Goal: Transaction & Acquisition: Book appointment/travel/reservation

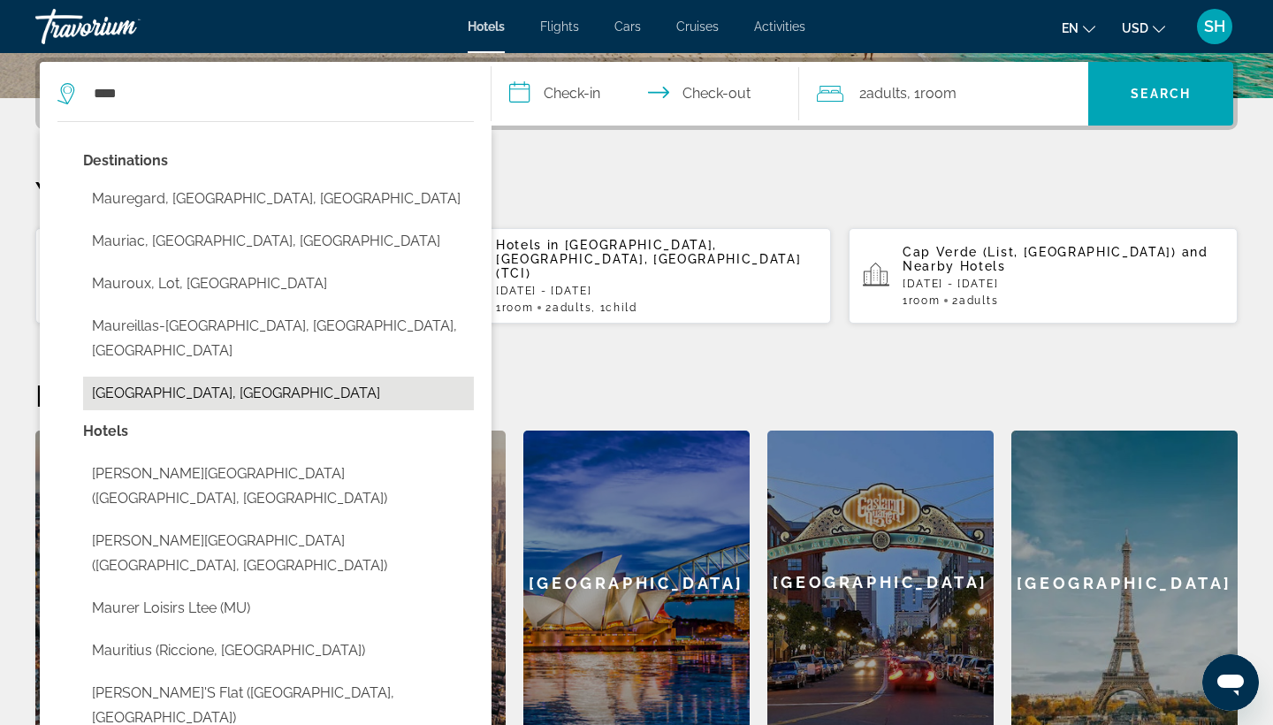
click at [216, 384] on button "[GEOGRAPHIC_DATA], [GEOGRAPHIC_DATA]" at bounding box center [278, 394] width 391 height 34
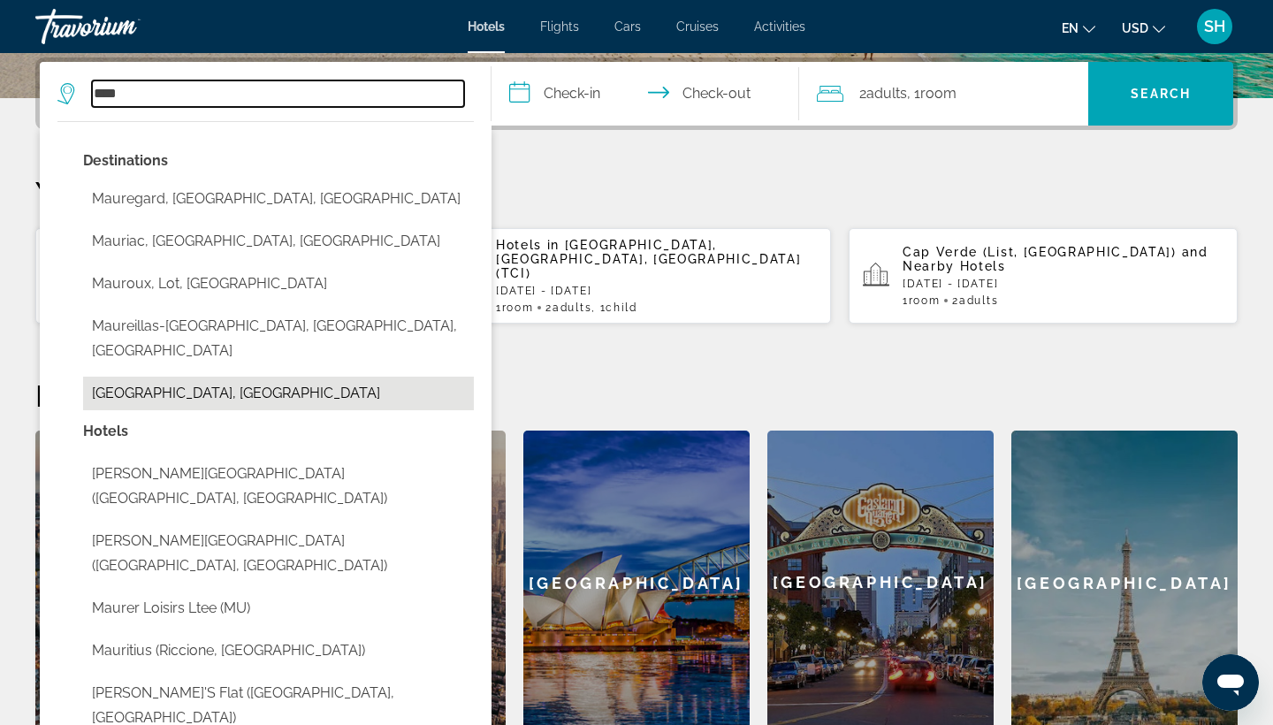
type input "**********"
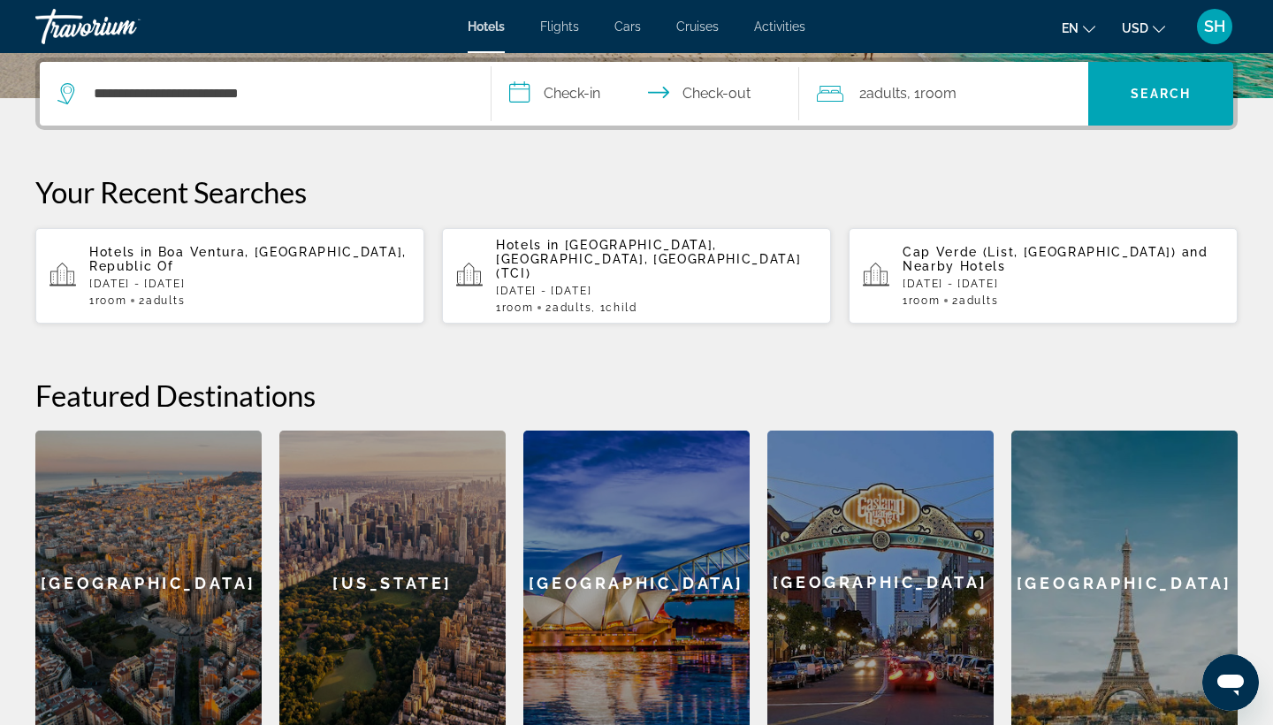
click at [591, 98] on input "**********" at bounding box center [649, 96] width 315 height 69
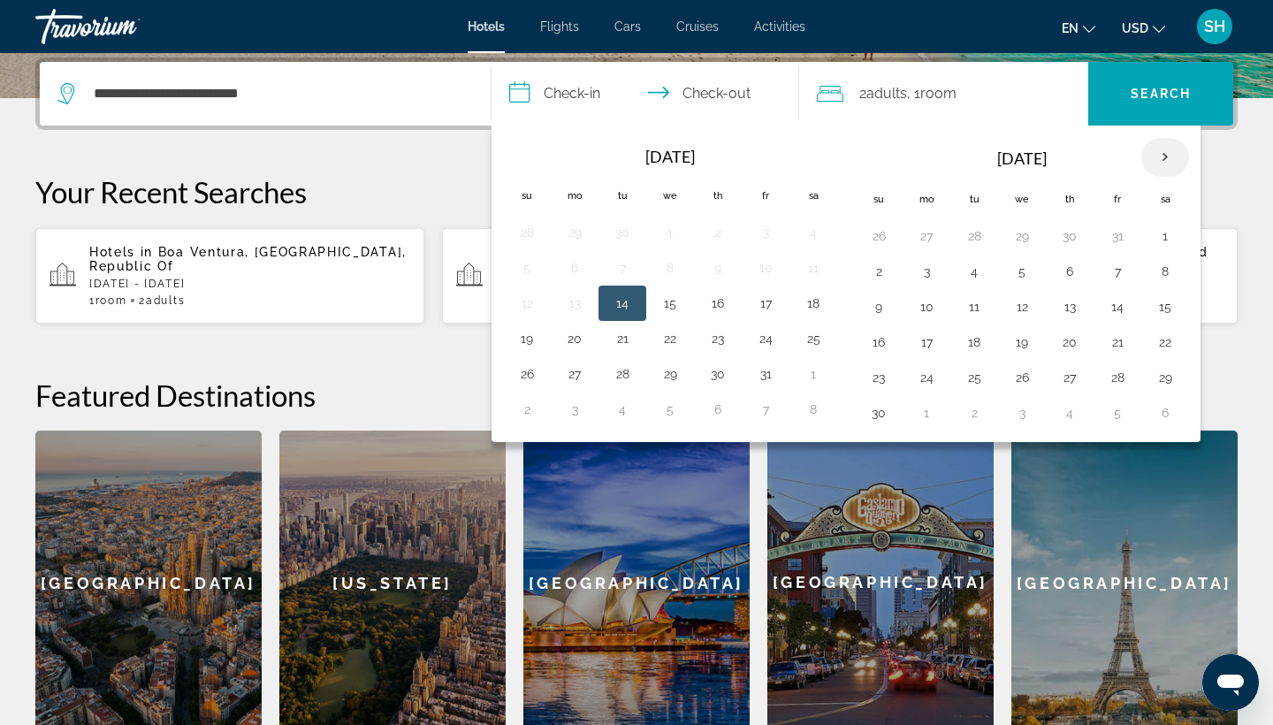
click at [1172, 156] on th "Next month" at bounding box center [1165, 157] width 48 height 39
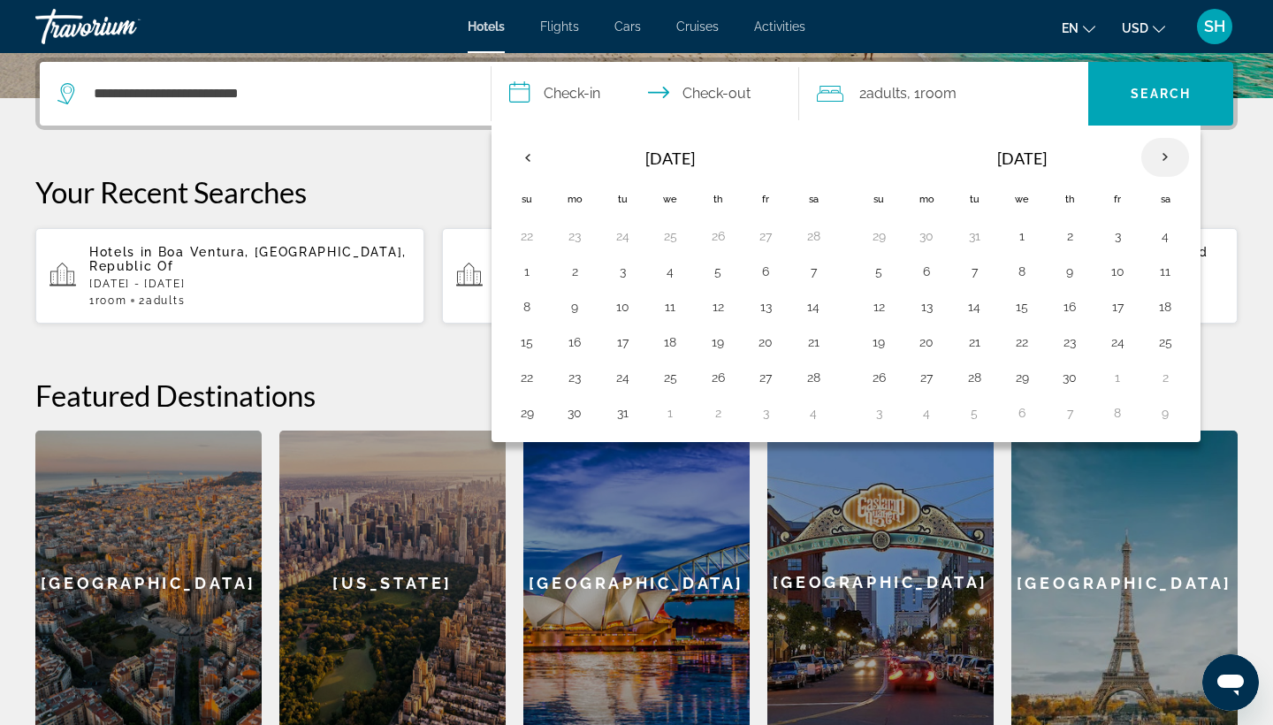
click at [1172, 156] on th "Next month" at bounding box center [1165, 157] width 48 height 39
click at [1173, 157] on th "Next month" at bounding box center [1165, 157] width 48 height 39
click at [771, 390] on button "29" at bounding box center [765, 377] width 28 height 25
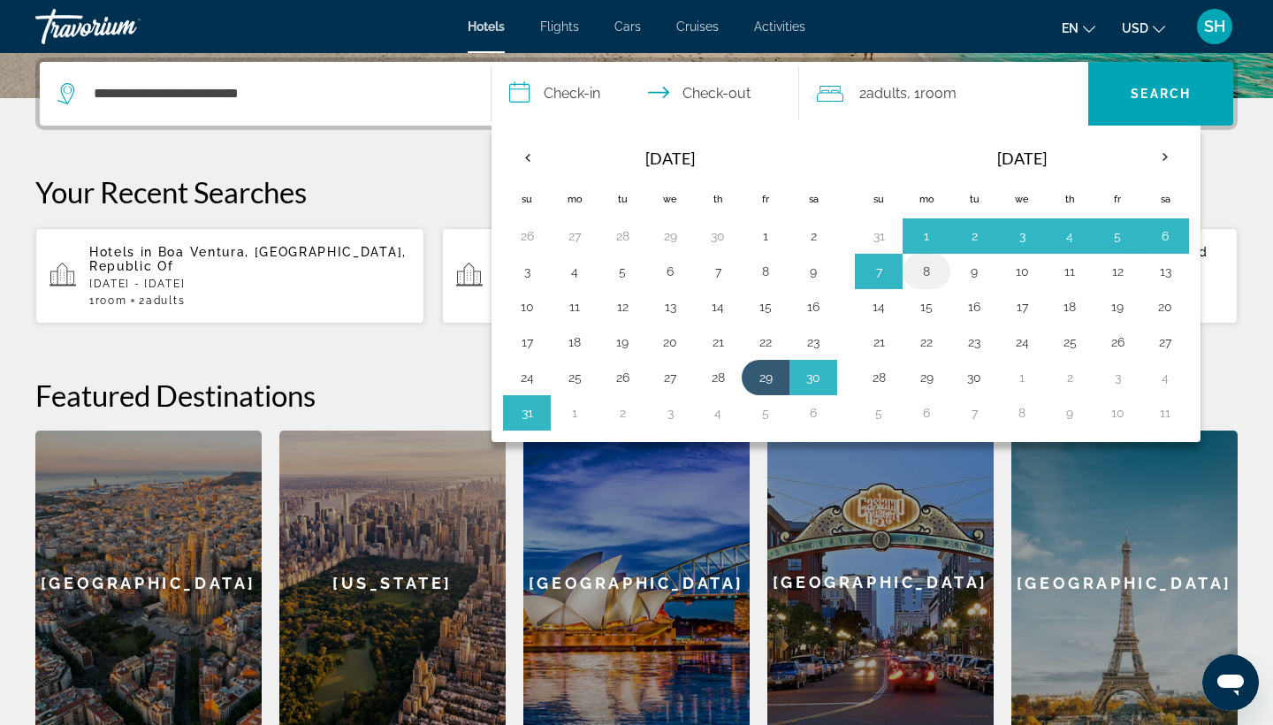
click at [930, 281] on button "8" at bounding box center [926, 271] width 28 height 25
type input "**********"
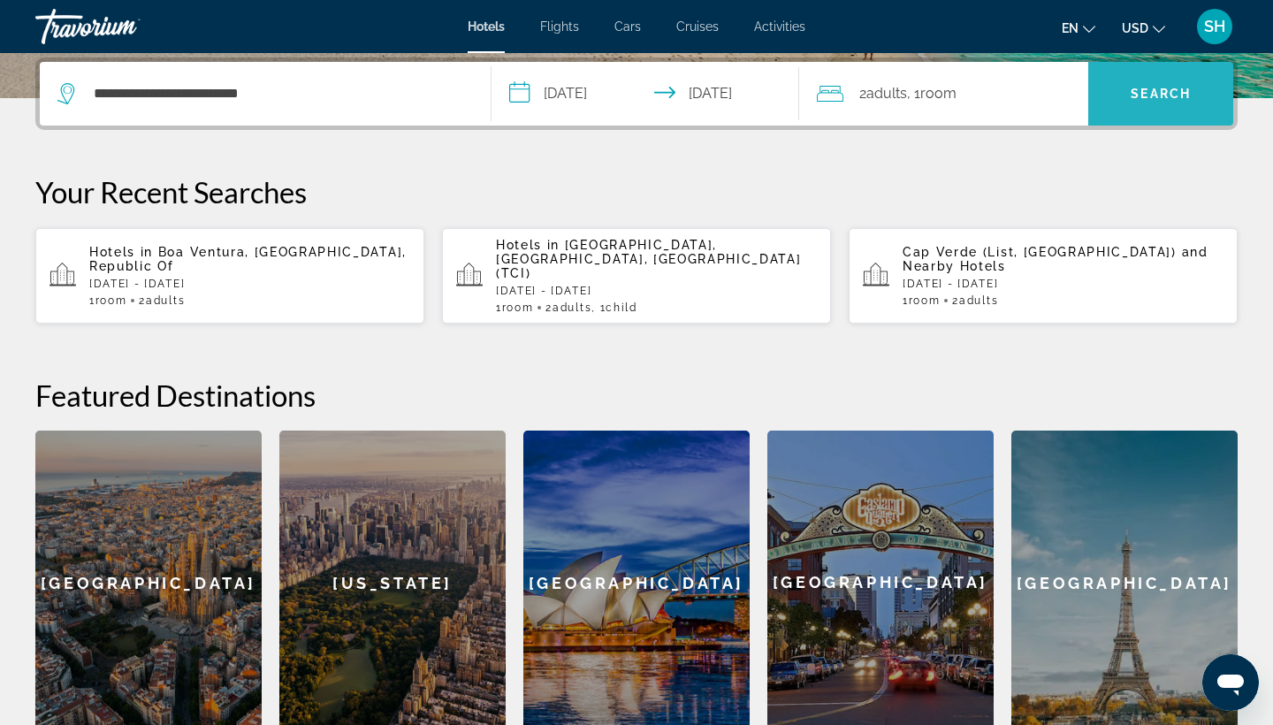
click at [1151, 94] on span "Search" at bounding box center [1161, 94] width 60 height 14
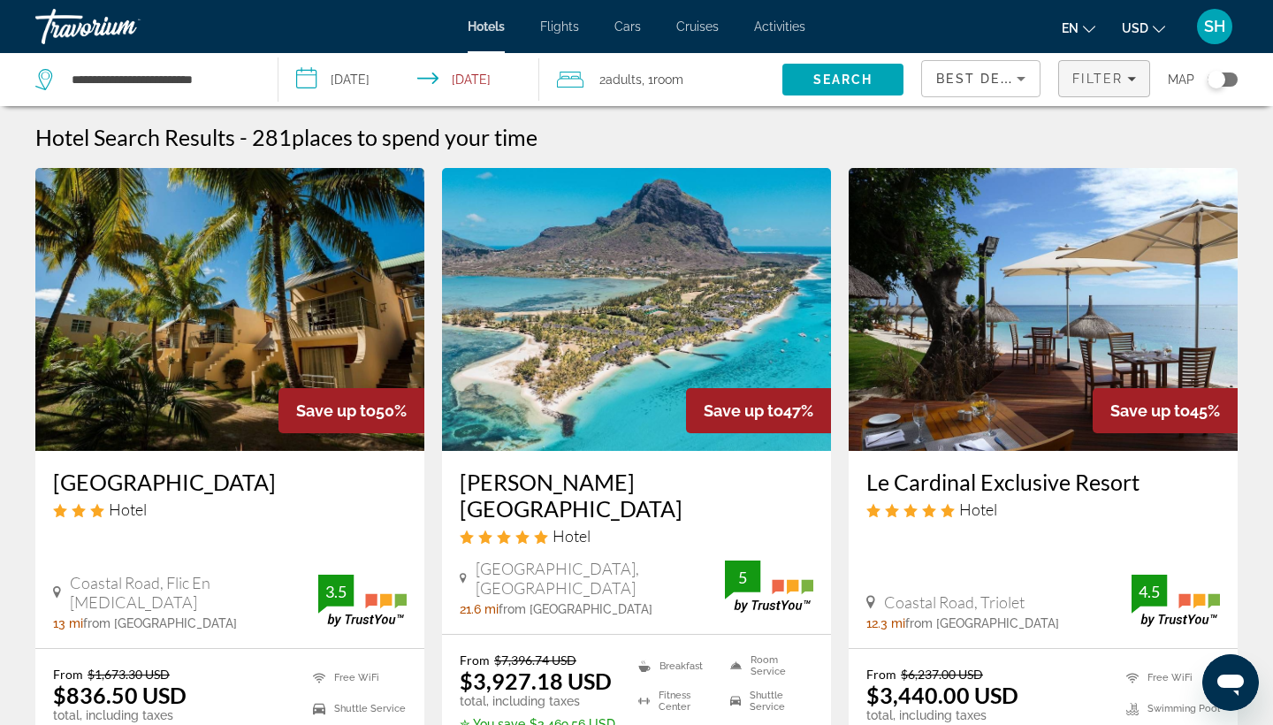
click at [1110, 77] on span "Filter" at bounding box center [1097, 79] width 50 height 14
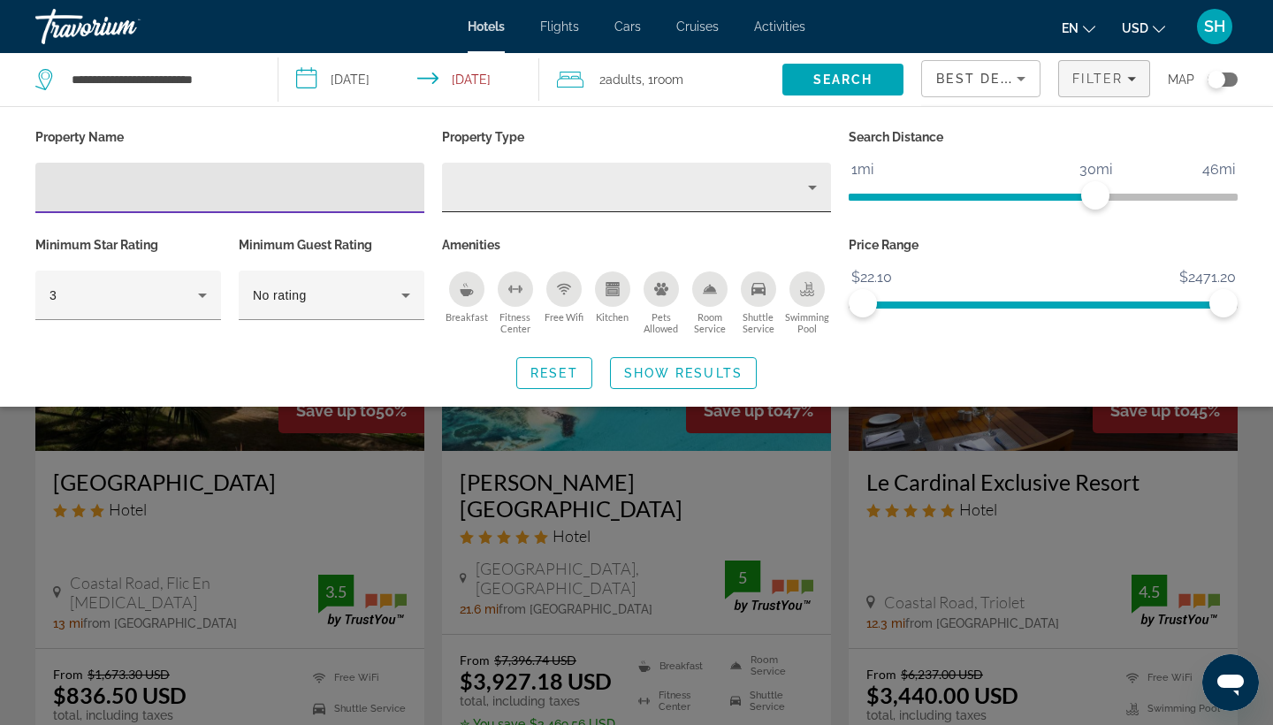
click at [522, 203] on div "Hotel Filters" at bounding box center [636, 188] width 361 height 50
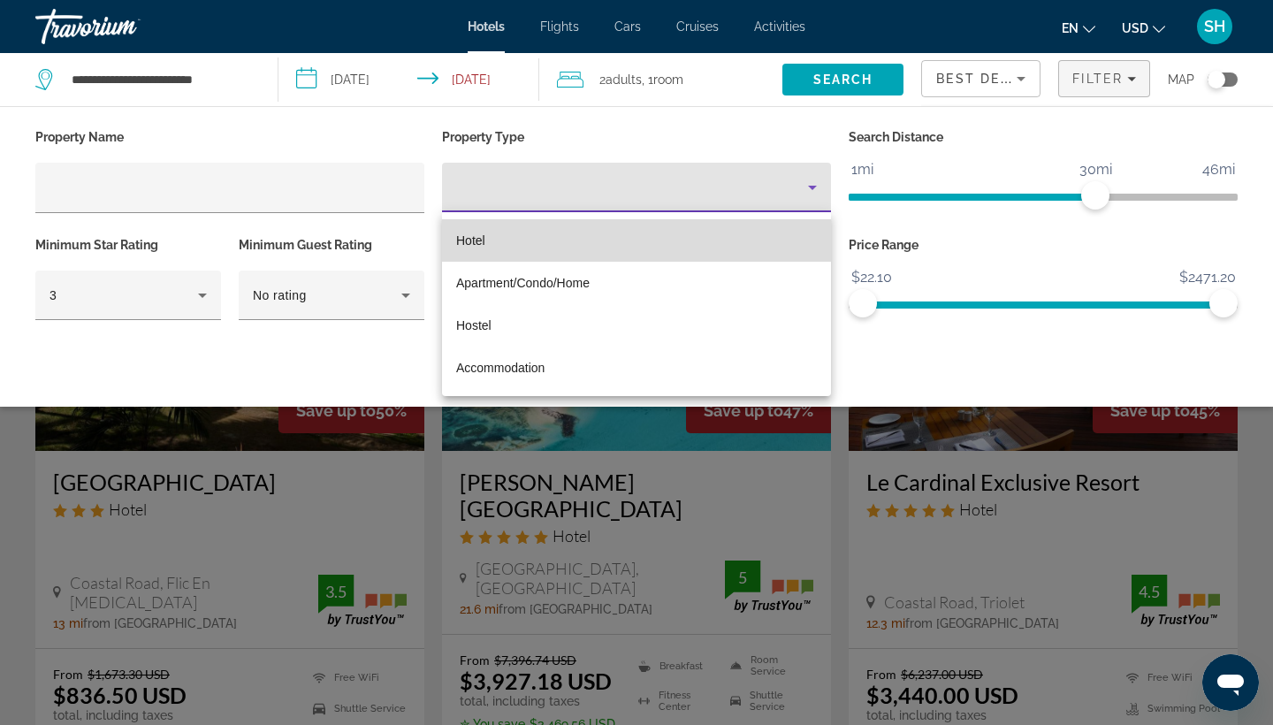
click at [510, 240] on mat-option "Hotel" at bounding box center [636, 240] width 389 height 42
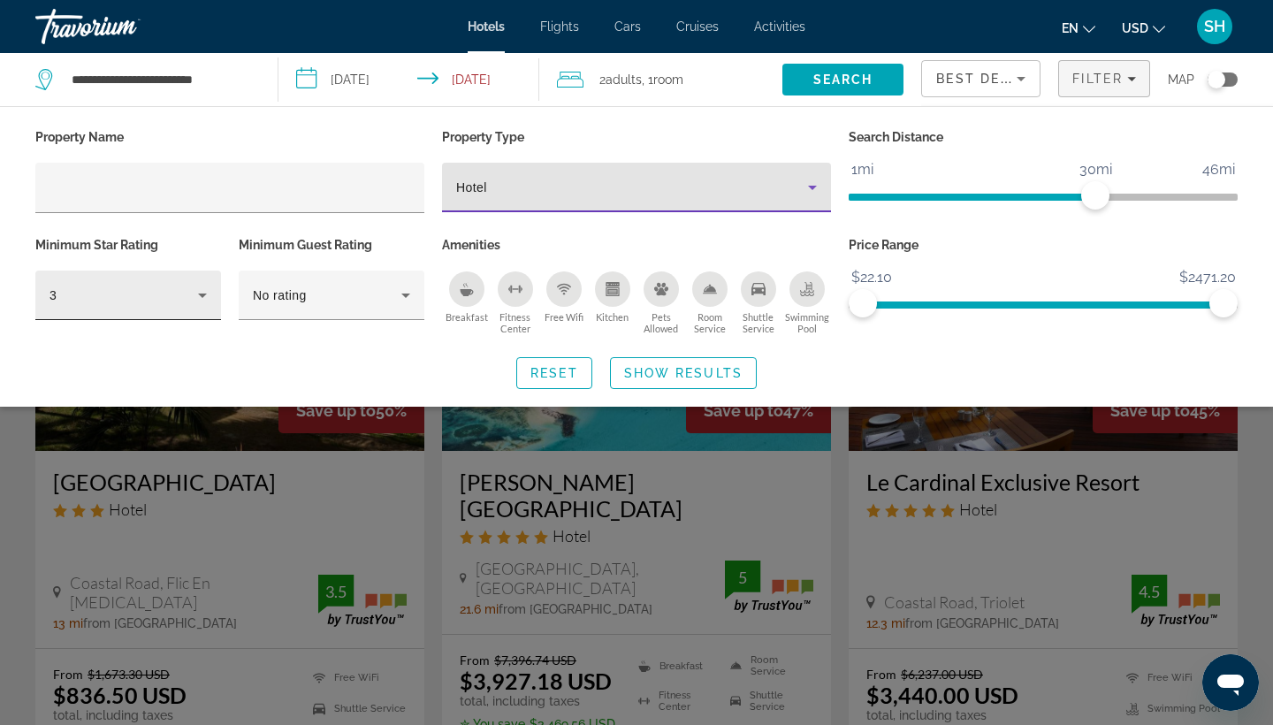
click at [110, 320] on div "3" at bounding box center [128, 296] width 157 height 50
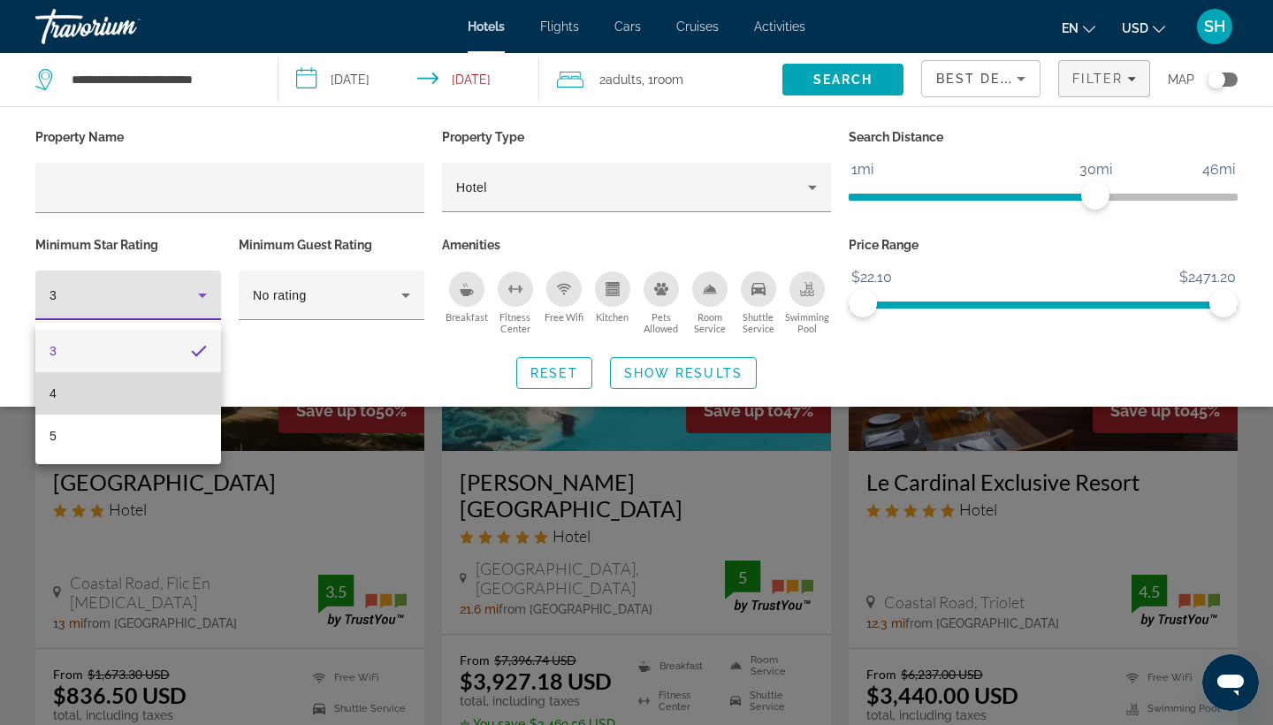
click at [101, 410] on mat-option "4" at bounding box center [128, 393] width 186 height 42
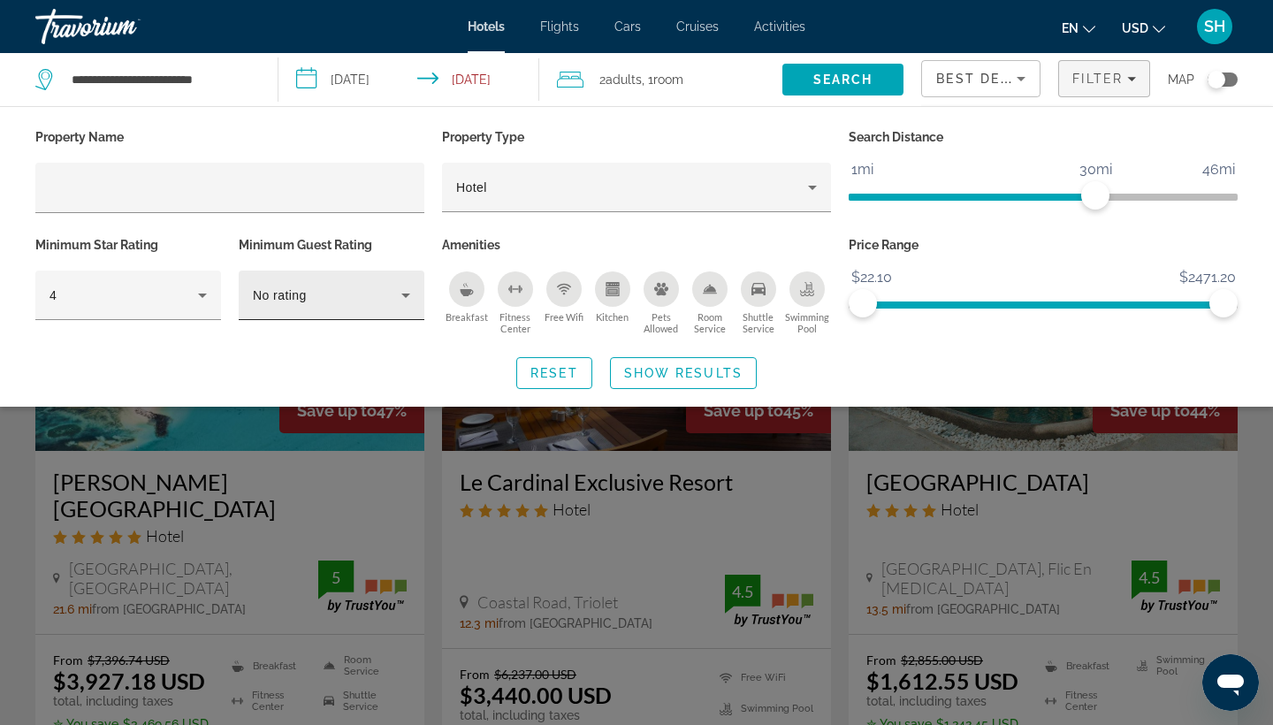
click at [306, 312] on div "No rating" at bounding box center [331, 296] width 157 height 50
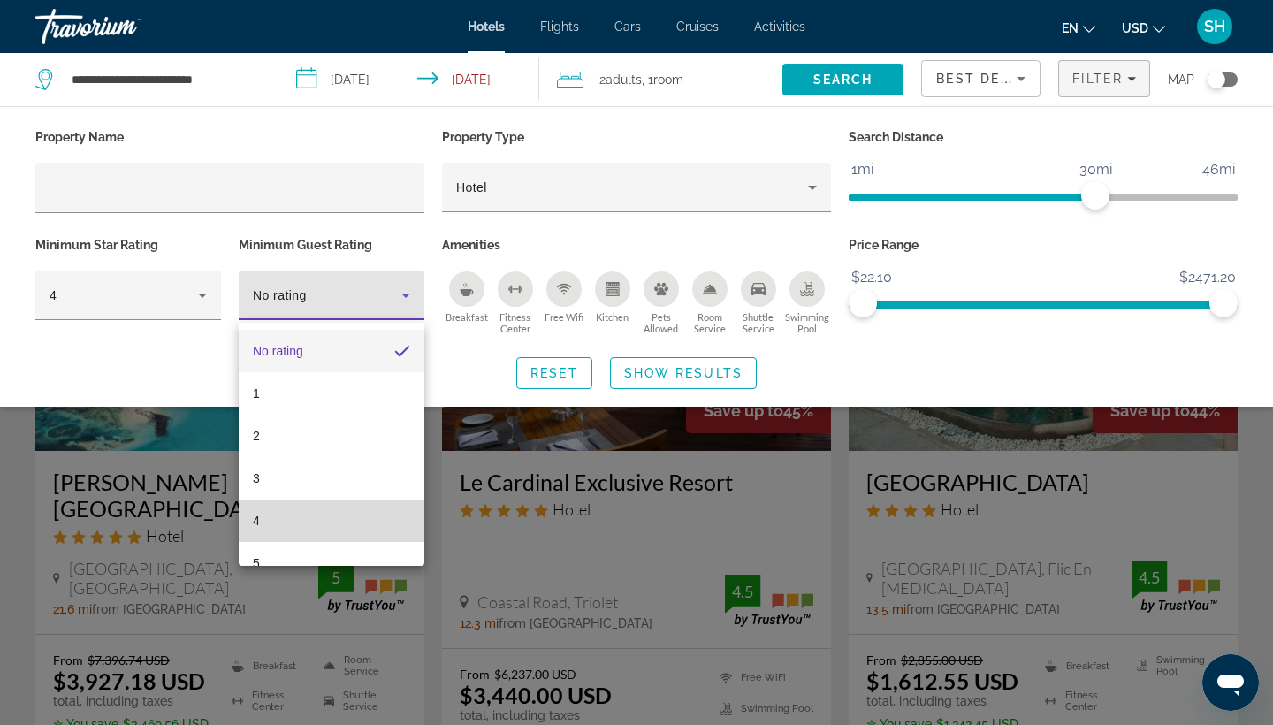
click at [268, 520] on mat-option "4" at bounding box center [332, 521] width 186 height 42
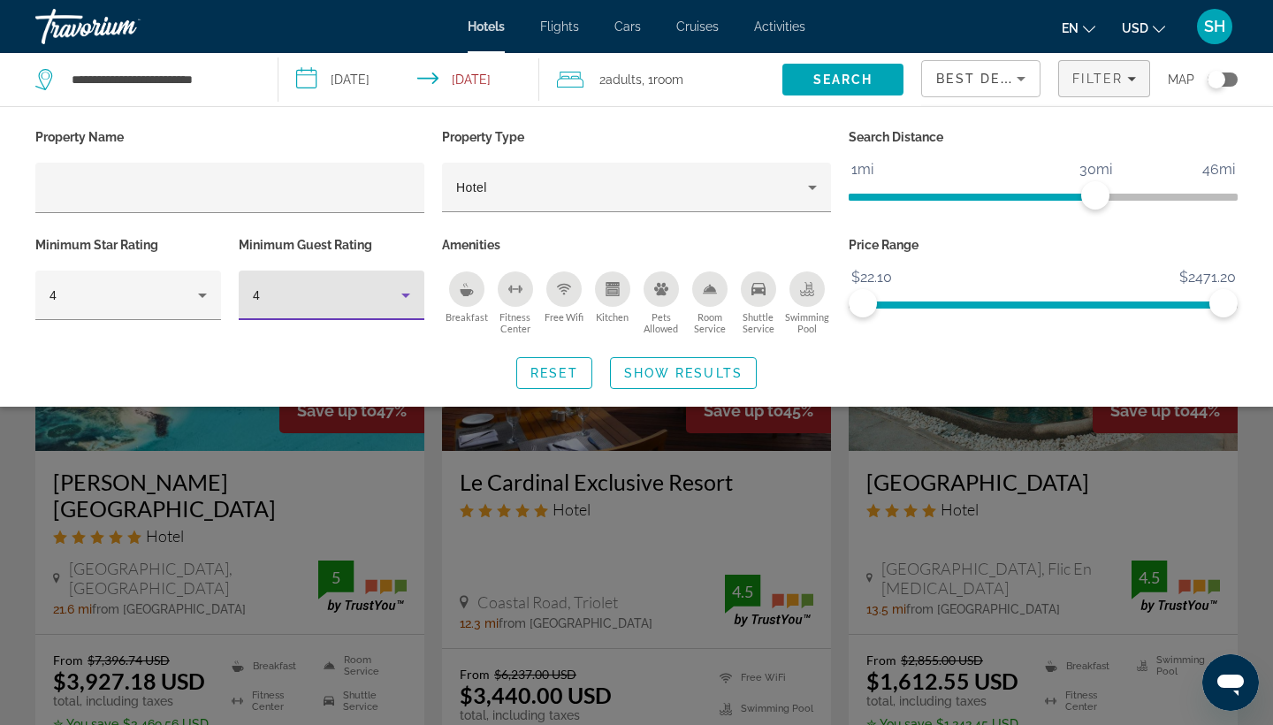
click at [811, 301] on div "Swimming Pool" at bounding box center [806, 288] width 35 height 35
click at [732, 380] on span "Show Results" at bounding box center [683, 373] width 118 height 14
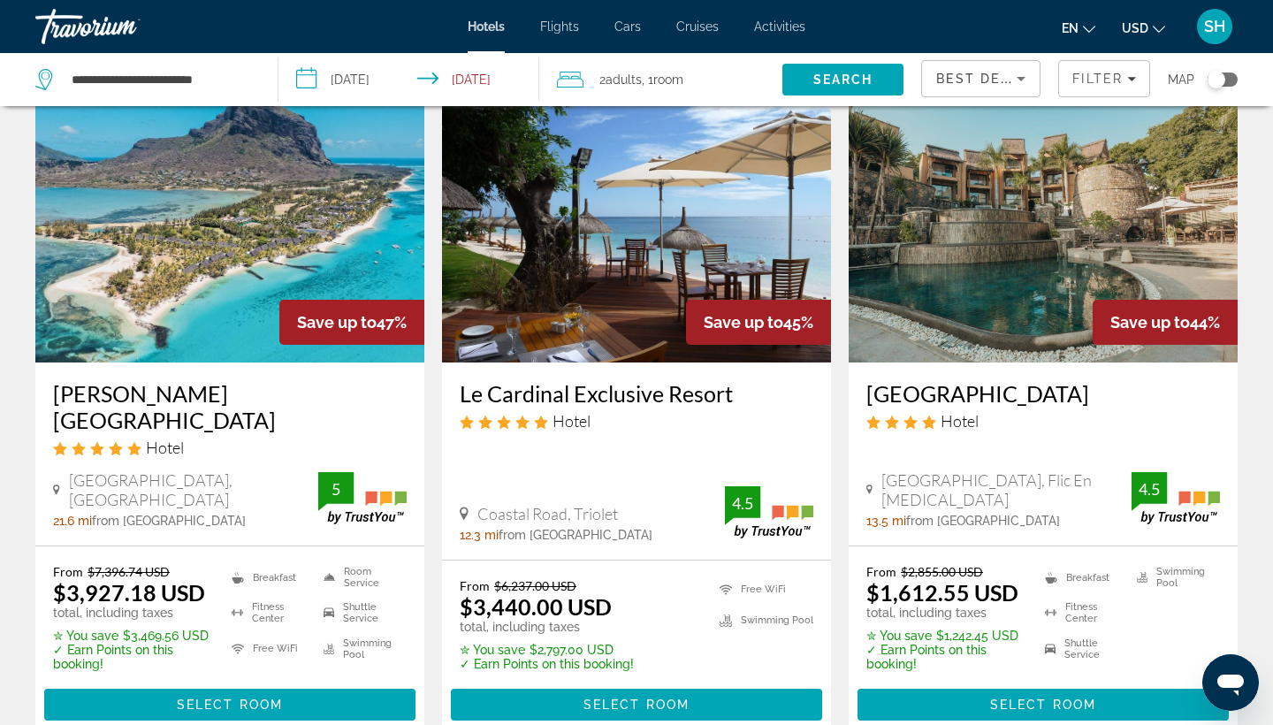
scroll to position [117, 0]
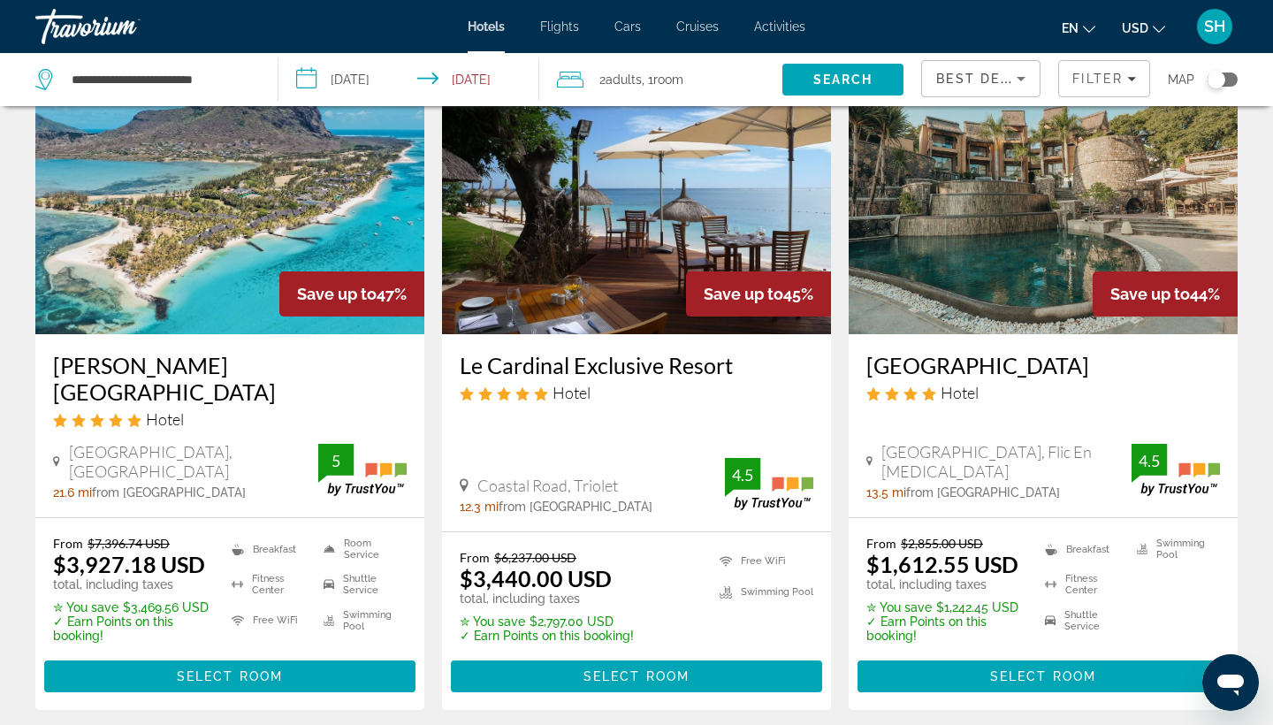
click at [957, 240] on img "Main content" at bounding box center [1043, 192] width 389 height 283
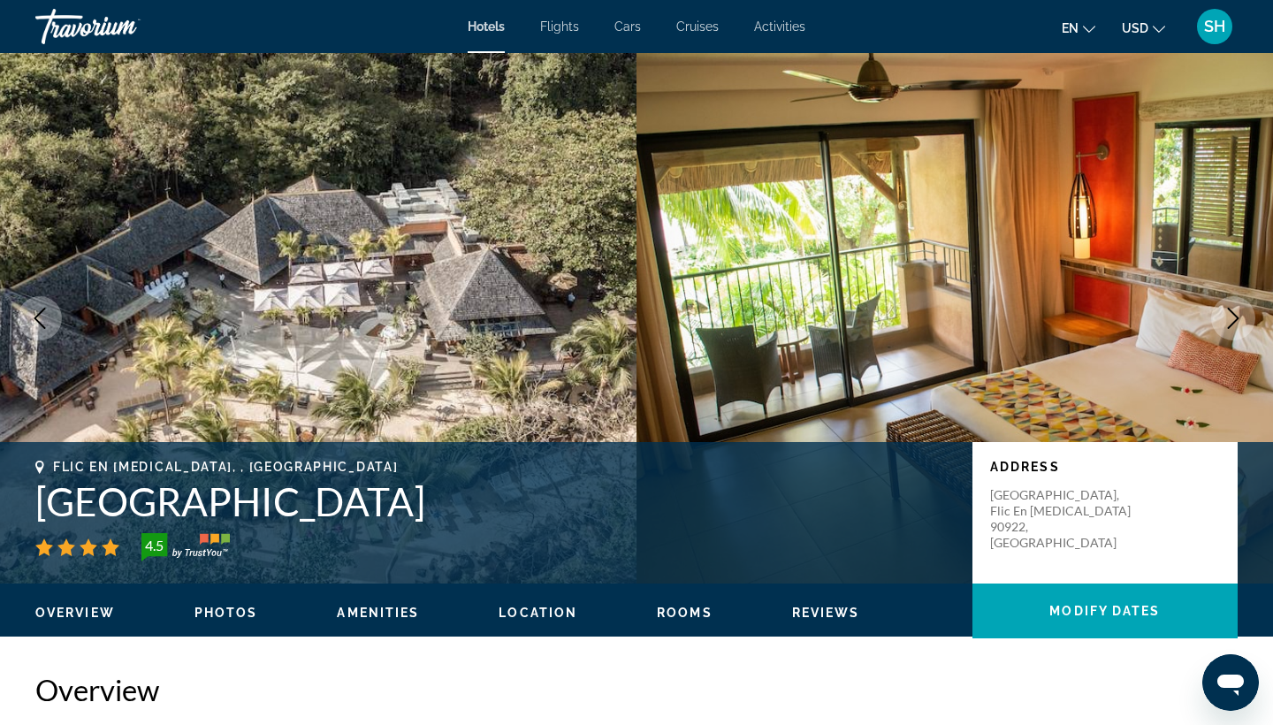
click at [1230, 314] on icon "Next image" at bounding box center [1233, 318] width 21 height 21
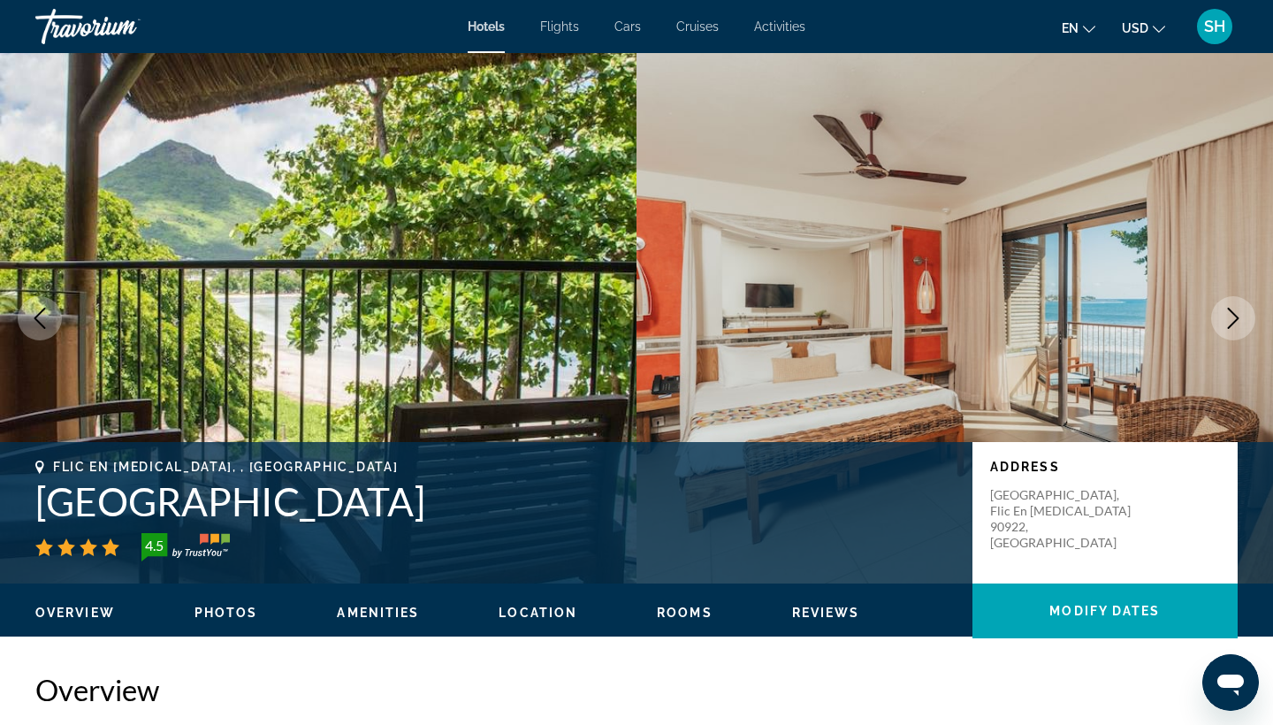
click at [1230, 314] on icon "Next image" at bounding box center [1233, 318] width 21 height 21
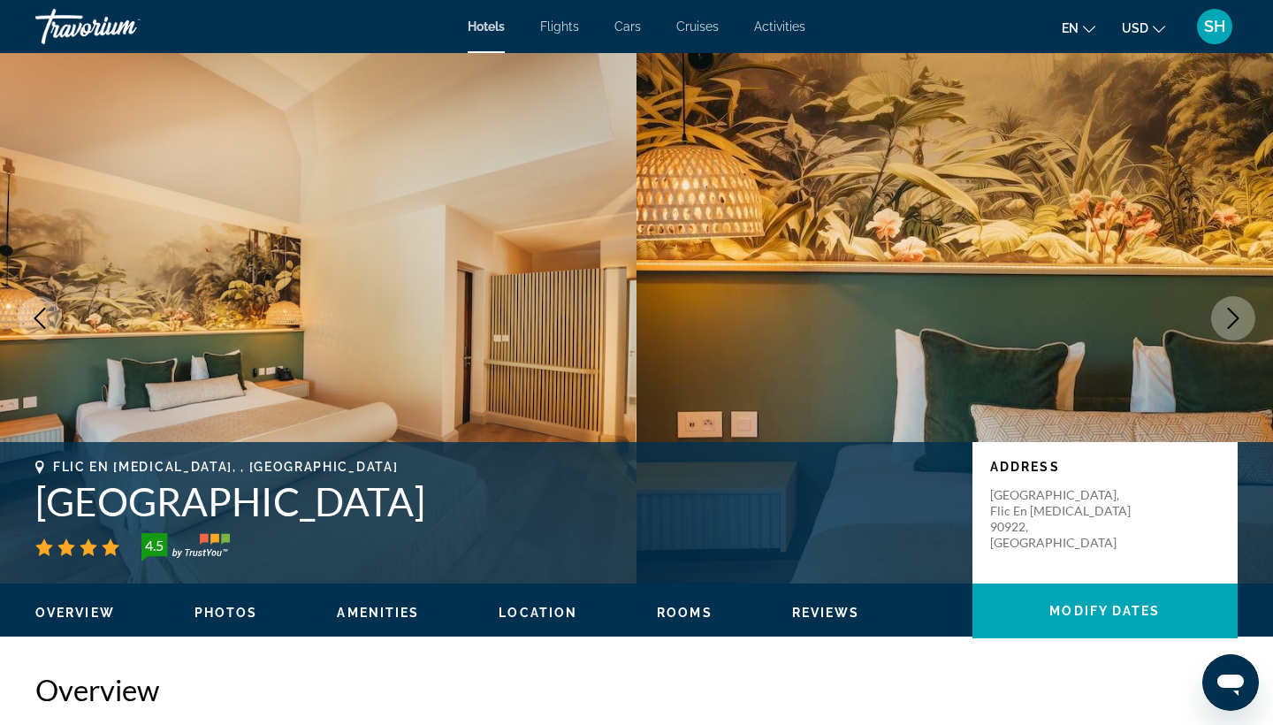
click at [1229, 313] on icon "Next image" at bounding box center [1233, 318] width 21 height 21
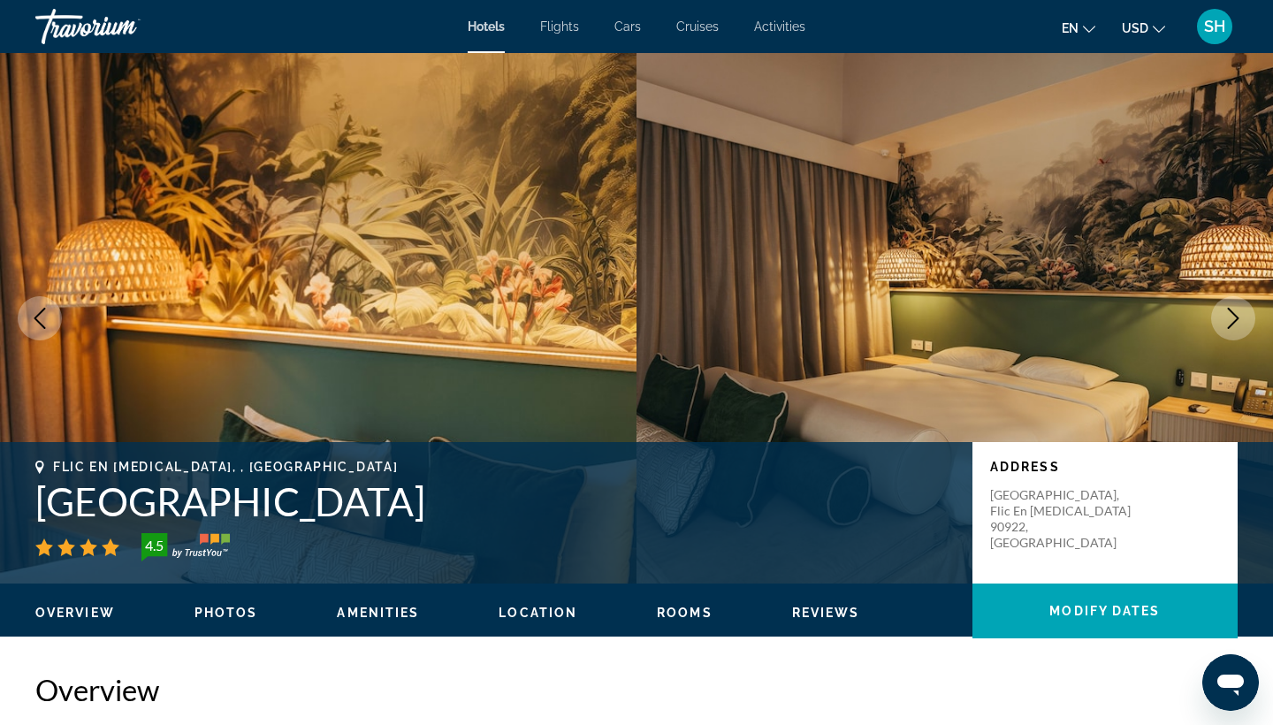
click at [1229, 313] on icon "Next image" at bounding box center [1233, 318] width 21 height 21
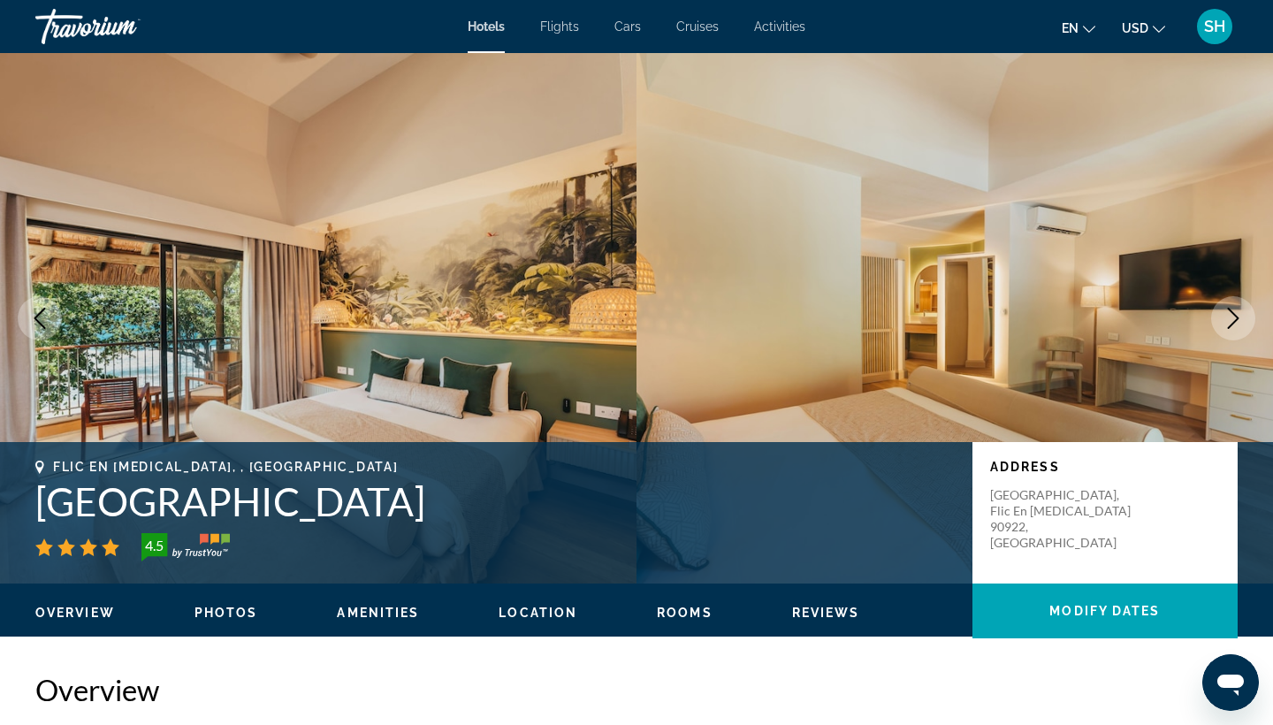
click at [1229, 313] on icon "Next image" at bounding box center [1233, 318] width 21 height 21
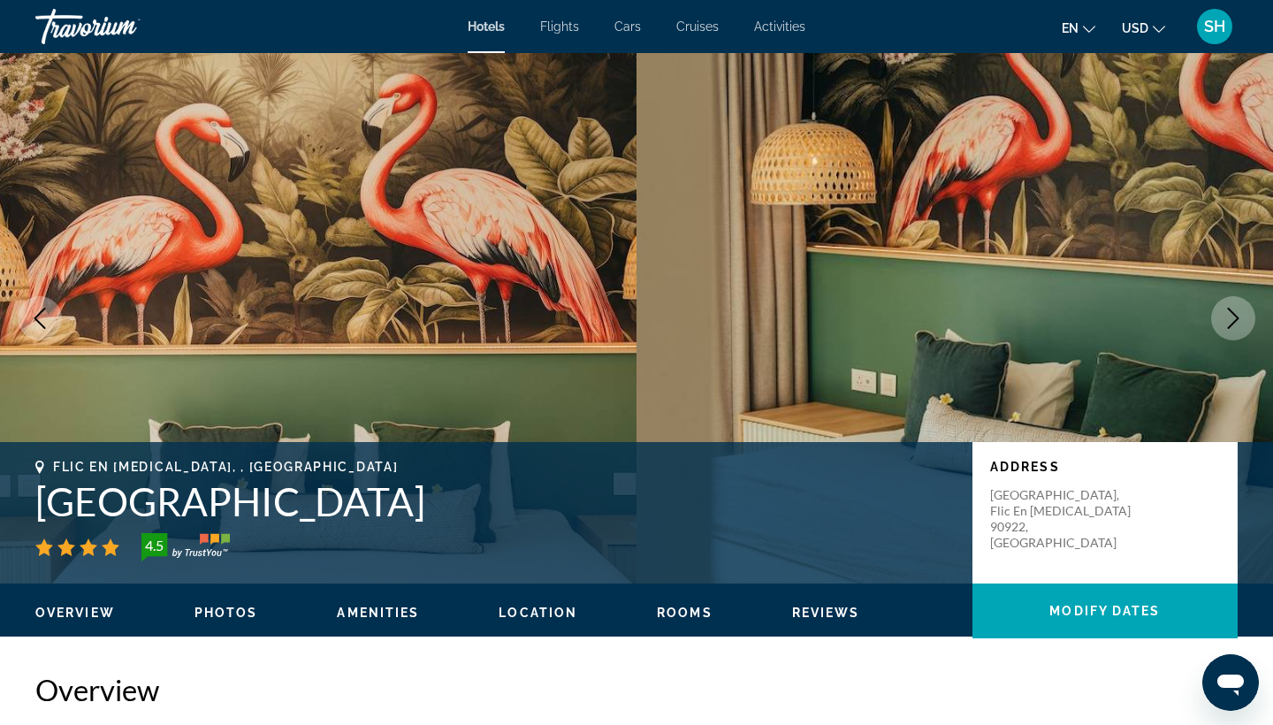
click at [1229, 313] on icon "Next image" at bounding box center [1233, 318] width 21 height 21
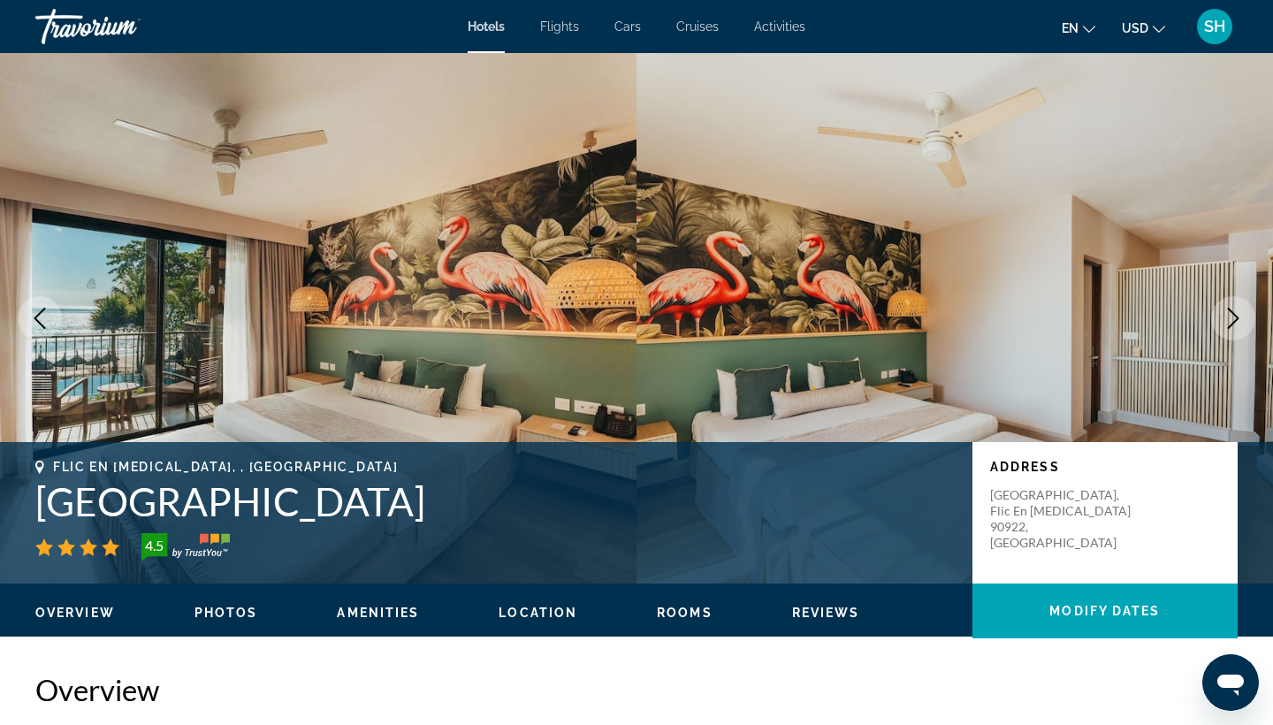
click at [1229, 313] on icon "Next image" at bounding box center [1233, 318] width 21 height 21
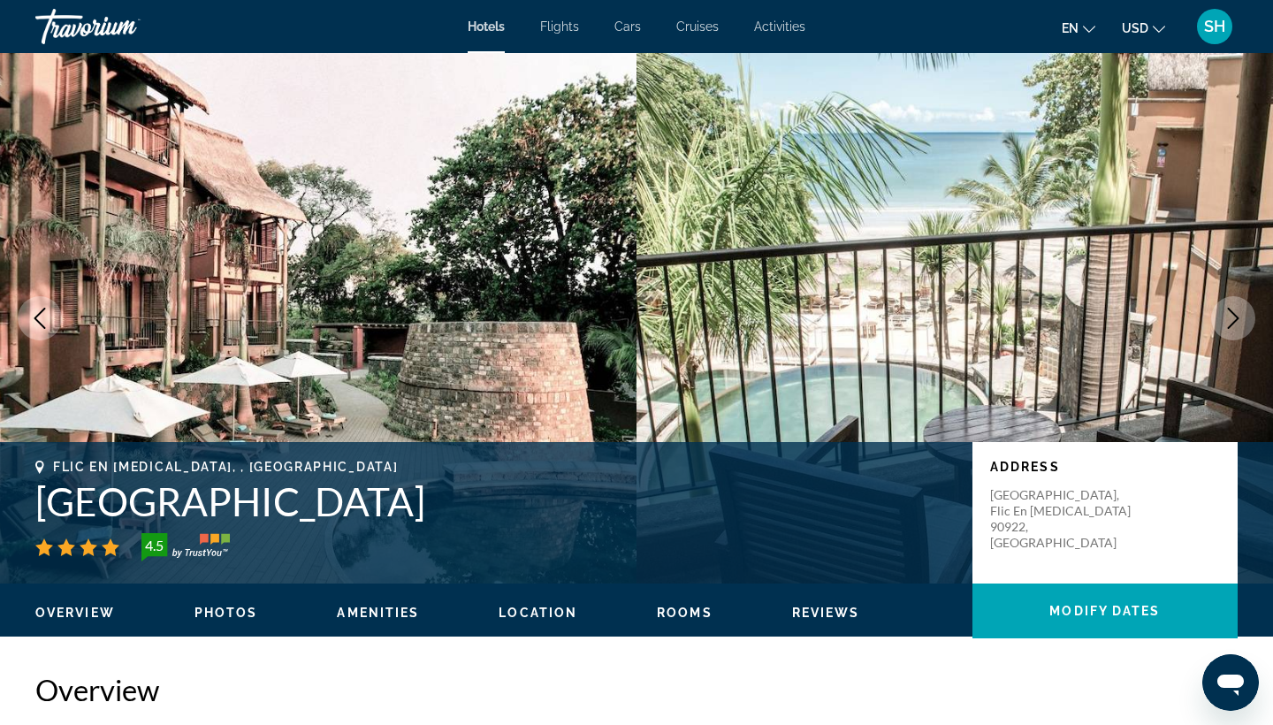
click at [1229, 313] on icon "Next image" at bounding box center [1233, 318] width 21 height 21
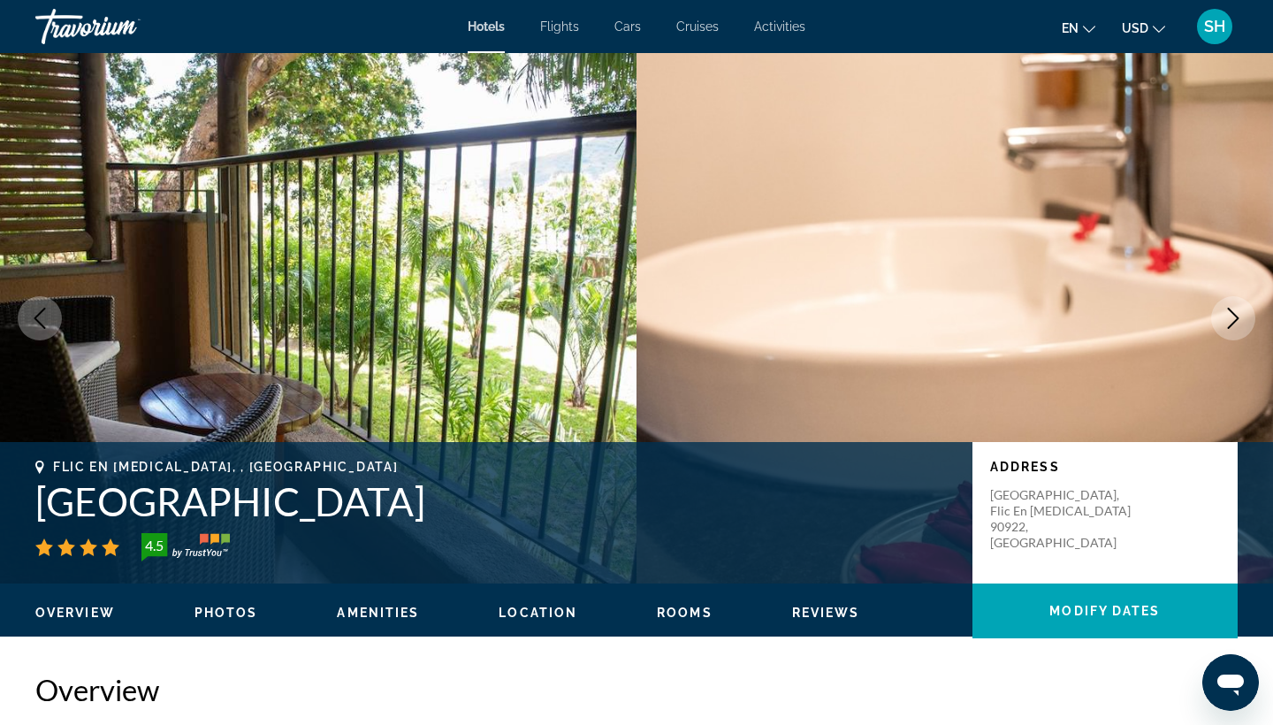
click at [1229, 313] on icon "Next image" at bounding box center [1233, 318] width 21 height 21
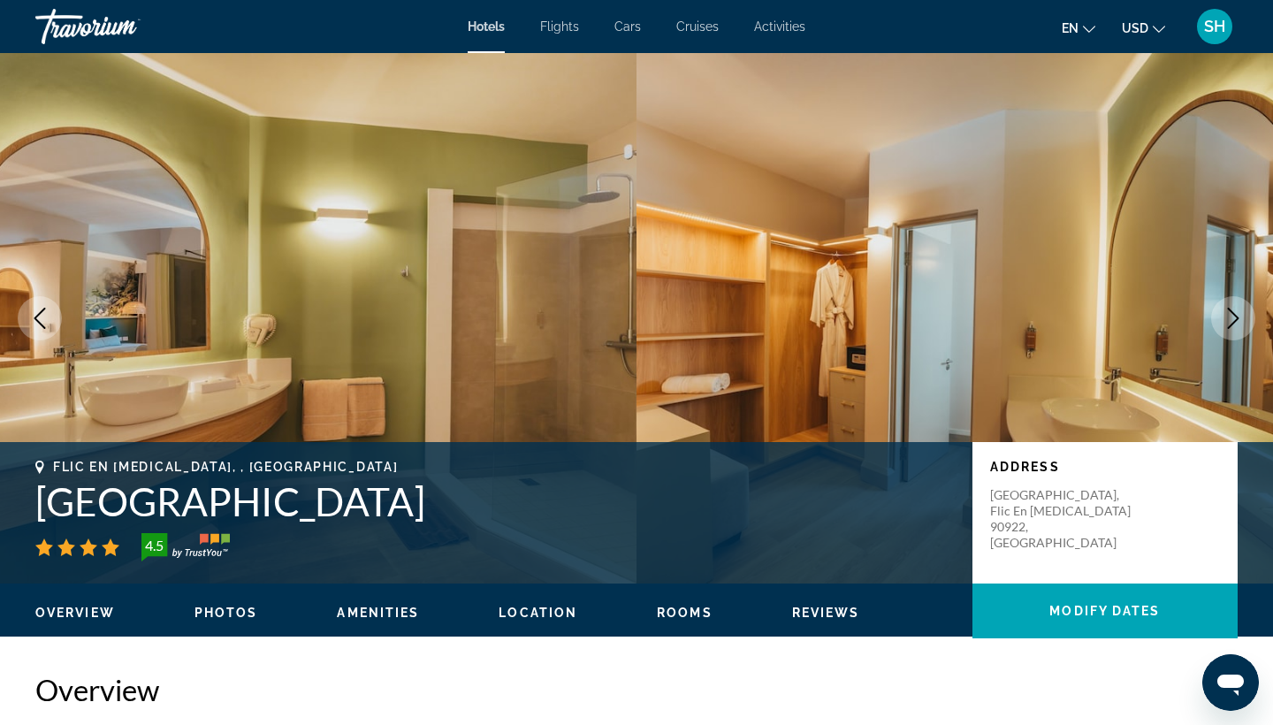
click at [1238, 306] on button "Next image" at bounding box center [1233, 318] width 44 height 44
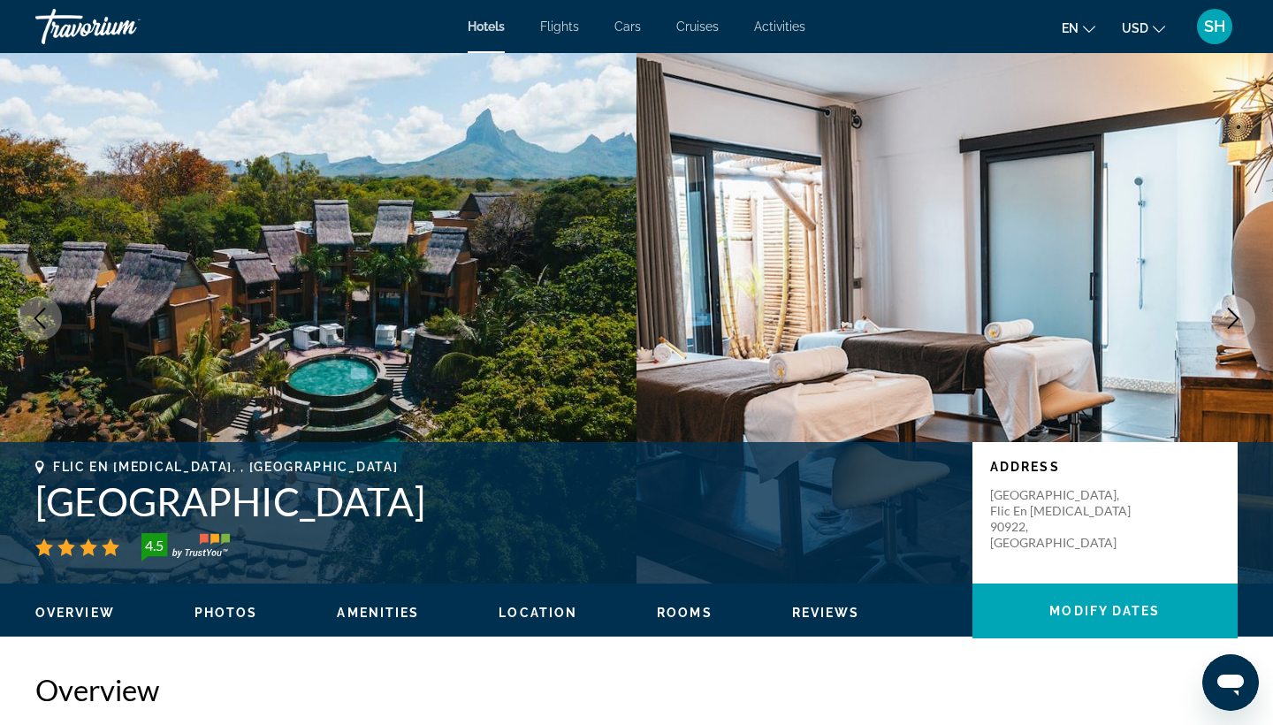
click at [1239, 306] on button "Next image" at bounding box center [1233, 318] width 44 height 44
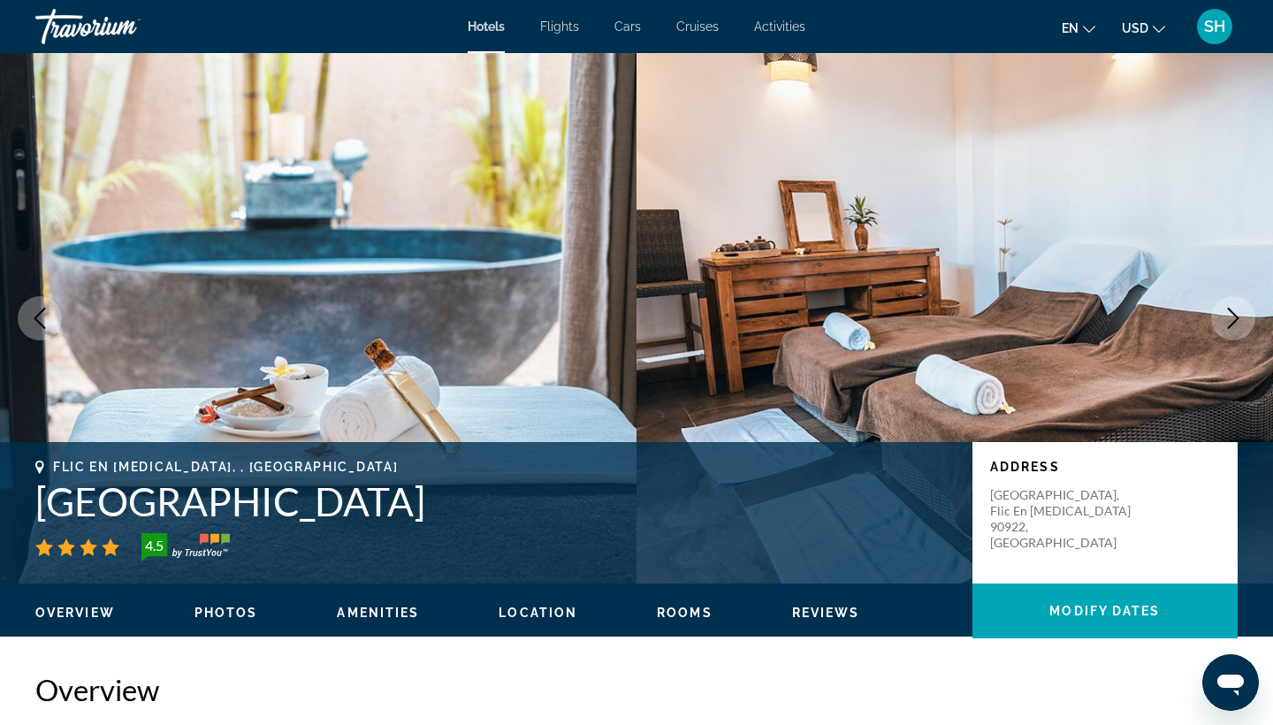
click at [1238, 308] on icon "Next image" at bounding box center [1233, 318] width 21 height 21
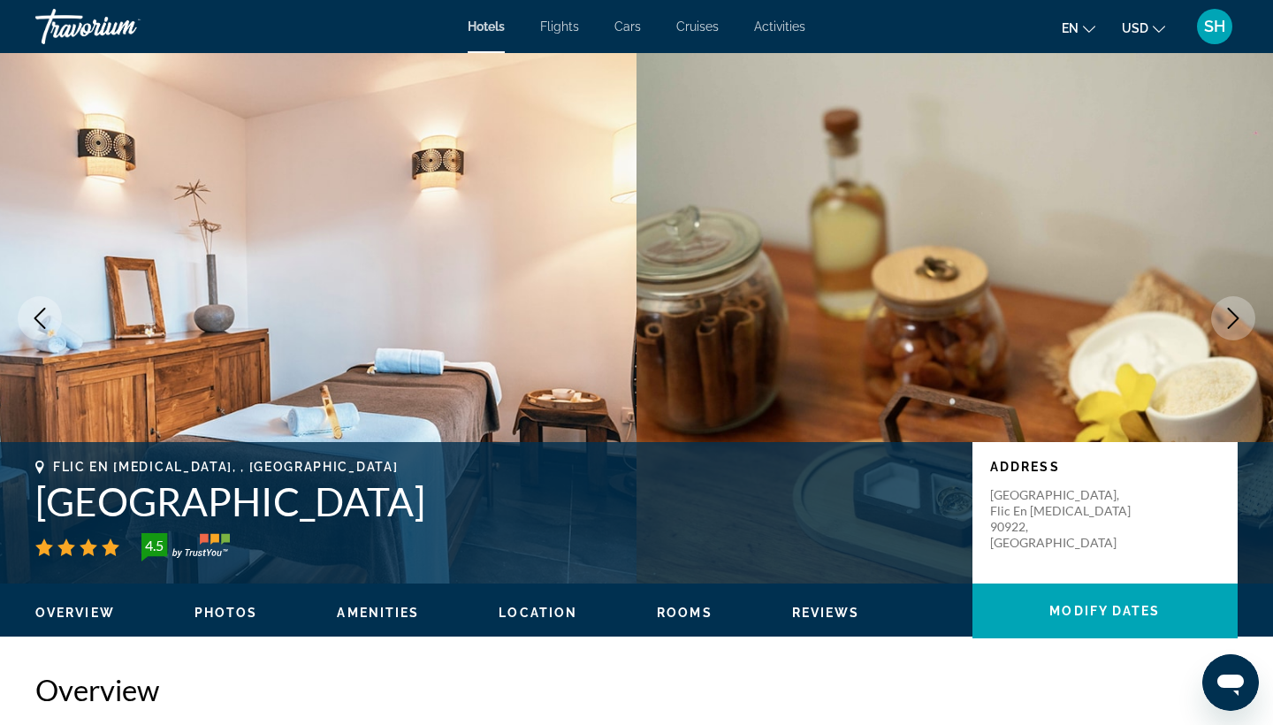
click at [1237, 309] on icon "Next image" at bounding box center [1233, 318] width 21 height 21
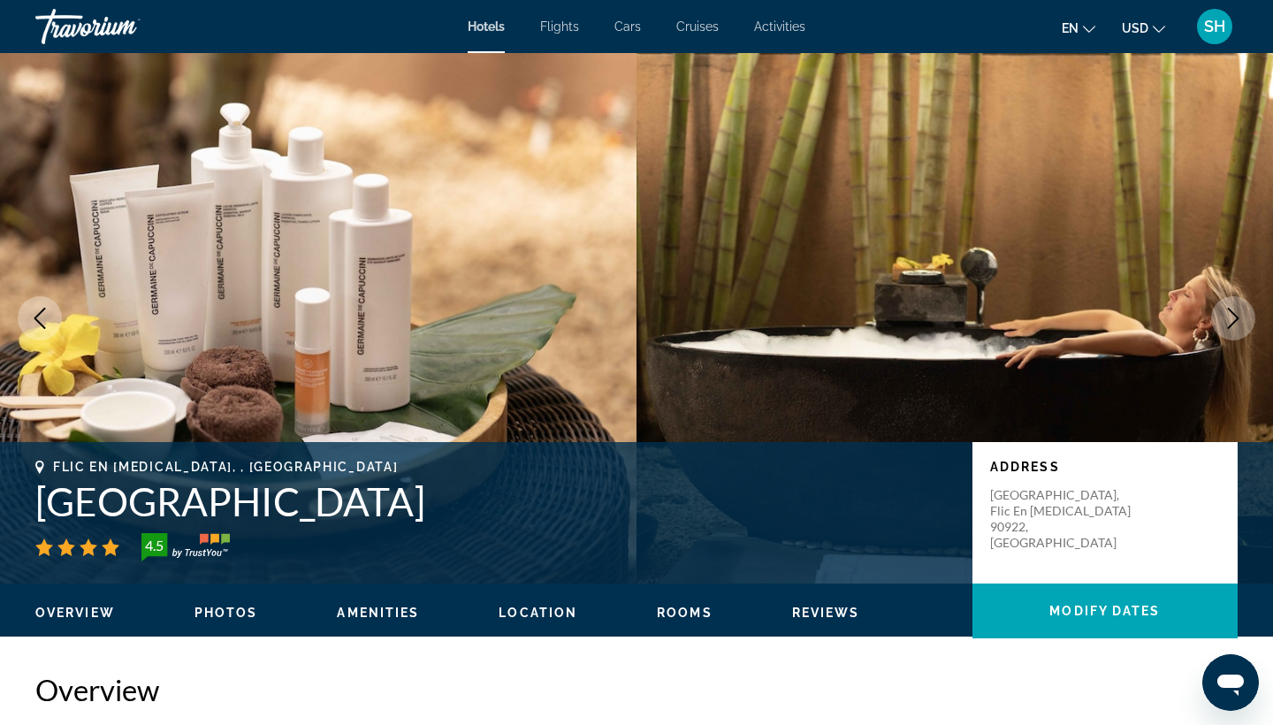
click at [1237, 309] on icon "Next image" at bounding box center [1233, 318] width 21 height 21
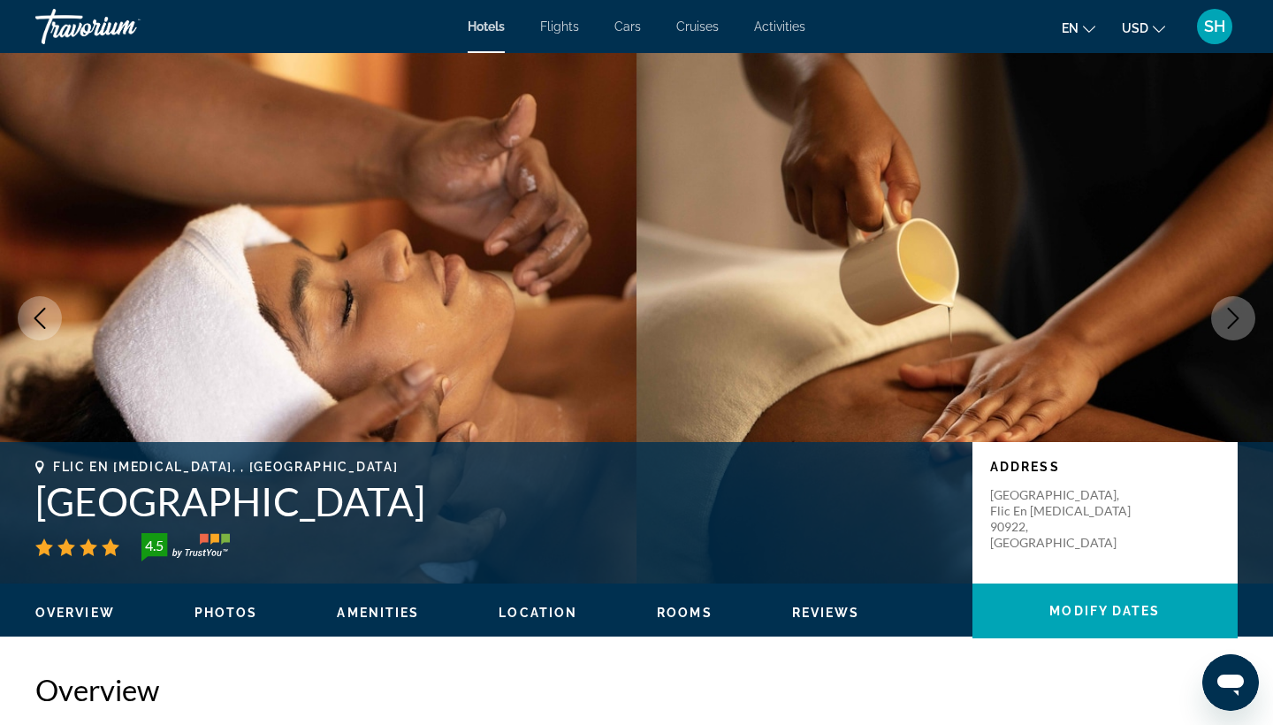
click at [1237, 309] on icon "Next image" at bounding box center [1233, 318] width 21 height 21
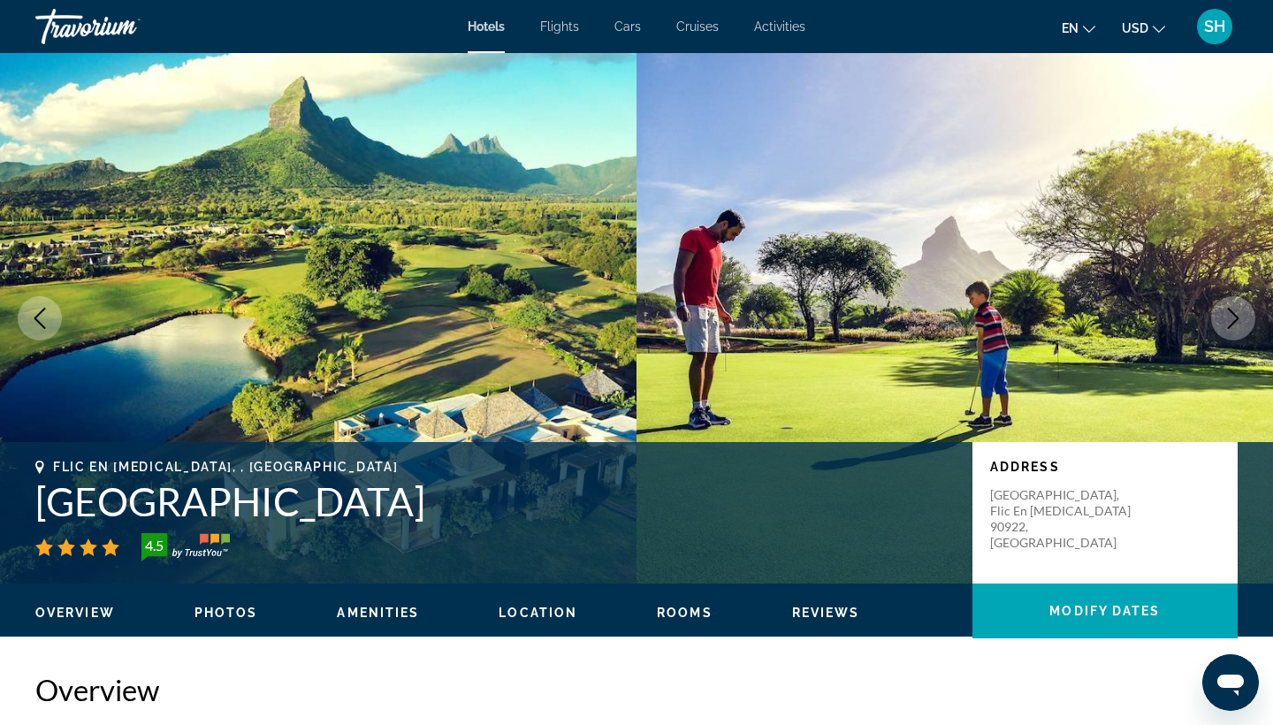
click at [1237, 309] on icon "Next image" at bounding box center [1233, 318] width 21 height 21
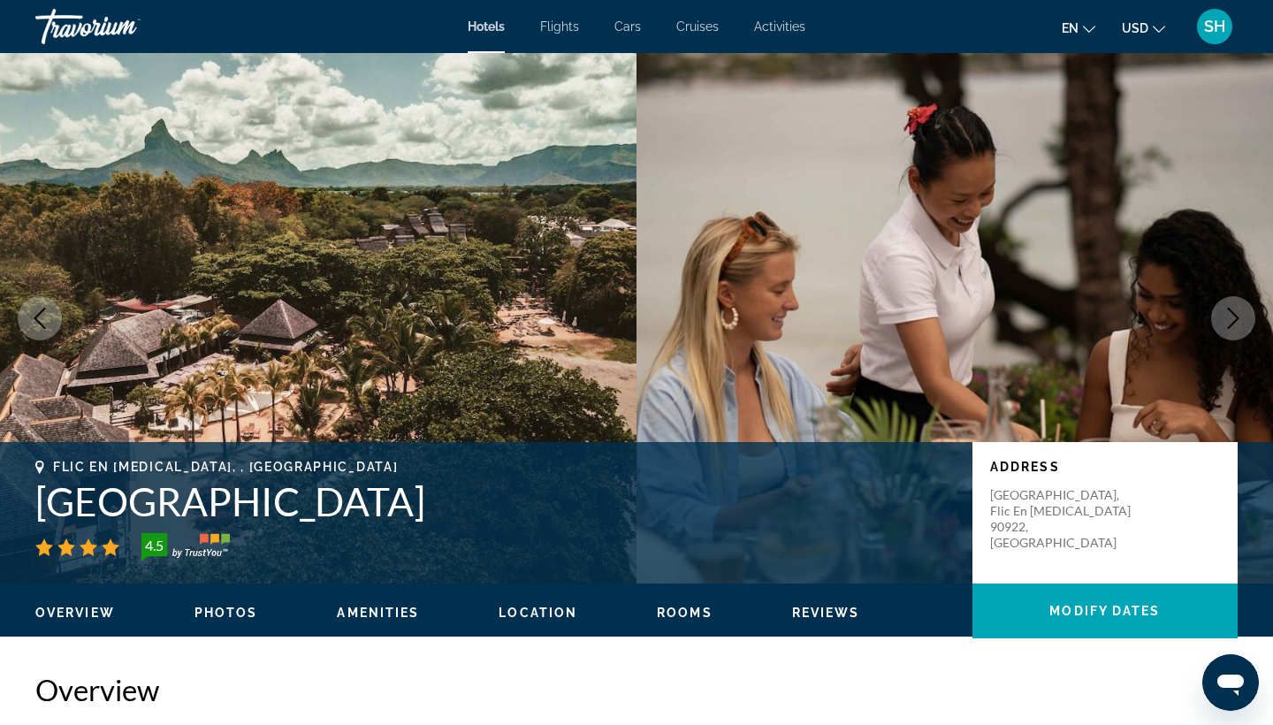
click at [1237, 309] on icon "Next image" at bounding box center [1233, 318] width 21 height 21
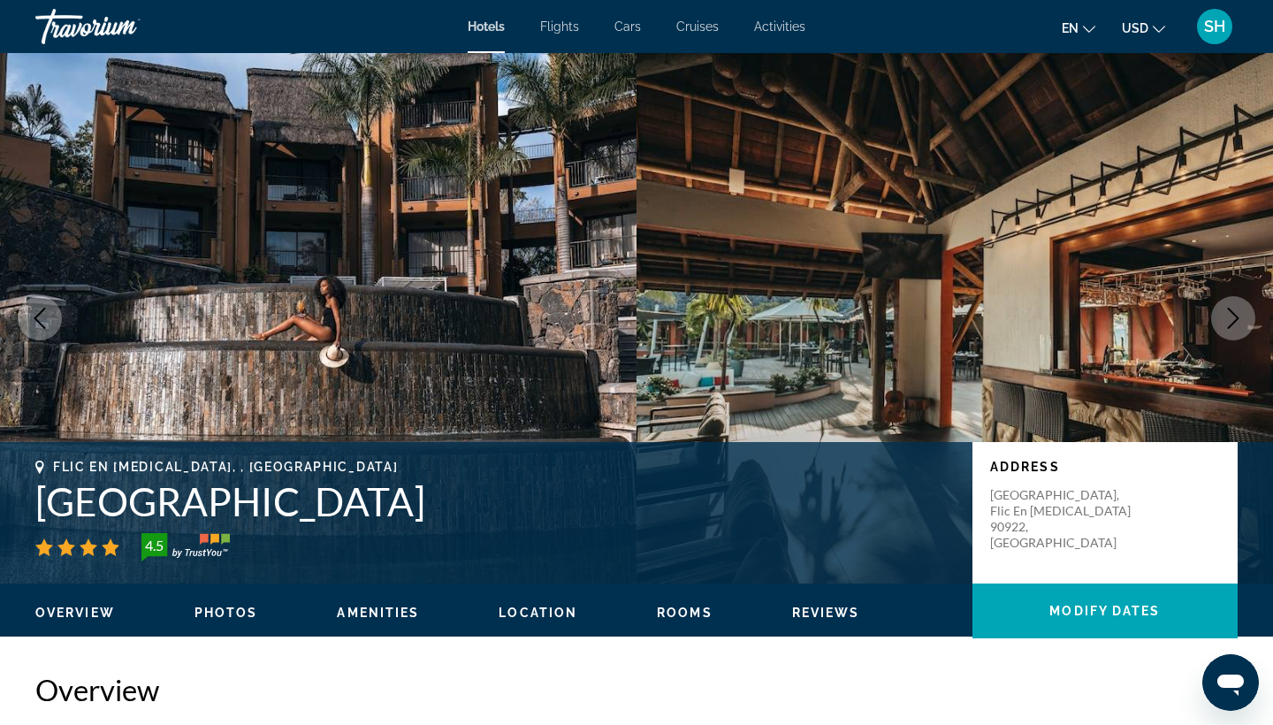
click at [1237, 310] on icon "Next image" at bounding box center [1233, 318] width 21 height 21
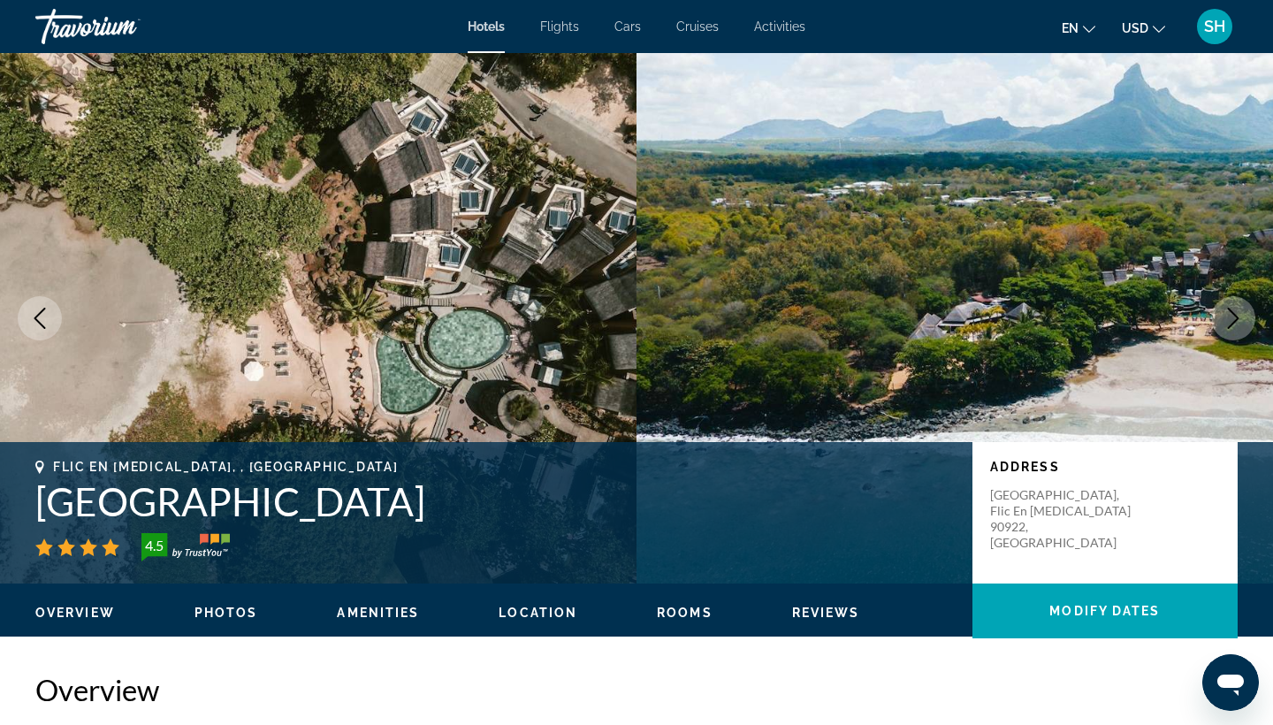
click at [1237, 310] on icon "Next image" at bounding box center [1233, 318] width 21 height 21
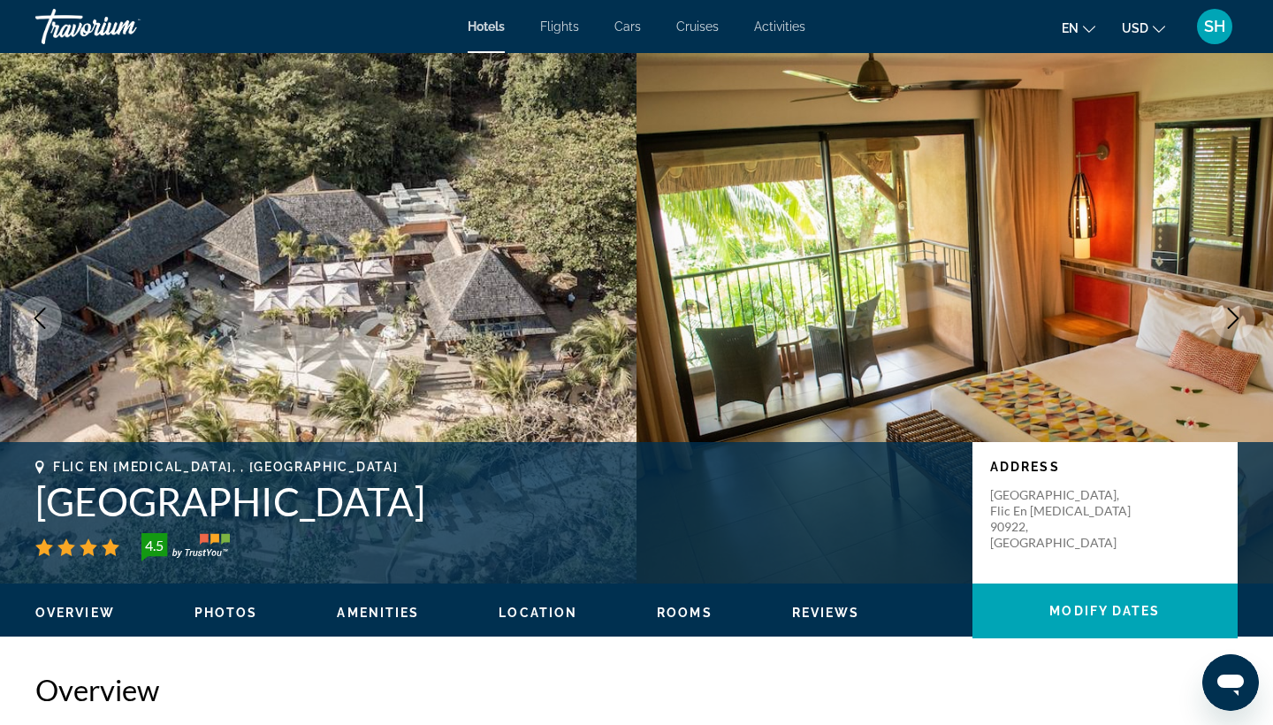
click at [27, 314] on button "Previous image" at bounding box center [40, 318] width 44 height 44
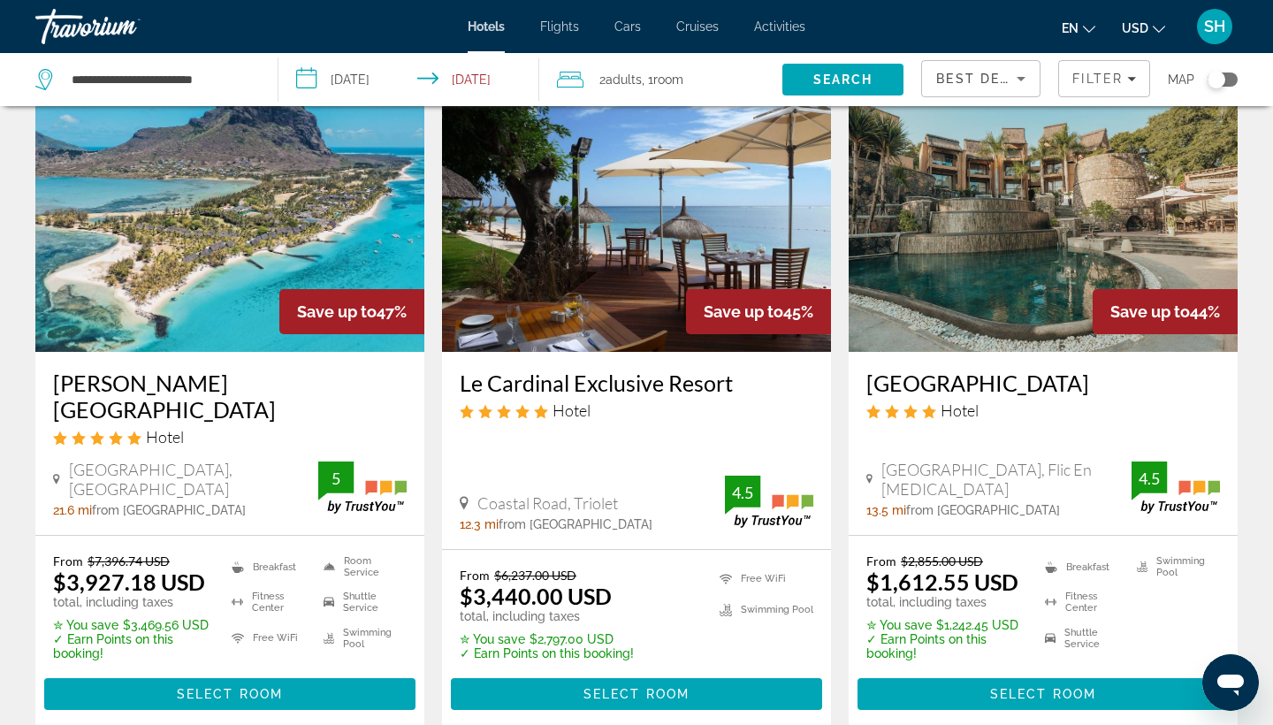
scroll to position [100, 0]
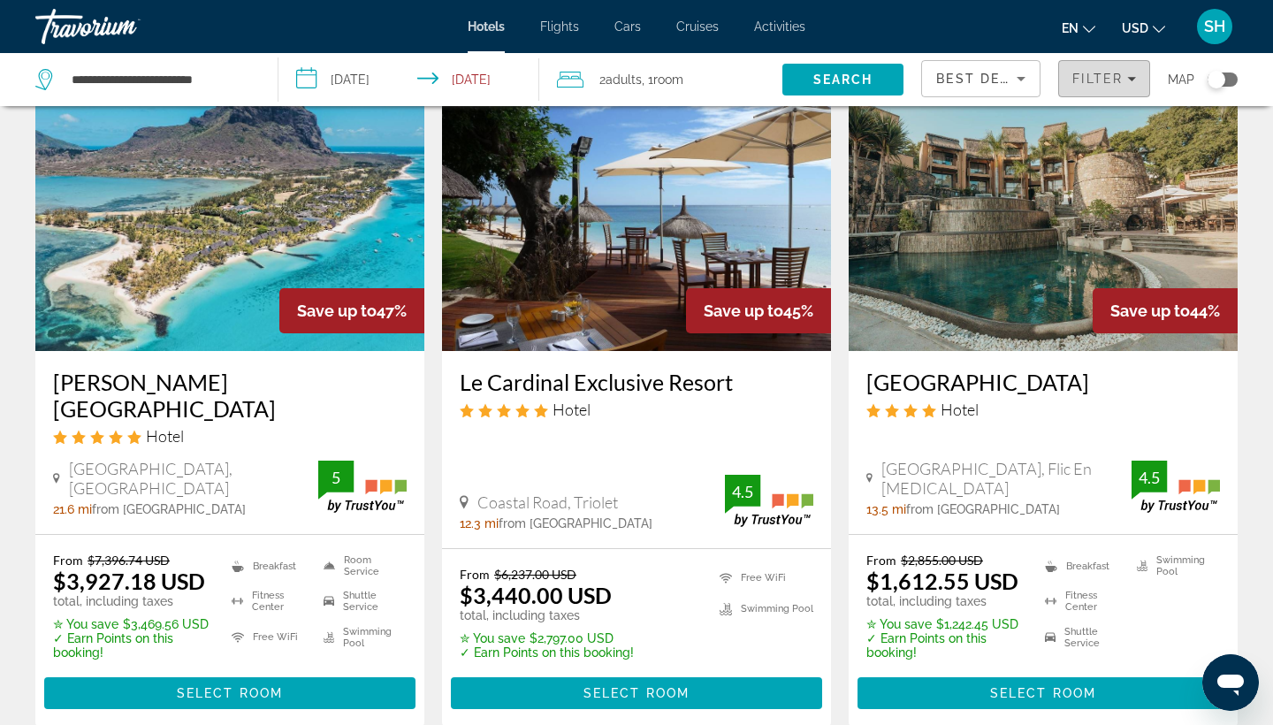
click at [1127, 78] on icon "Filters" at bounding box center [1131, 79] width 9 height 4
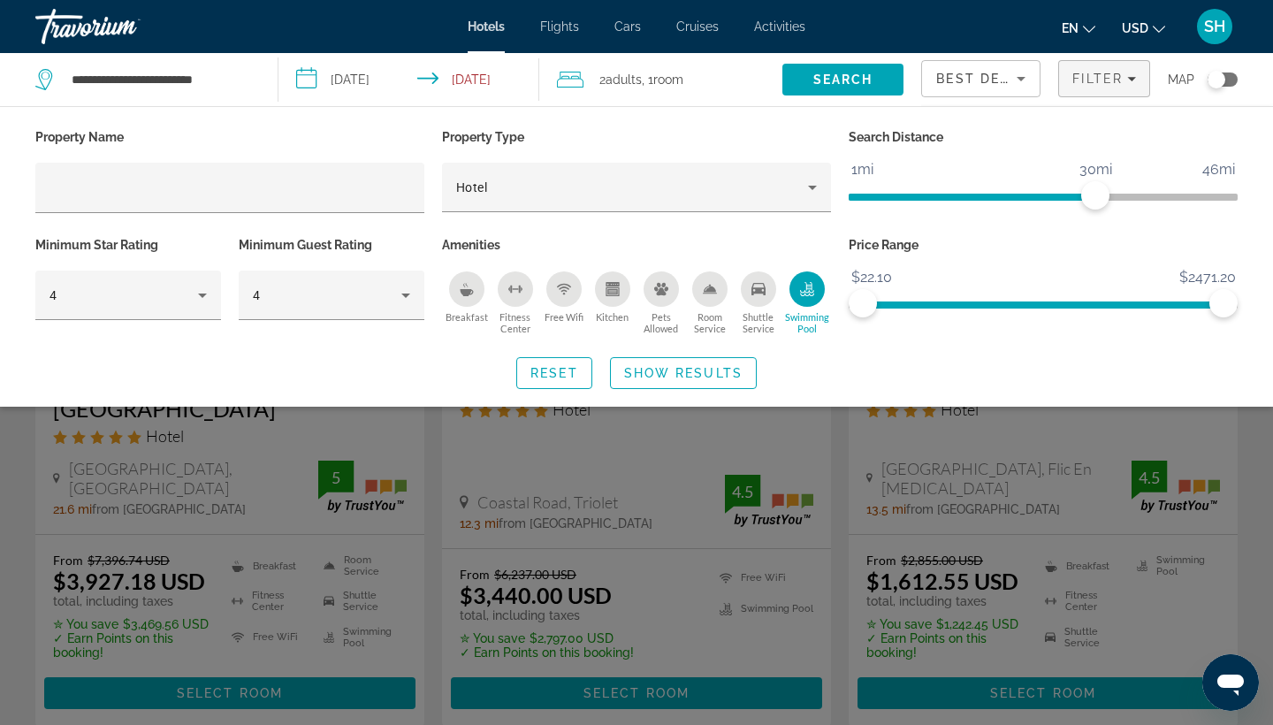
click at [815, 433] on div "Search widget" at bounding box center [636, 495] width 1273 height 460
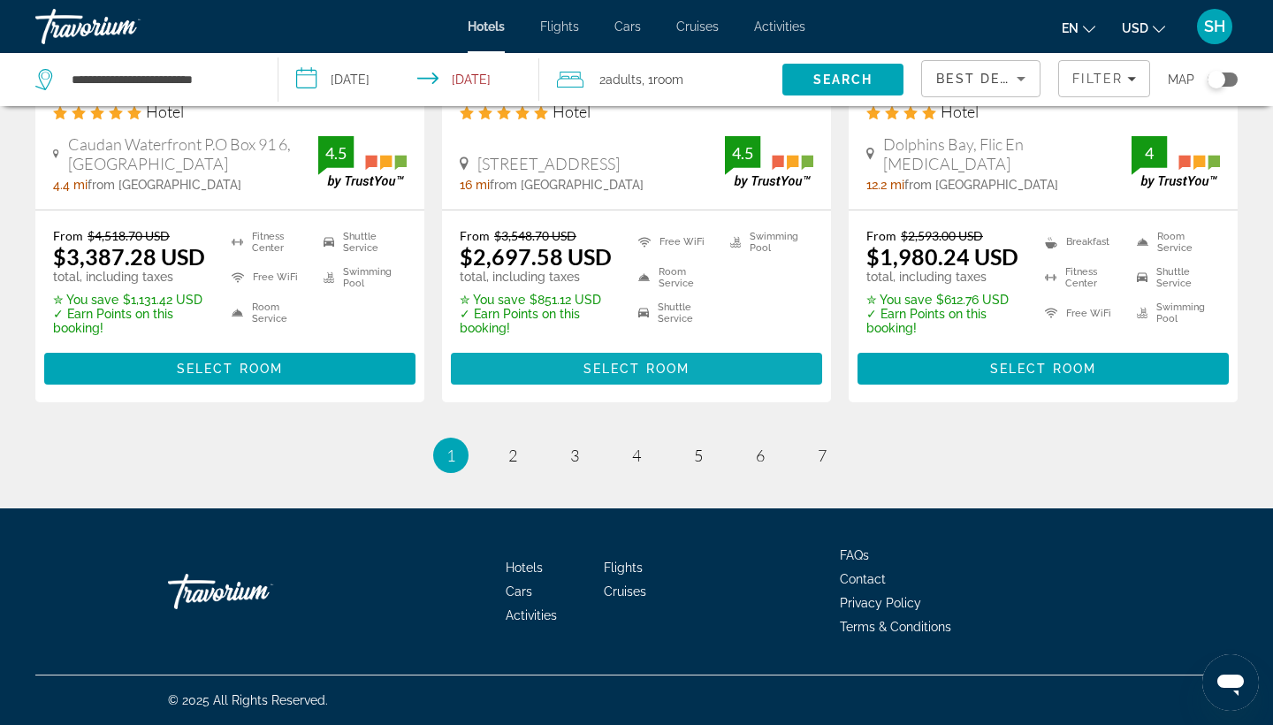
scroll to position [2479, 0]
click at [507, 454] on link "page 2" at bounding box center [513, 455] width 31 height 31
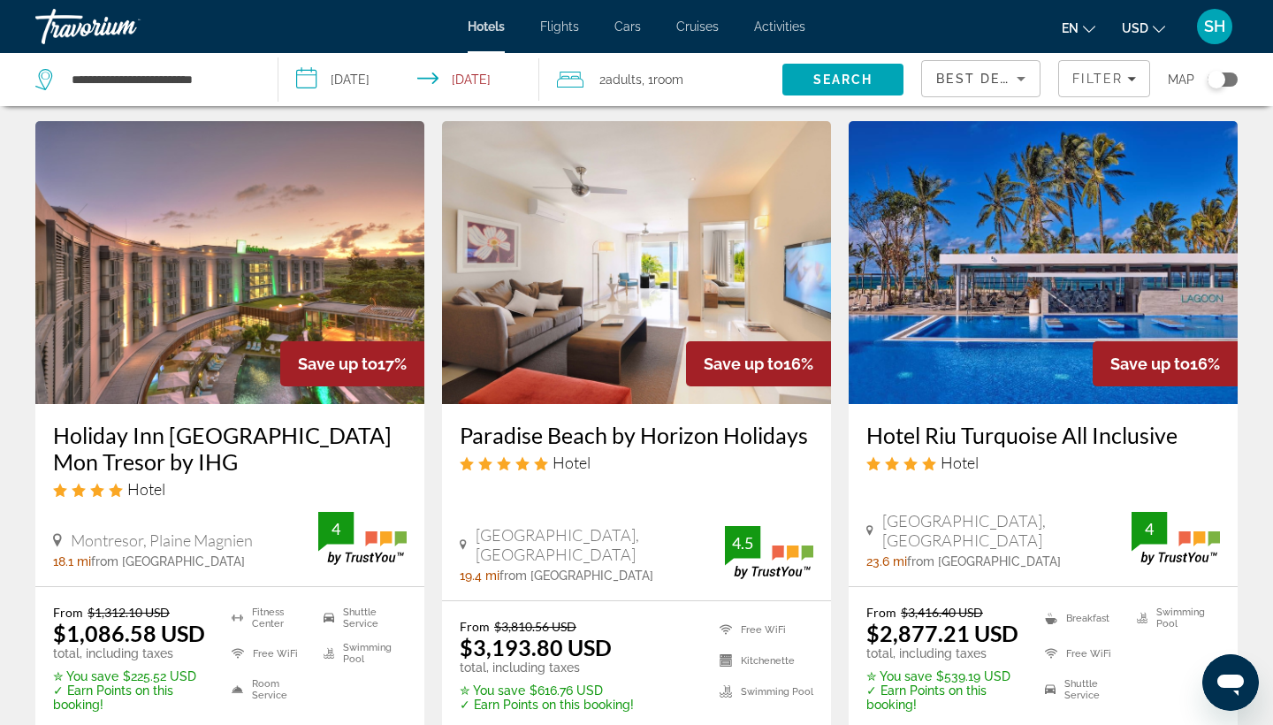
scroll to position [752, 0]
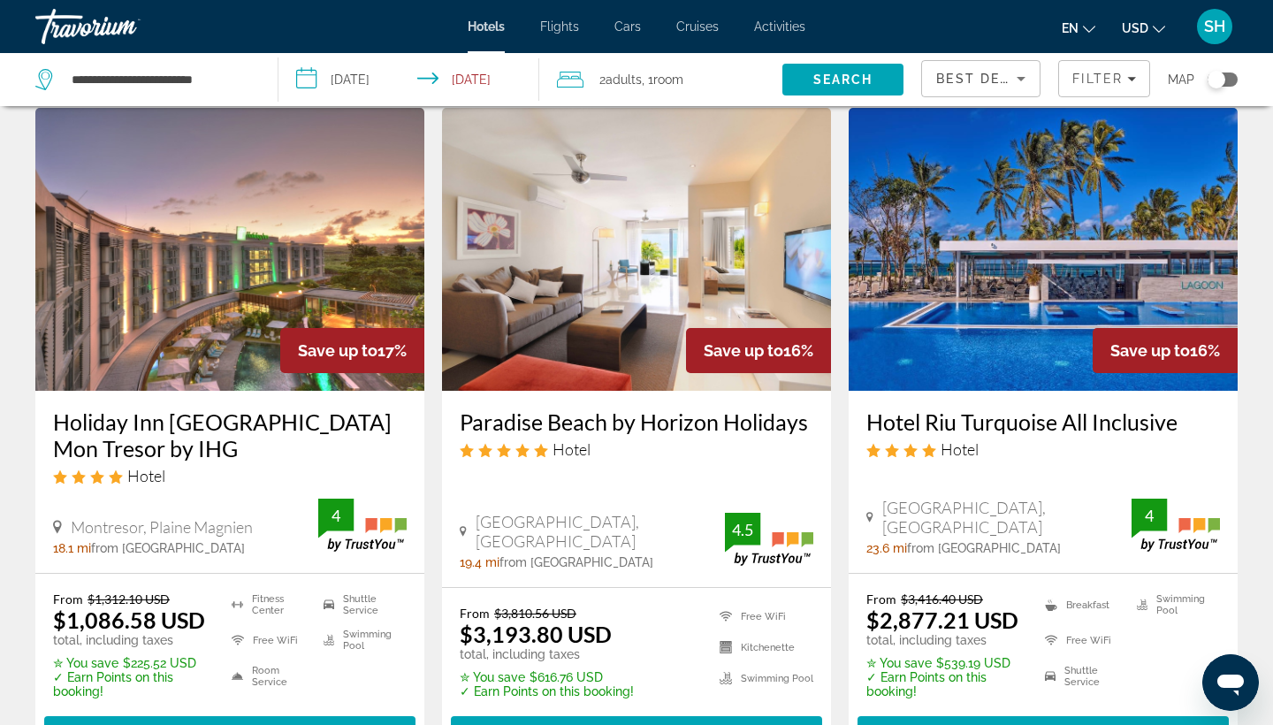
click at [1011, 215] on img "Main content" at bounding box center [1043, 249] width 389 height 283
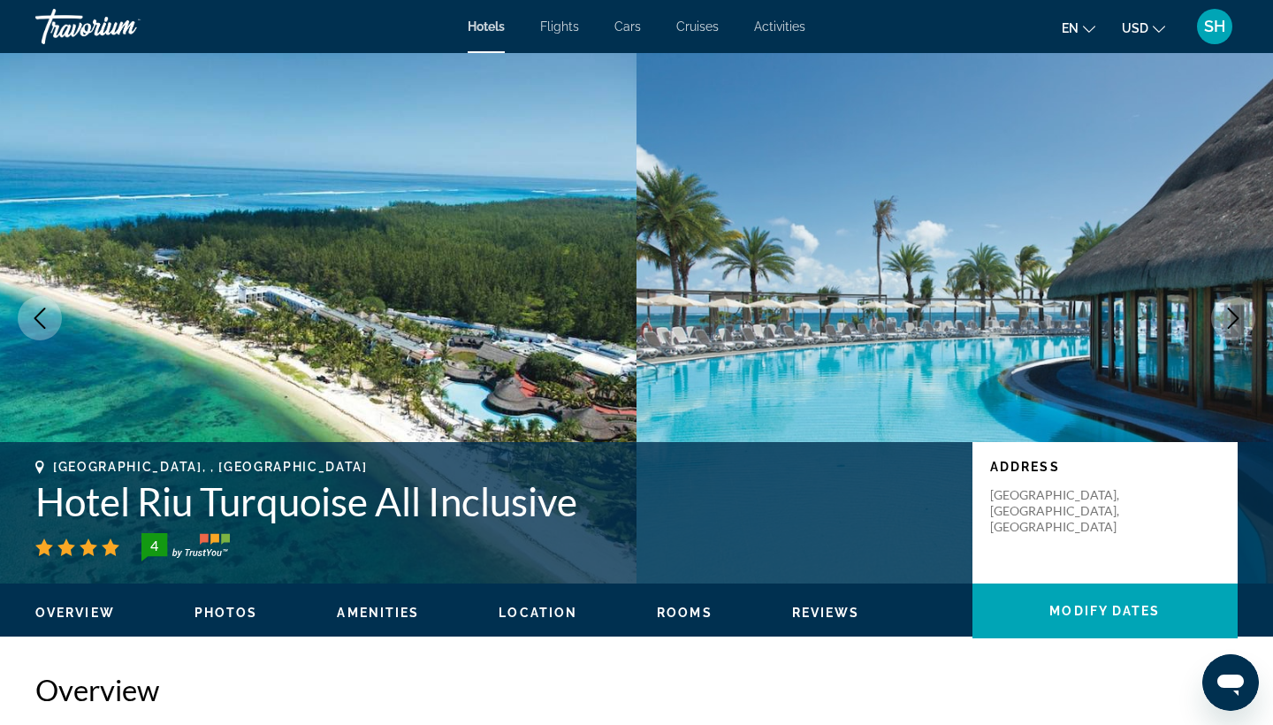
click at [1236, 323] on icon "Next image" at bounding box center [1233, 318] width 21 height 21
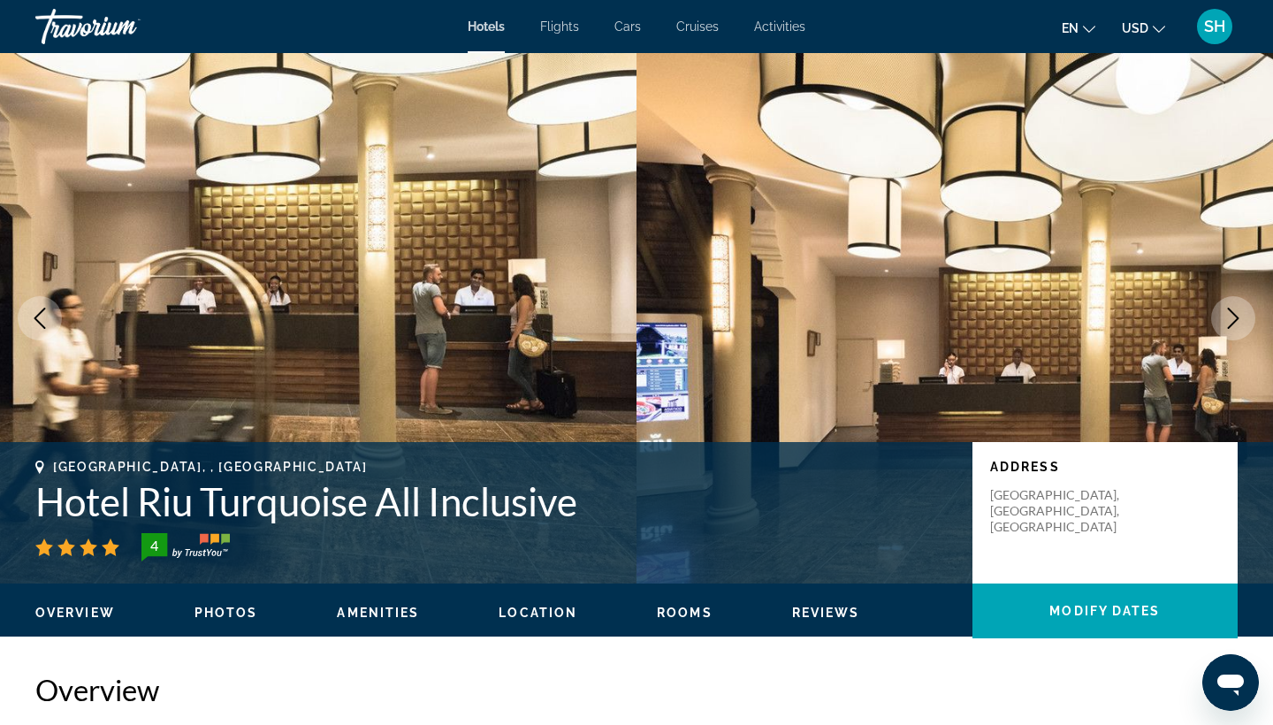
click at [1236, 323] on icon "Next image" at bounding box center [1233, 318] width 21 height 21
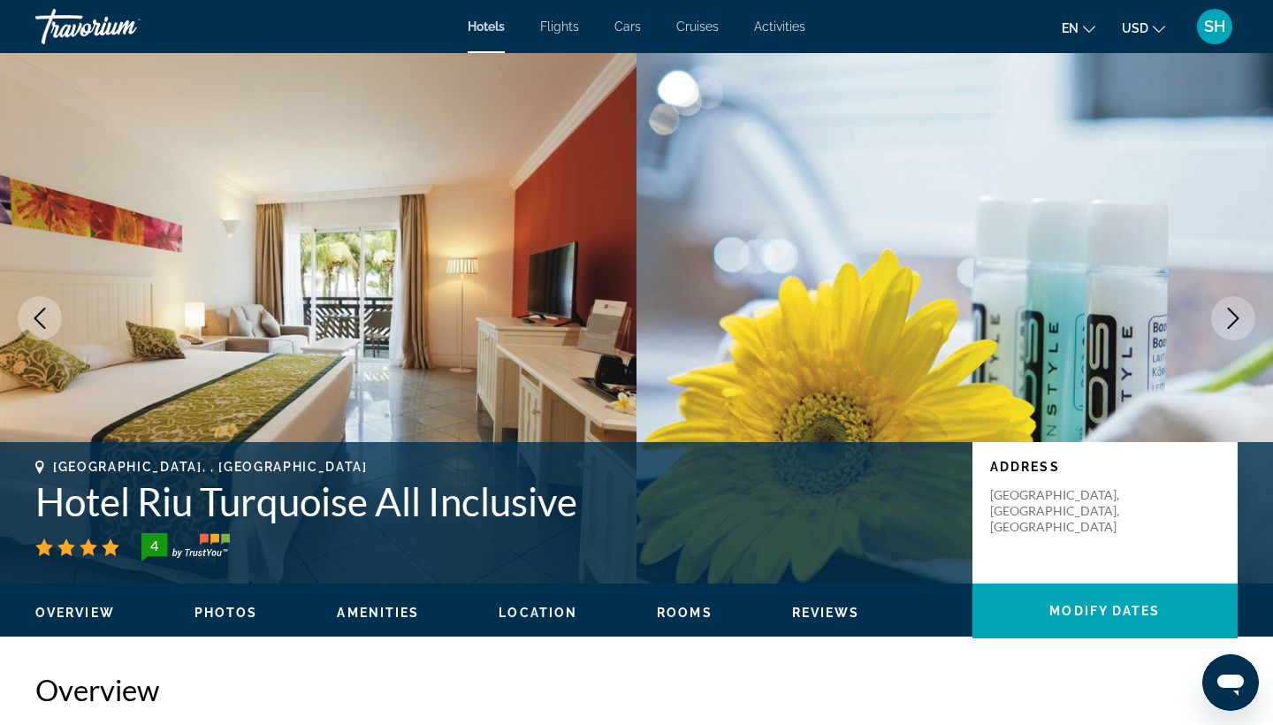
click at [1236, 323] on icon "Next image" at bounding box center [1233, 318] width 21 height 21
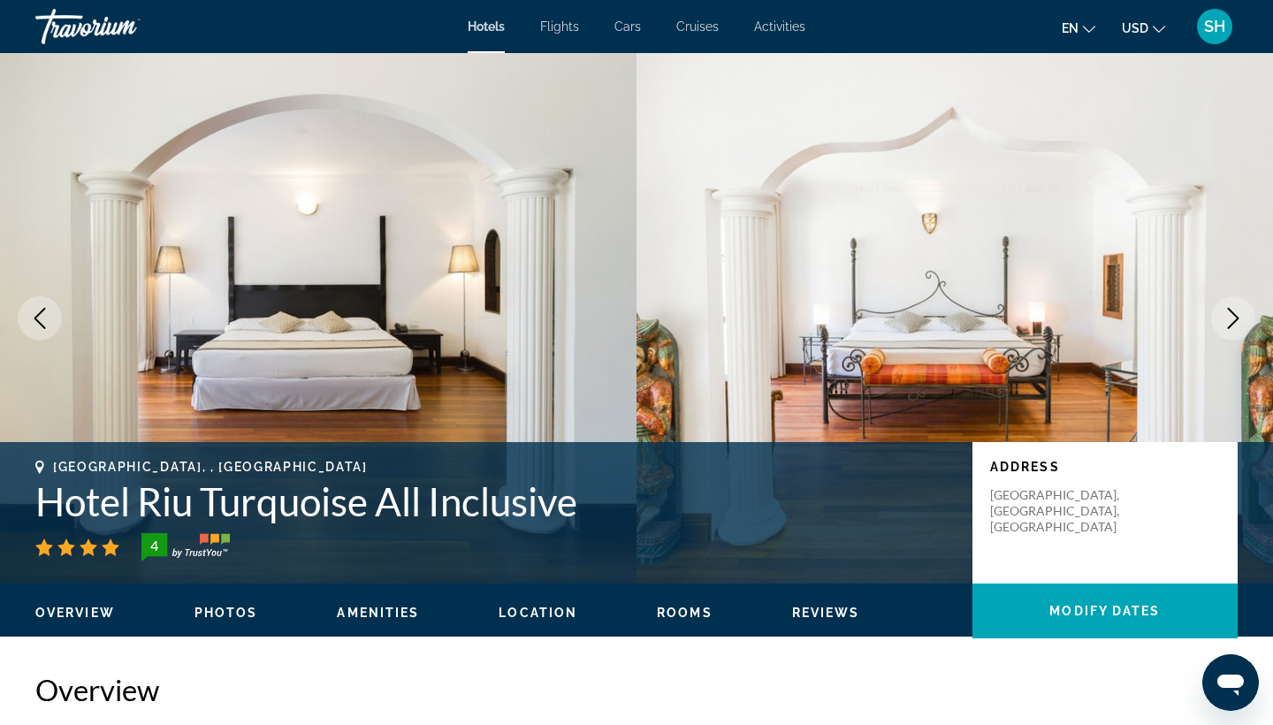
click at [1236, 323] on icon "Next image" at bounding box center [1233, 318] width 21 height 21
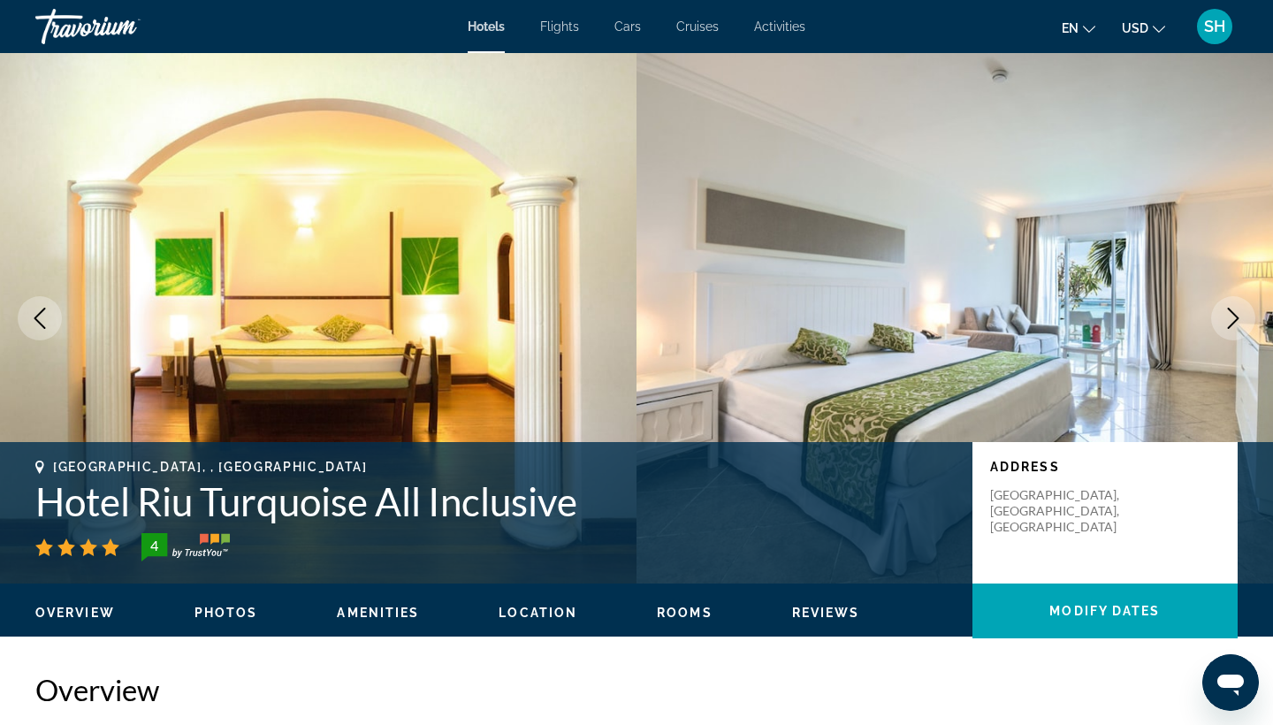
click at [1236, 323] on icon "Next image" at bounding box center [1233, 318] width 21 height 21
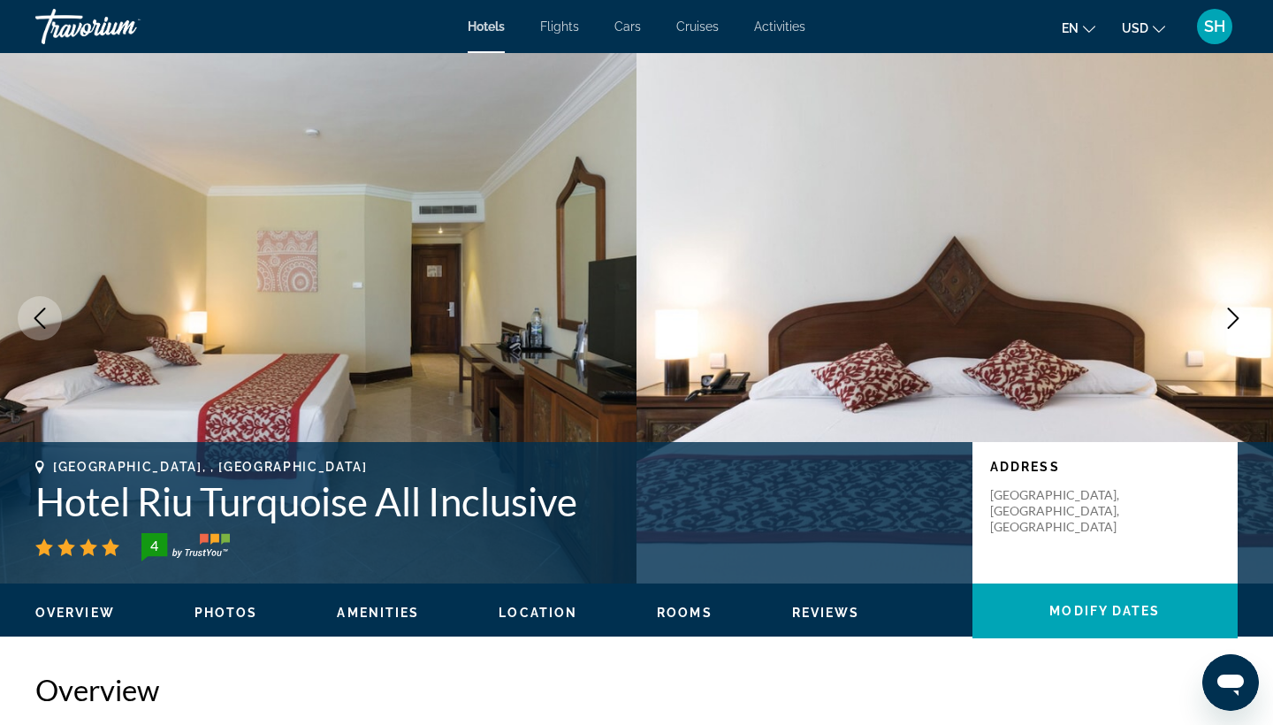
click at [1236, 323] on icon "Next image" at bounding box center [1233, 318] width 21 height 21
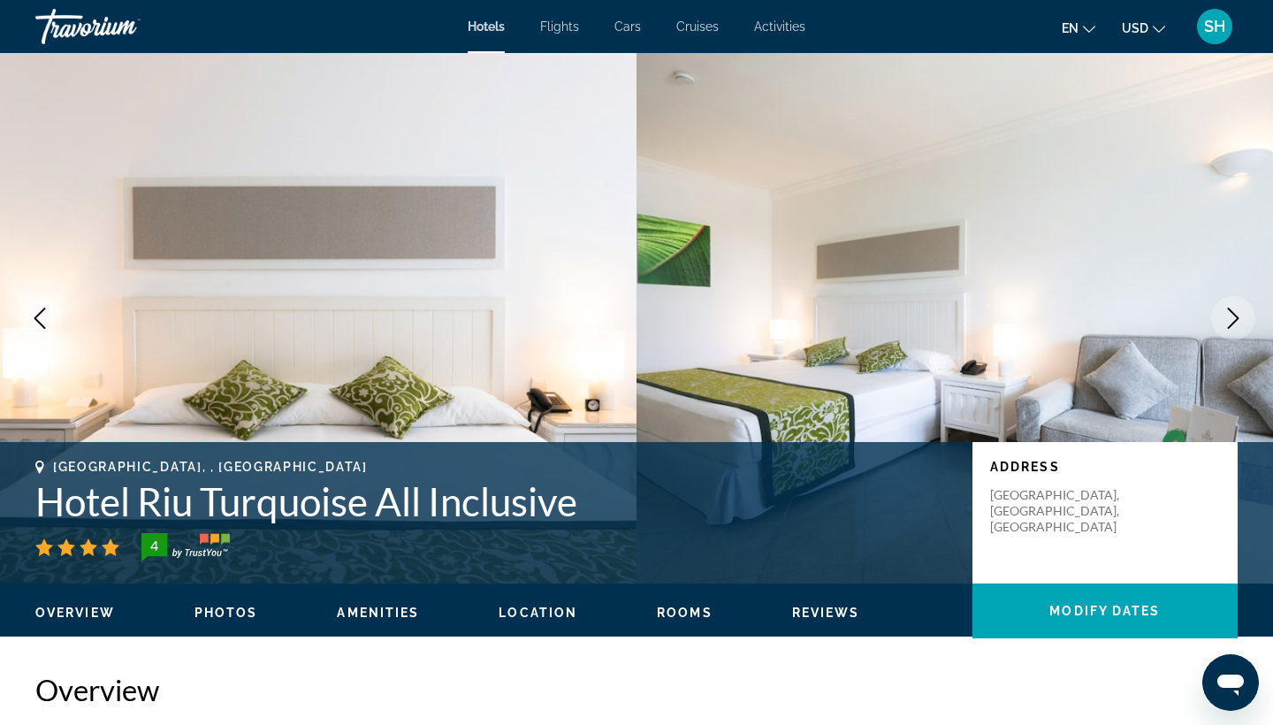
click at [1236, 323] on icon "Next image" at bounding box center [1233, 318] width 21 height 21
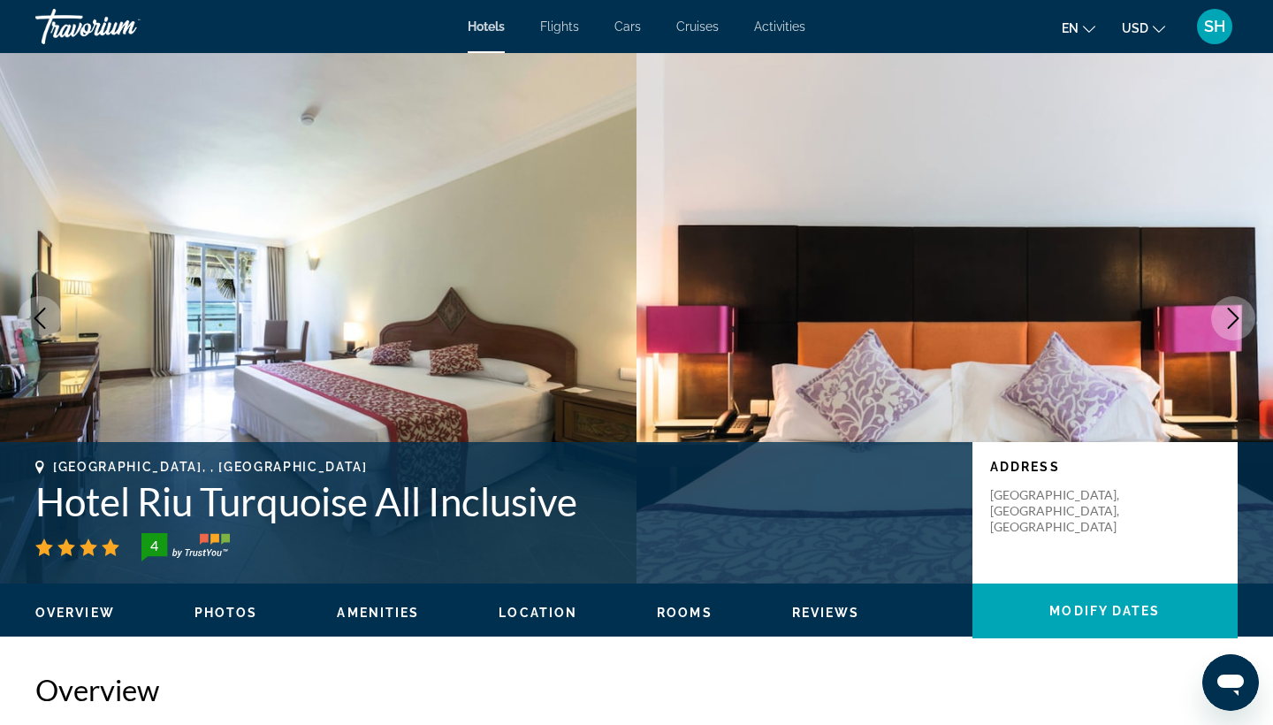
click at [1236, 323] on icon "Next image" at bounding box center [1233, 318] width 21 height 21
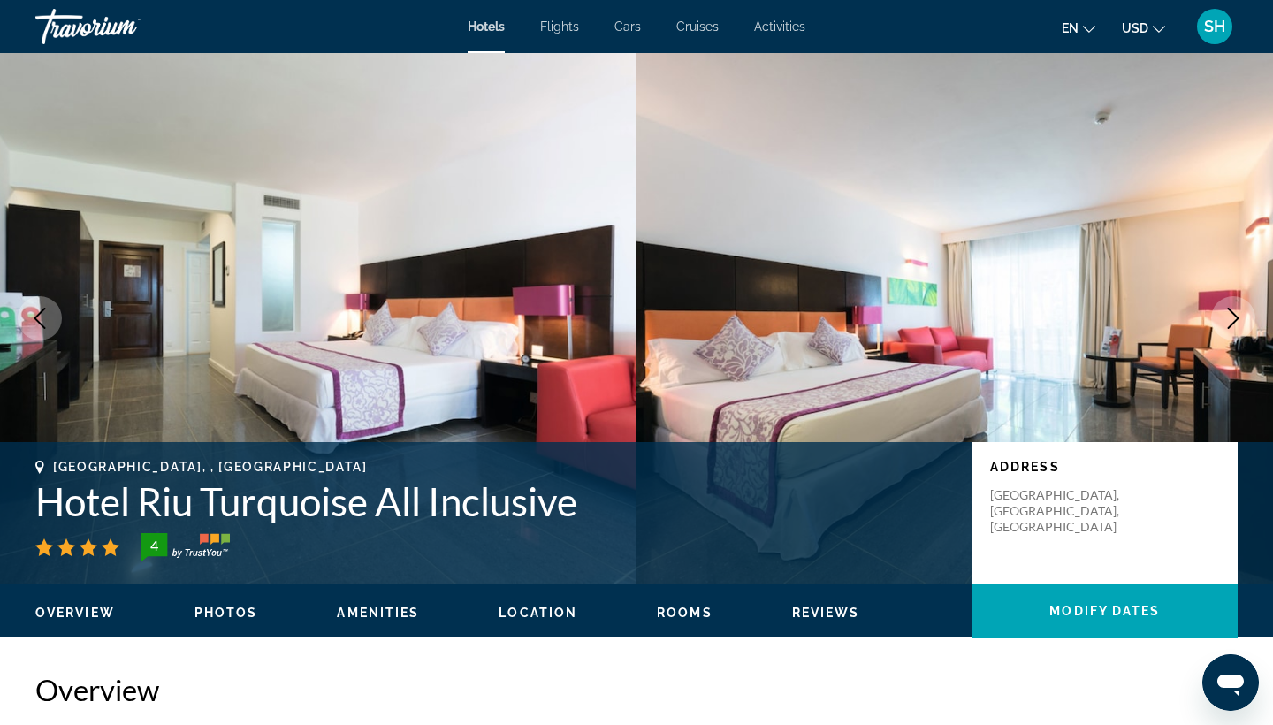
click at [1236, 323] on icon "Next image" at bounding box center [1233, 318] width 21 height 21
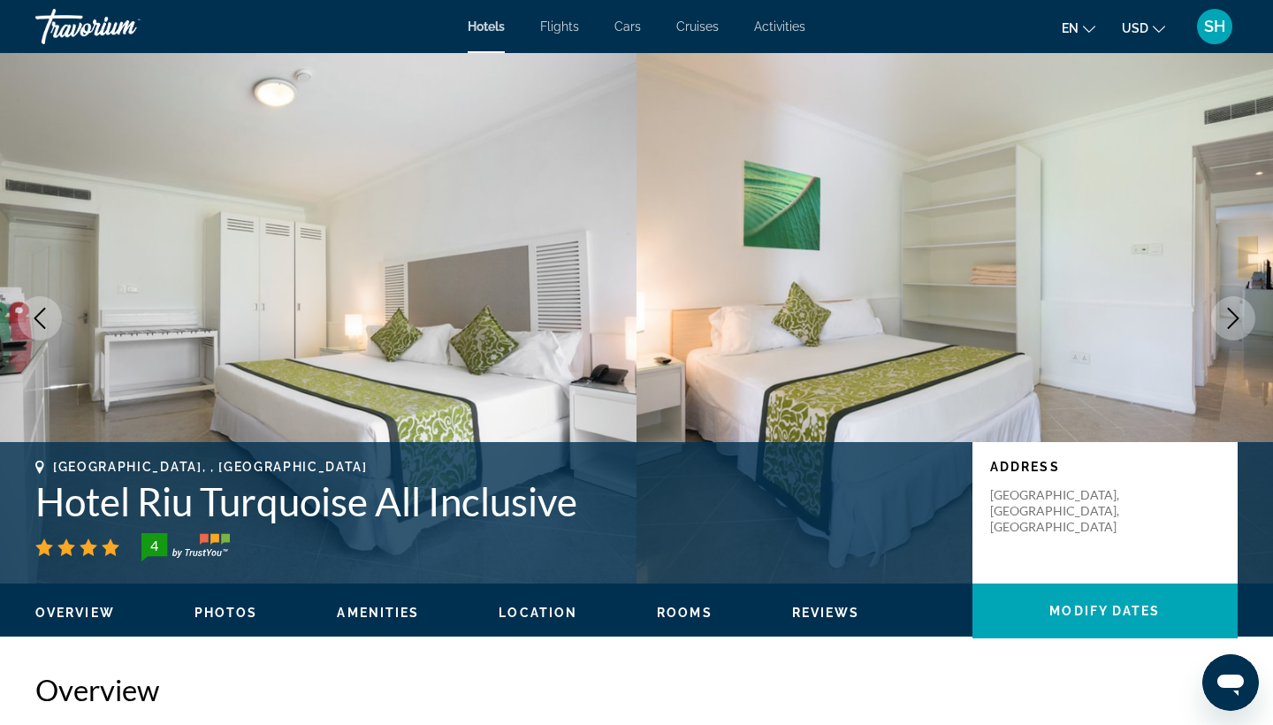
click at [1236, 323] on icon "Next image" at bounding box center [1233, 318] width 21 height 21
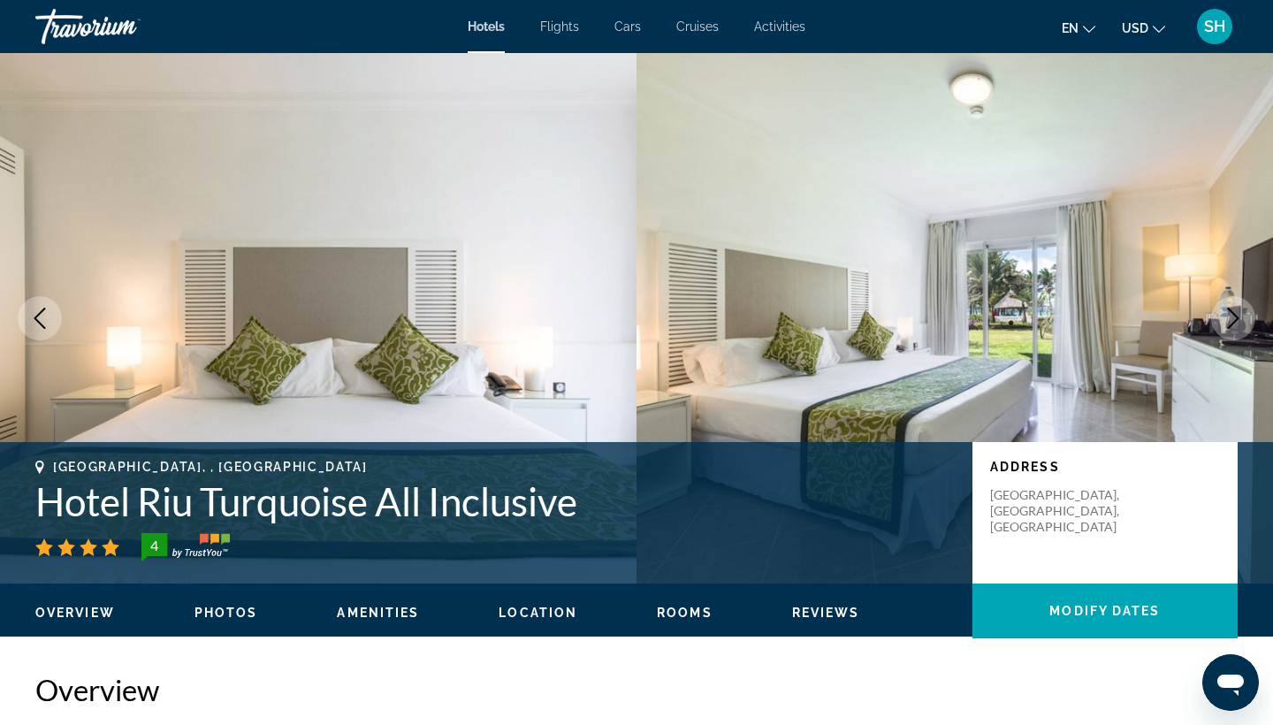
click at [1236, 321] on icon "Next image" at bounding box center [1233, 318] width 11 height 21
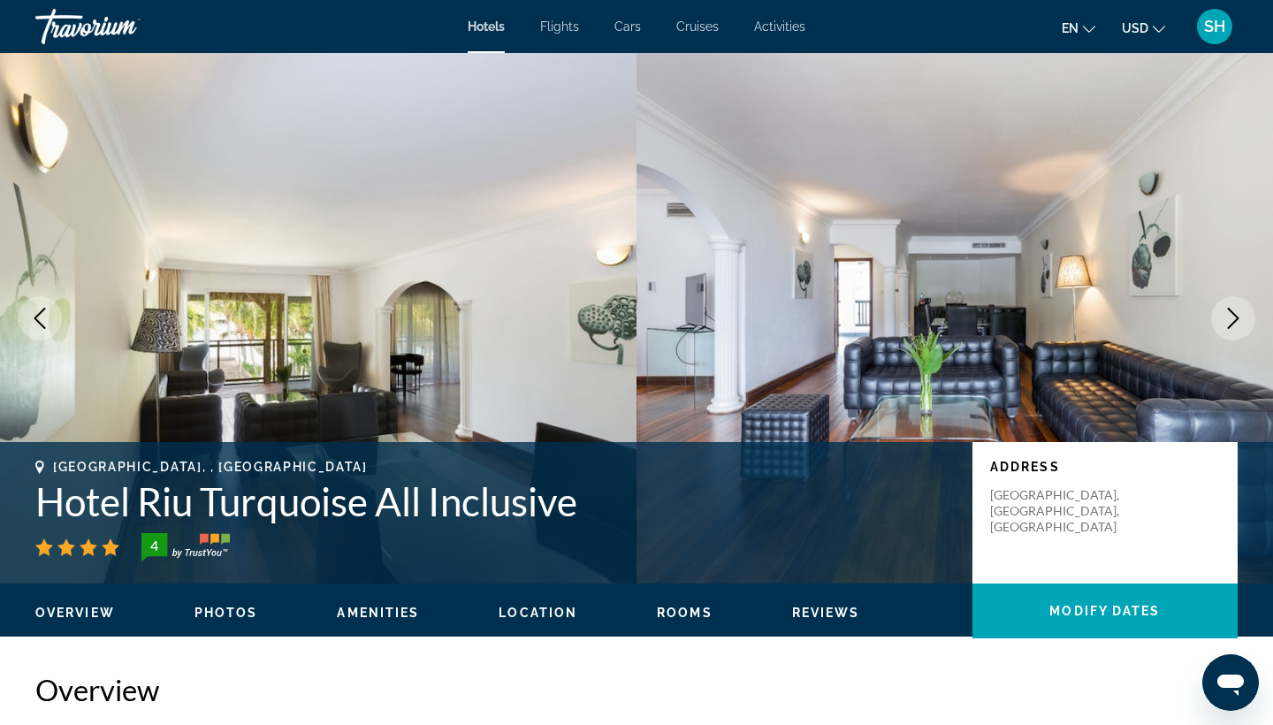
click at [1236, 321] on icon "Next image" at bounding box center [1233, 318] width 11 height 21
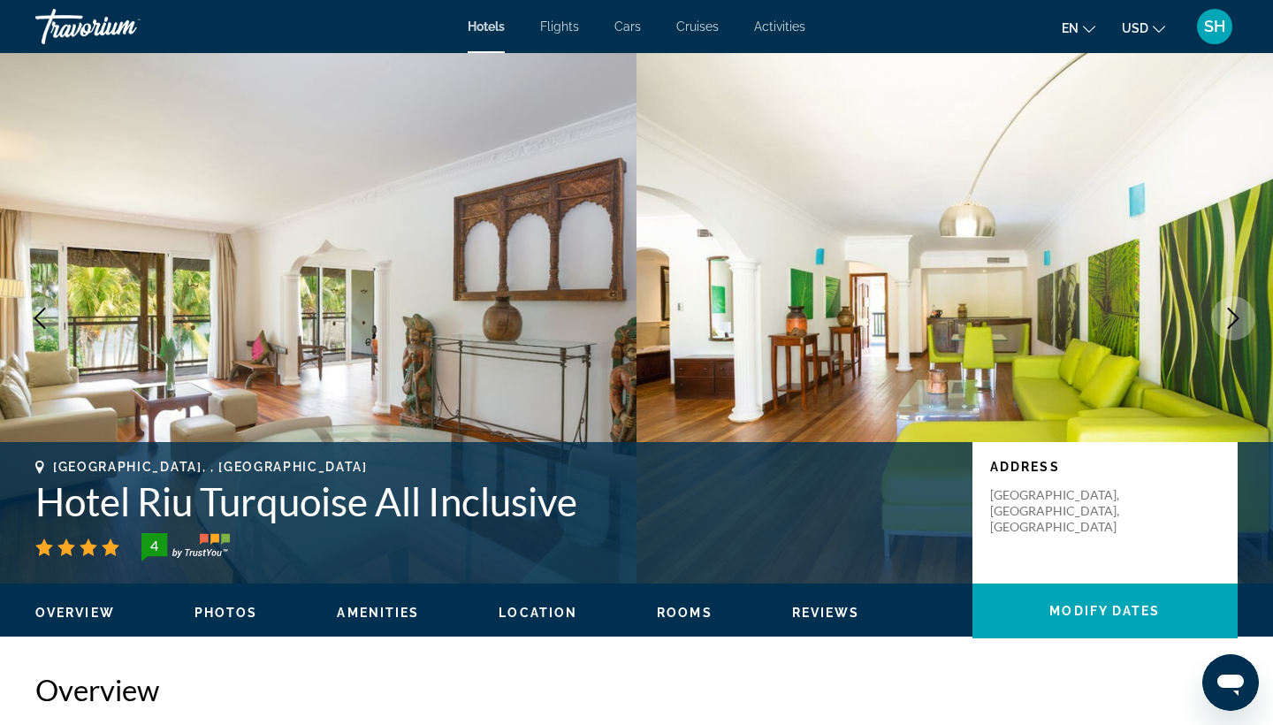
click at [1236, 321] on icon "Next image" at bounding box center [1233, 318] width 11 height 21
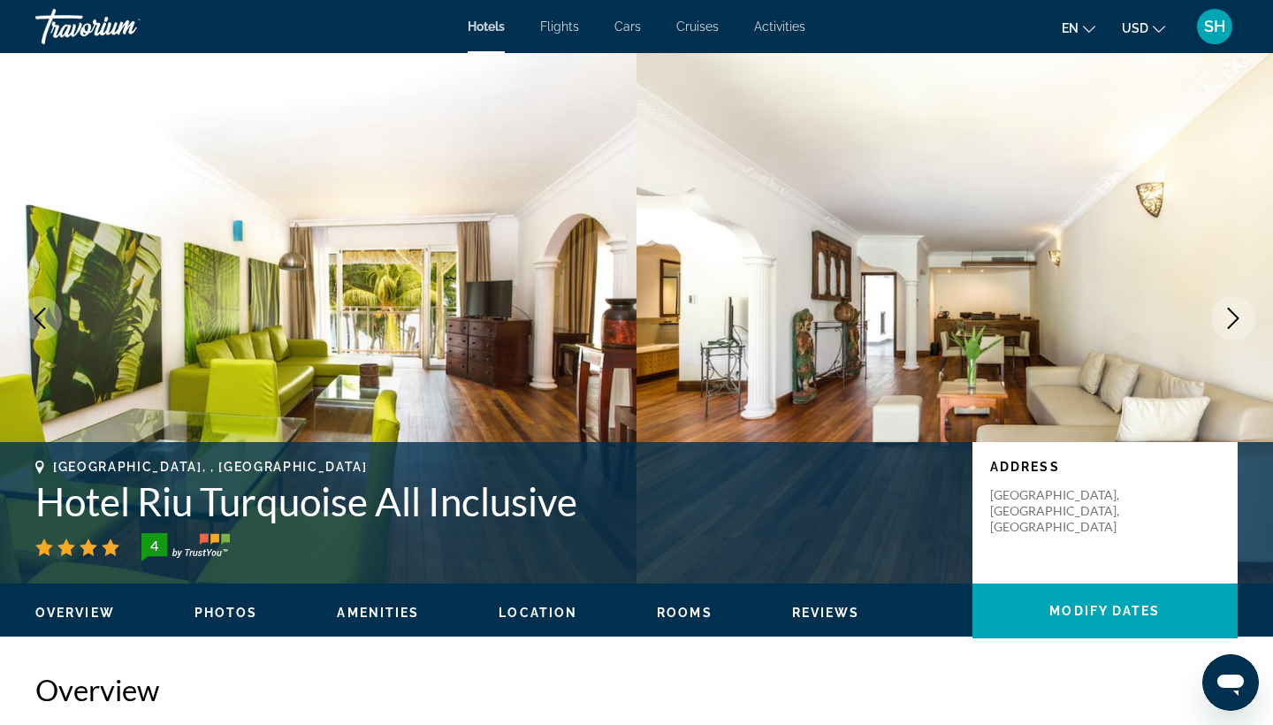
click at [1236, 321] on icon "Next image" at bounding box center [1233, 318] width 11 height 21
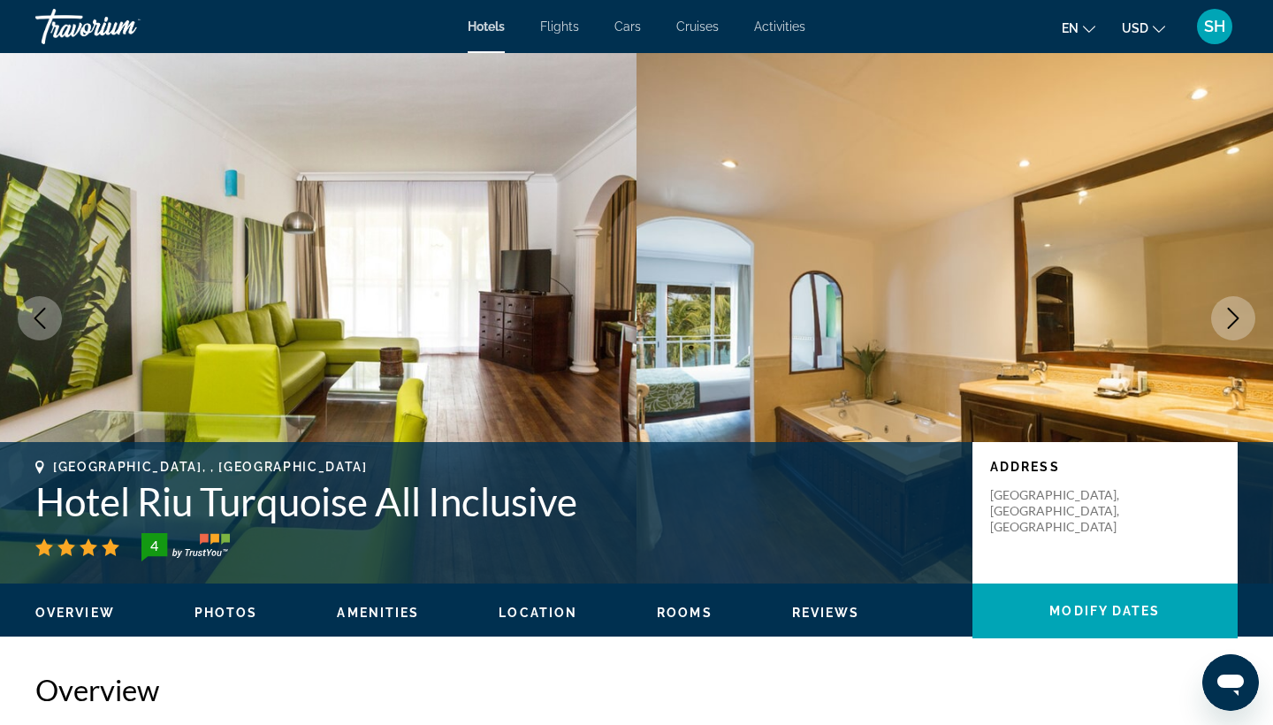
click at [1236, 321] on icon "Next image" at bounding box center [1233, 318] width 11 height 21
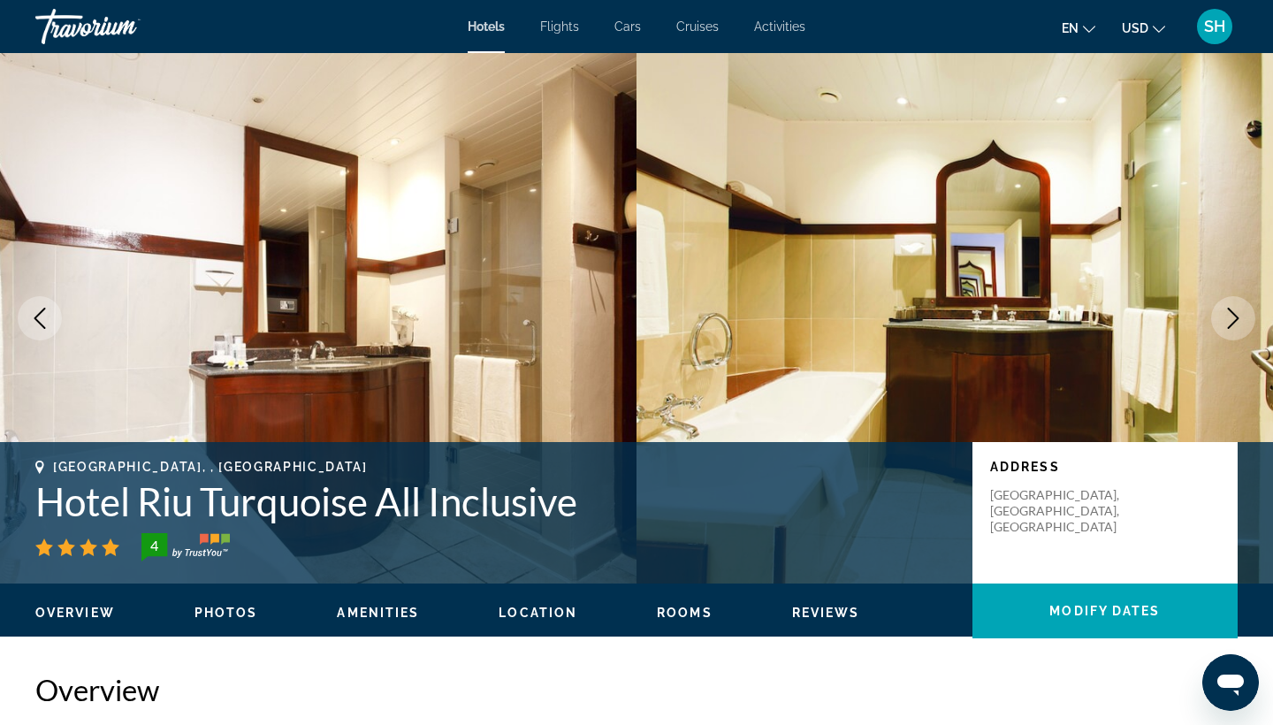
click at [1236, 321] on icon "Next image" at bounding box center [1233, 318] width 11 height 21
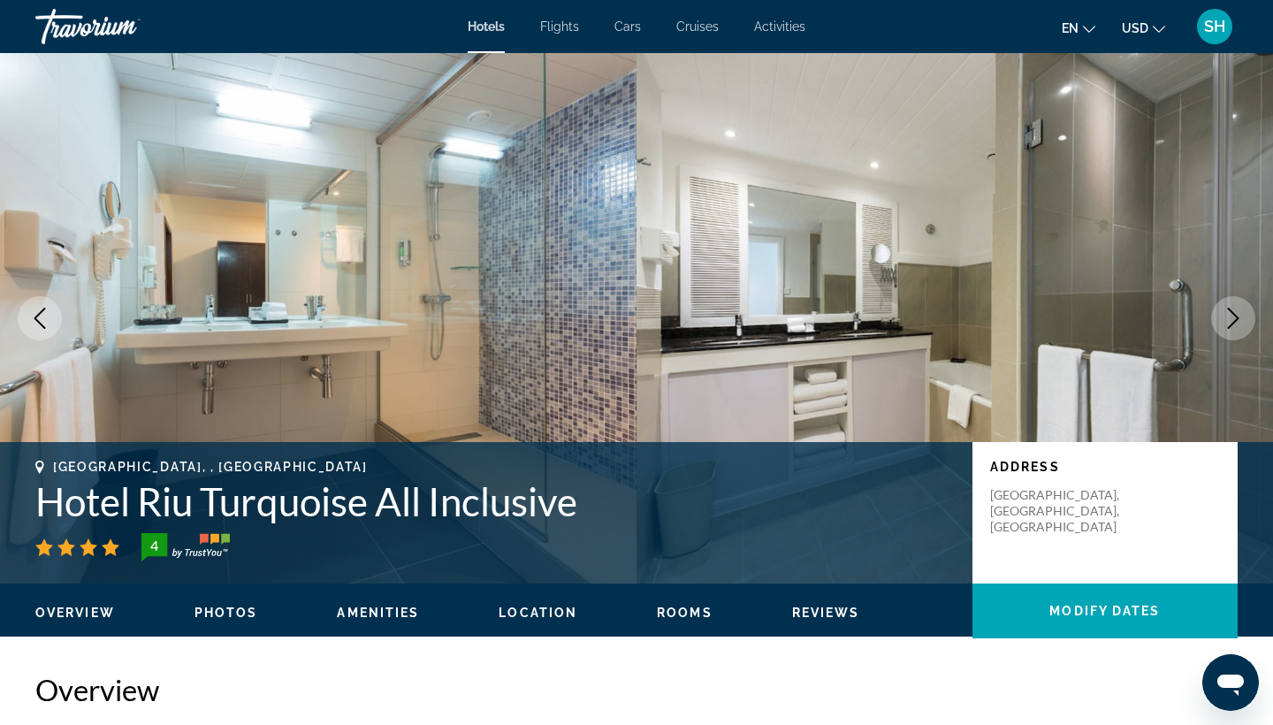
click at [1236, 321] on icon "Next image" at bounding box center [1233, 318] width 11 height 21
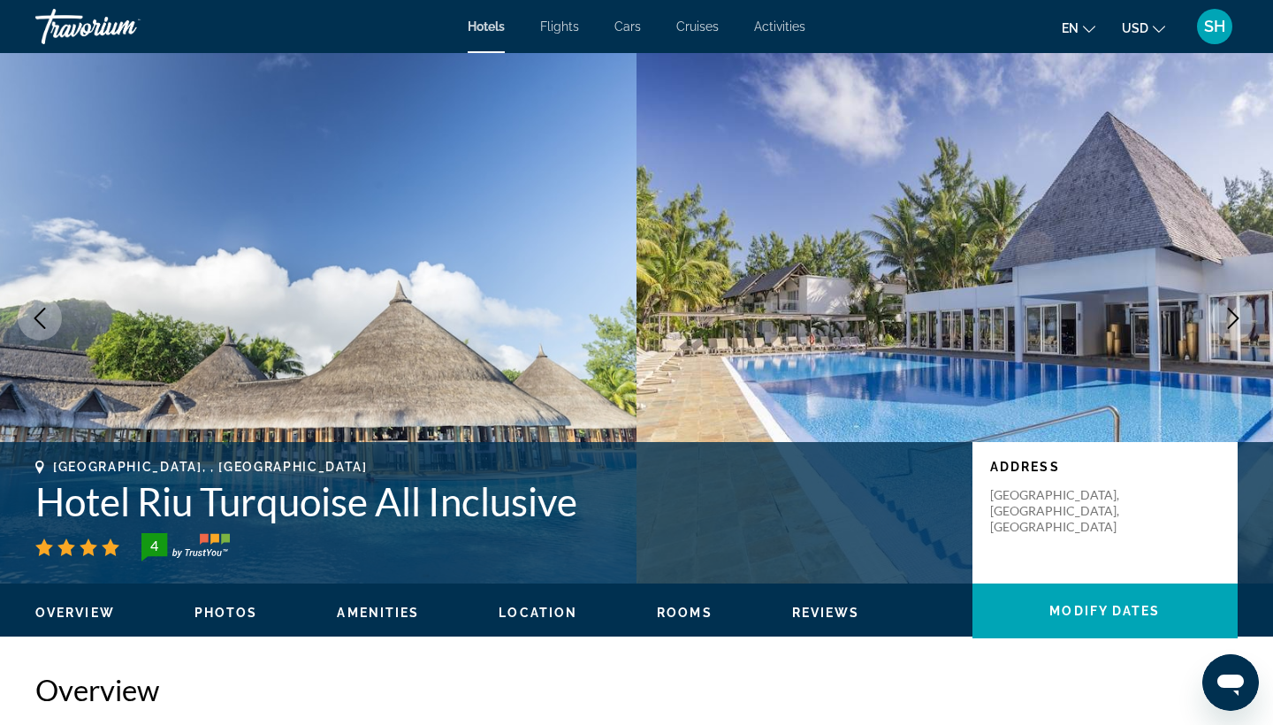
click at [1236, 321] on icon "Next image" at bounding box center [1233, 318] width 11 height 21
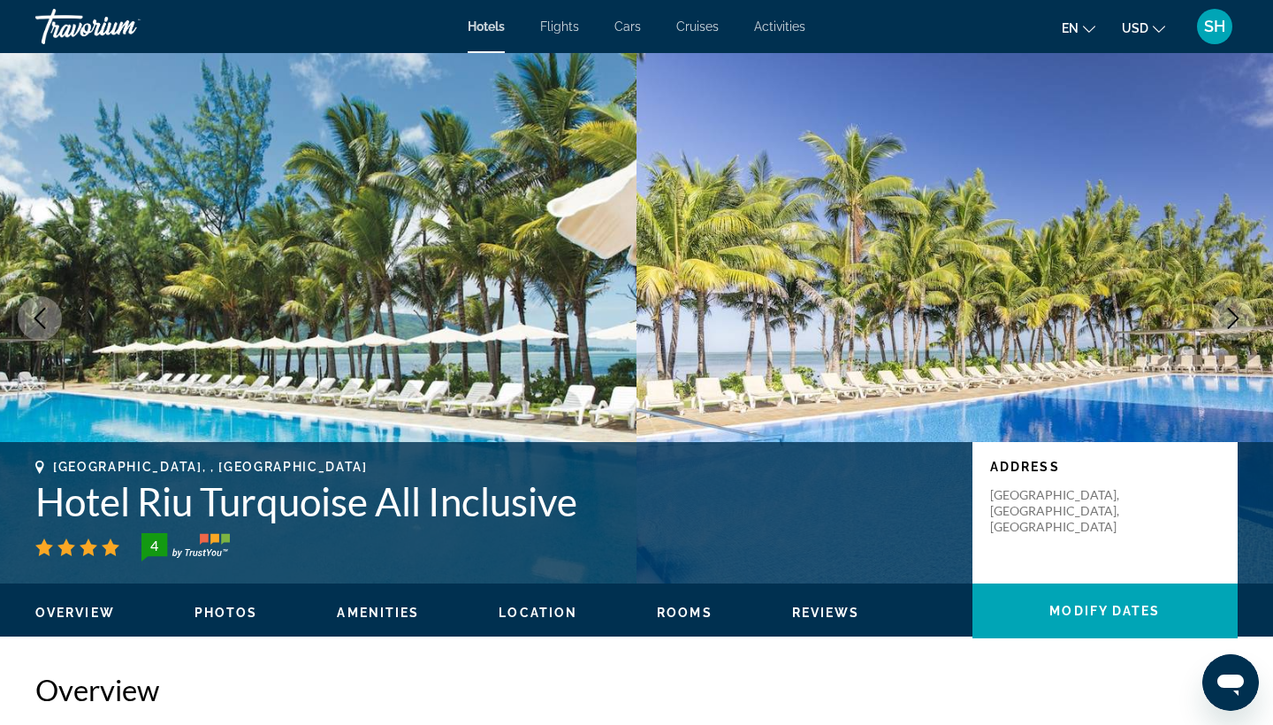
click at [1236, 321] on icon "Next image" at bounding box center [1233, 318] width 11 height 21
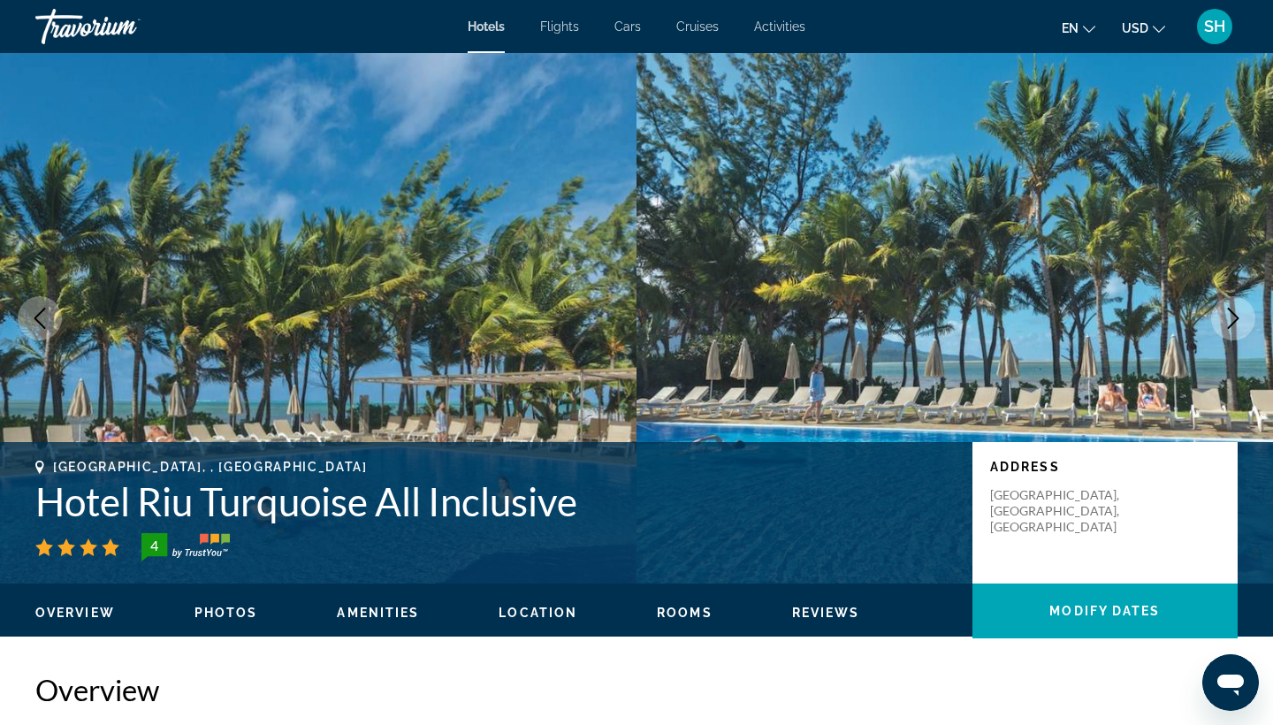
click at [1236, 321] on icon "Next image" at bounding box center [1233, 318] width 11 height 21
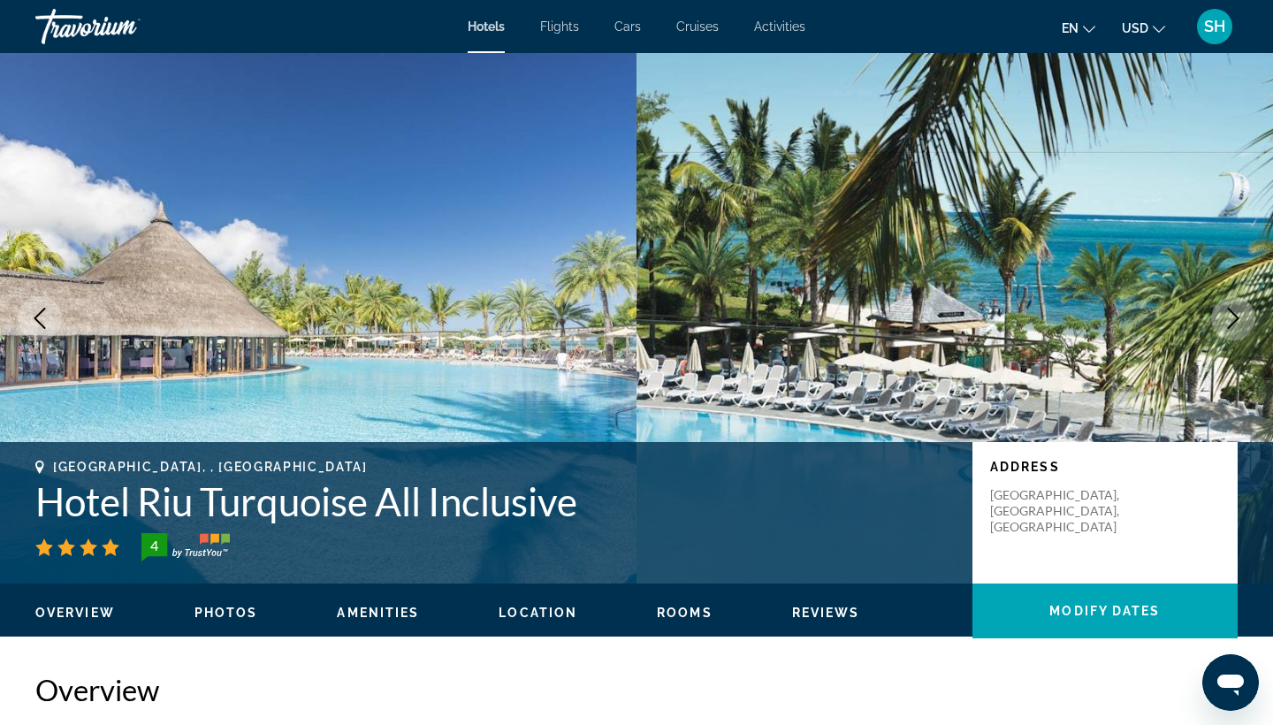
click at [1236, 321] on icon "Next image" at bounding box center [1233, 318] width 11 height 21
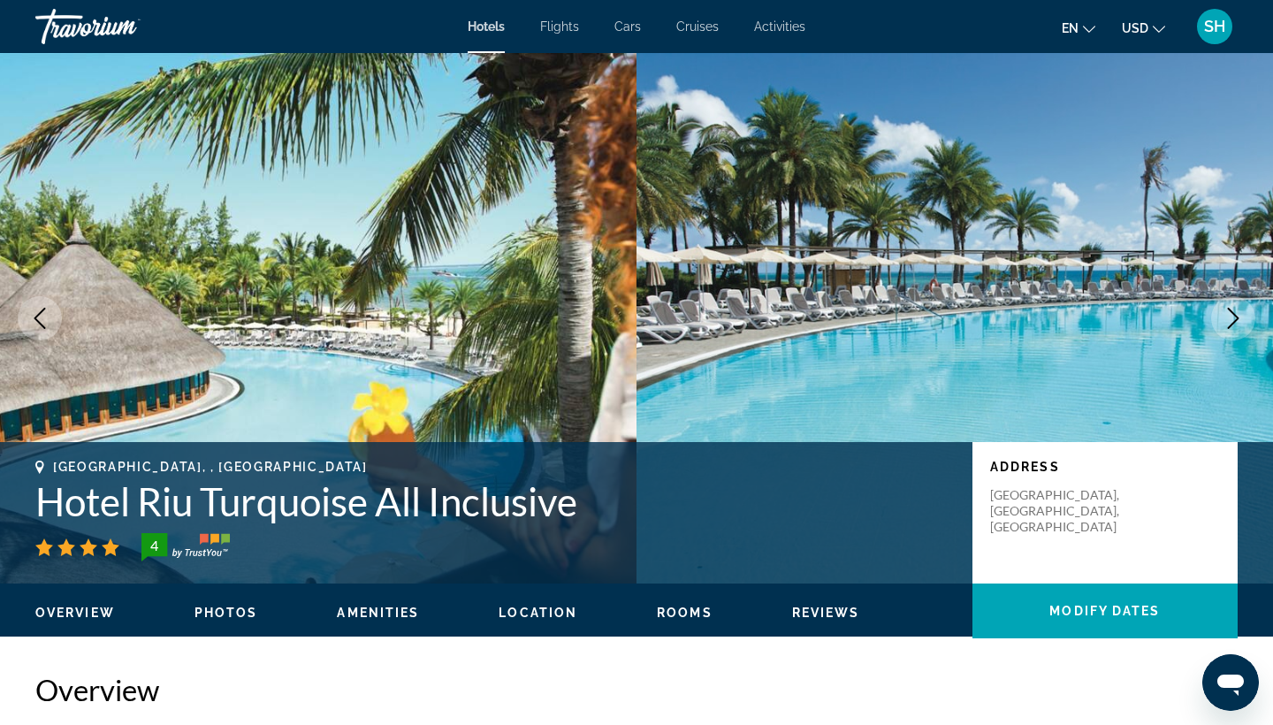
click at [1236, 321] on icon "Next image" at bounding box center [1233, 318] width 11 height 21
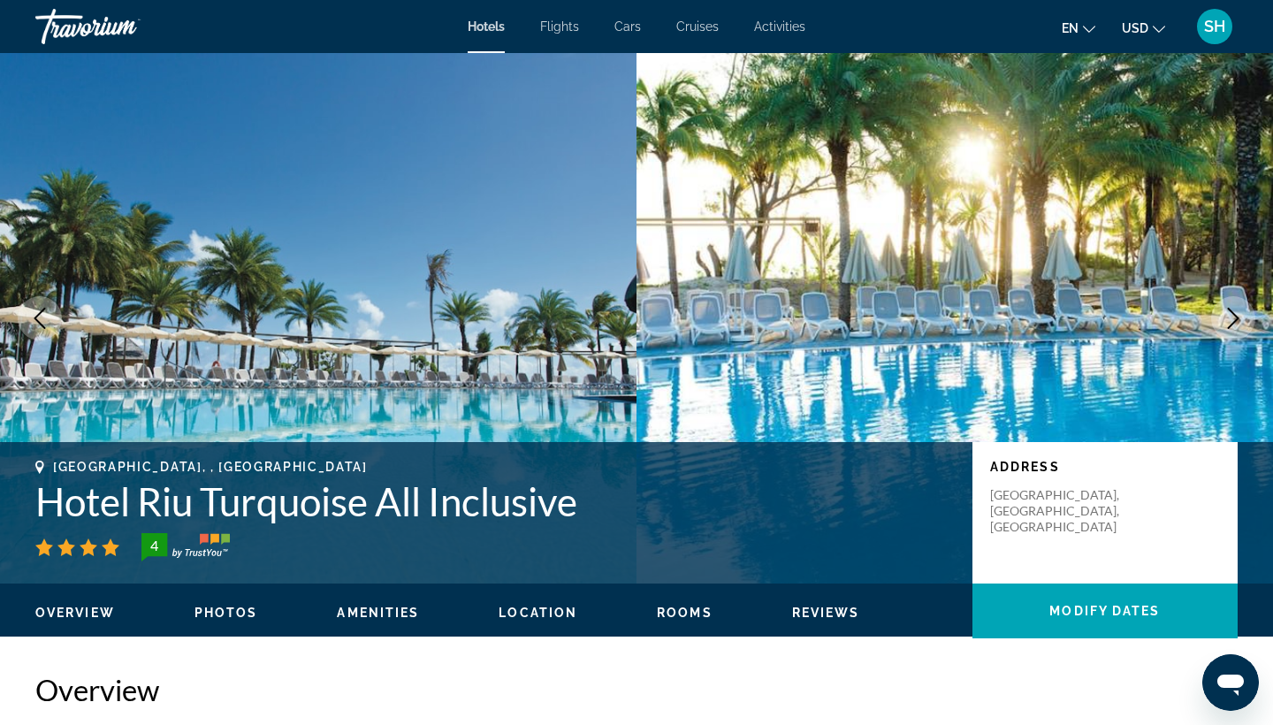
click at [1236, 321] on icon "Next image" at bounding box center [1233, 318] width 11 height 21
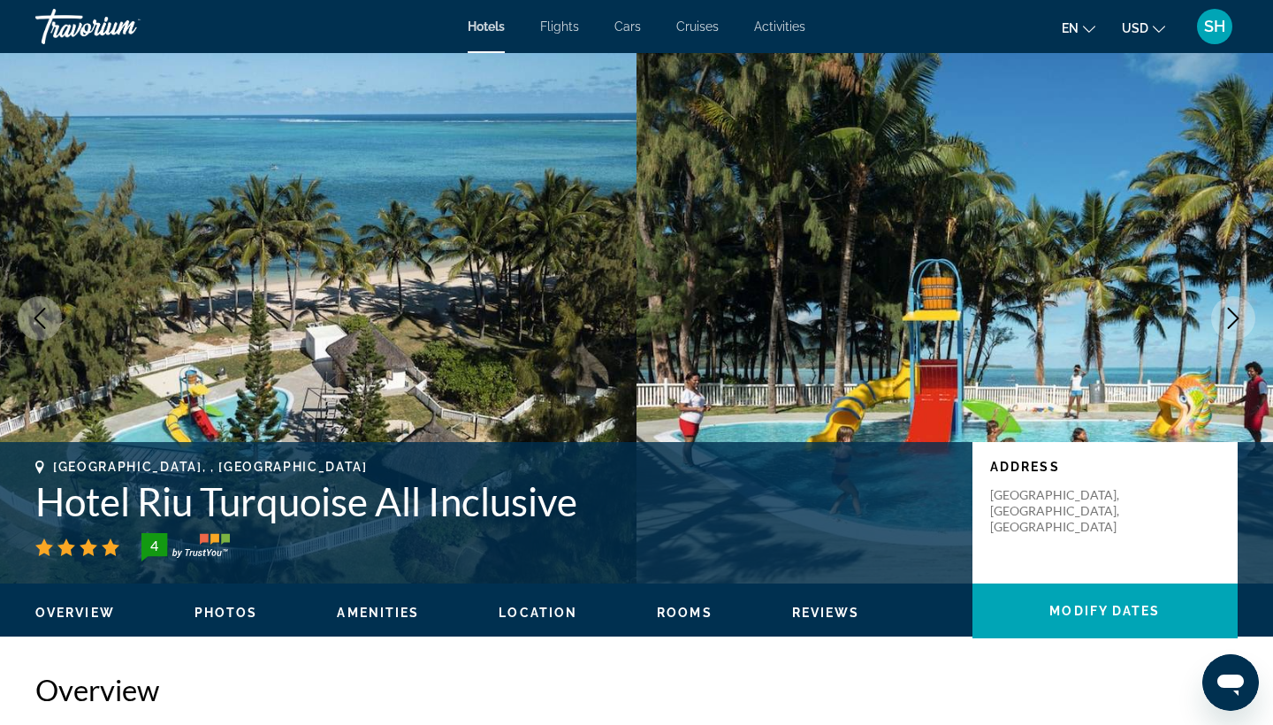
click at [1236, 321] on icon "Next image" at bounding box center [1233, 318] width 11 height 21
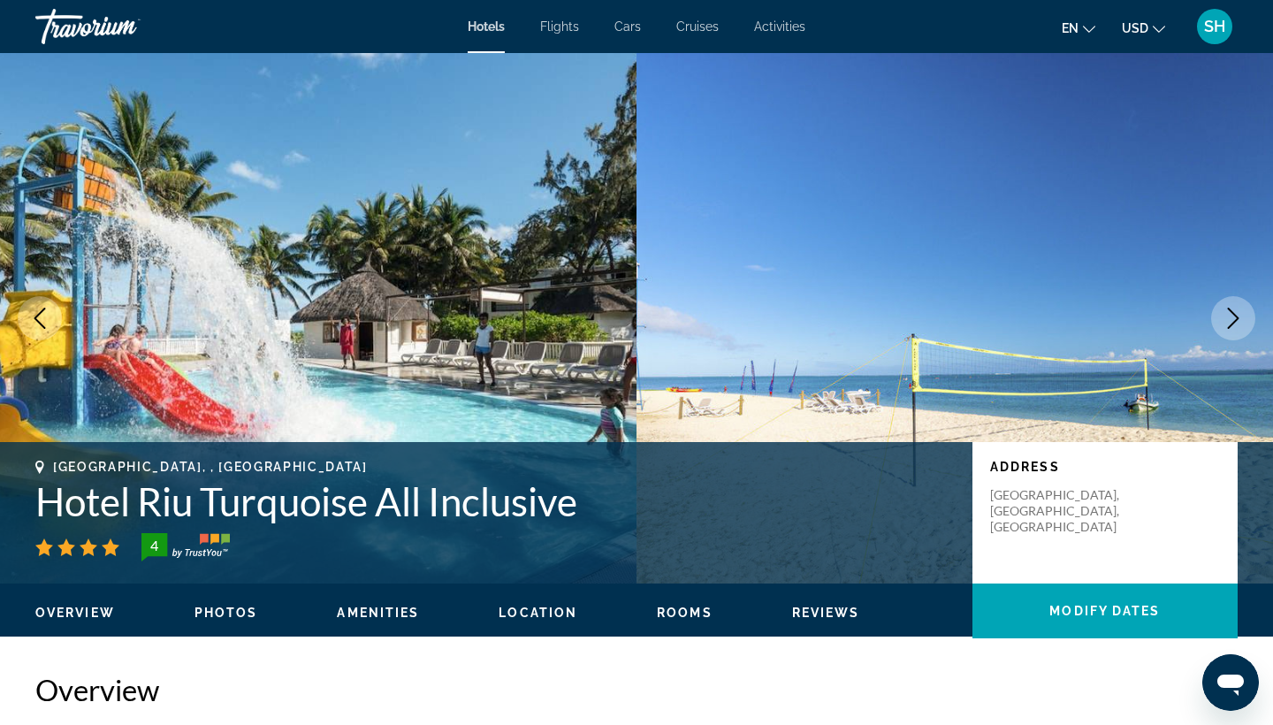
click at [1236, 321] on icon "Next image" at bounding box center [1233, 318] width 11 height 21
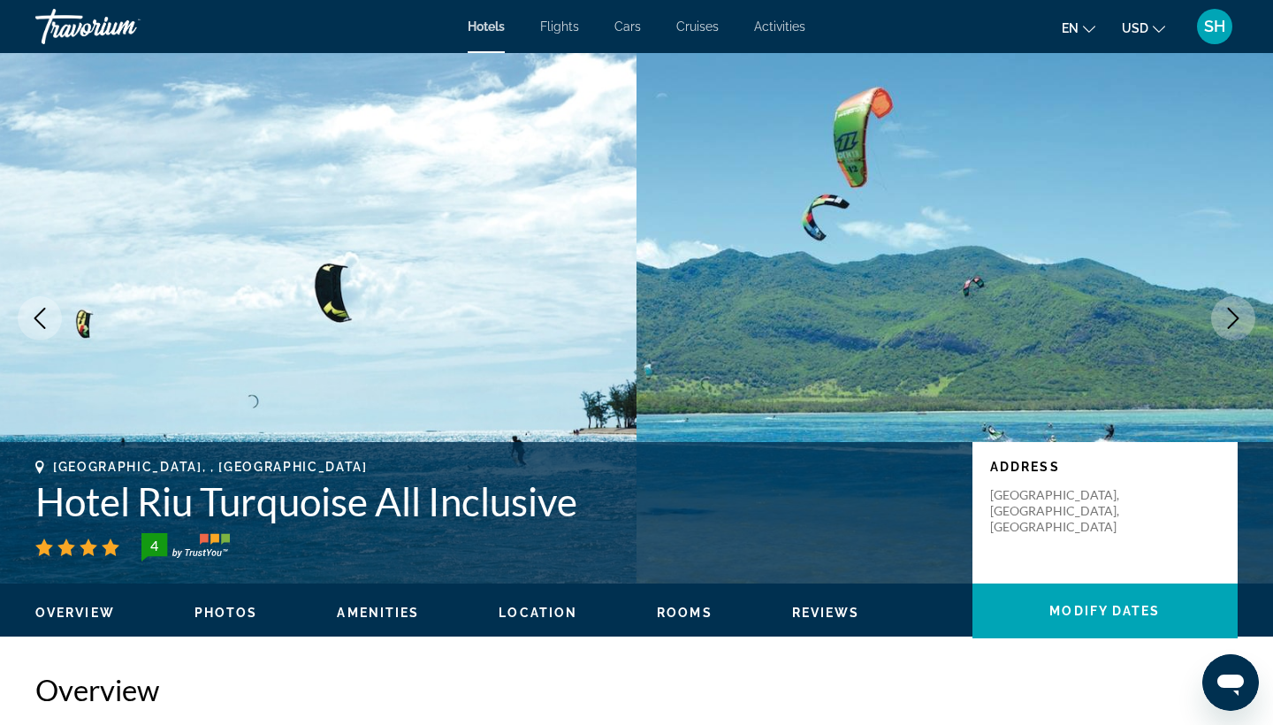
click at [1236, 321] on icon "Next image" at bounding box center [1233, 318] width 11 height 21
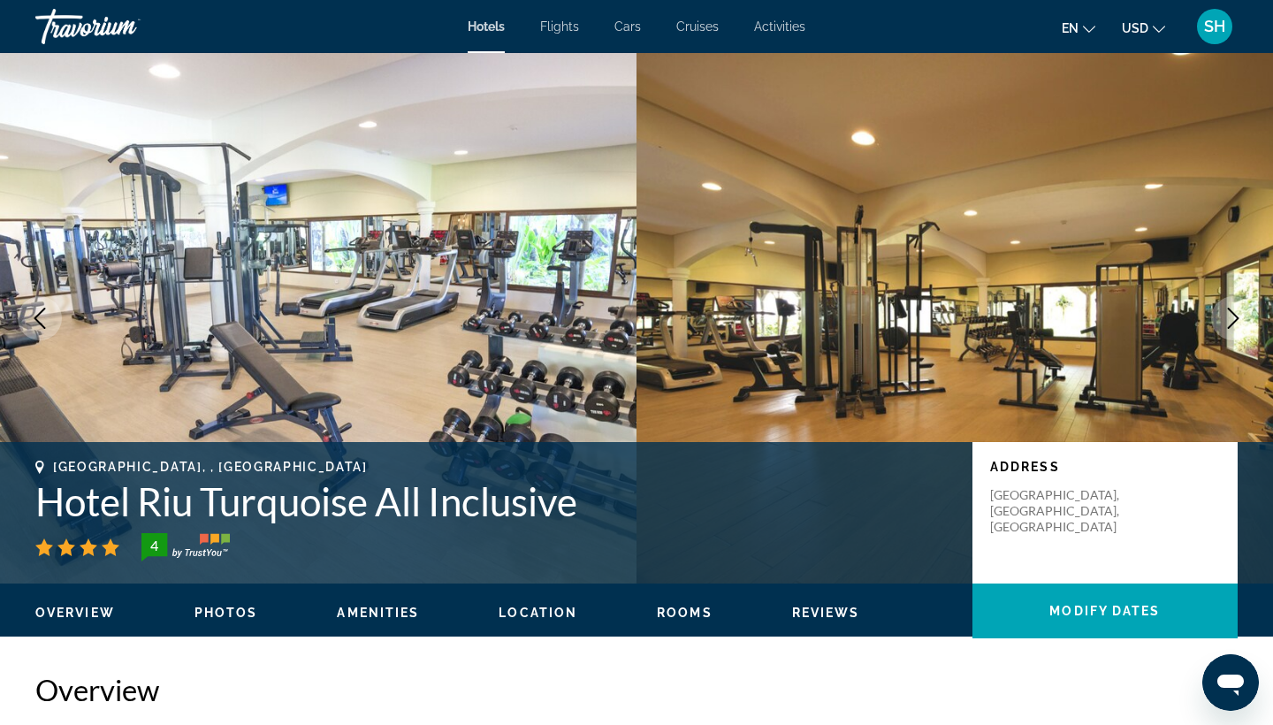
click at [1236, 321] on icon "Next image" at bounding box center [1233, 318] width 11 height 21
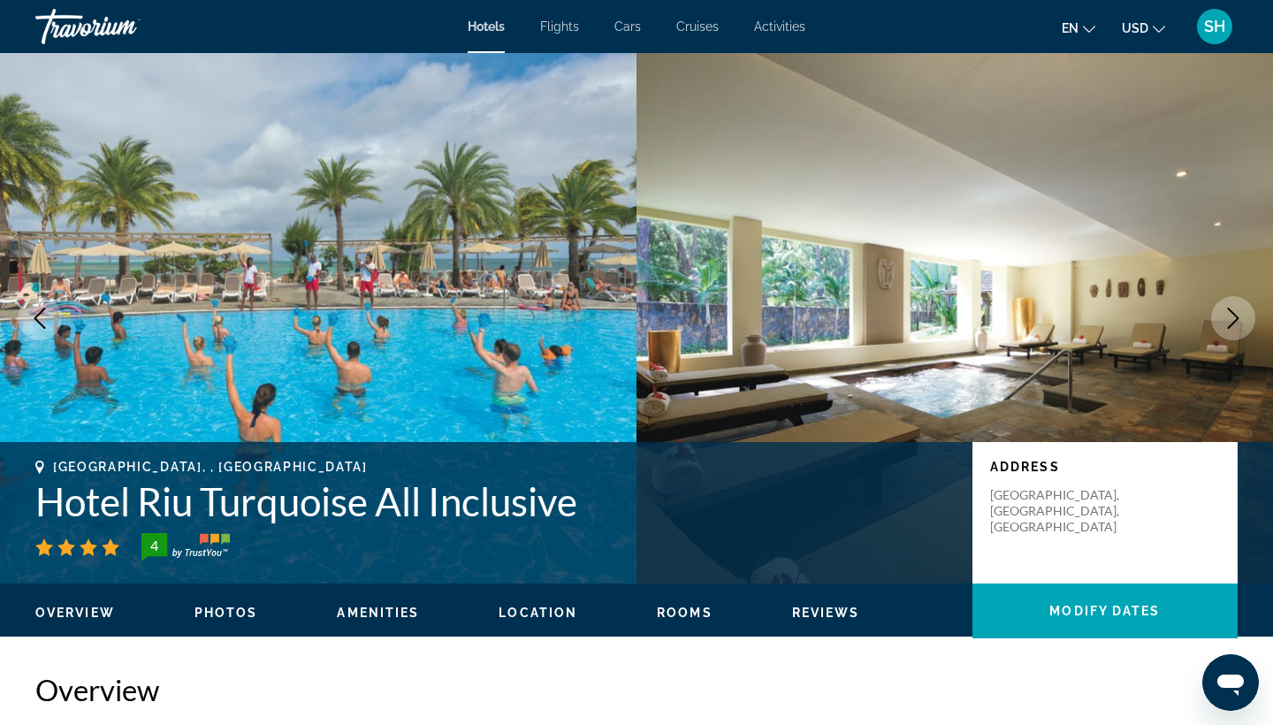
click at [1236, 321] on icon "Next image" at bounding box center [1233, 318] width 11 height 21
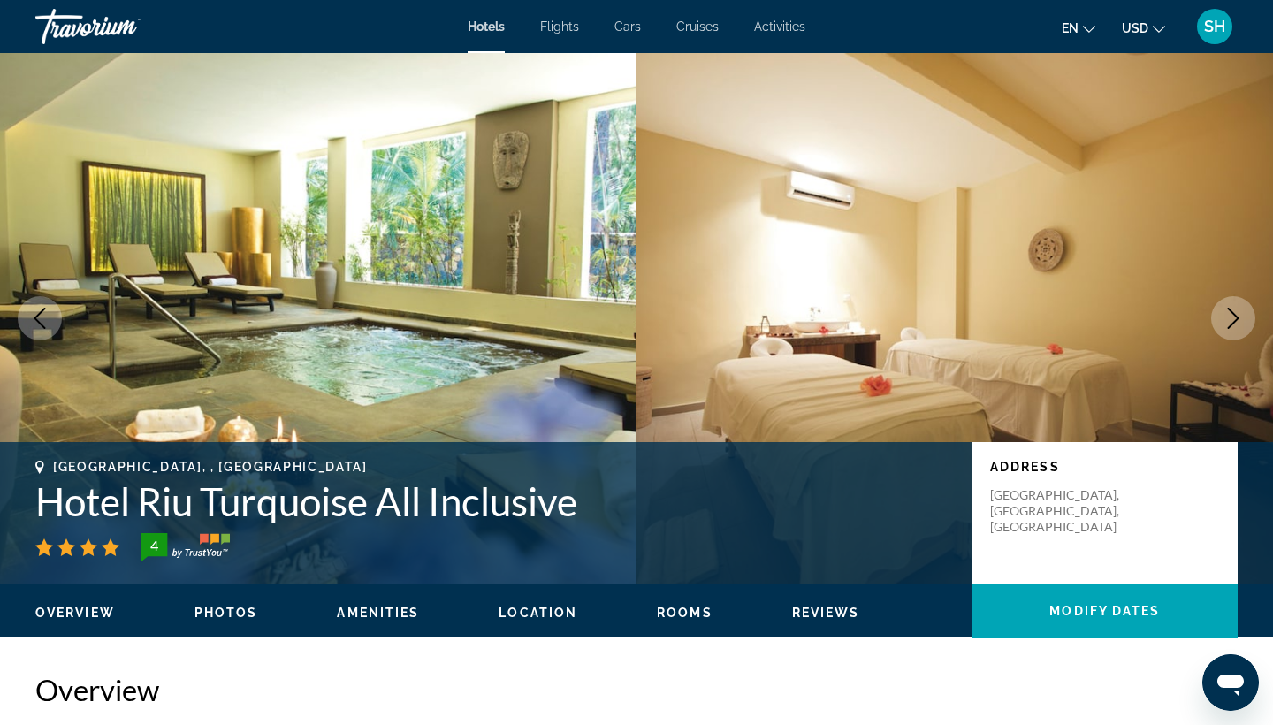
click at [1236, 321] on icon "Next image" at bounding box center [1233, 318] width 11 height 21
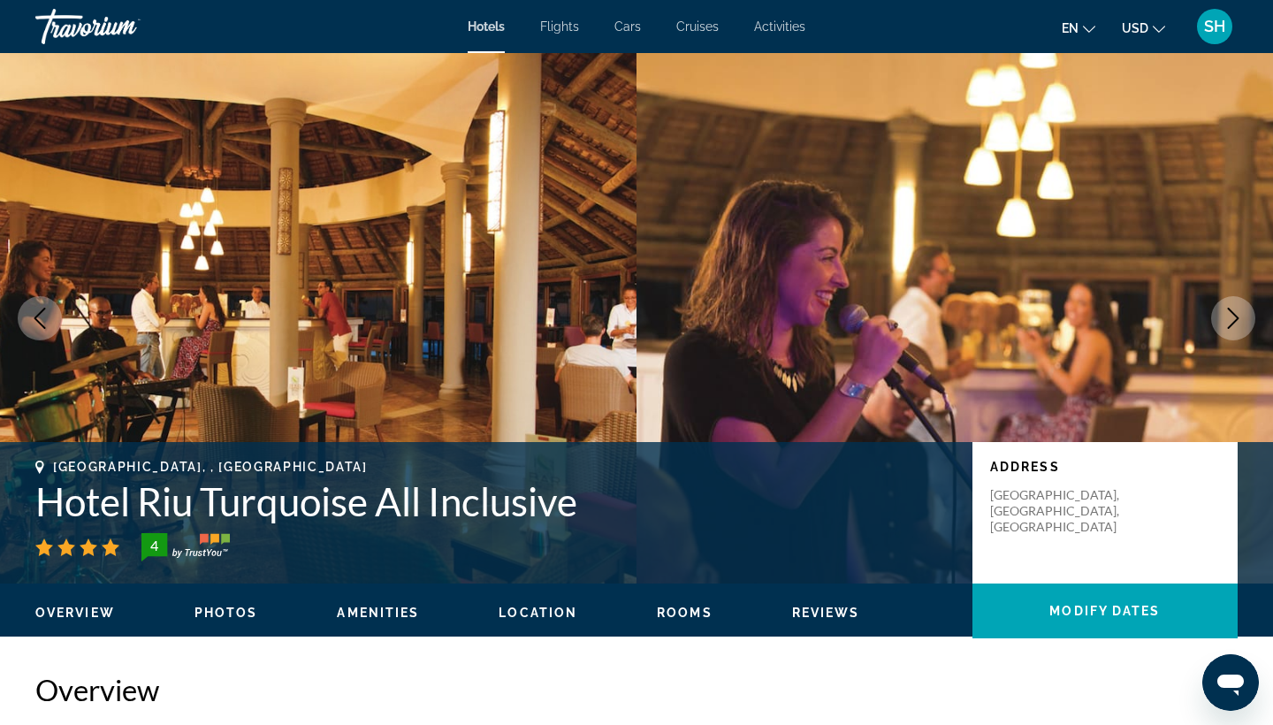
click at [1236, 321] on icon "Next image" at bounding box center [1233, 318] width 11 height 21
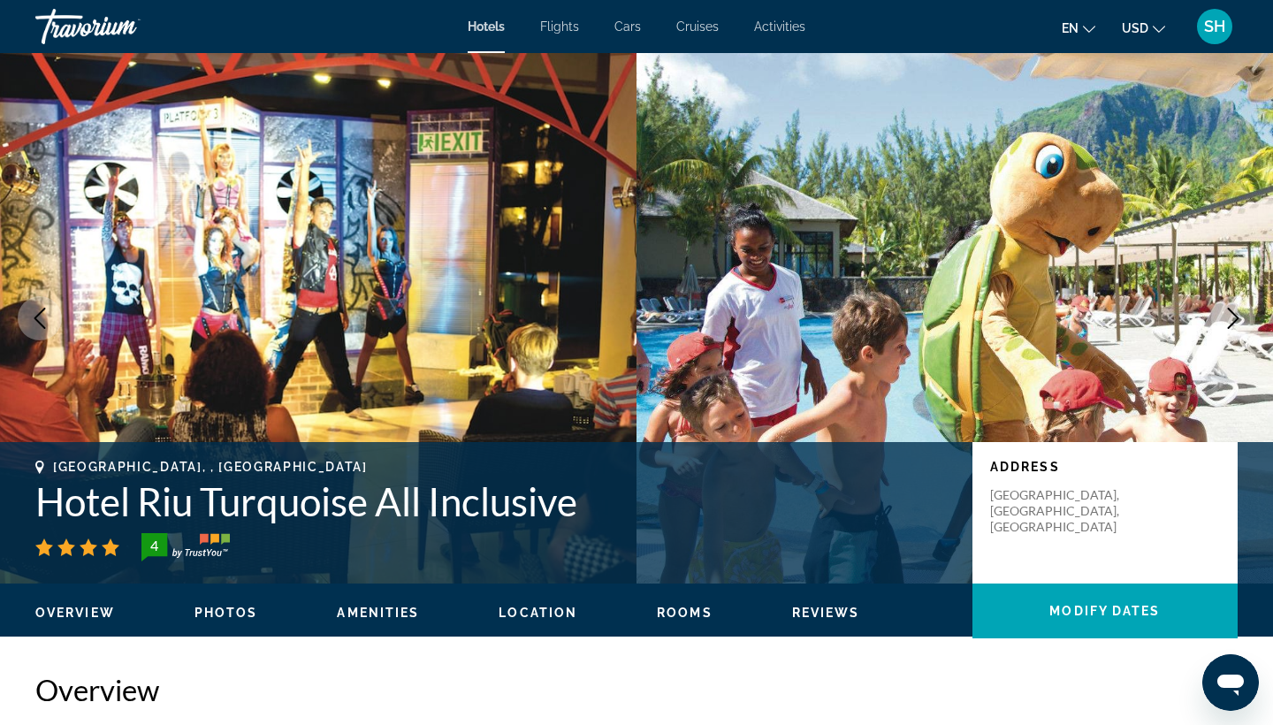
click at [1236, 321] on icon "Next image" at bounding box center [1233, 318] width 11 height 21
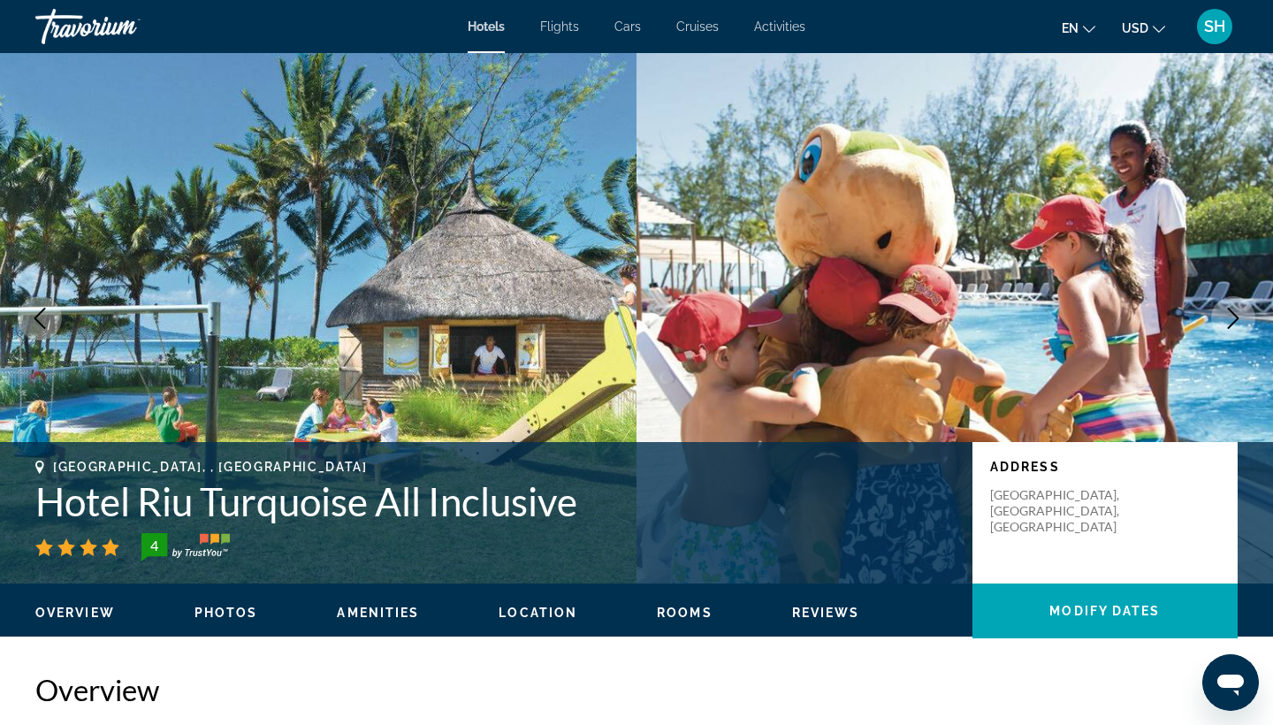
click at [1236, 321] on icon "Next image" at bounding box center [1233, 318] width 11 height 21
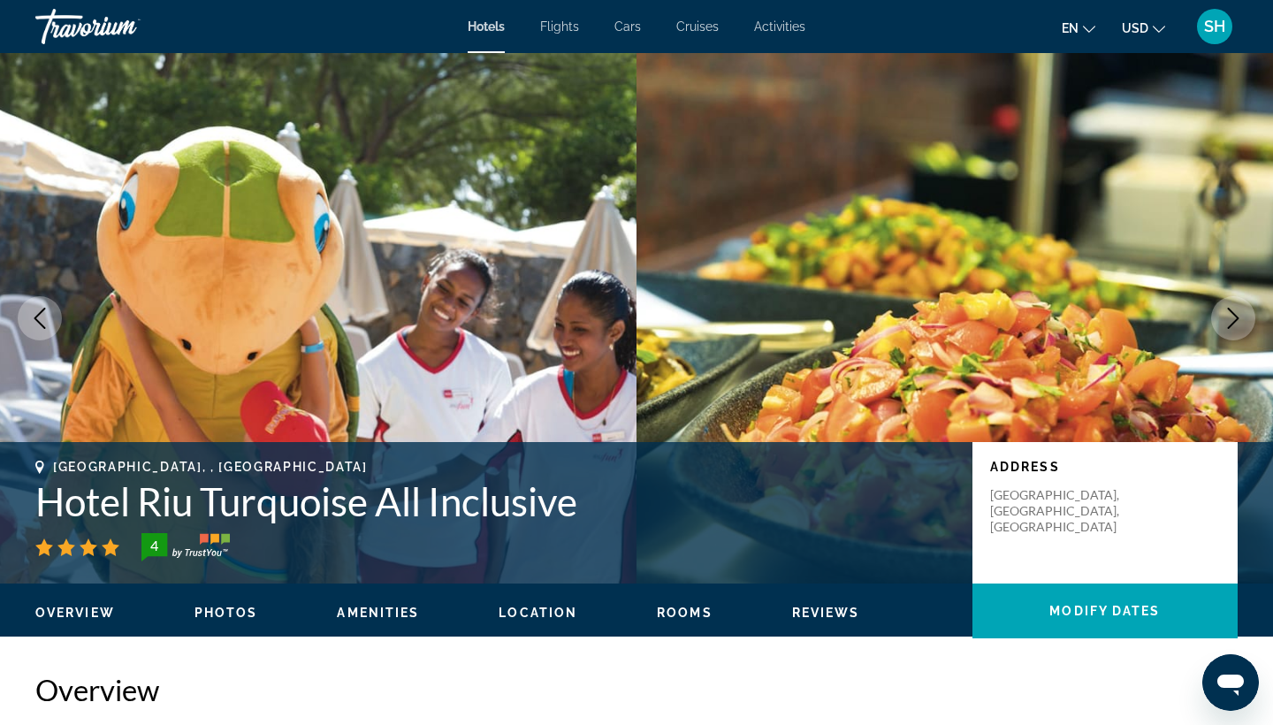
click at [1236, 321] on icon "Next image" at bounding box center [1233, 318] width 11 height 21
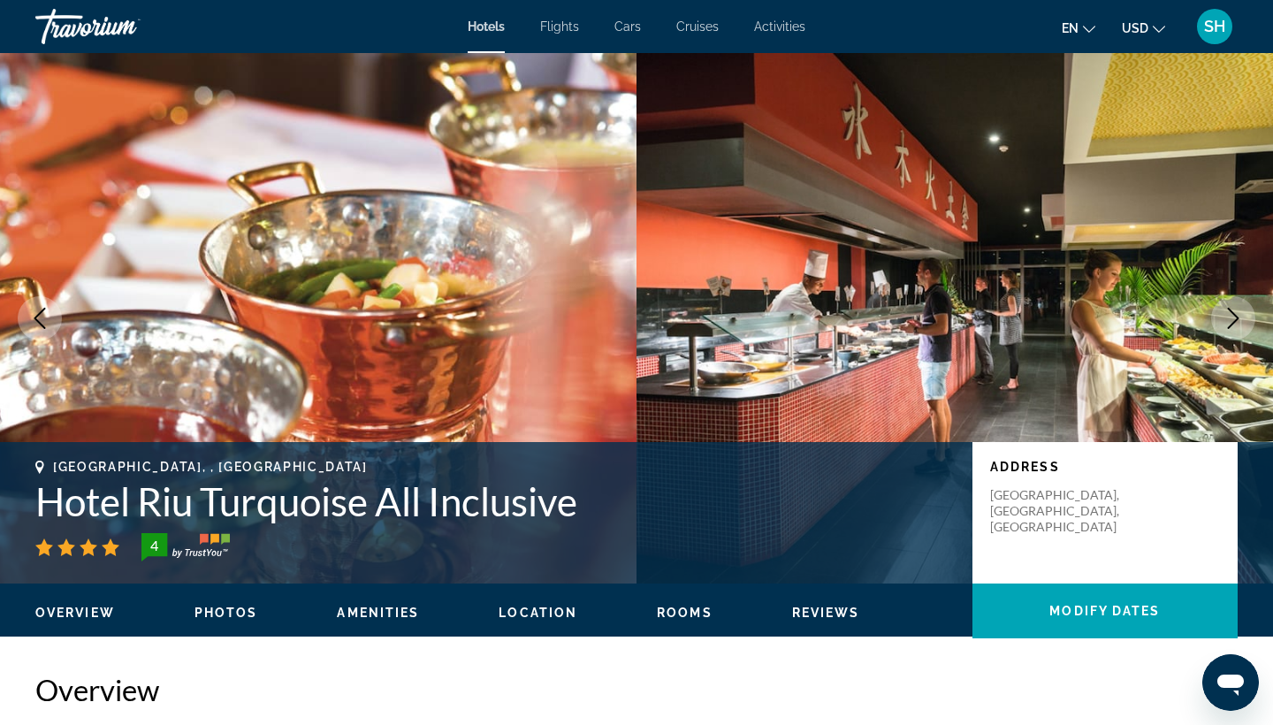
click at [1236, 321] on icon "Next image" at bounding box center [1233, 318] width 11 height 21
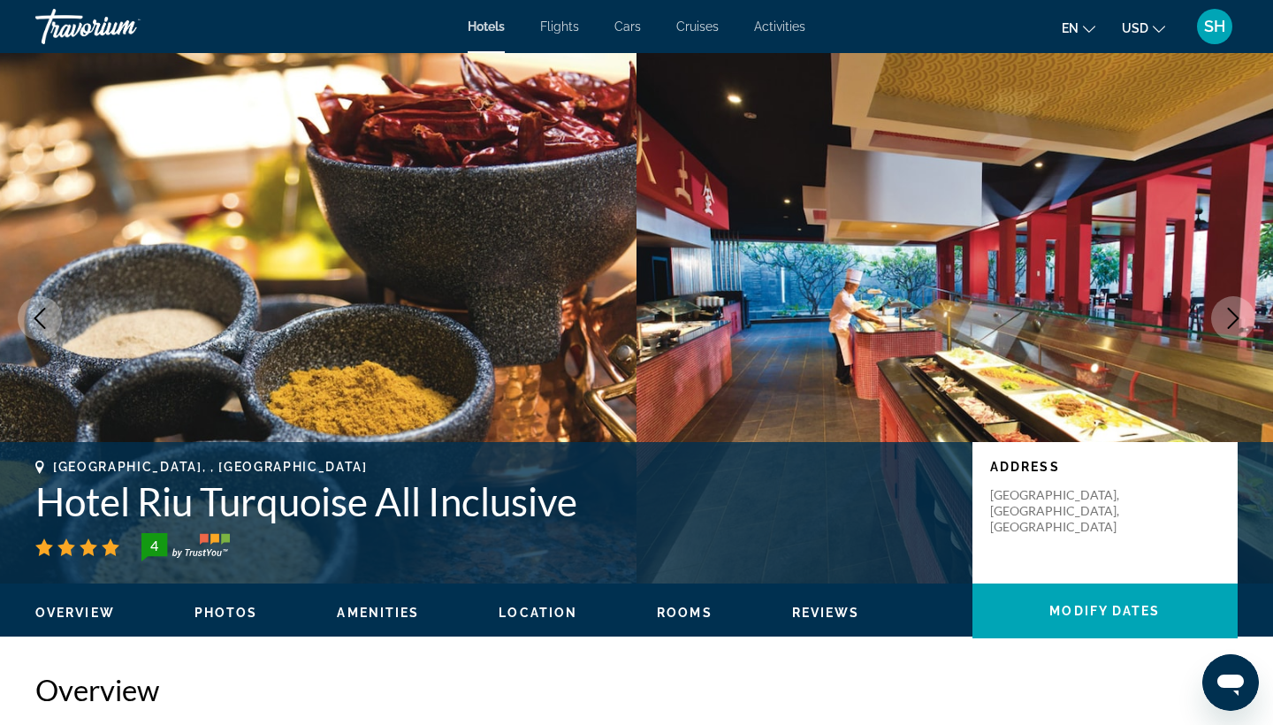
click at [1238, 320] on icon "Next image" at bounding box center [1233, 318] width 21 height 21
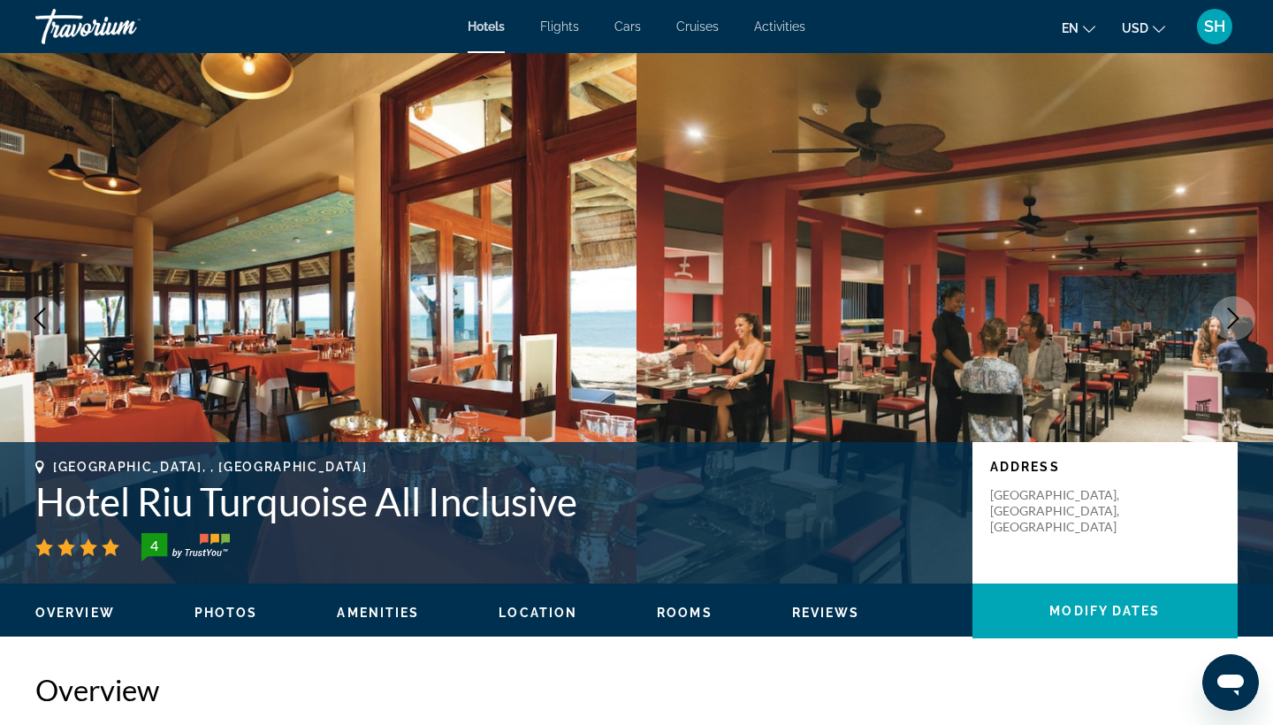
click at [1238, 319] on icon "Next image" at bounding box center [1233, 318] width 11 height 21
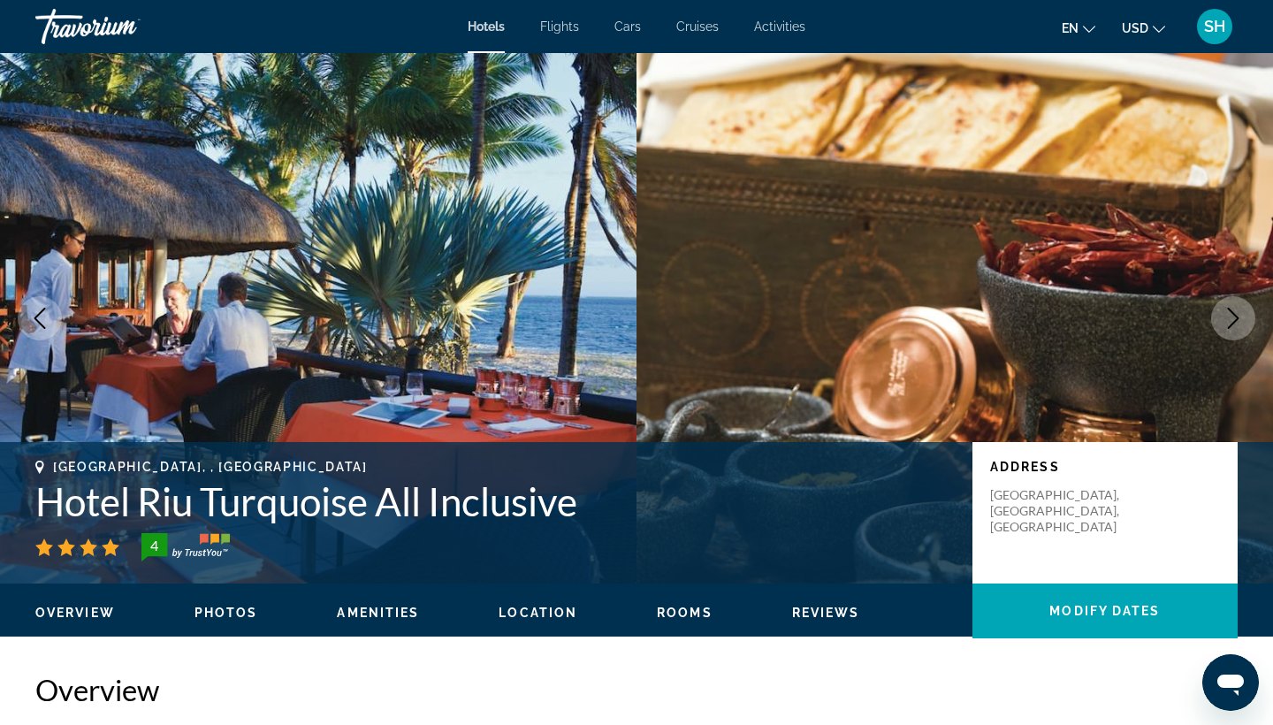
click at [1240, 318] on icon "Next image" at bounding box center [1233, 318] width 21 height 21
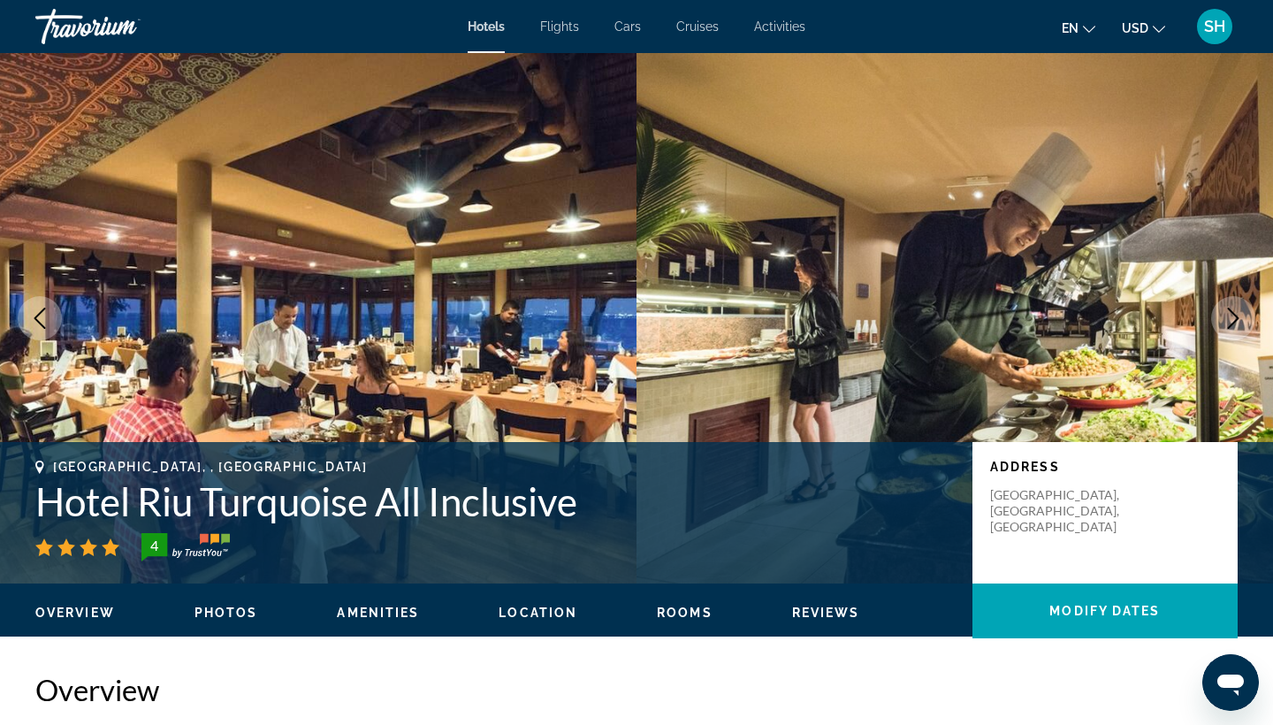
click at [1240, 318] on icon "Next image" at bounding box center [1233, 318] width 21 height 21
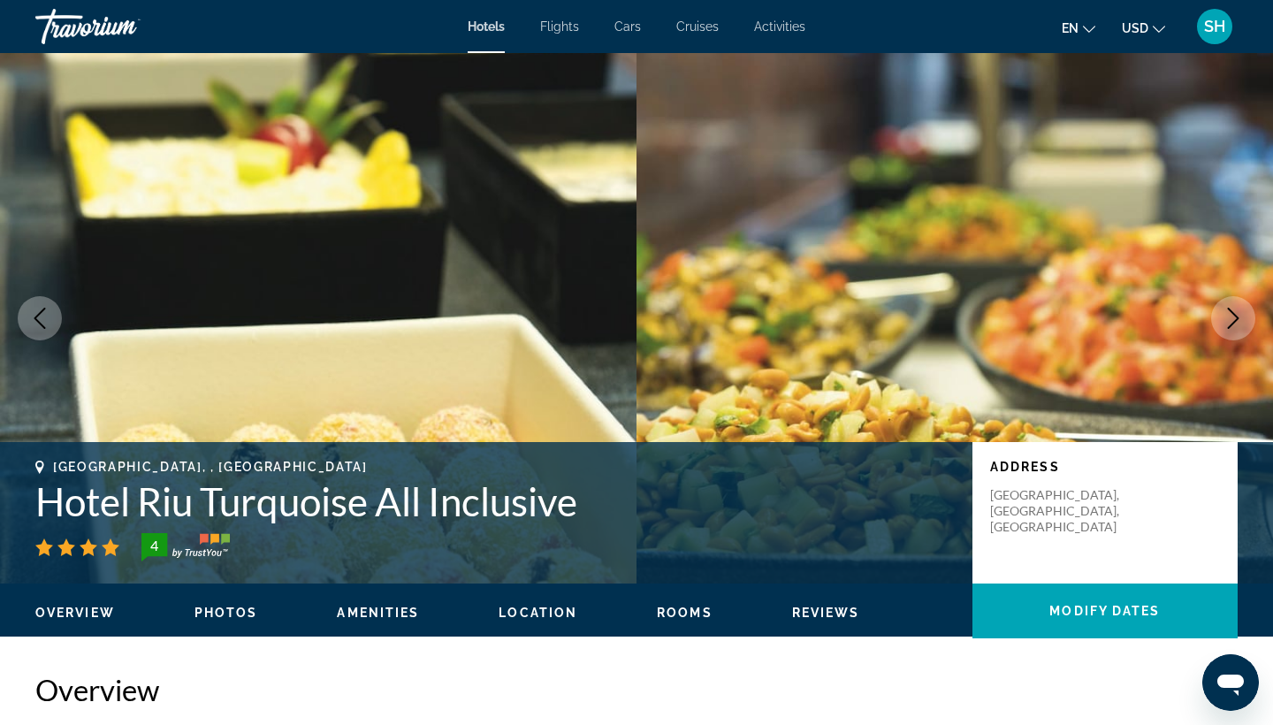
click at [1240, 318] on icon "Next image" at bounding box center [1233, 318] width 21 height 21
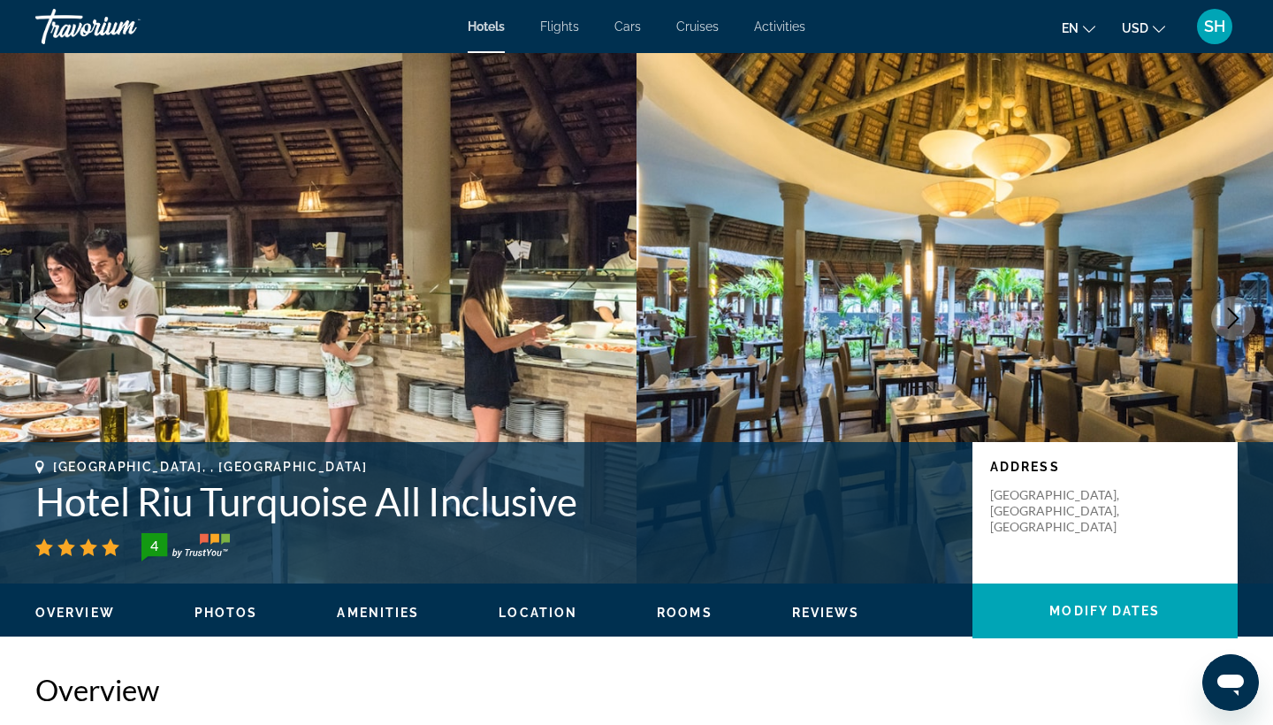
click at [1240, 318] on icon "Next image" at bounding box center [1233, 318] width 21 height 21
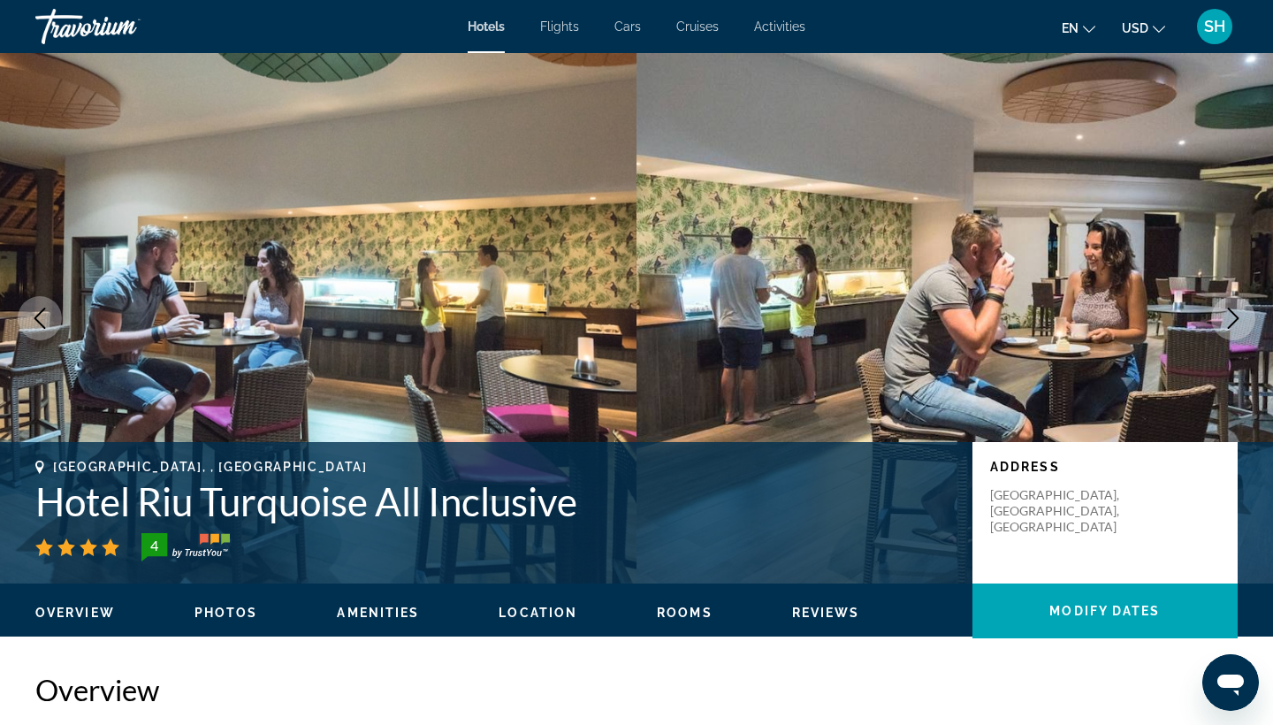
click at [1240, 318] on icon "Next image" at bounding box center [1233, 318] width 21 height 21
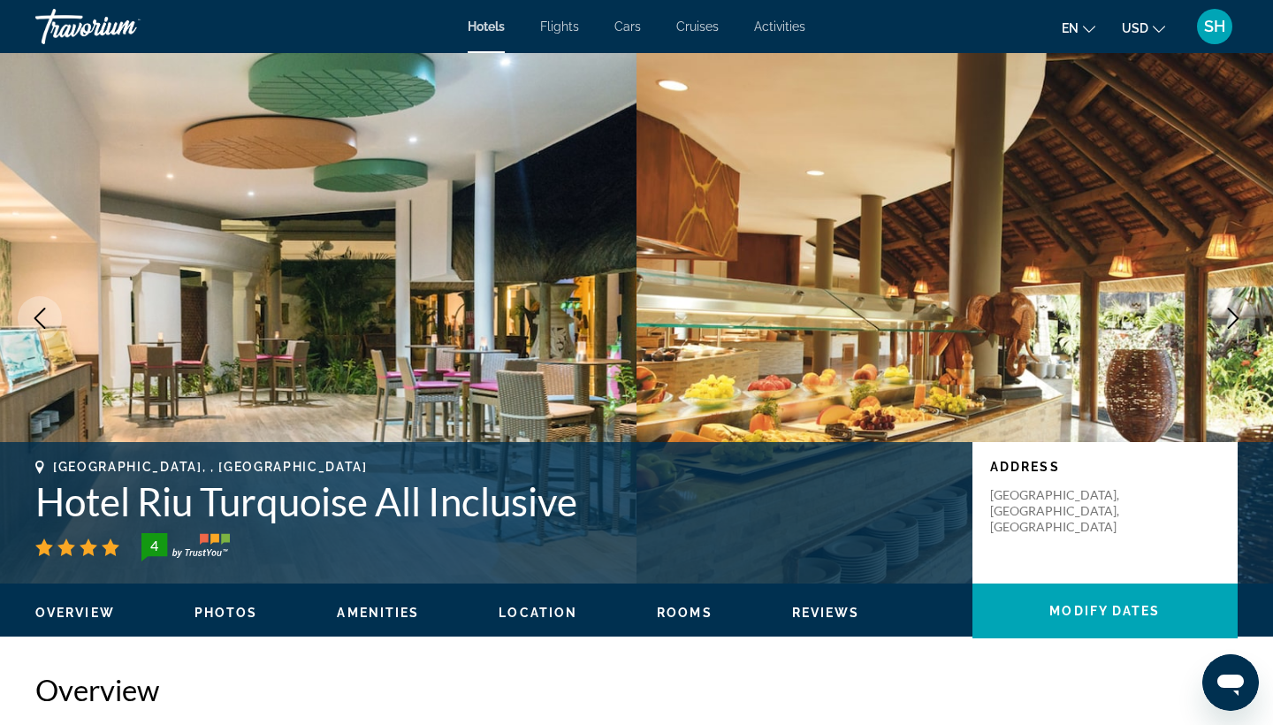
click at [1240, 318] on icon "Next image" at bounding box center [1233, 318] width 21 height 21
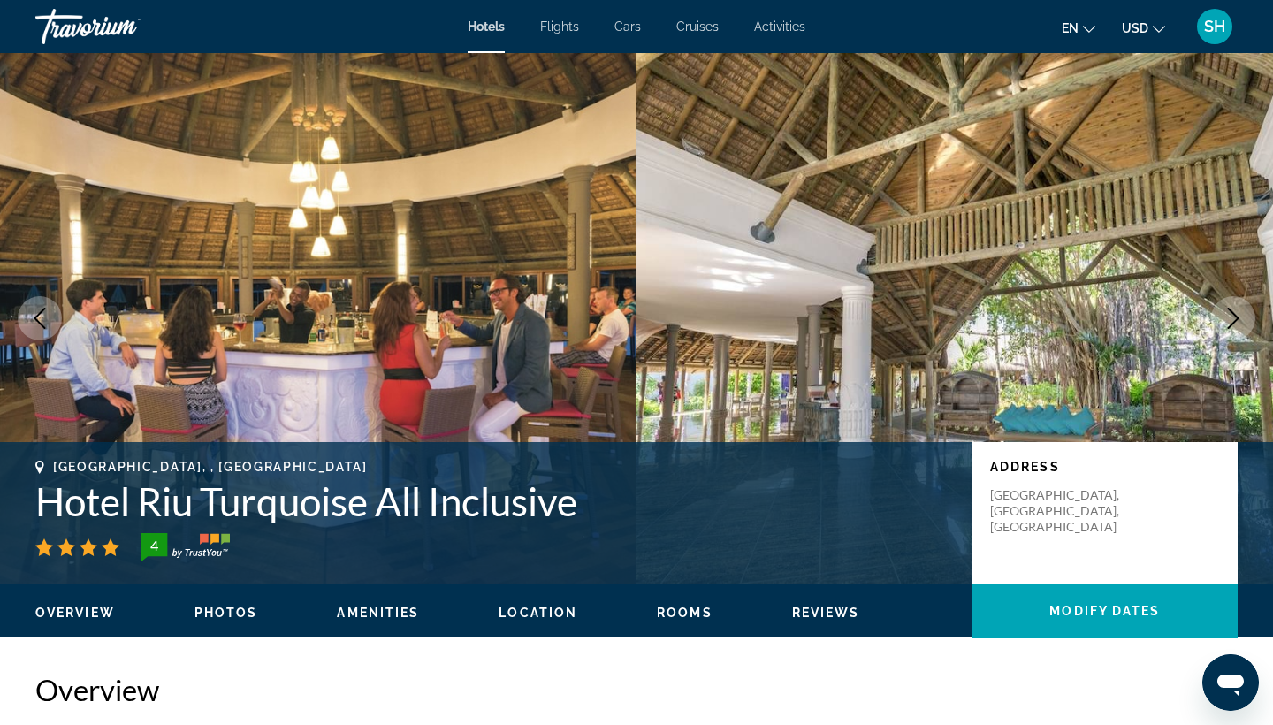
click at [1240, 318] on icon "Next image" at bounding box center [1233, 318] width 21 height 21
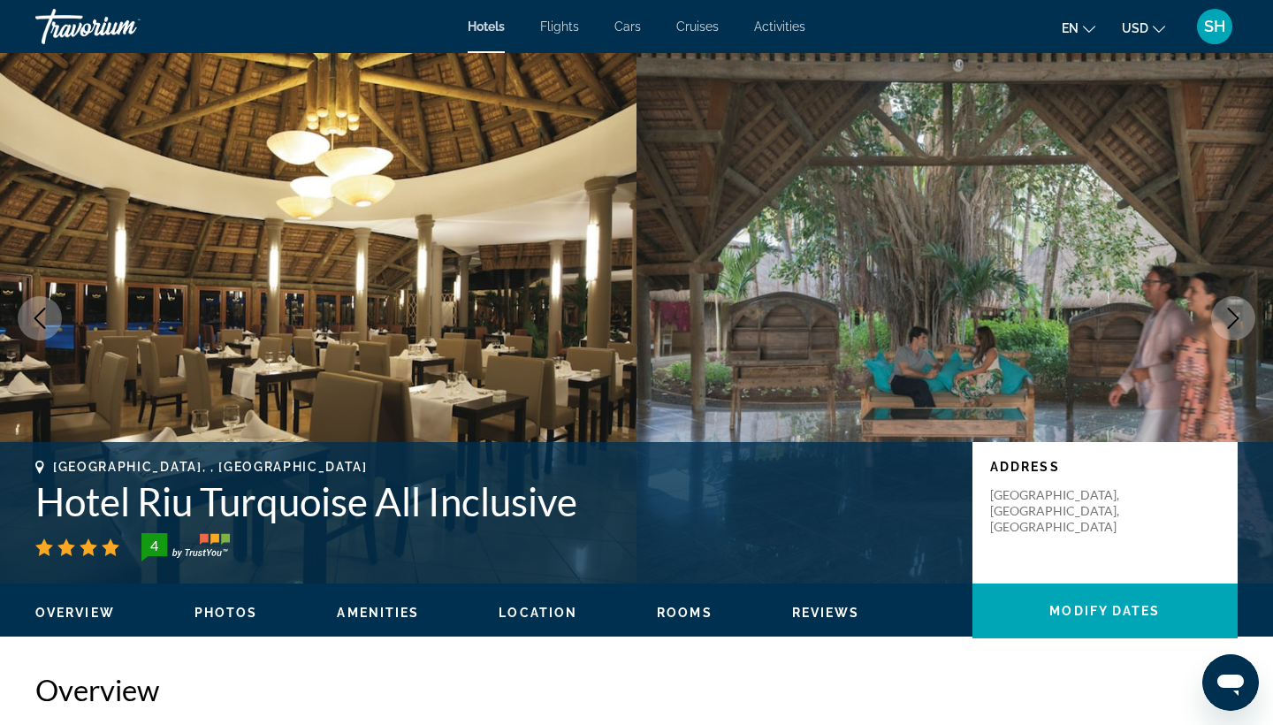
click at [1240, 317] on icon "Next image" at bounding box center [1233, 318] width 21 height 21
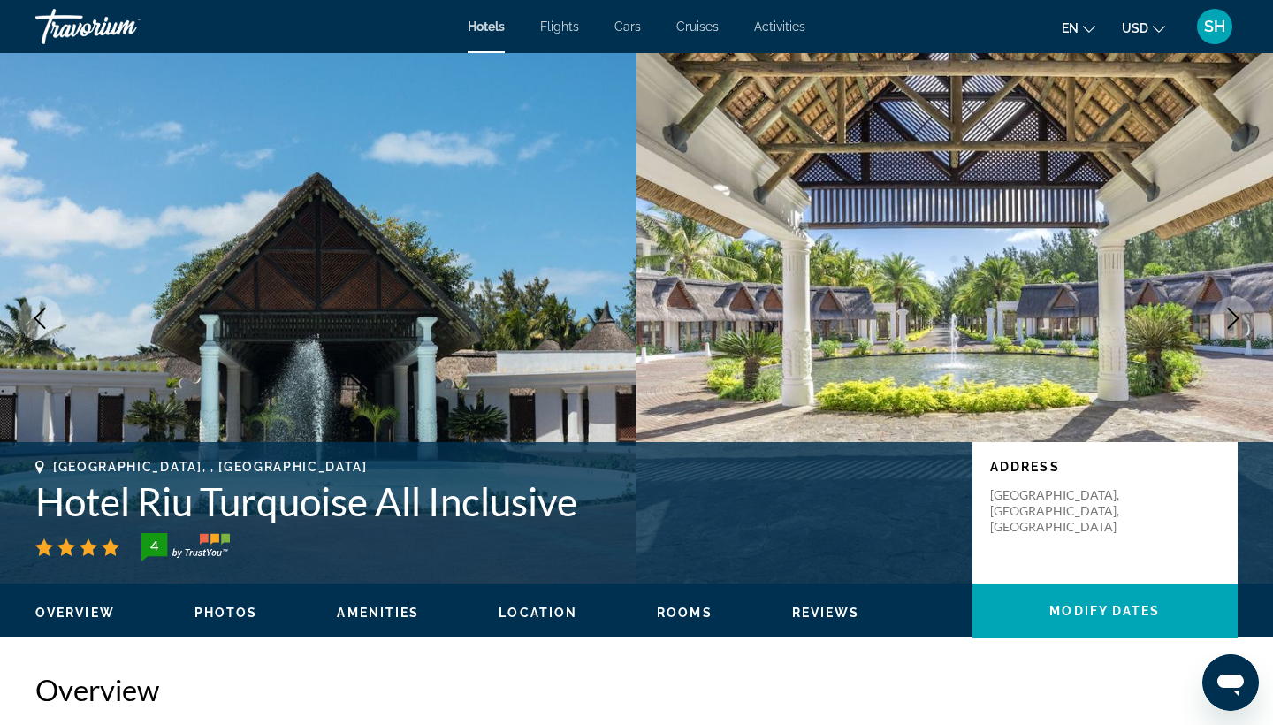
click at [1240, 317] on icon "Next image" at bounding box center [1233, 318] width 21 height 21
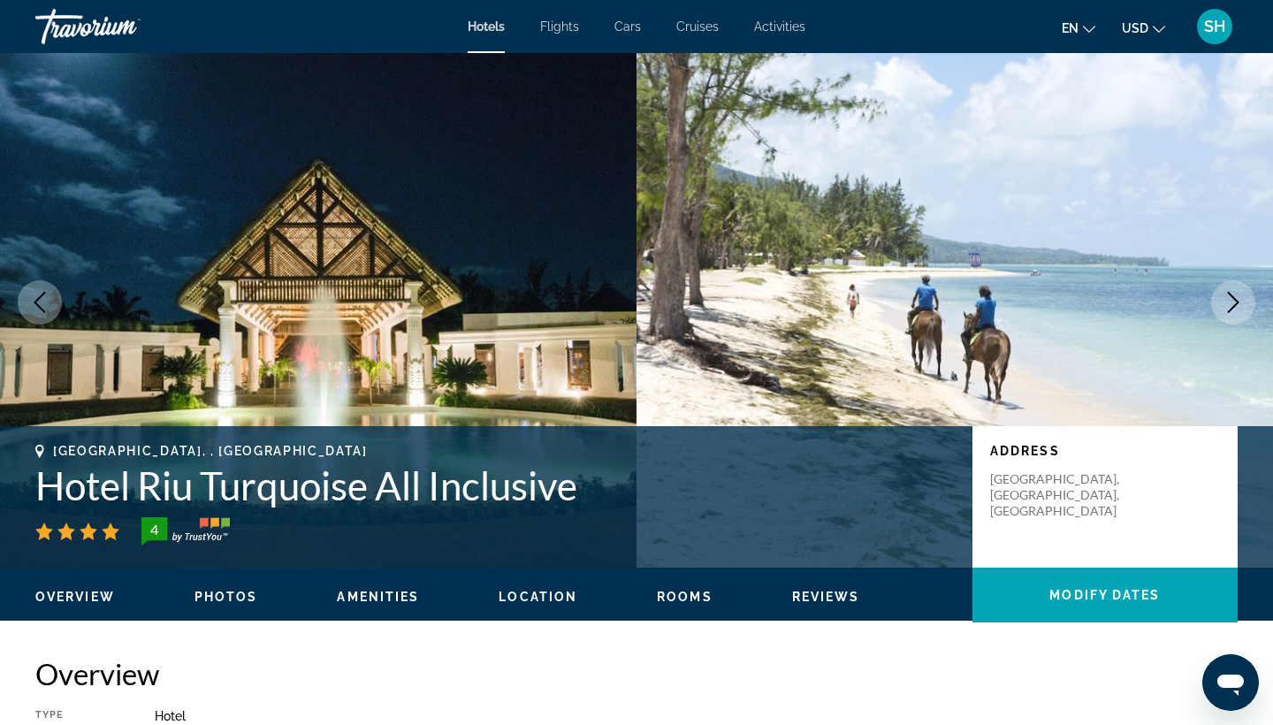
scroll to position [23, 0]
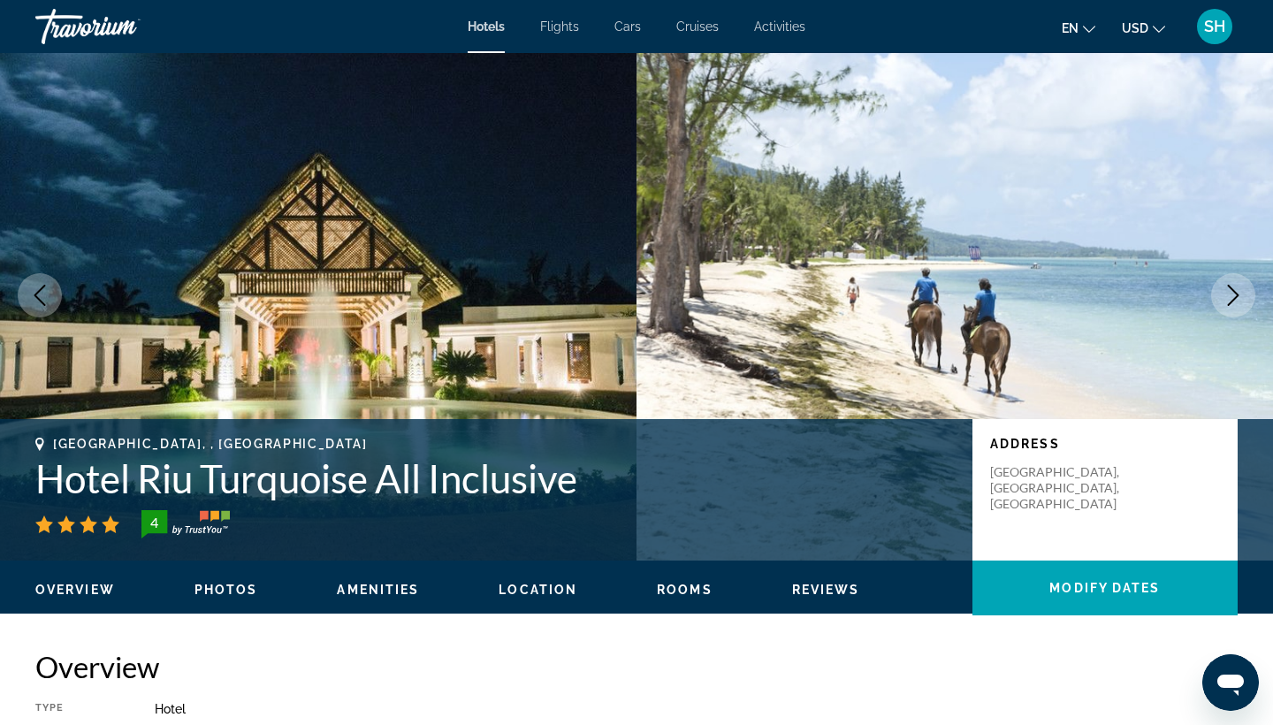
click at [1239, 306] on button "Next image" at bounding box center [1233, 295] width 44 height 44
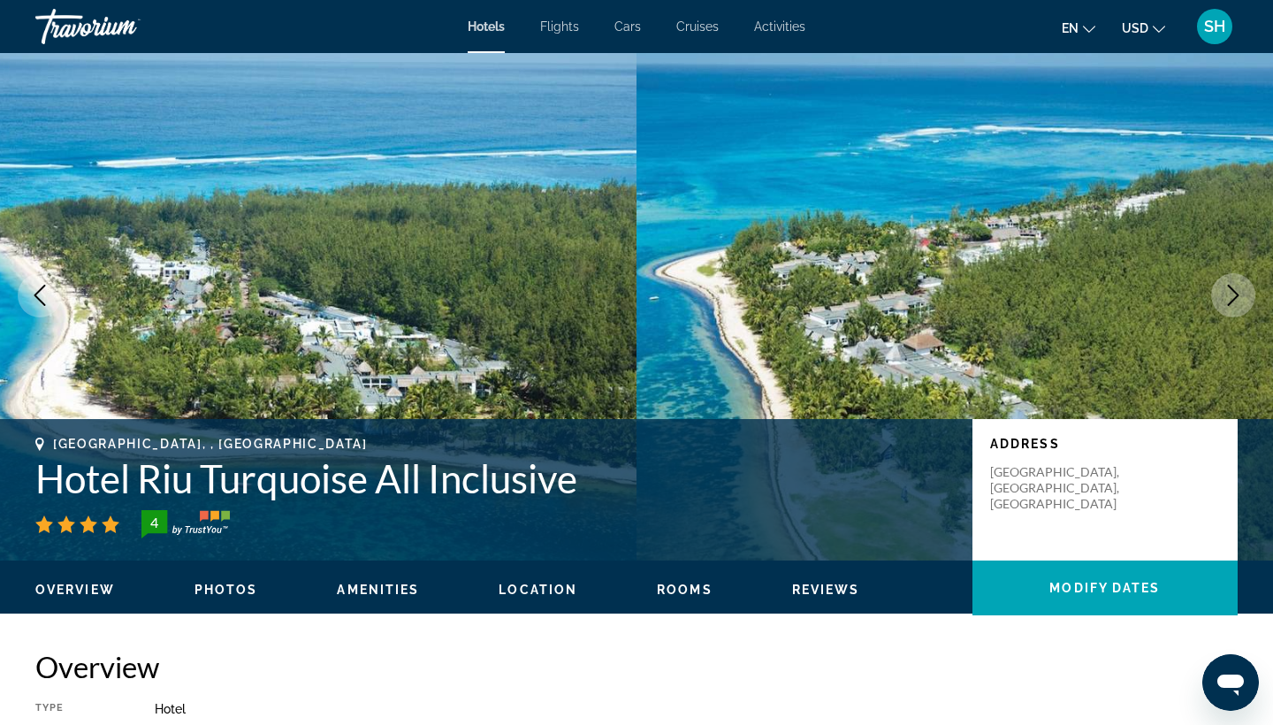
click at [1239, 306] on button "Next image" at bounding box center [1233, 295] width 44 height 44
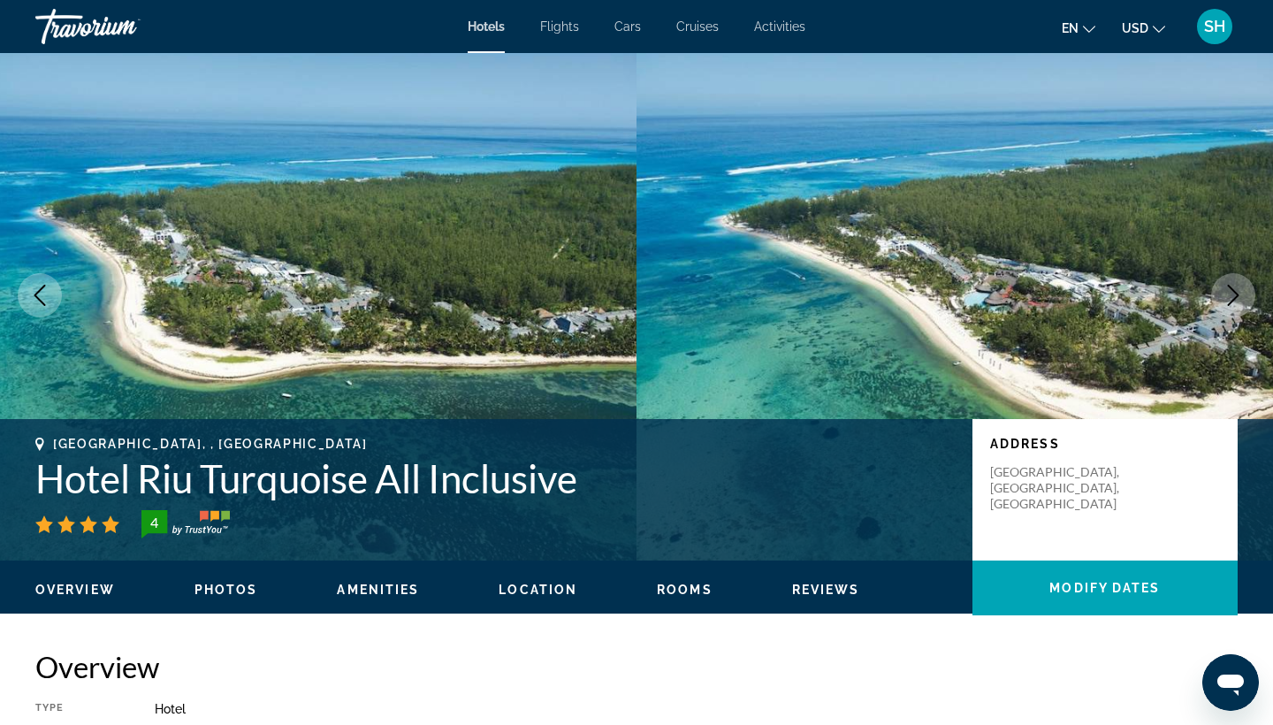
click at [1239, 306] on button "Next image" at bounding box center [1233, 295] width 44 height 44
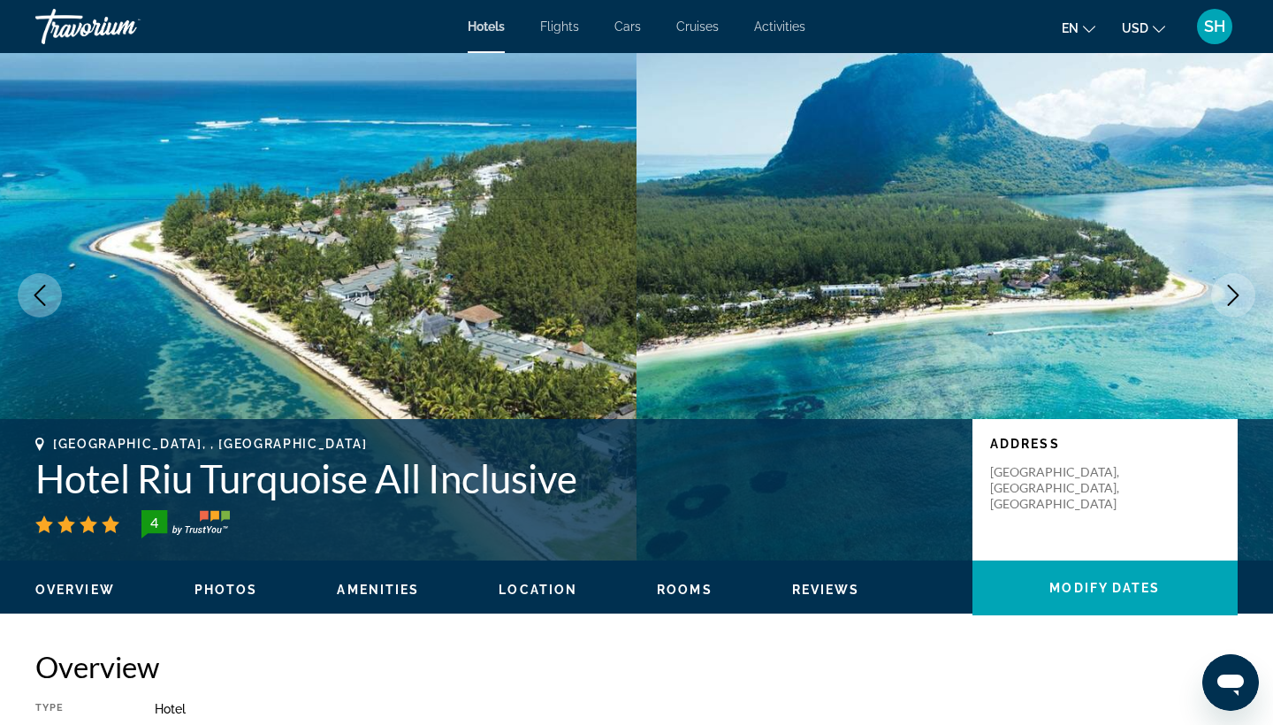
click at [1239, 305] on icon "Next image" at bounding box center [1233, 295] width 21 height 21
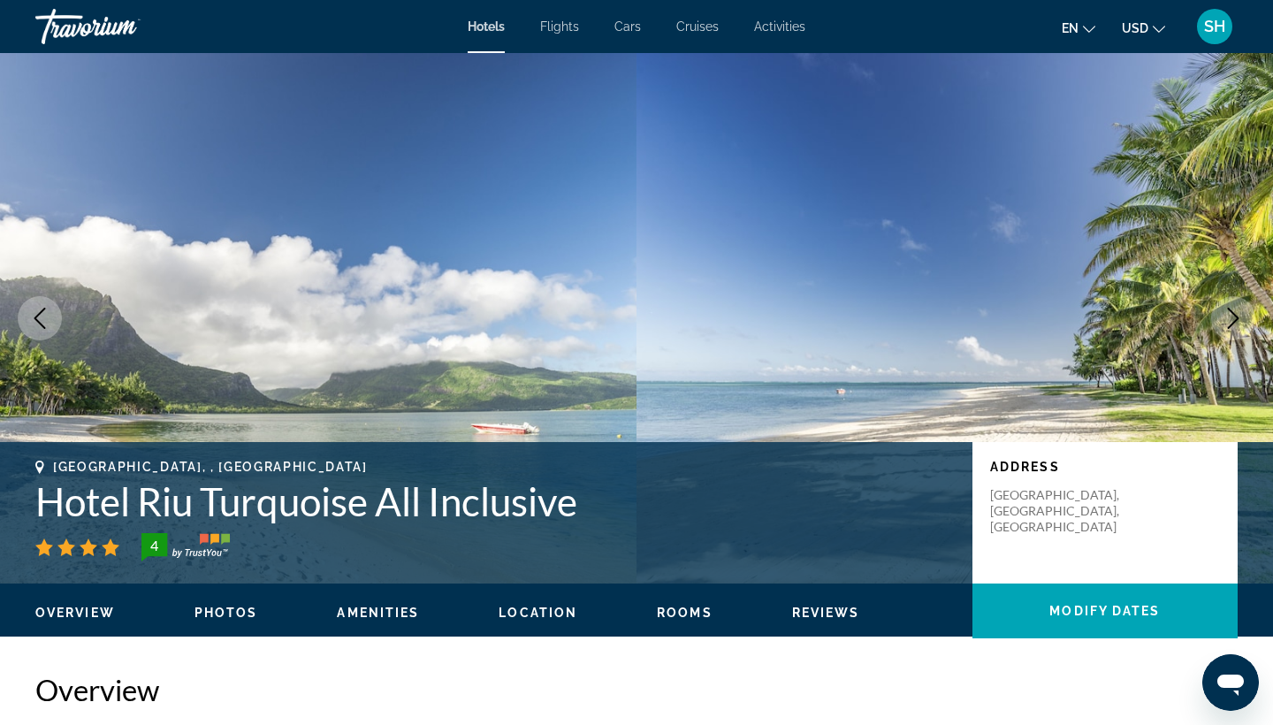
scroll to position [0, 0]
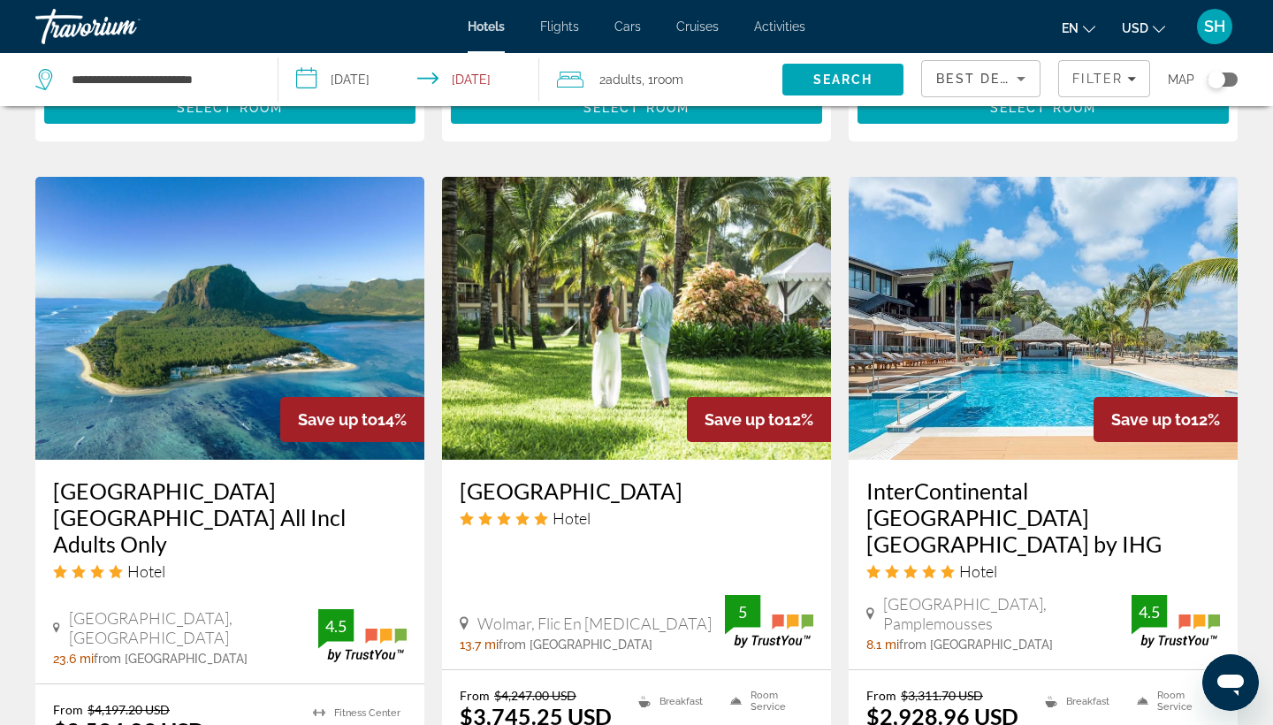
scroll to position [2101, 0]
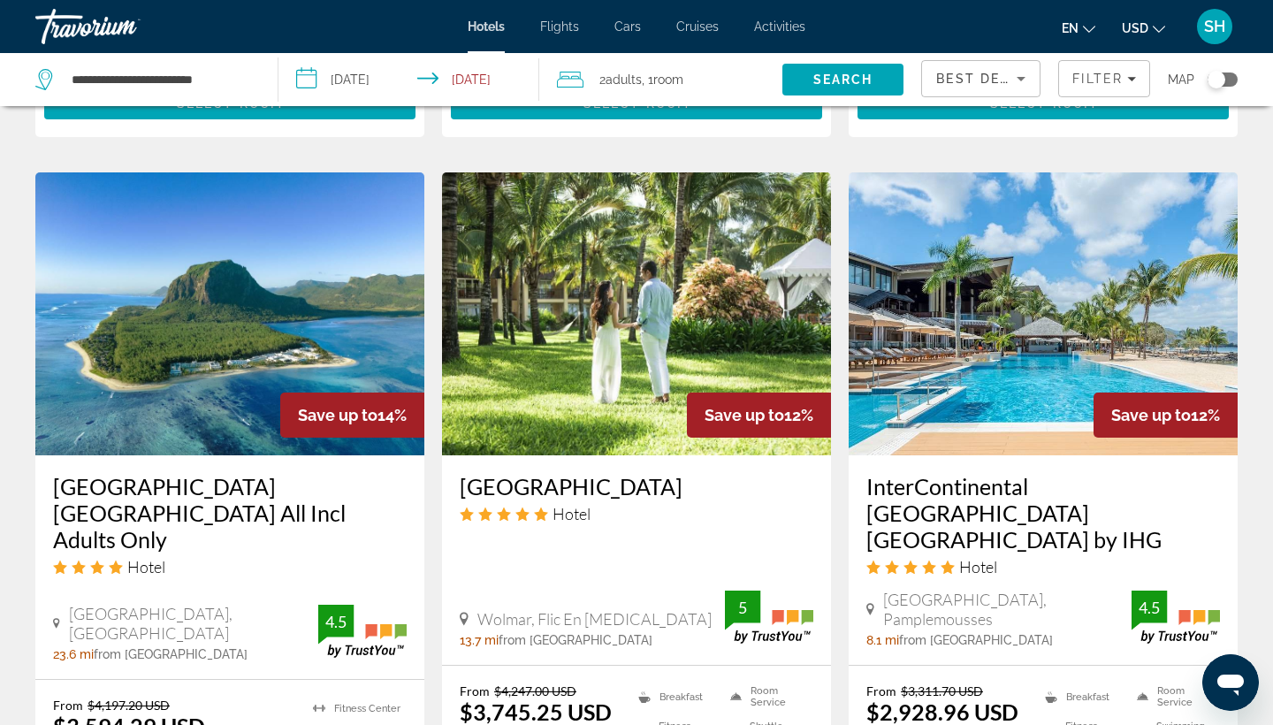
click at [229, 327] on img "Main content" at bounding box center [229, 313] width 389 height 283
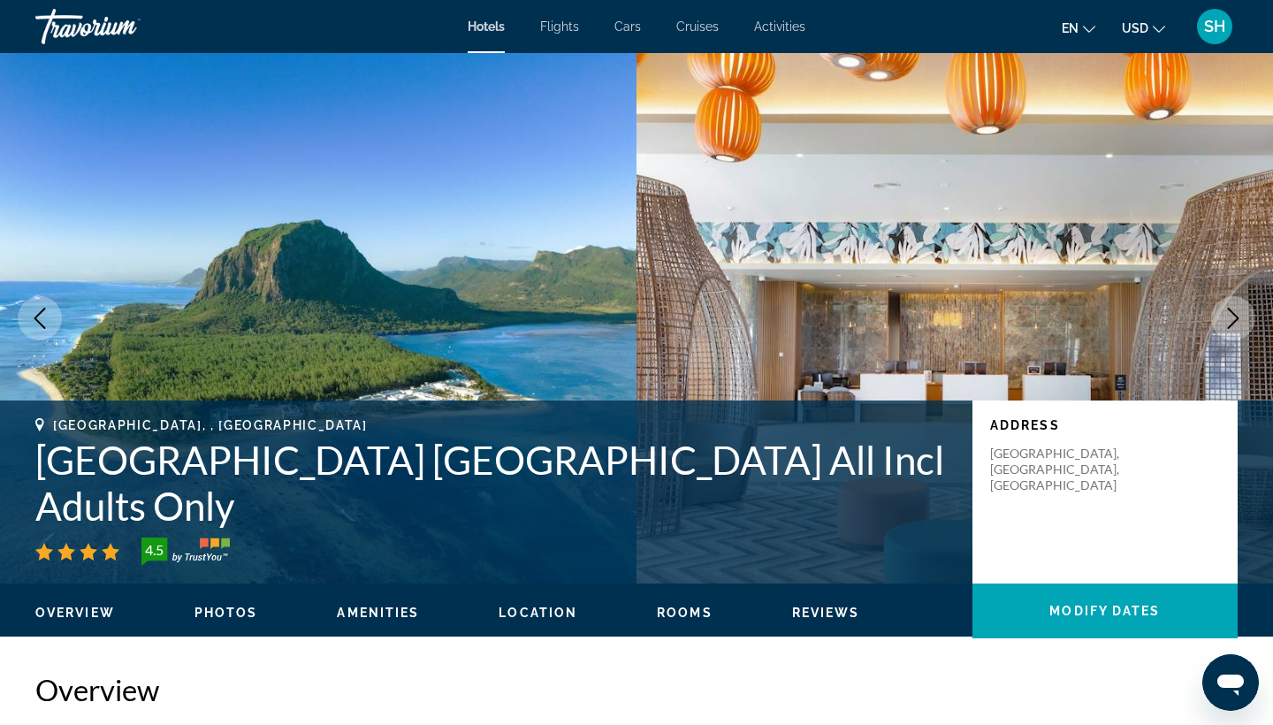
click at [1233, 322] on icon "Next image" at bounding box center [1233, 318] width 11 height 21
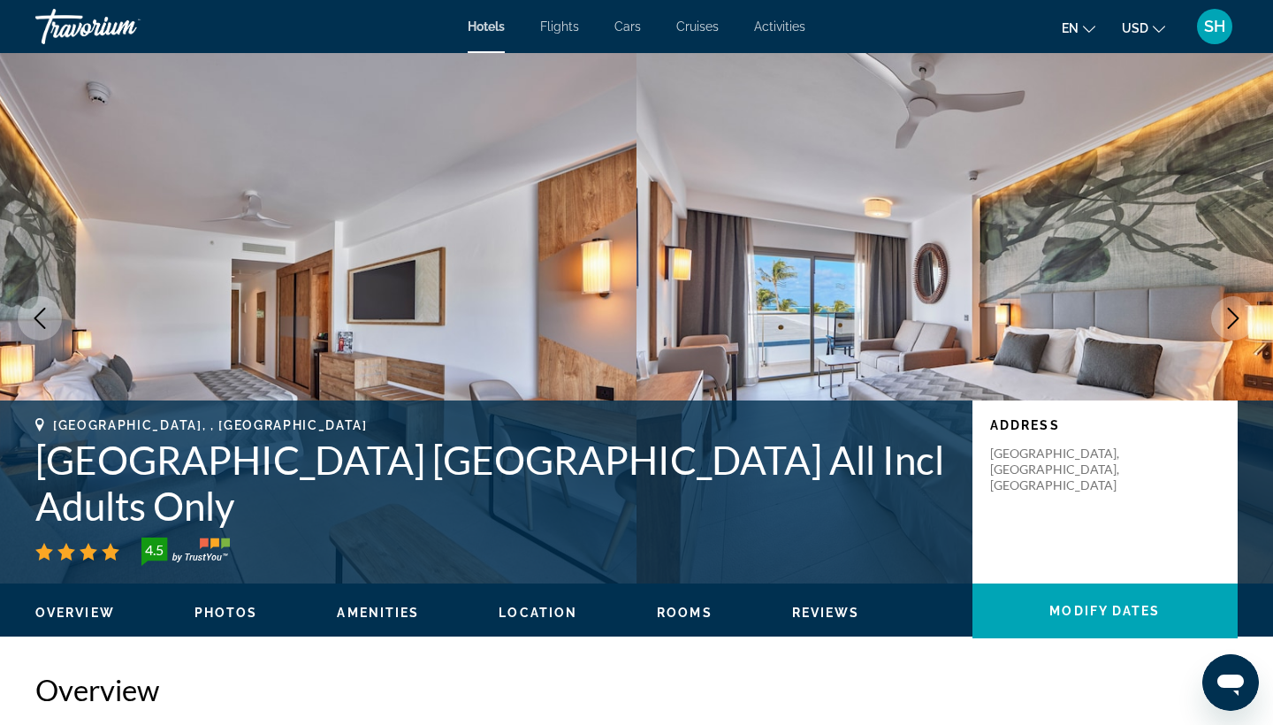
click at [1233, 322] on icon "Next image" at bounding box center [1233, 318] width 11 height 21
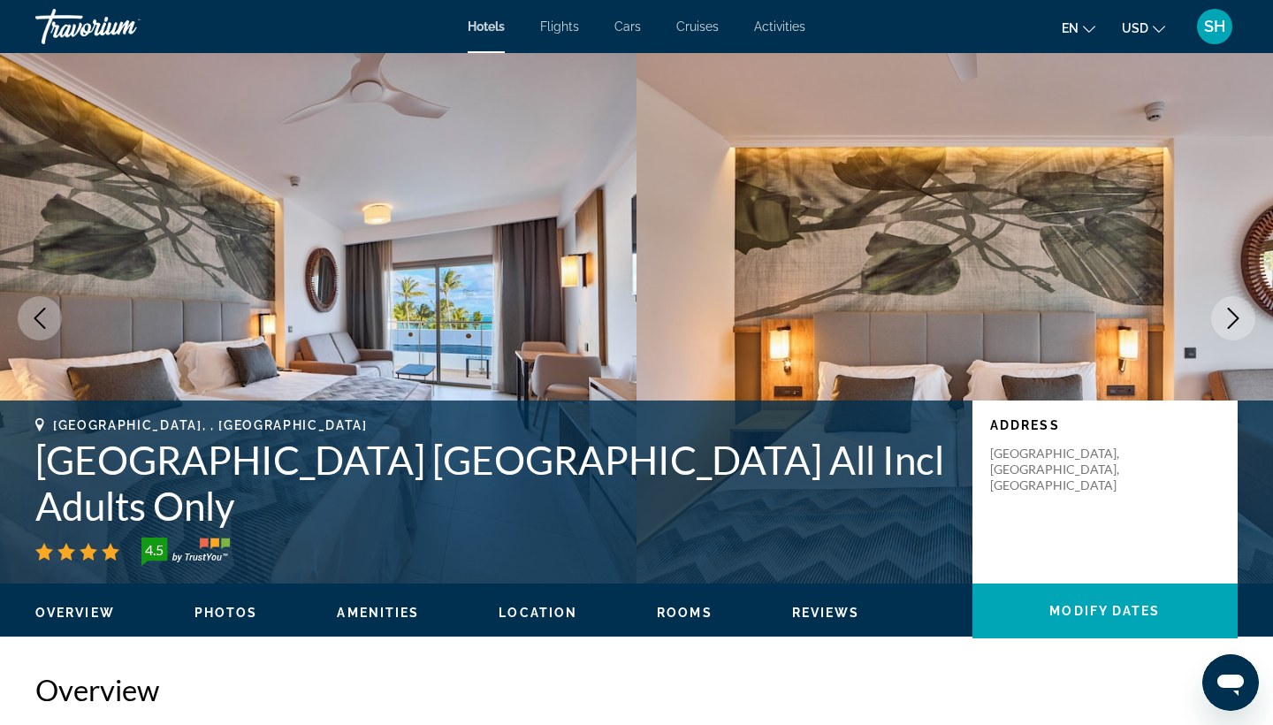
click at [1233, 322] on icon "Next image" at bounding box center [1233, 318] width 11 height 21
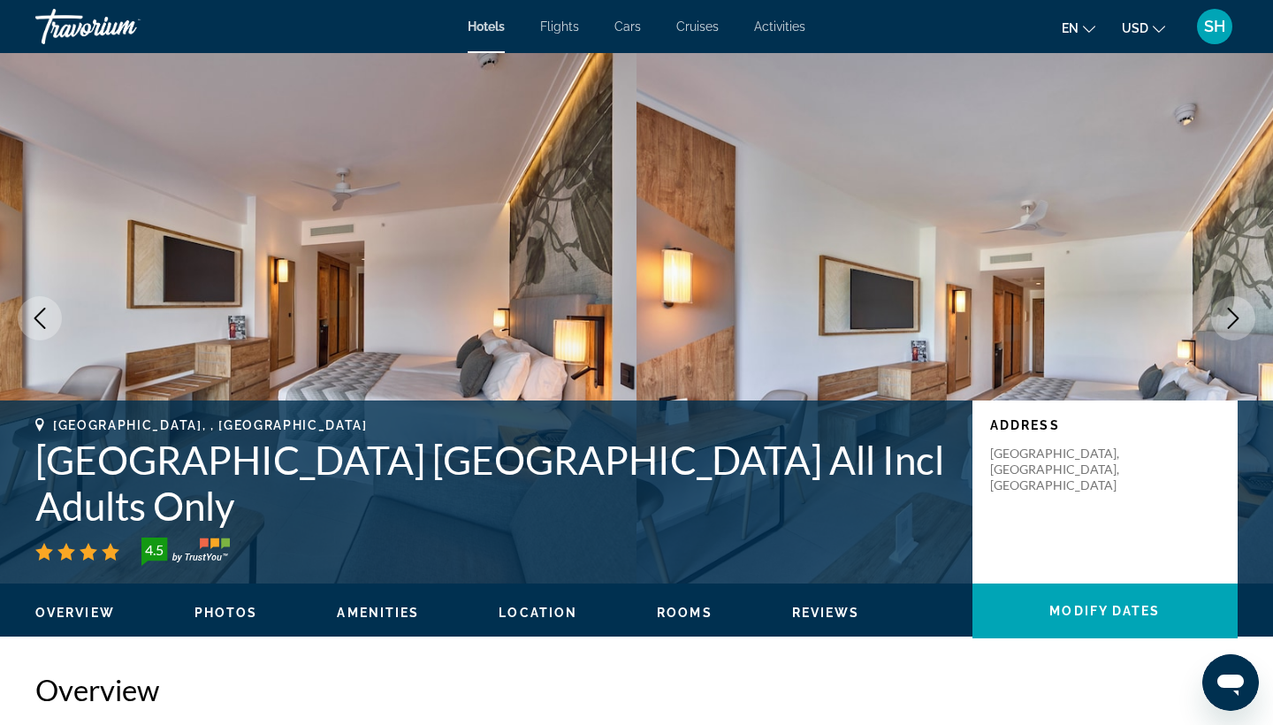
click at [1233, 322] on icon "Next image" at bounding box center [1233, 318] width 11 height 21
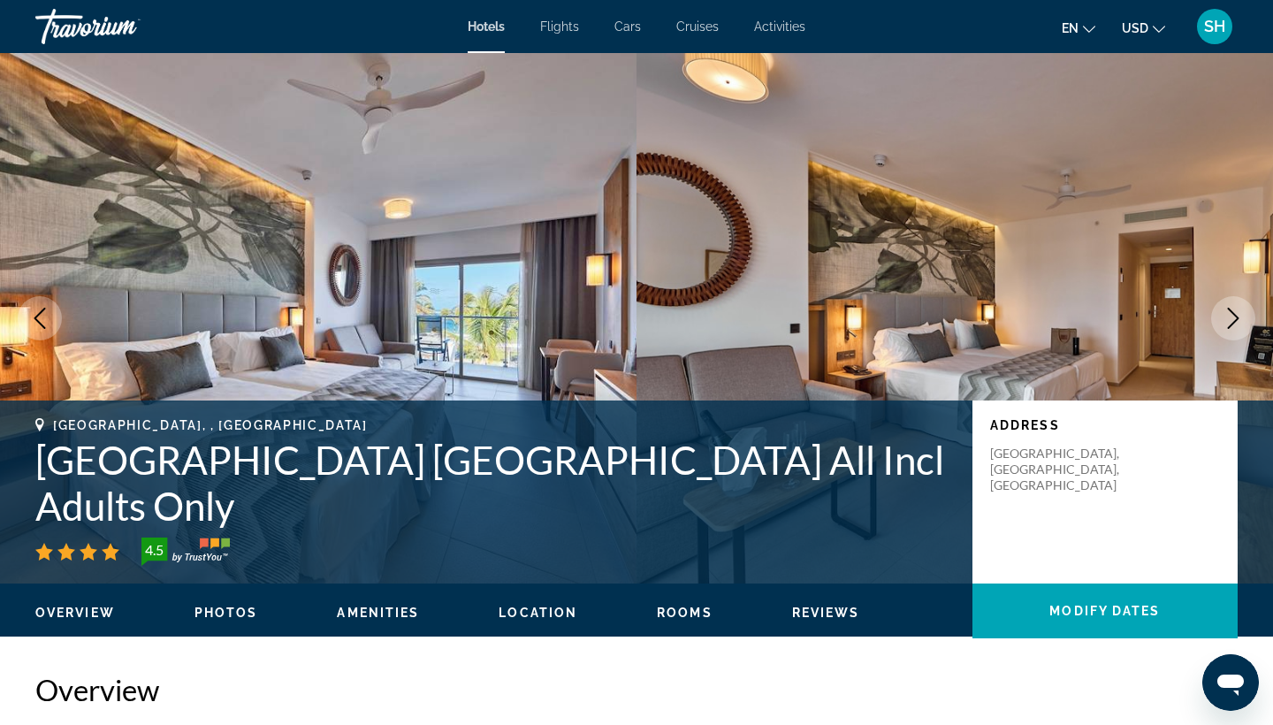
click at [1233, 322] on icon "Next image" at bounding box center [1233, 318] width 11 height 21
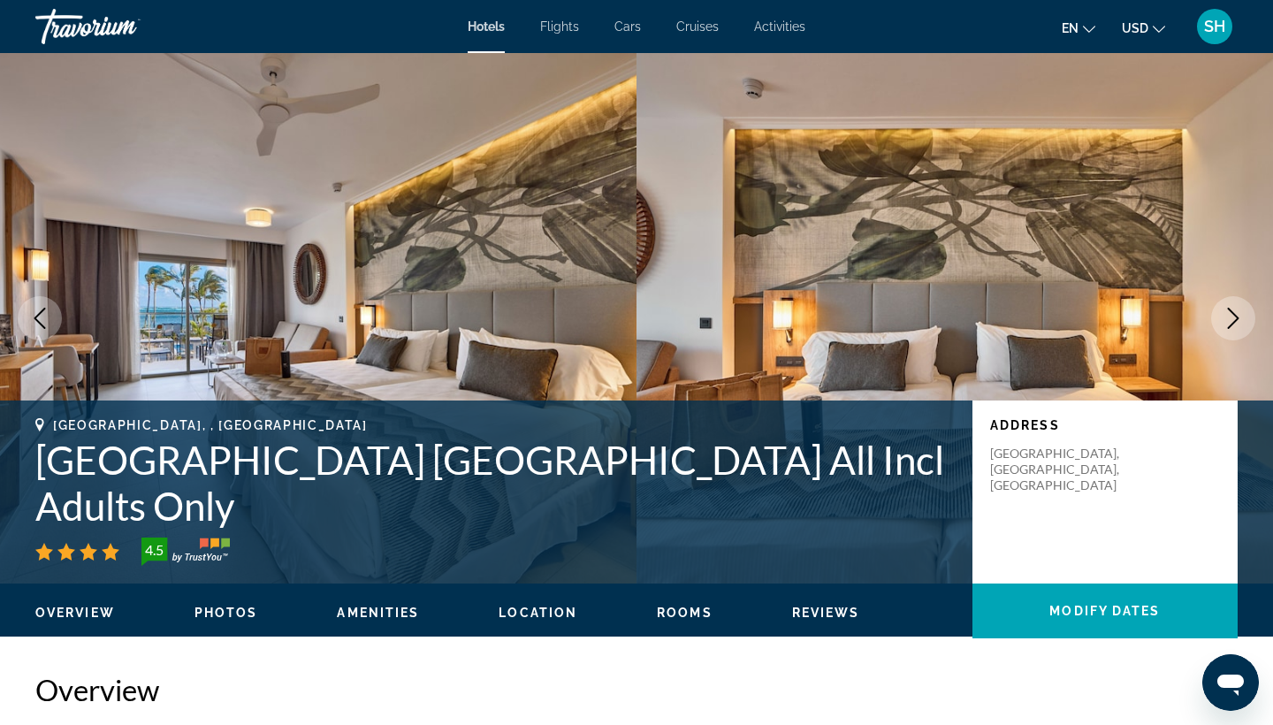
click at [1233, 322] on icon "Next image" at bounding box center [1233, 318] width 11 height 21
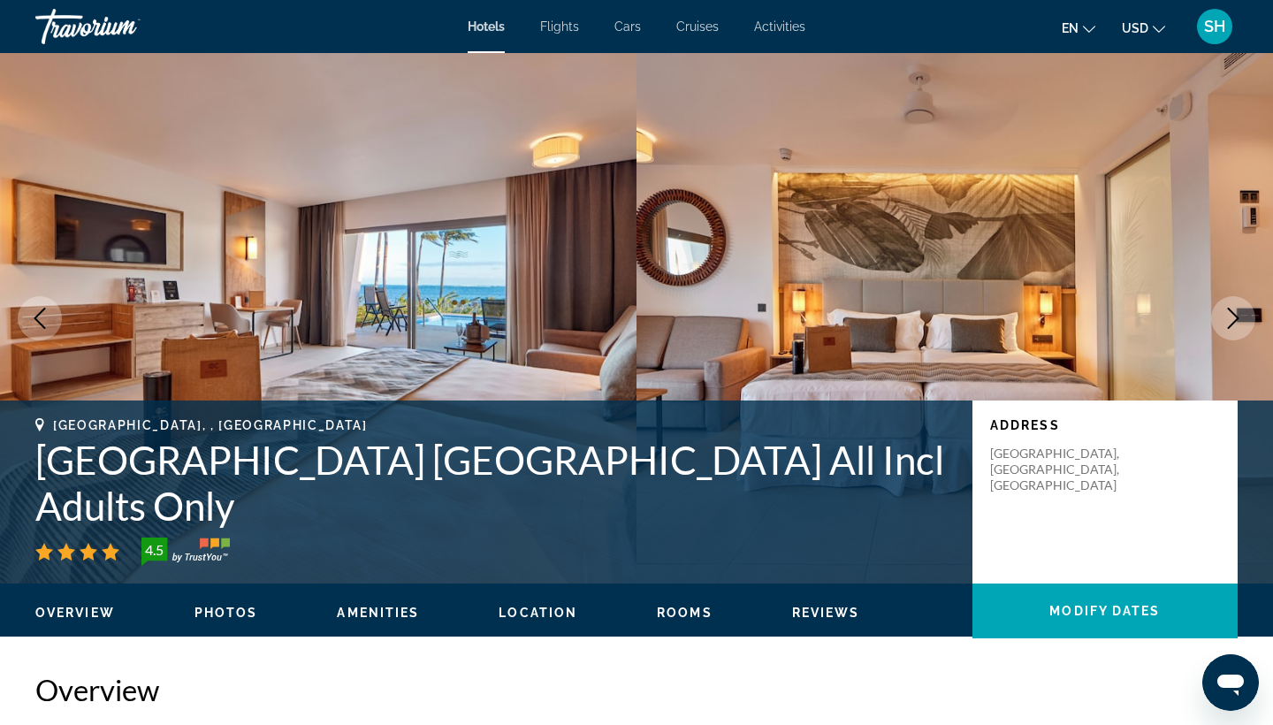
click at [1233, 322] on icon "Next image" at bounding box center [1233, 318] width 11 height 21
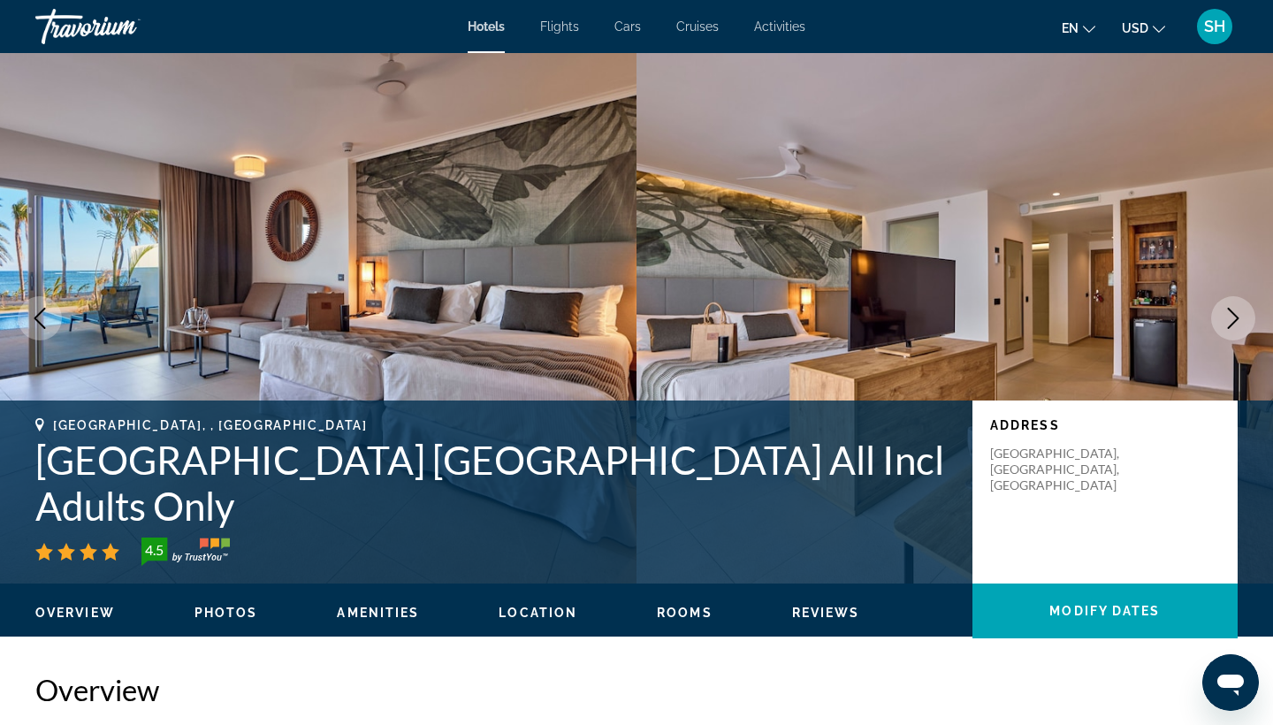
click at [1233, 322] on icon "Next image" at bounding box center [1233, 318] width 11 height 21
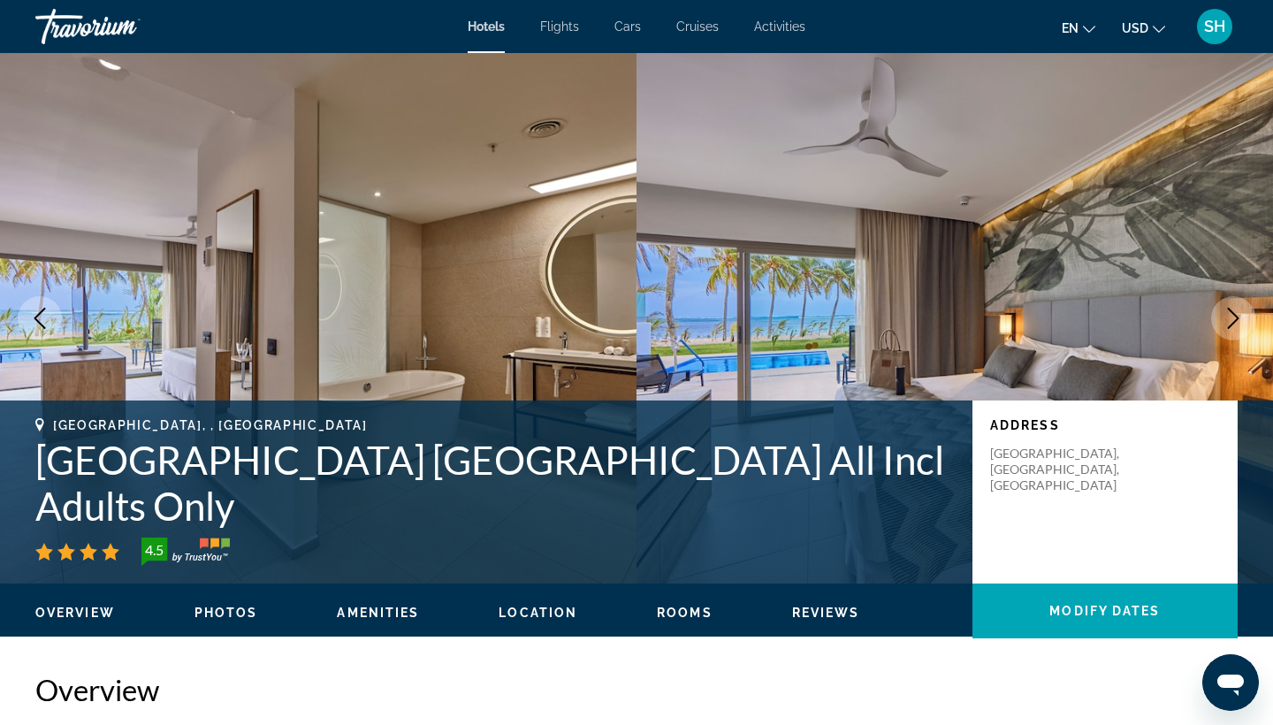
click at [1233, 322] on icon "Next image" at bounding box center [1233, 318] width 11 height 21
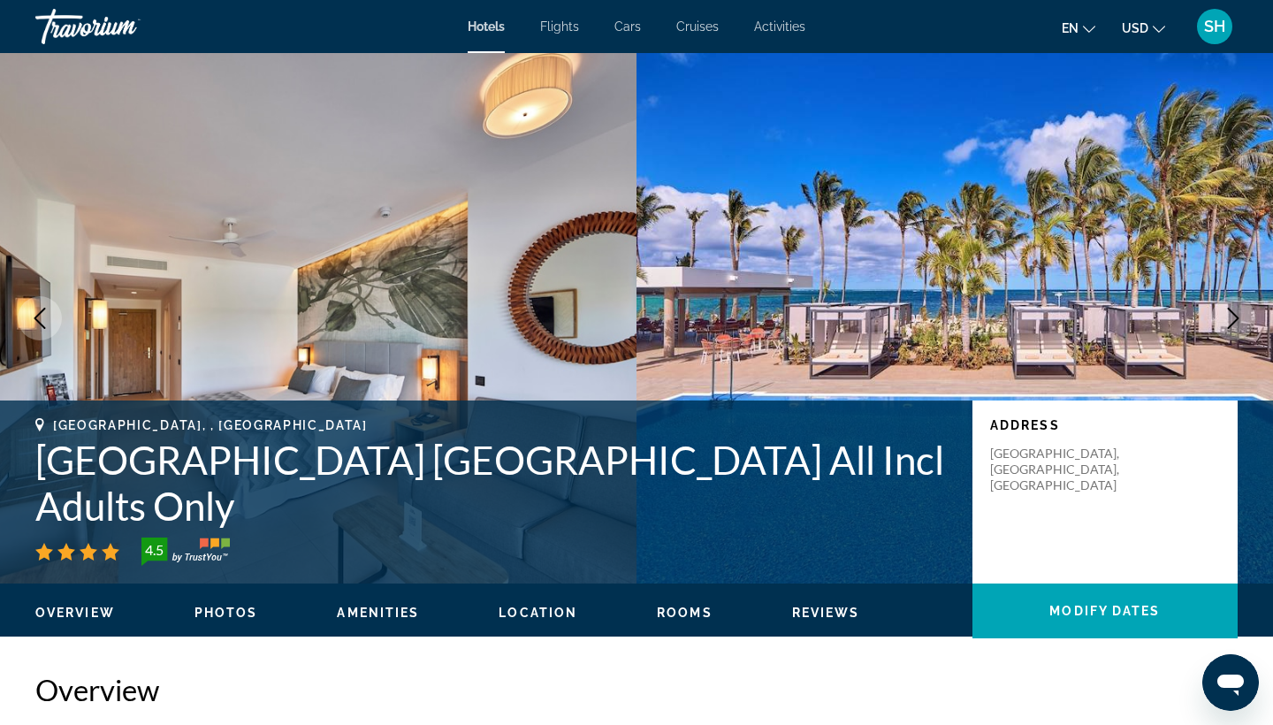
click at [1233, 322] on icon "Next image" at bounding box center [1233, 318] width 11 height 21
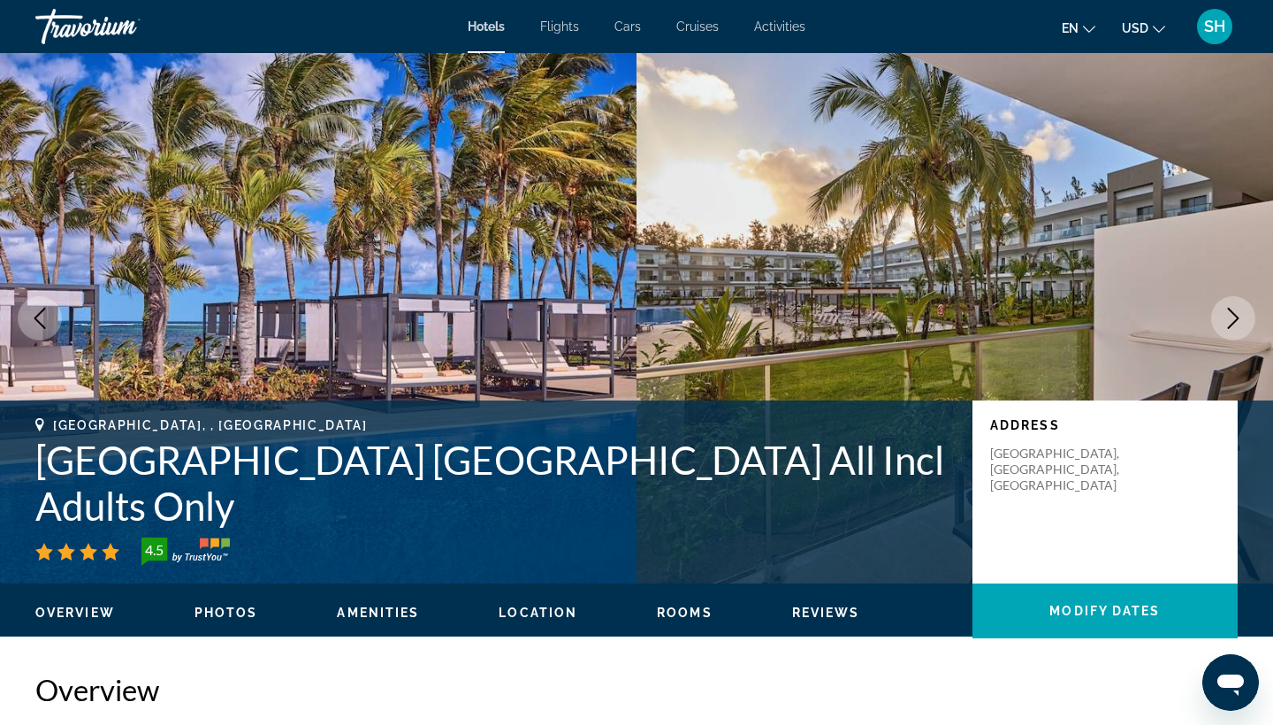
click at [1233, 322] on icon "Next image" at bounding box center [1233, 318] width 11 height 21
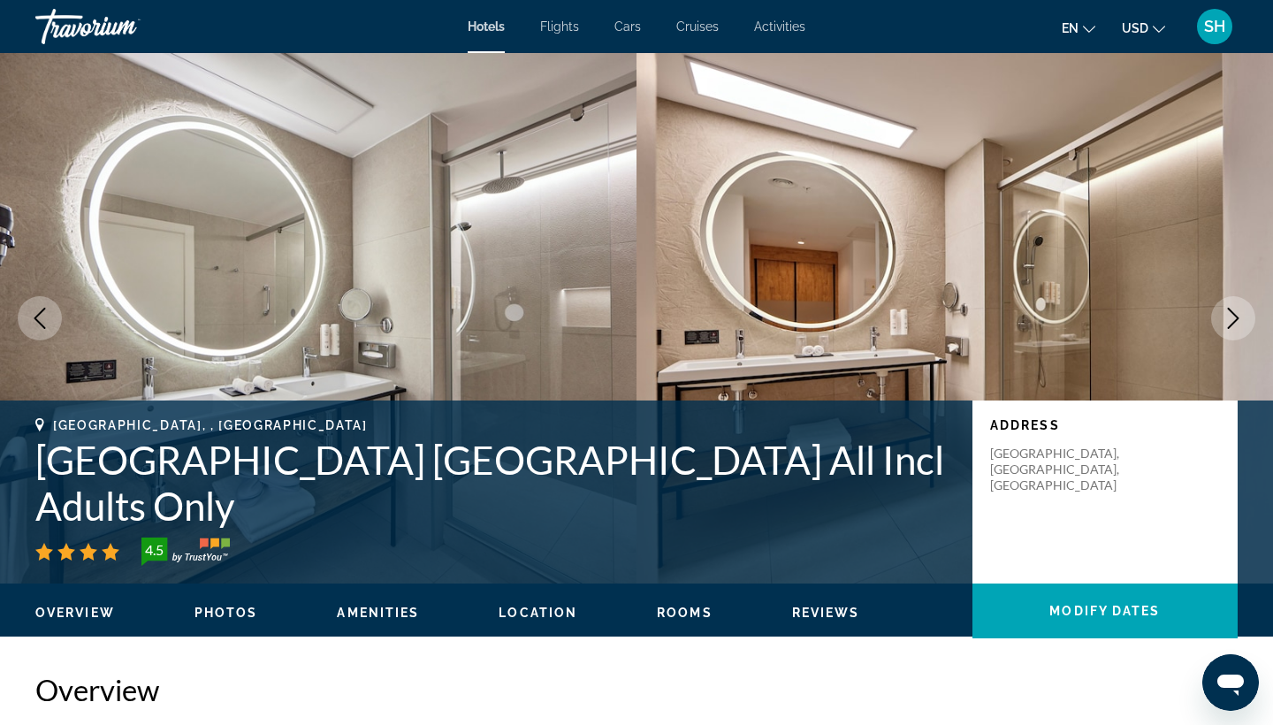
click at [1233, 322] on icon "Next image" at bounding box center [1233, 318] width 11 height 21
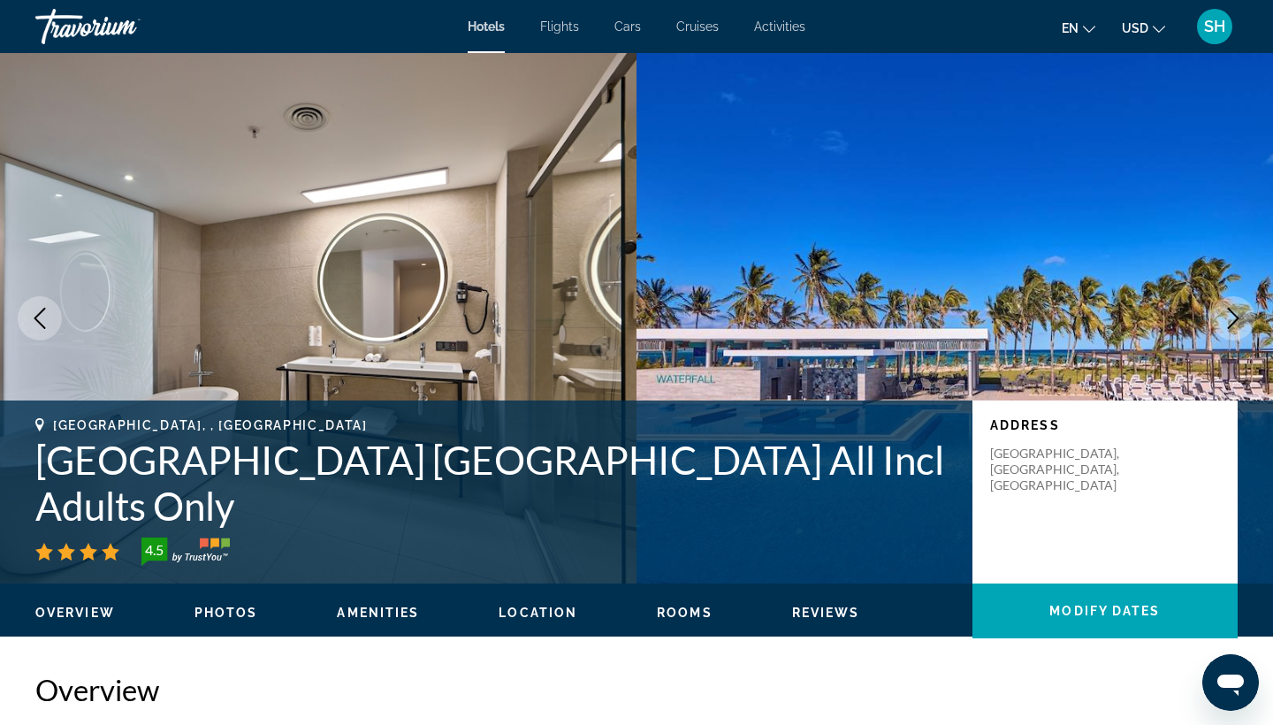
click at [1233, 322] on icon "Next image" at bounding box center [1233, 318] width 11 height 21
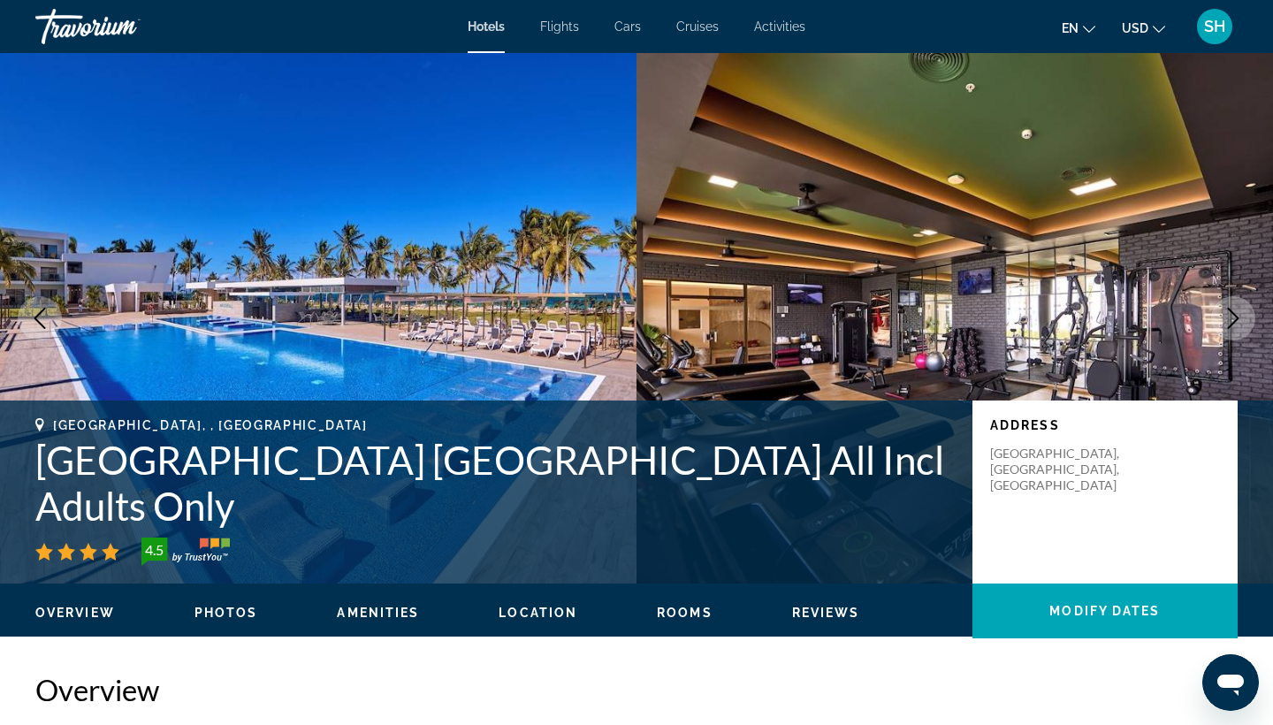
click at [1233, 322] on icon "Next image" at bounding box center [1233, 318] width 11 height 21
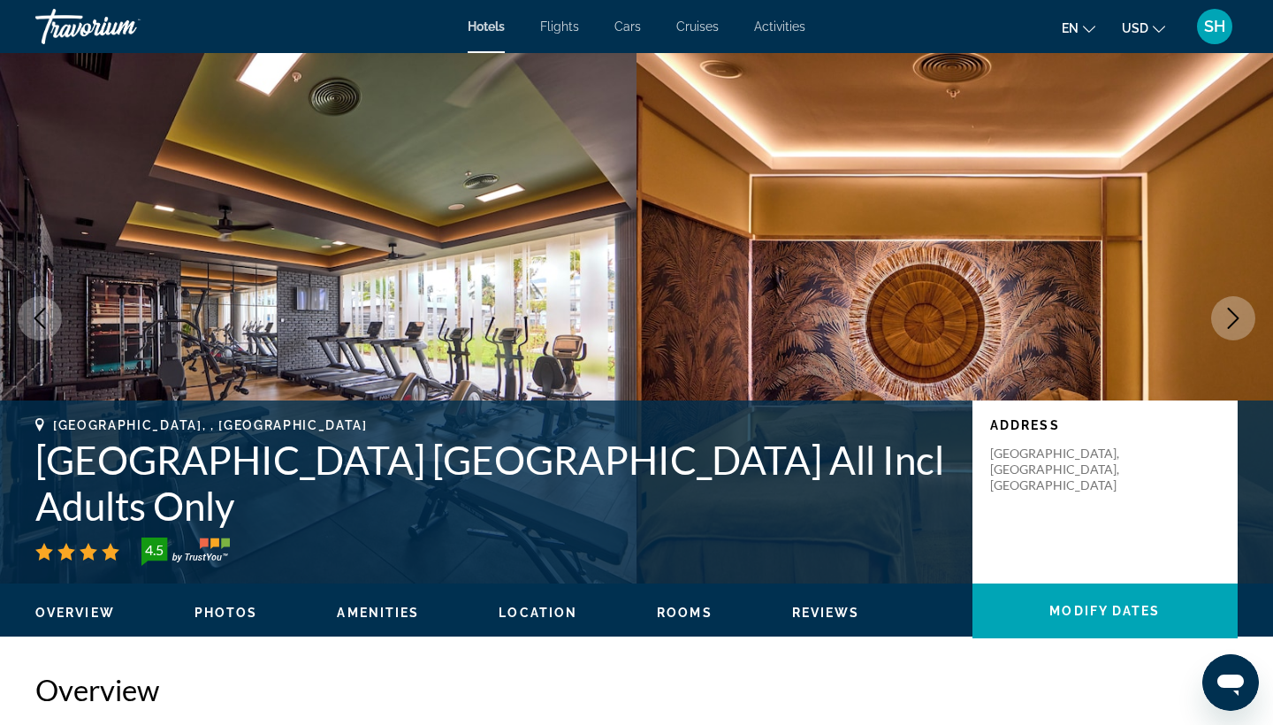
click at [1233, 322] on icon "Next image" at bounding box center [1233, 318] width 11 height 21
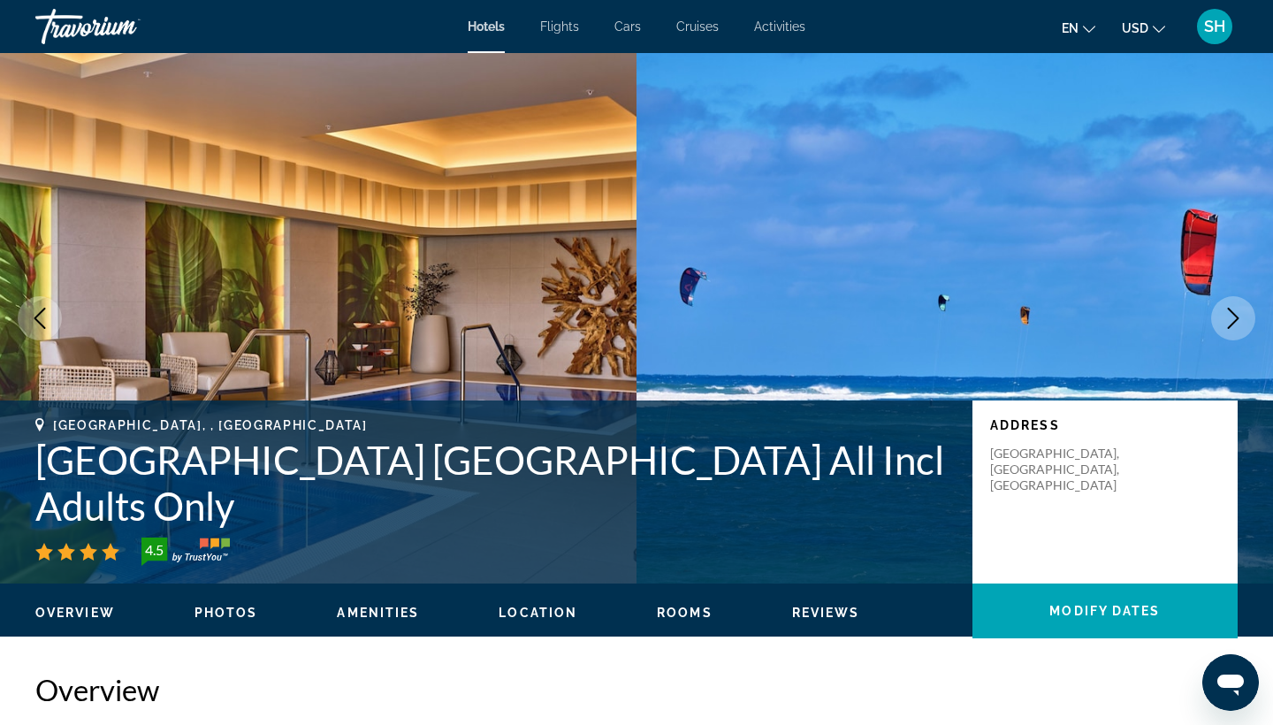
click at [1234, 322] on icon "Next image" at bounding box center [1233, 318] width 11 height 21
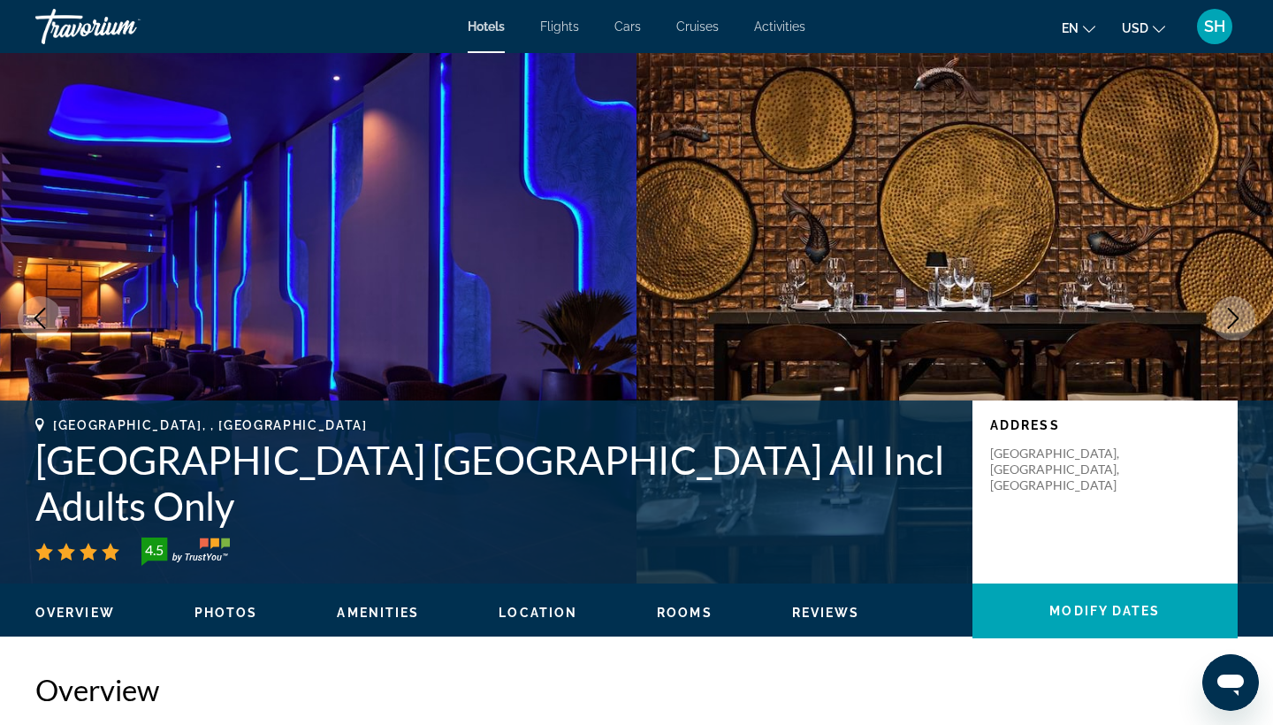
click at [1234, 322] on icon "Next image" at bounding box center [1233, 318] width 11 height 21
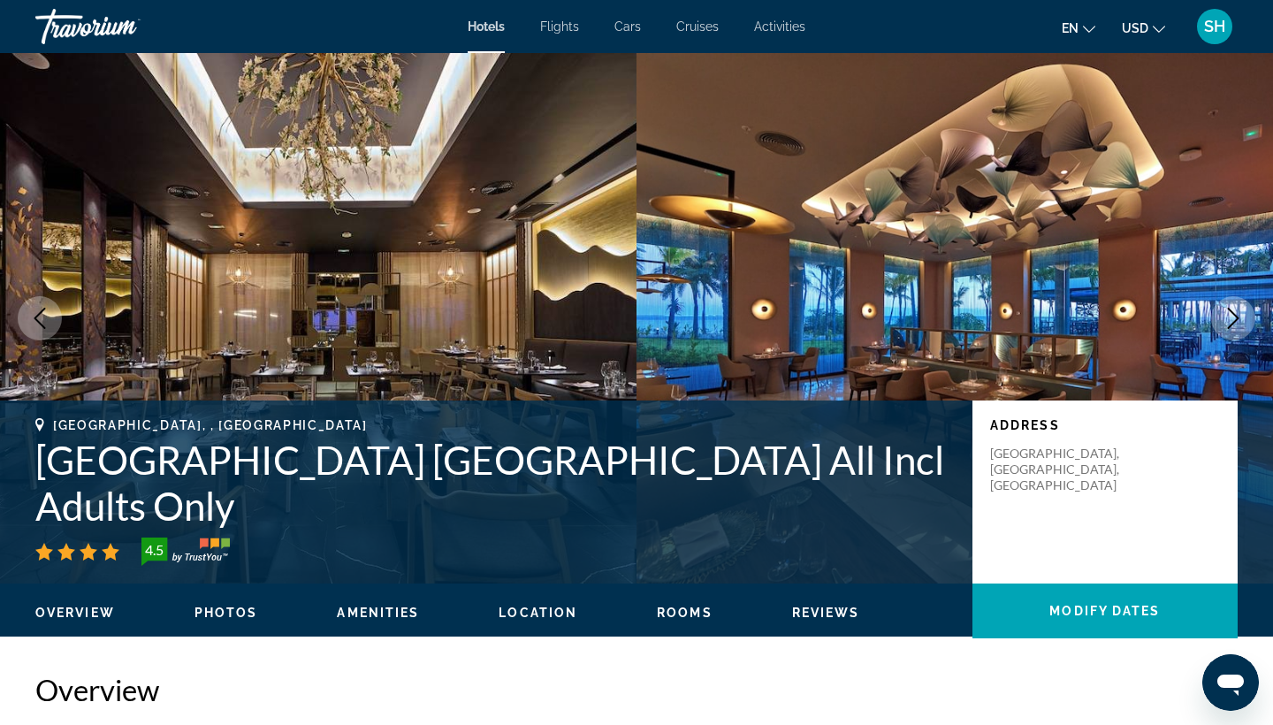
click at [1234, 322] on icon "Next image" at bounding box center [1233, 318] width 11 height 21
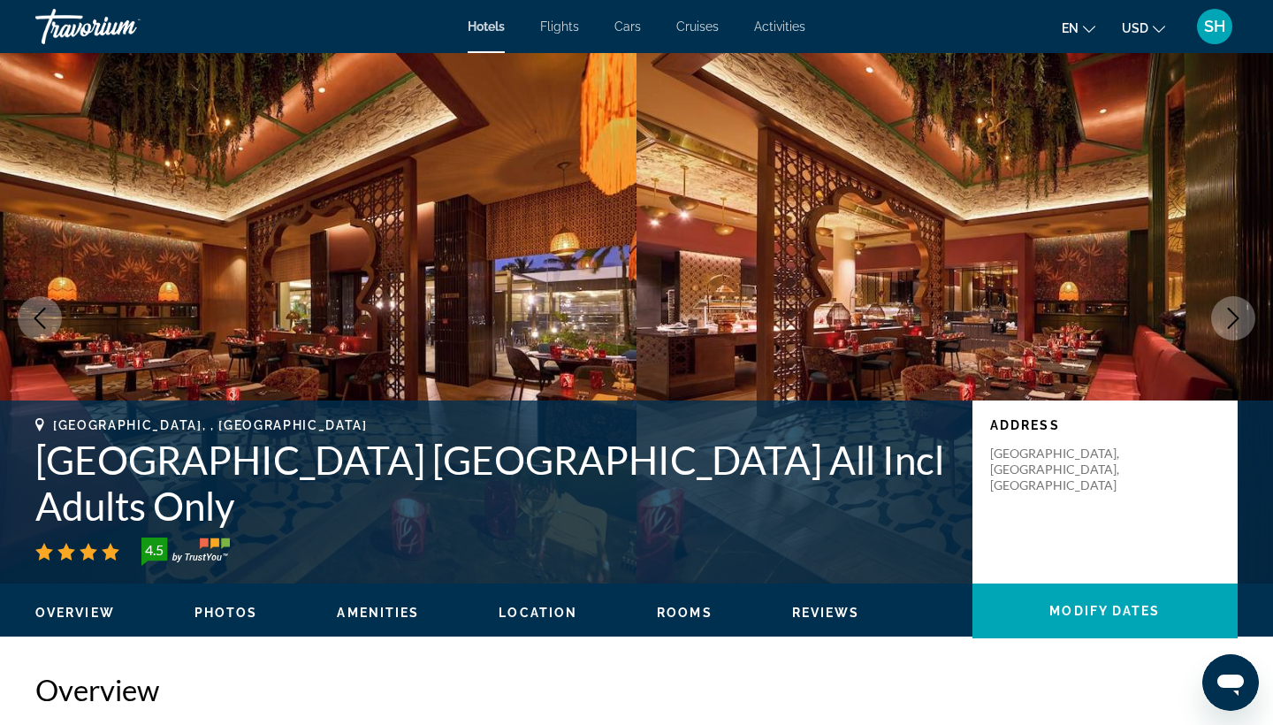
click at [1234, 322] on icon "Next image" at bounding box center [1233, 318] width 11 height 21
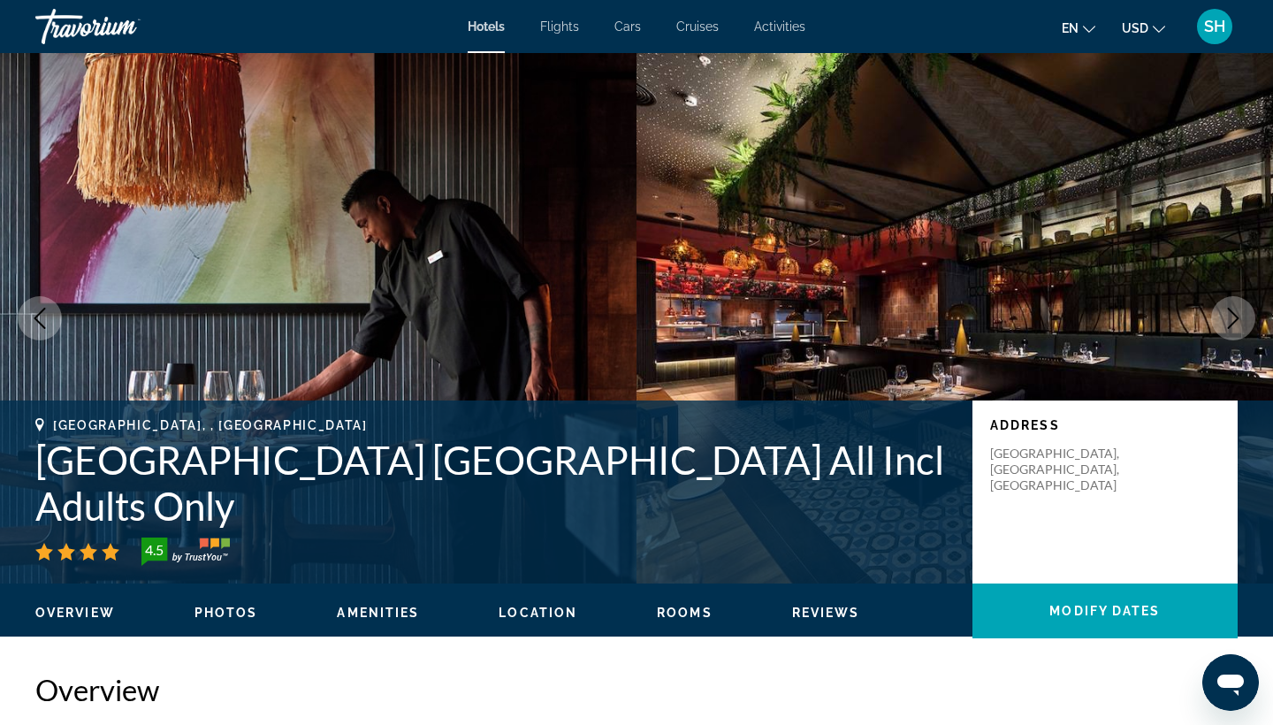
click at [1234, 322] on icon "Next image" at bounding box center [1233, 318] width 11 height 21
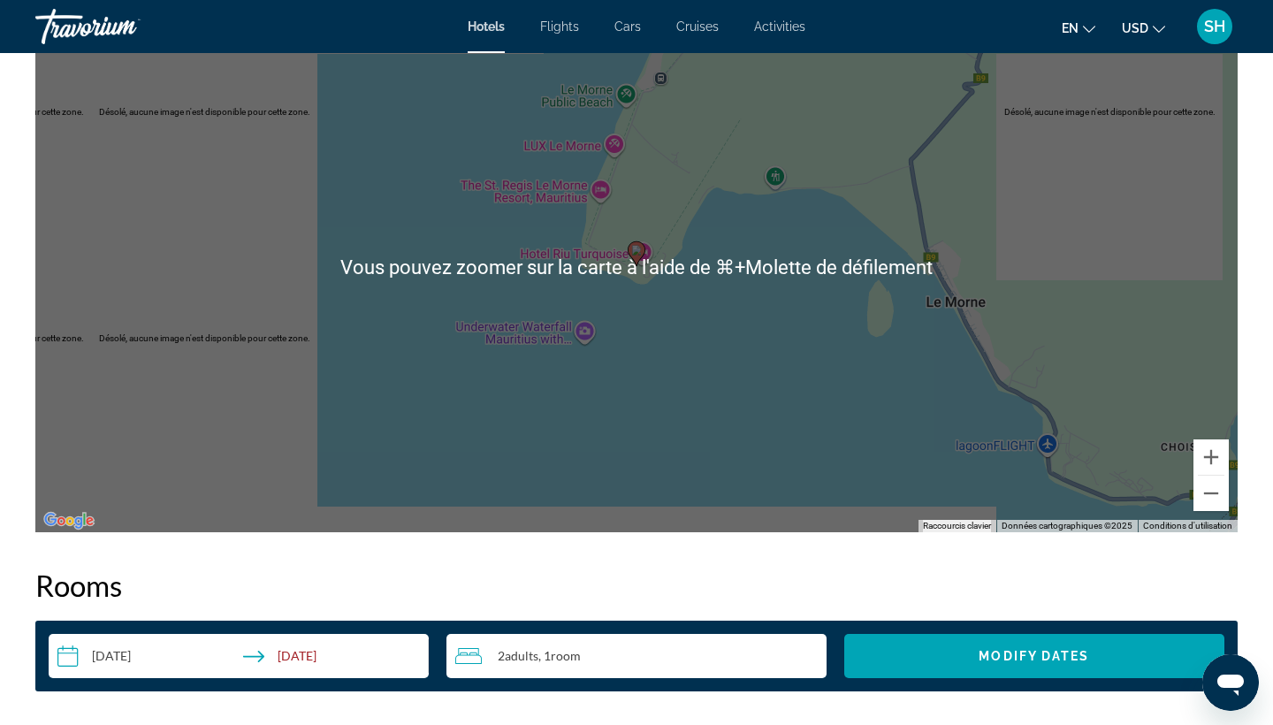
scroll to position [959, 0]
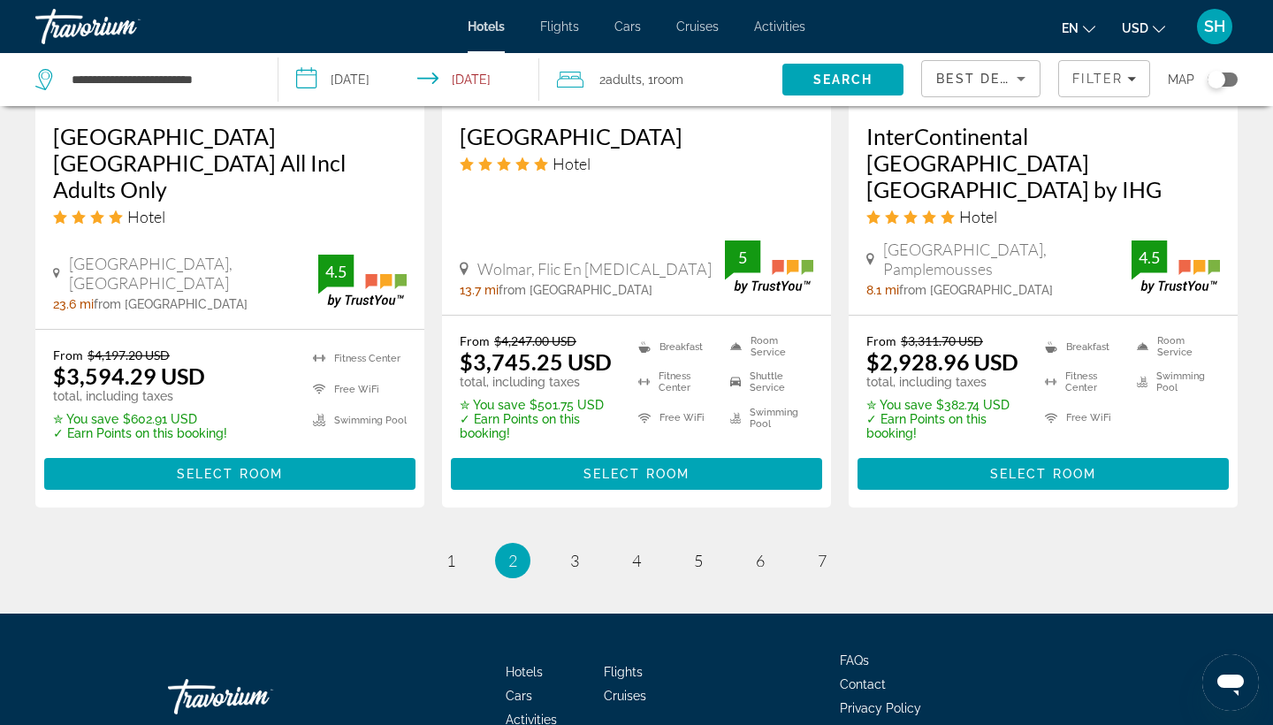
scroll to position [2451, 0]
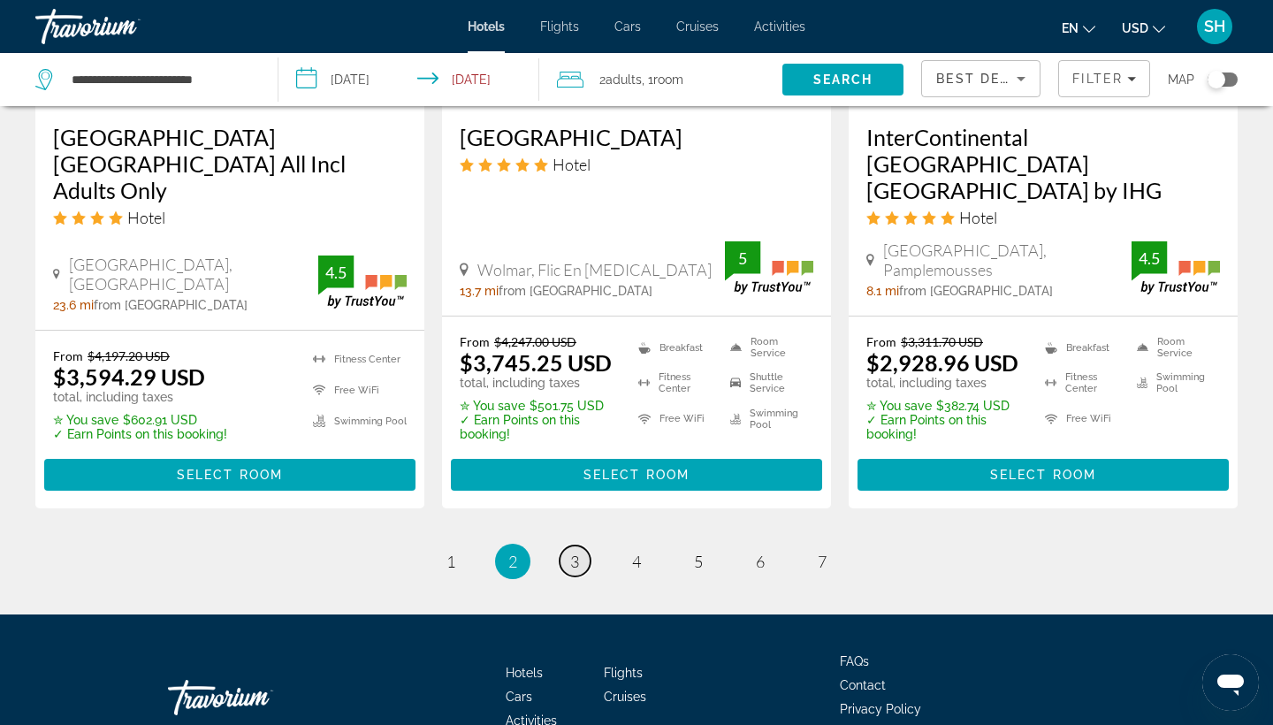
click at [576, 552] on span "3" at bounding box center [574, 561] width 9 height 19
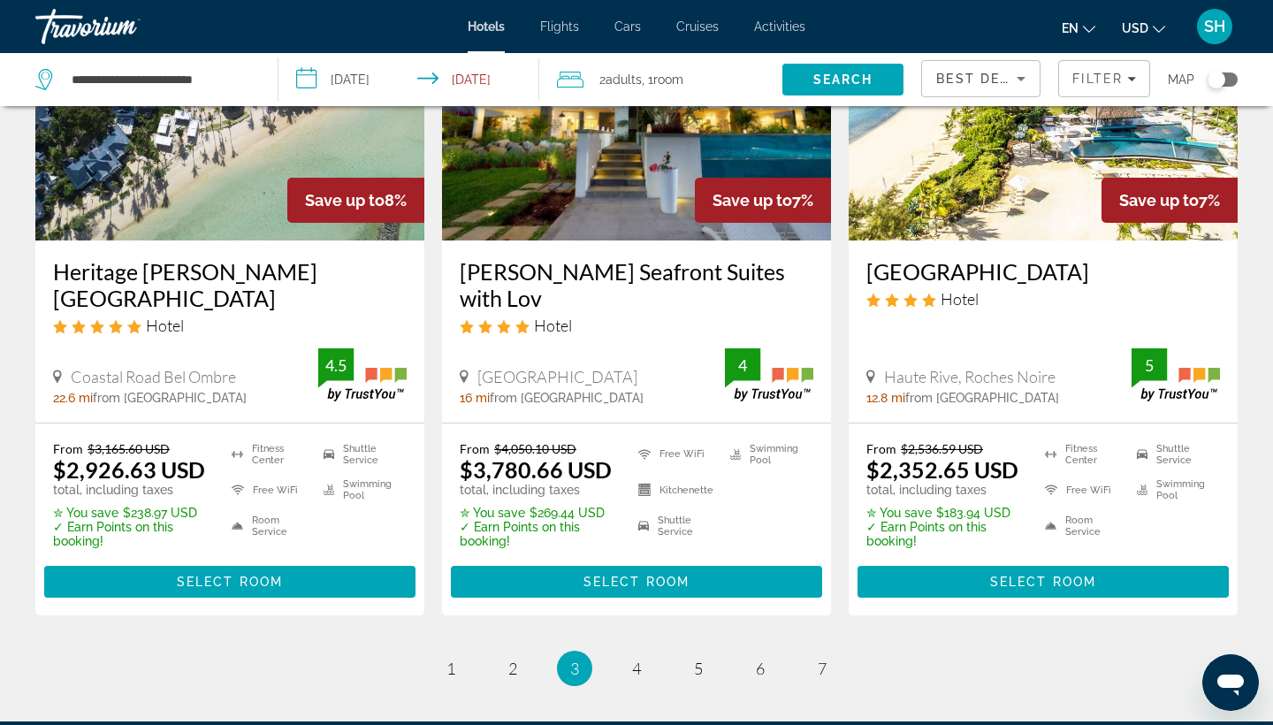
scroll to position [2315, 0]
click at [996, 212] on img "Main content" at bounding box center [1043, 99] width 389 height 283
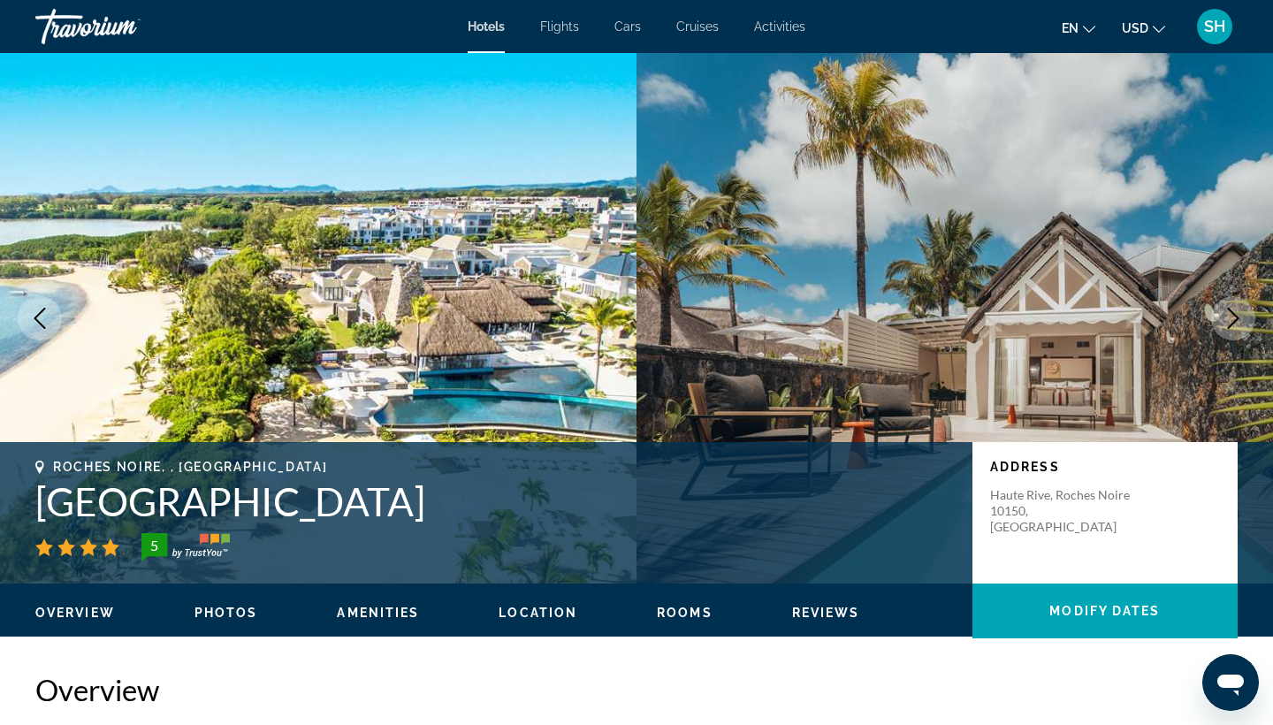
click at [1234, 324] on icon "Next image" at bounding box center [1233, 318] width 21 height 21
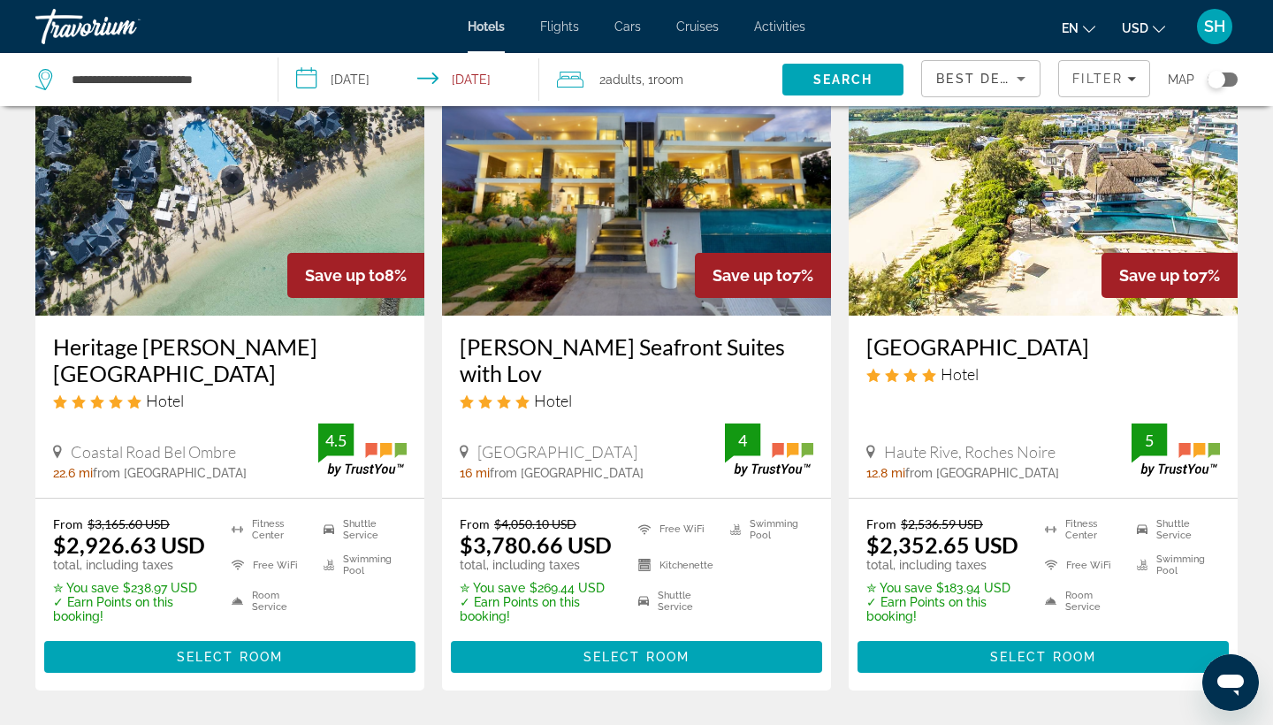
scroll to position [2277, 0]
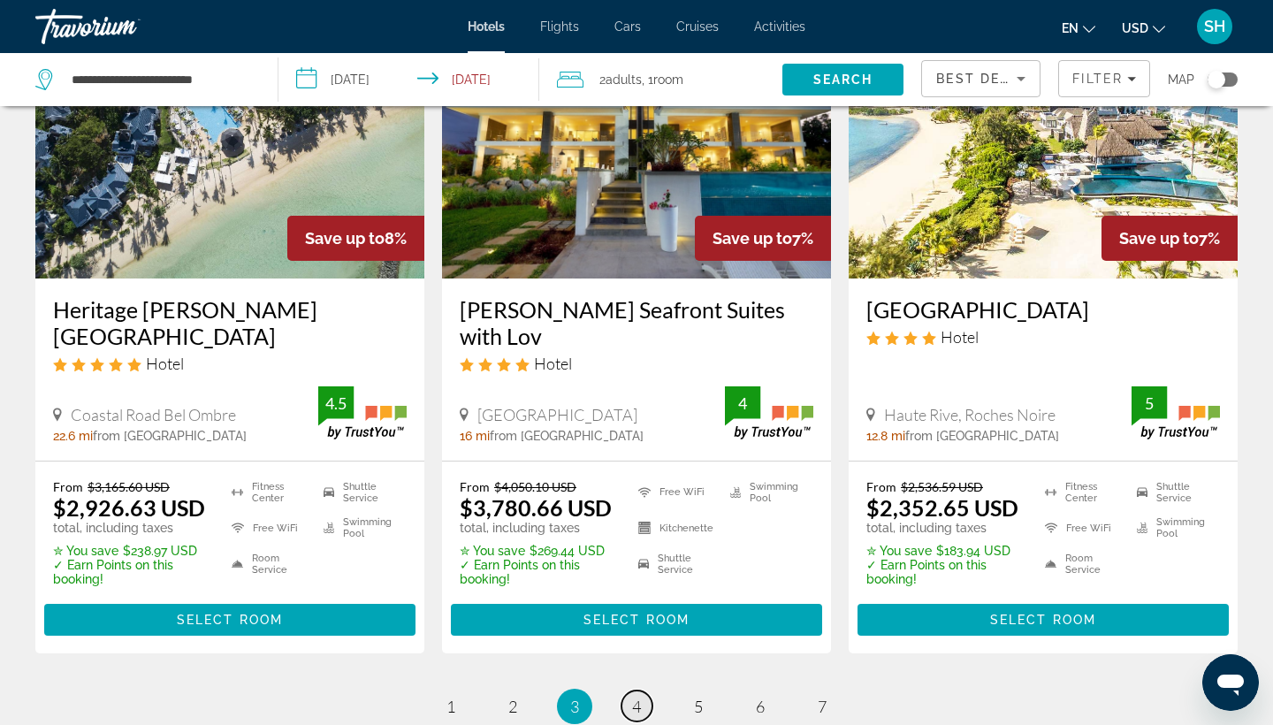
click at [637, 697] on span "4" at bounding box center [636, 706] width 9 height 19
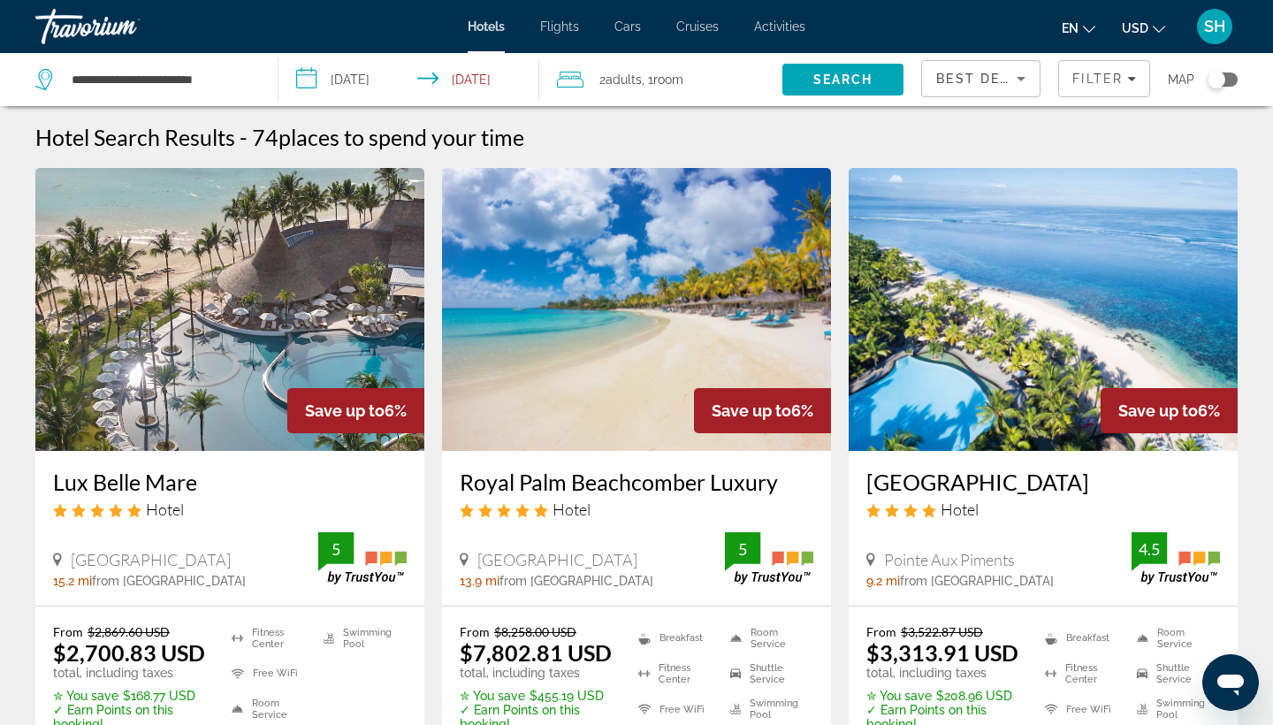
click at [250, 381] on img "Main content" at bounding box center [229, 309] width 389 height 283
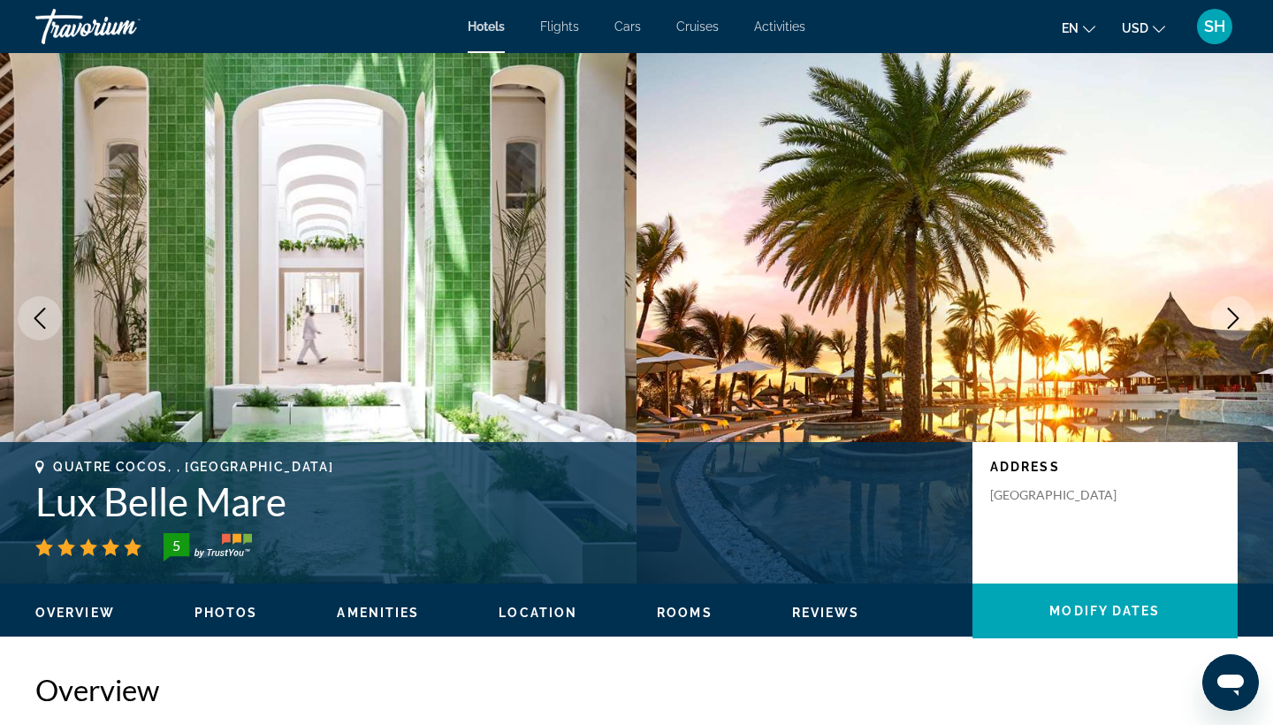
click at [1239, 324] on icon "Next image" at bounding box center [1233, 318] width 21 height 21
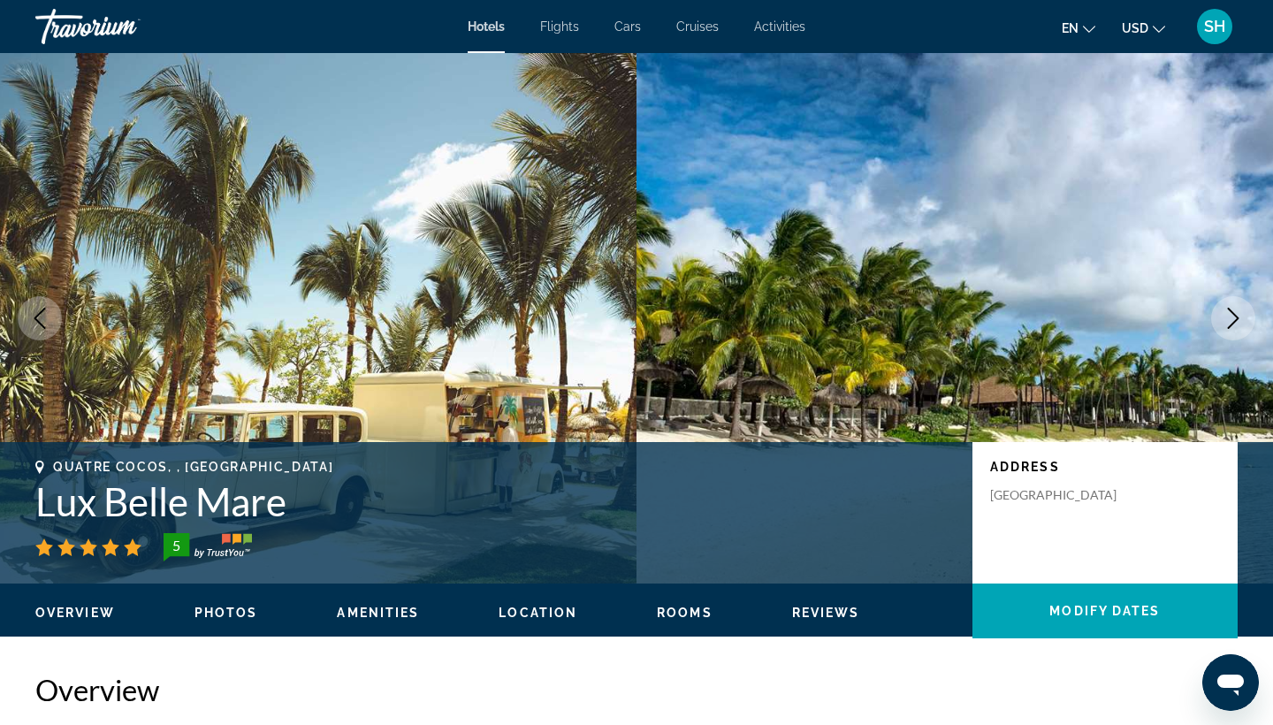
click at [1239, 324] on icon "Next image" at bounding box center [1233, 318] width 21 height 21
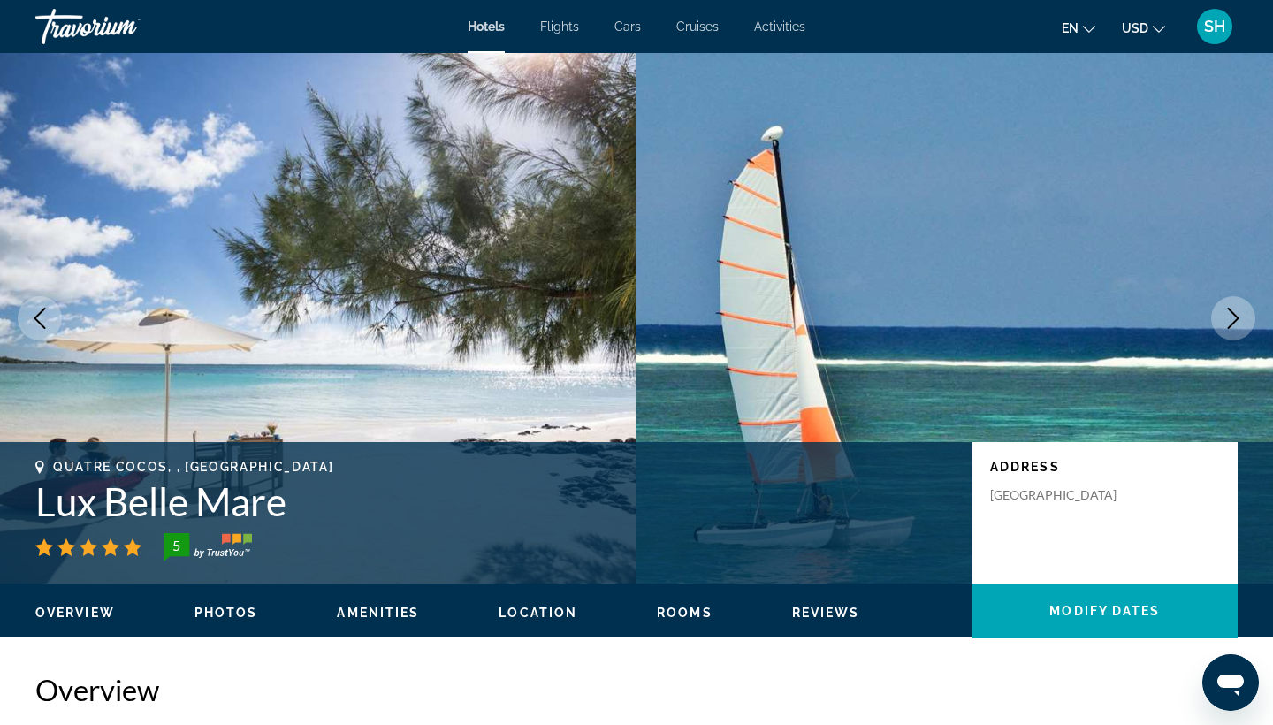
click at [1239, 324] on icon "Next image" at bounding box center [1233, 318] width 21 height 21
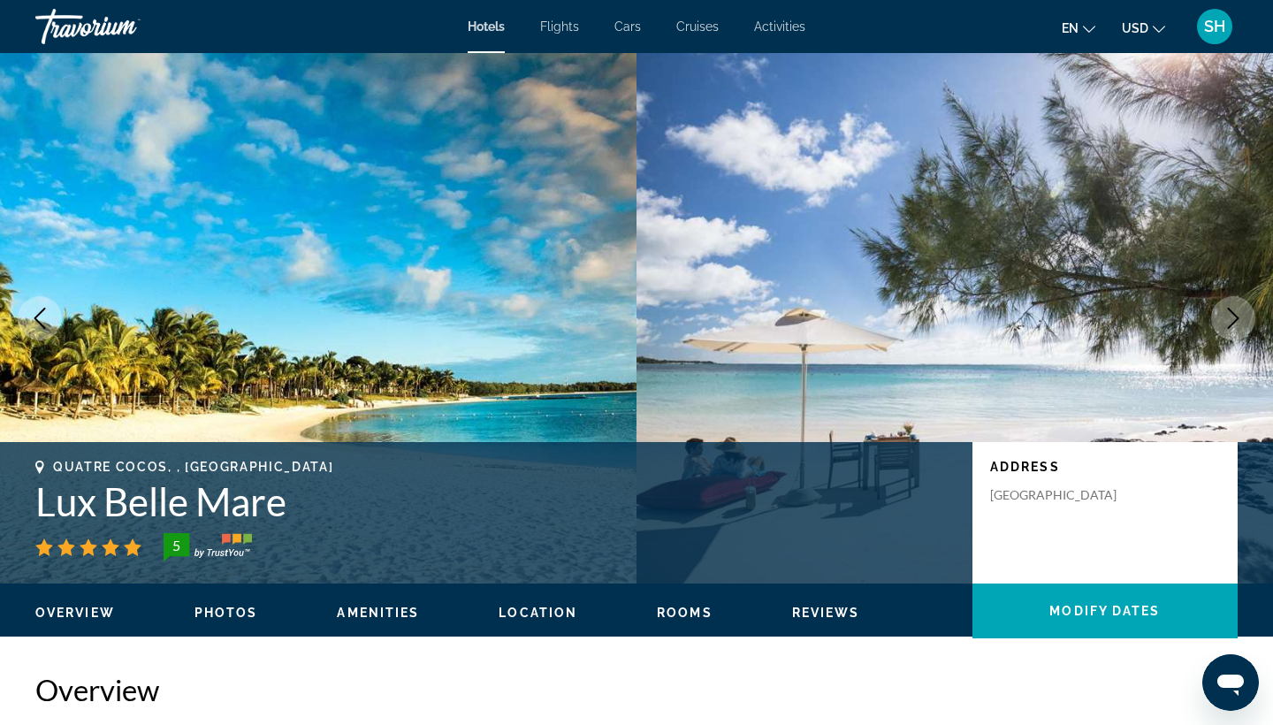
click at [1239, 324] on icon "Next image" at bounding box center [1233, 318] width 21 height 21
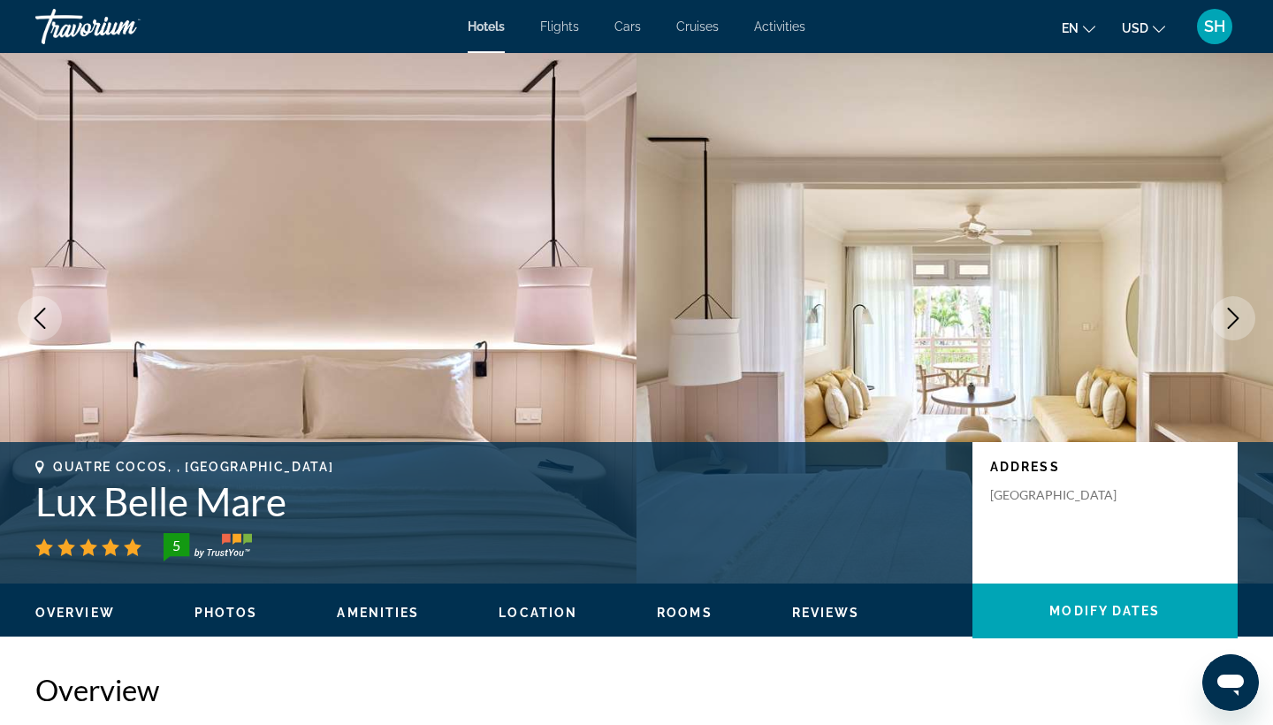
click at [1239, 324] on icon "Next image" at bounding box center [1233, 318] width 21 height 21
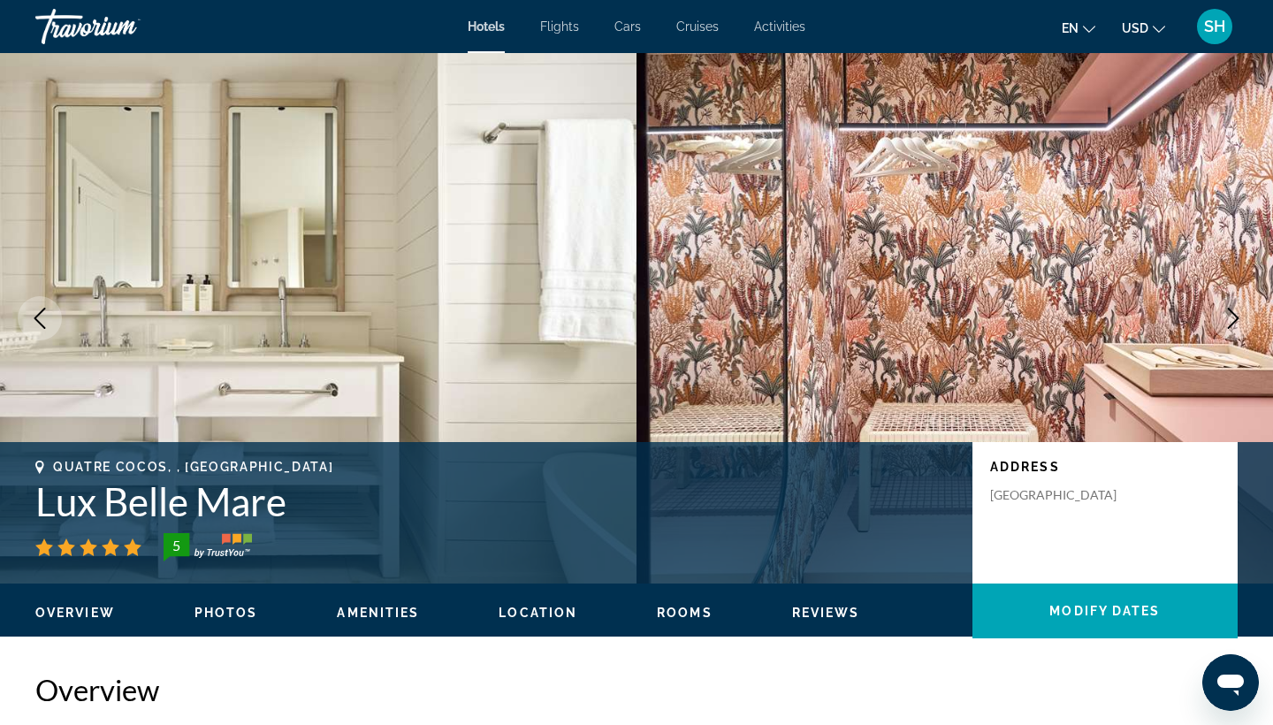
click at [1239, 324] on icon "Next image" at bounding box center [1233, 318] width 21 height 21
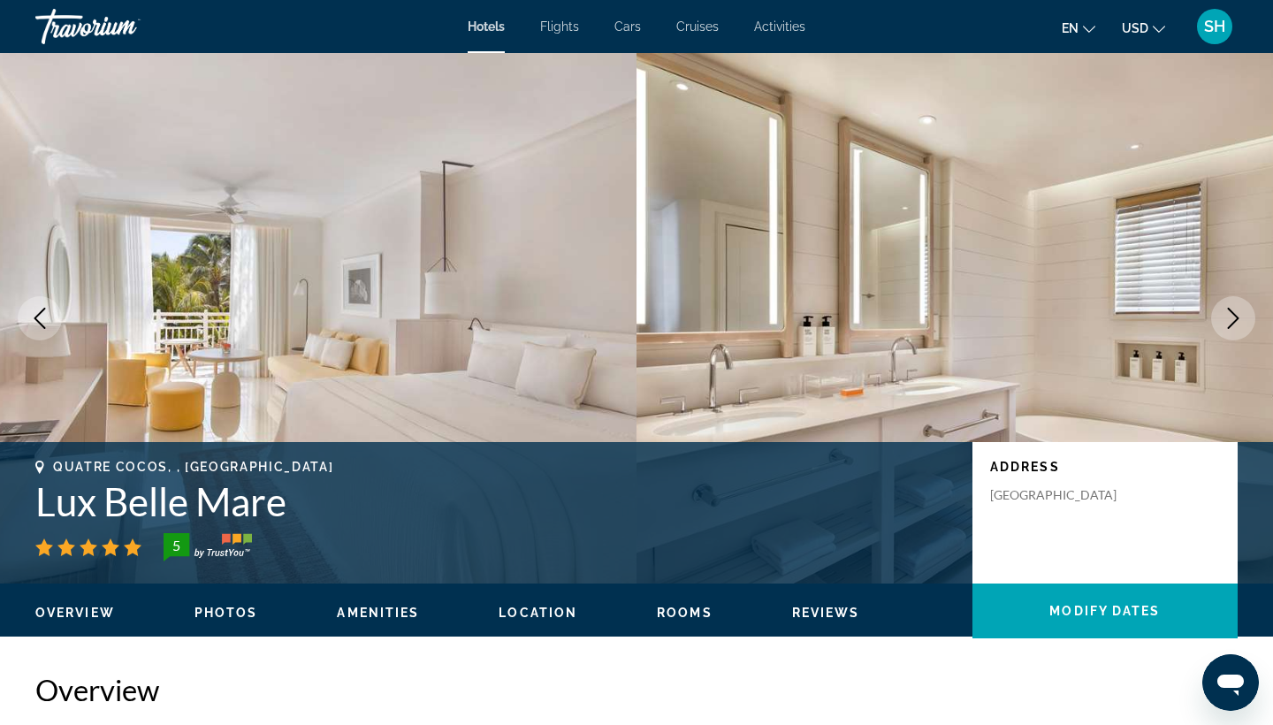
click at [1239, 324] on icon "Next image" at bounding box center [1233, 318] width 21 height 21
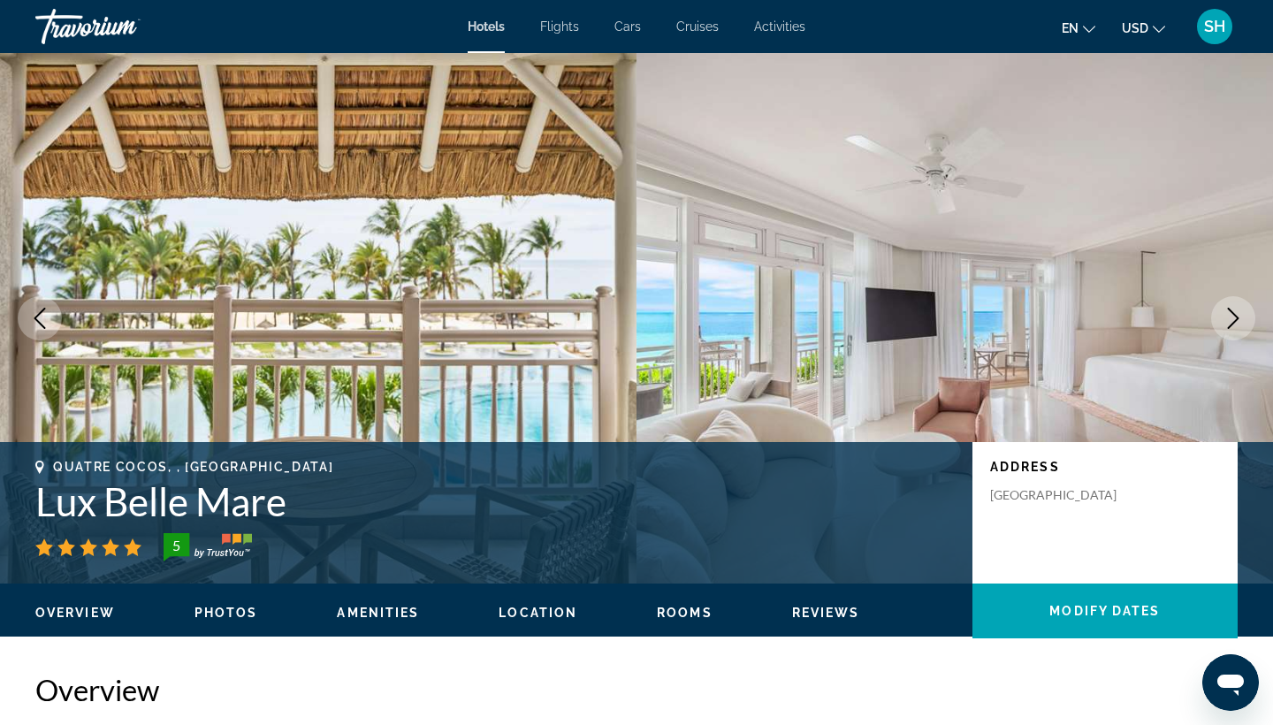
click at [1239, 324] on icon "Next image" at bounding box center [1233, 318] width 21 height 21
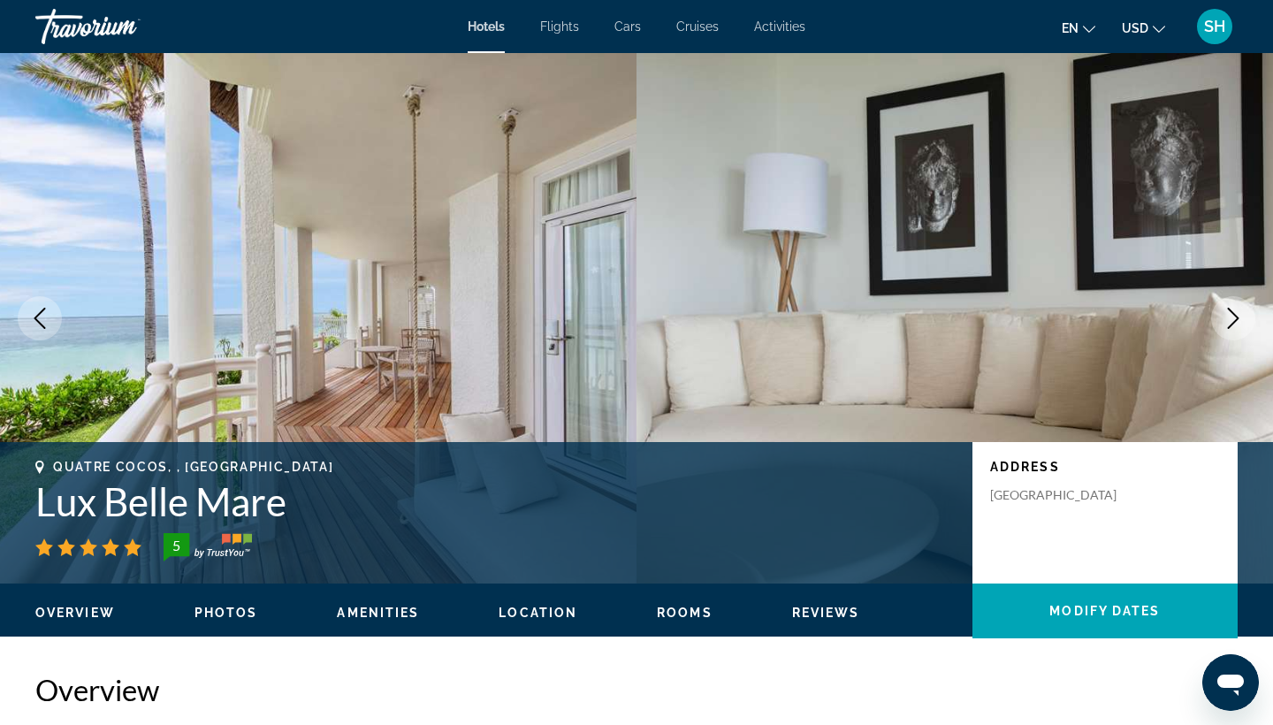
click at [1240, 324] on icon "Next image" at bounding box center [1233, 318] width 21 height 21
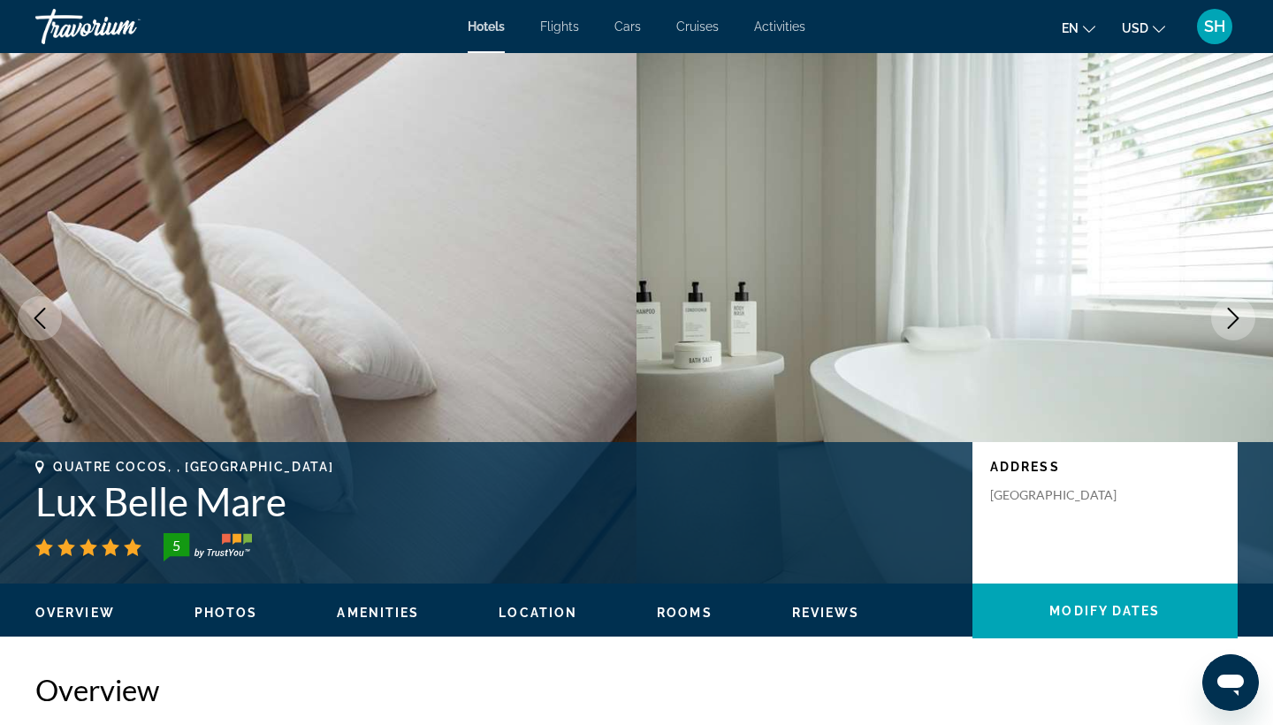
click at [1240, 324] on icon "Next image" at bounding box center [1233, 318] width 21 height 21
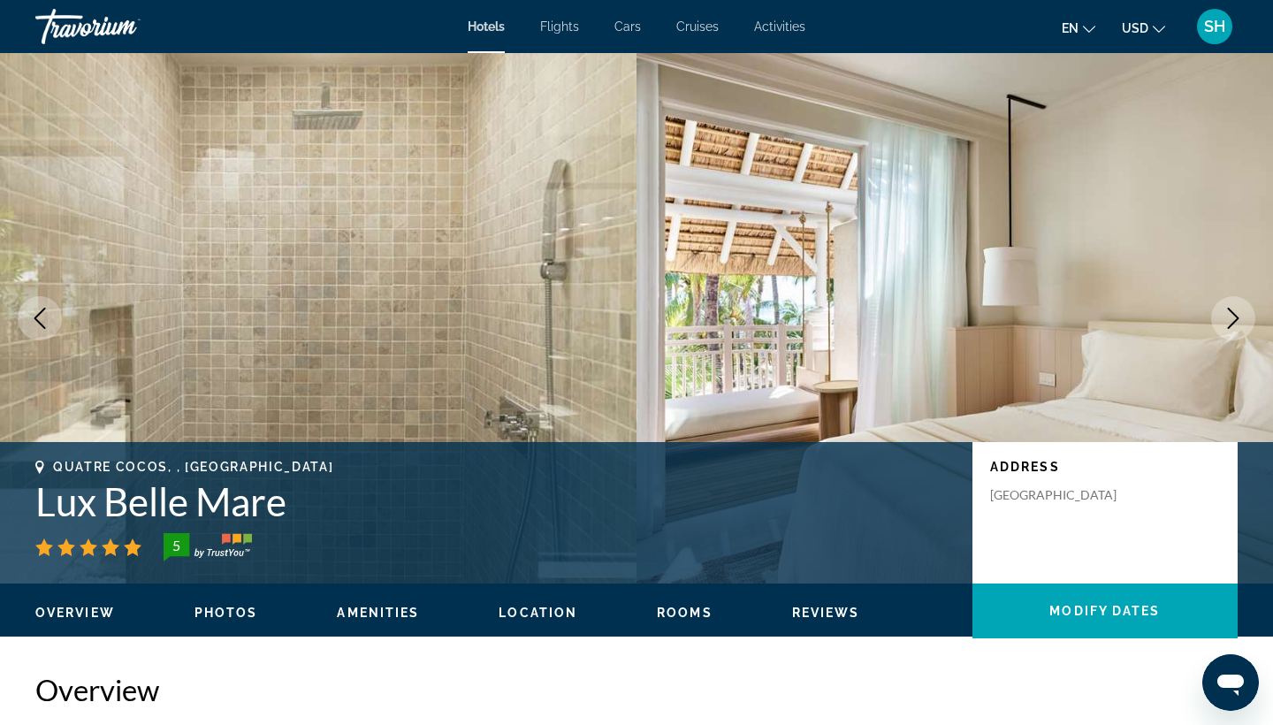
click at [1240, 324] on icon "Next image" at bounding box center [1233, 318] width 21 height 21
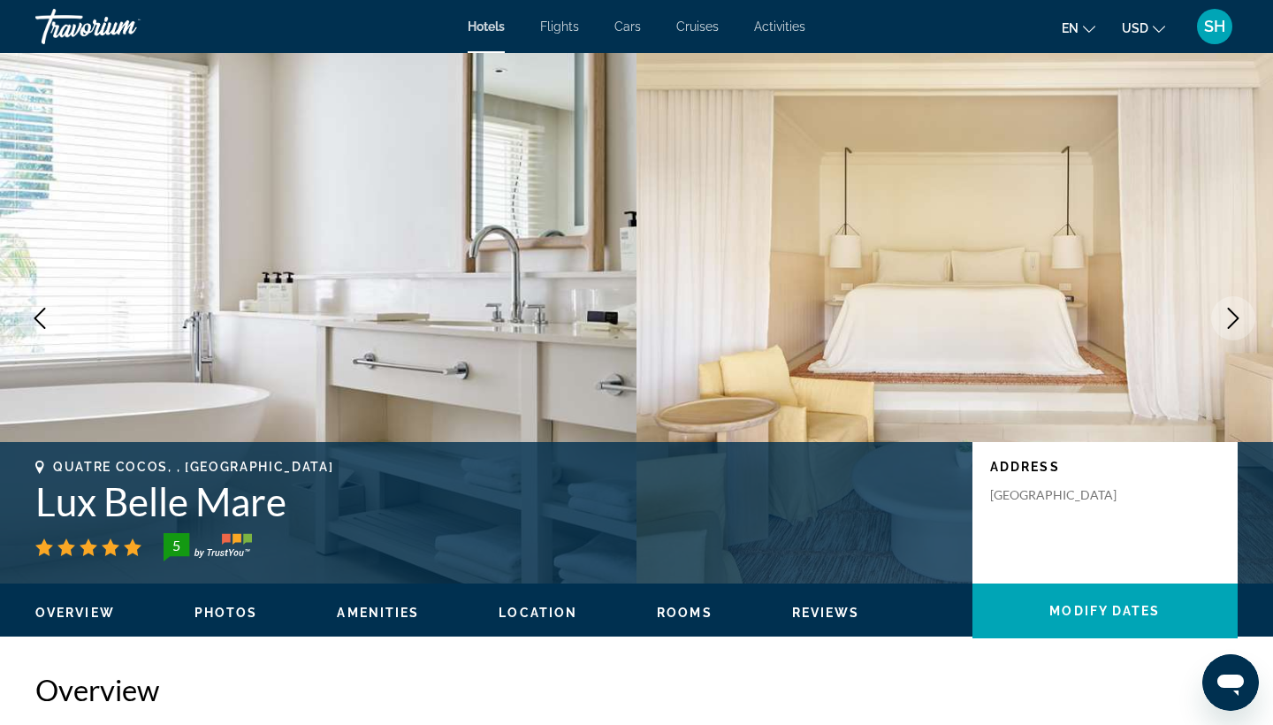
click at [1240, 324] on icon "Next image" at bounding box center [1233, 318] width 21 height 21
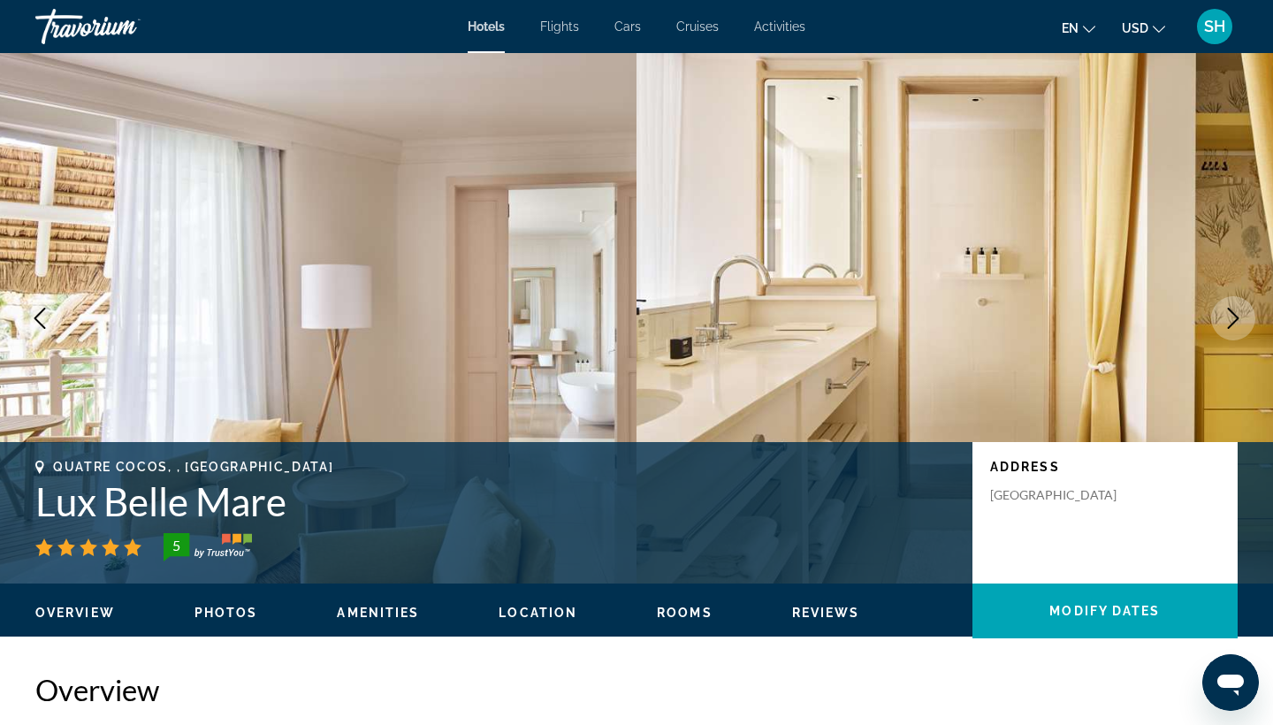
click at [1240, 324] on icon "Next image" at bounding box center [1233, 318] width 21 height 21
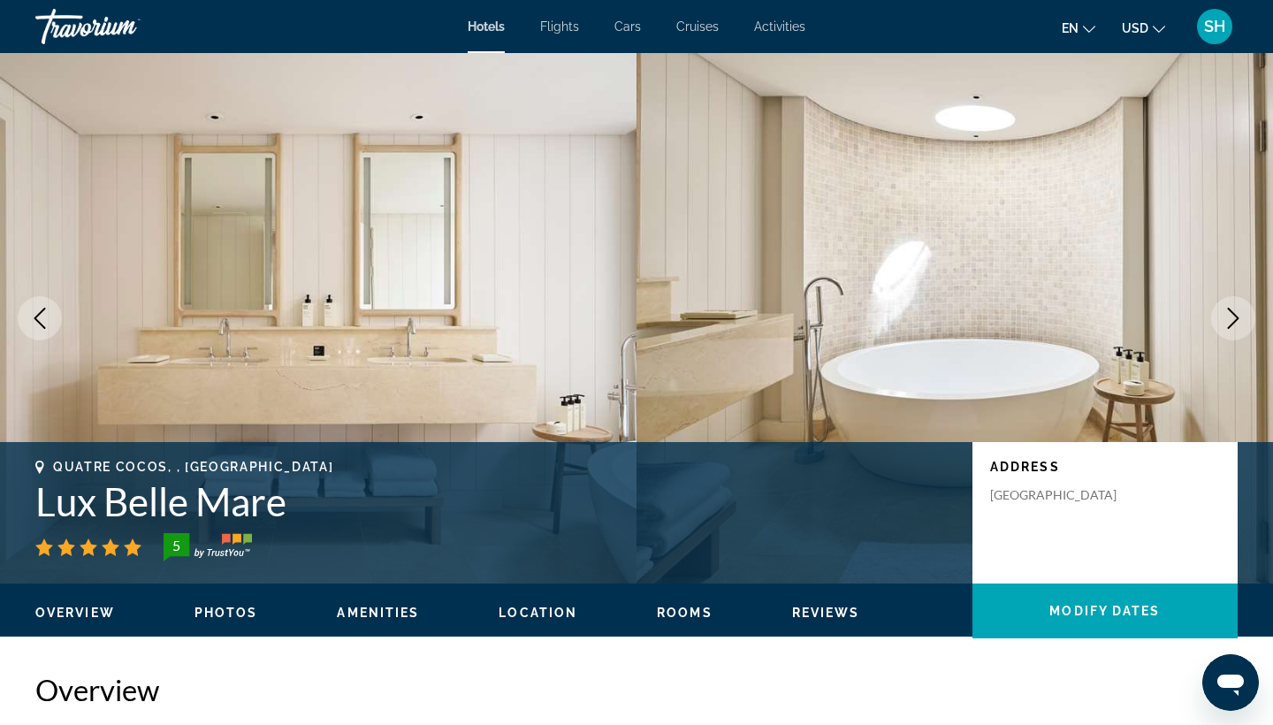
click at [1240, 324] on icon "Next image" at bounding box center [1233, 318] width 21 height 21
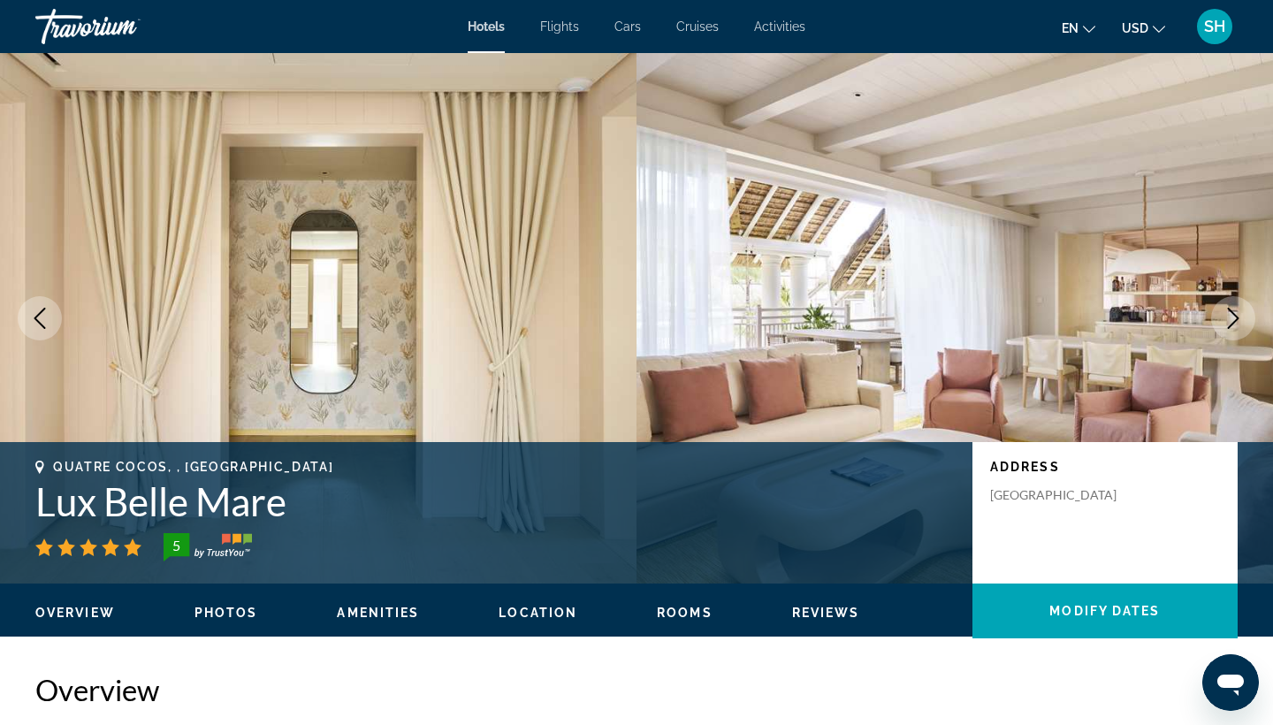
click at [1240, 324] on icon "Next image" at bounding box center [1233, 318] width 21 height 21
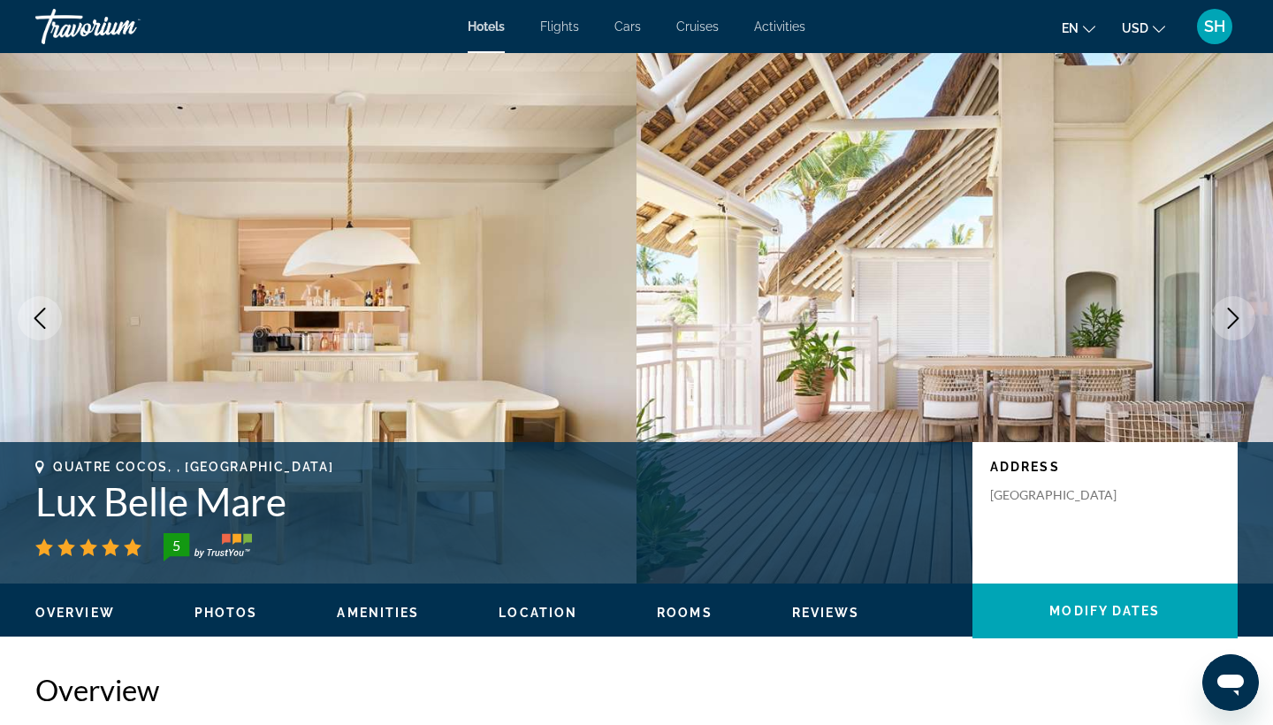
click at [1240, 324] on icon "Next image" at bounding box center [1233, 318] width 21 height 21
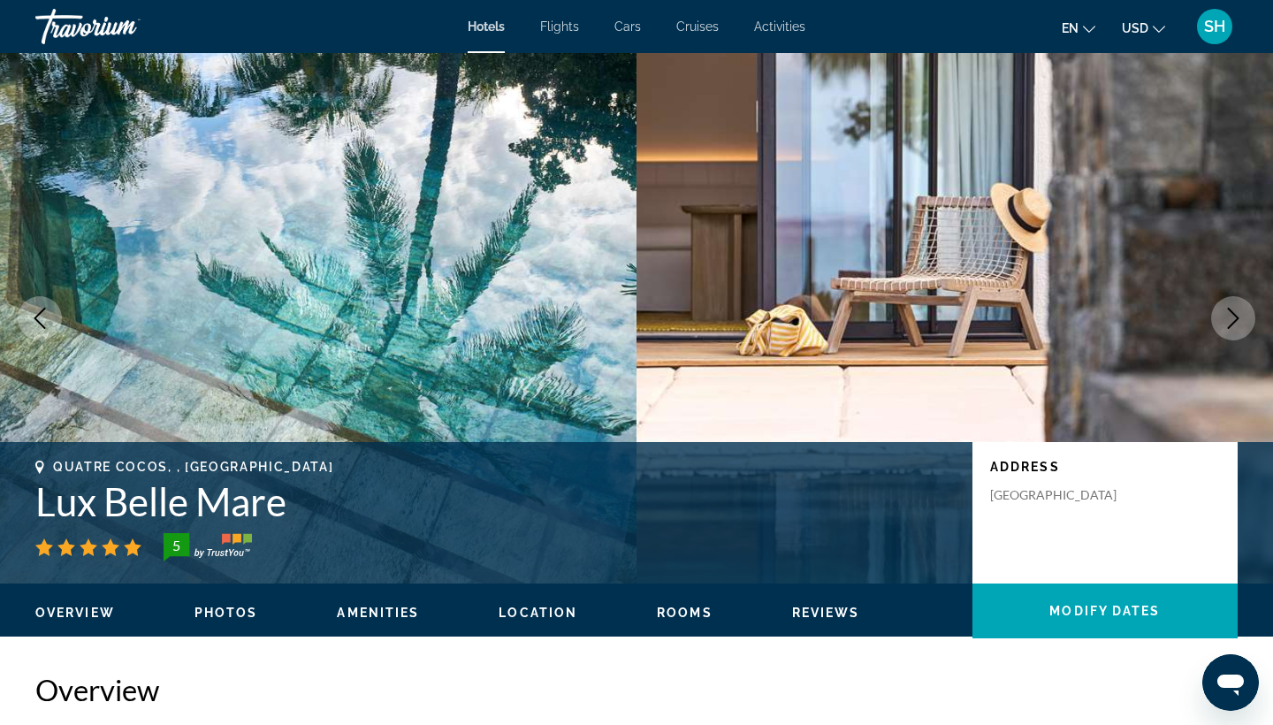
click at [1240, 324] on icon "Next image" at bounding box center [1233, 318] width 21 height 21
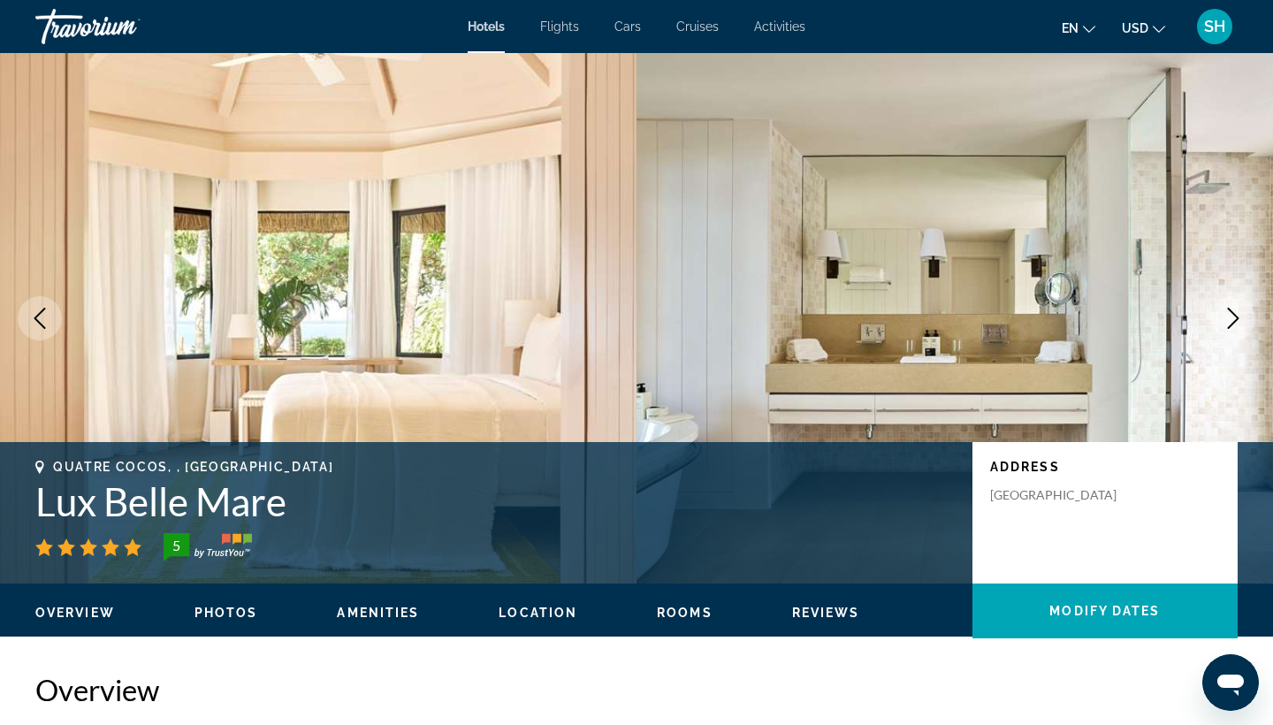
click at [1240, 324] on icon "Next image" at bounding box center [1233, 318] width 21 height 21
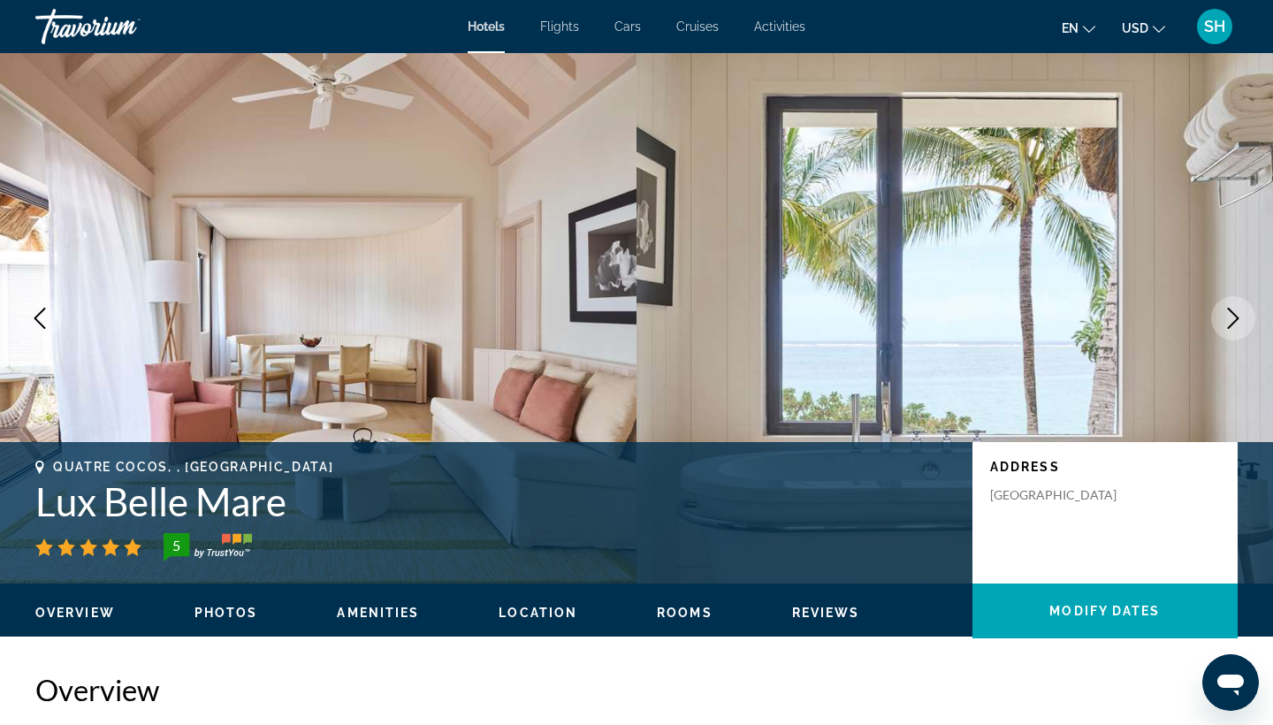
click at [1240, 324] on icon "Next image" at bounding box center [1233, 318] width 21 height 21
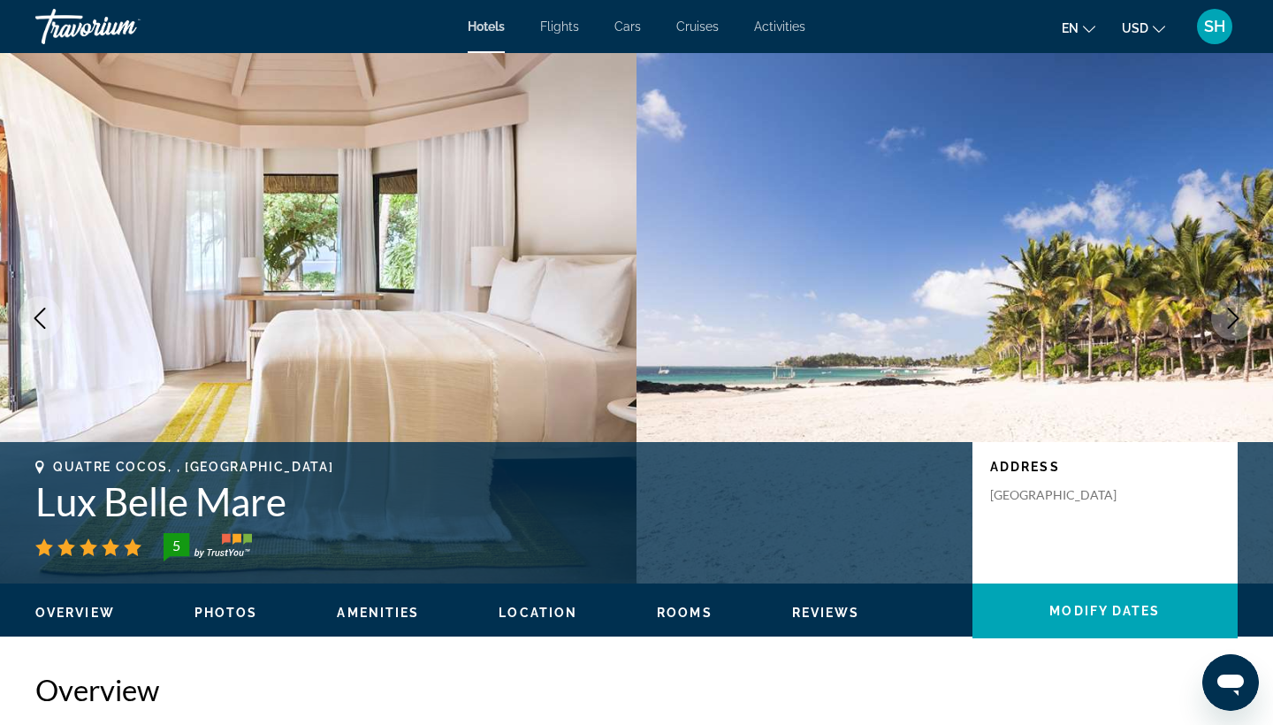
click at [1240, 325] on icon "Next image" at bounding box center [1233, 318] width 21 height 21
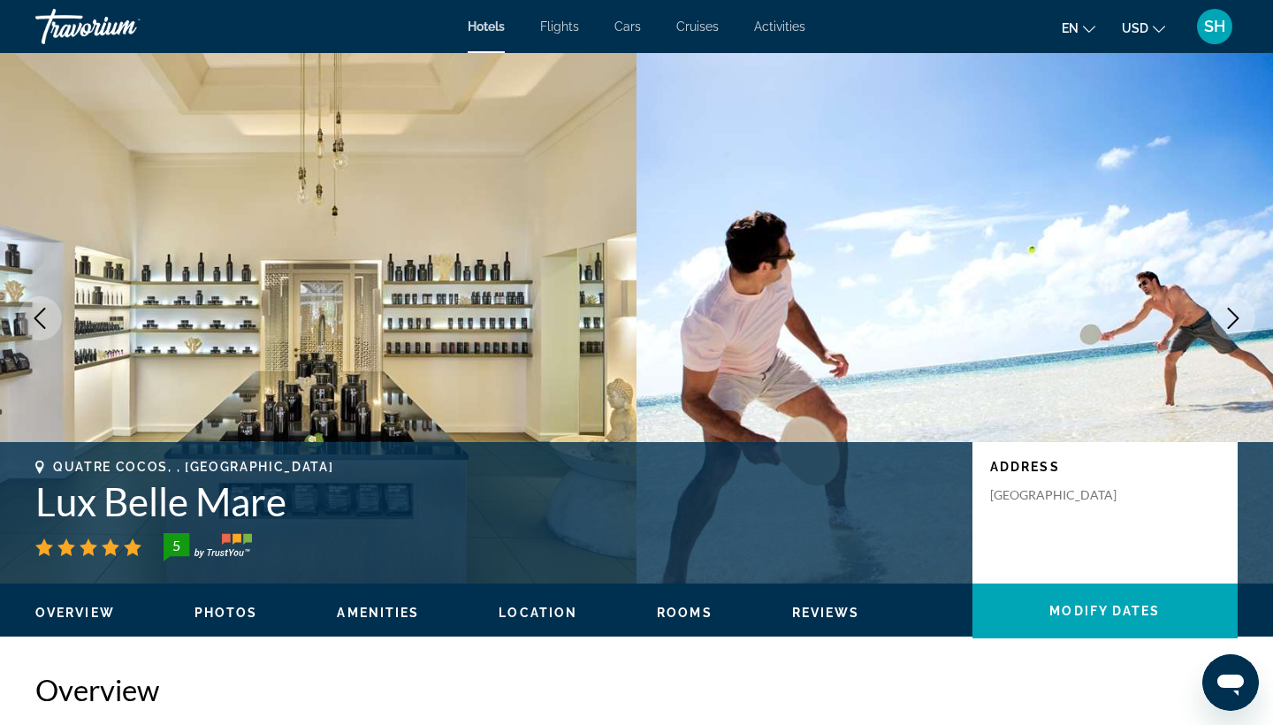
click at [1240, 325] on icon "Next image" at bounding box center [1233, 318] width 21 height 21
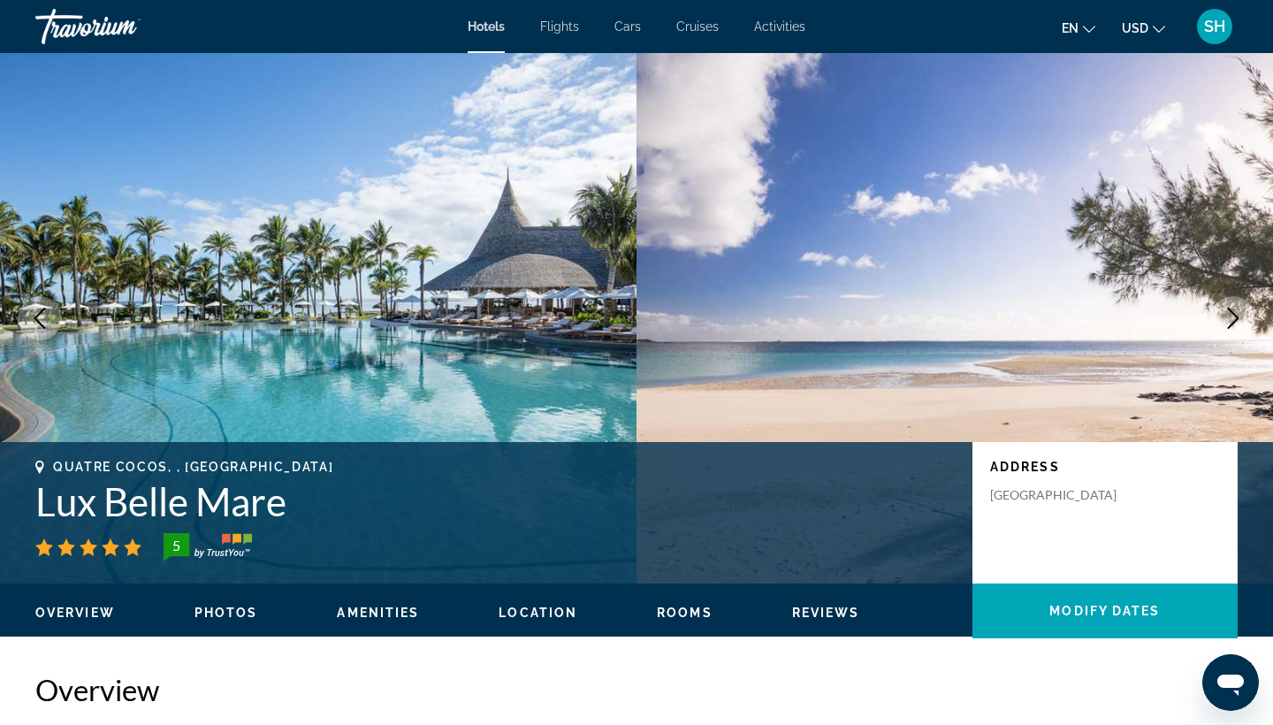
click at [1240, 325] on icon "Next image" at bounding box center [1233, 318] width 21 height 21
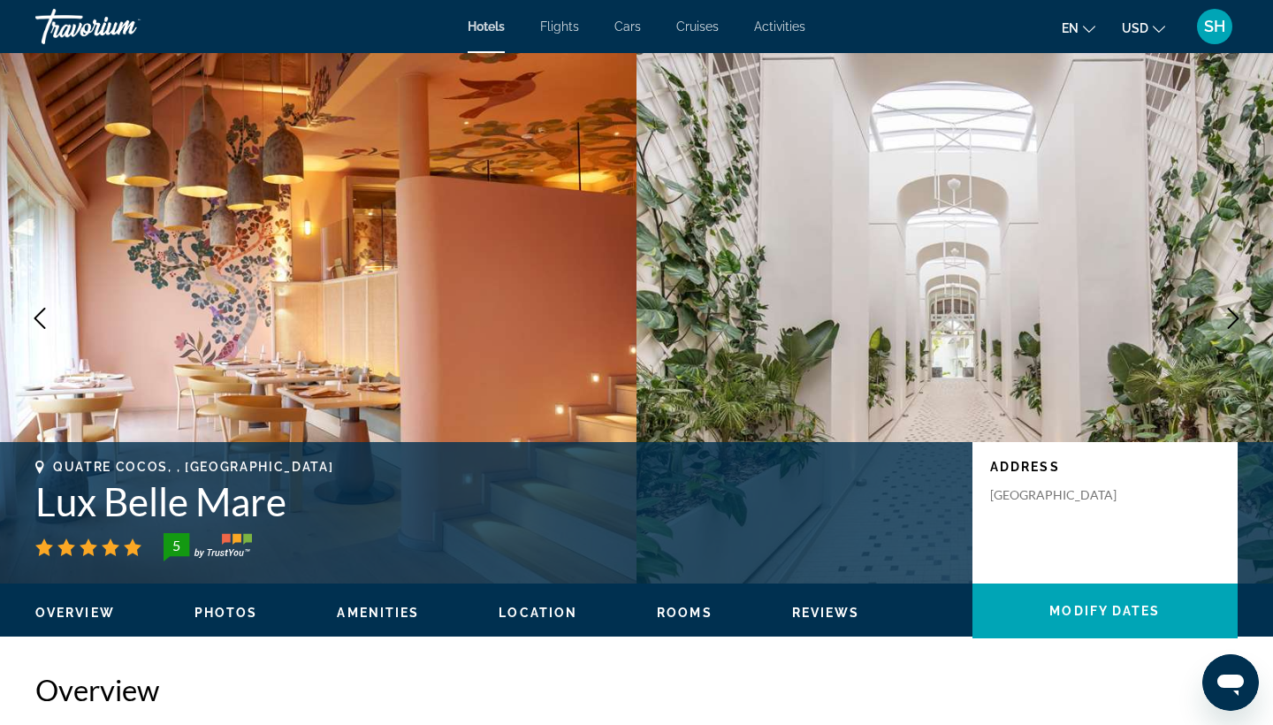
click at [1240, 325] on icon "Next image" at bounding box center [1233, 318] width 21 height 21
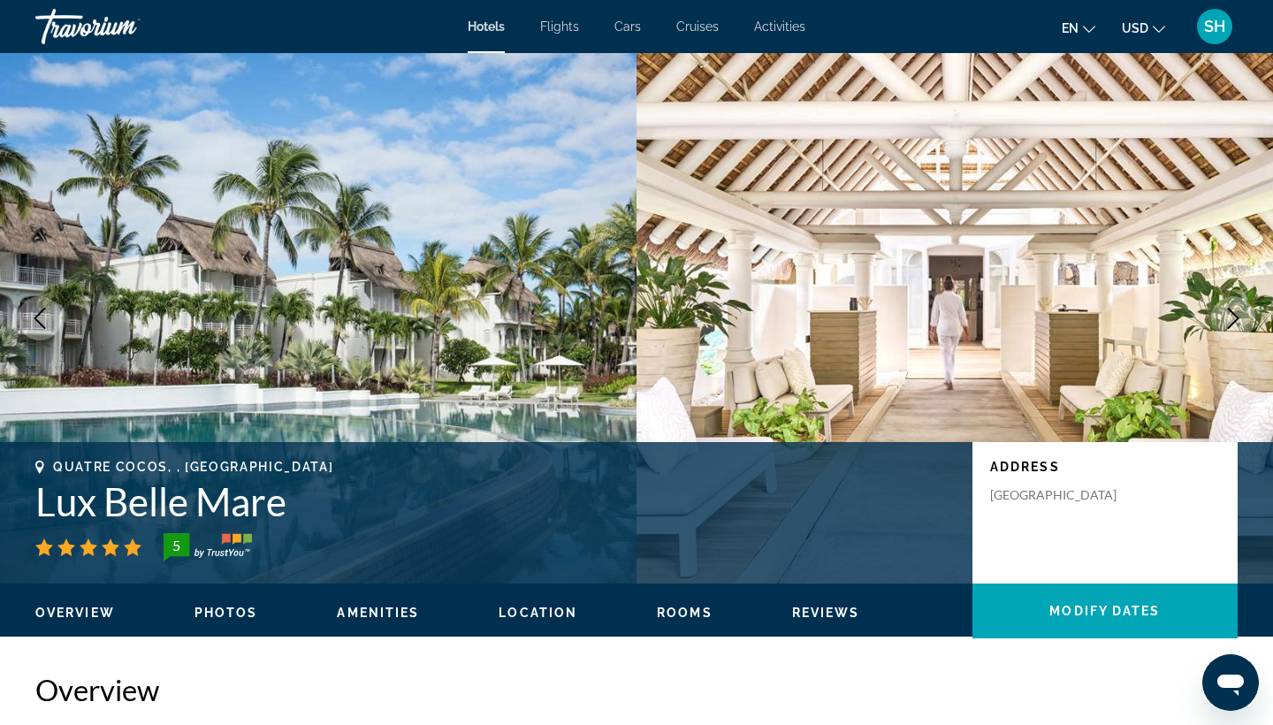
click at [1240, 325] on icon "Next image" at bounding box center [1233, 318] width 21 height 21
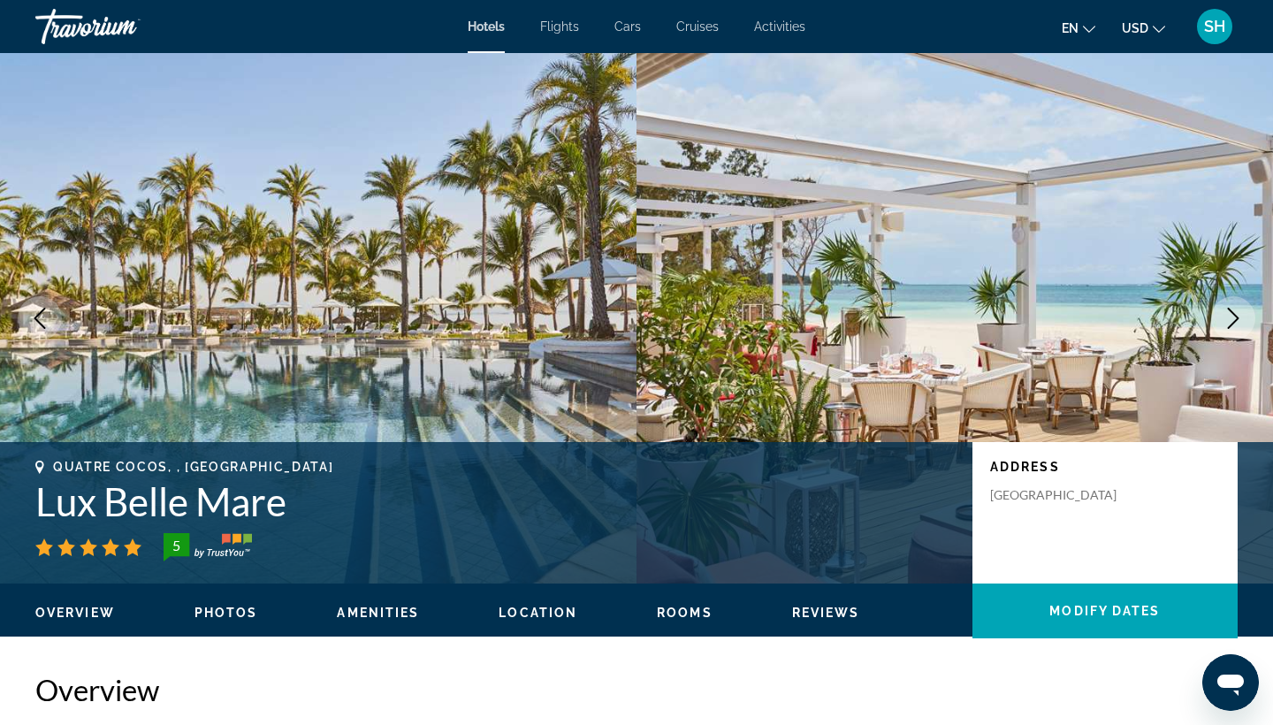
click at [1240, 325] on icon "Next image" at bounding box center [1233, 318] width 21 height 21
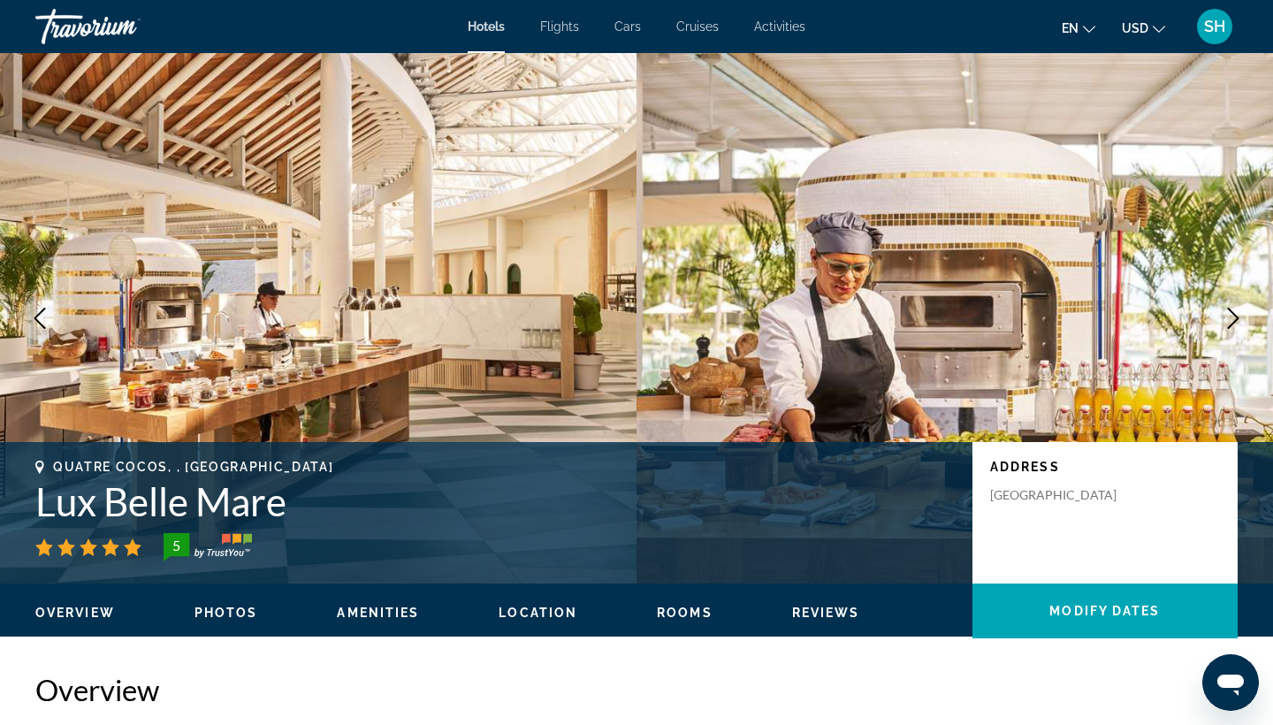
click at [1240, 325] on icon "Next image" at bounding box center [1233, 318] width 21 height 21
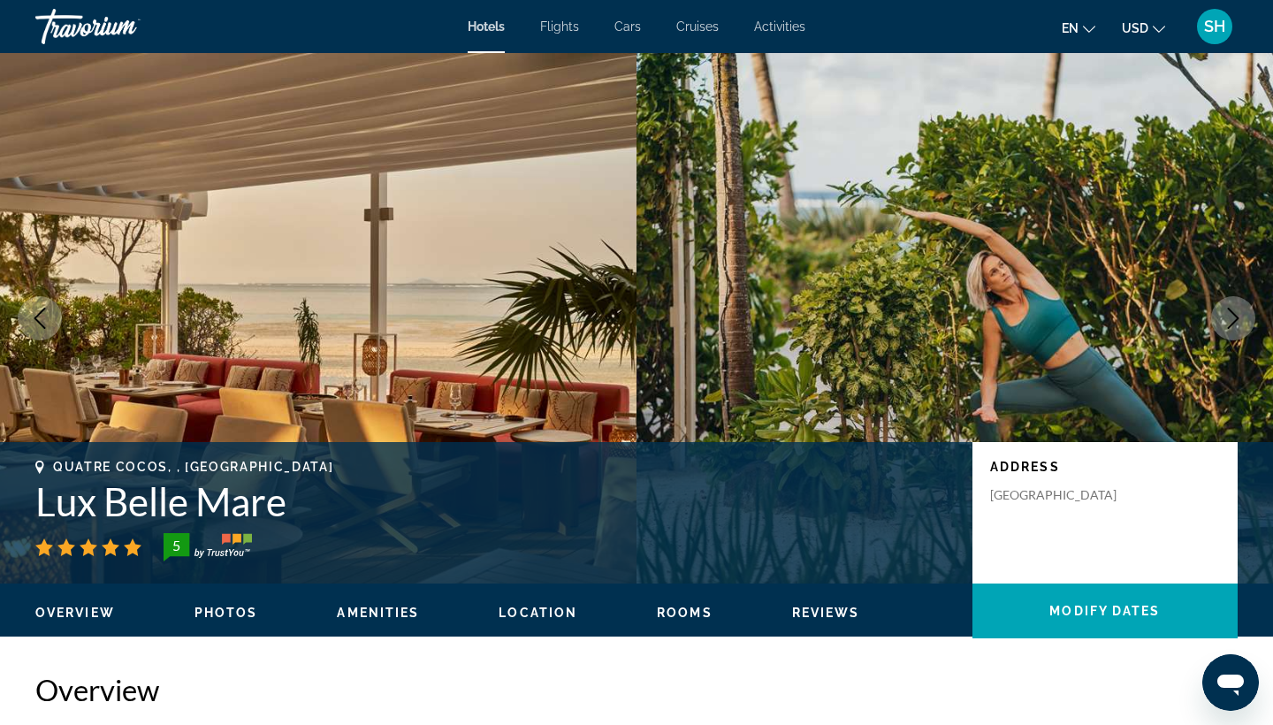
click at [1240, 325] on icon "Next image" at bounding box center [1233, 318] width 21 height 21
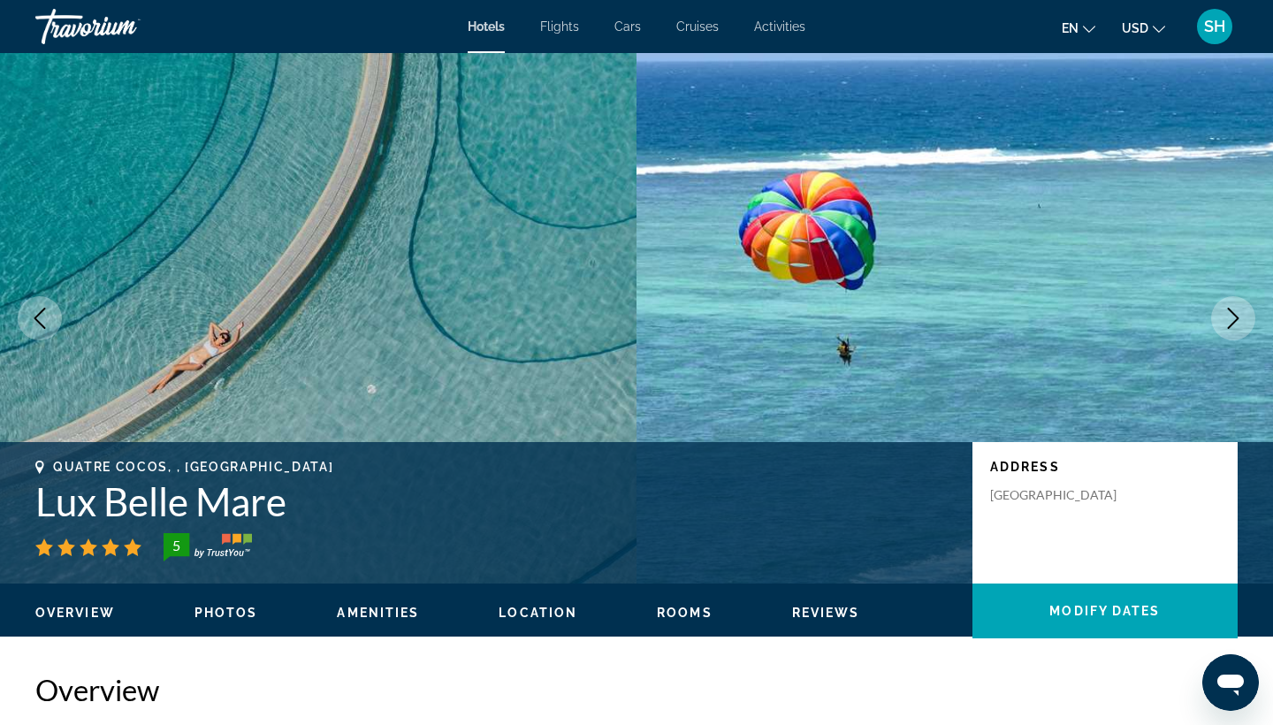
click at [1240, 325] on icon "Next image" at bounding box center [1233, 318] width 21 height 21
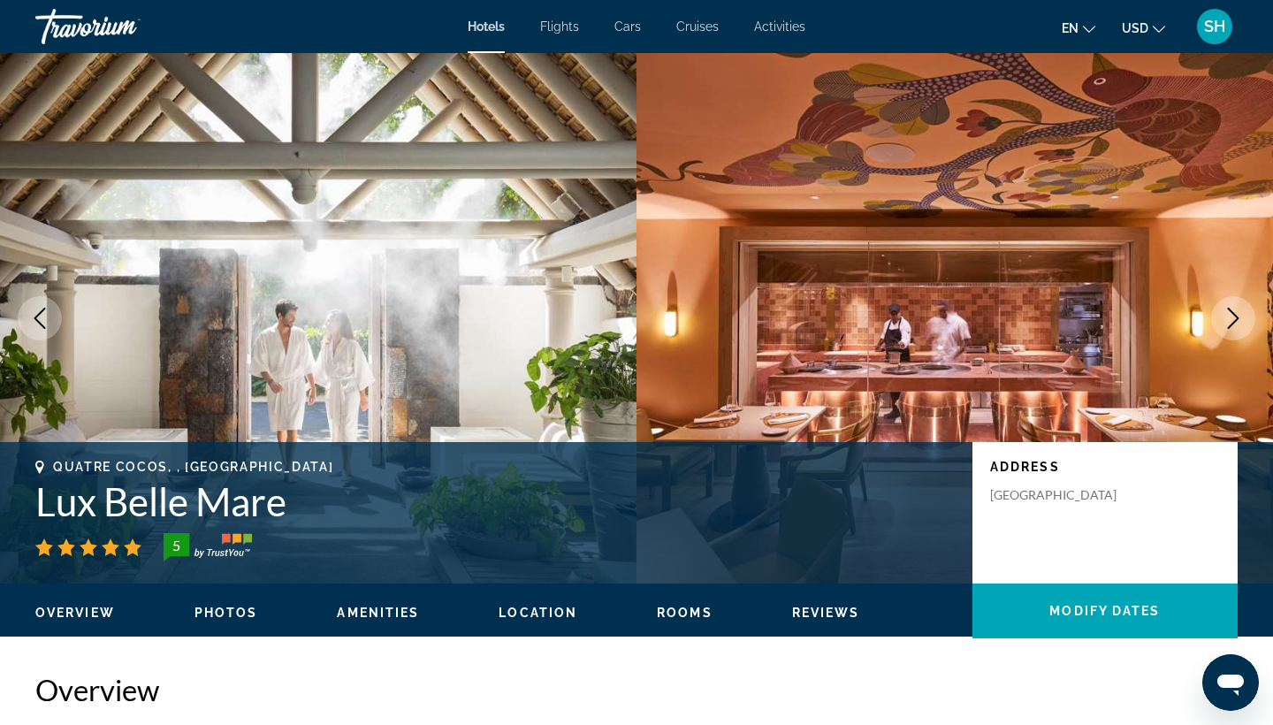
click at [1240, 325] on icon "Next image" at bounding box center [1233, 318] width 21 height 21
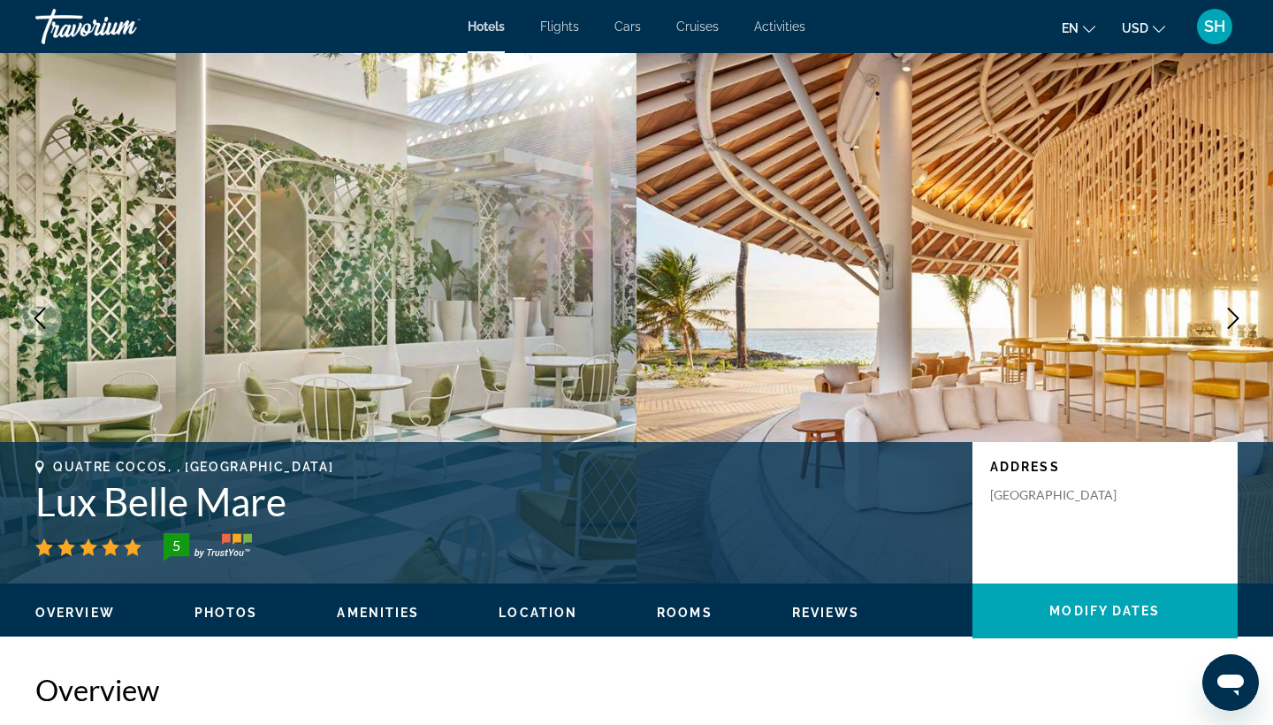
click at [1240, 325] on icon "Next image" at bounding box center [1233, 318] width 21 height 21
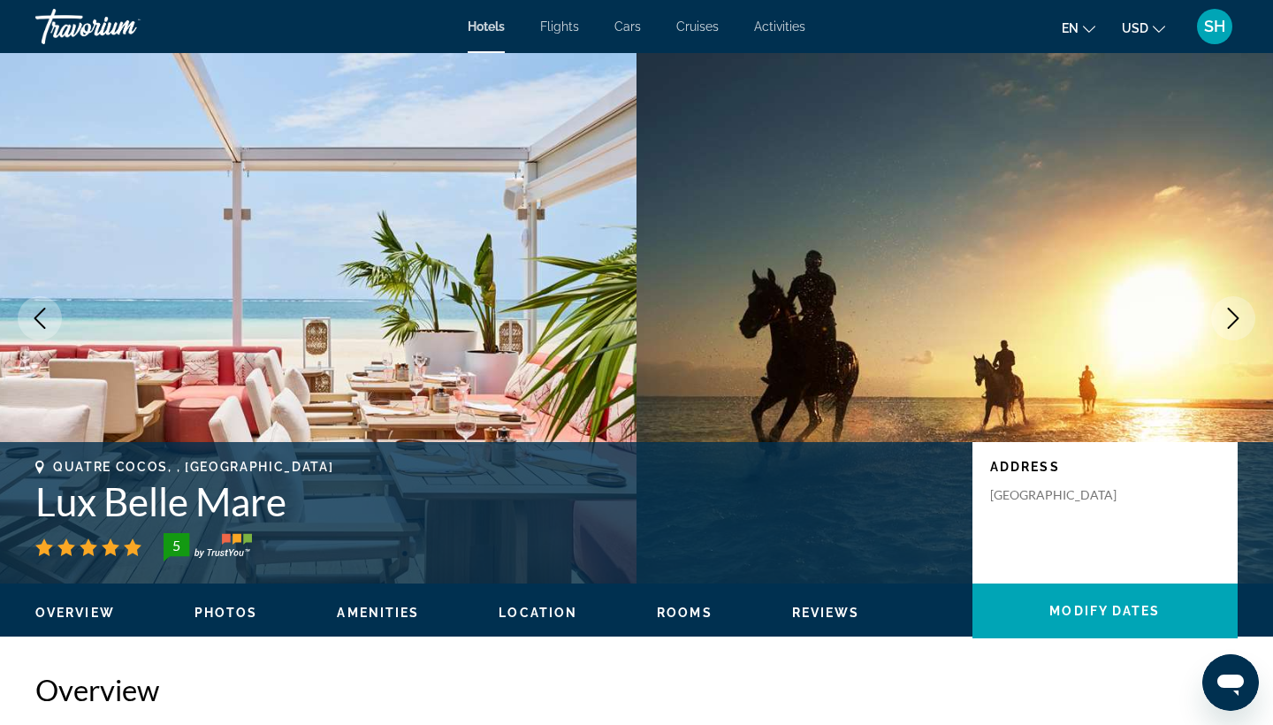
click at [1240, 325] on icon "Next image" at bounding box center [1233, 318] width 21 height 21
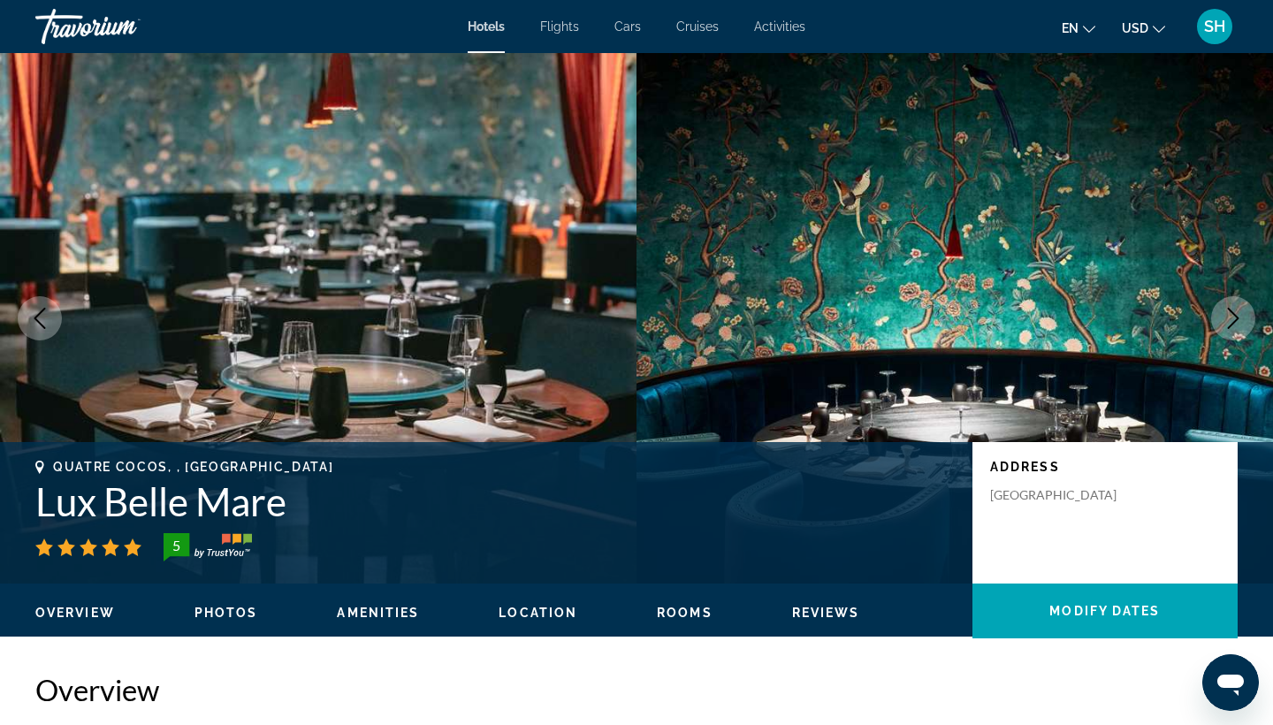
click at [1240, 325] on icon "Next image" at bounding box center [1233, 318] width 21 height 21
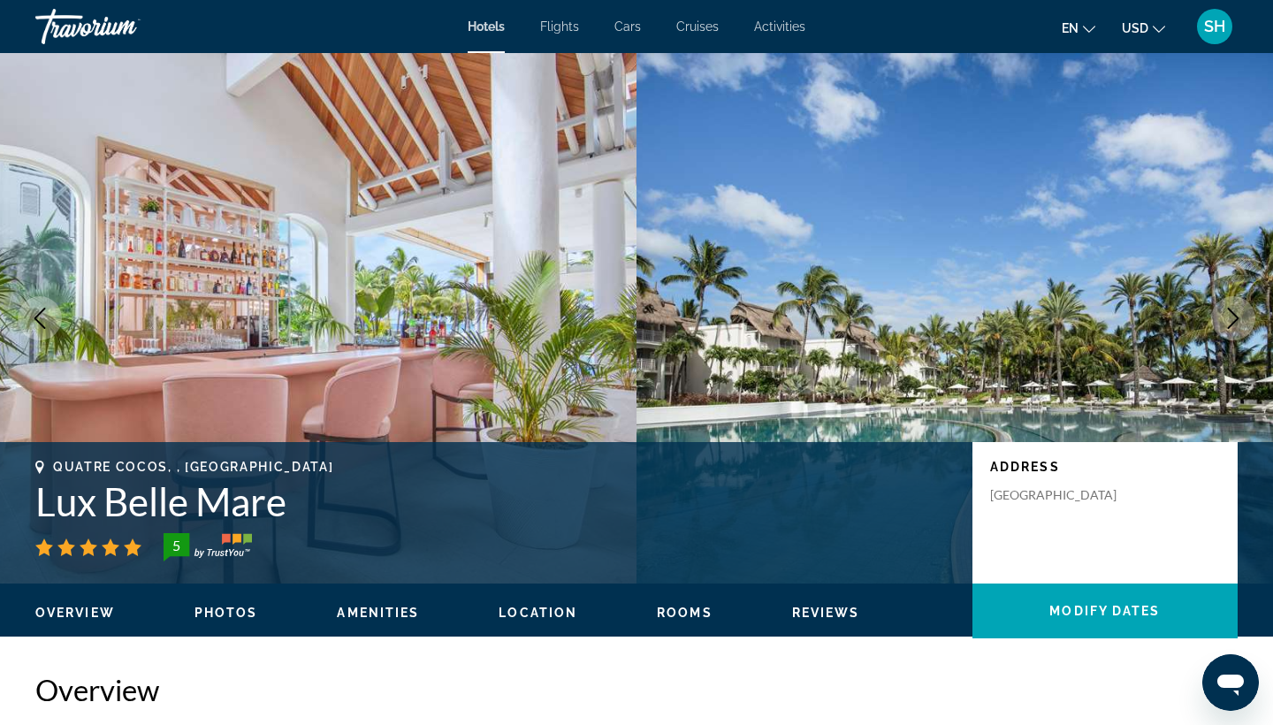
click at [1240, 325] on icon "Next image" at bounding box center [1233, 318] width 21 height 21
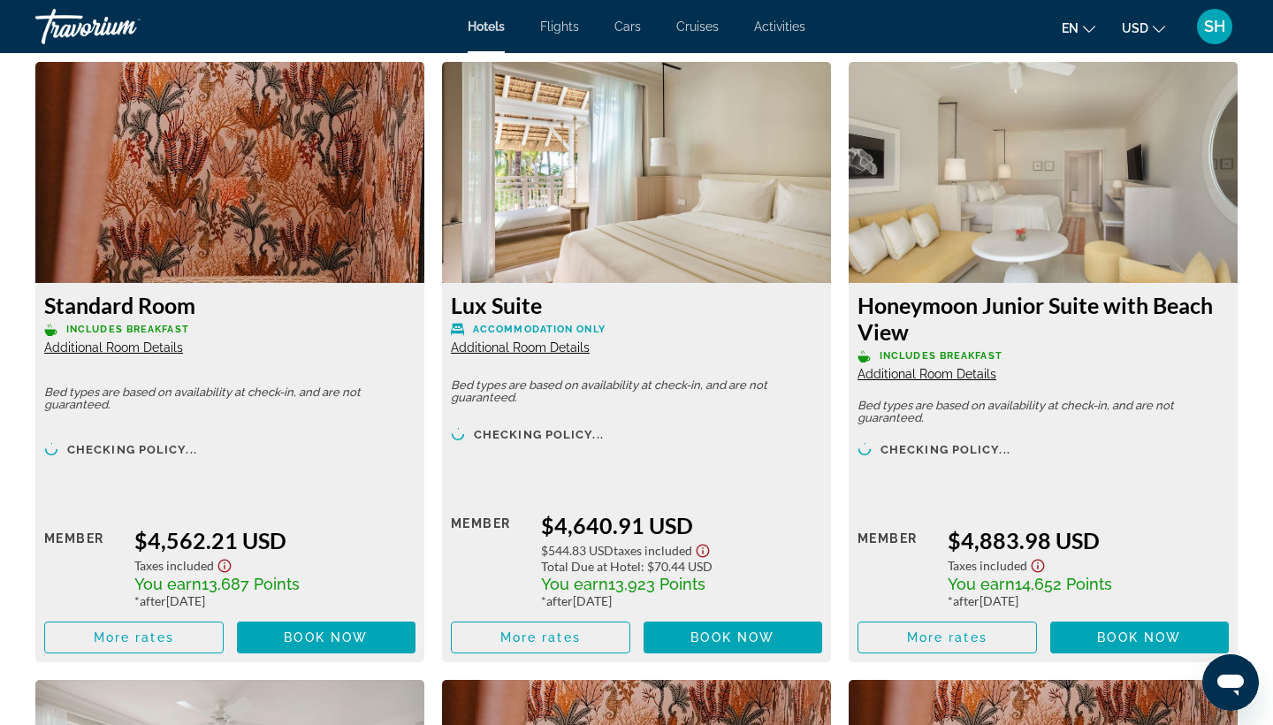
scroll to position [4883, 0]
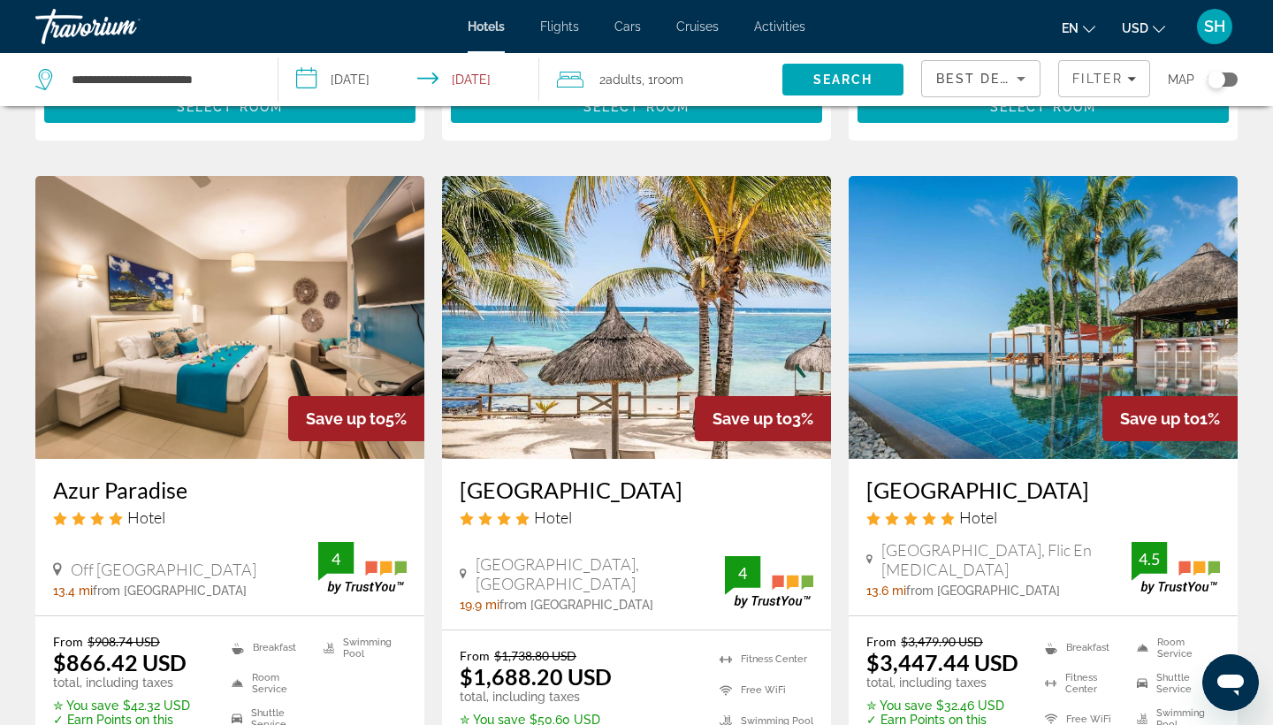
scroll to position [2031, 0]
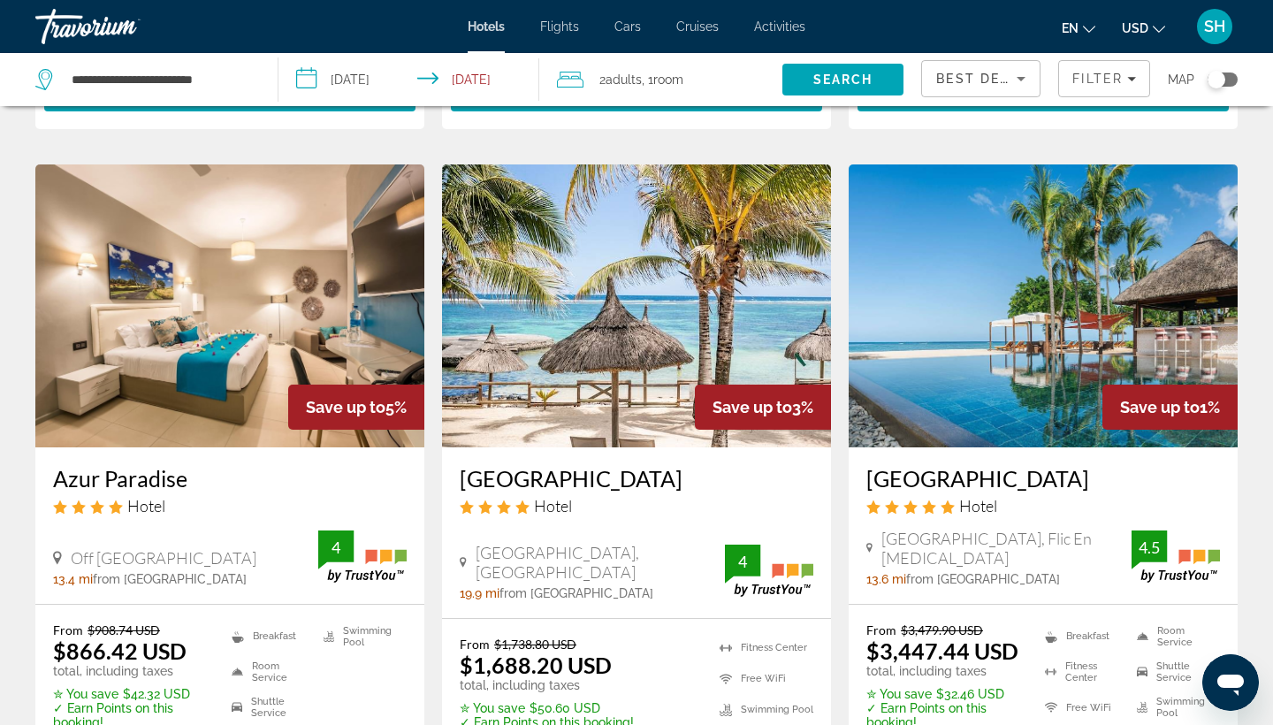
click at [1225, 339] on img "Main content" at bounding box center [1043, 305] width 389 height 283
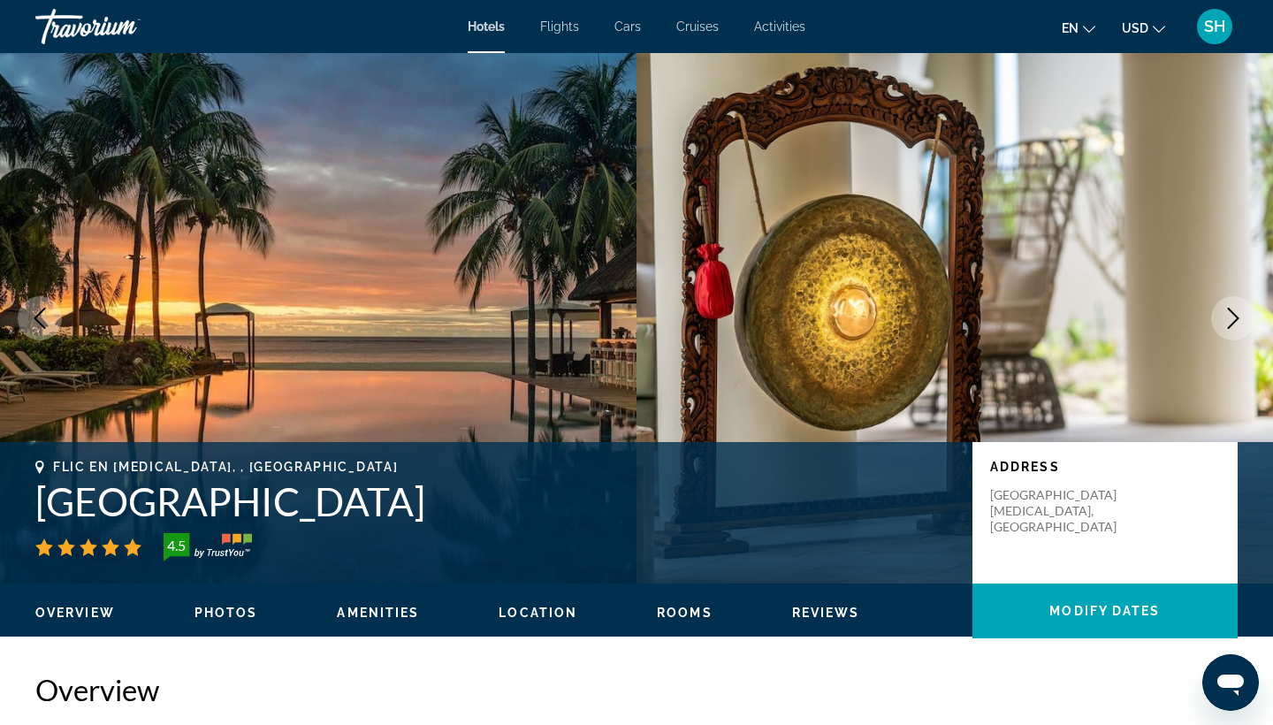
click at [1229, 322] on icon "Next image" at bounding box center [1233, 318] width 21 height 21
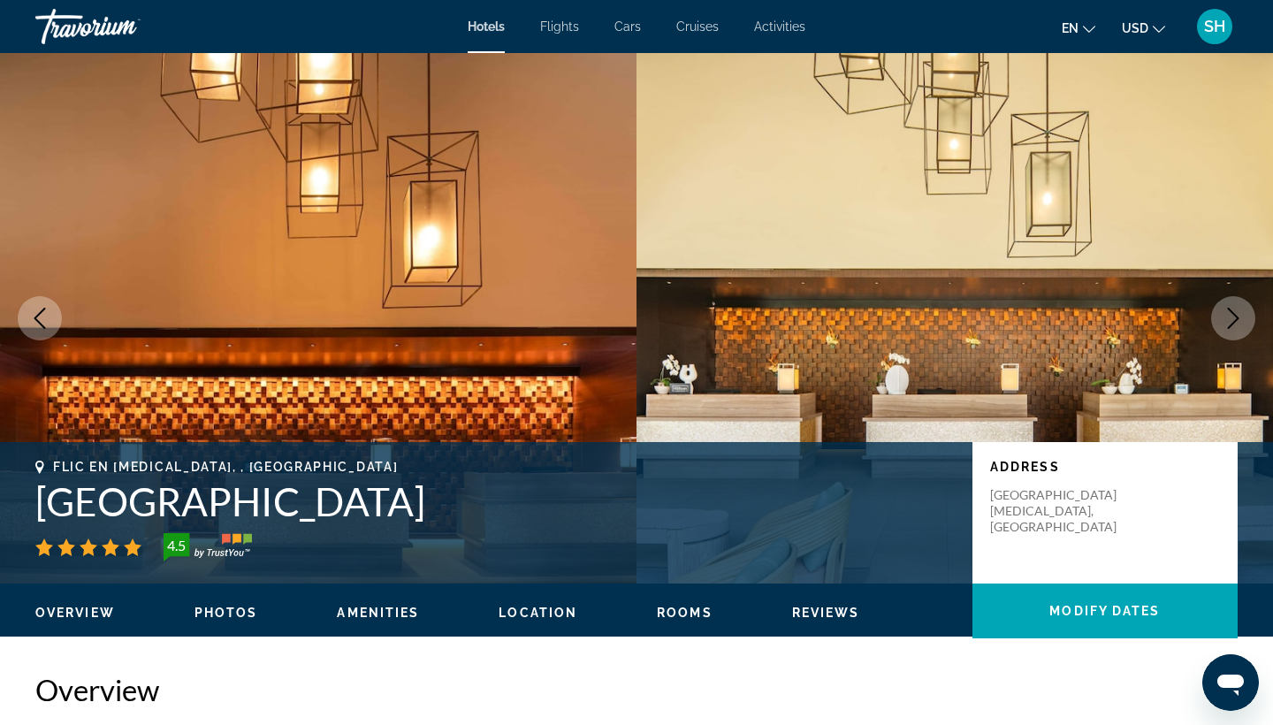
click at [1229, 322] on icon "Next image" at bounding box center [1233, 318] width 21 height 21
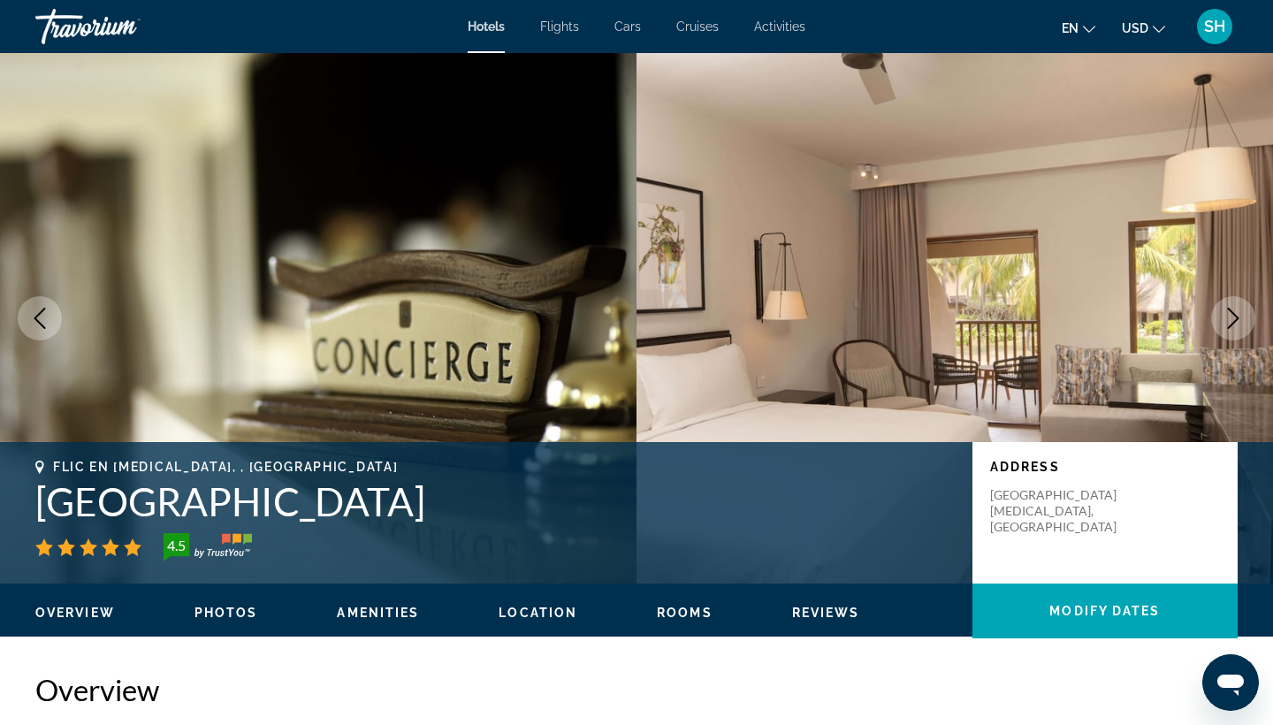
click at [1229, 322] on icon "Next image" at bounding box center [1233, 318] width 21 height 21
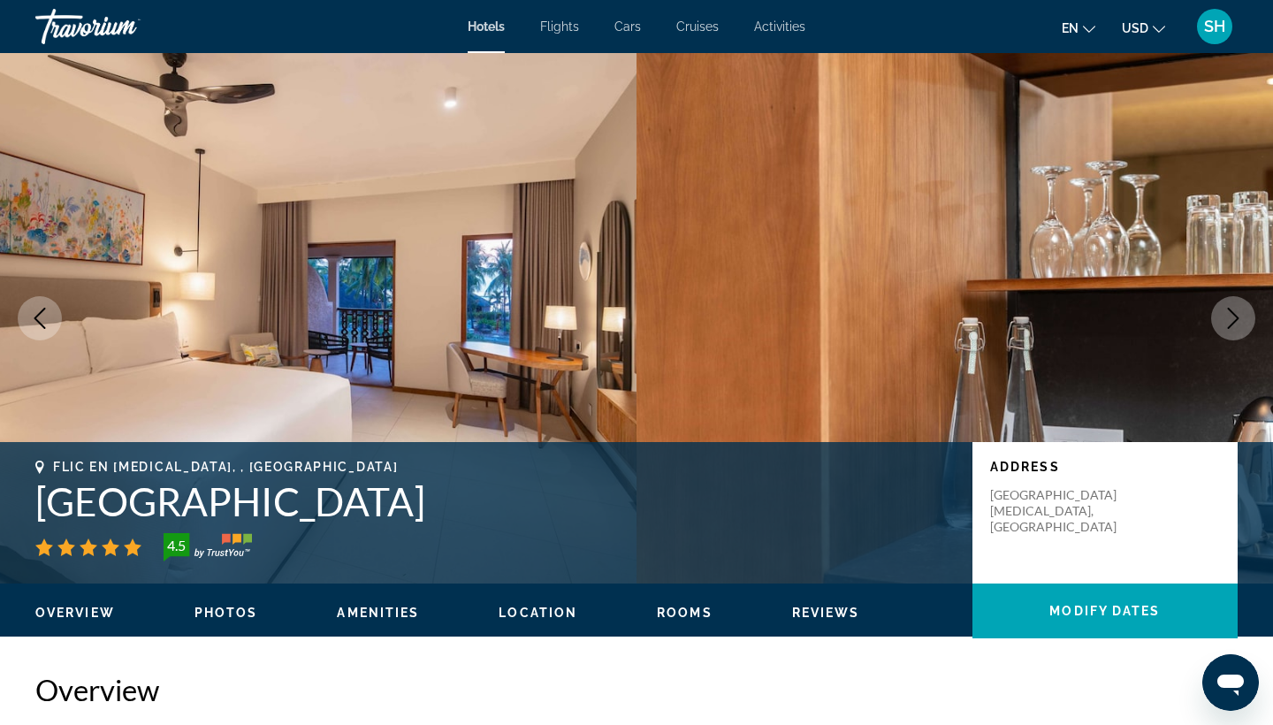
click at [1229, 322] on icon "Next image" at bounding box center [1233, 318] width 21 height 21
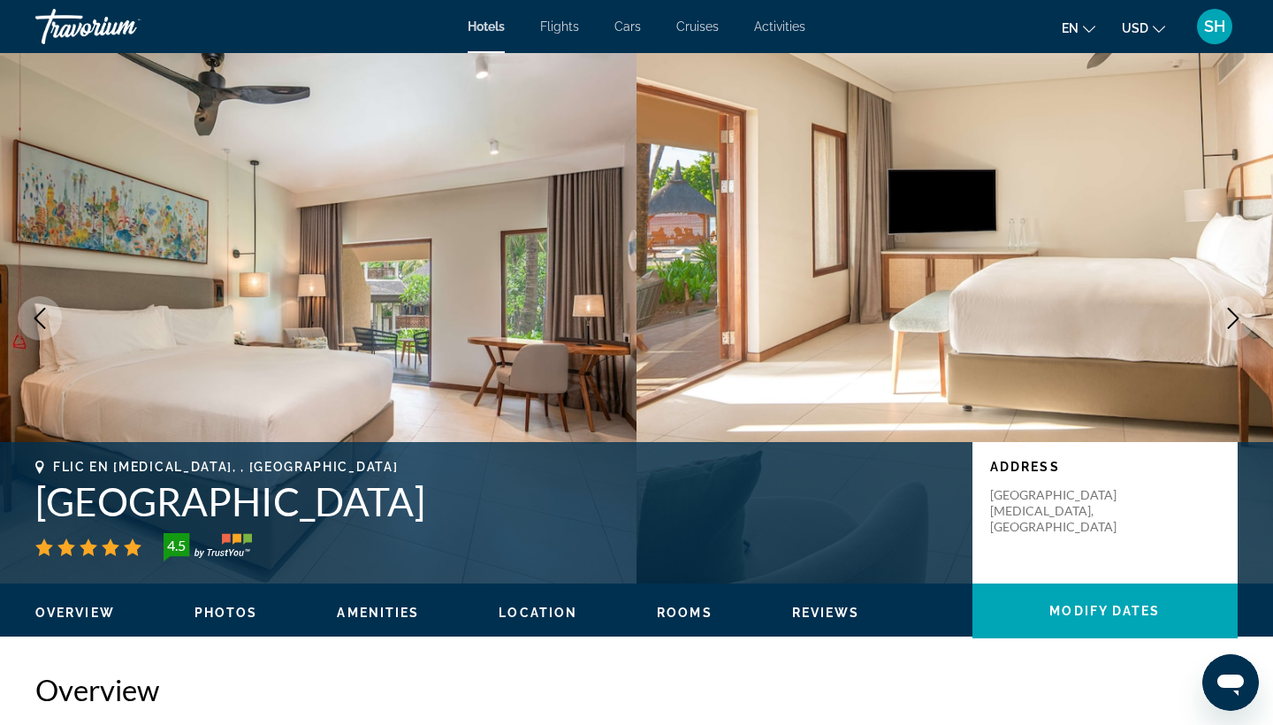
click at [1229, 322] on icon "Next image" at bounding box center [1233, 318] width 21 height 21
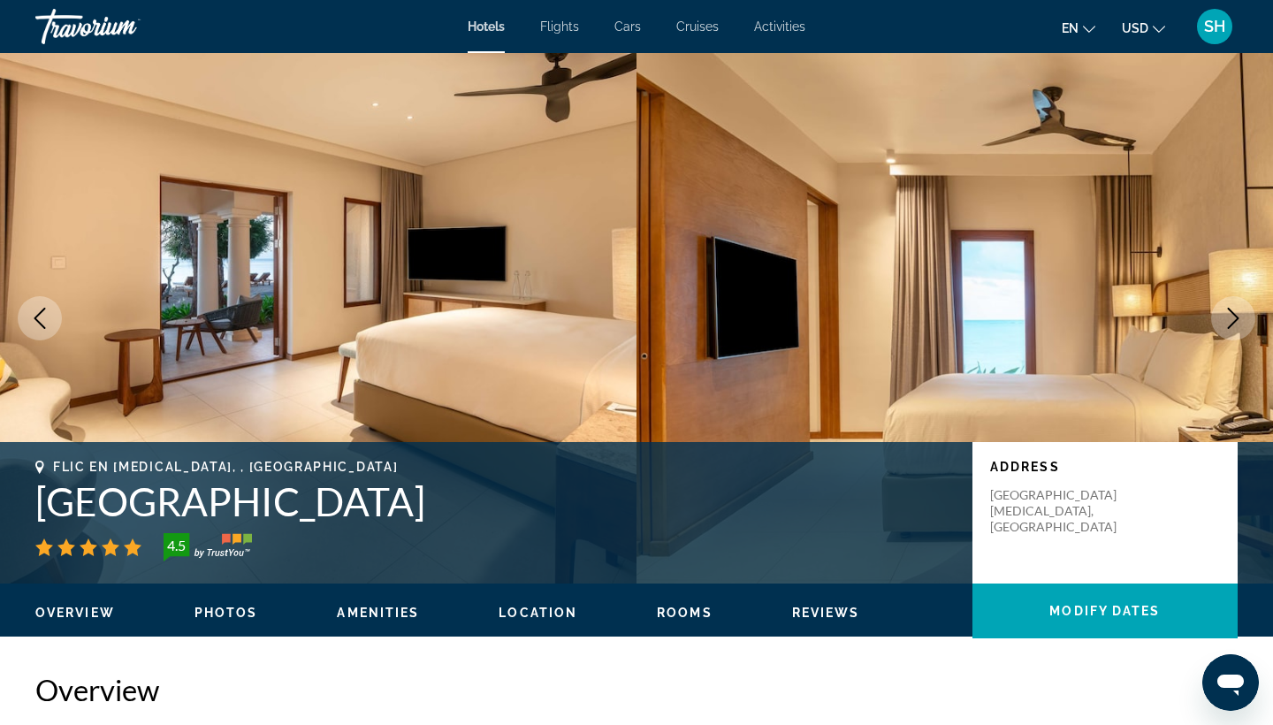
click at [1229, 322] on icon "Next image" at bounding box center [1233, 318] width 21 height 21
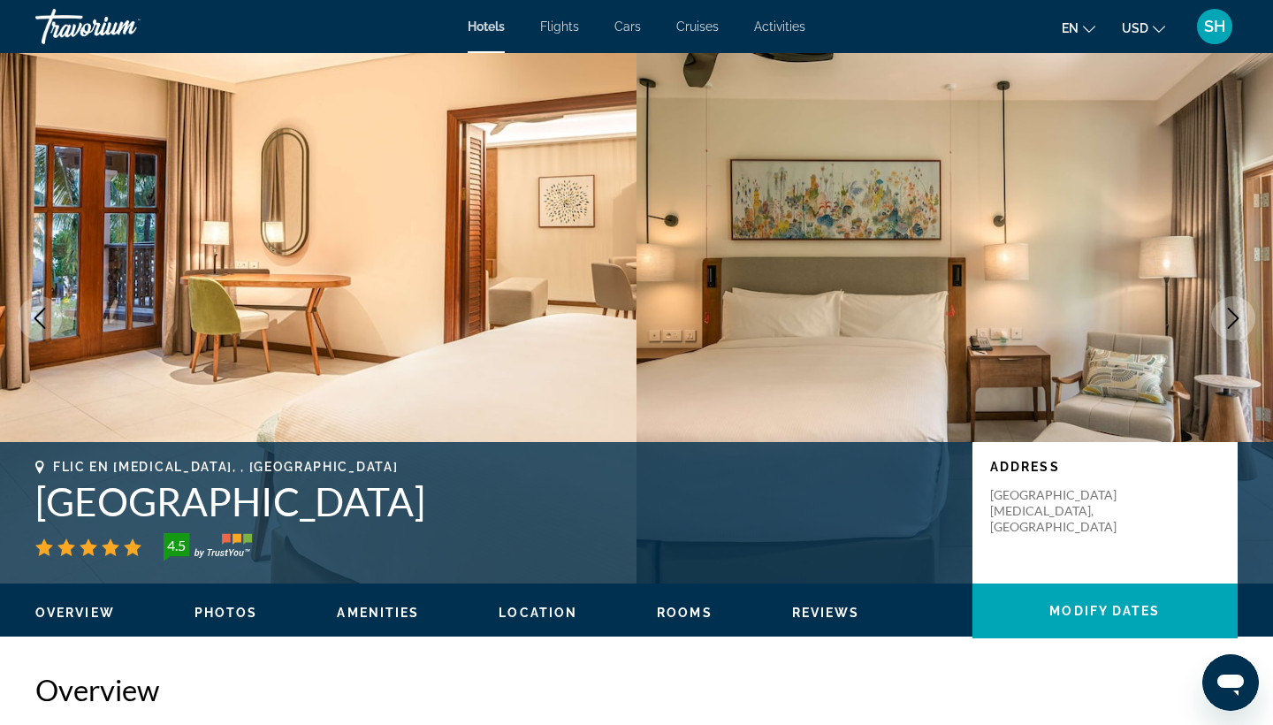
click at [1229, 322] on icon "Next image" at bounding box center [1233, 318] width 21 height 21
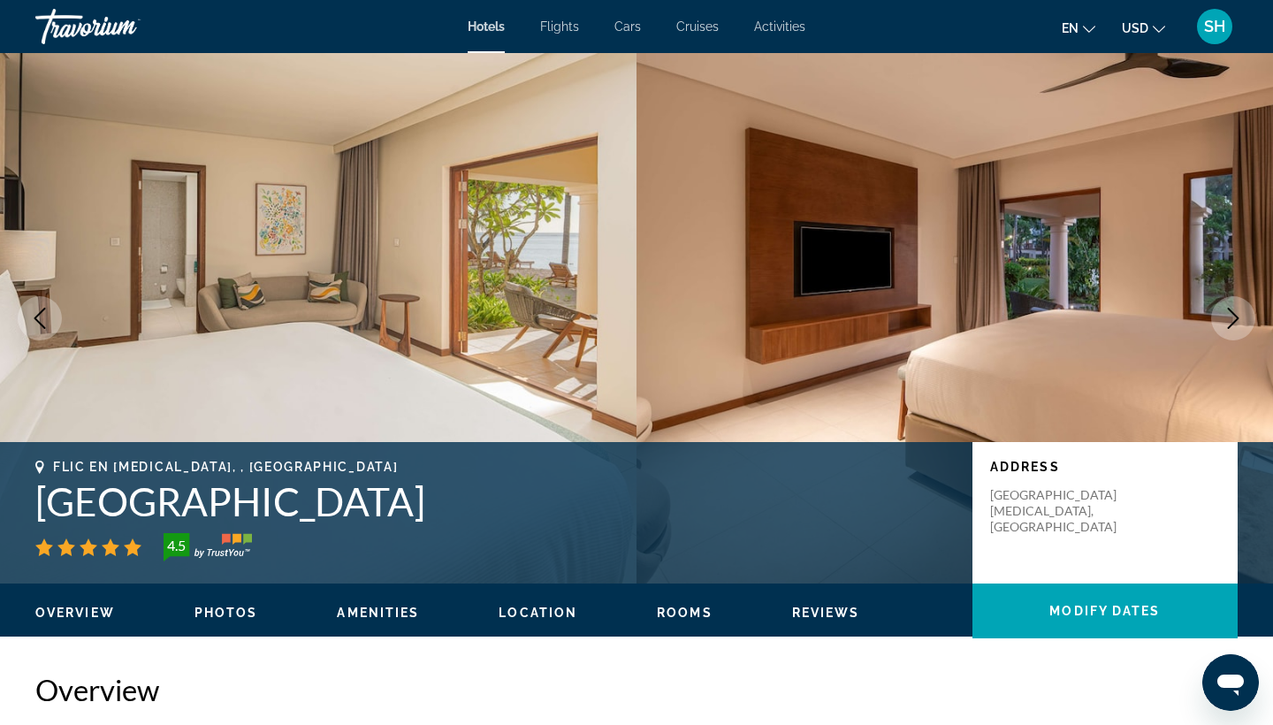
click at [1229, 322] on icon "Next image" at bounding box center [1233, 318] width 21 height 21
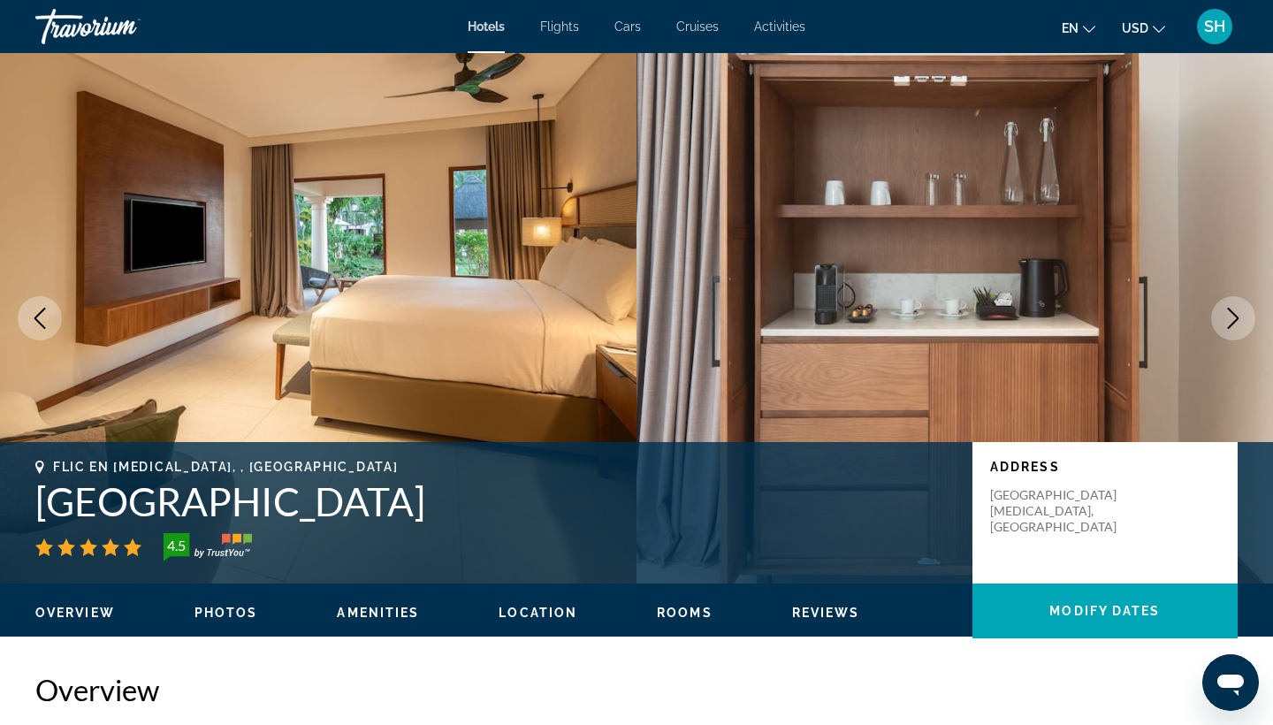
click at [1229, 322] on icon "Next image" at bounding box center [1233, 318] width 21 height 21
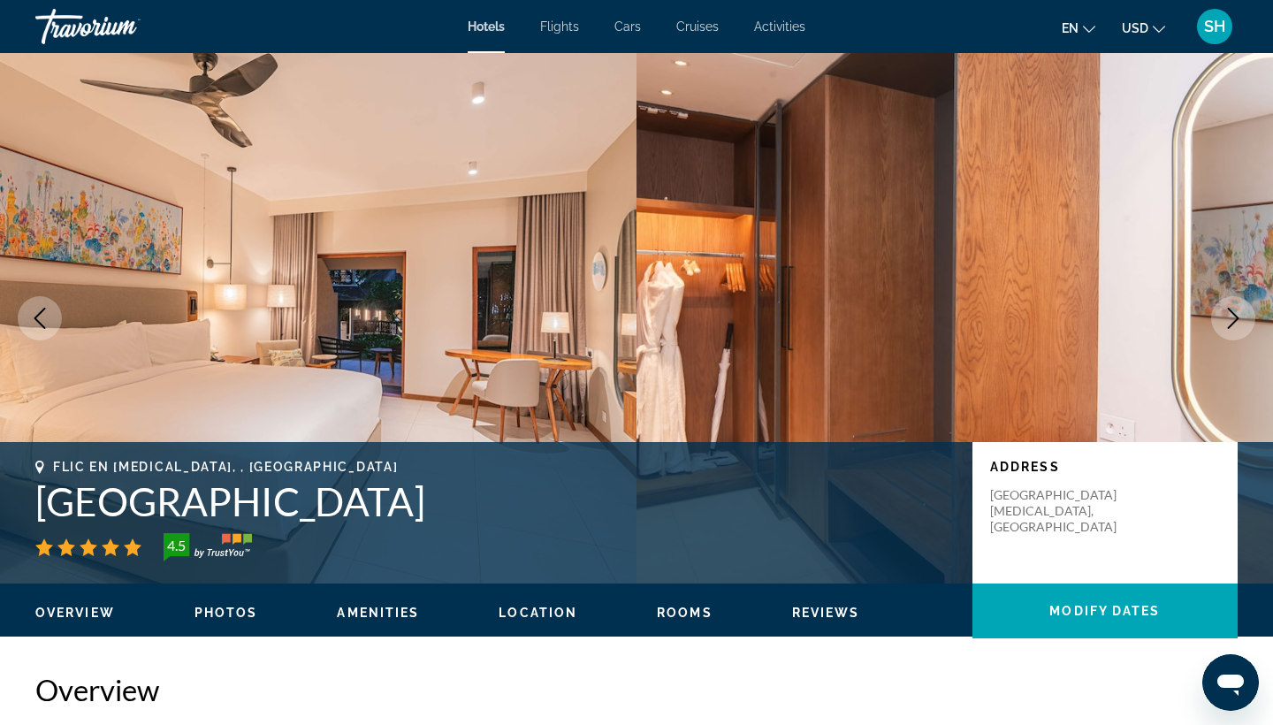
click at [1229, 322] on icon "Next image" at bounding box center [1233, 318] width 21 height 21
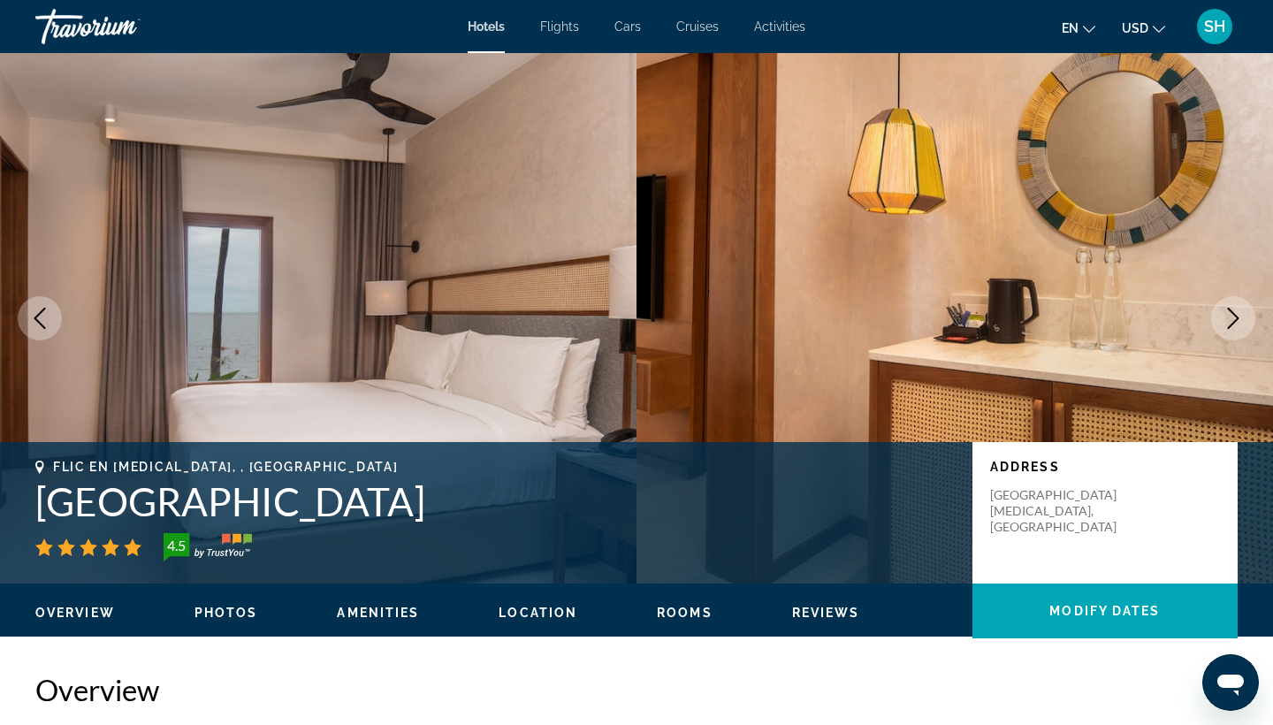
click at [1229, 322] on icon "Next image" at bounding box center [1233, 318] width 21 height 21
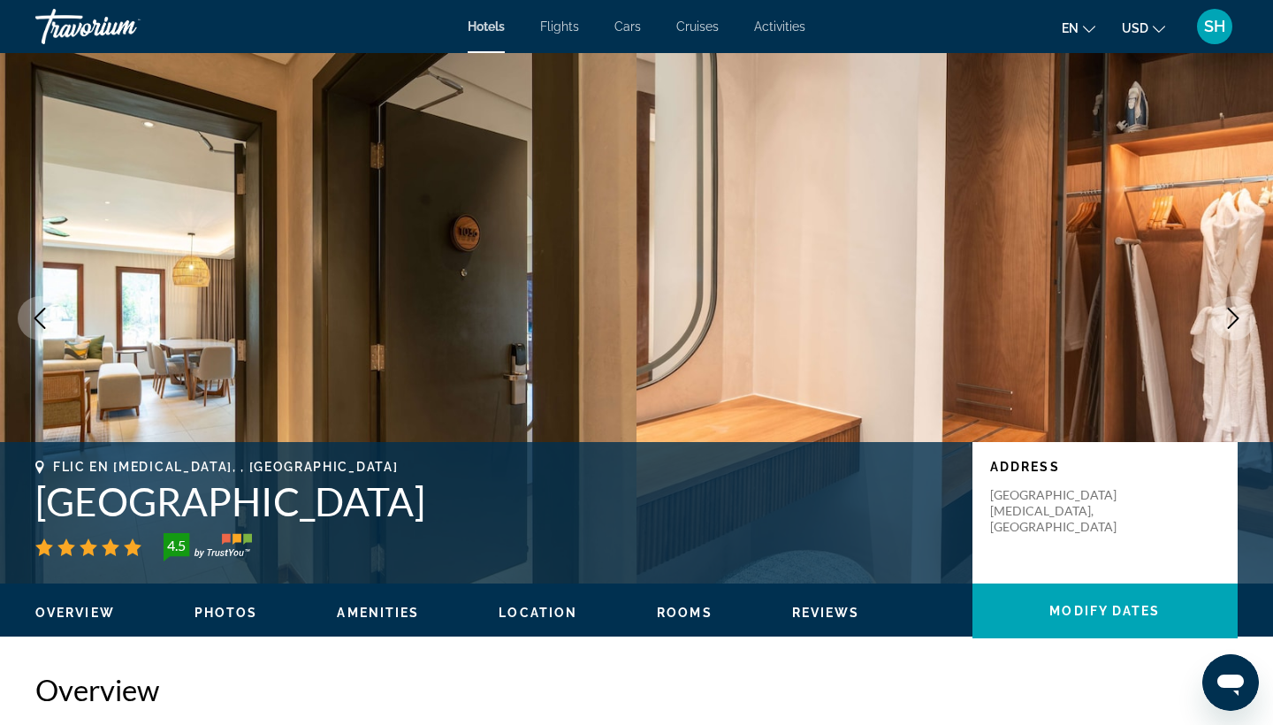
click at [1229, 322] on icon "Next image" at bounding box center [1233, 318] width 21 height 21
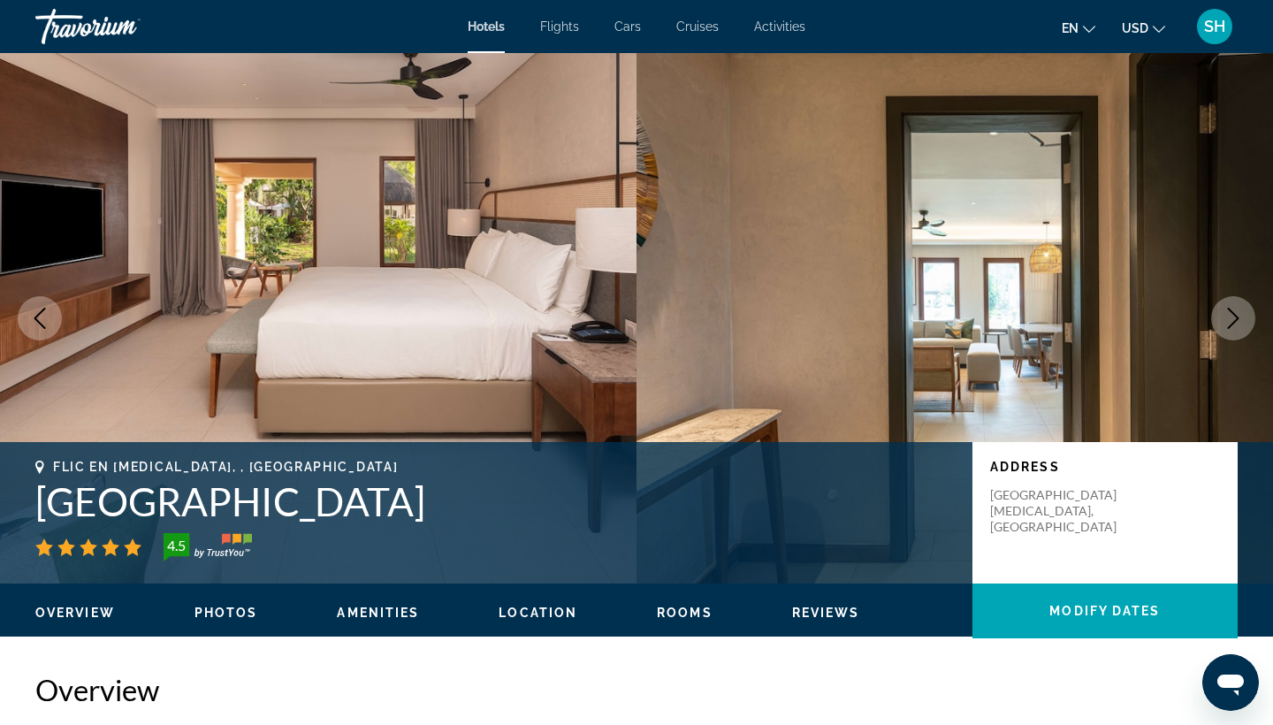
click at [1229, 322] on icon "Next image" at bounding box center [1233, 318] width 21 height 21
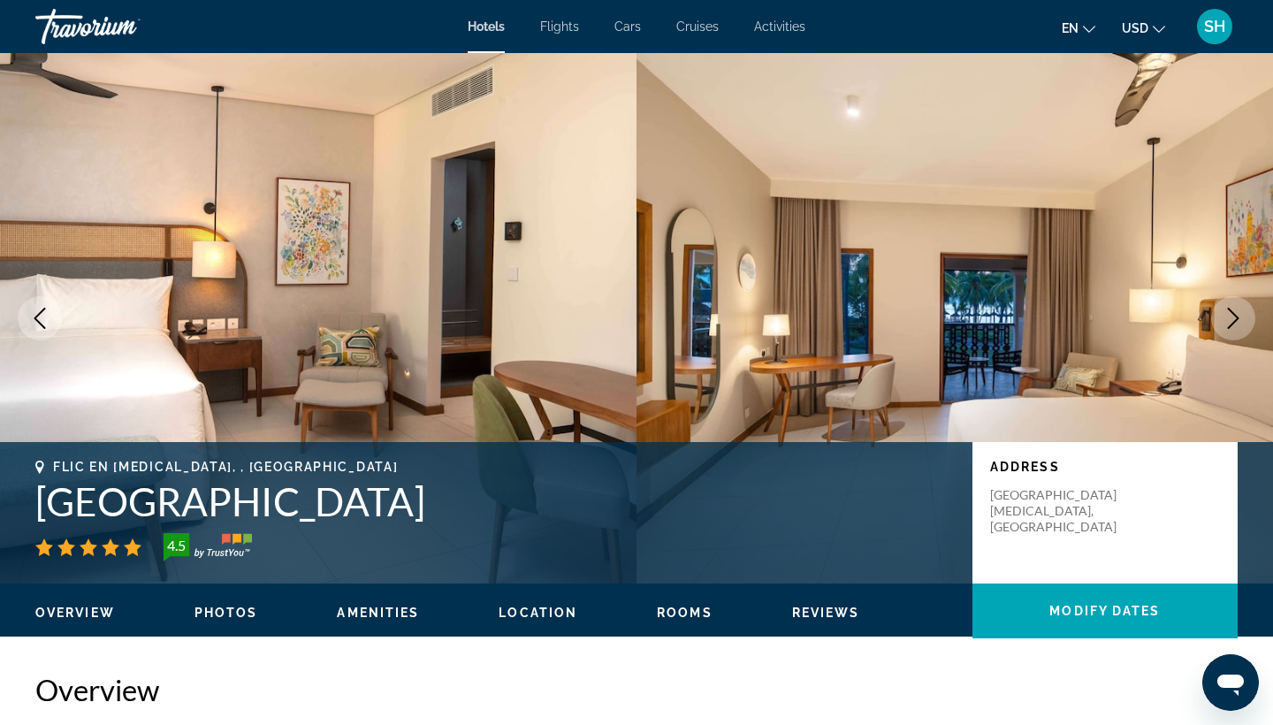
click at [1229, 322] on icon "Next image" at bounding box center [1233, 318] width 21 height 21
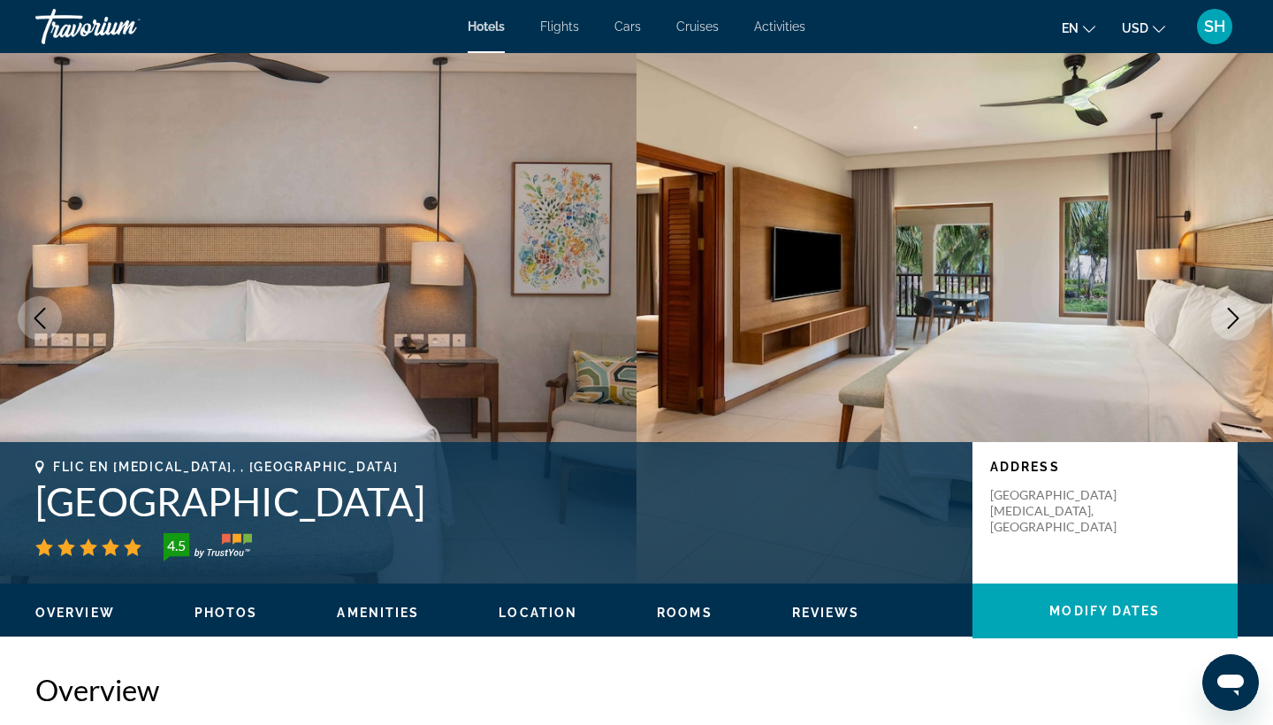
click at [1229, 322] on icon "Next image" at bounding box center [1233, 318] width 21 height 21
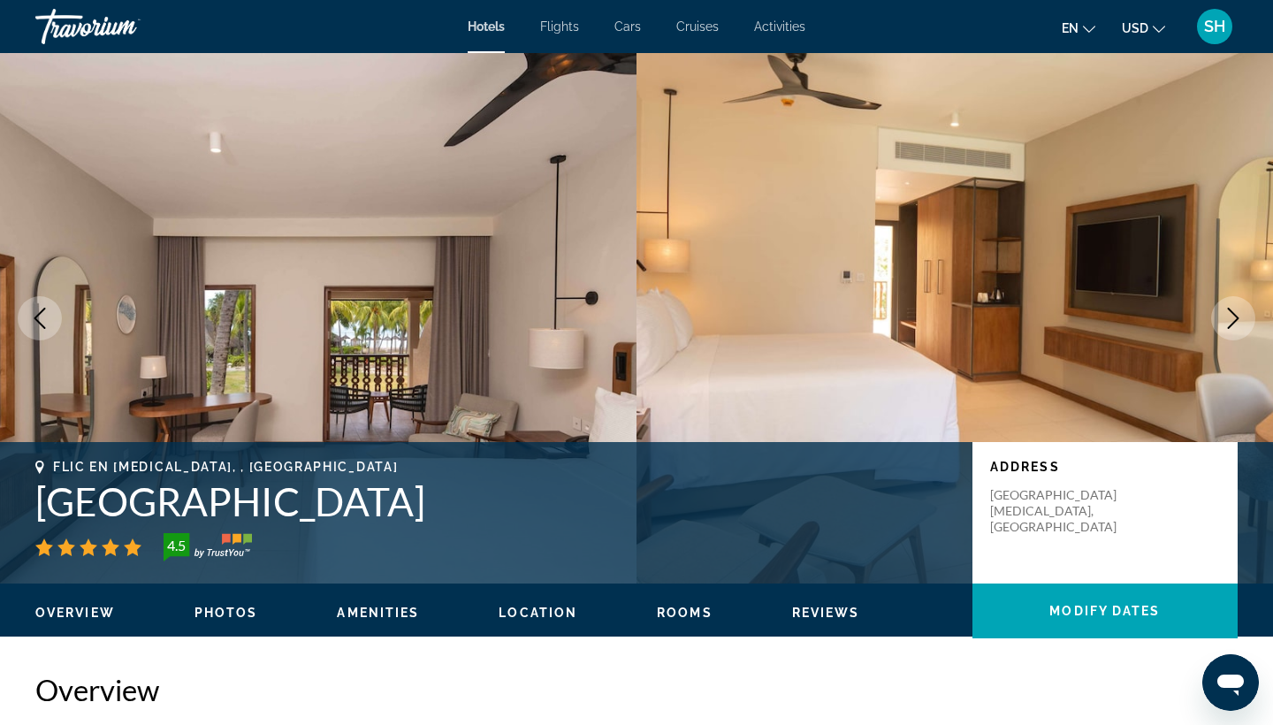
click at [1229, 322] on icon "Next image" at bounding box center [1233, 318] width 21 height 21
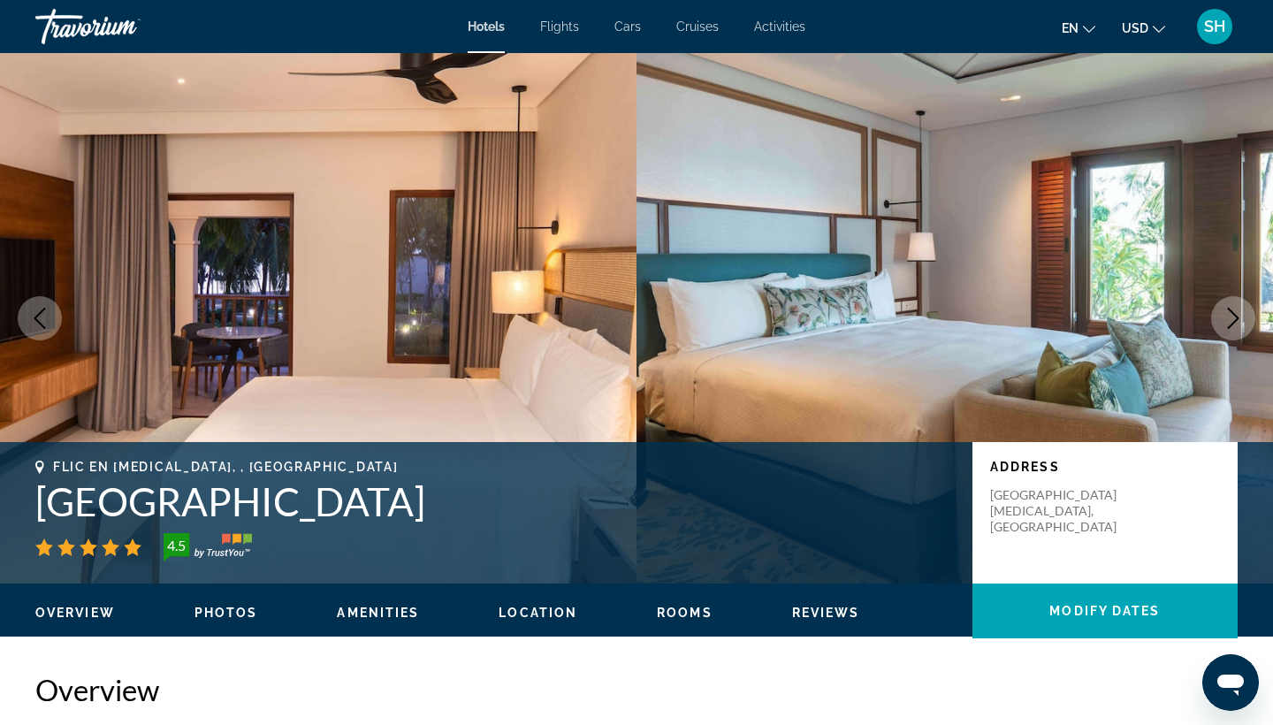
click at [1229, 322] on icon "Next image" at bounding box center [1233, 318] width 21 height 21
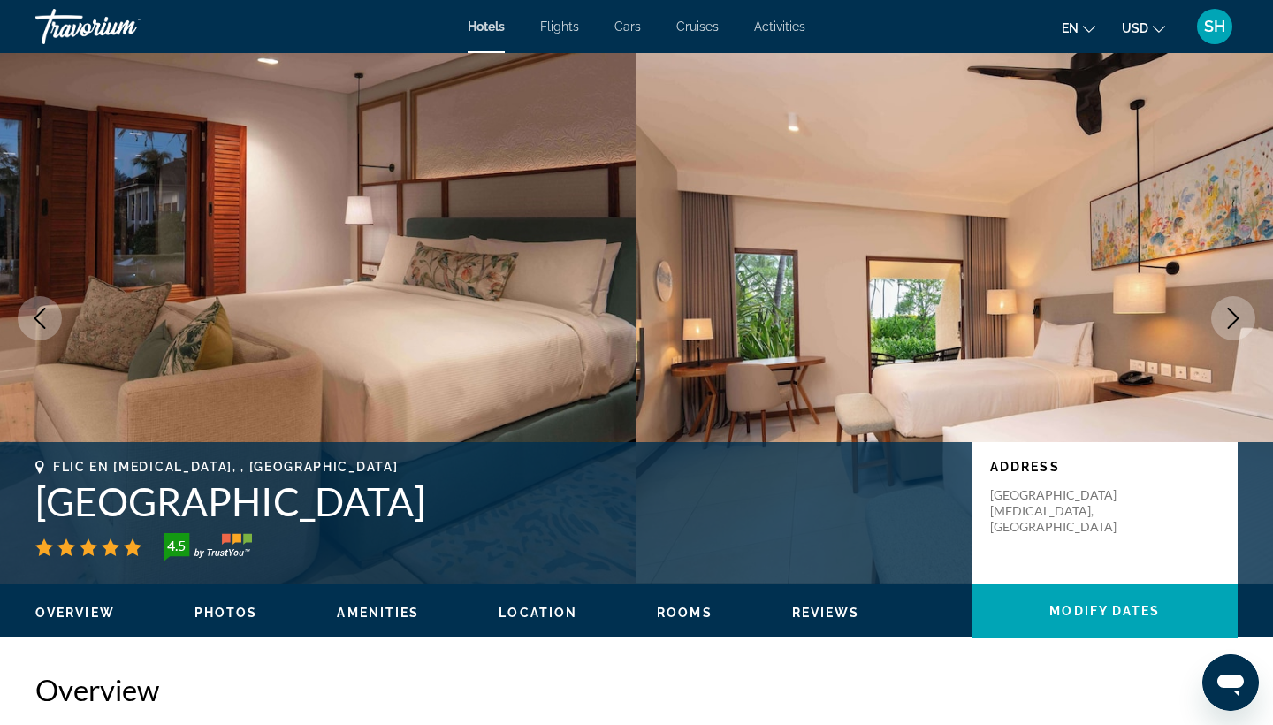
click at [1229, 322] on icon "Next image" at bounding box center [1233, 318] width 21 height 21
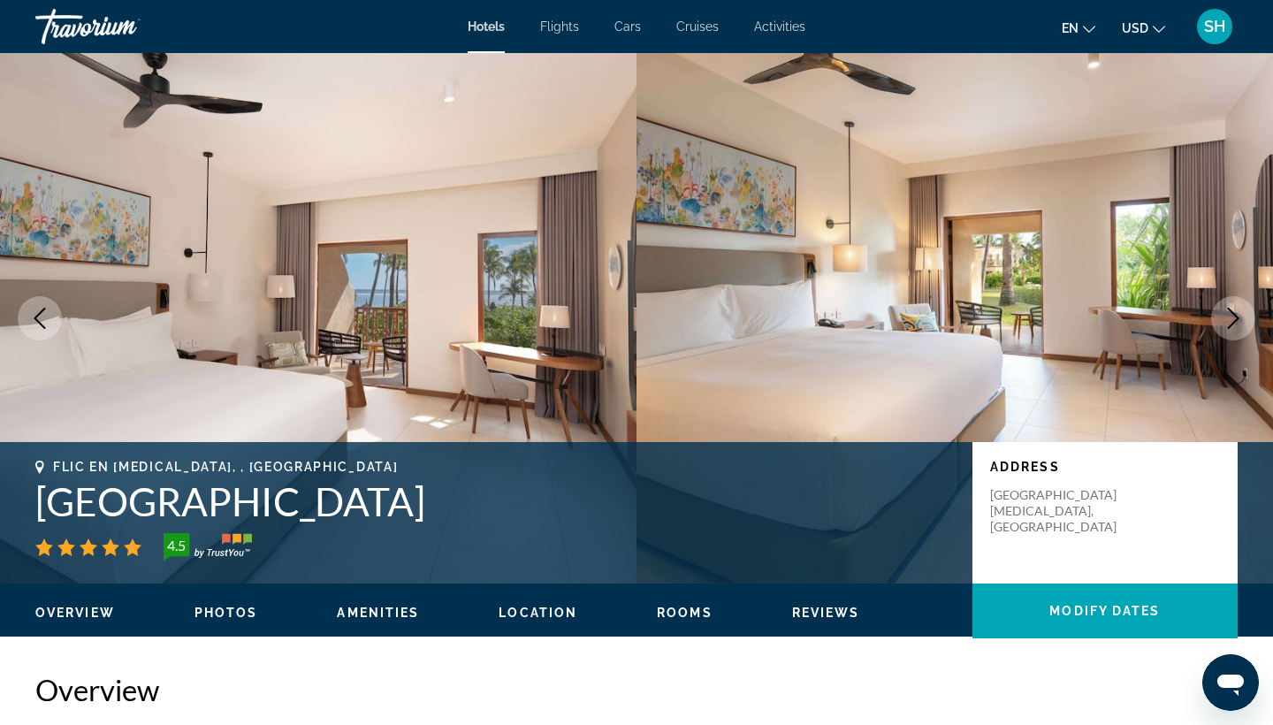
click at [1229, 322] on icon "Next image" at bounding box center [1233, 318] width 21 height 21
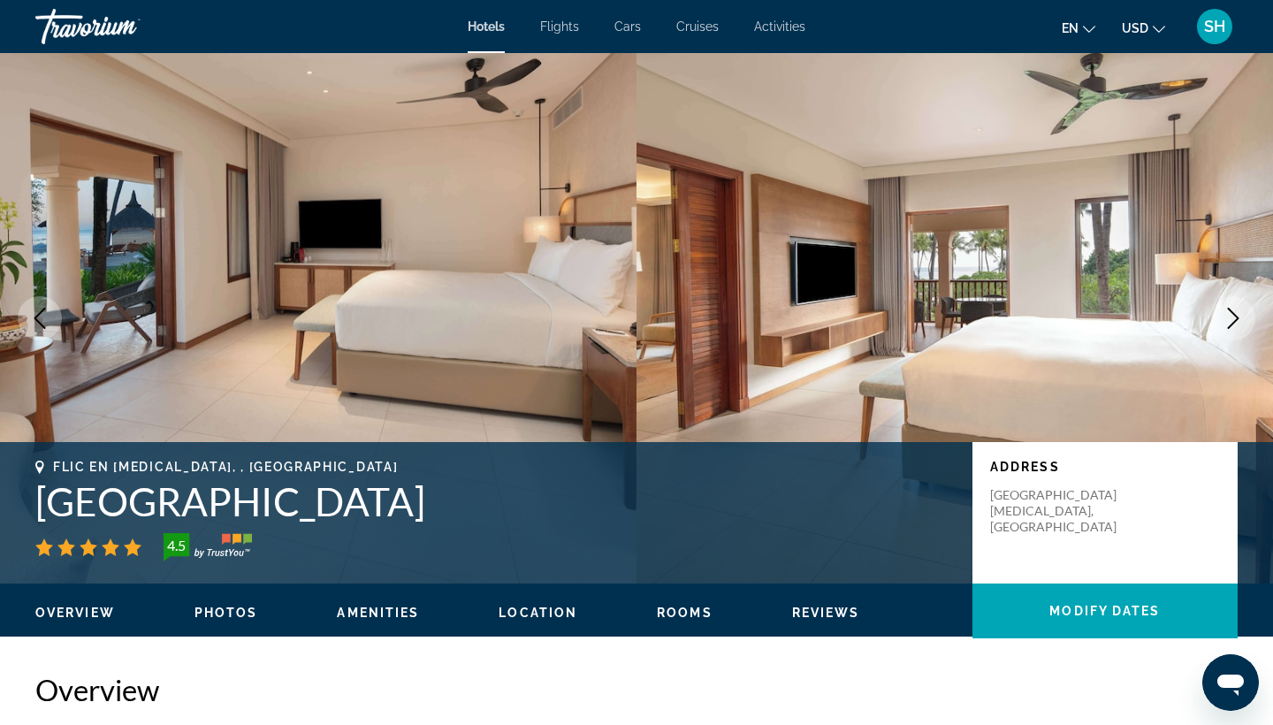
click at [1229, 322] on icon "Next image" at bounding box center [1233, 318] width 21 height 21
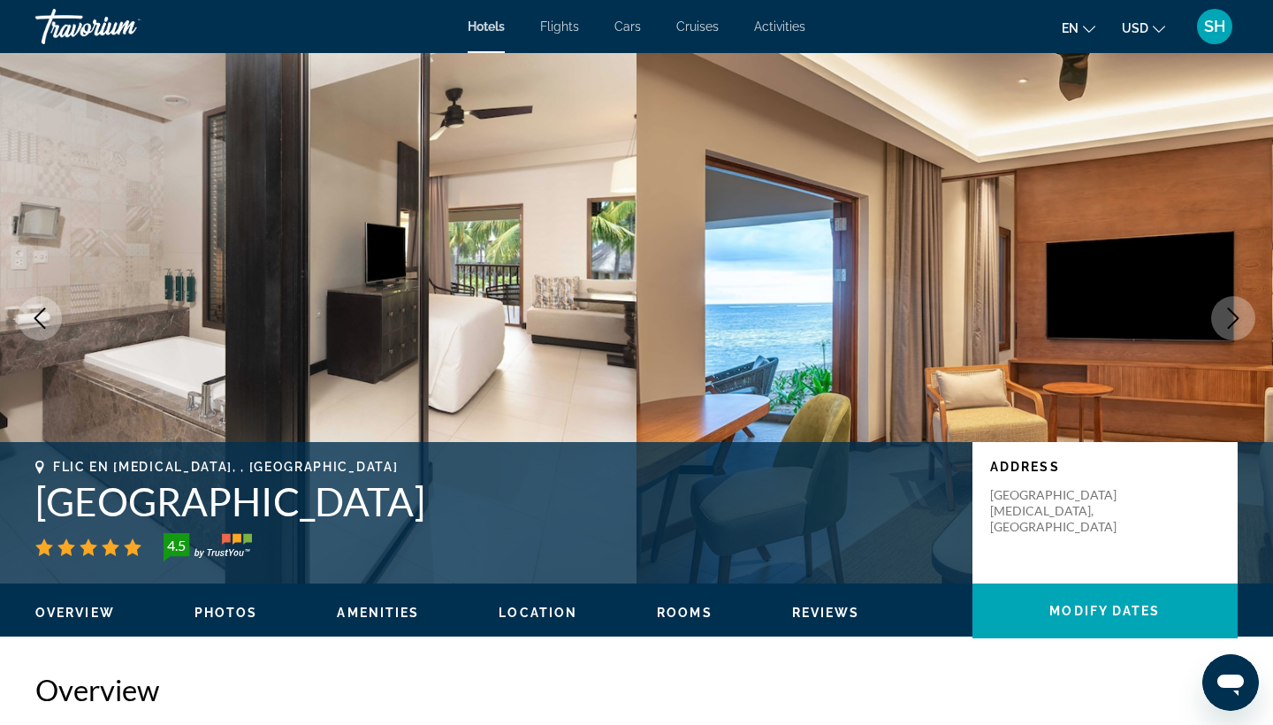
click at [1229, 322] on icon "Next image" at bounding box center [1233, 318] width 21 height 21
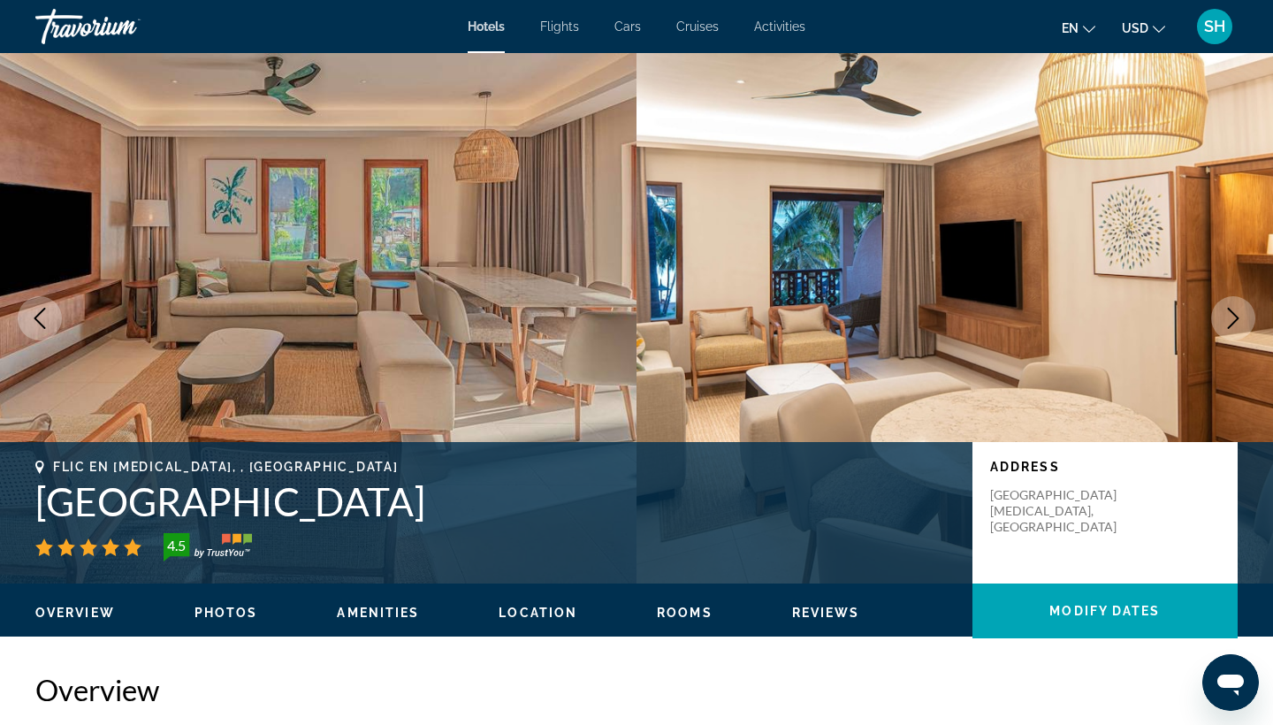
click at [1229, 322] on icon "Next image" at bounding box center [1233, 318] width 21 height 21
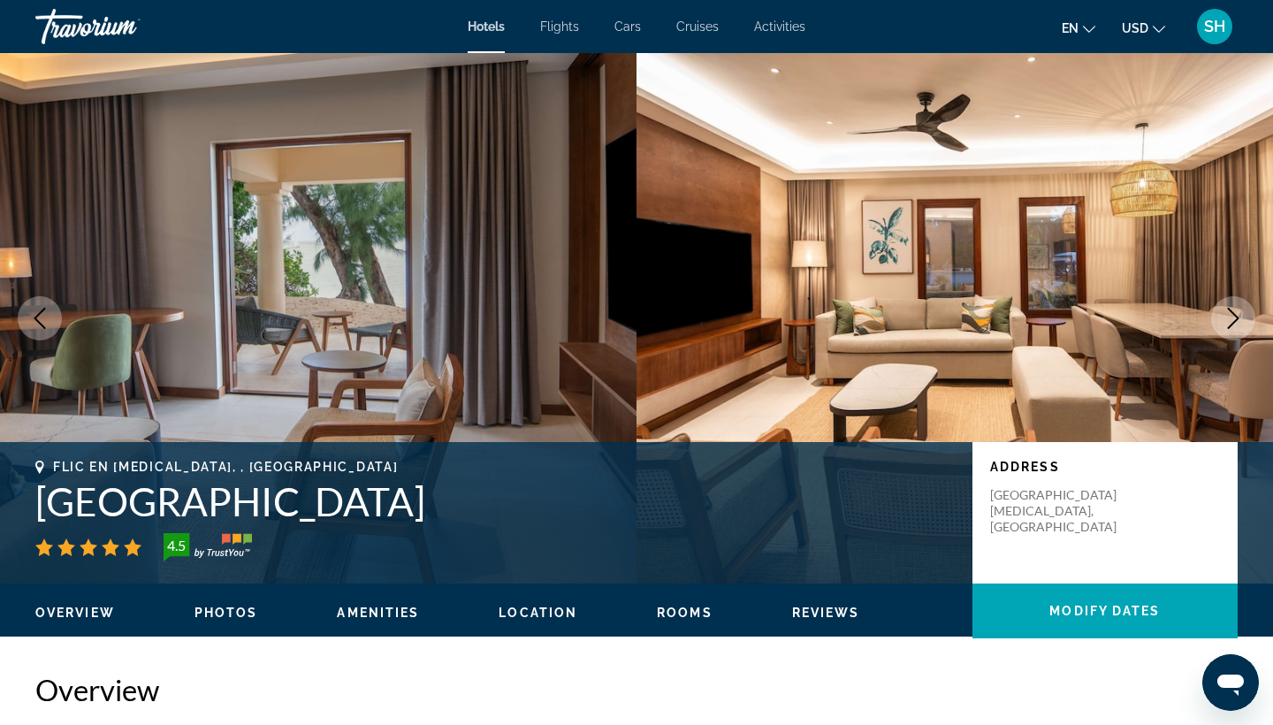
click at [1229, 322] on icon "Next image" at bounding box center [1233, 318] width 21 height 21
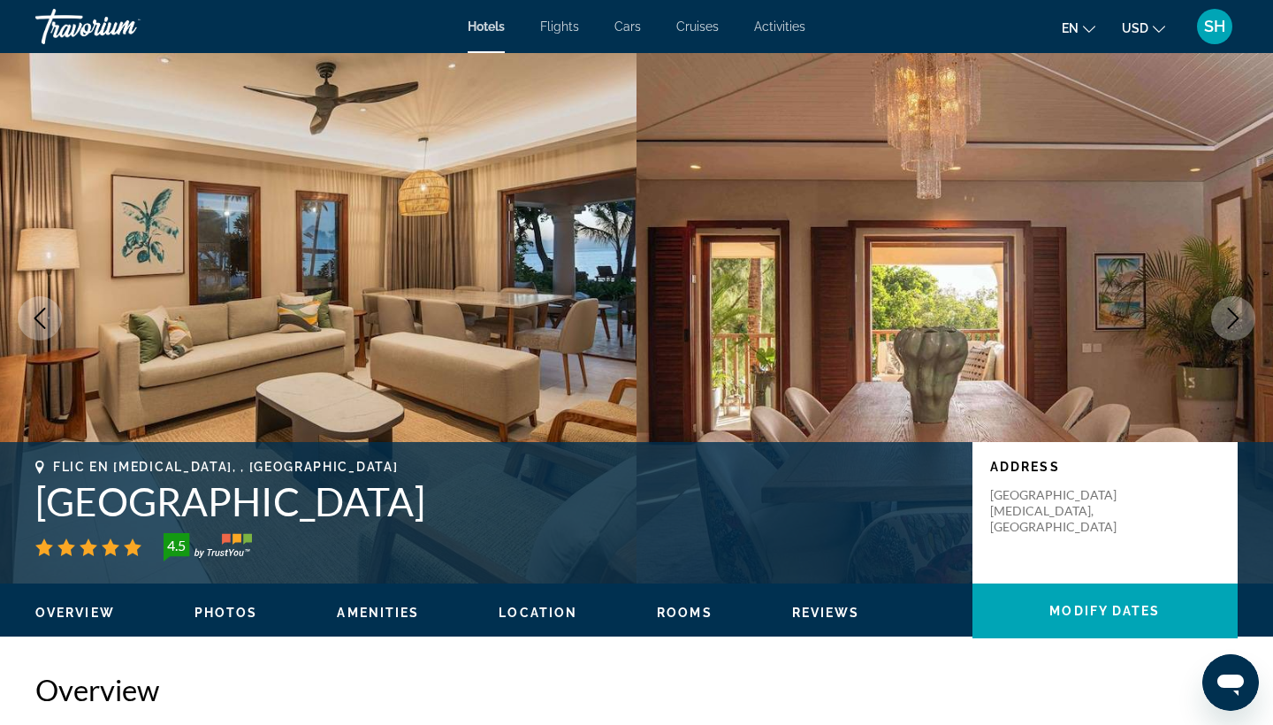
click at [1229, 322] on icon "Next image" at bounding box center [1233, 318] width 21 height 21
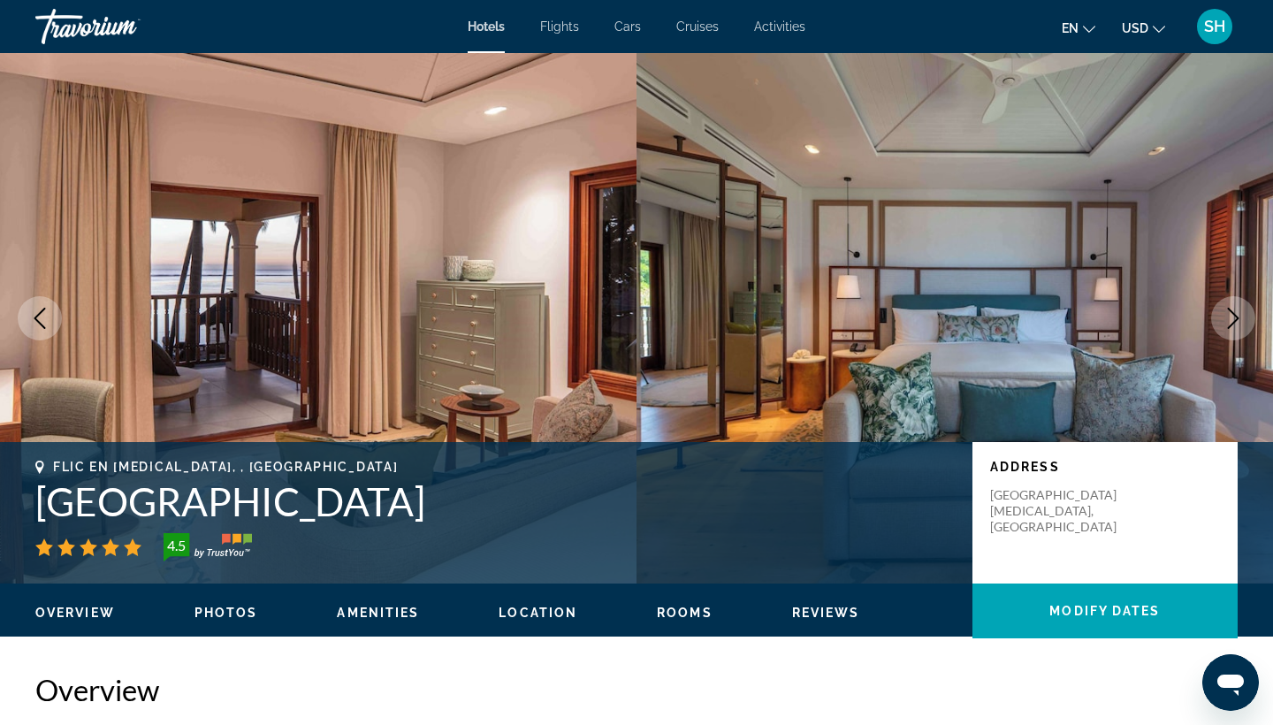
click at [1229, 322] on icon "Next image" at bounding box center [1233, 318] width 21 height 21
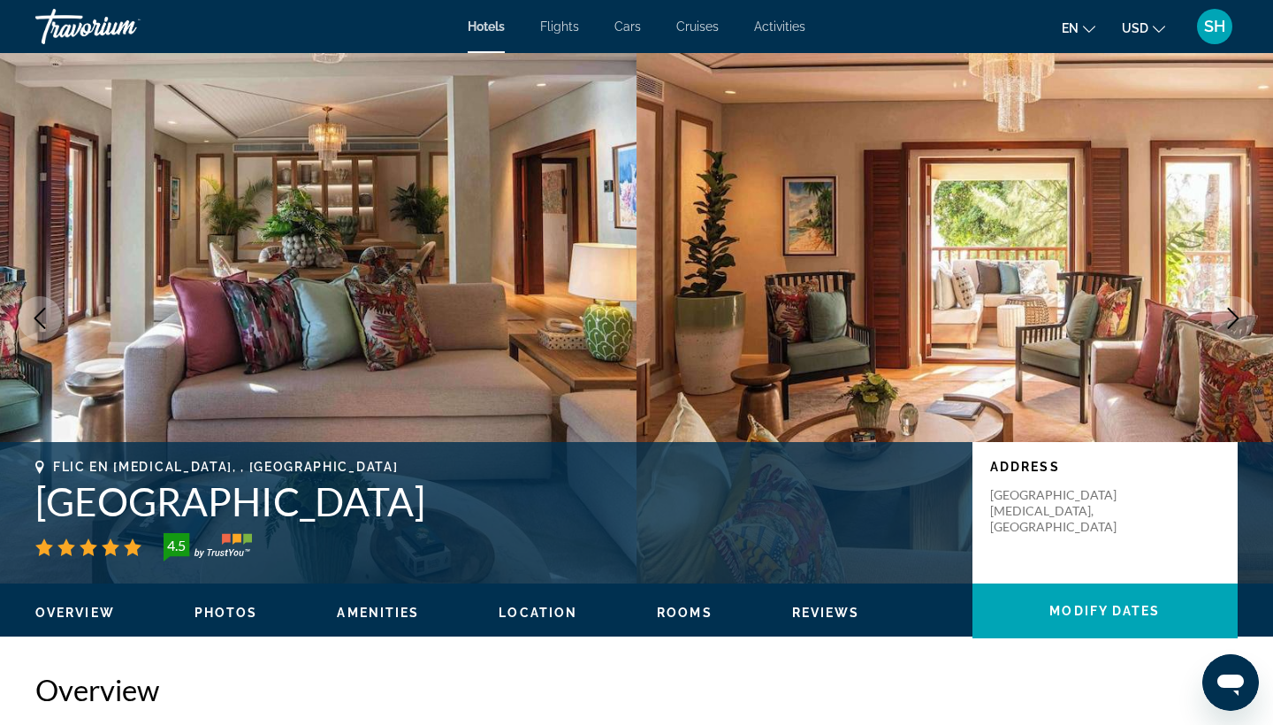
click at [1229, 322] on icon "Next image" at bounding box center [1233, 318] width 21 height 21
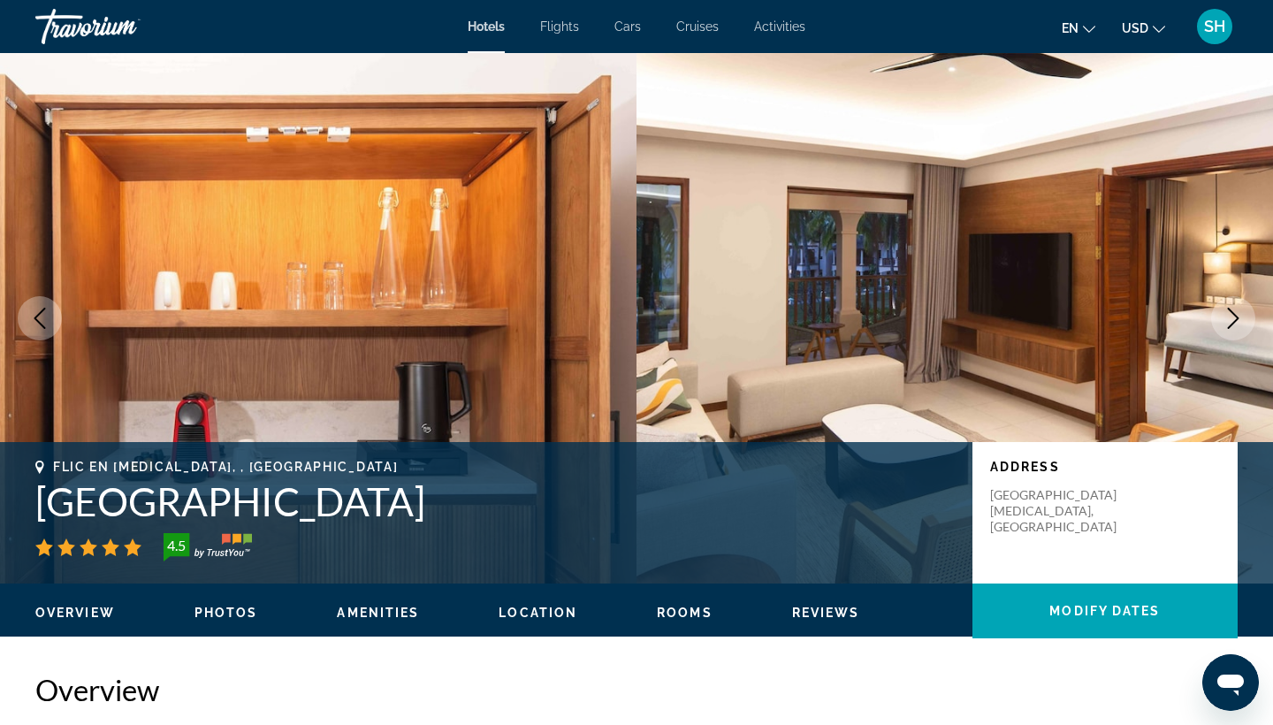
click at [1229, 322] on icon "Next image" at bounding box center [1233, 318] width 21 height 21
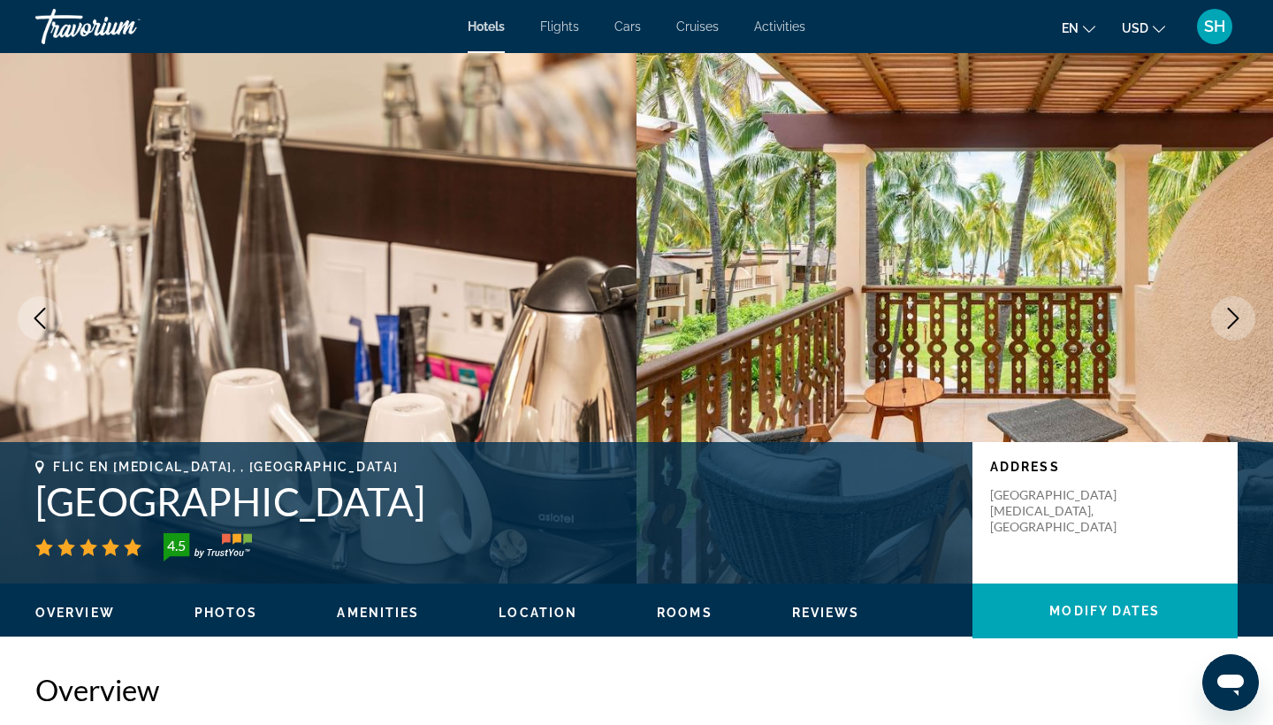
click at [1229, 322] on icon "Next image" at bounding box center [1233, 318] width 21 height 21
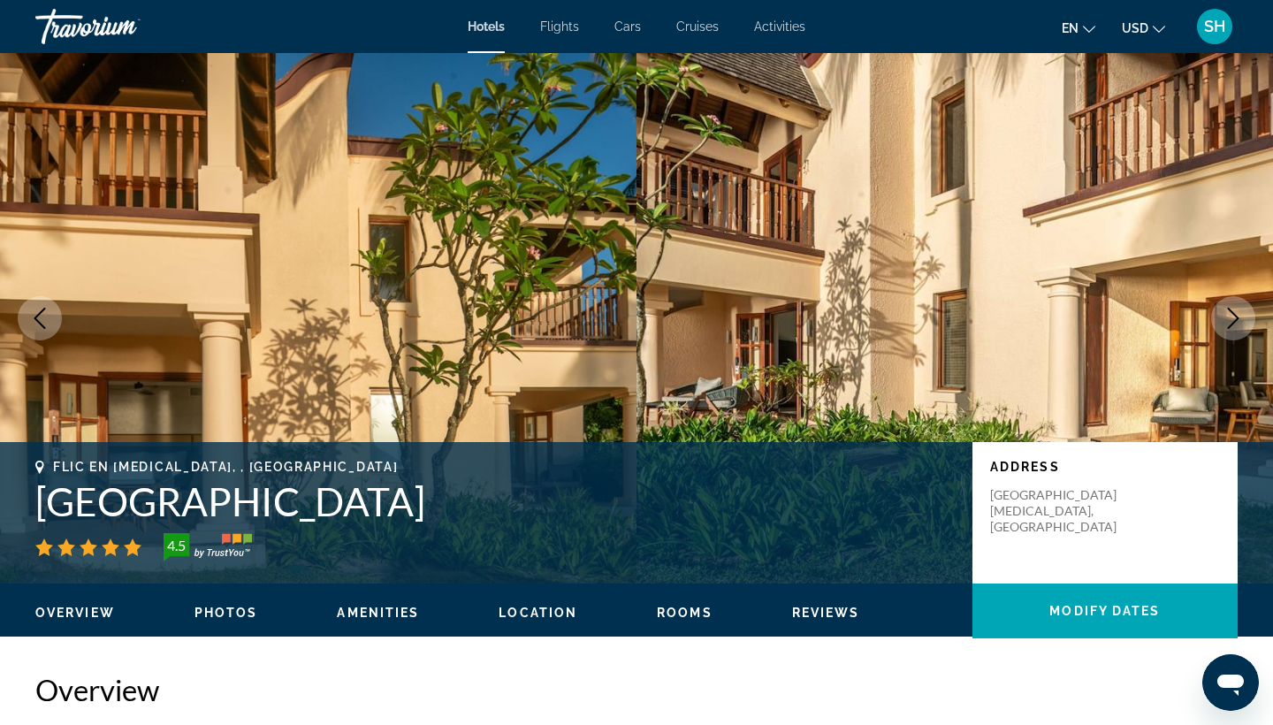
click at [1229, 322] on icon "Next image" at bounding box center [1233, 318] width 21 height 21
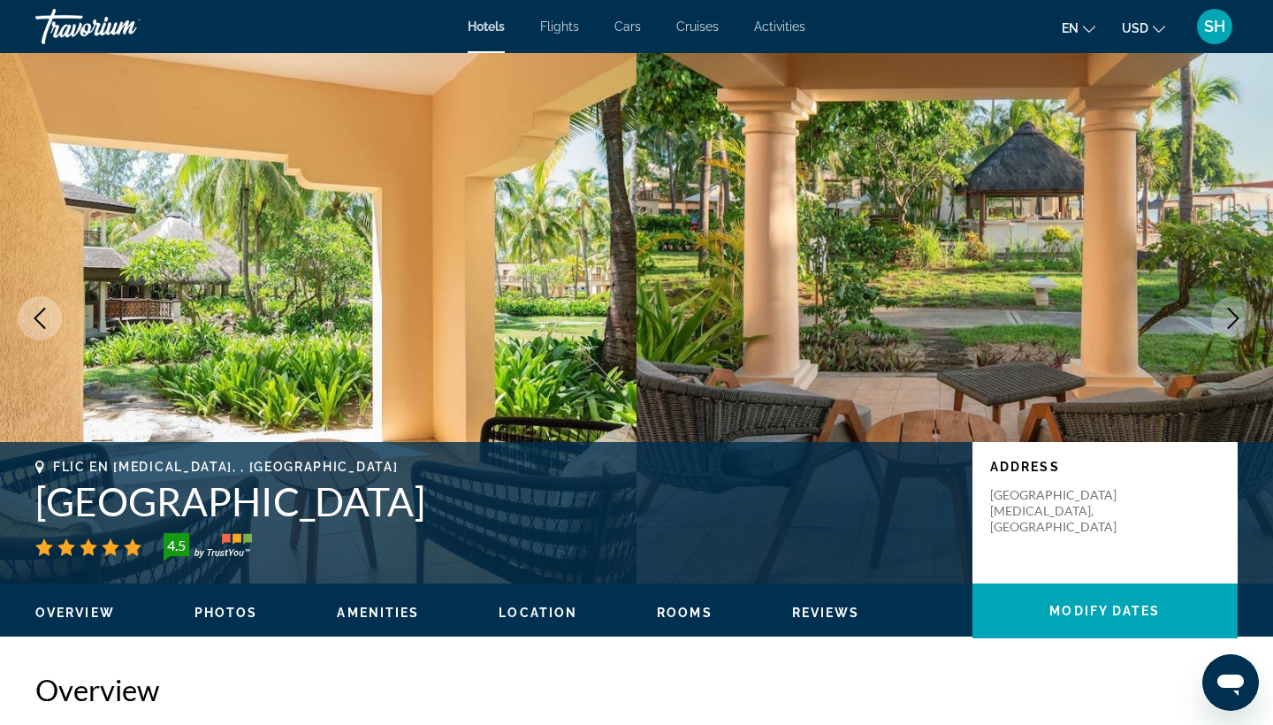
click at [1229, 322] on icon "Next image" at bounding box center [1233, 318] width 21 height 21
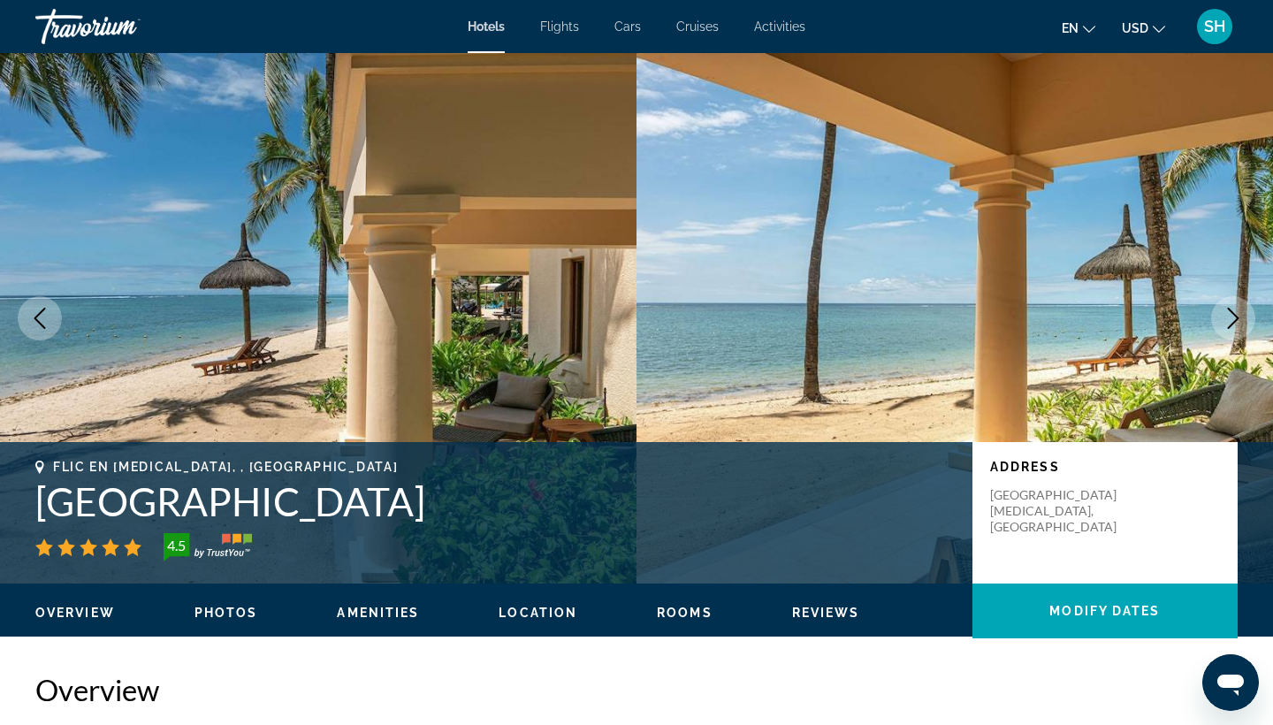
click at [1229, 322] on icon "Next image" at bounding box center [1233, 318] width 21 height 21
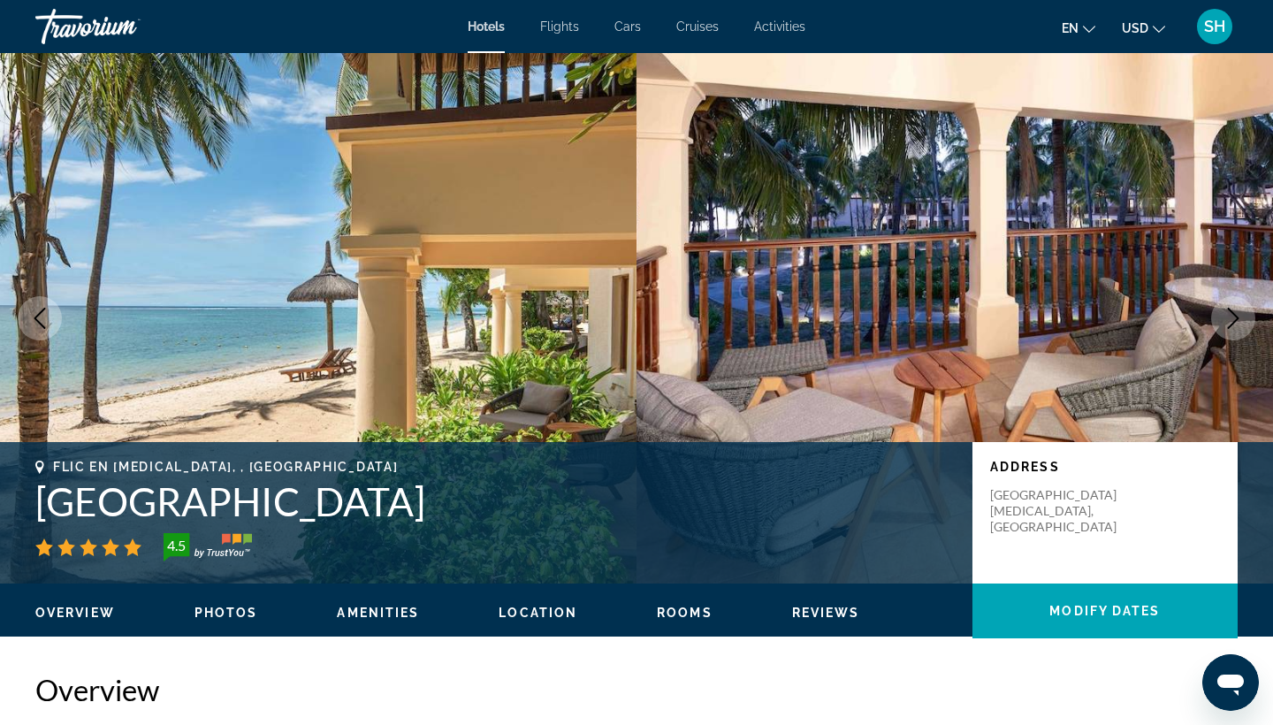
click at [1229, 322] on icon "Next image" at bounding box center [1233, 318] width 21 height 21
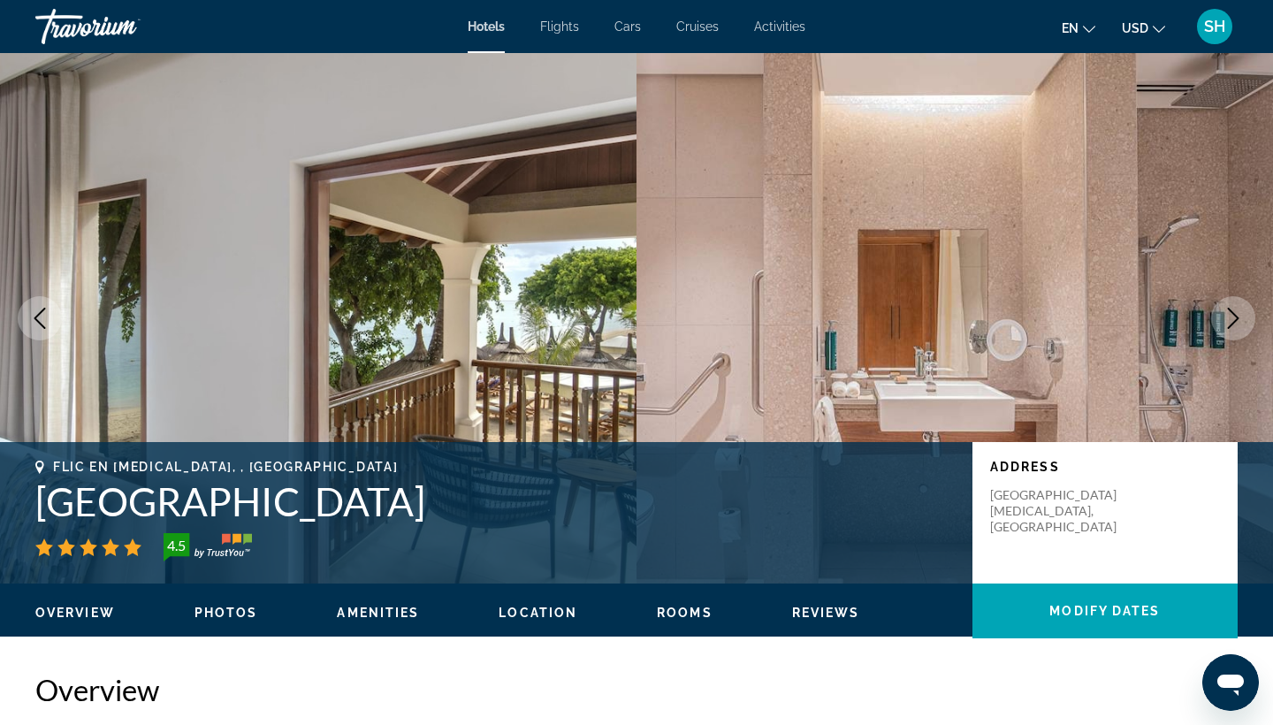
click at [1229, 322] on icon "Next image" at bounding box center [1233, 318] width 21 height 21
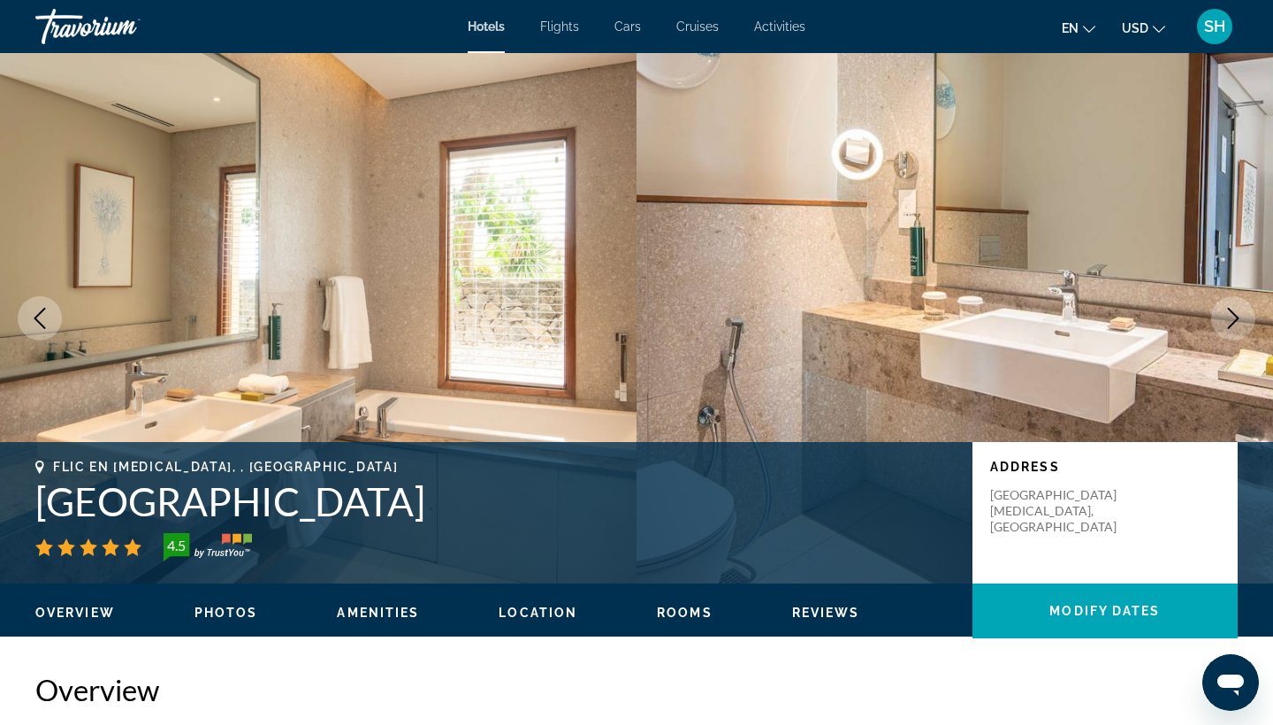
click at [1229, 322] on icon "Next image" at bounding box center [1233, 318] width 21 height 21
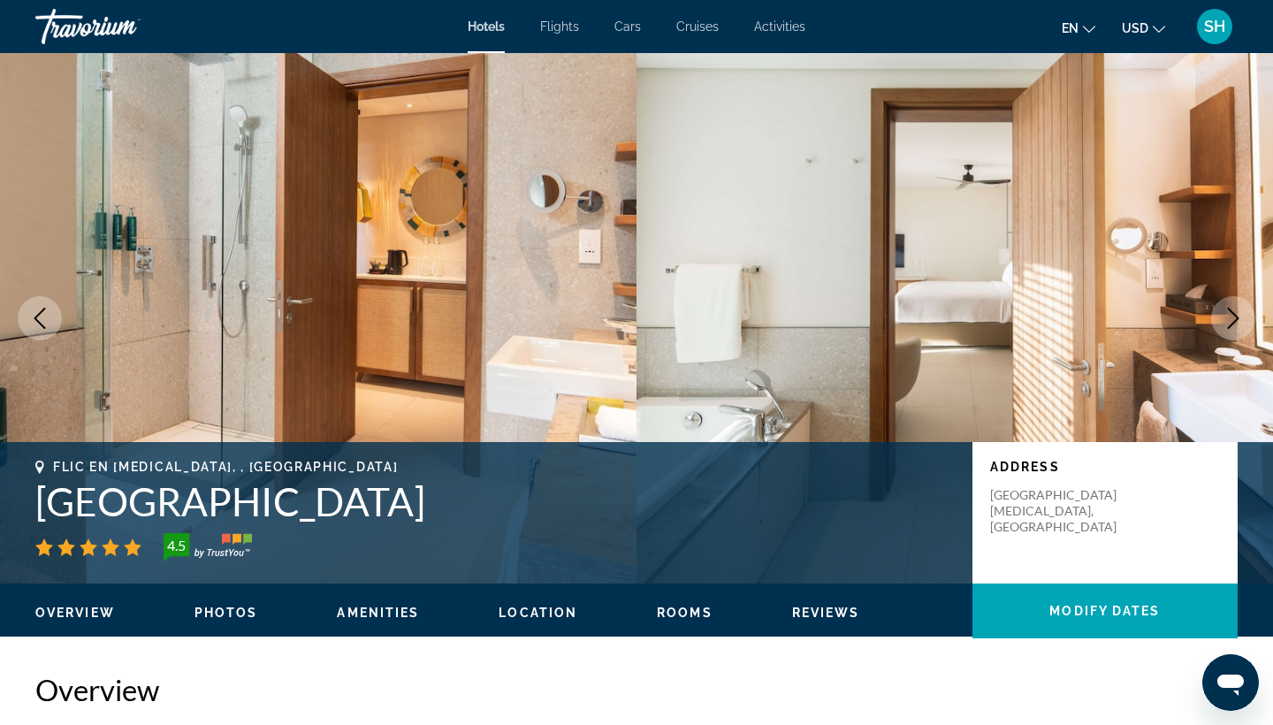
click at [1229, 323] on icon "Next image" at bounding box center [1233, 318] width 21 height 21
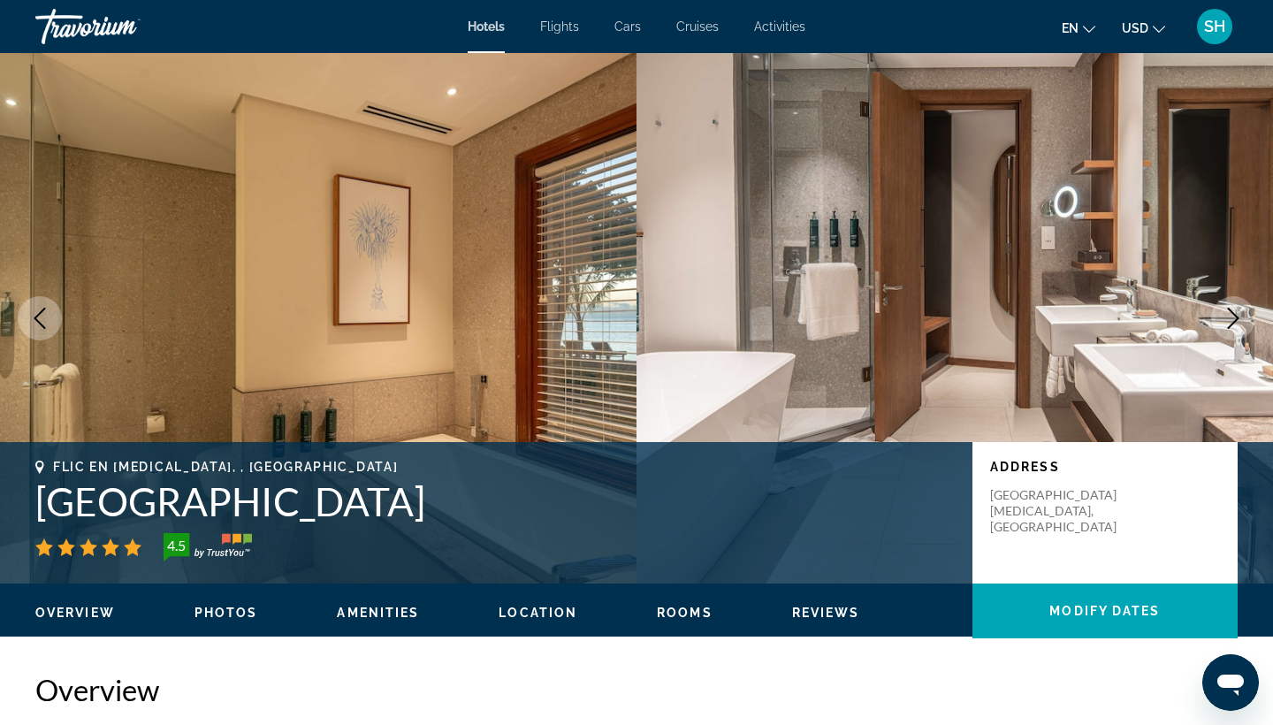
click at [1229, 323] on icon "Next image" at bounding box center [1233, 318] width 21 height 21
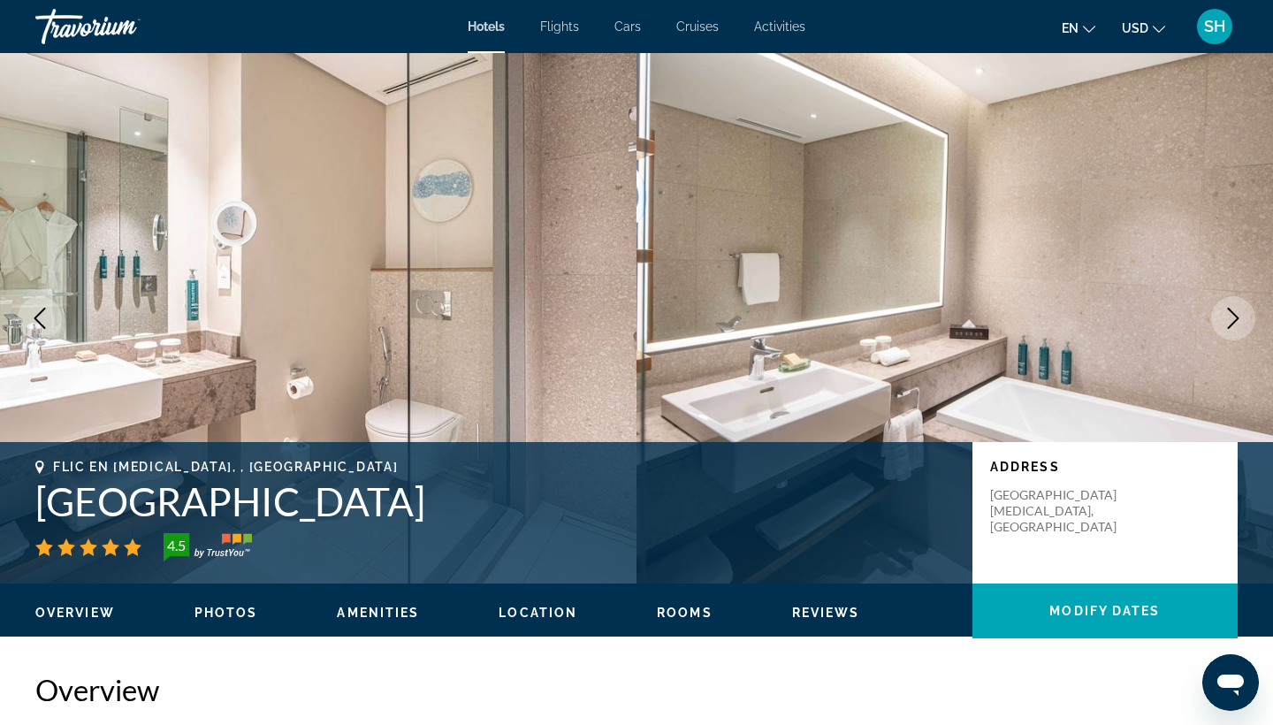
click at [1229, 323] on icon "Next image" at bounding box center [1233, 318] width 21 height 21
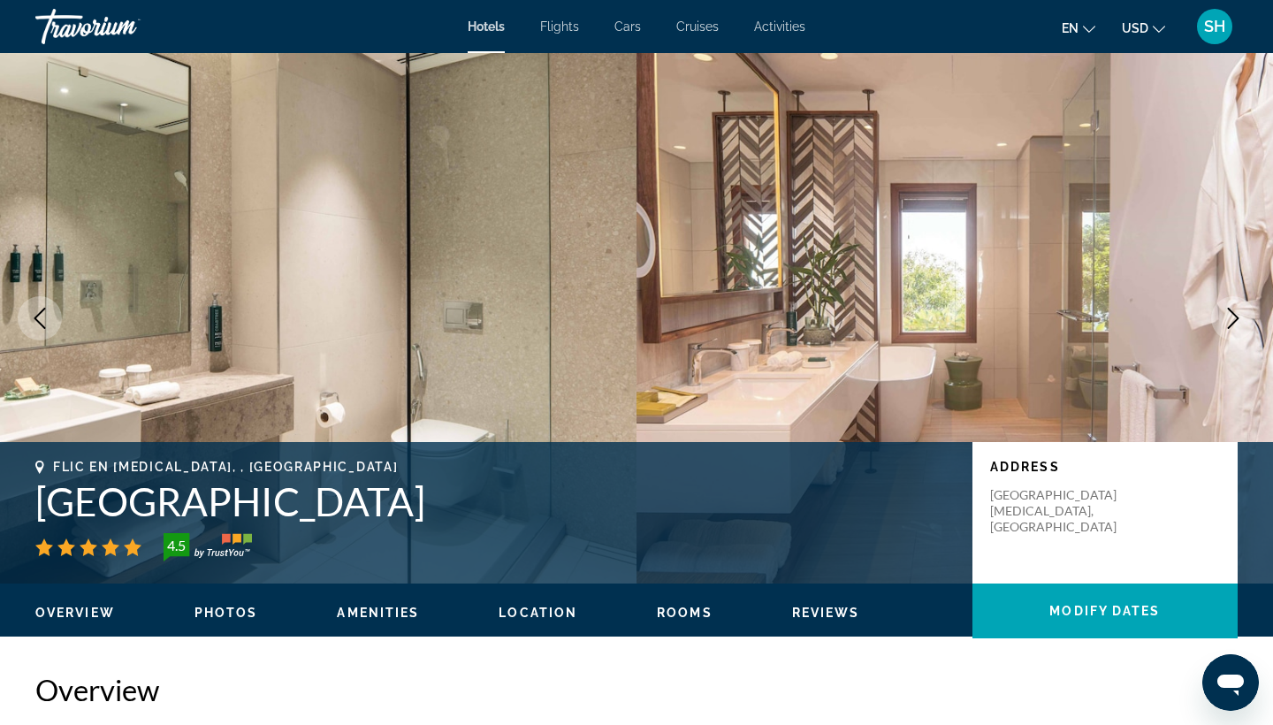
click at [1229, 323] on icon "Next image" at bounding box center [1233, 318] width 21 height 21
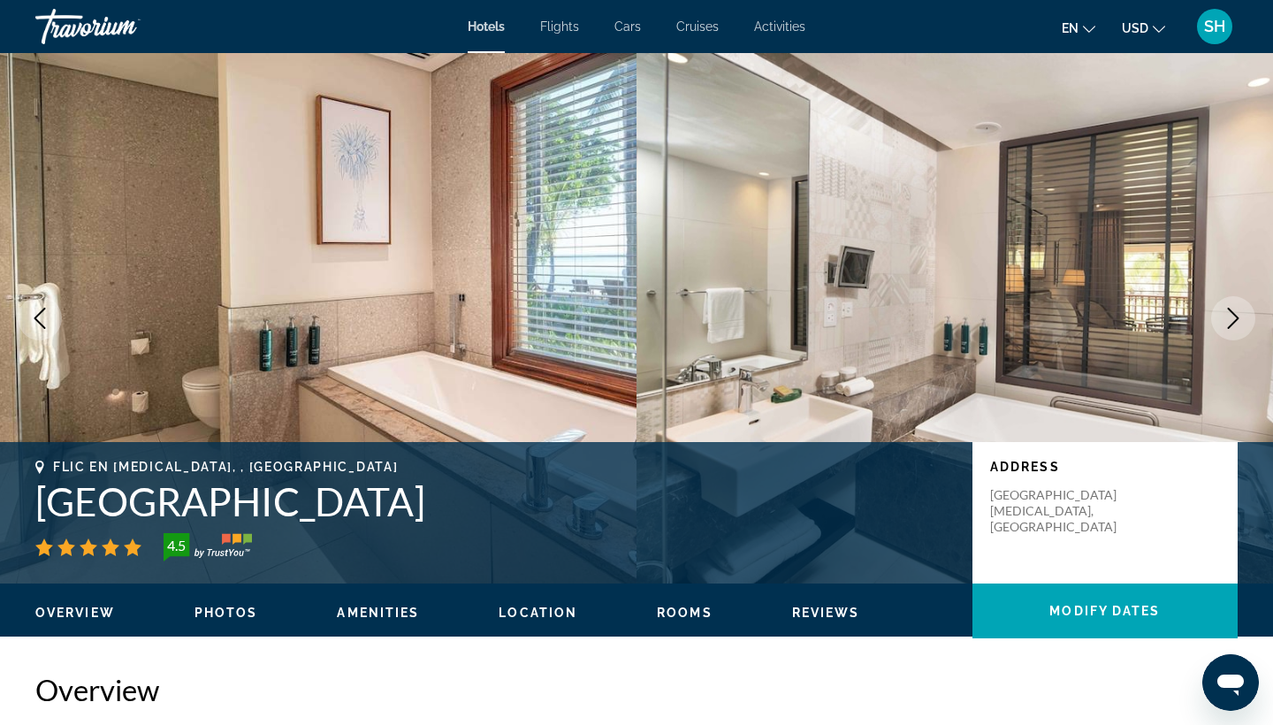
click at [1229, 323] on icon "Next image" at bounding box center [1233, 318] width 21 height 21
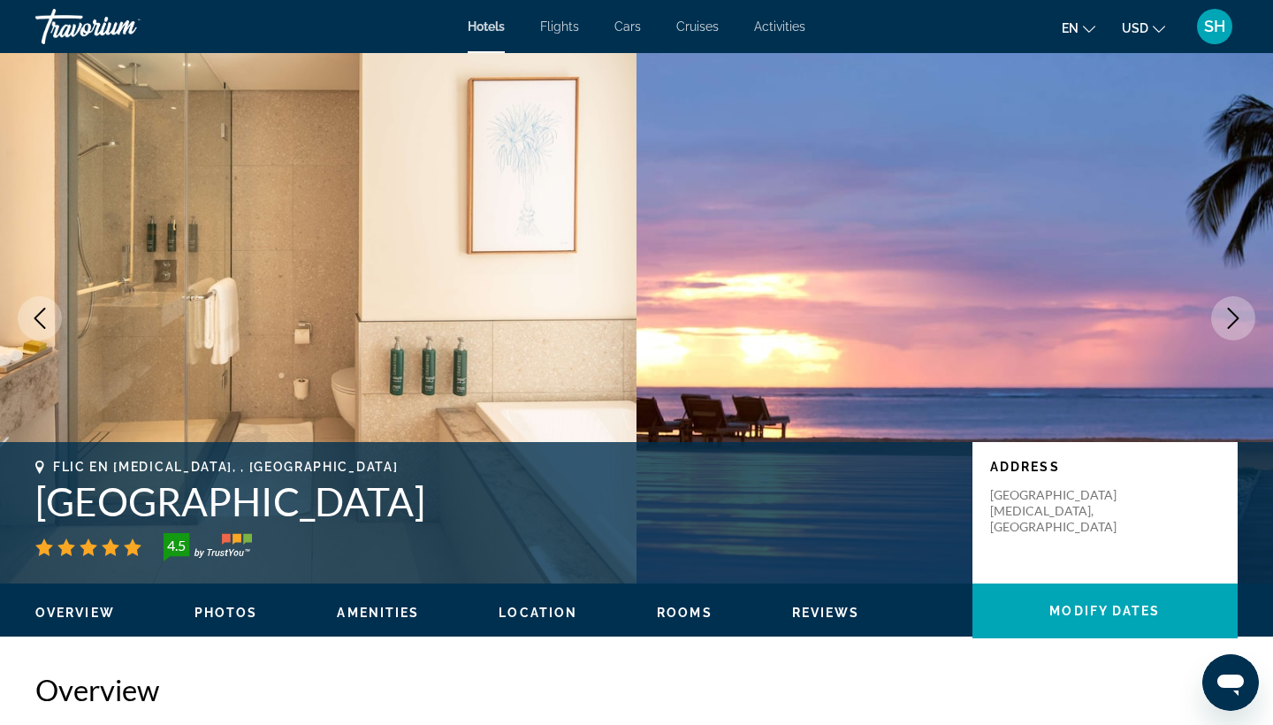
click at [1229, 323] on icon "Next image" at bounding box center [1233, 318] width 21 height 21
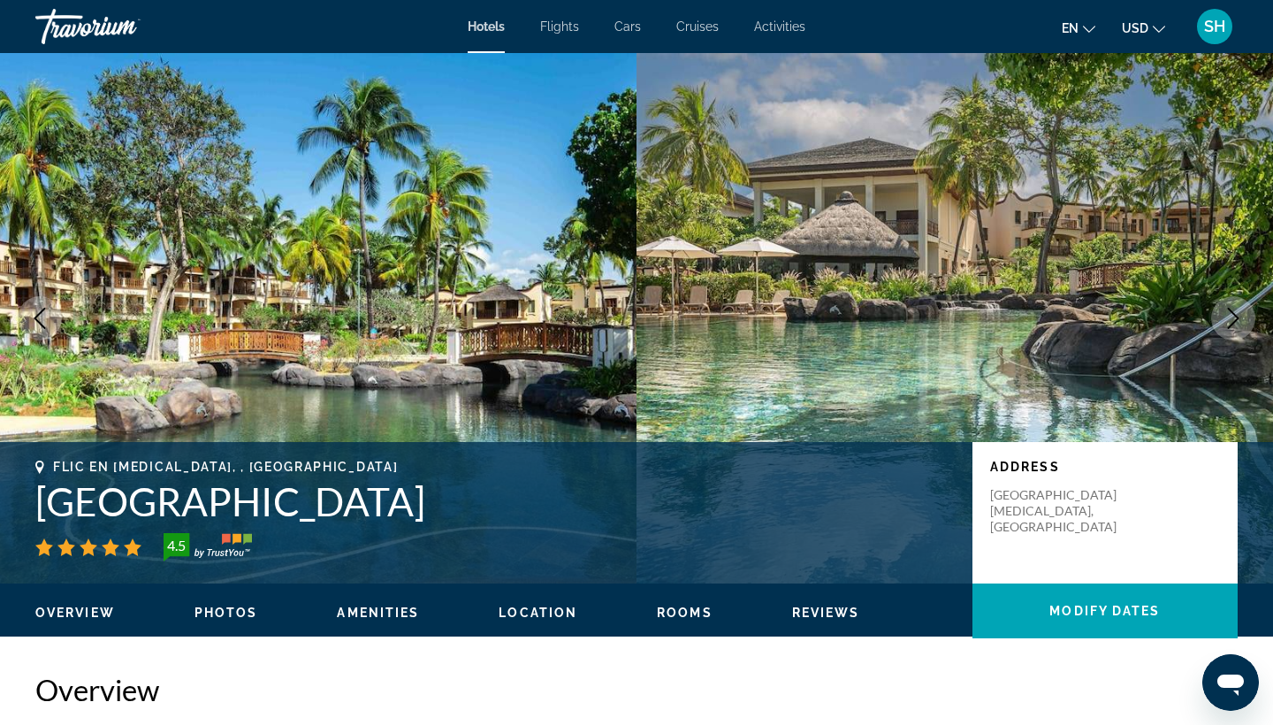
click at [1229, 323] on icon "Next image" at bounding box center [1233, 318] width 21 height 21
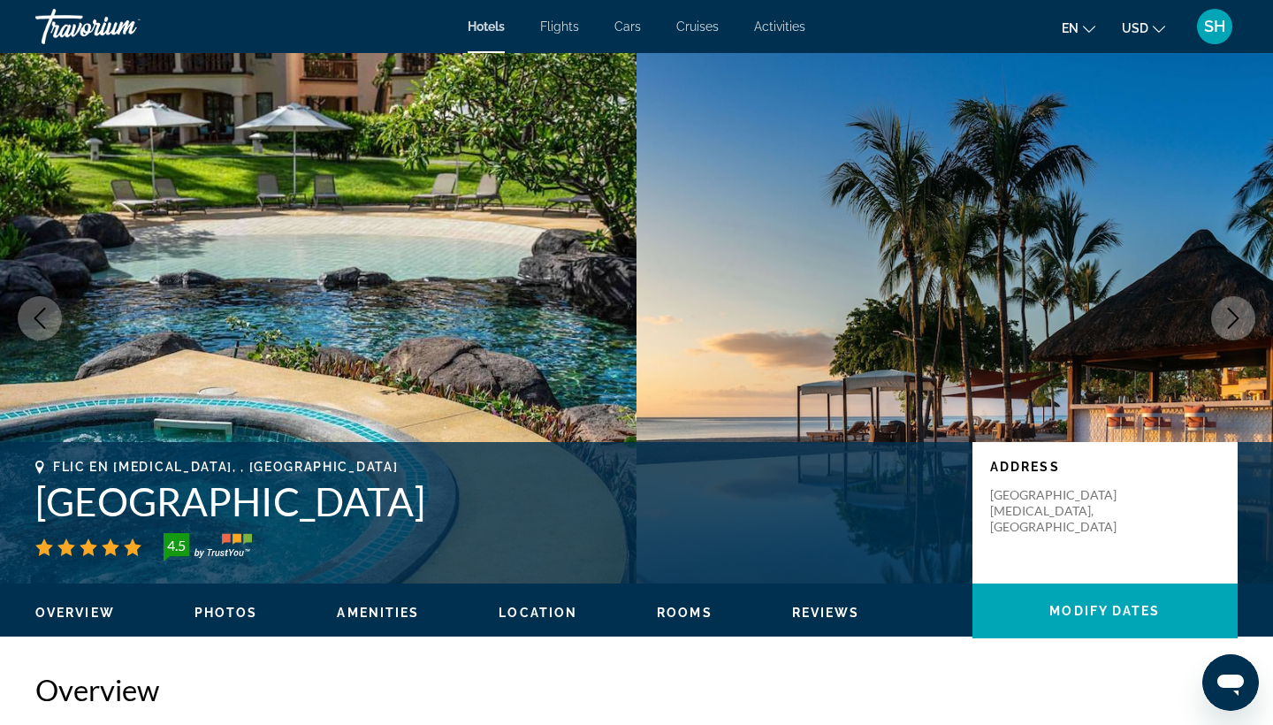
click at [1229, 323] on icon "Next image" at bounding box center [1233, 318] width 21 height 21
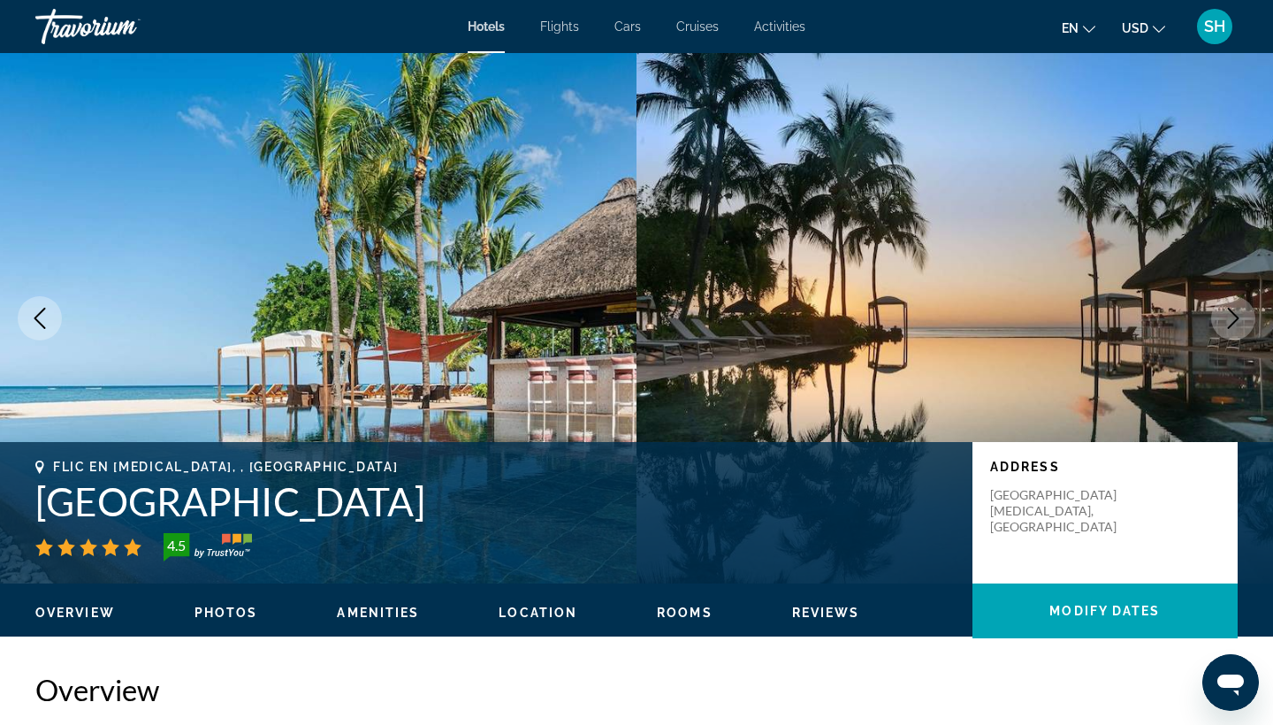
click at [1229, 323] on icon "Next image" at bounding box center [1233, 318] width 21 height 21
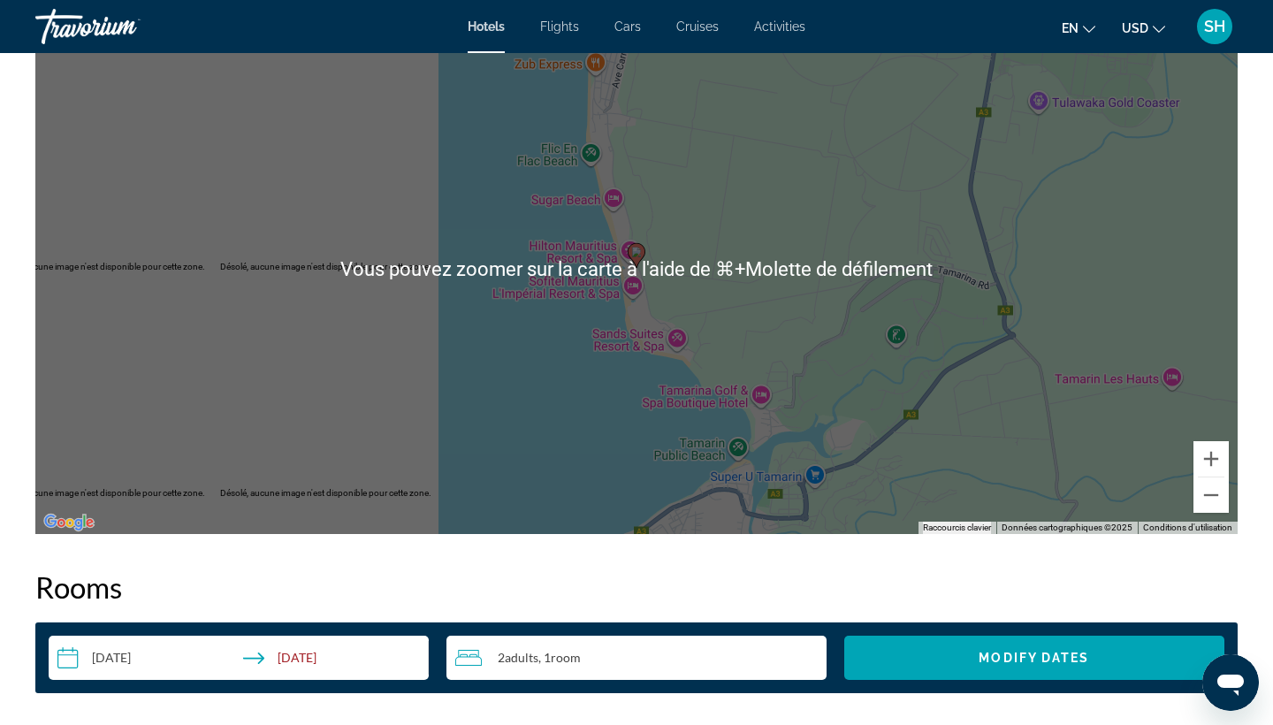
scroll to position [1766, 0]
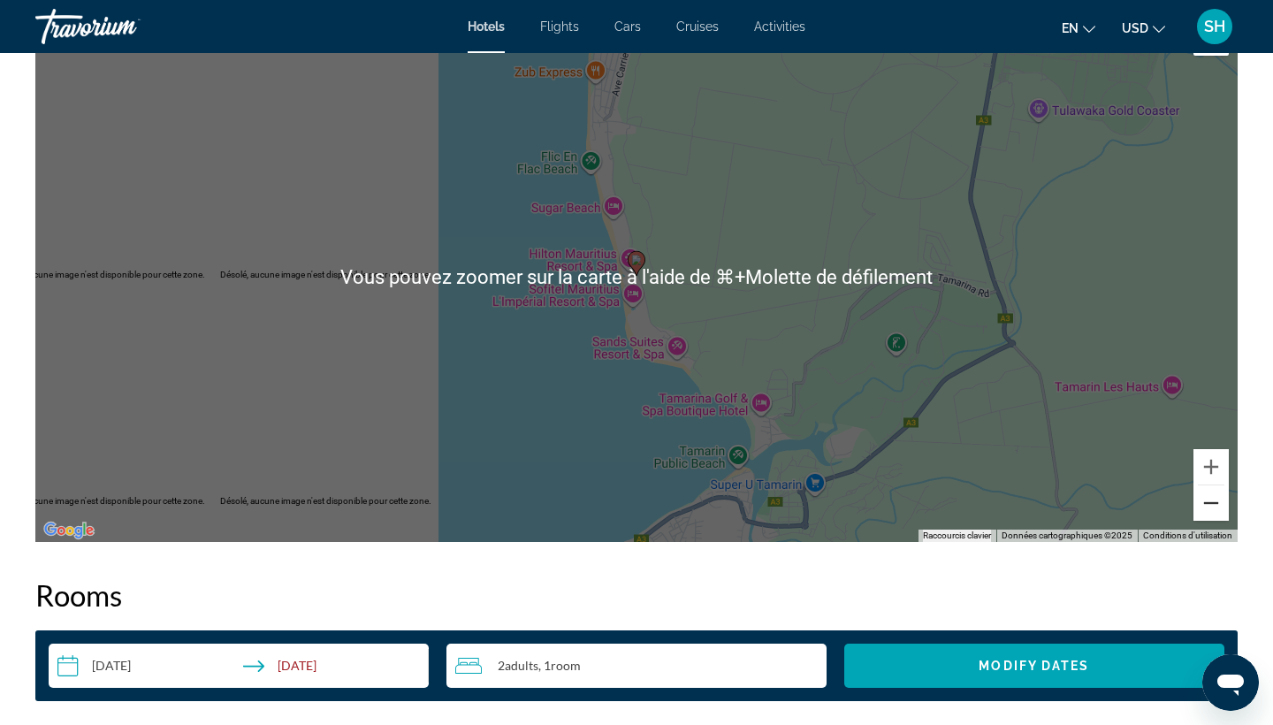
click at [1210, 510] on button "Zoom arrière" at bounding box center [1211, 502] width 35 height 35
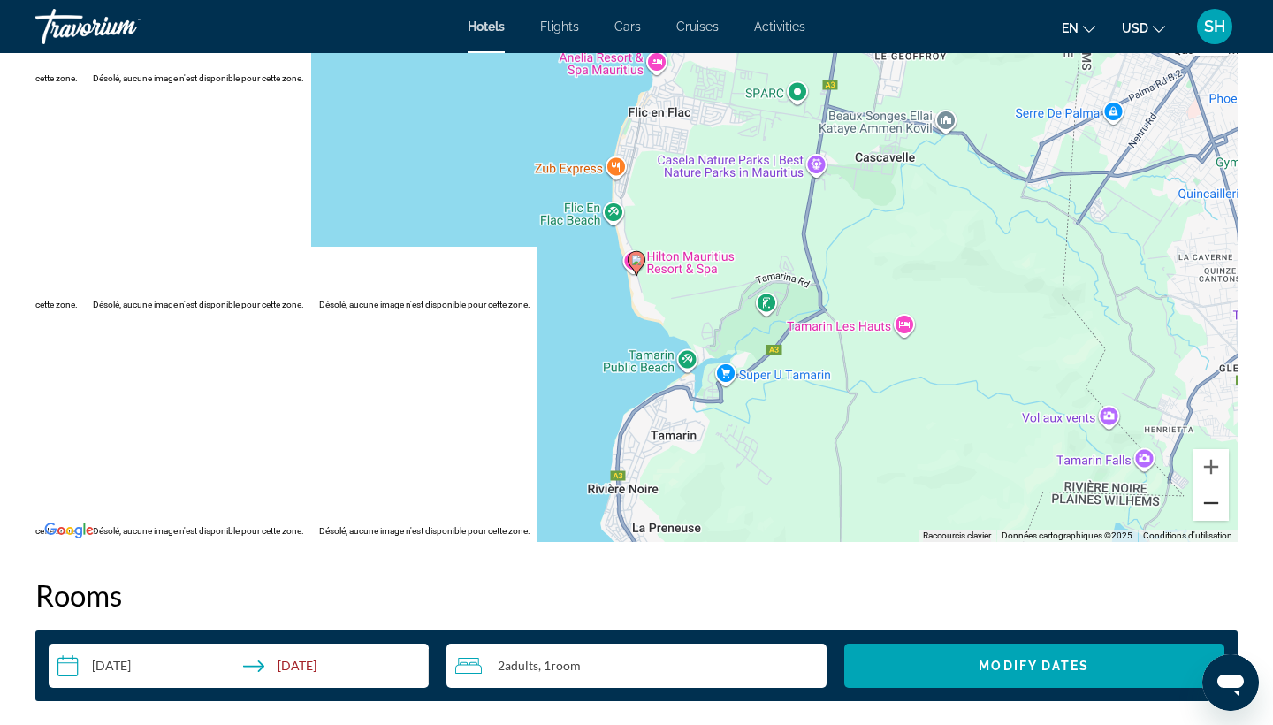
click at [1210, 510] on button "Zoom arrière" at bounding box center [1211, 502] width 35 height 35
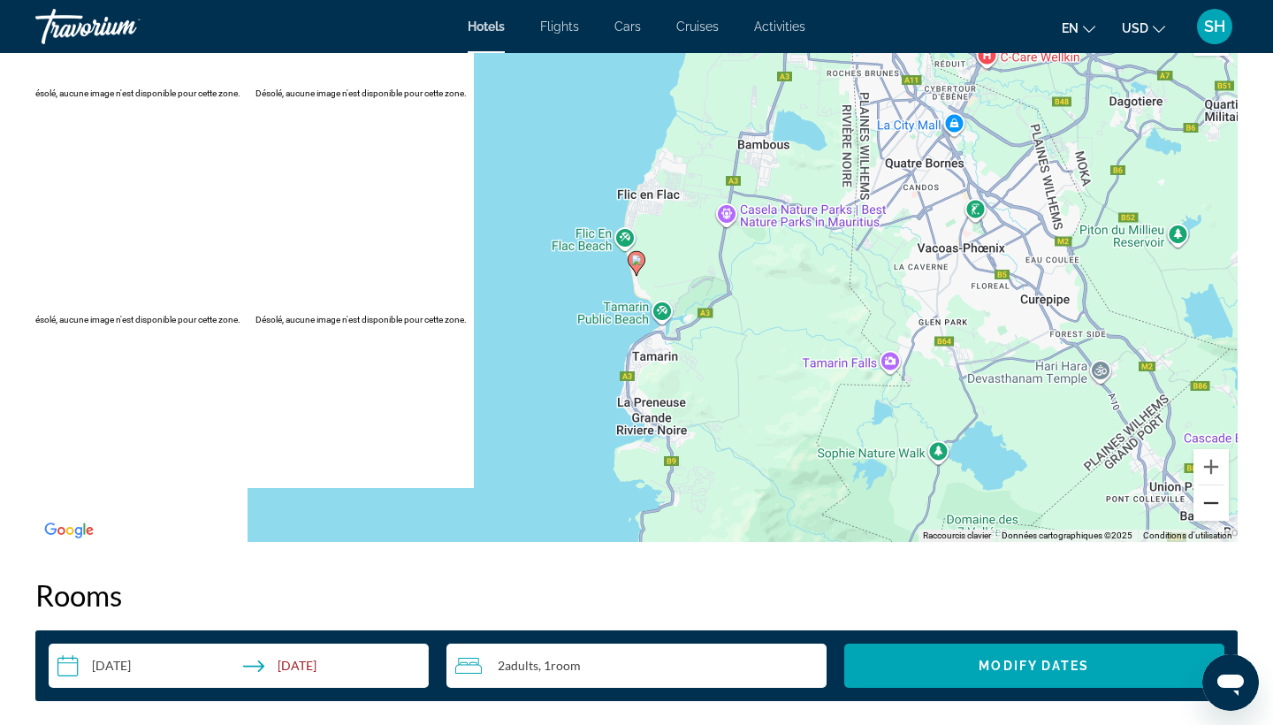
click at [1211, 510] on button "Zoom arrière" at bounding box center [1211, 502] width 35 height 35
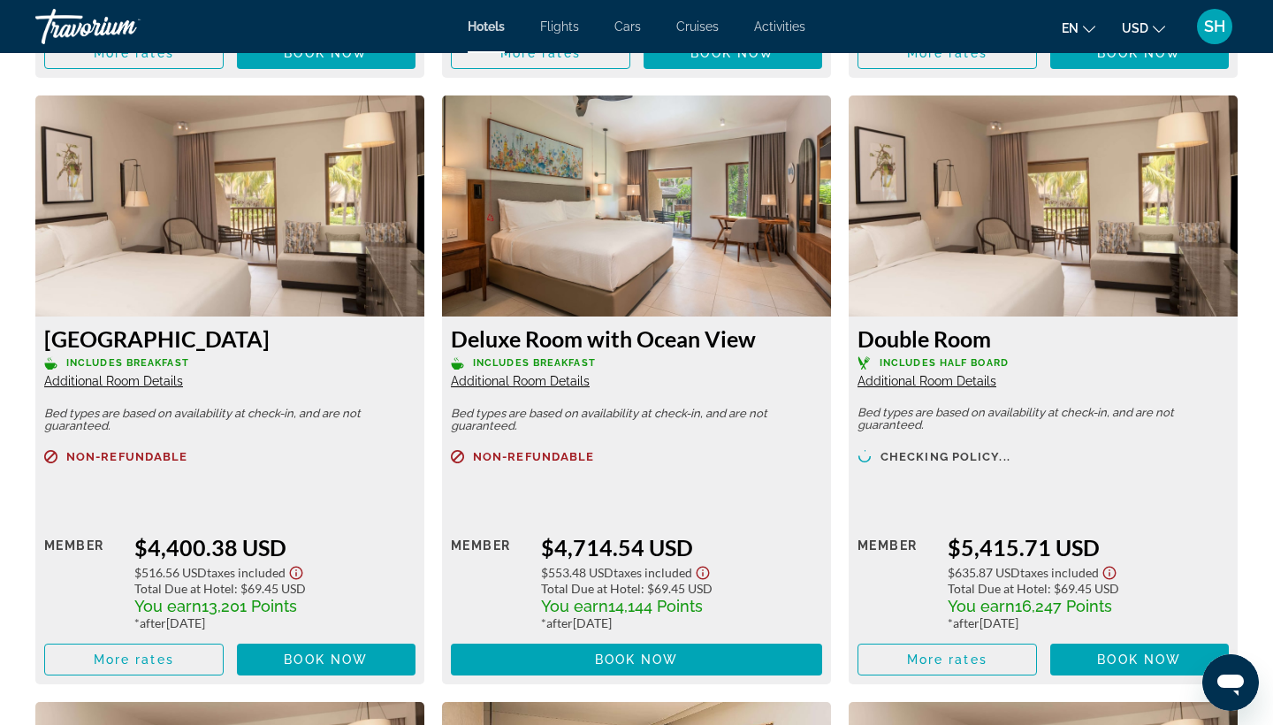
scroll to position [4132, 0]
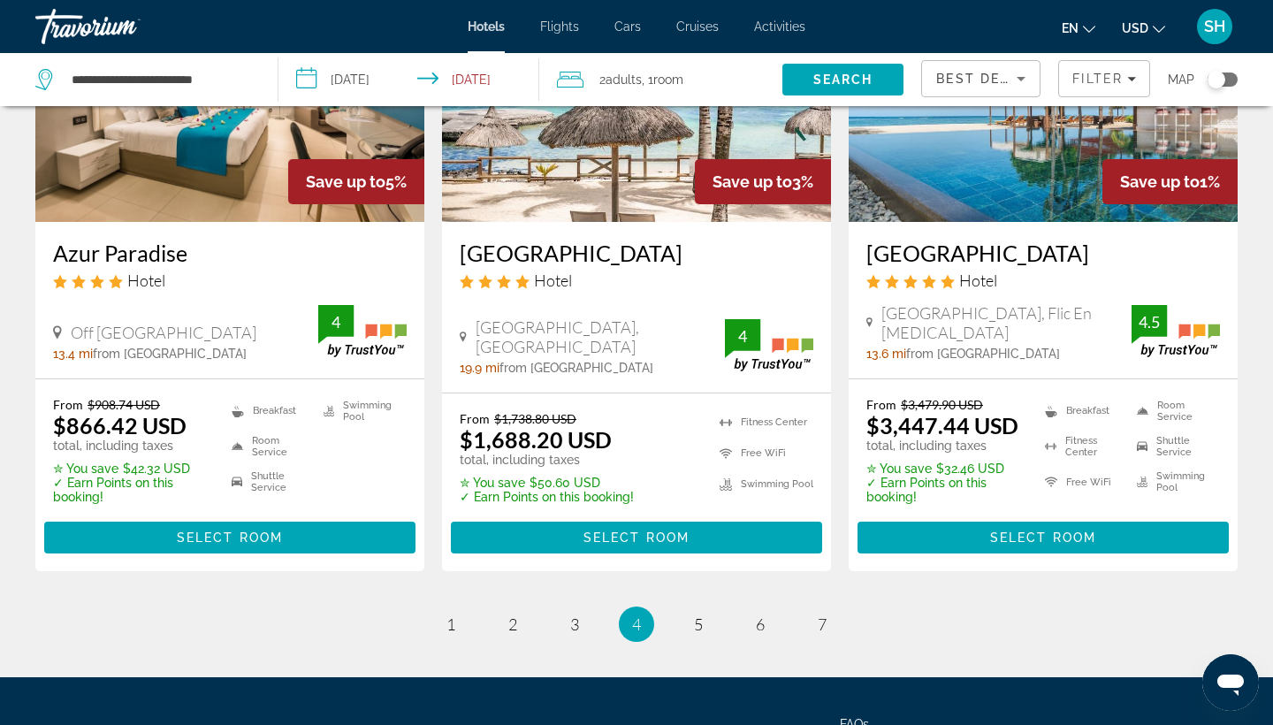
scroll to position [2275, 0]
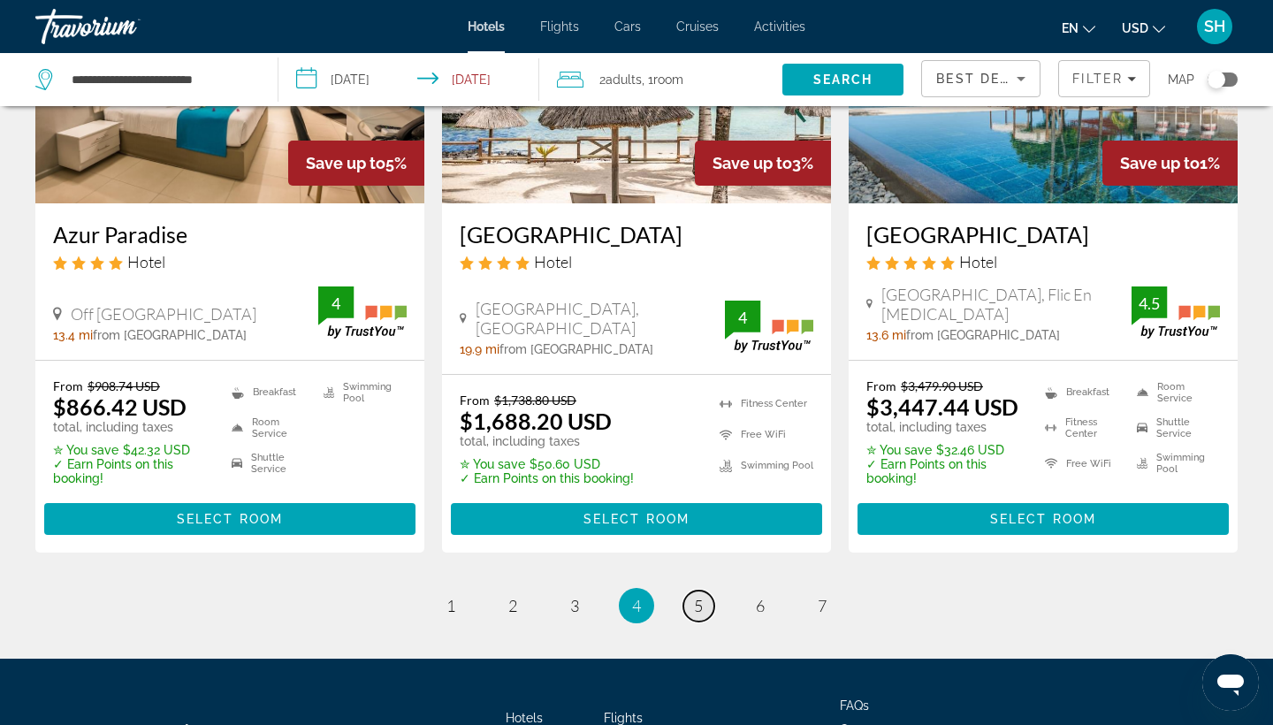
click at [697, 615] on span "5" at bounding box center [698, 605] width 9 height 19
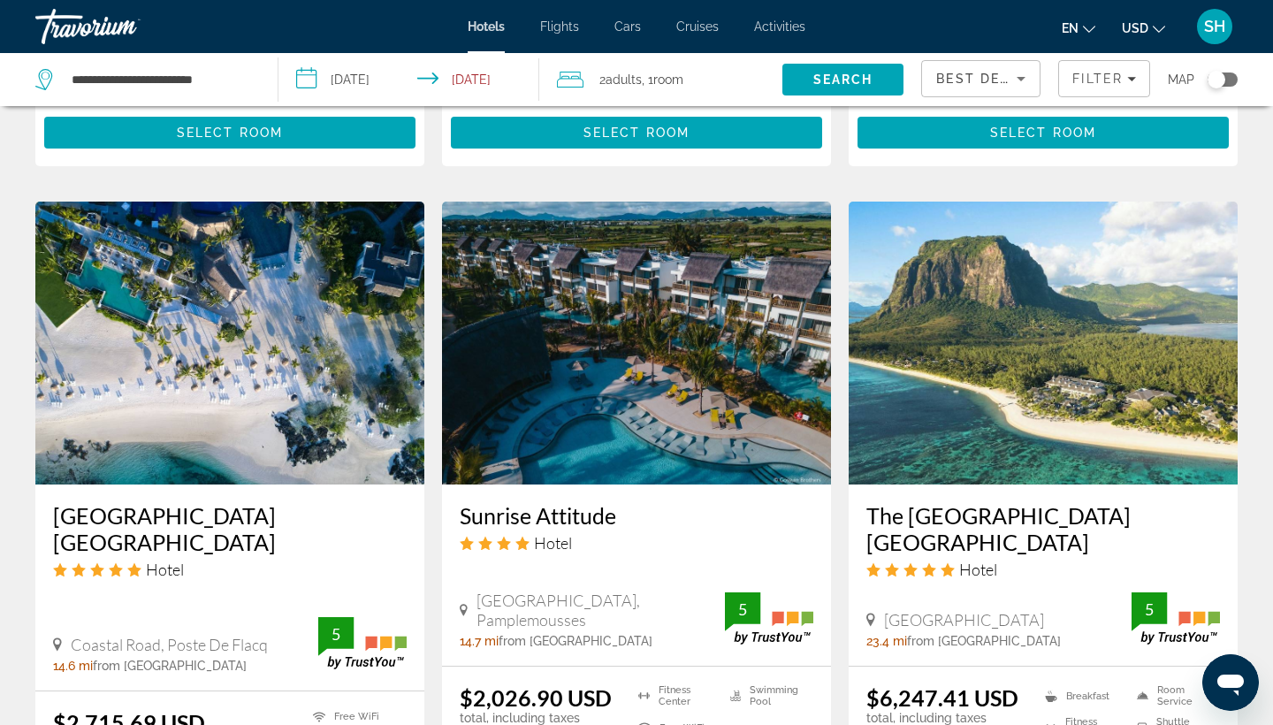
scroll to position [1336, 0]
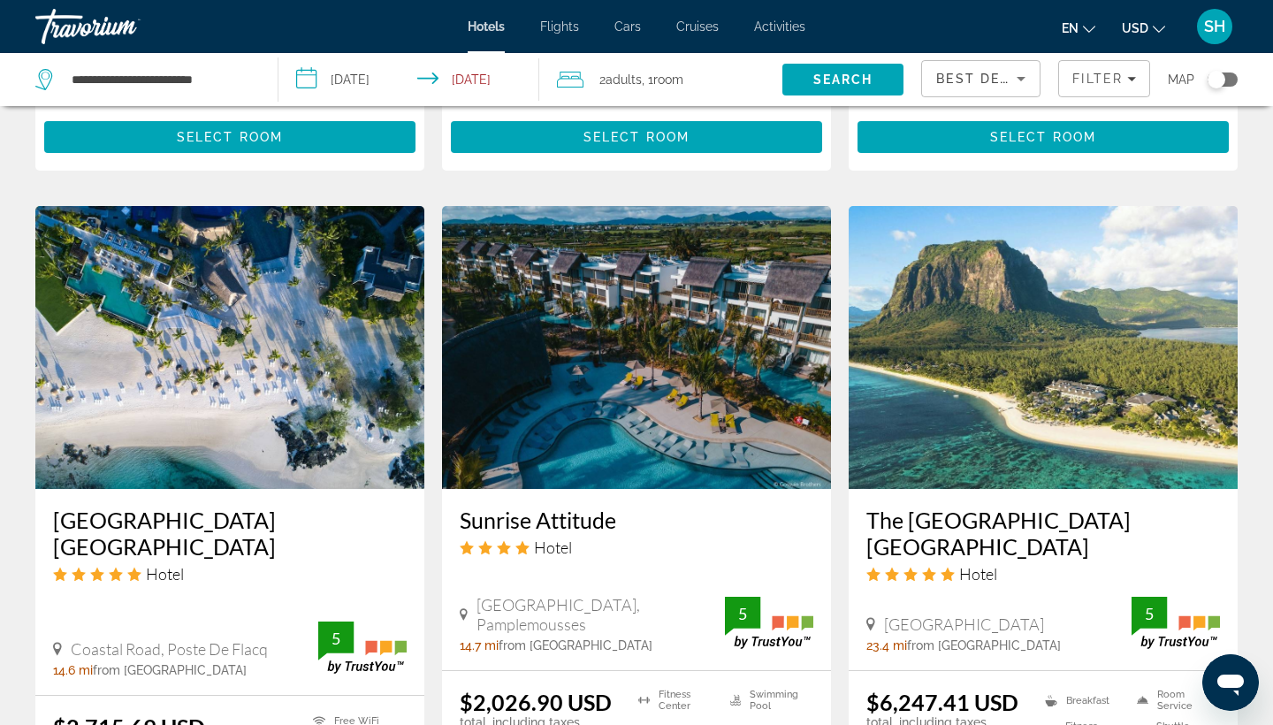
click at [219, 347] on img "Main content" at bounding box center [229, 347] width 389 height 283
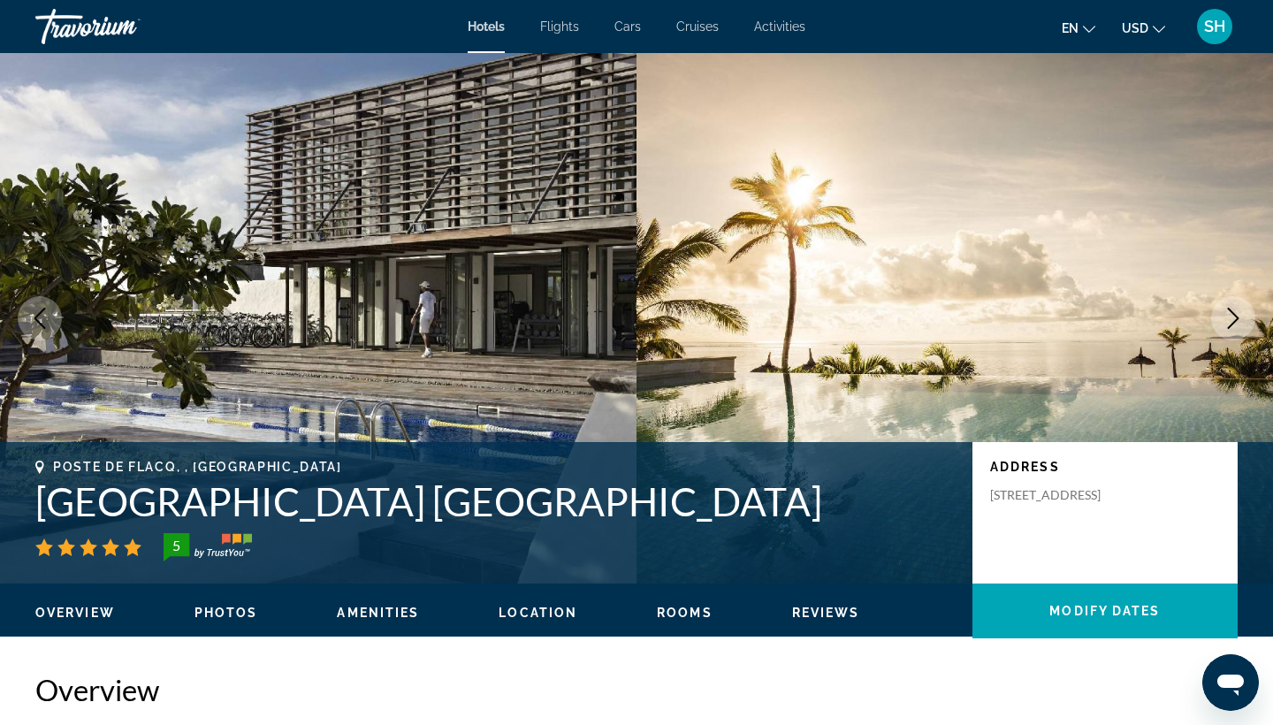
click at [1238, 332] on button "Next image" at bounding box center [1233, 318] width 44 height 44
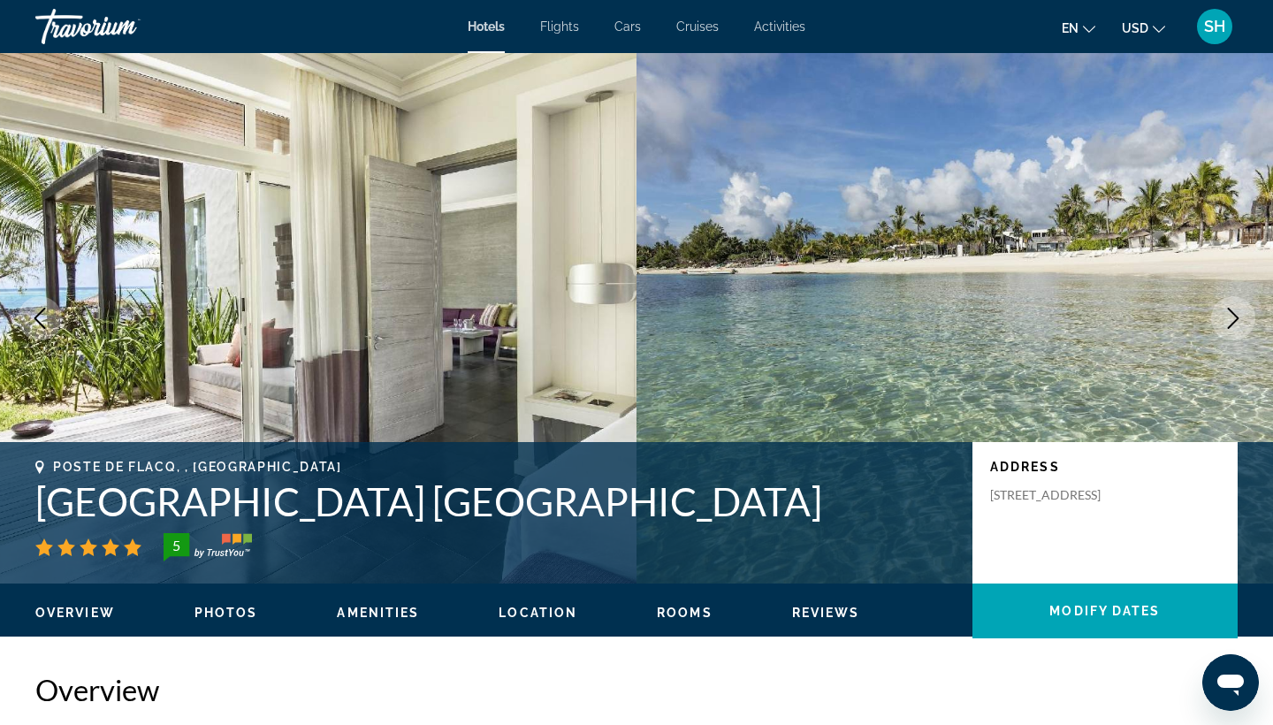
click at [1236, 336] on button "Next image" at bounding box center [1233, 318] width 44 height 44
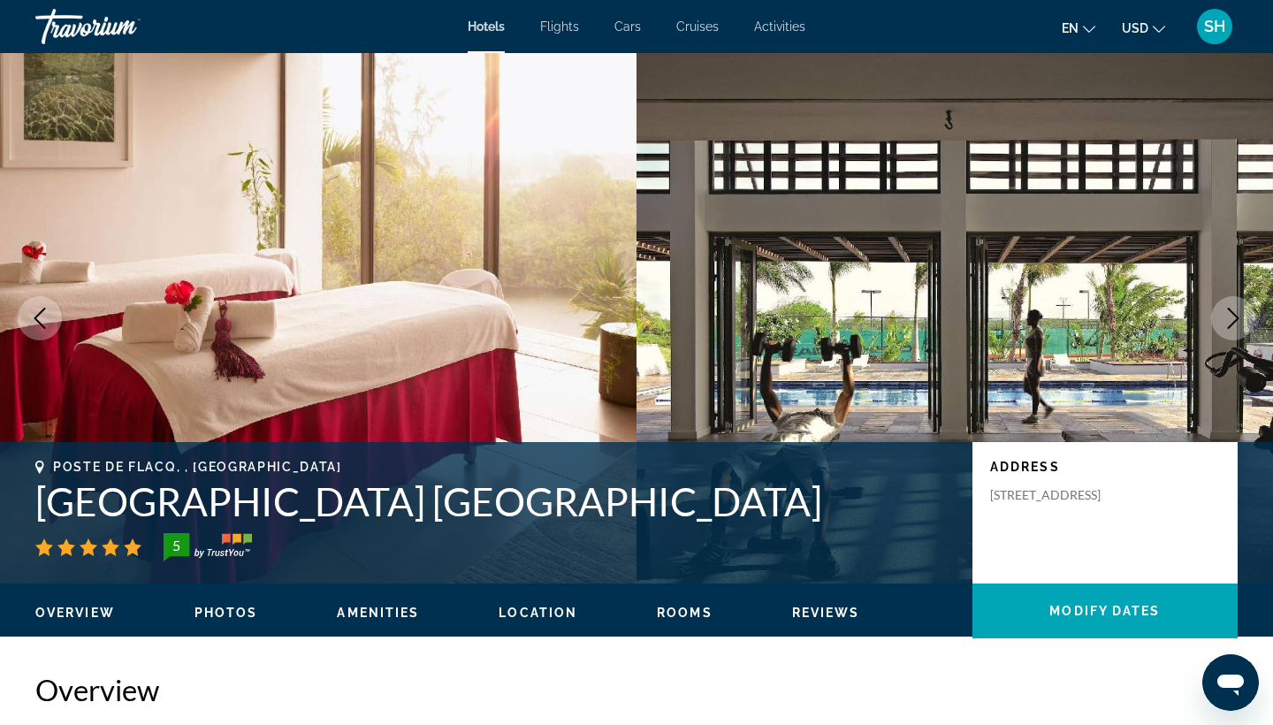
click at [1236, 336] on button "Next image" at bounding box center [1233, 318] width 44 height 44
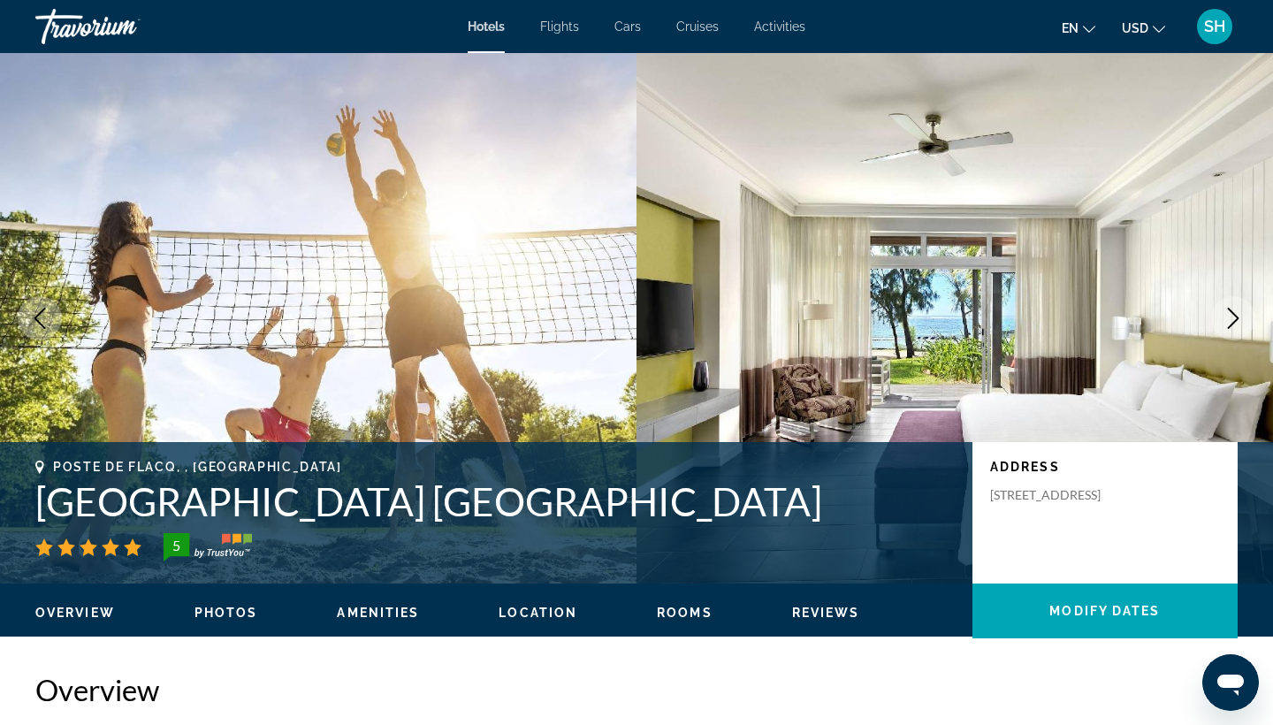
click at [1236, 336] on button "Next image" at bounding box center [1233, 318] width 44 height 44
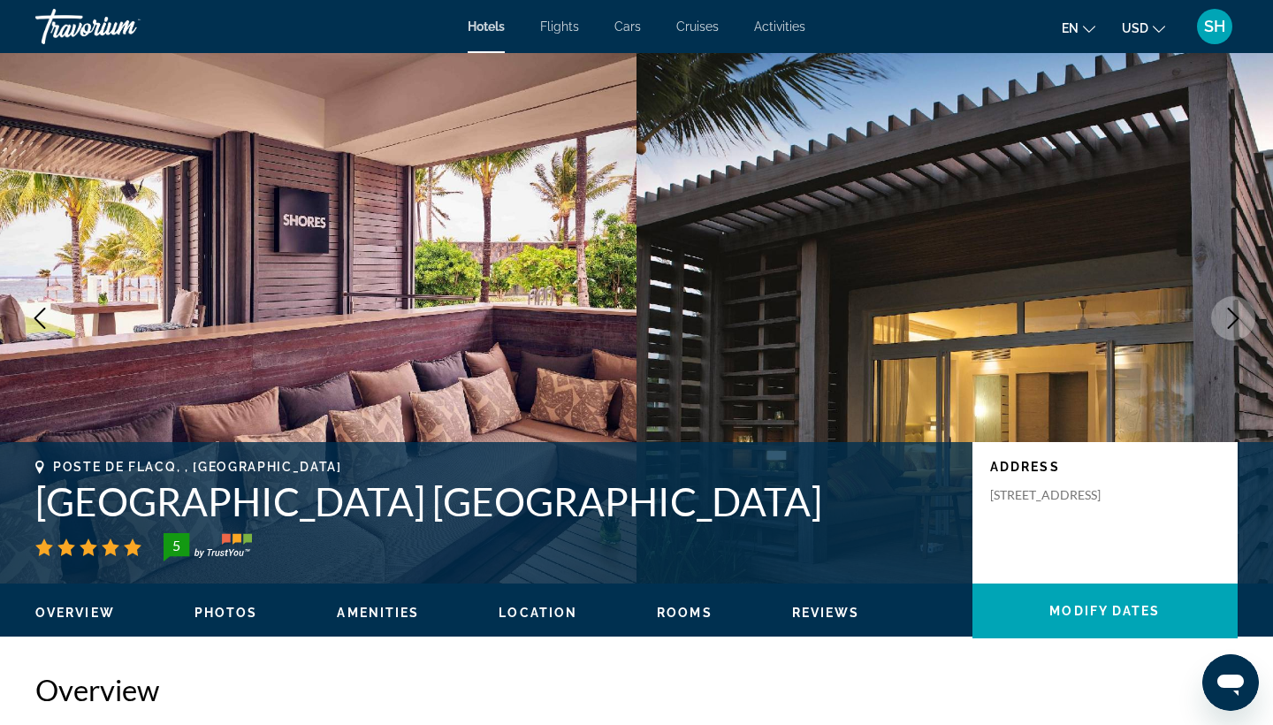
click at [1236, 336] on button "Next image" at bounding box center [1233, 318] width 44 height 44
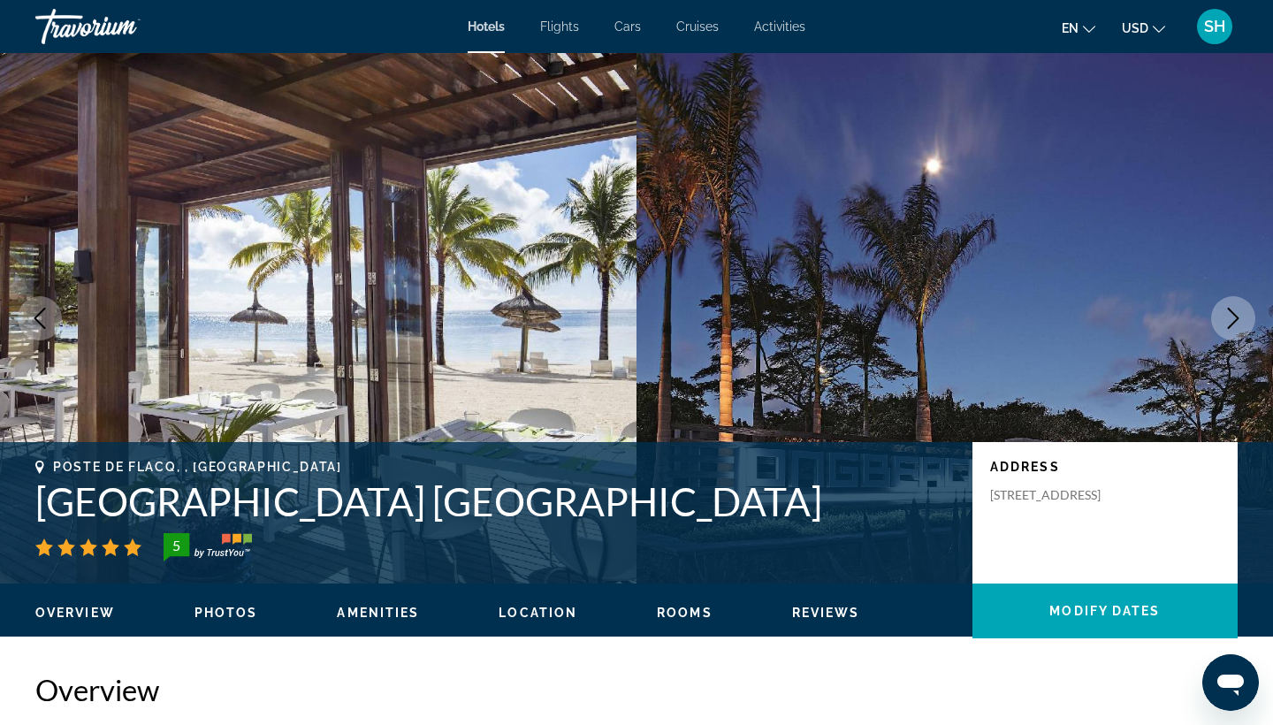
click at [1236, 336] on button "Next image" at bounding box center [1233, 318] width 44 height 44
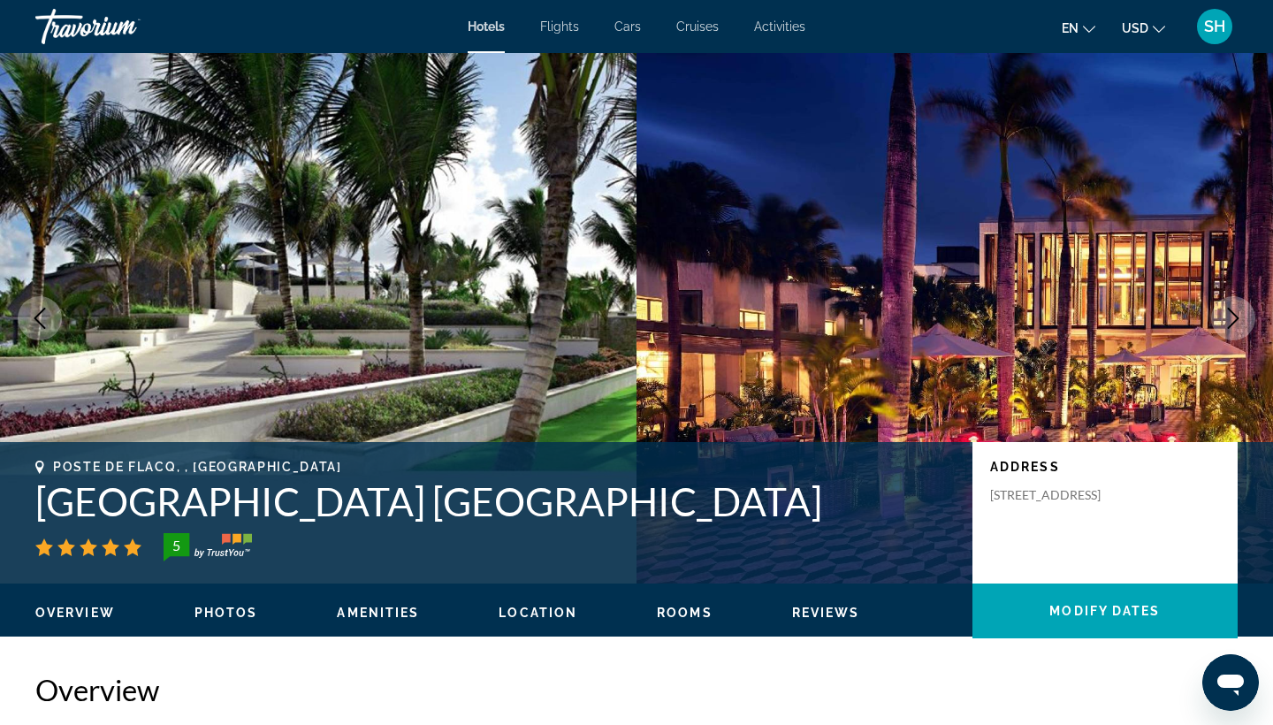
click at [1236, 336] on button "Next image" at bounding box center [1233, 318] width 44 height 44
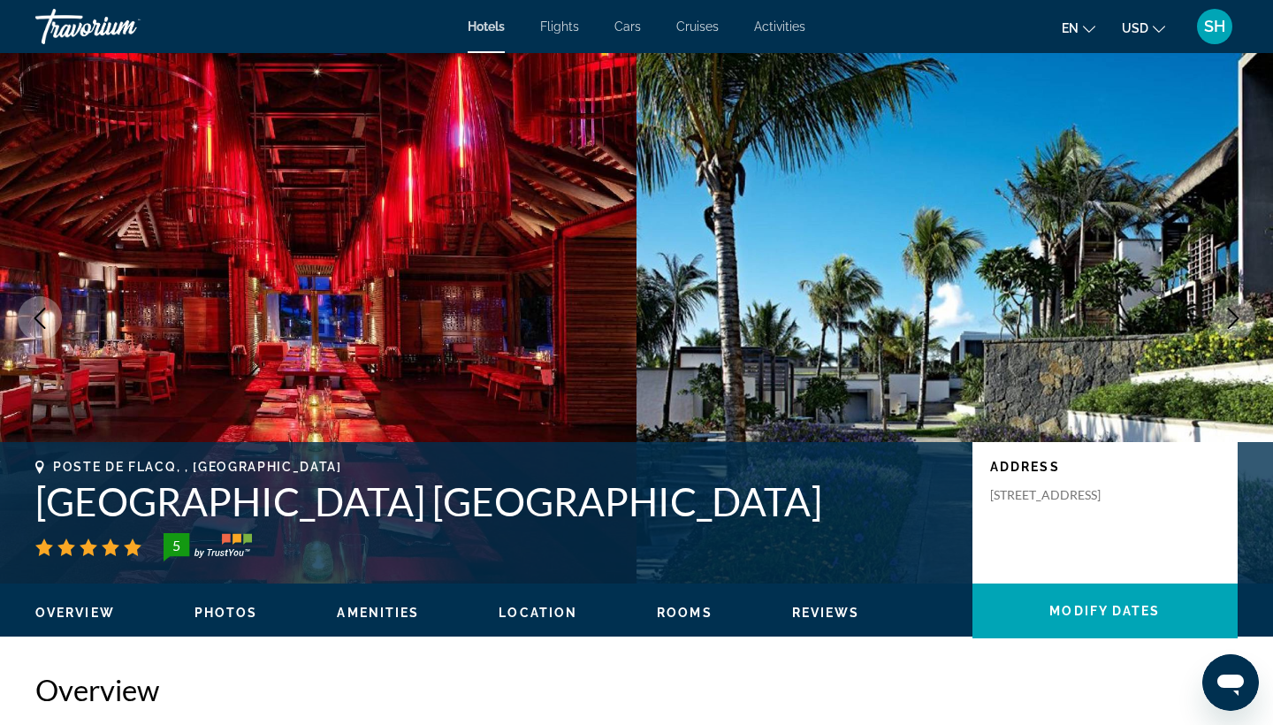
click at [1236, 336] on button "Next image" at bounding box center [1233, 318] width 44 height 44
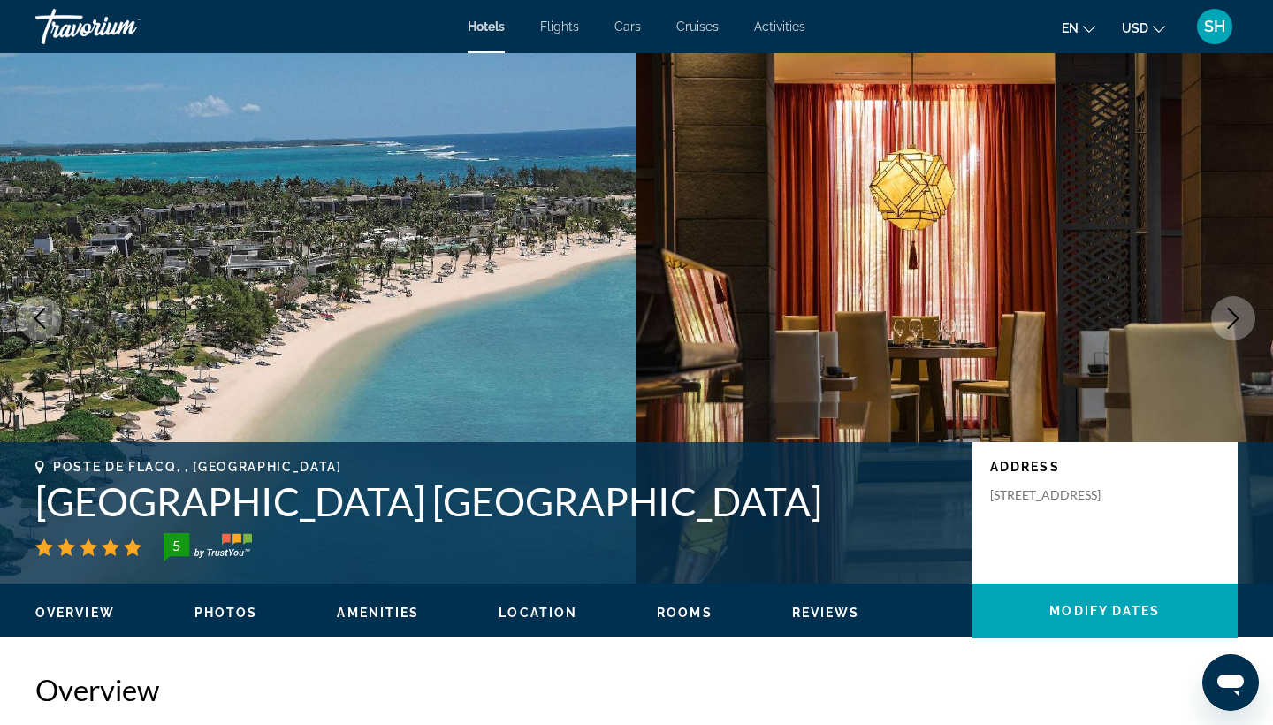
click at [1236, 336] on button "Next image" at bounding box center [1233, 318] width 44 height 44
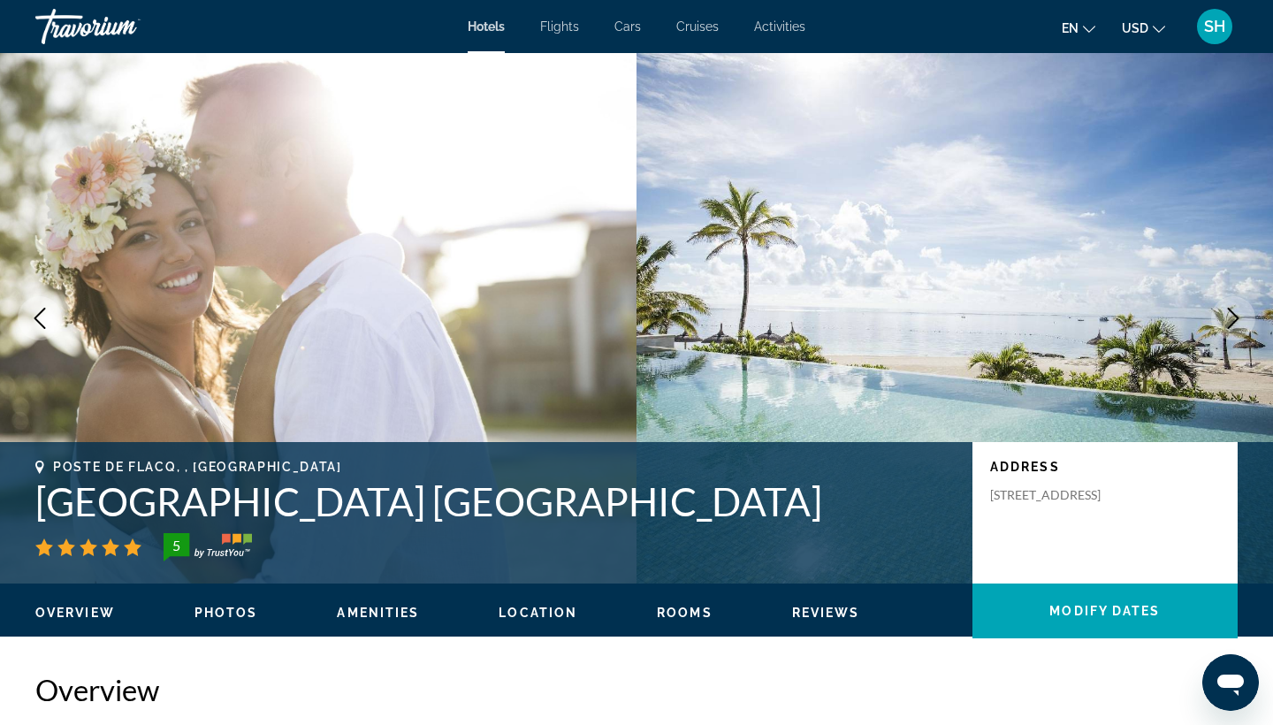
click at [1236, 336] on button "Next image" at bounding box center [1233, 318] width 44 height 44
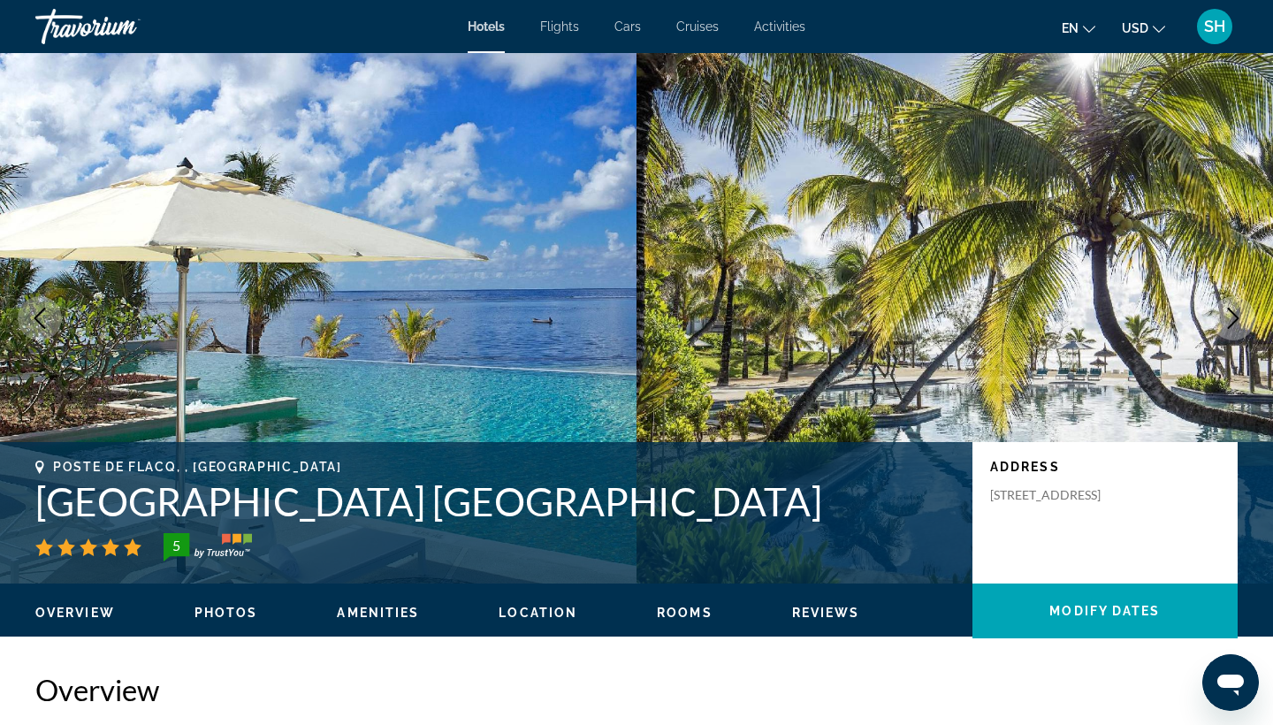
click at [1236, 336] on button "Next image" at bounding box center [1233, 318] width 44 height 44
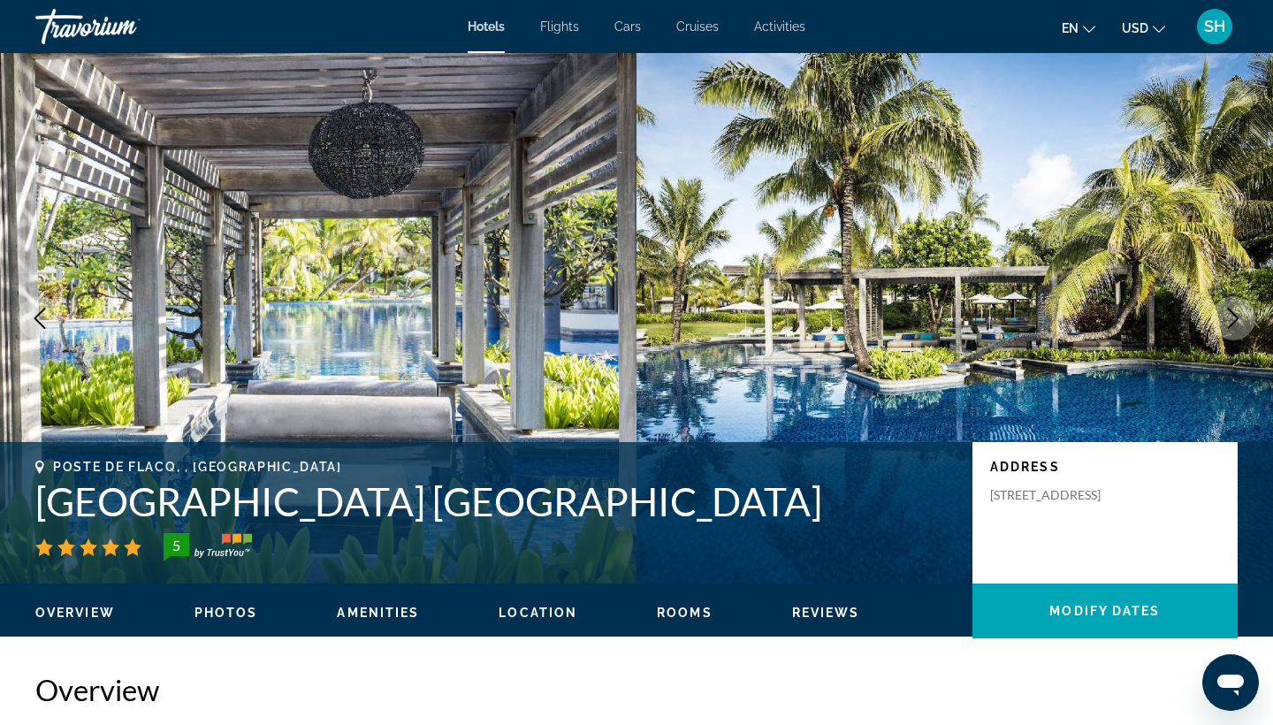
click at [1236, 336] on button "Next image" at bounding box center [1233, 318] width 44 height 44
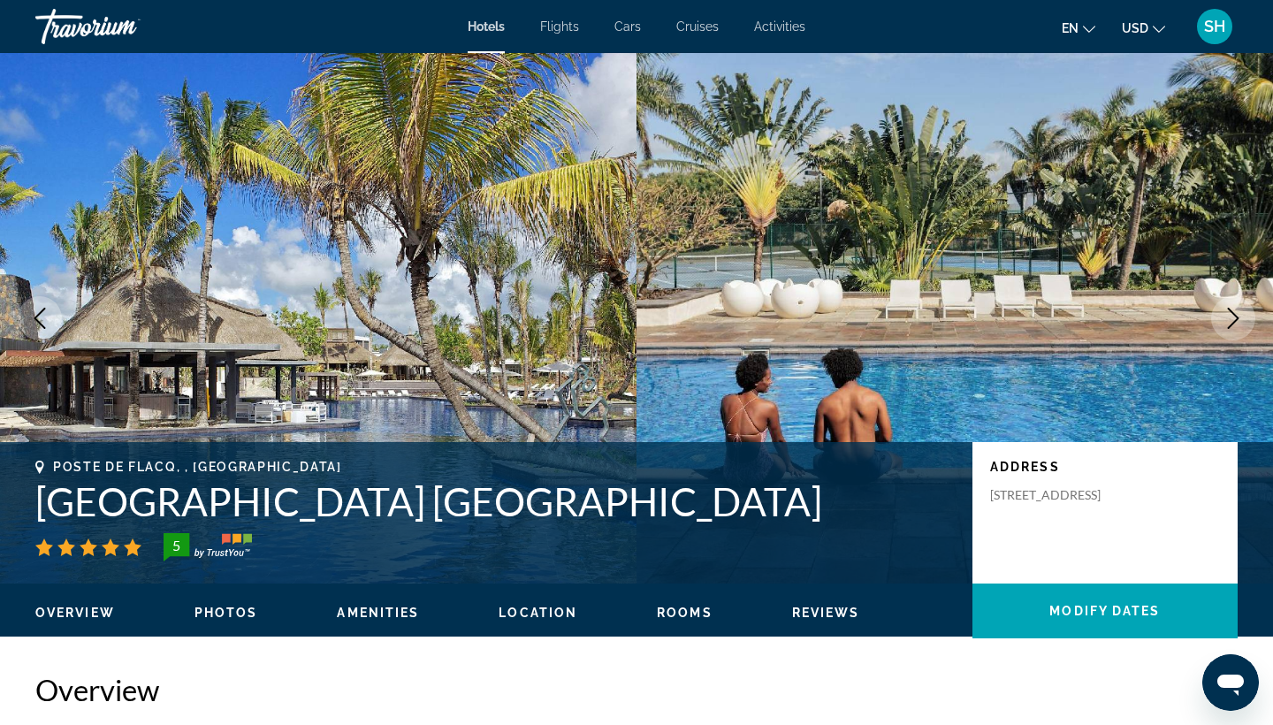
click at [1229, 323] on icon "Next image" at bounding box center [1233, 318] width 21 height 21
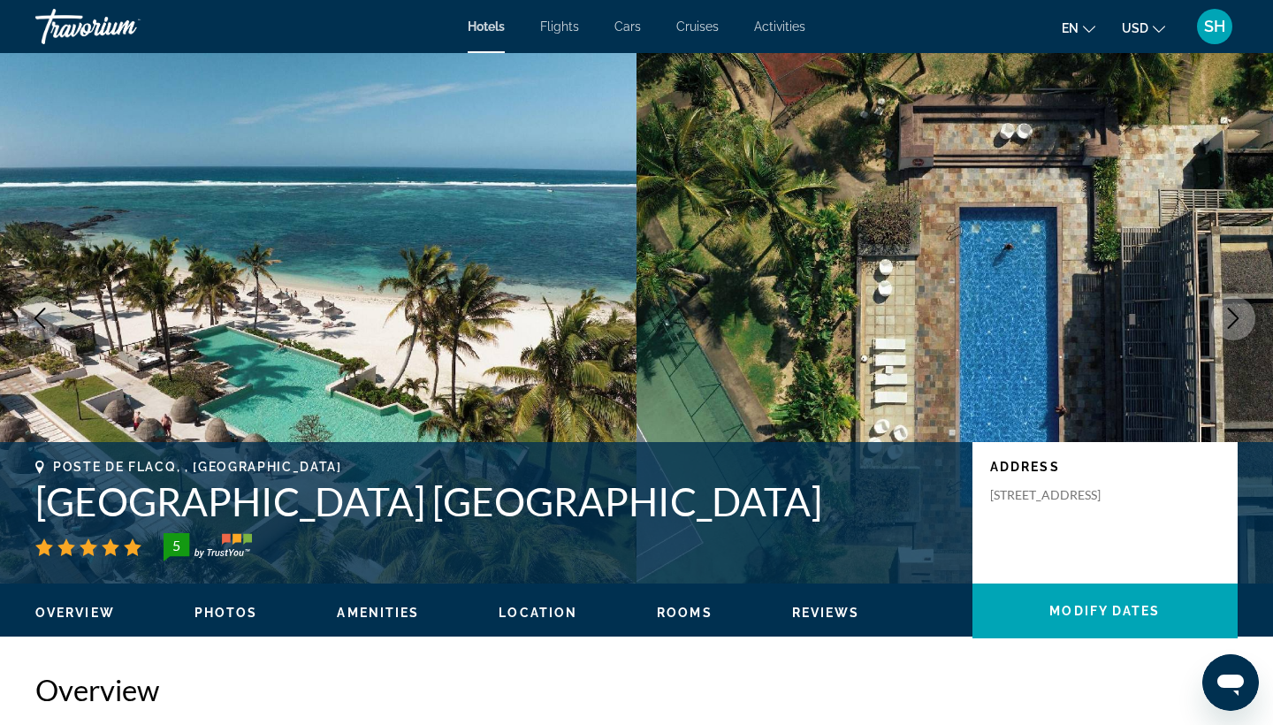
click at [1229, 323] on icon "Next image" at bounding box center [1233, 318] width 21 height 21
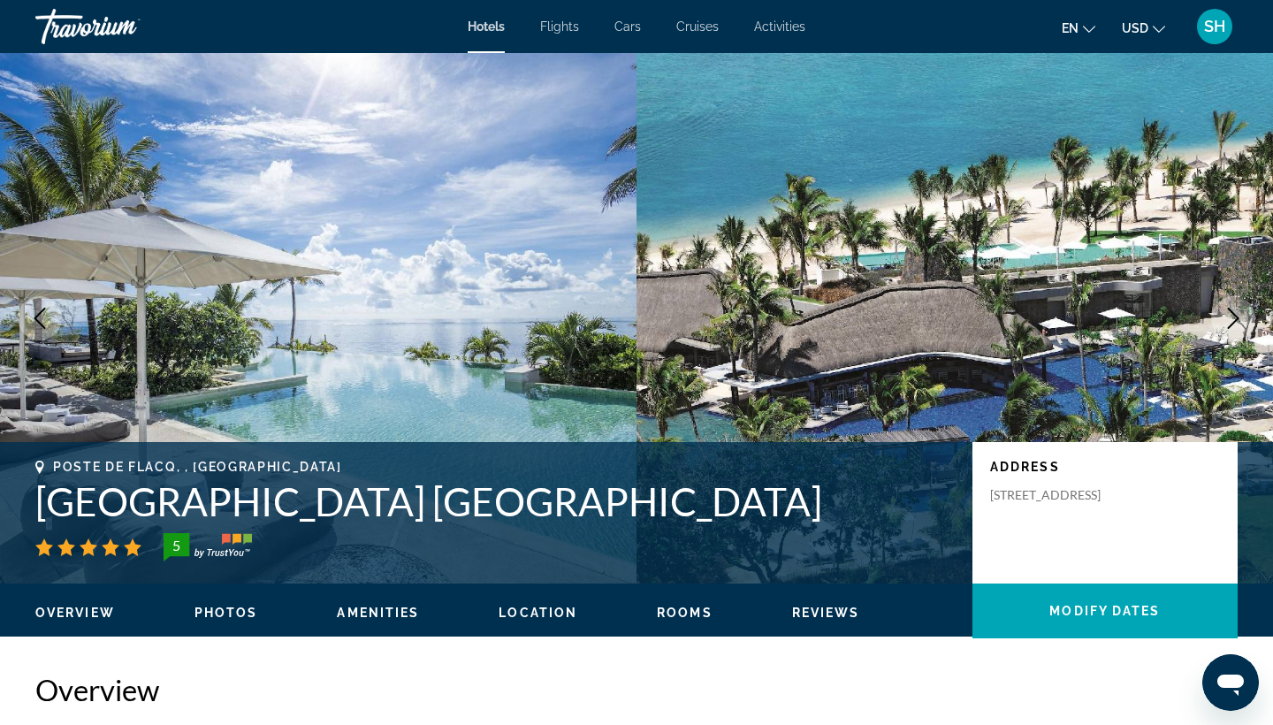
click at [1229, 323] on icon "Next image" at bounding box center [1233, 318] width 21 height 21
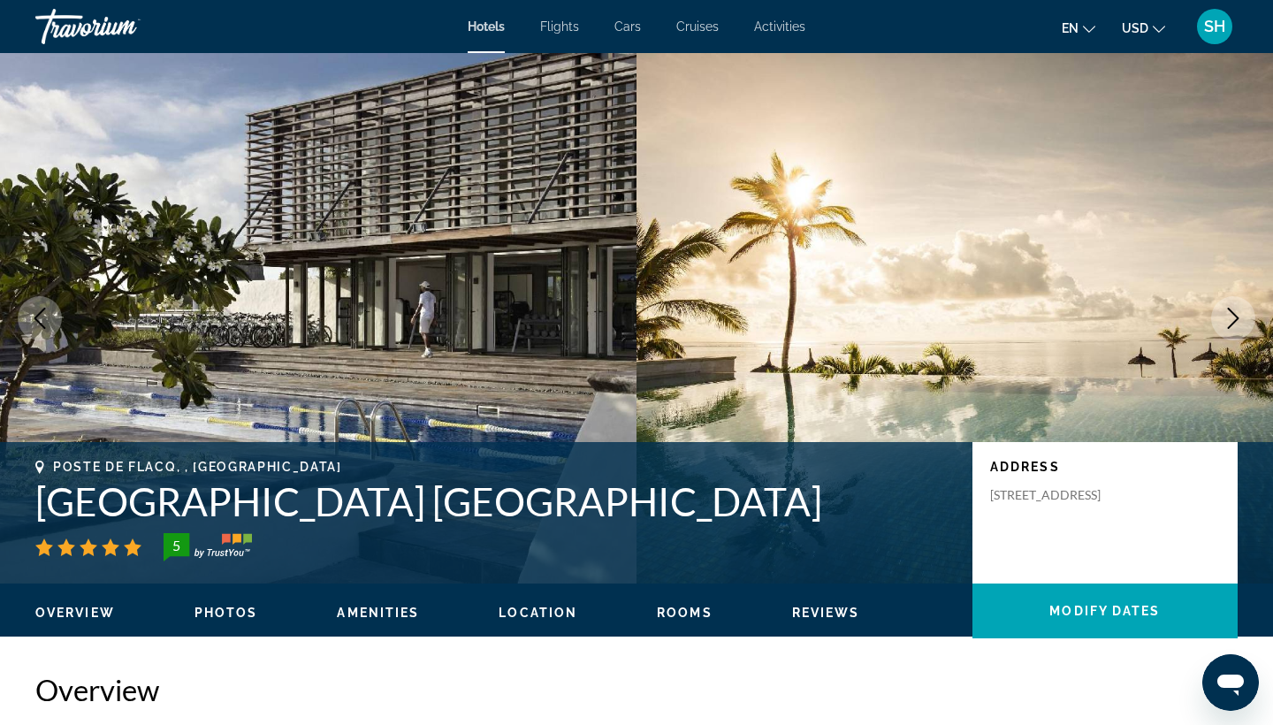
click at [1228, 323] on icon "Next image" at bounding box center [1233, 318] width 21 height 21
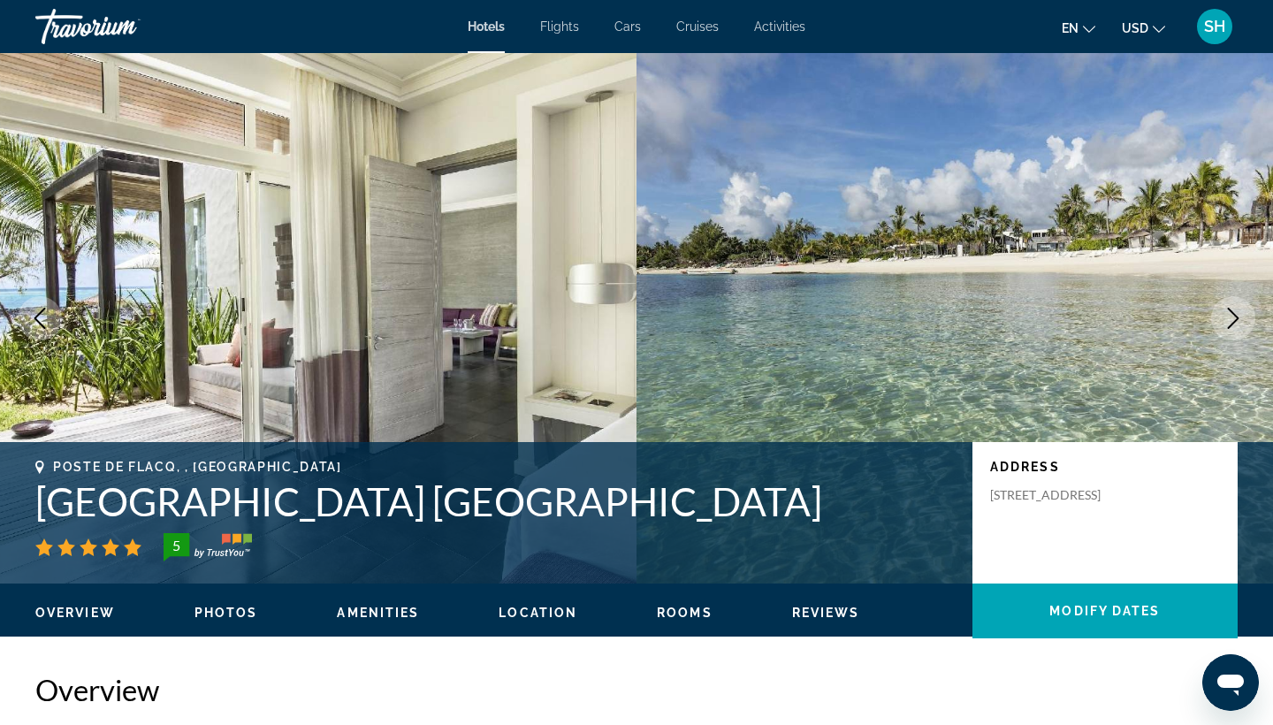
click at [1228, 323] on icon "Next image" at bounding box center [1233, 318] width 21 height 21
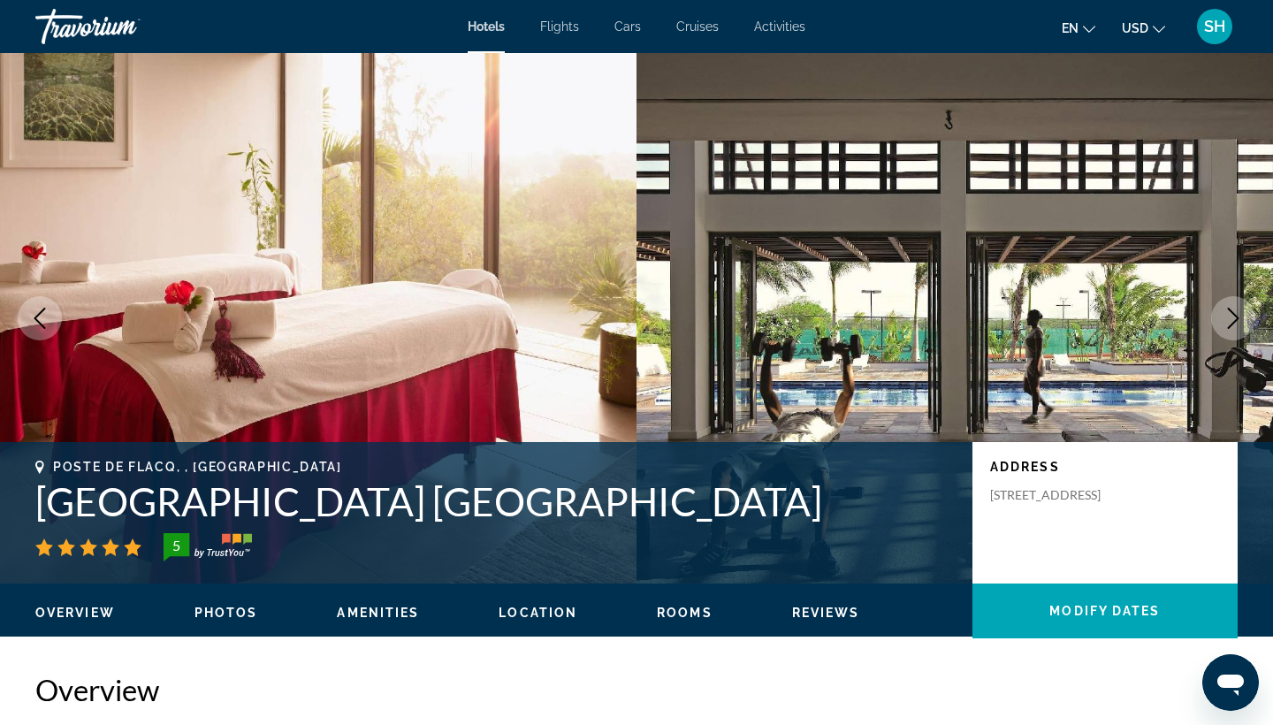
click at [1228, 322] on icon "Next image" at bounding box center [1233, 318] width 21 height 21
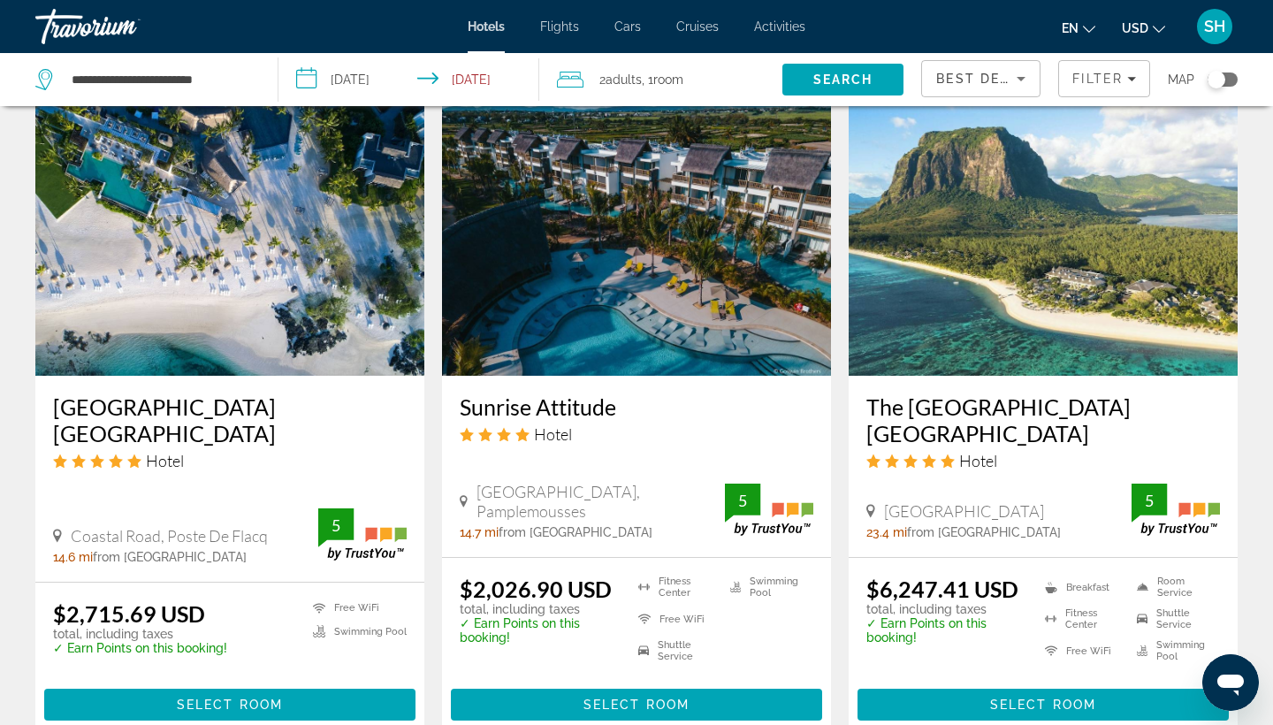
scroll to position [1453, 0]
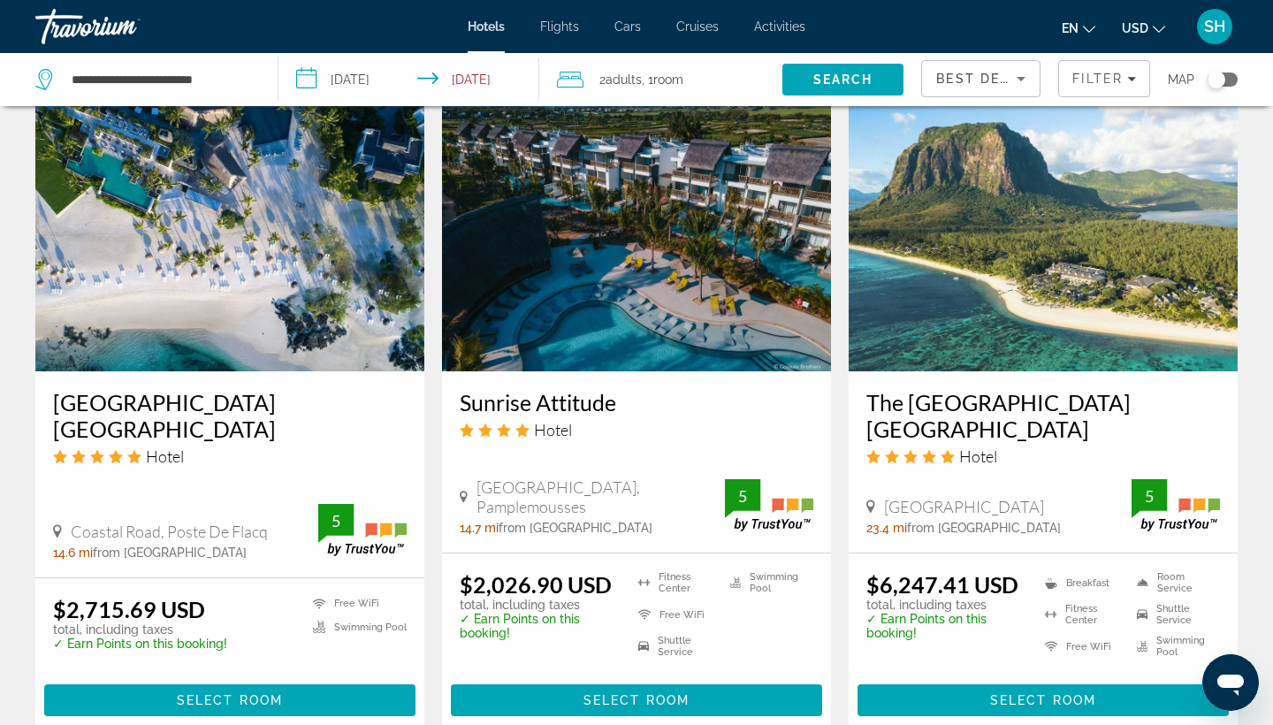
click at [657, 279] on img "Main content" at bounding box center [636, 229] width 389 height 283
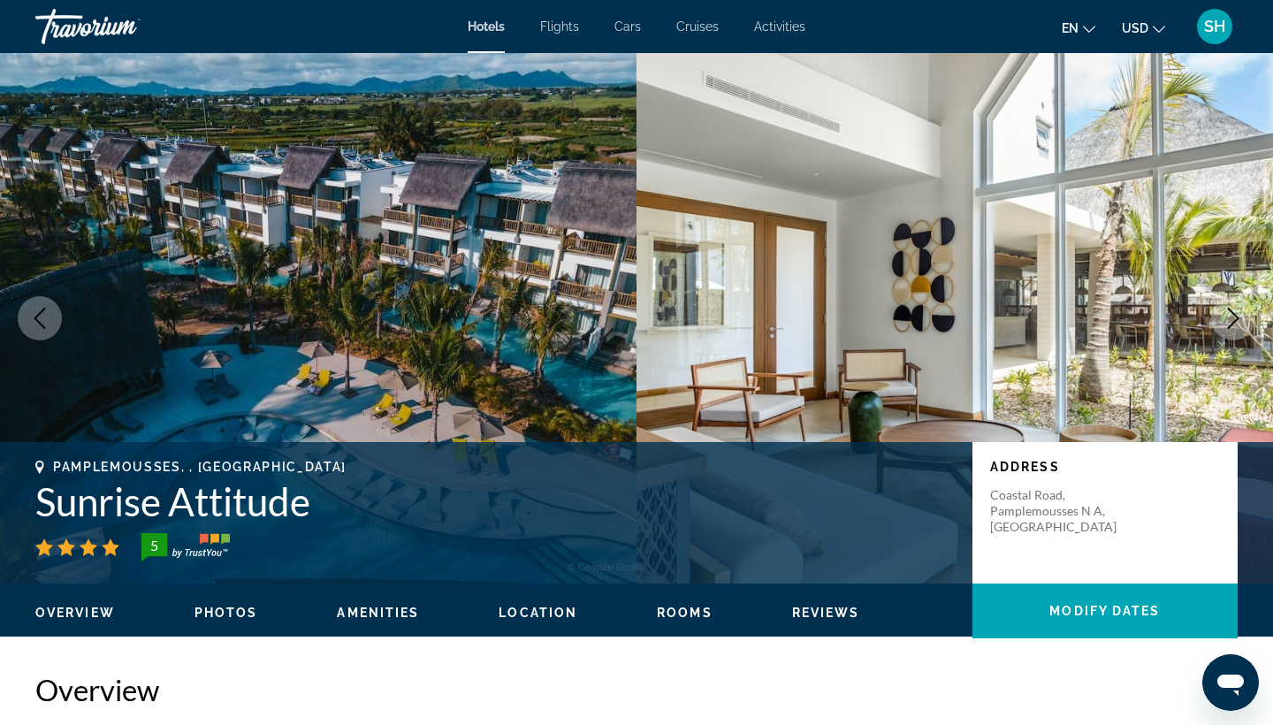
click at [1235, 319] on icon "Next image" at bounding box center [1233, 318] width 21 height 21
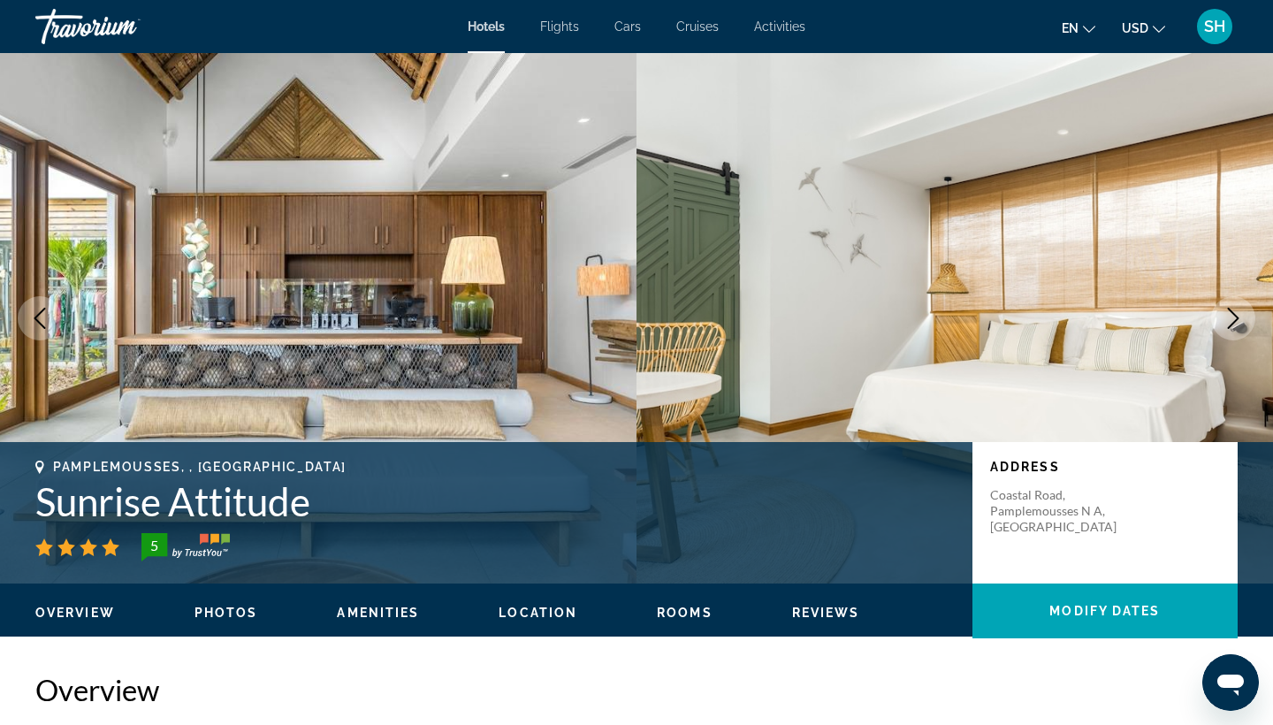
click at [1235, 319] on icon "Next image" at bounding box center [1233, 318] width 21 height 21
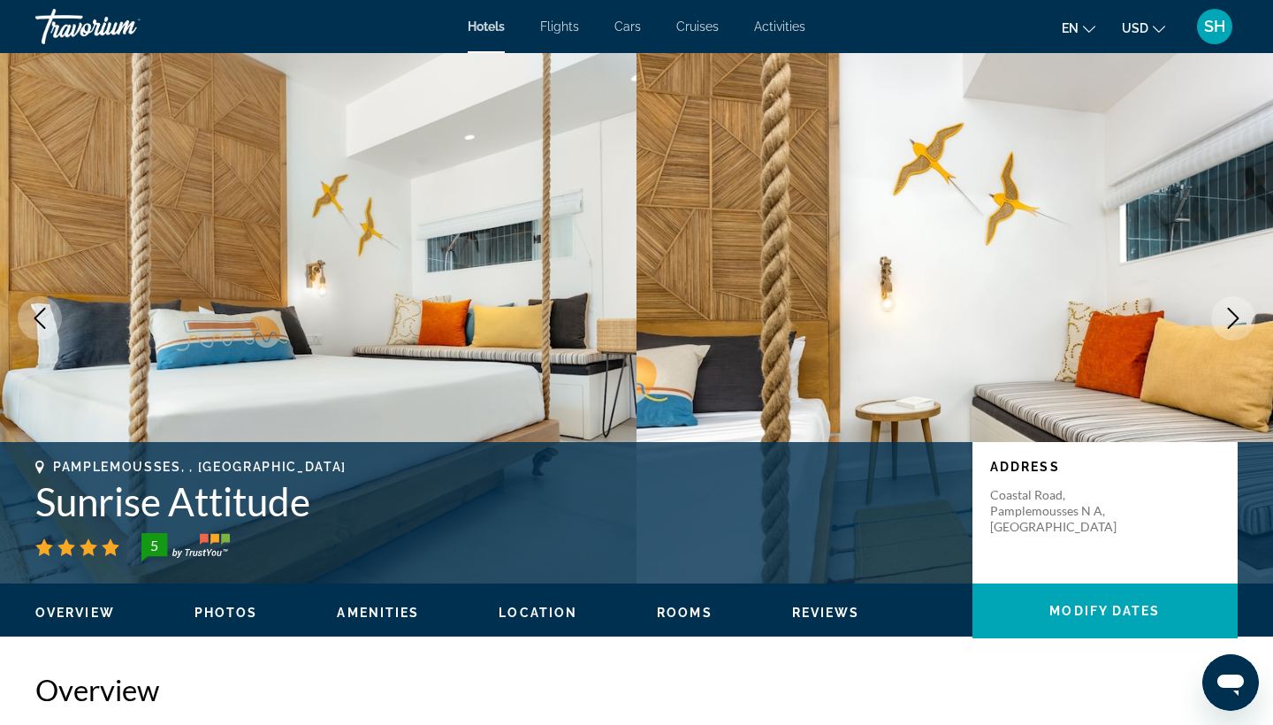
click at [1235, 319] on icon "Next image" at bounding box center [1233, 318] width 21 height 21
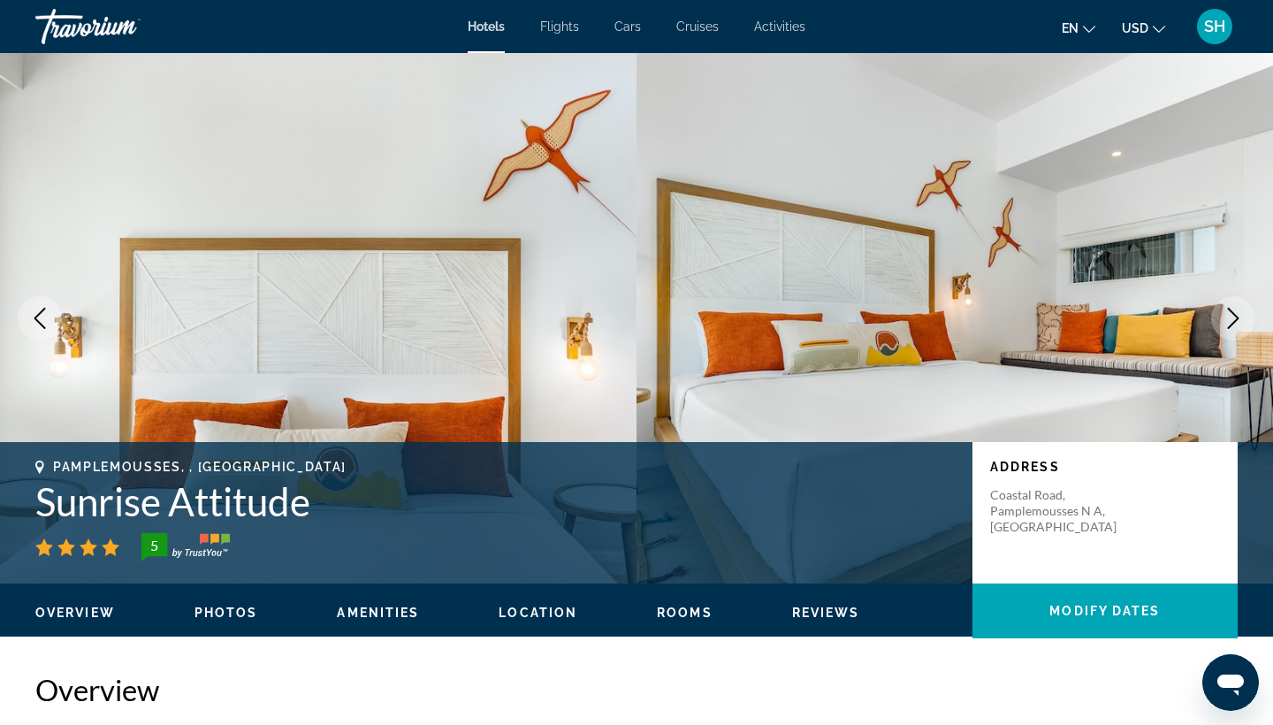
click at [1235, 319] on icon "Next image" at bounding box center [1233, 318] width 21 height 21
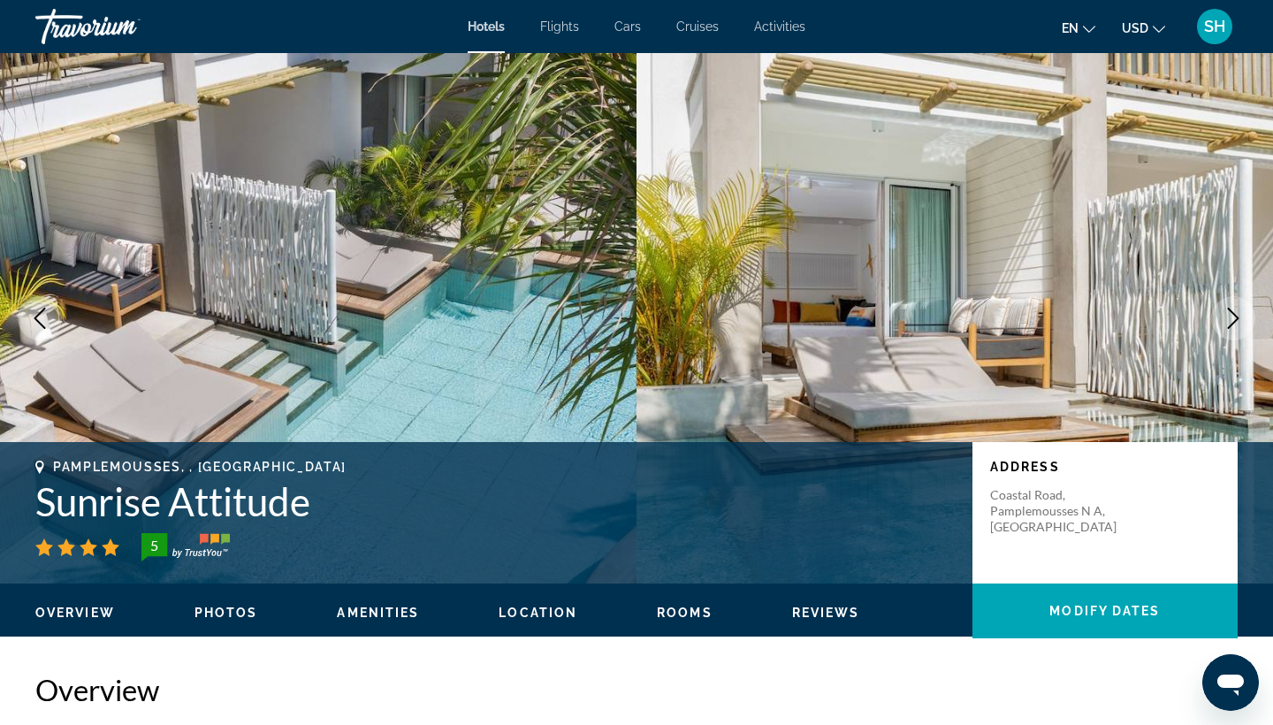
click at [1235, 320] on icon "Next image" at bounding box center [1233, 318] width 11 height 21
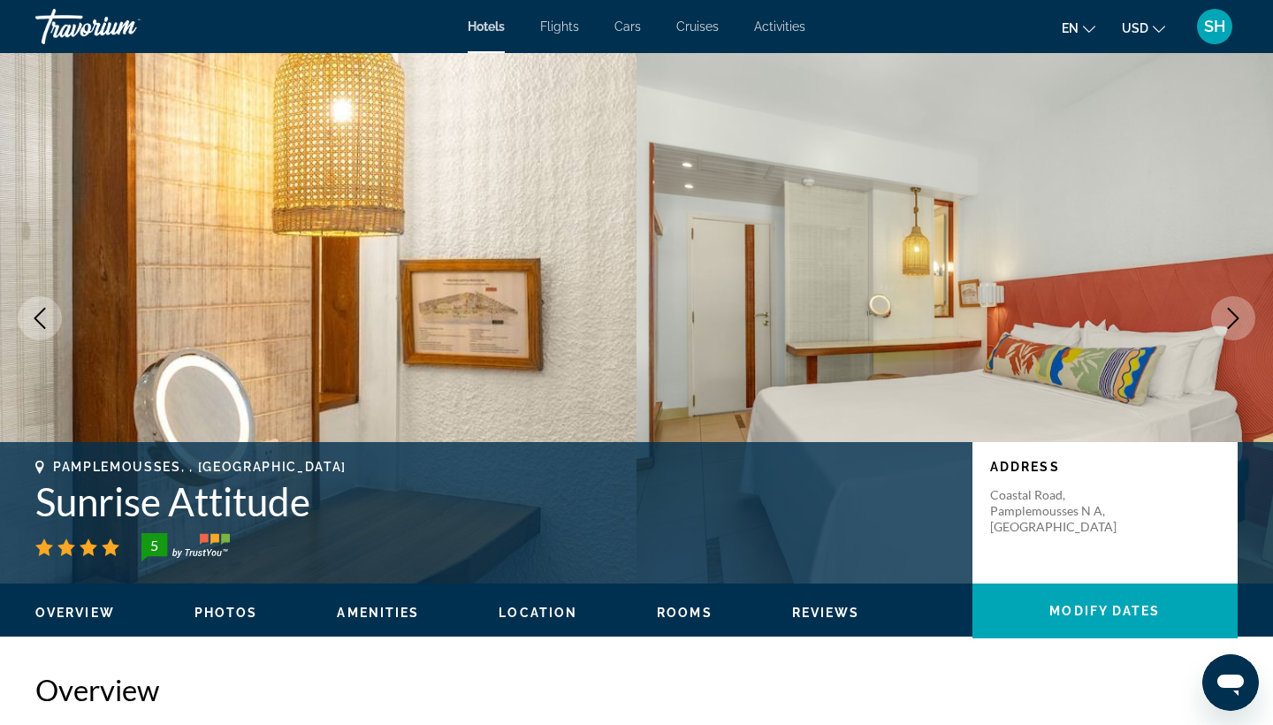
click at [1235, 320] on icon "Next image" at bounding box center [1233, 318] width 11 height 21
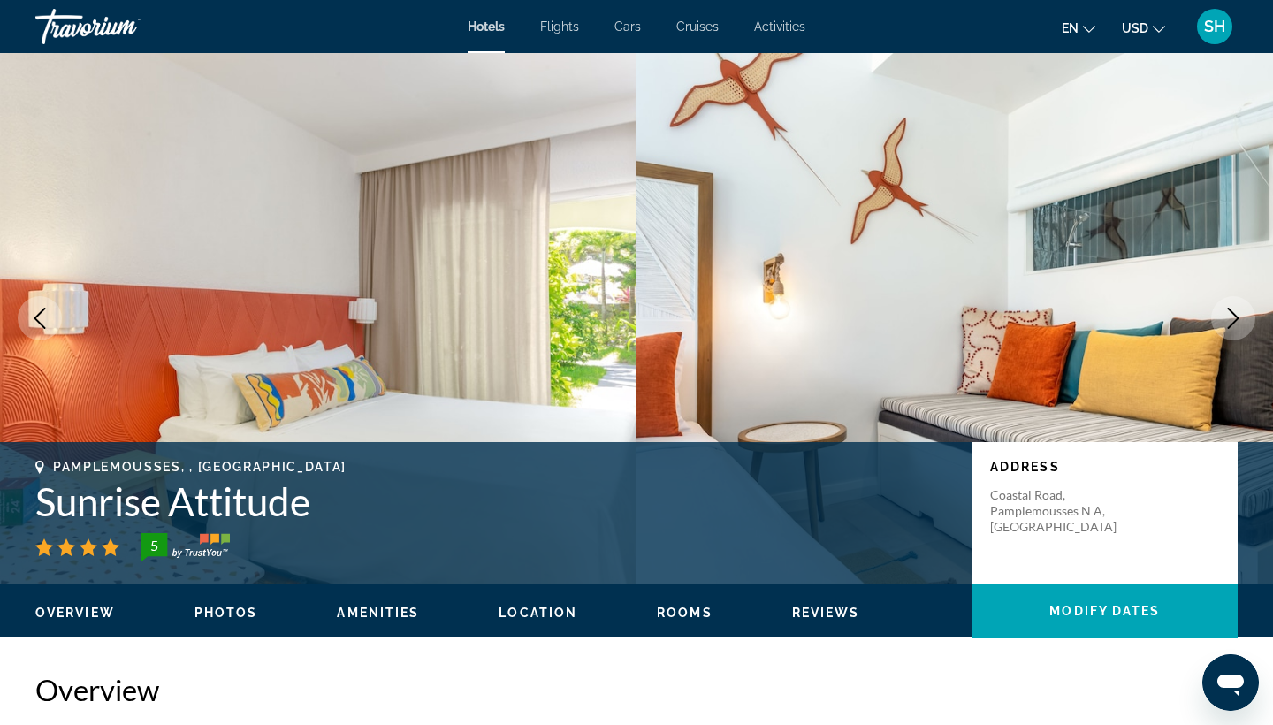
click at [1235, 320] on icon "Next image" at bounding box center [1233, 318] width 11 height 21
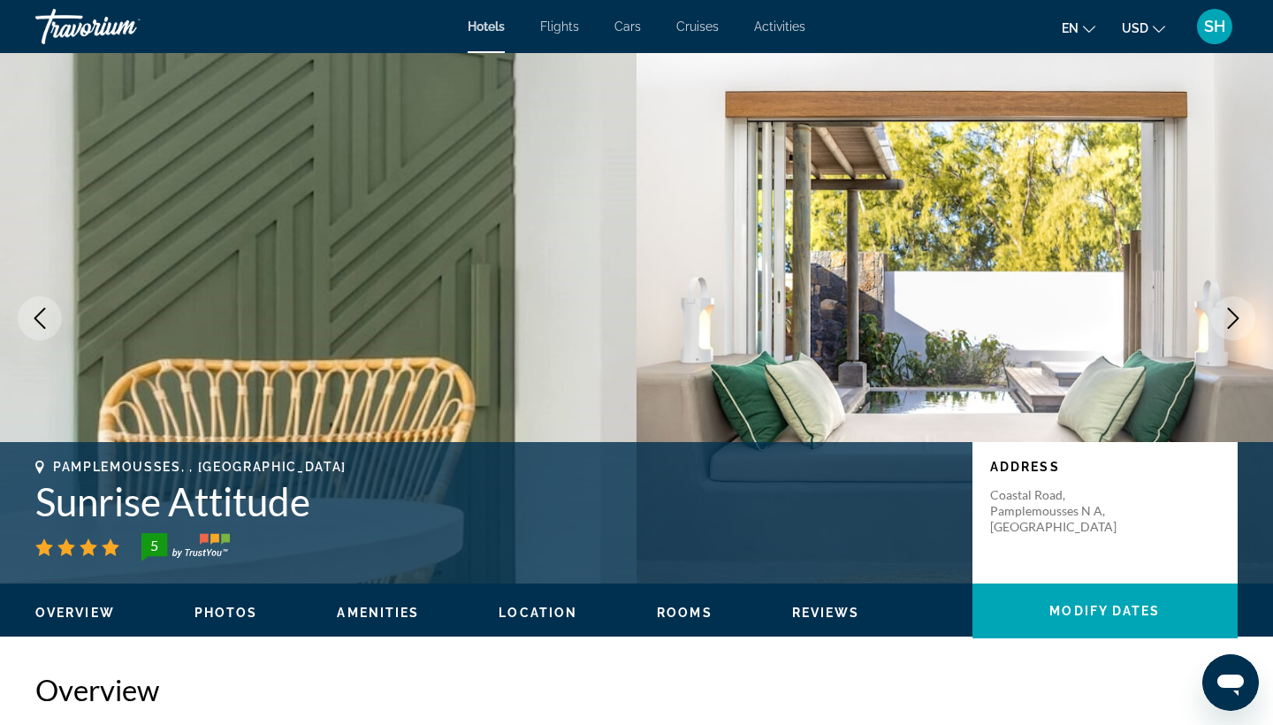
click at [1236, 320] on icon "Next image" at bounding box center [1233, 318] width 11 height 21
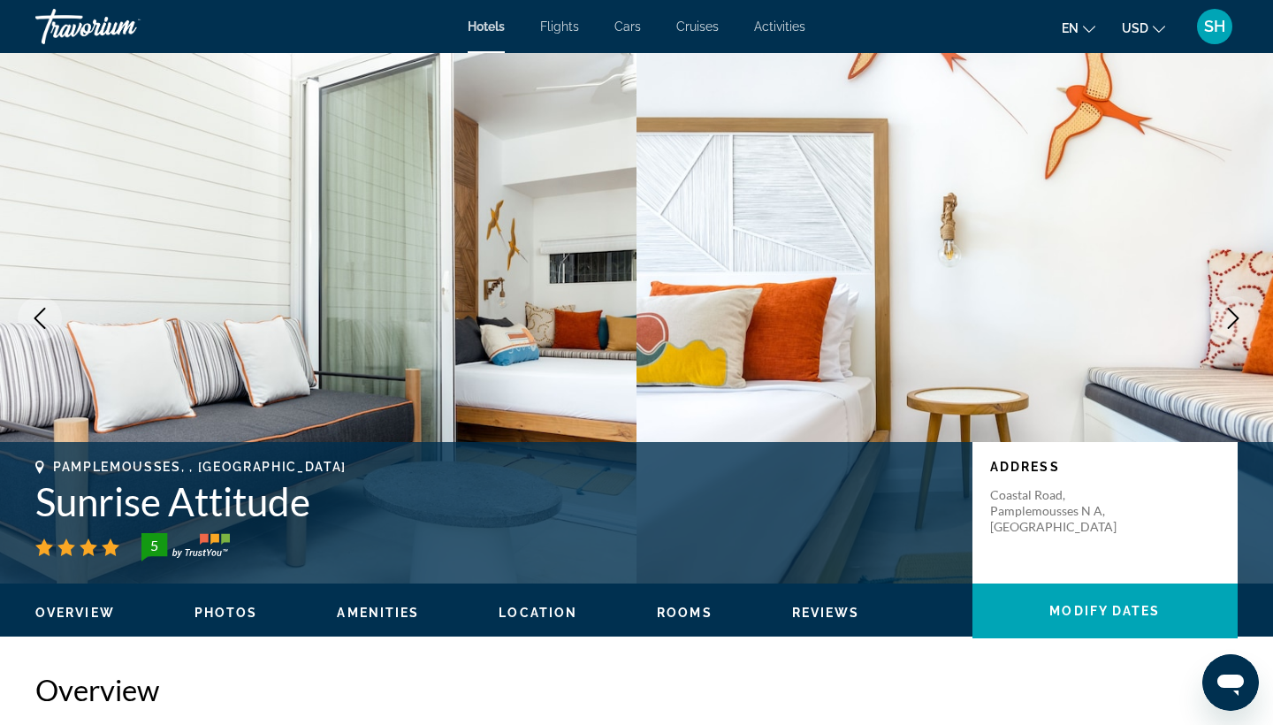
click at [1236, 320] on icon "Next image" at bounding box center [1233, 318] width 11 height 21
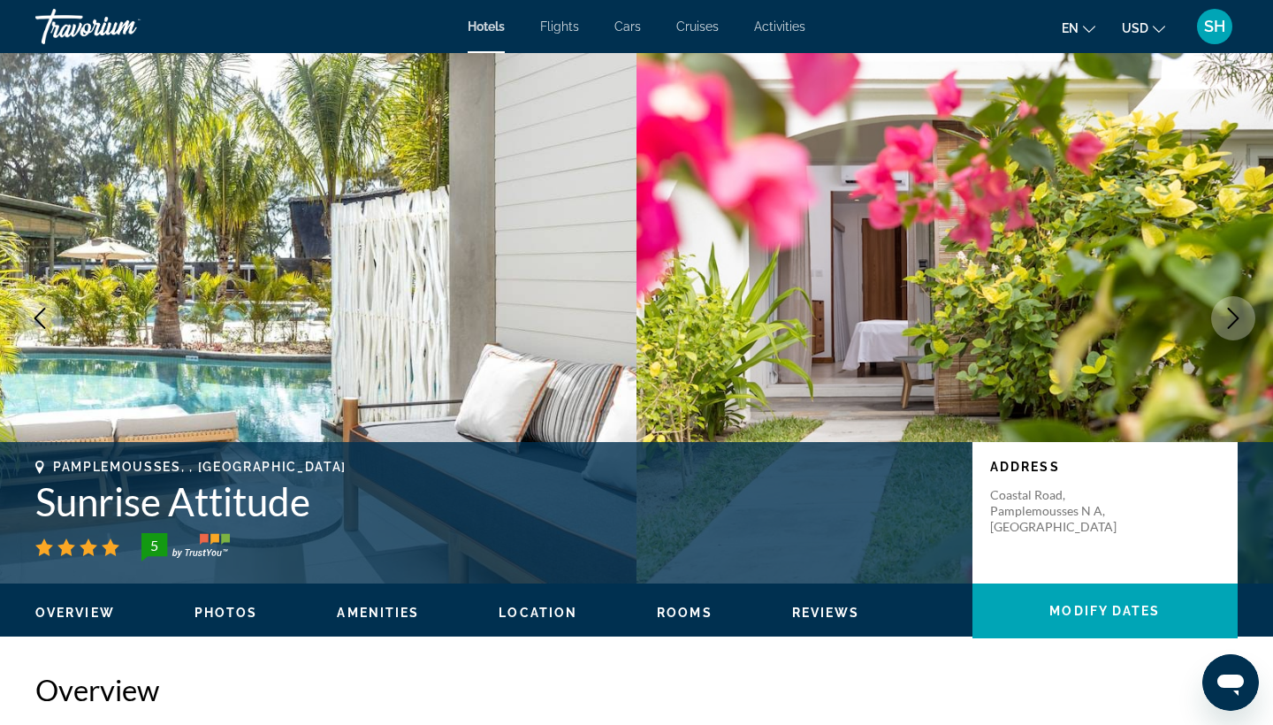
click at [1236, 320] on icon "Next image" at bounding box center [1233, 318] width 11 height 21
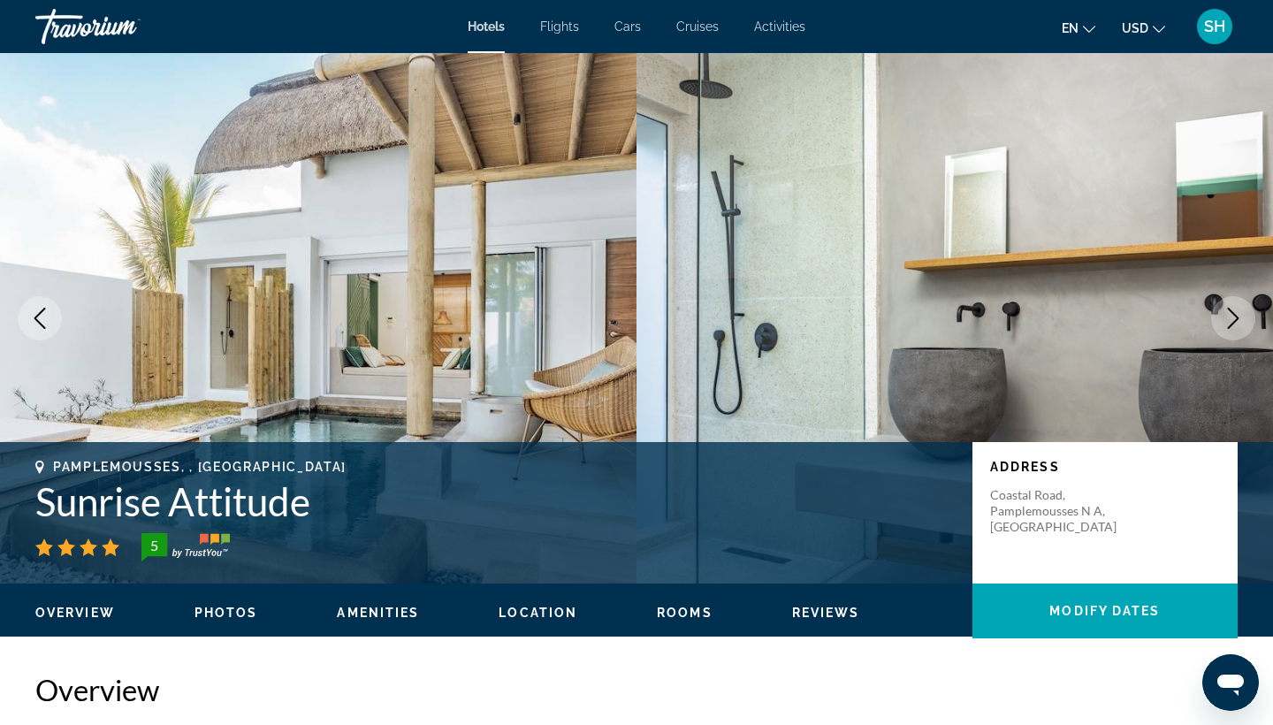
click at [1236, 320] on icon "Next image" at bounding box center [1233, 318] width 11 height 21
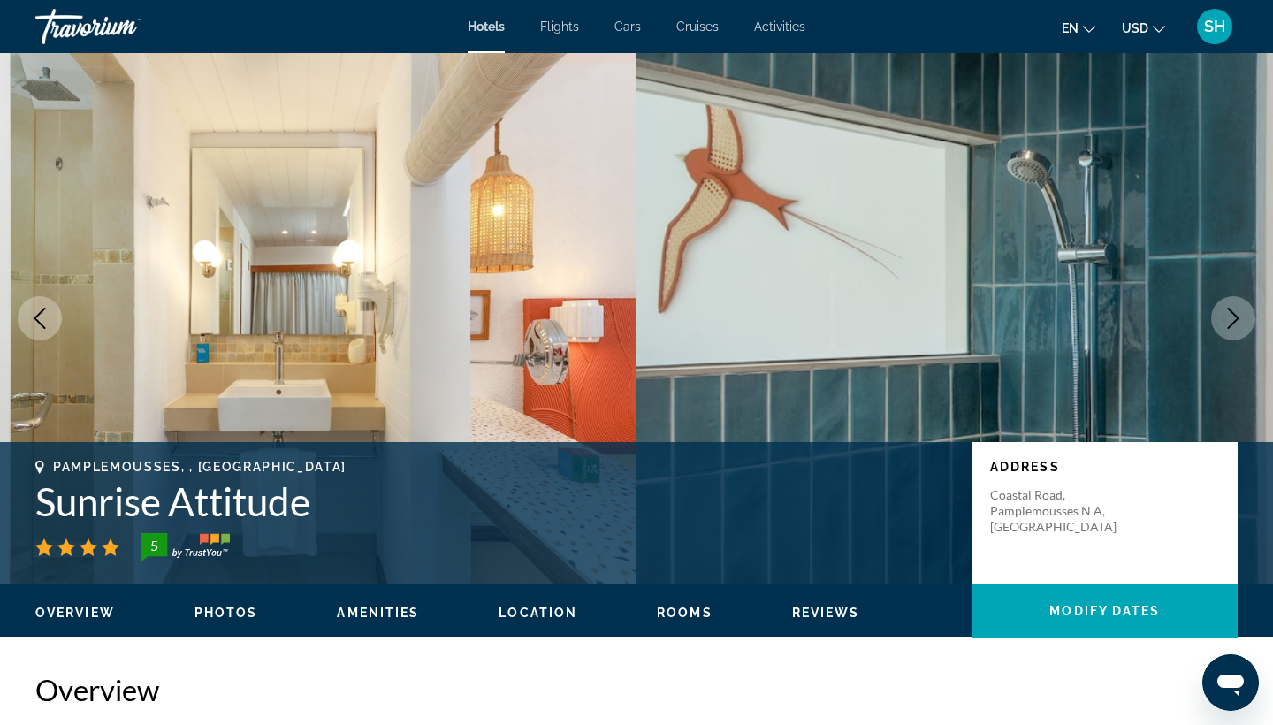
click at [1236, 320] on icon "Next image" at bounding box center [1233, 318] width 11 height 21
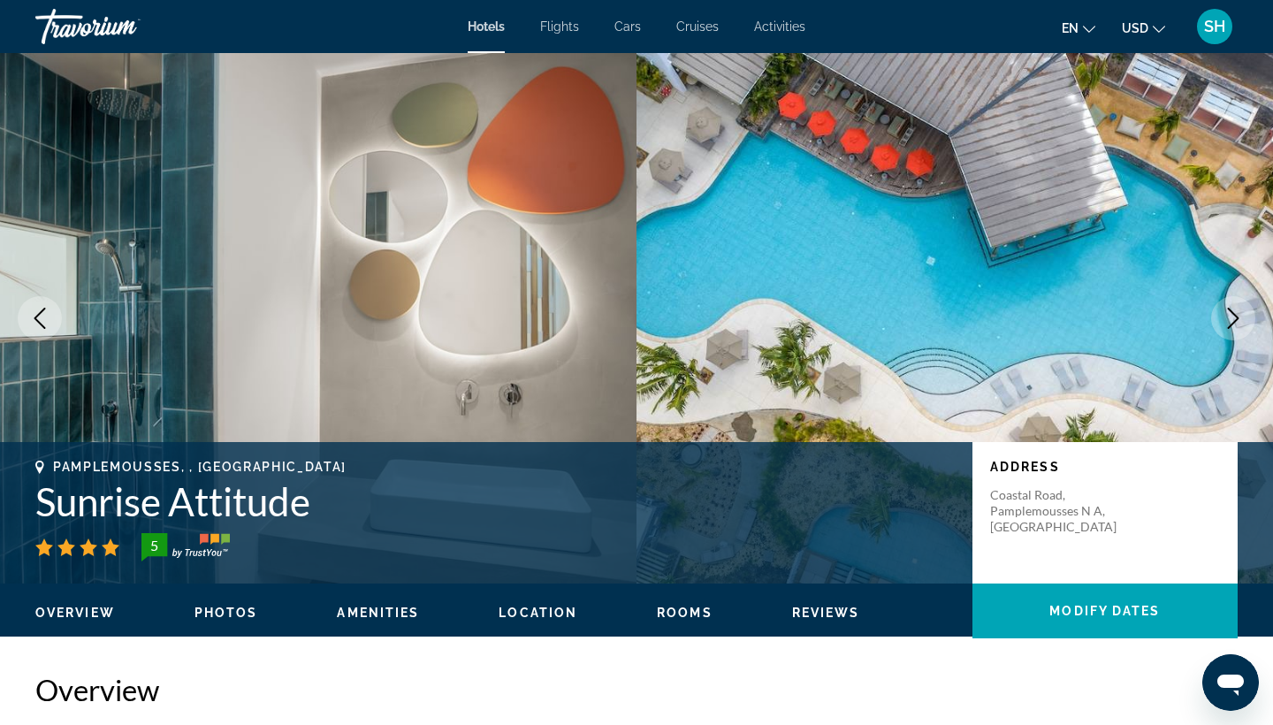
click at [1236, 320] on icon "Next image" at bounding box center [1233, 318] width 11 height 21
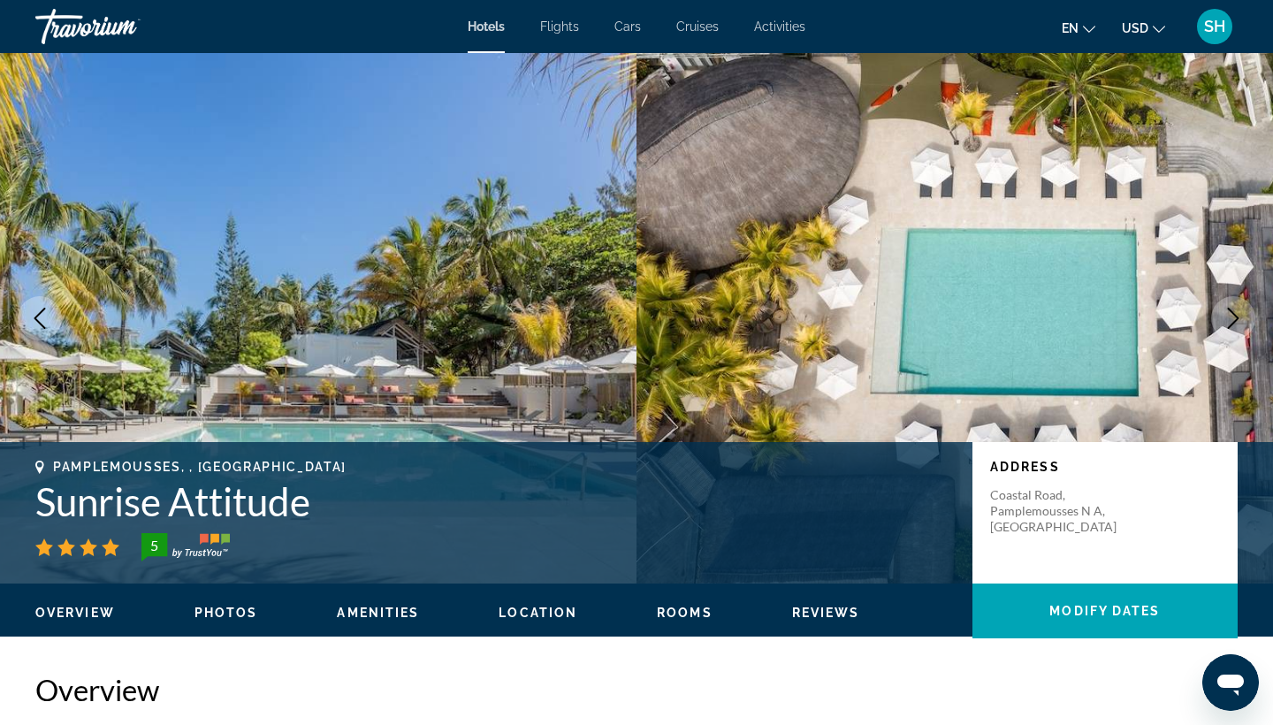
click at [1236, 320] on icon "Next image" at bounding box center [1233, 318] width 11 height 21
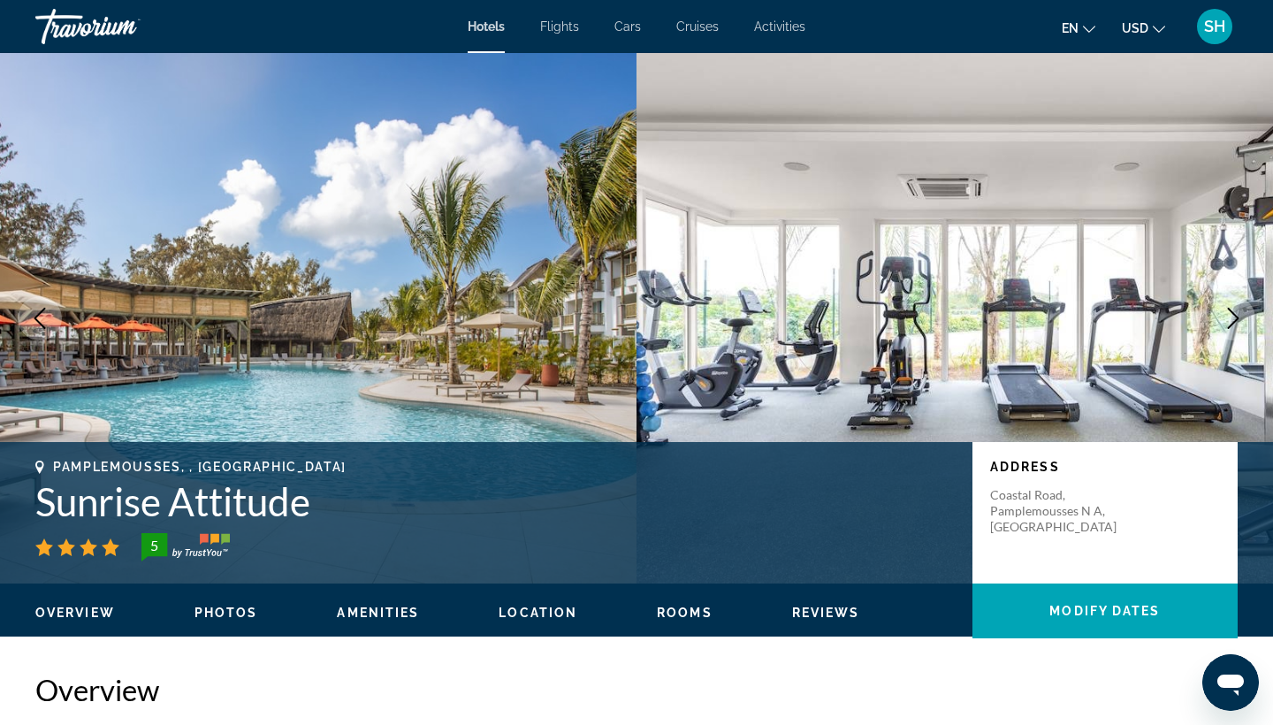
click at [1236, 320] on icon "Next image" at bounding box center [1233, 318] width 11 height 21
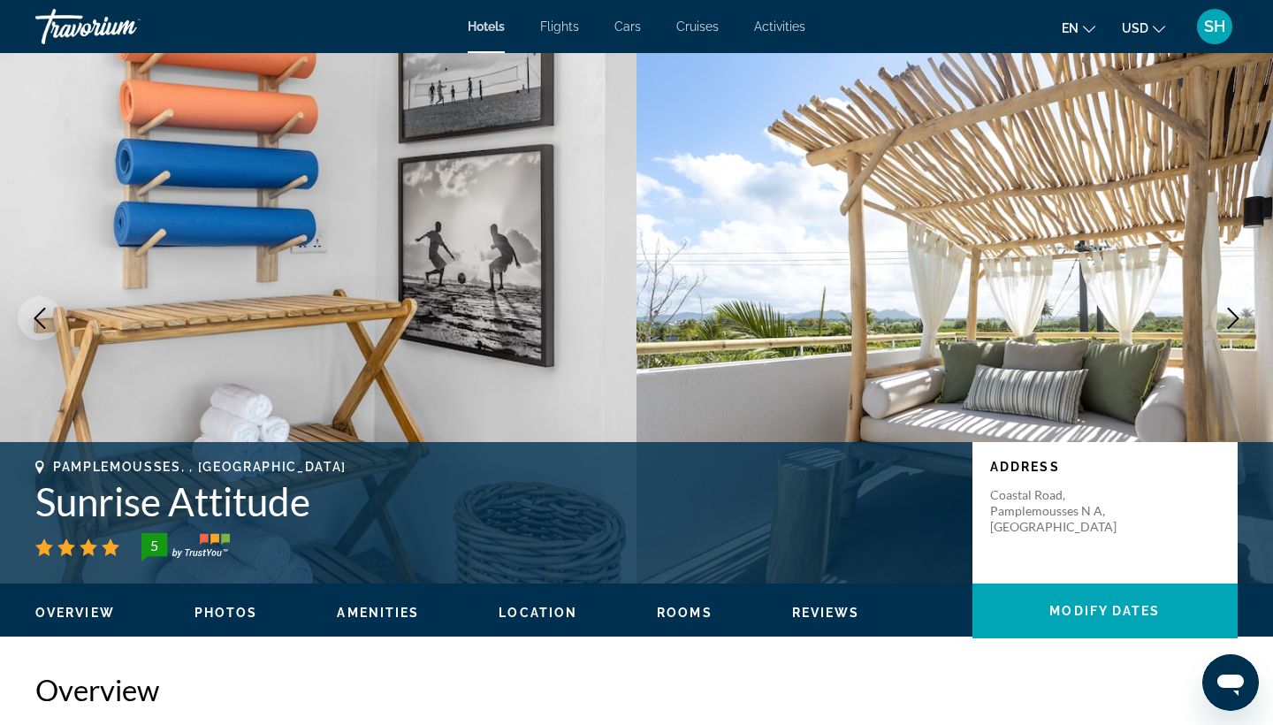
click at [1236, 320] on icon "Next image" at bounding box center [1233, 318] width 11 height 21
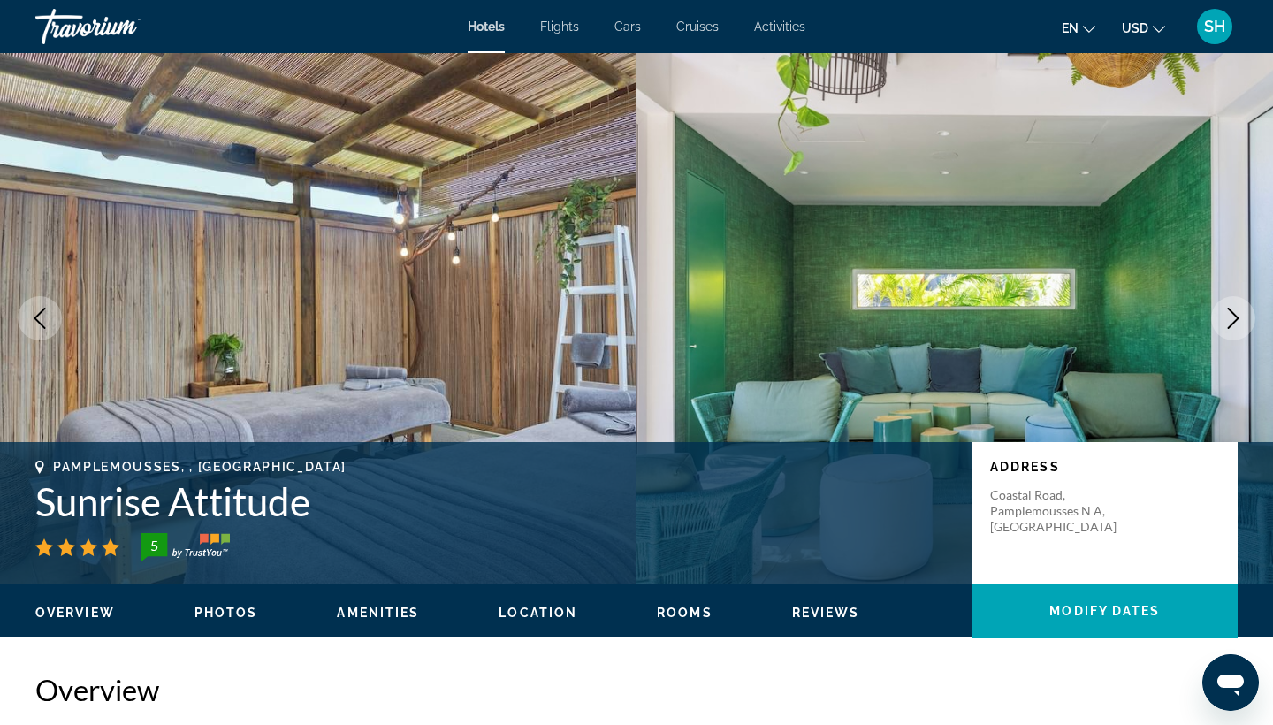
click at [1236, 321] on icon "Next image" at bounding box center [1233, 318] width 11 height 21
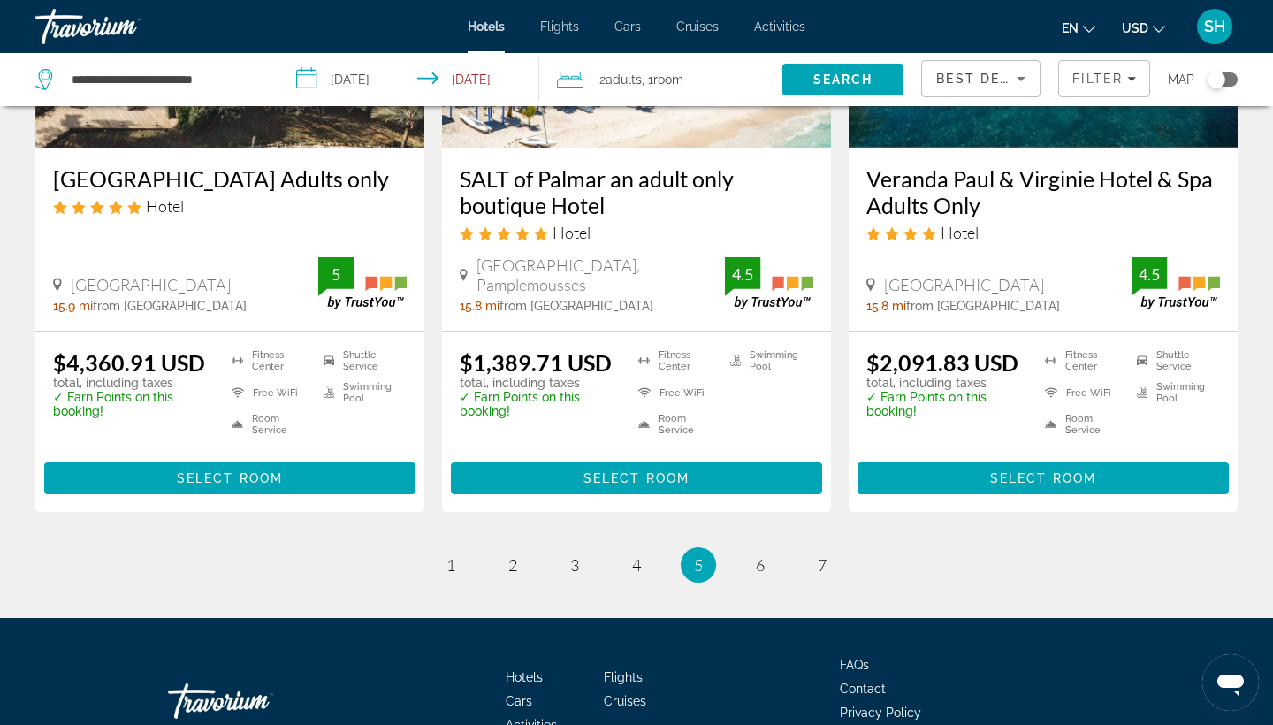
scroll to position [2359, 0]
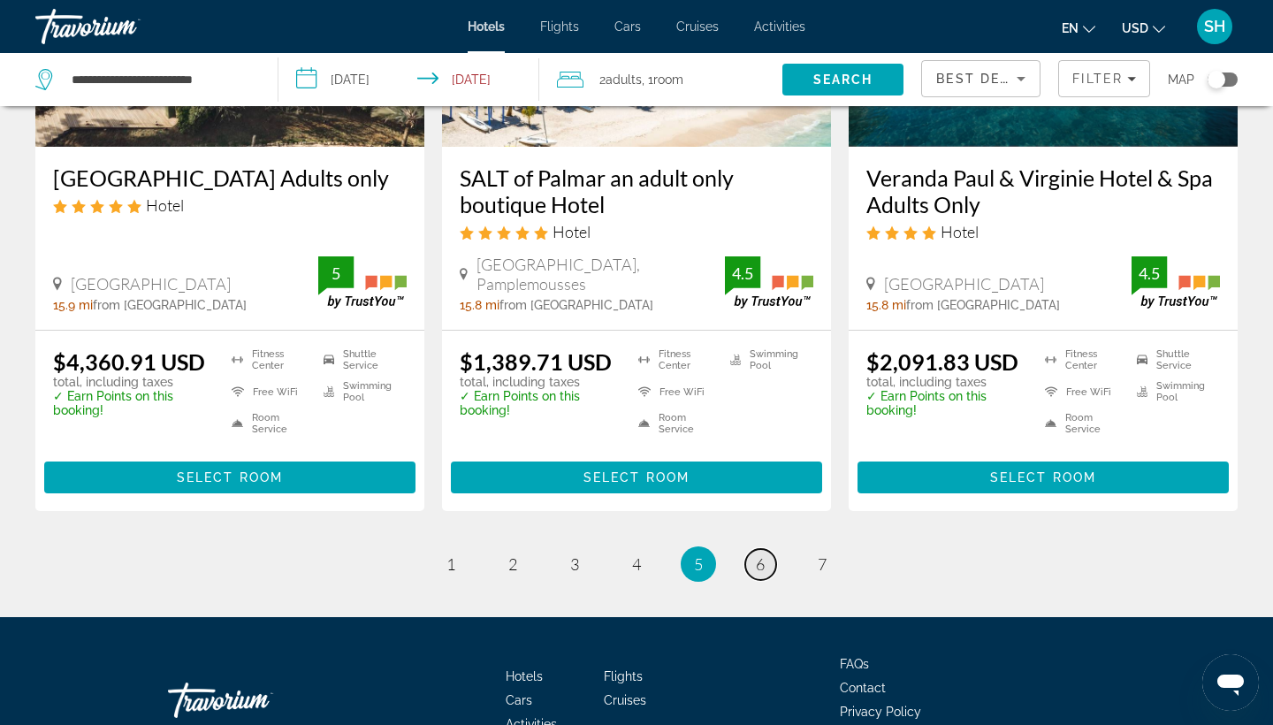
click at [764, 565] on span "6" at bounding box center [760, 563] width 9 height 19
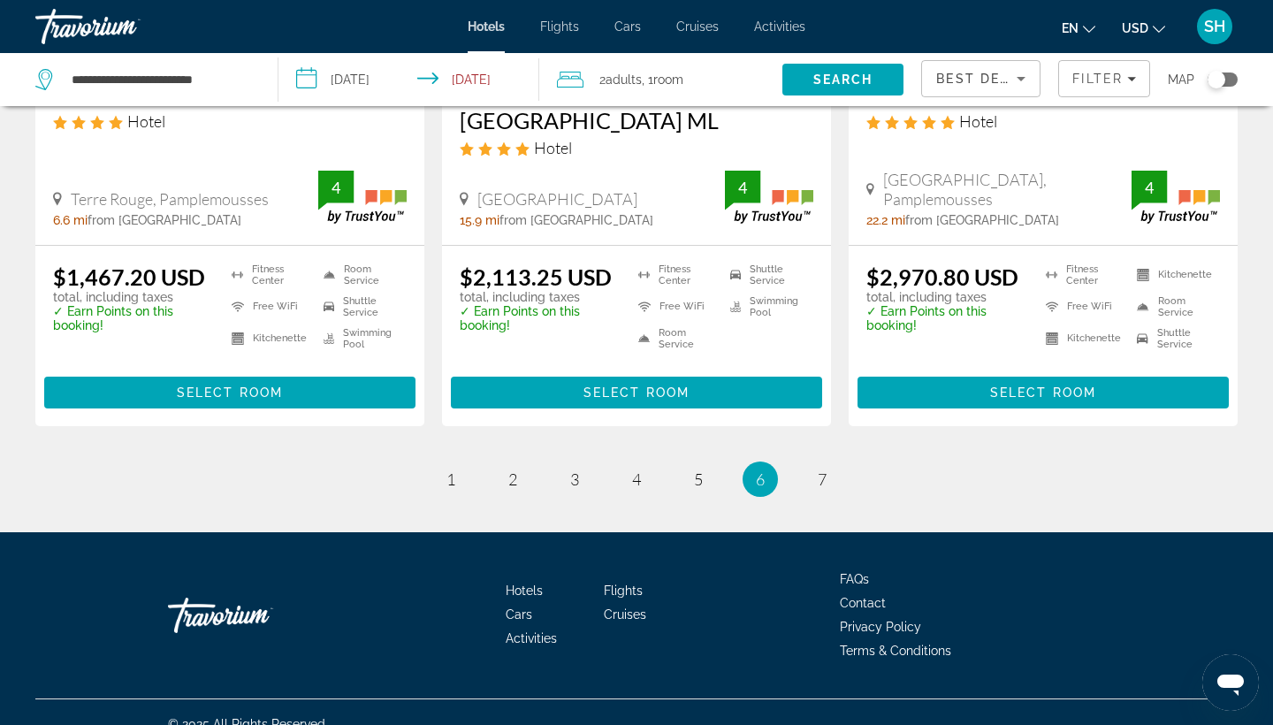
scroll to position [2407, 0]
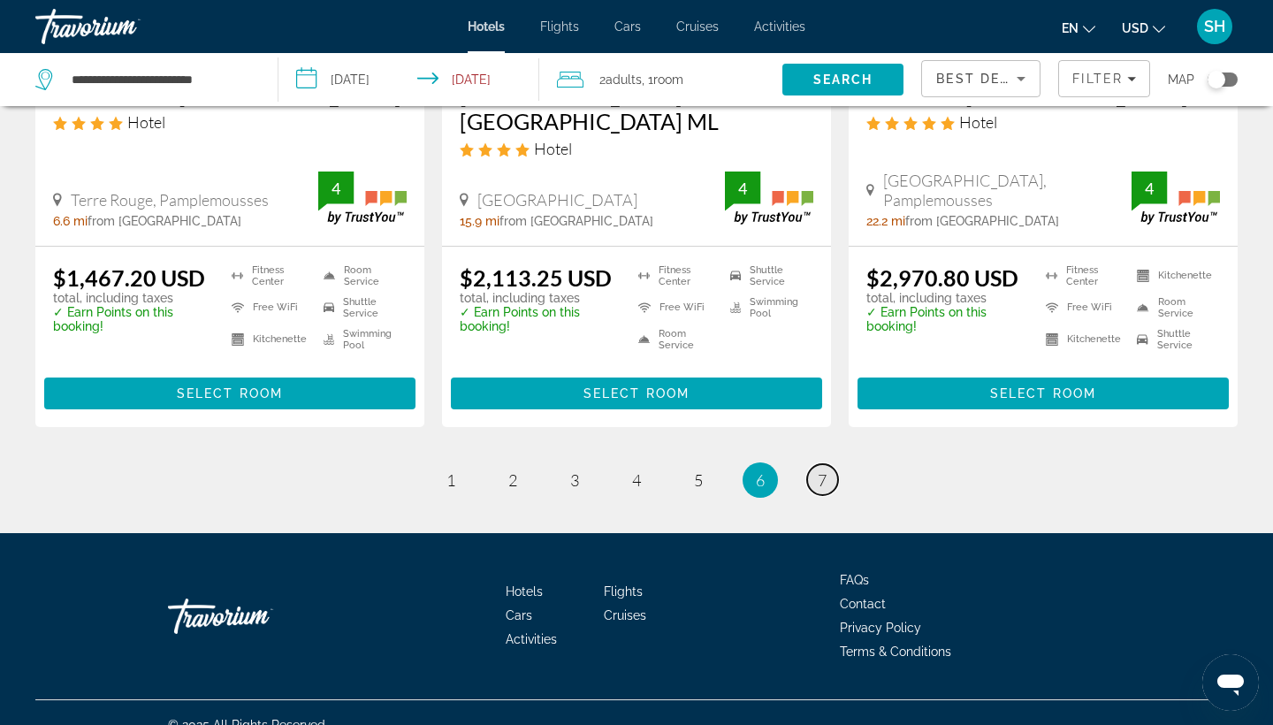
click at [826, 470] on span "7" at bounding box center [822, 479] width 9 height 19
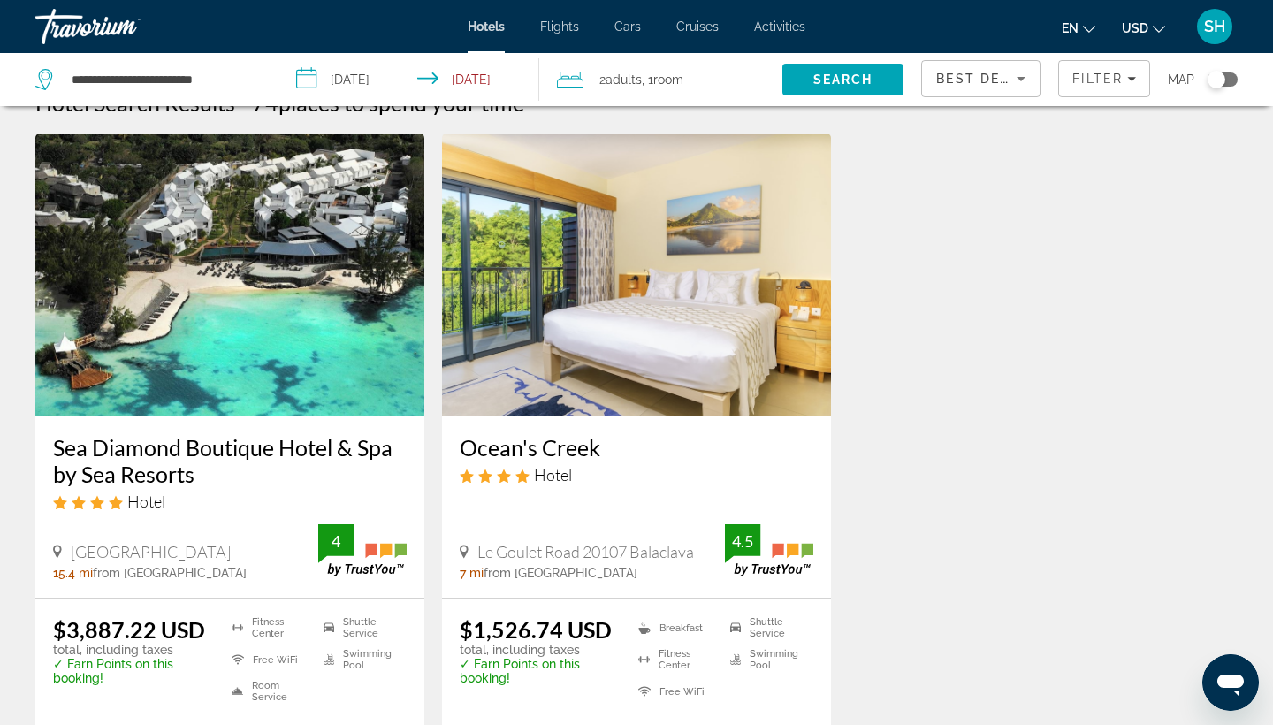
scroll to position [37, 0]
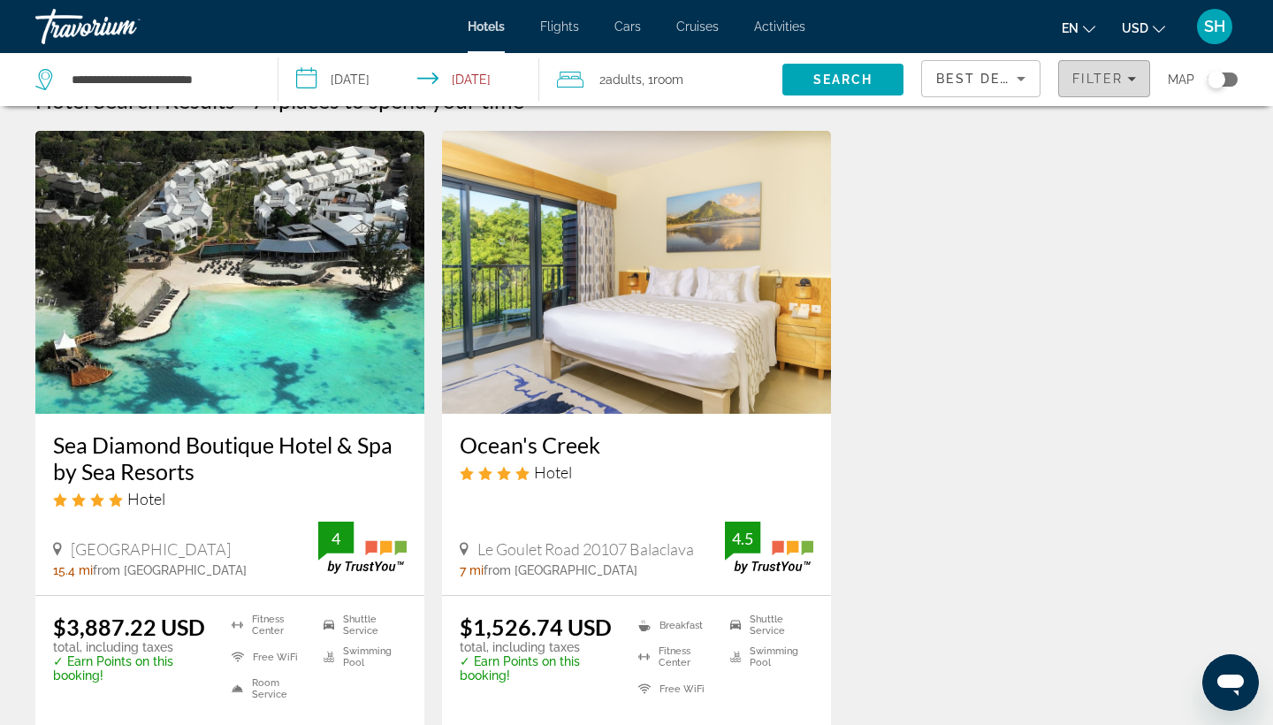
click at [1140, 76] on span "Filters" at bounding box center [1104, 78] width 90 height 42
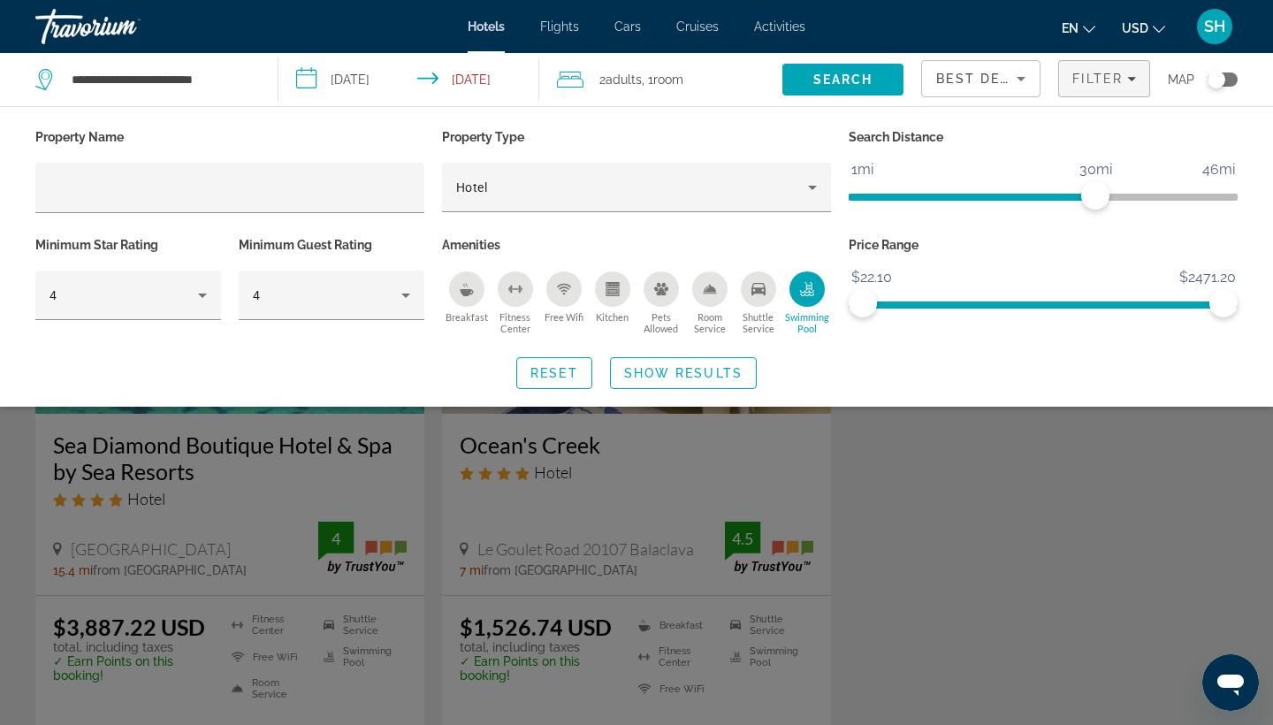
click at [1003, 573] on div "Search widget" at bounding box center [636, 495] width 1273 height 460
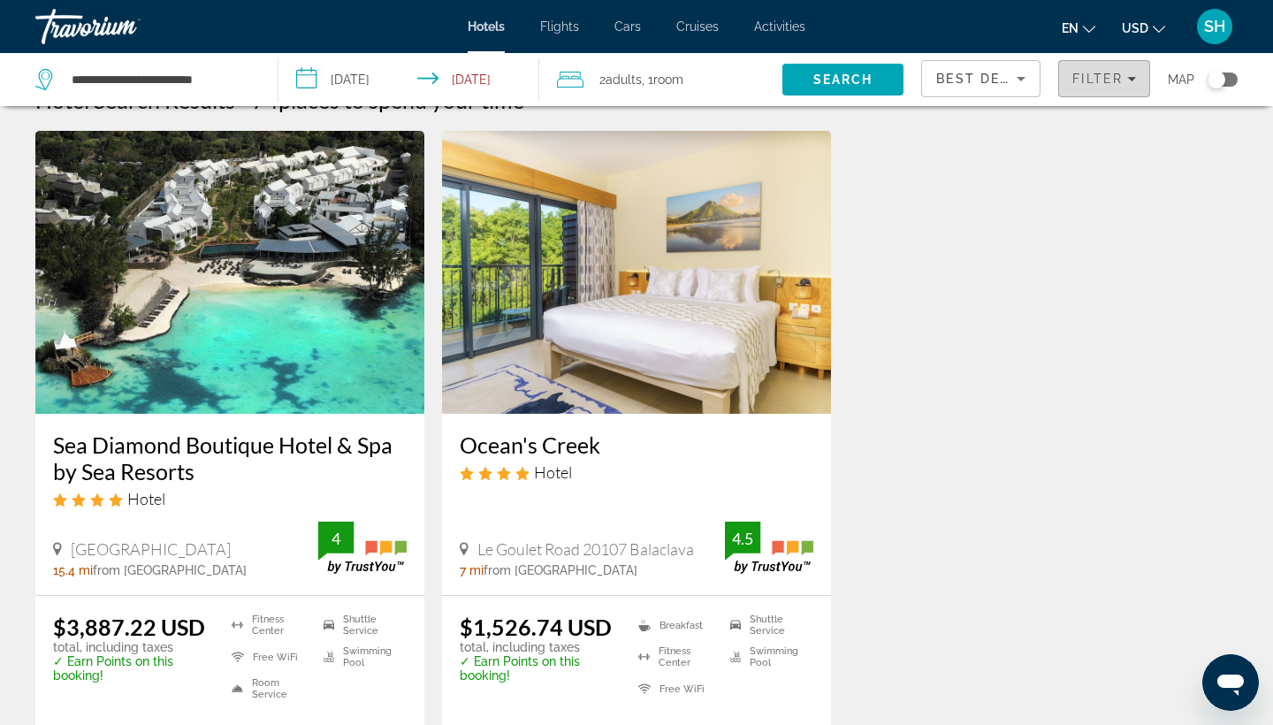
click at [1099, 64] on span "Filters" at bounding box center [1104, 78] width 90 height 42
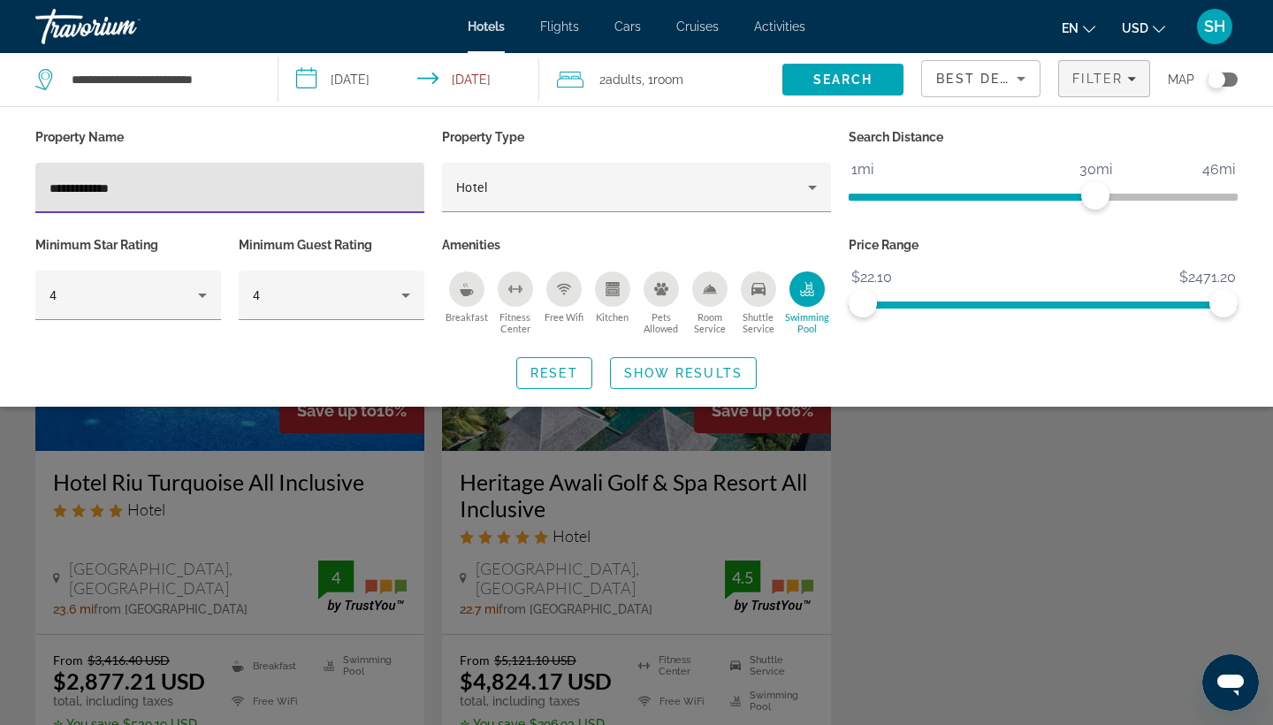
type input "**********"
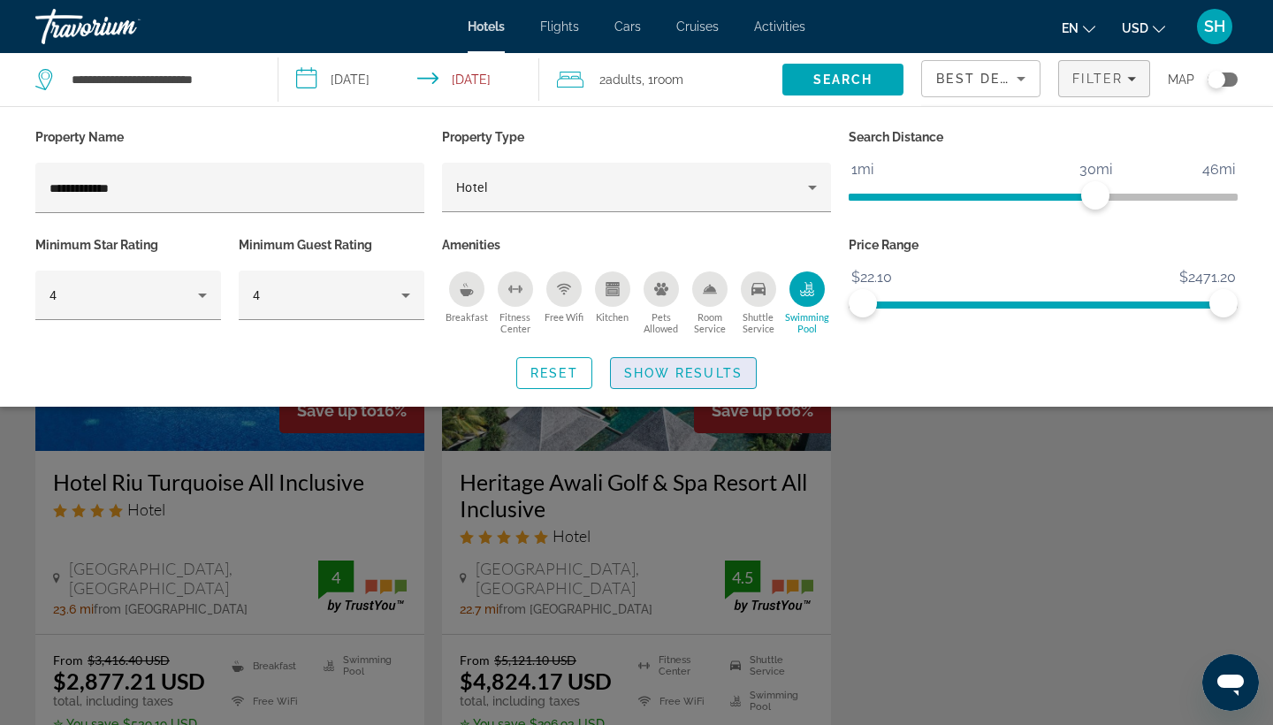
click at [702, 394] on span "Search widget" at bounding box center [683, 373] width 145 height 42
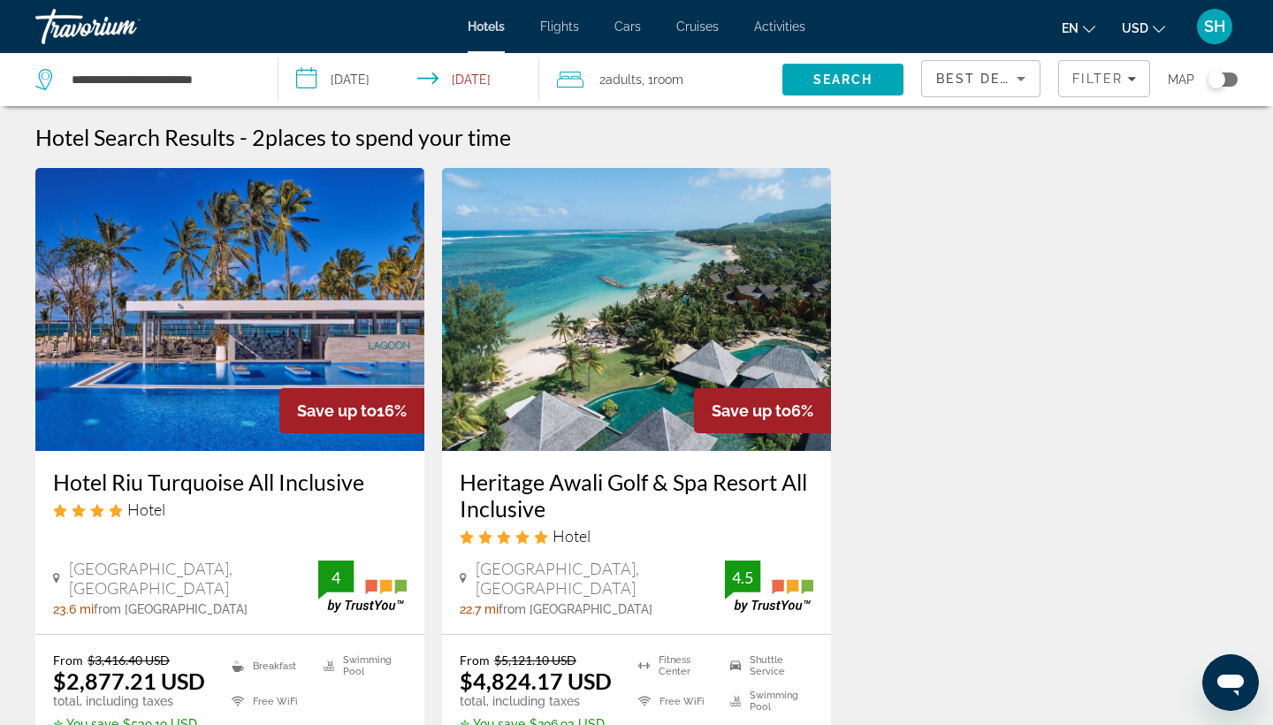
click at [106, 34] on div "Travorium" at bounding box center [123, 27] width 177 height 46
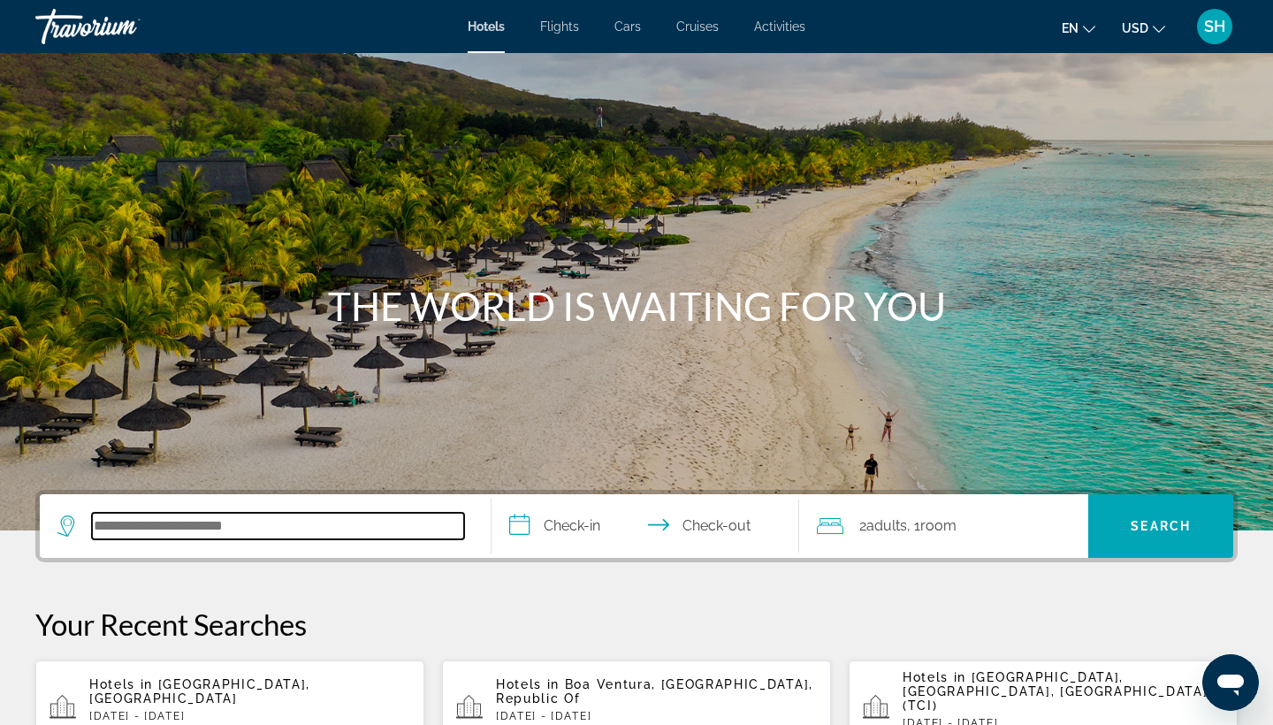
click at [232, 533] on input "Search hotel destination" at bounding box center [278, 526] width 372 height 27
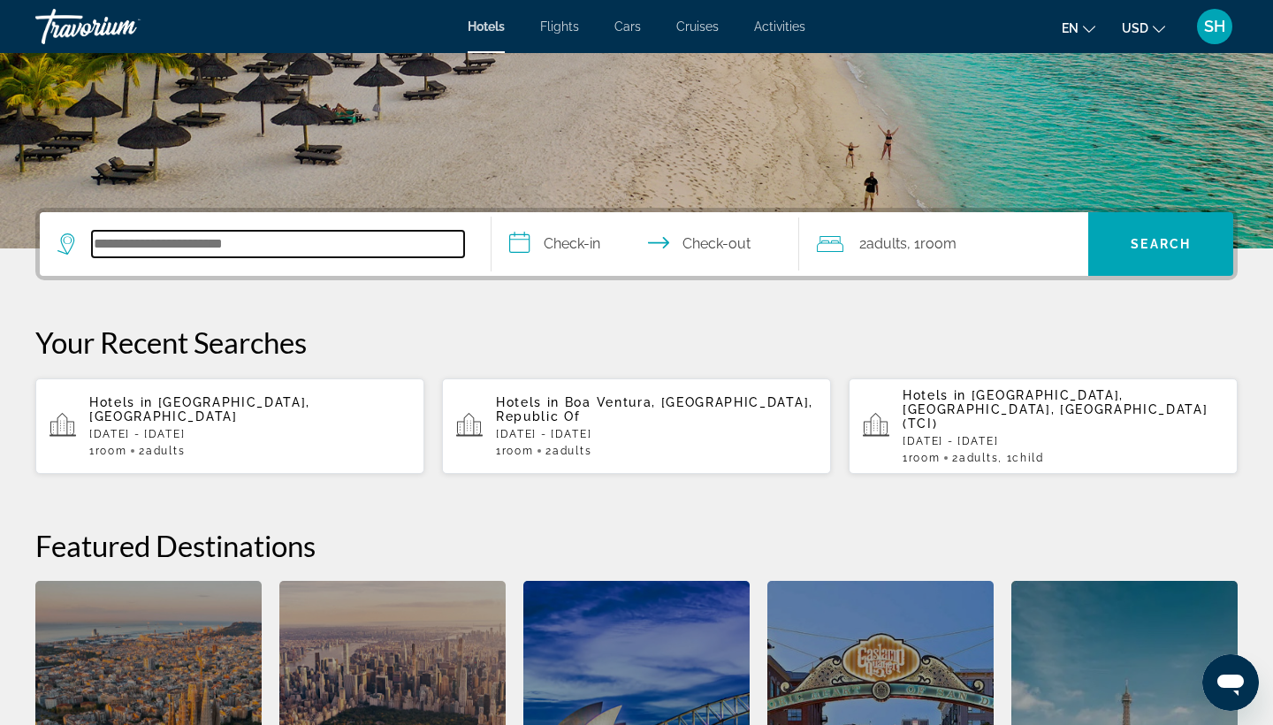
scroll to position [432, 0]
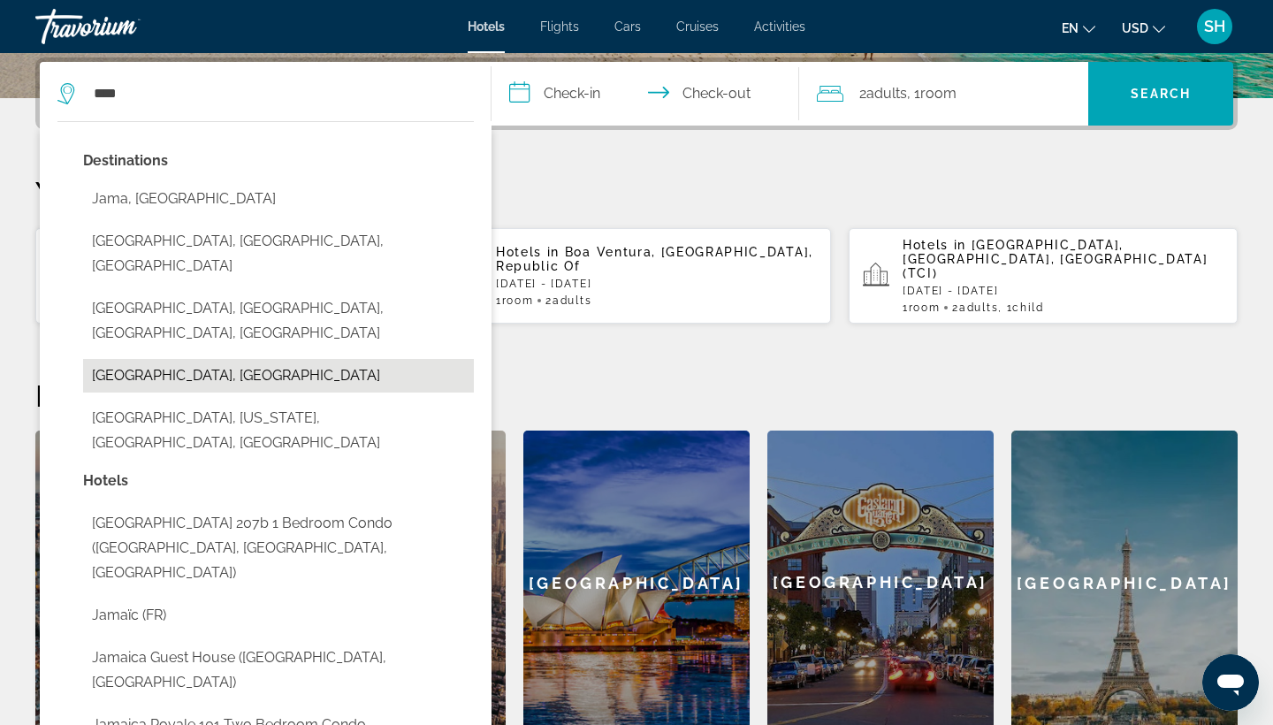
click at [199, 359] on button "[GEOGRAPHIC_DATA], [GEOGRAPHIC_DATA]" at bounding box center [278, 376] width 391 height 34
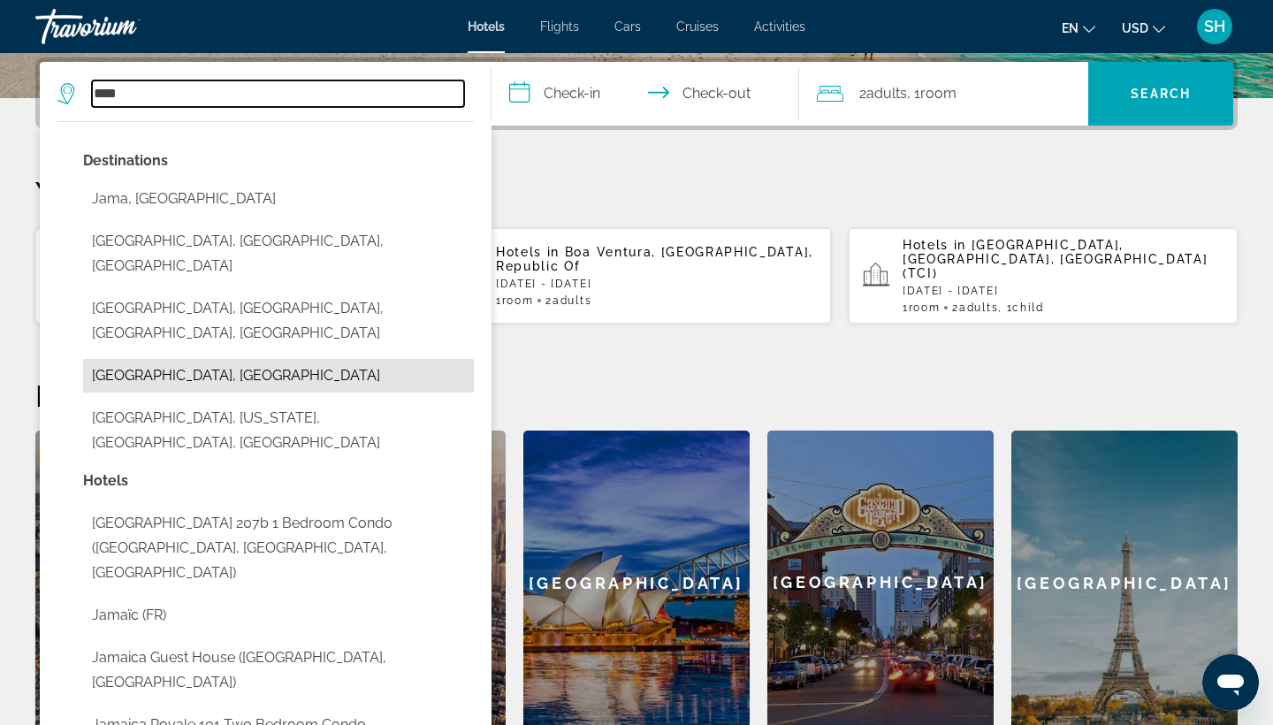
type input "**********"
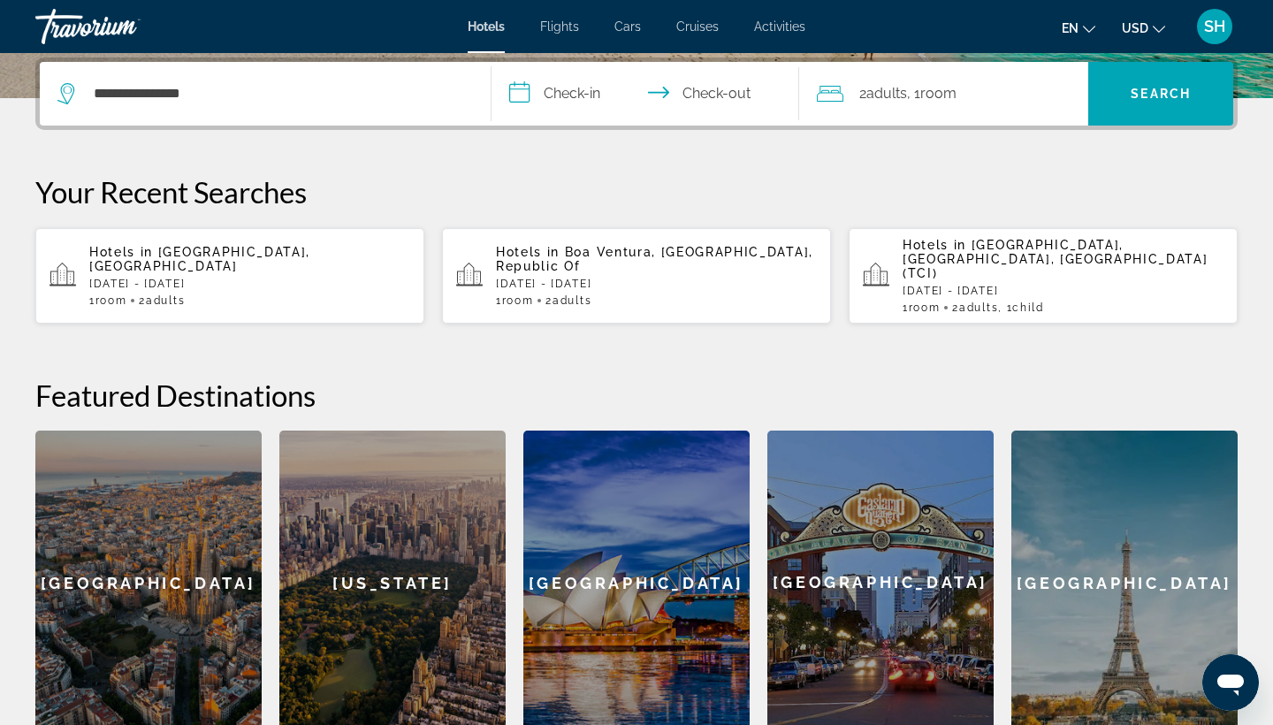
click at [585, 74] on input "**********" at bounding box center [649, 96] width 315 height 69
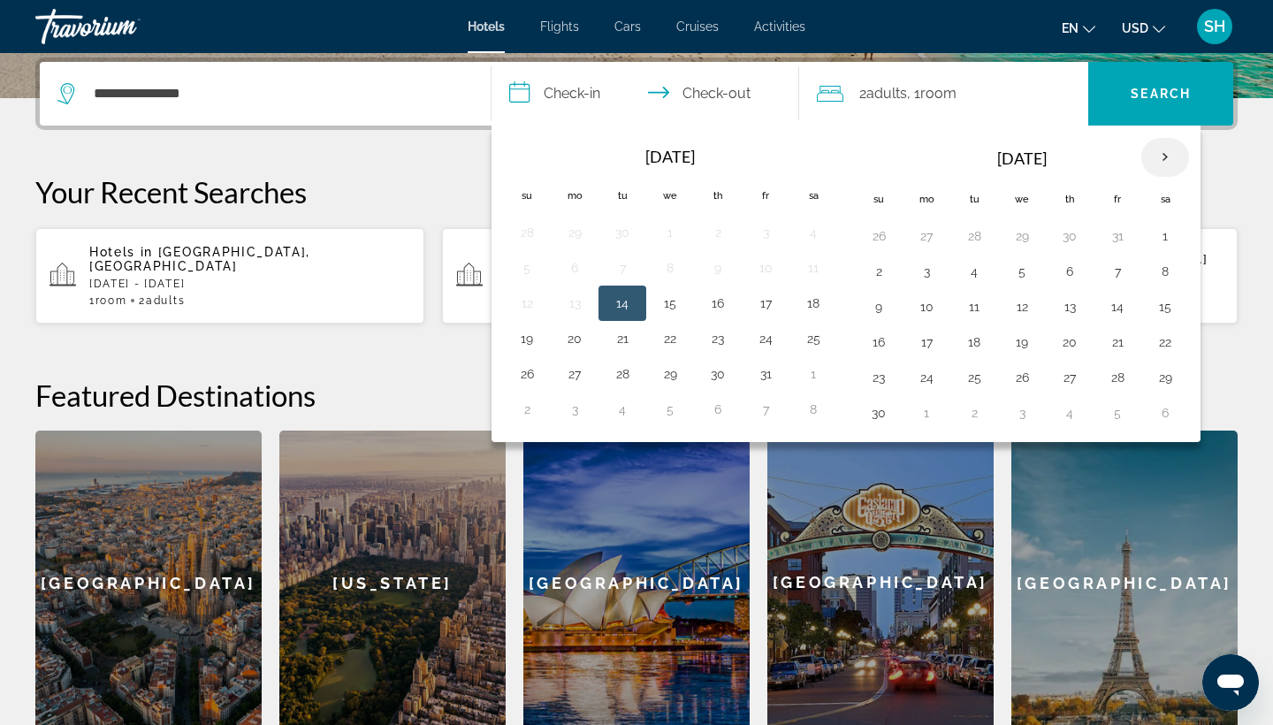
click at [1161, 165] on th "Next month" at bounding box center [1165, 157] width 48 height 39
click at [1162, 165] on th "Next month" at bounding box center [1165, 157] width 48 height 39
click at [1162, 166] on th "Next month" at bounding box center [1165, 157] width 48 height 39
click at [1162, 167] on th "Next month" at bounding box center [1165, 157] width 48 height 39
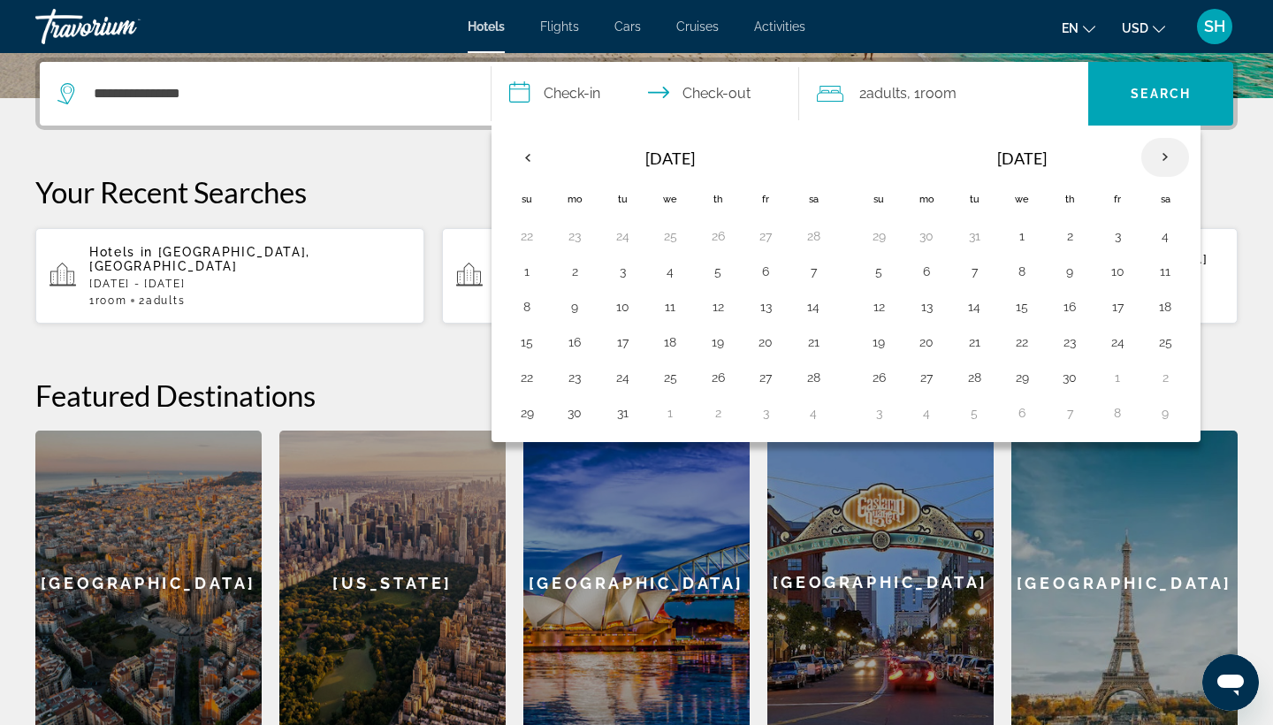
click at [1161, 167] on th "Next month" at bounding box center [1165, 157] width 48 height 39
click at [771, 241] on button "3" at bounding box center [765, 236] width 28 height 25
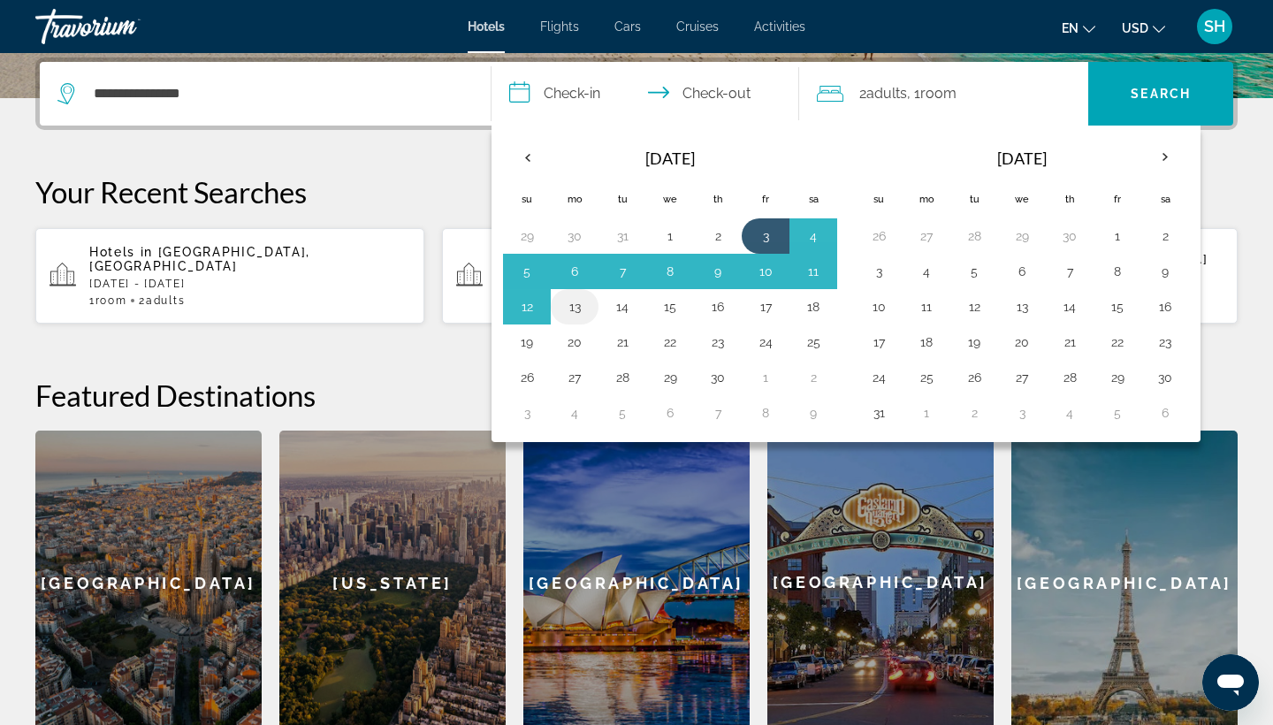
click at [577, 307] on button "13" at bounding box center [575, 306] width 28 height 25
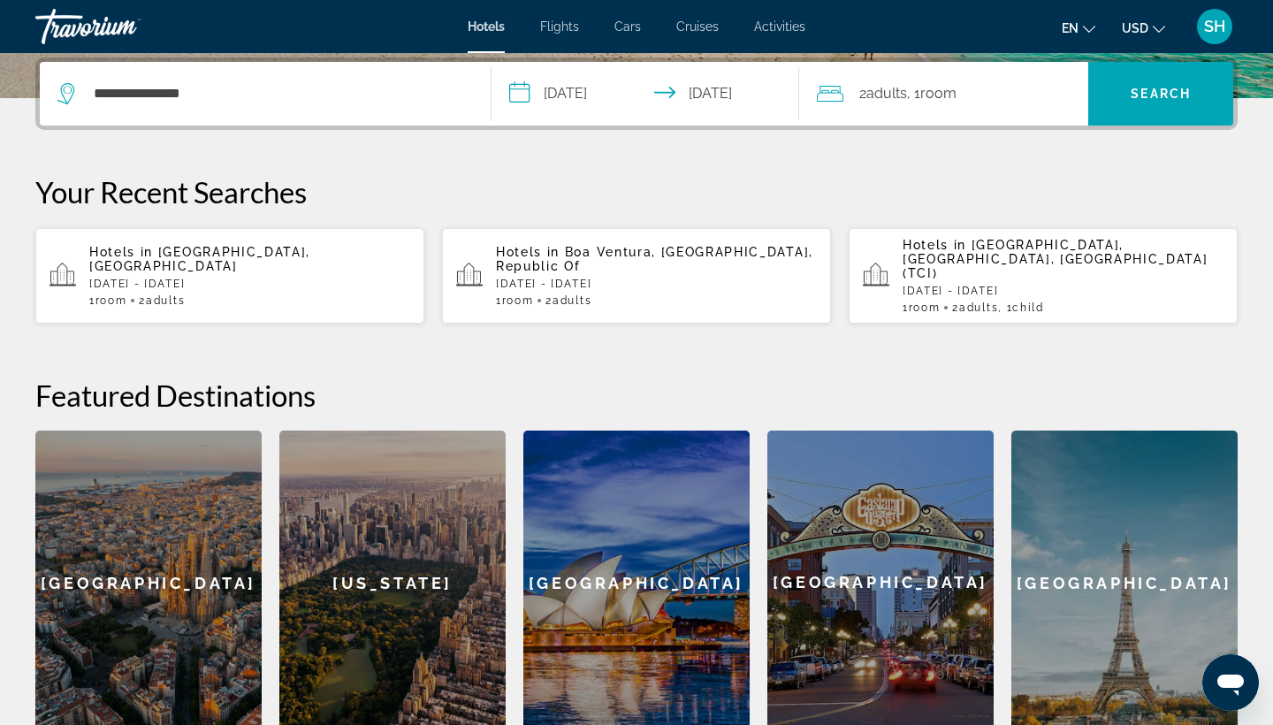
type input "**********"
click at [1168, 115] on span "Search" at bounding box center [1160, 94] width 145 height 64
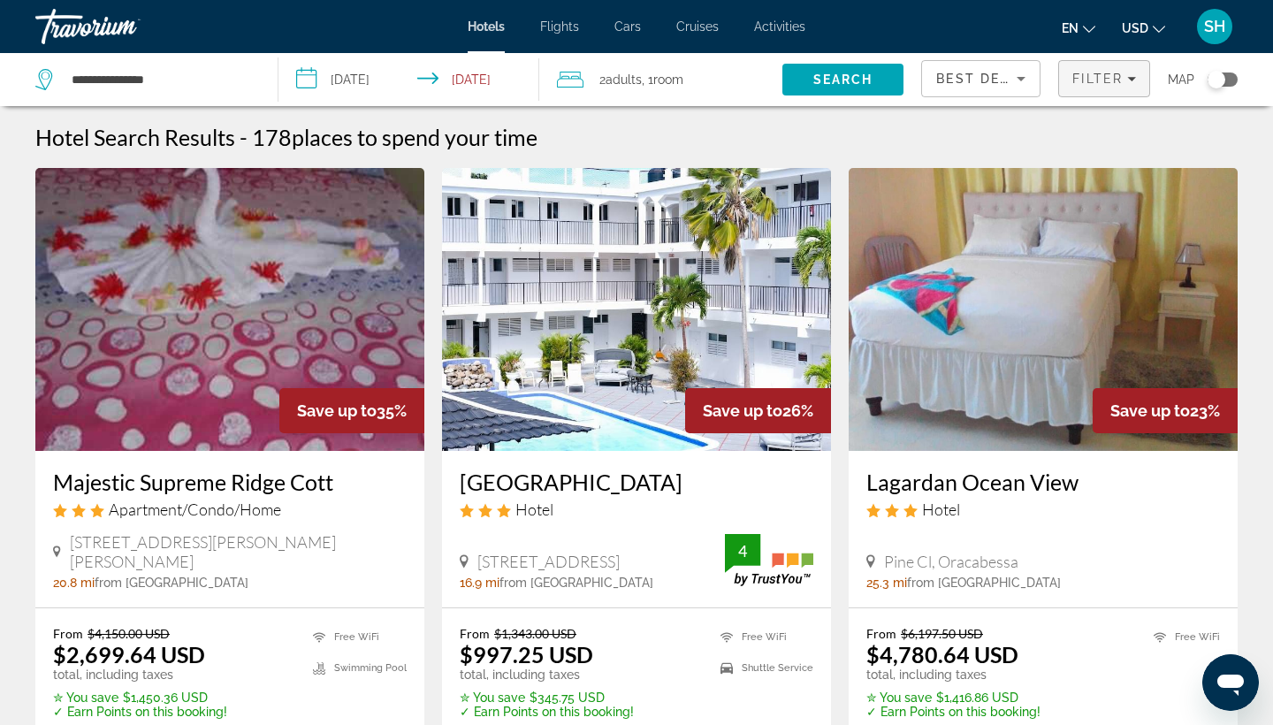
click at [1079, 72] on span "Filter" at bounding box center [1097, 79] width 50 height 14
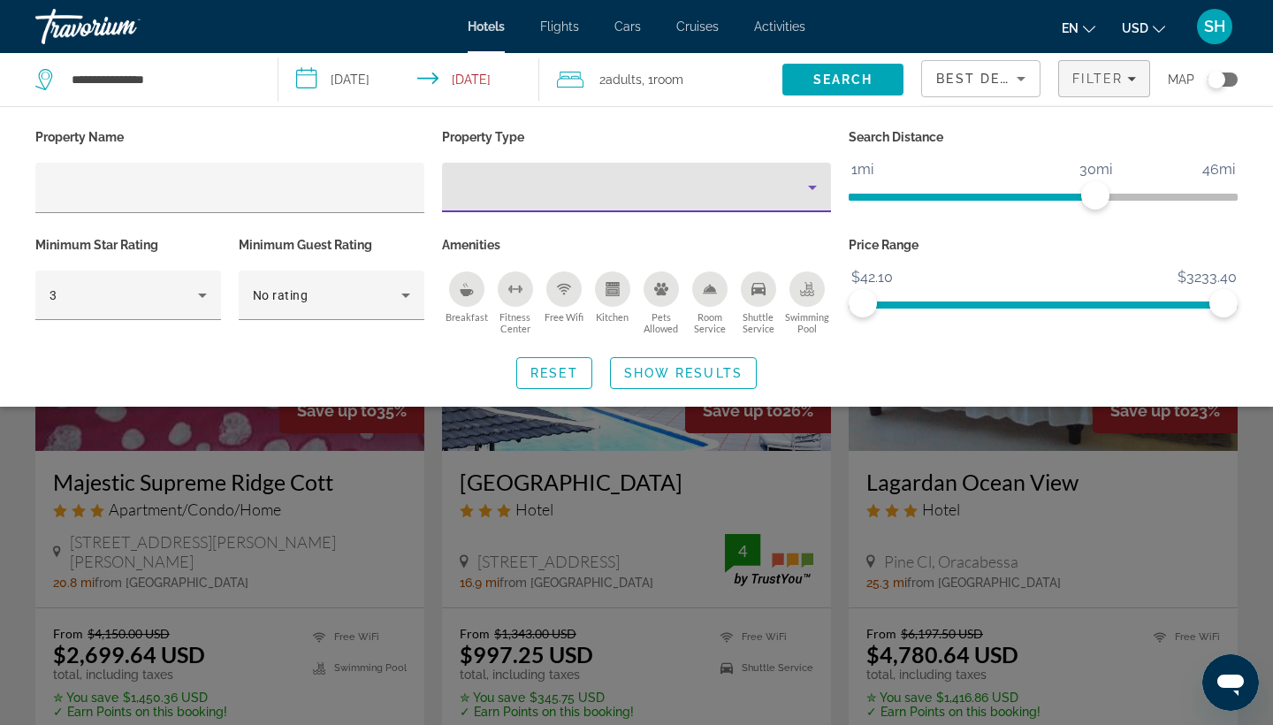
click at [499, 177] on div "Property type" at bounding box center [632, 187] width 352 height 21
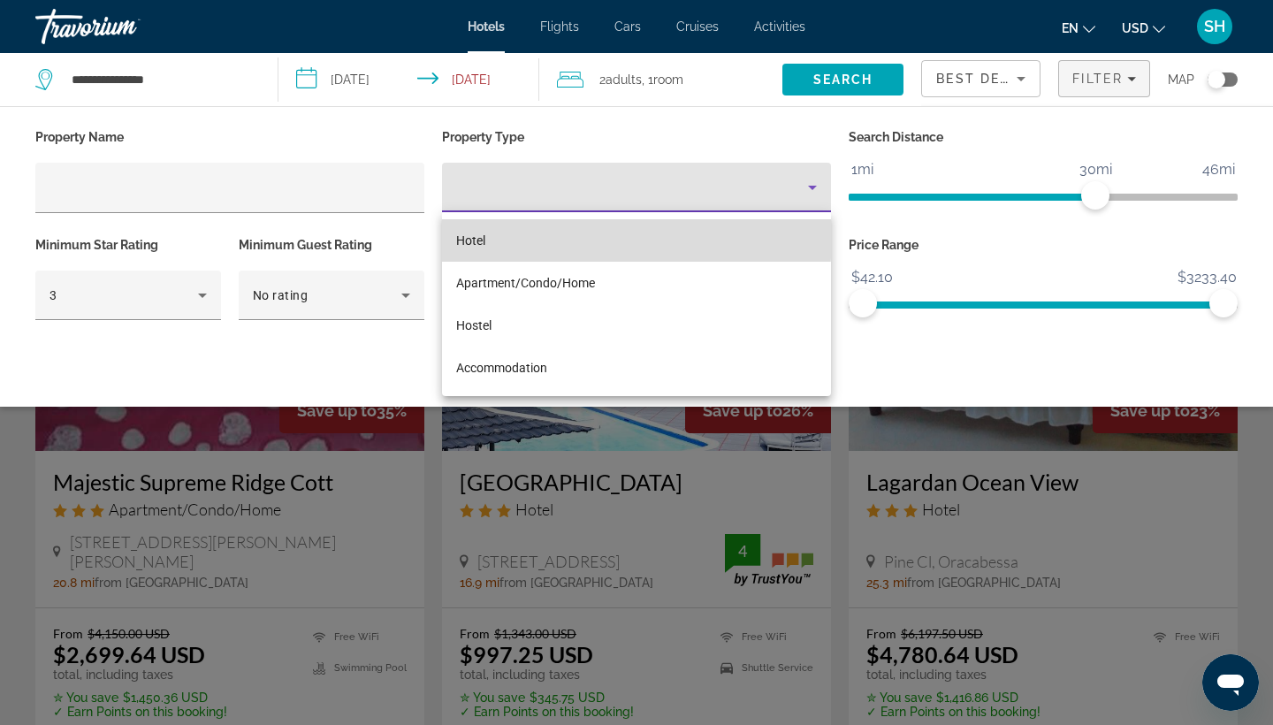
click at [470, 234] on span "Hotel" at bounding box center [470, 240] width 29 height 14
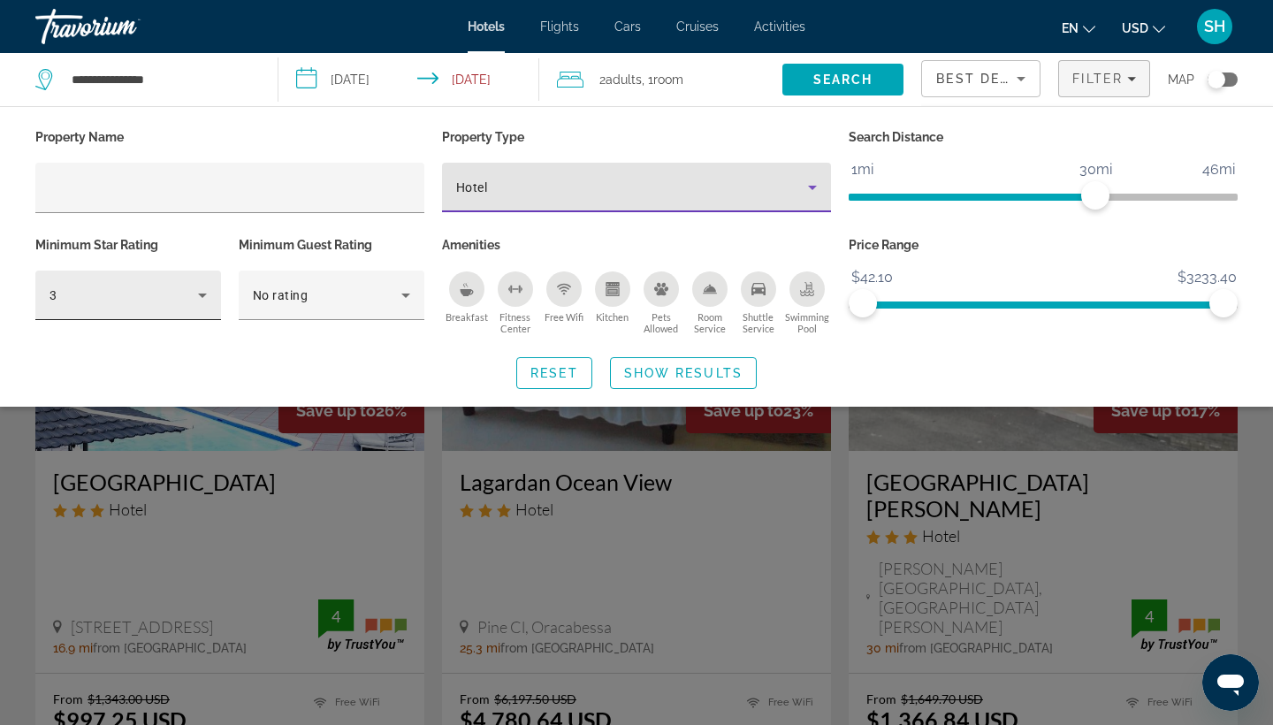
click at [80, 298] on div "3" at bounding box center [124, 295] width 149 height 21
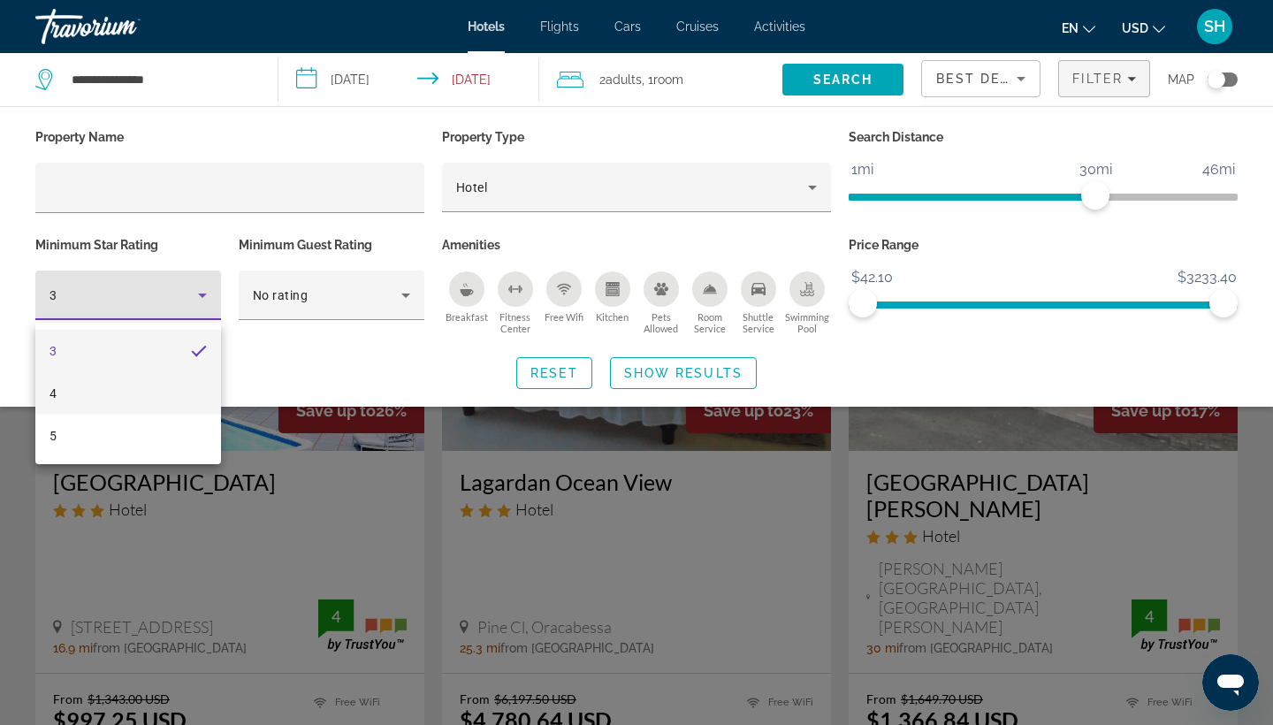
click at [83, 405] on mat-option "4" at bounding box center [128, 393] width 186 height 42
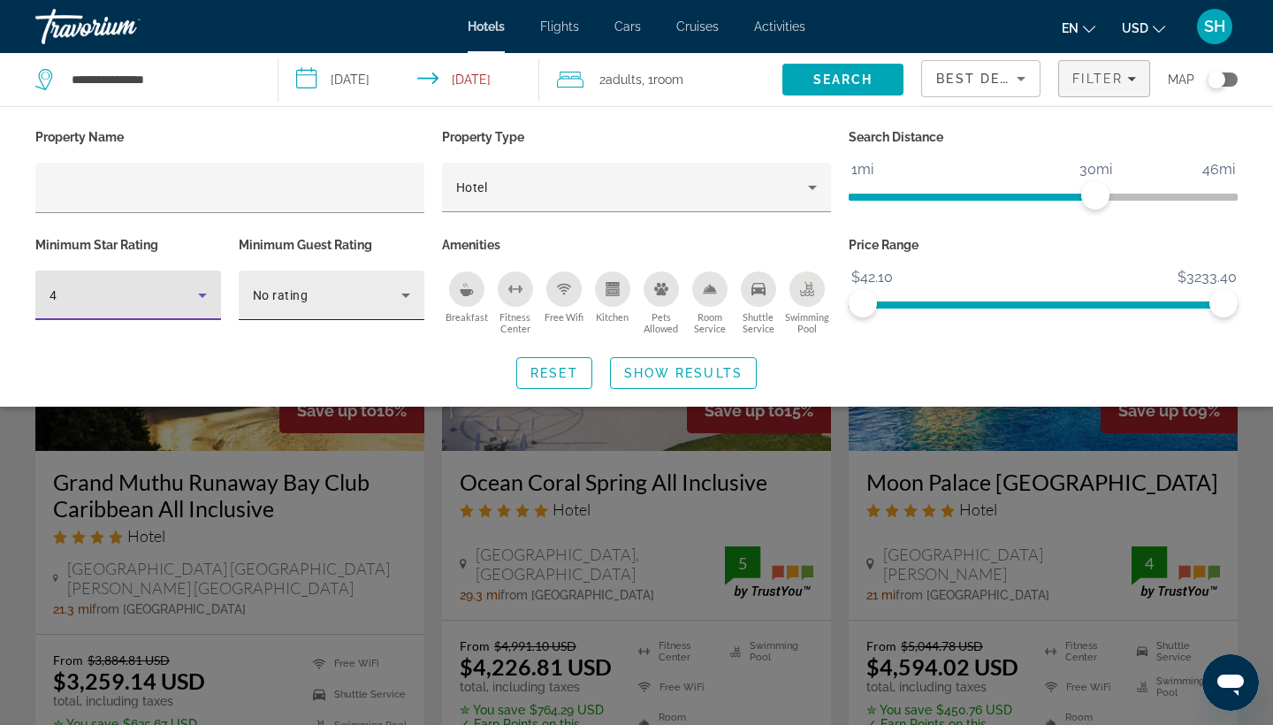
click at [362, 294] on div "No rating" at bounding box center [327, 295] width 149 height 21
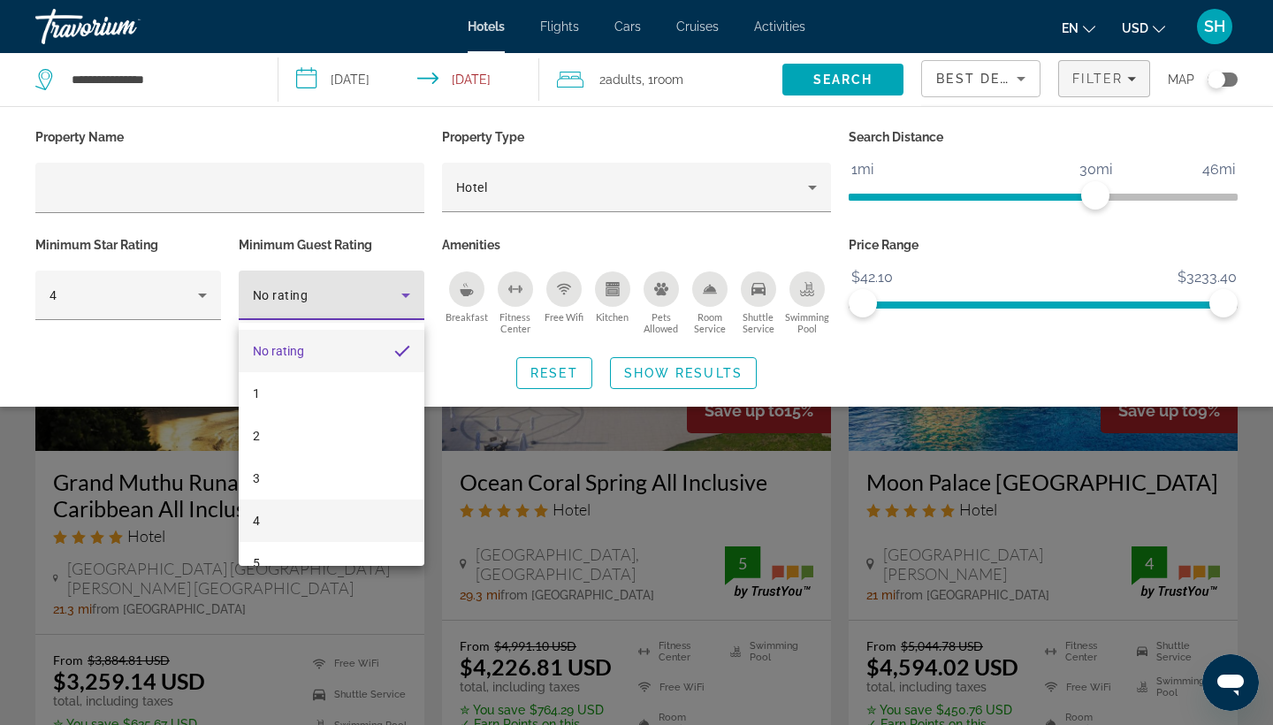
click at [277, 524] on mat-option "4" at bounding box center [332, 521] width 186 height 42
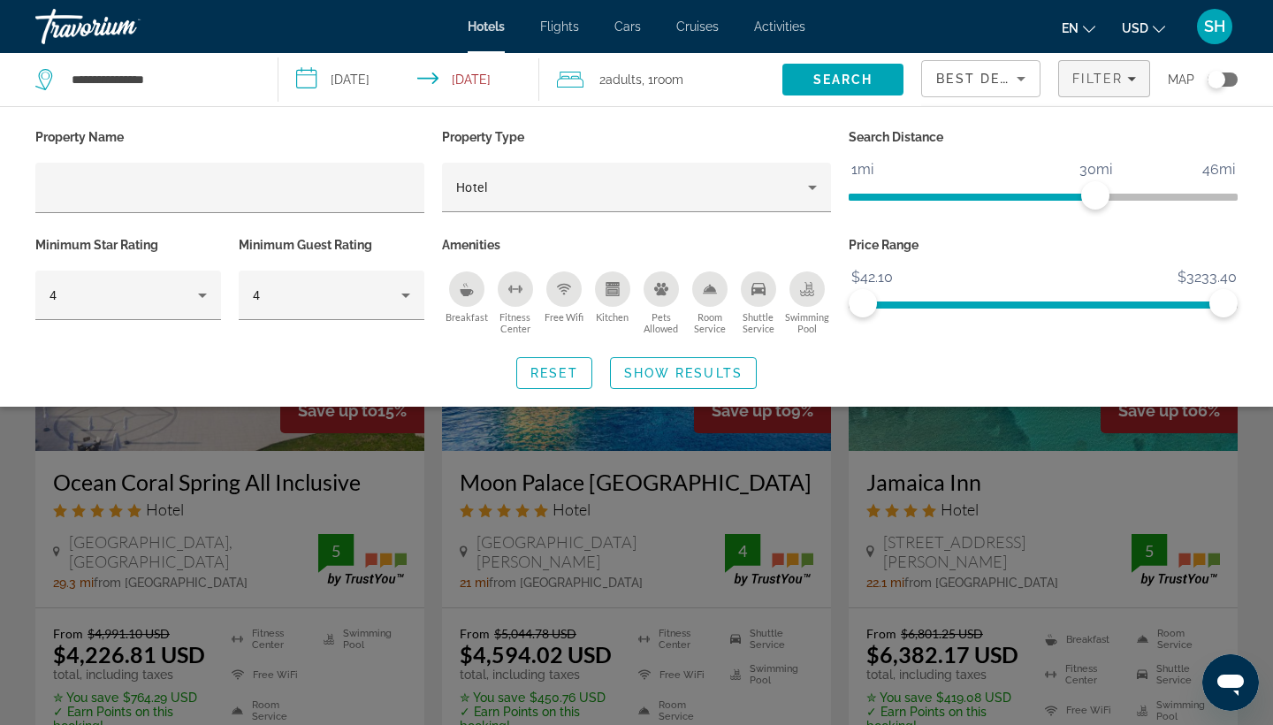
click at [812, 287] on icon "Swimming Pool" at bounding box center [807, 289] width 14 height 14
click at [695, 364] on span "Search widget" at bounding box center [683, 373] width 145 height 42
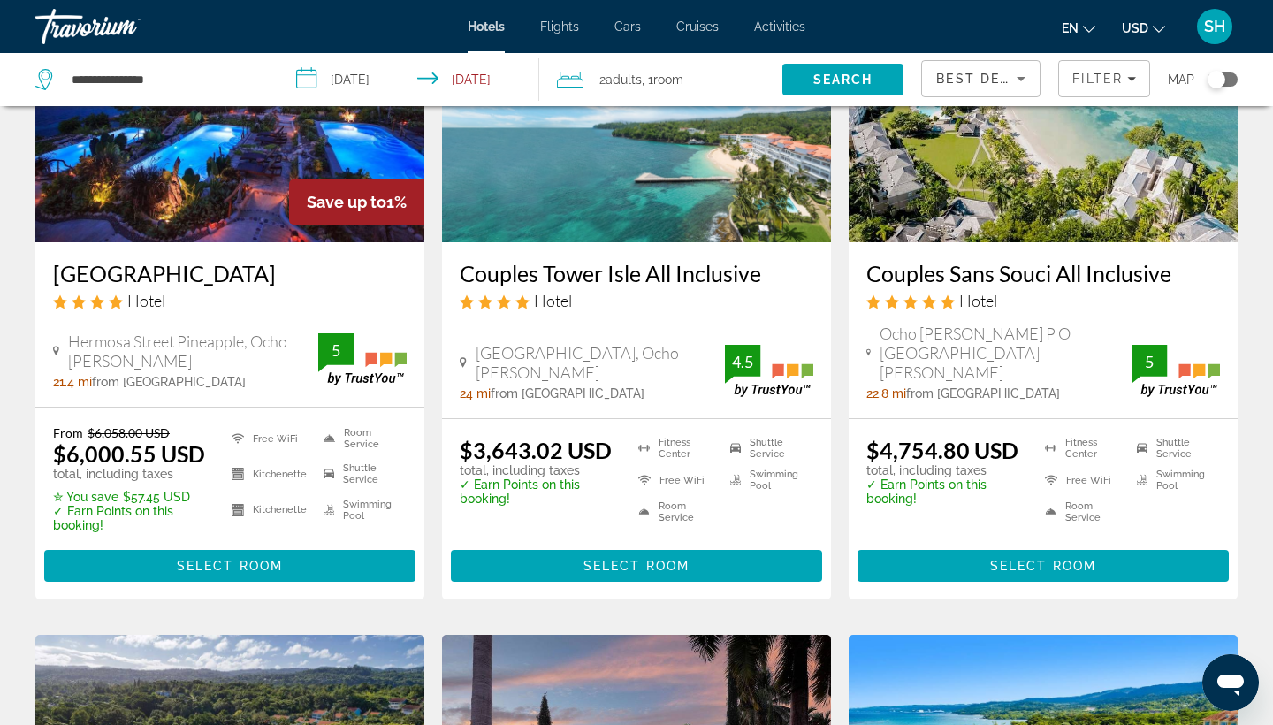
scroll to position [871, 0]
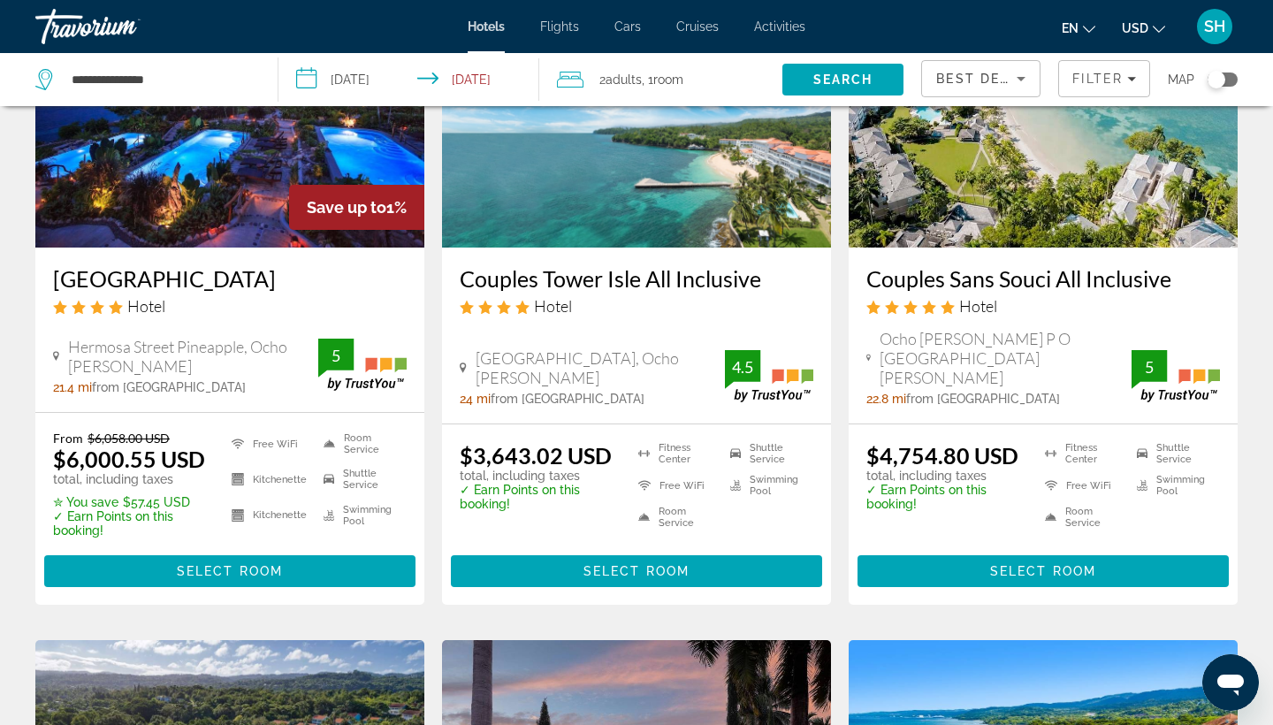
click at [130, 24] on div "Travorium" at bounding box center [123, 27] width 177 height 46
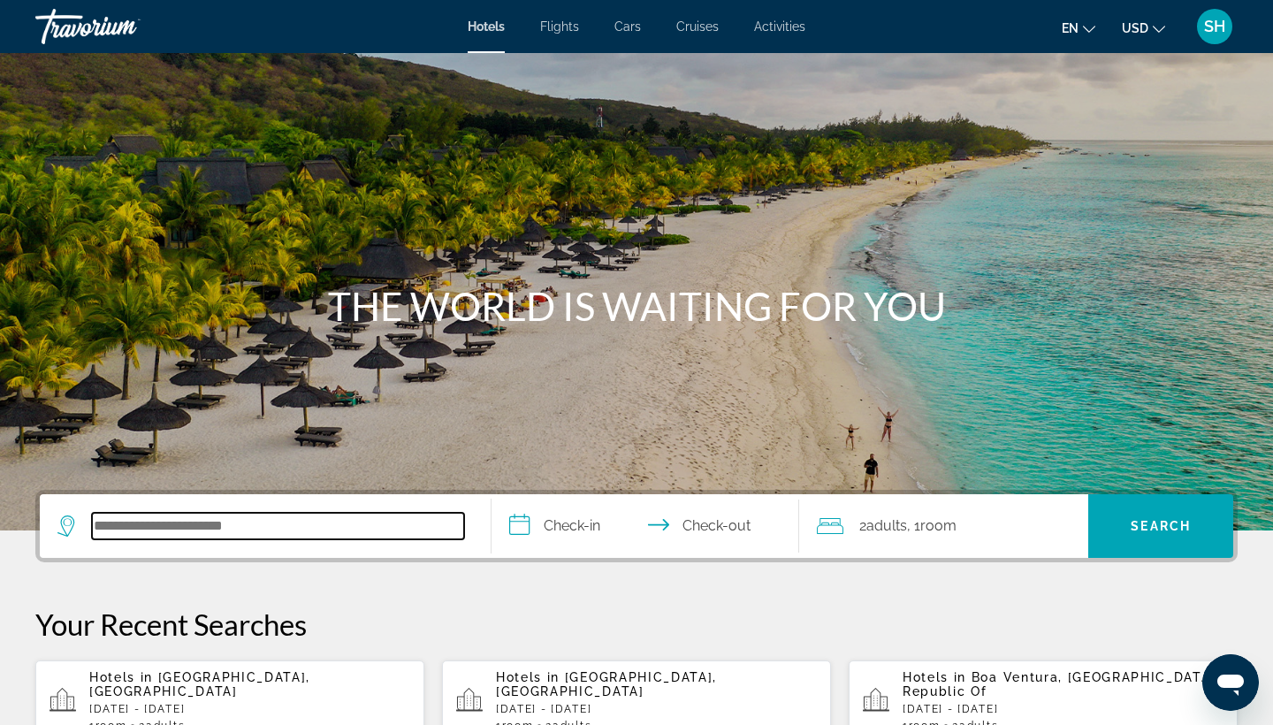
click at [217, 525] on input "Search hotel destination" at bounding box center [278, 526] width 372 height 27
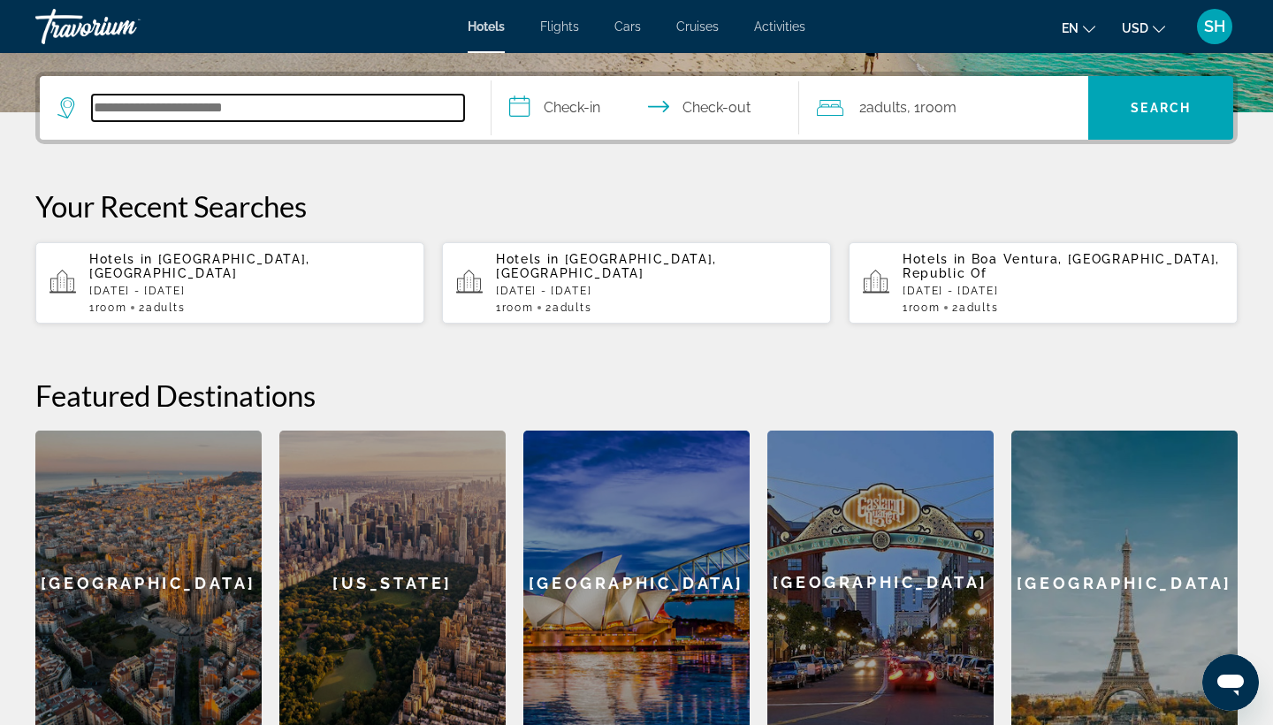
scroll to position [432, 0]
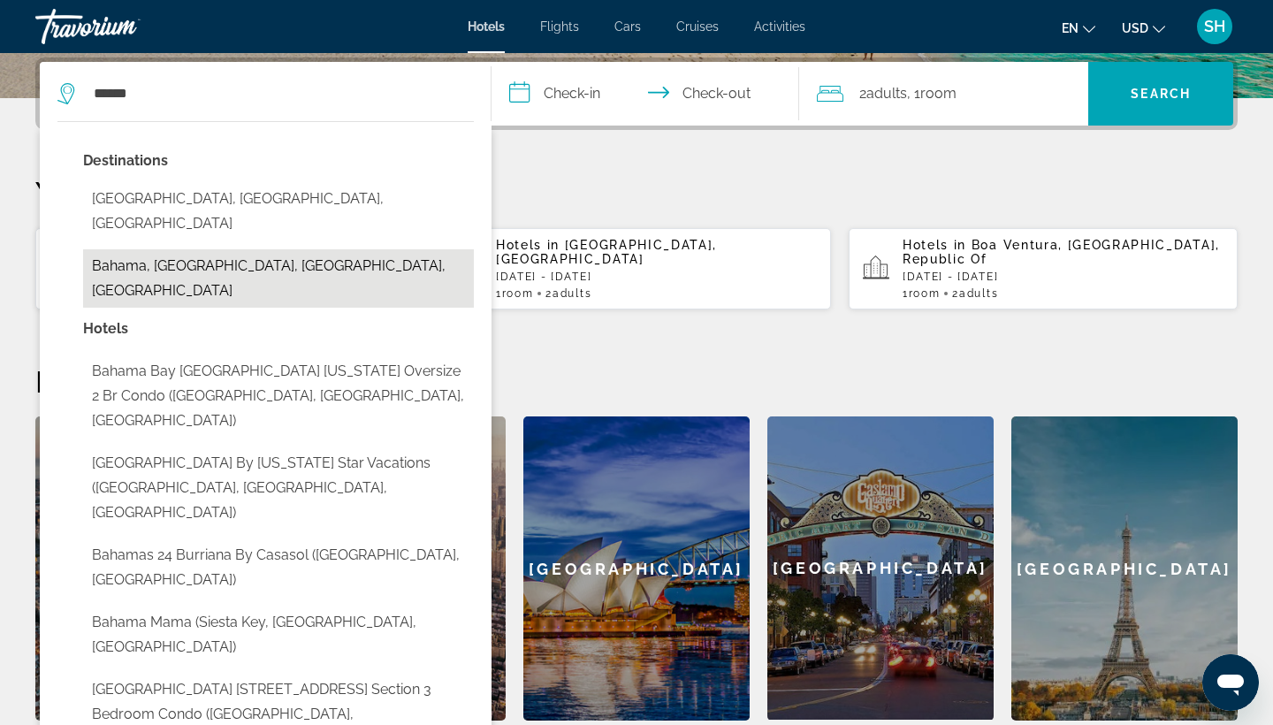
click at [256, 249] on button "Bahama, [GEOGRAPHIC_DATA], [GEOGRAPHIC_DATA], [GEOGRAPHIC_DATA]" at bounding box center [278, 278] width 391 height 58
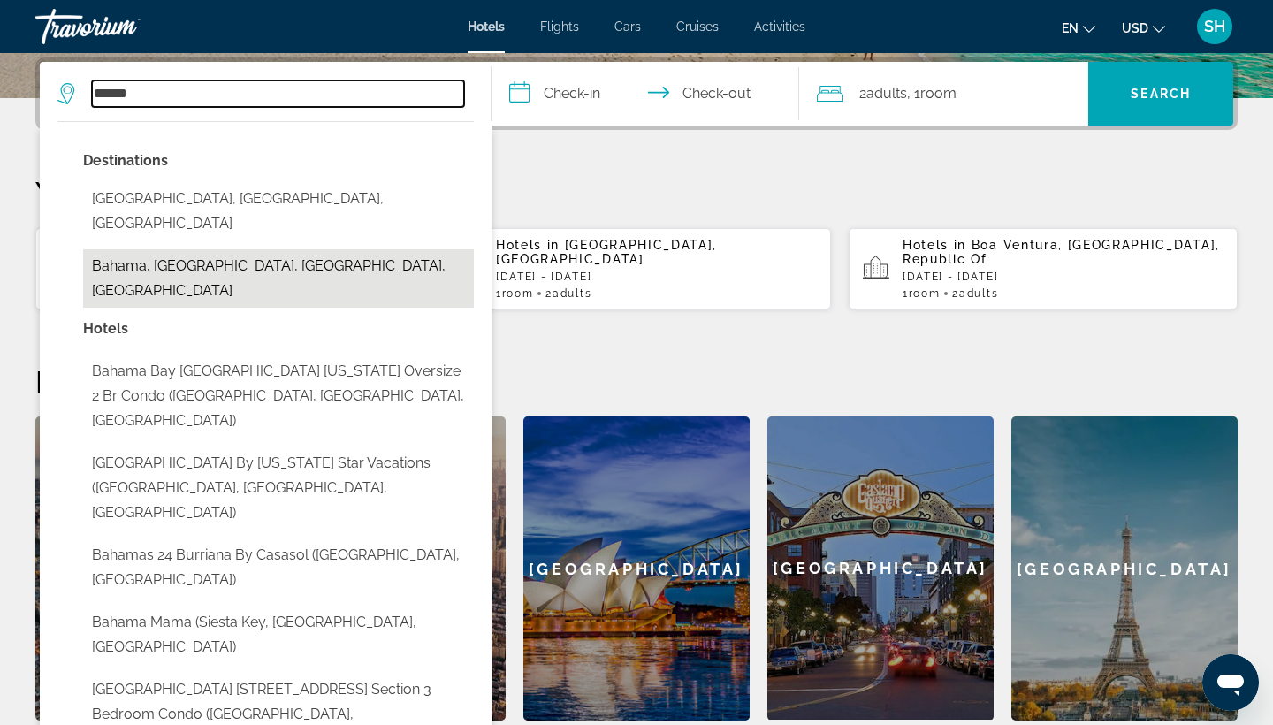
type input "**********"
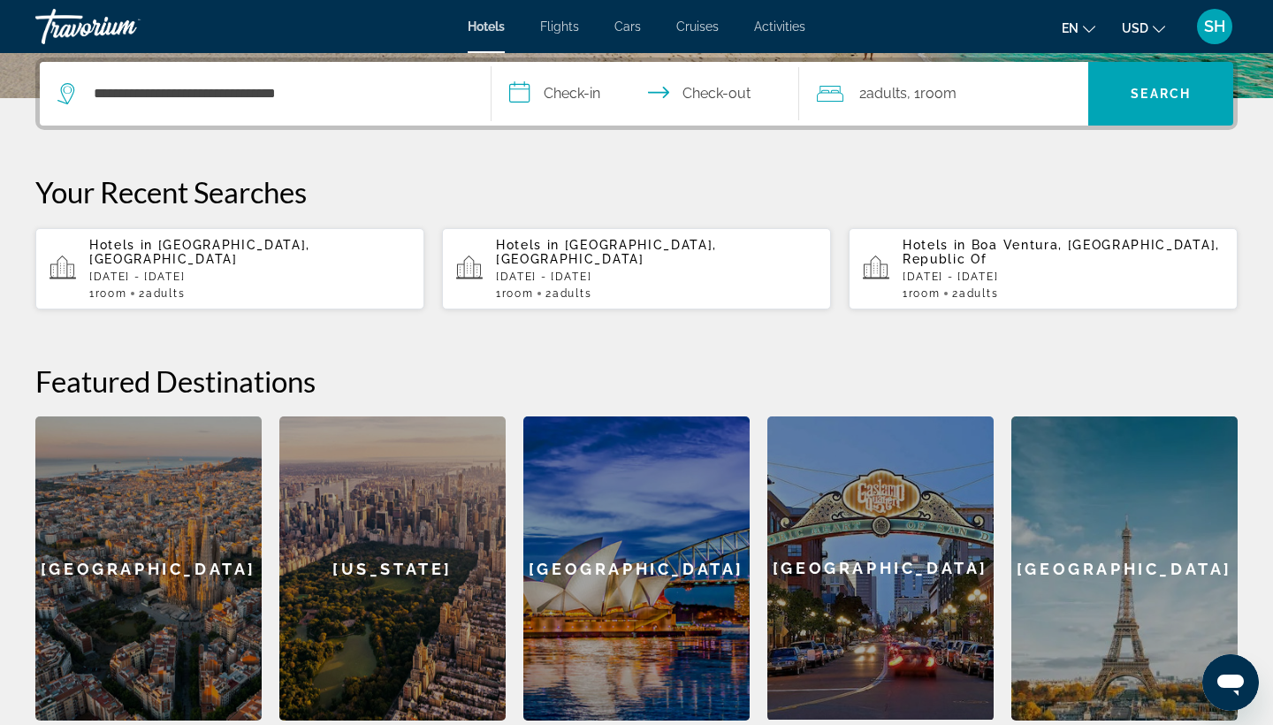
click at [557, 106] on input "**********" at bounding box center [649, 96] width 315 height 69
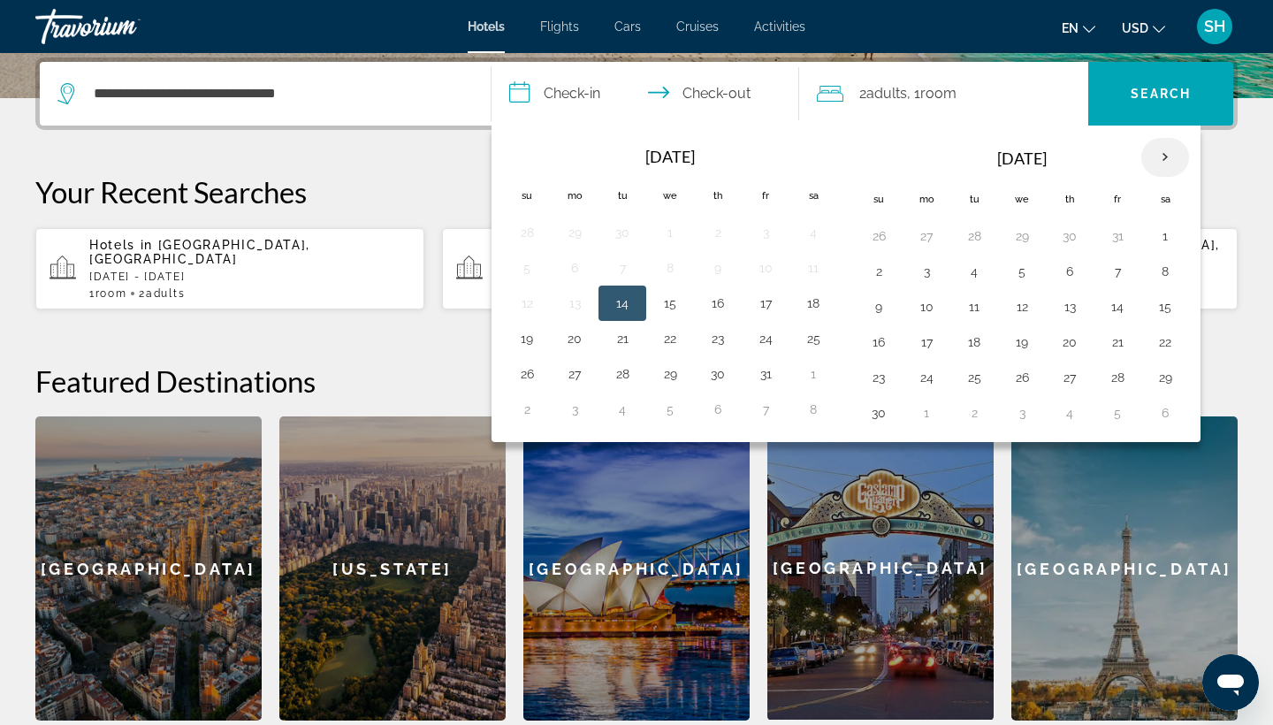
click at [1176, 159] on th "Next month" at bounding box center [1165, 157] width 48 height 39
click at [1119, 283] on button "6" at bounding box center [1117, 271] width 28 height 25
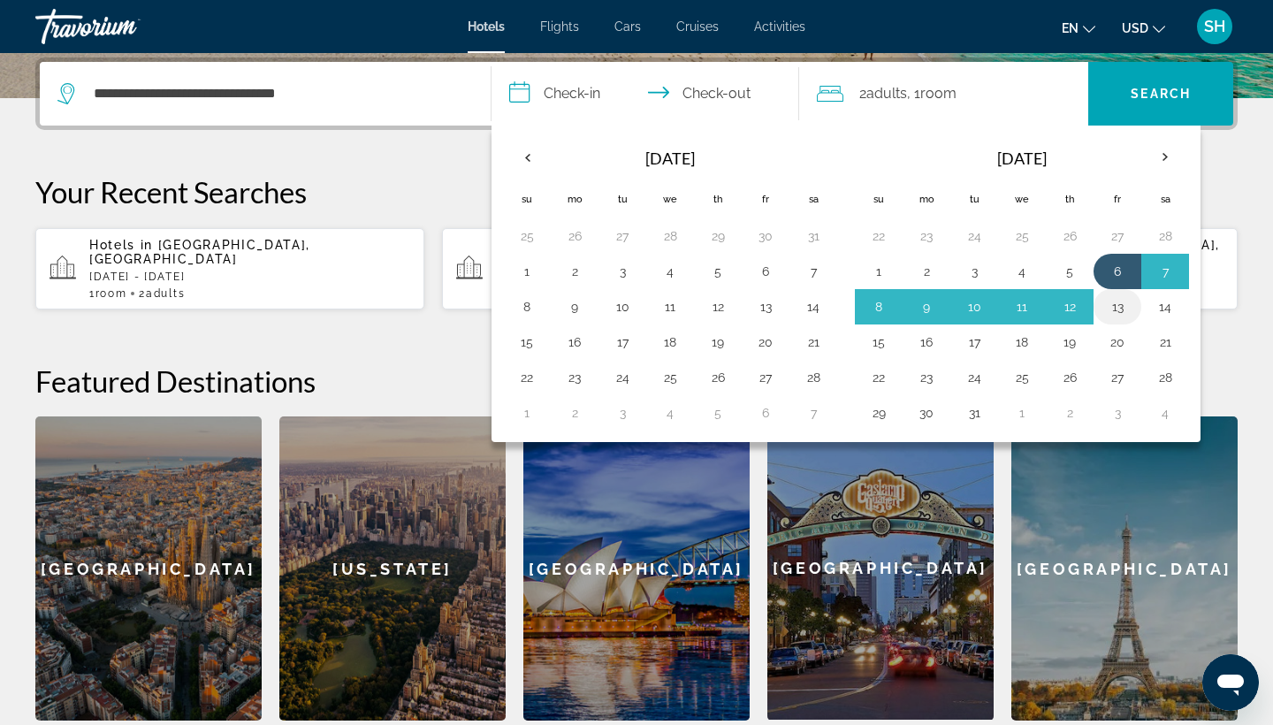
click at [1120, 317] on button "13" at bounding box center [1117, 306] width 28 height 25
type input "**********"
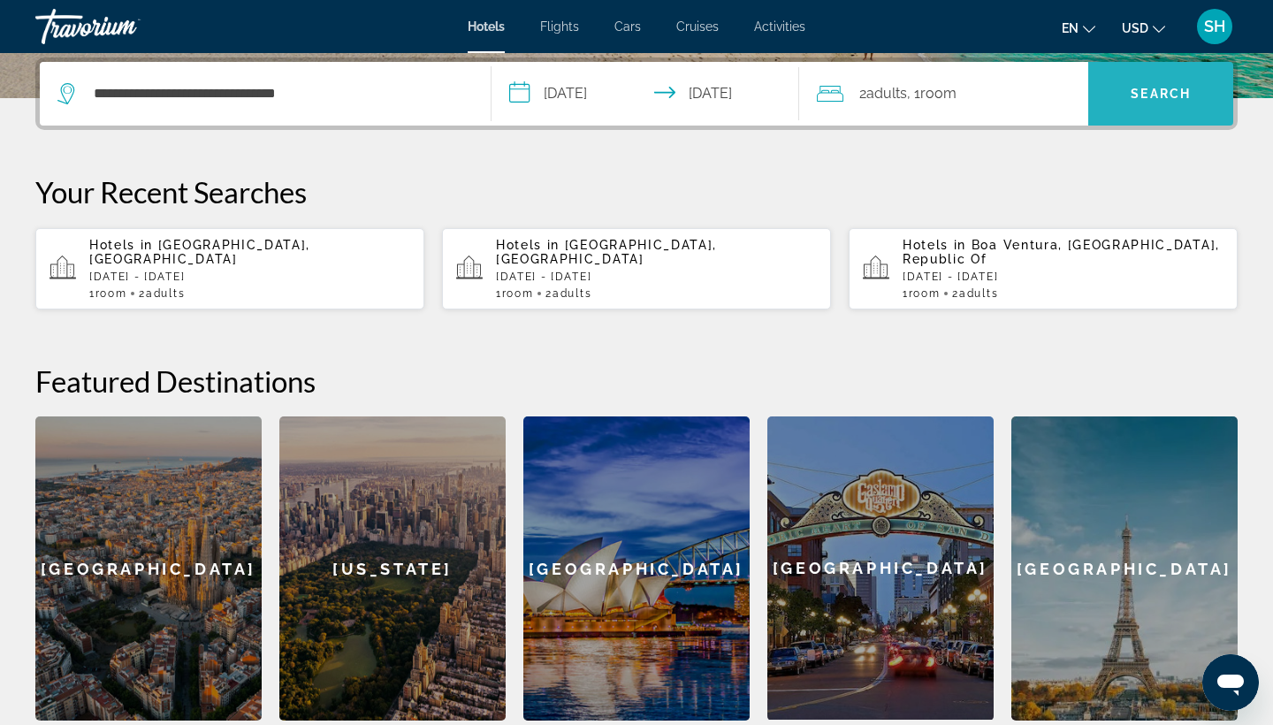
click at [1181, 95] on span "Search" at bounding box center [1161, 94] width 60 height 14
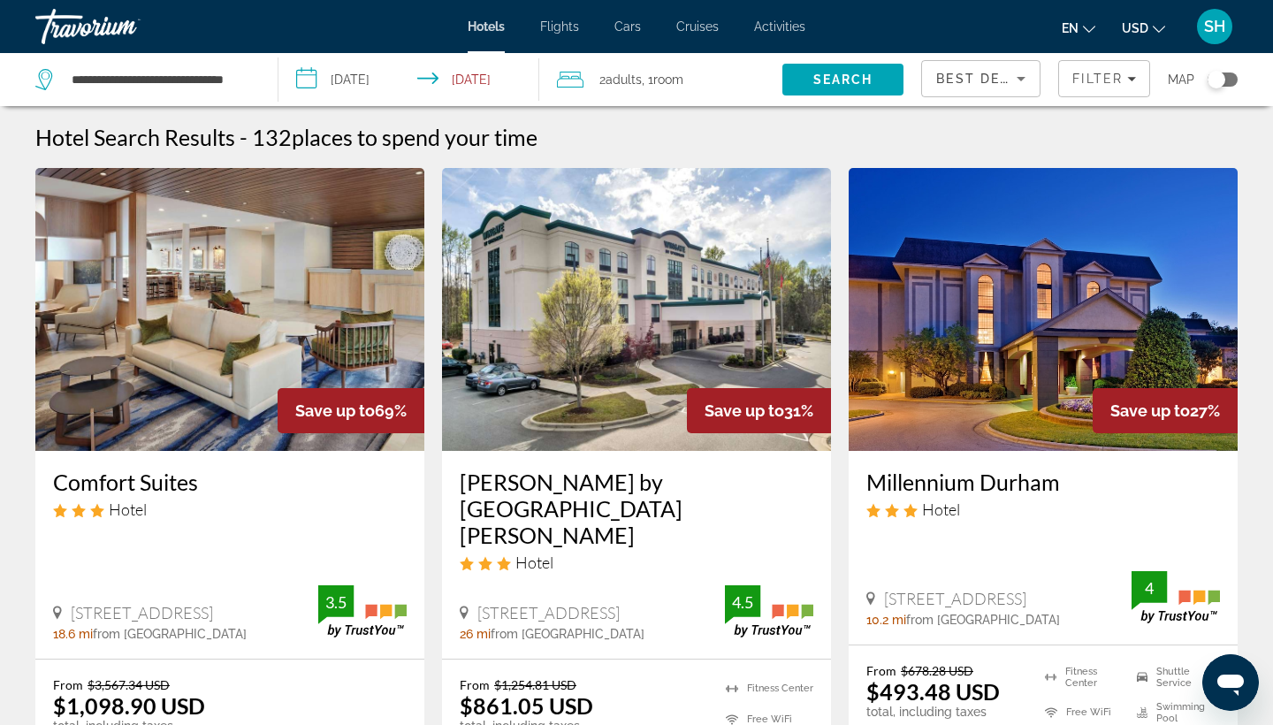
click at [978, 90] on div "Best Deals" at bounding box center [980, 86] width 89 height 50
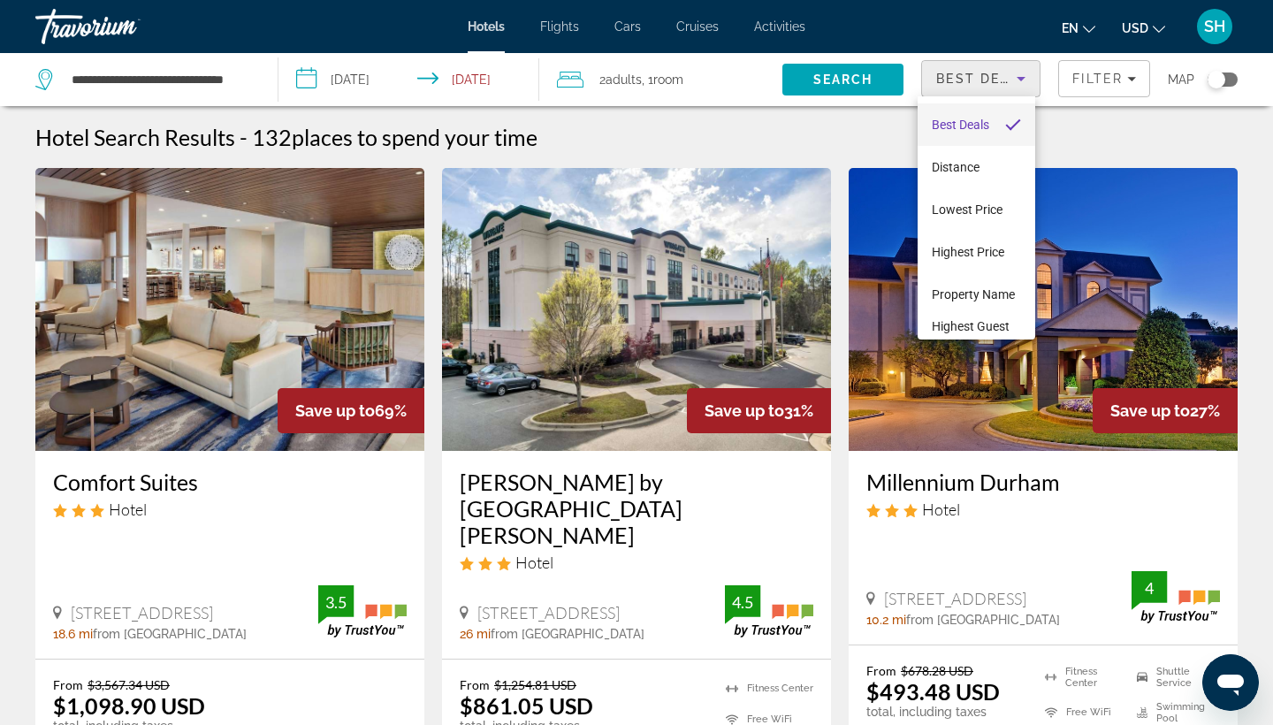
click at [1085, 69] on div at bounding box center [636, 362] width 1273 height 725
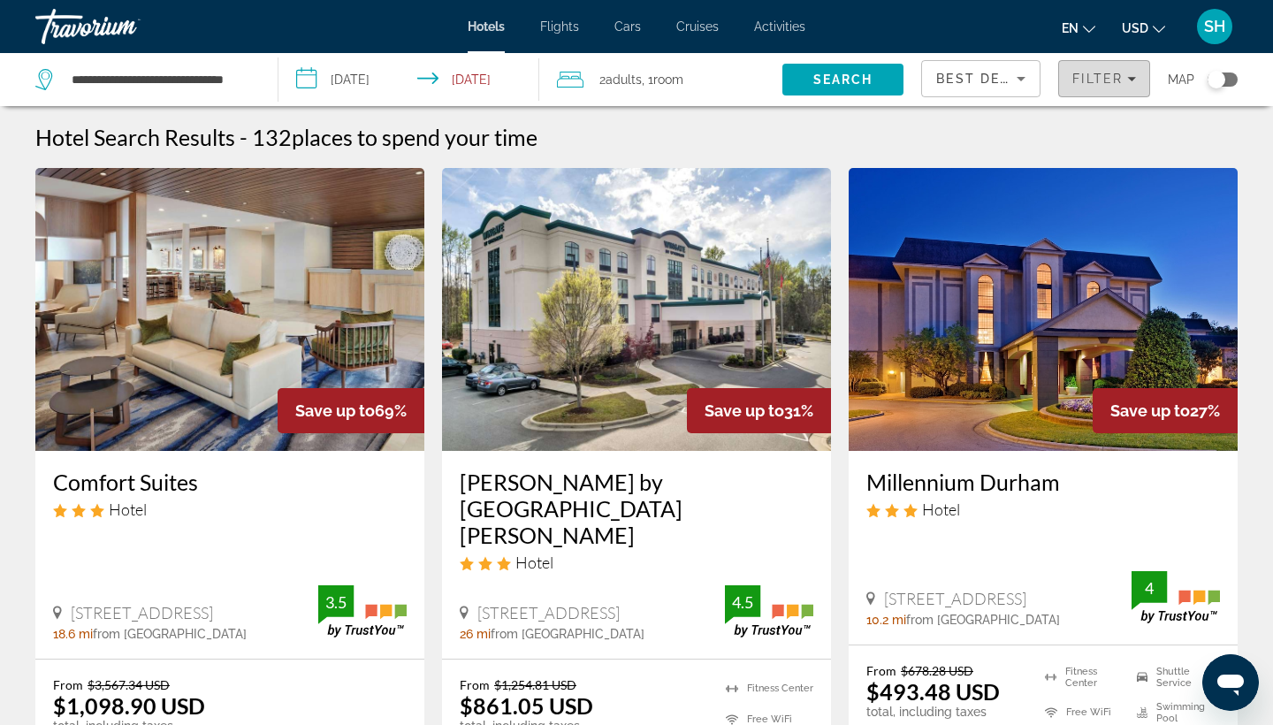
click at [1085, 70] on span "Filters" at bounding box center [1104, 78] width 90 height 42
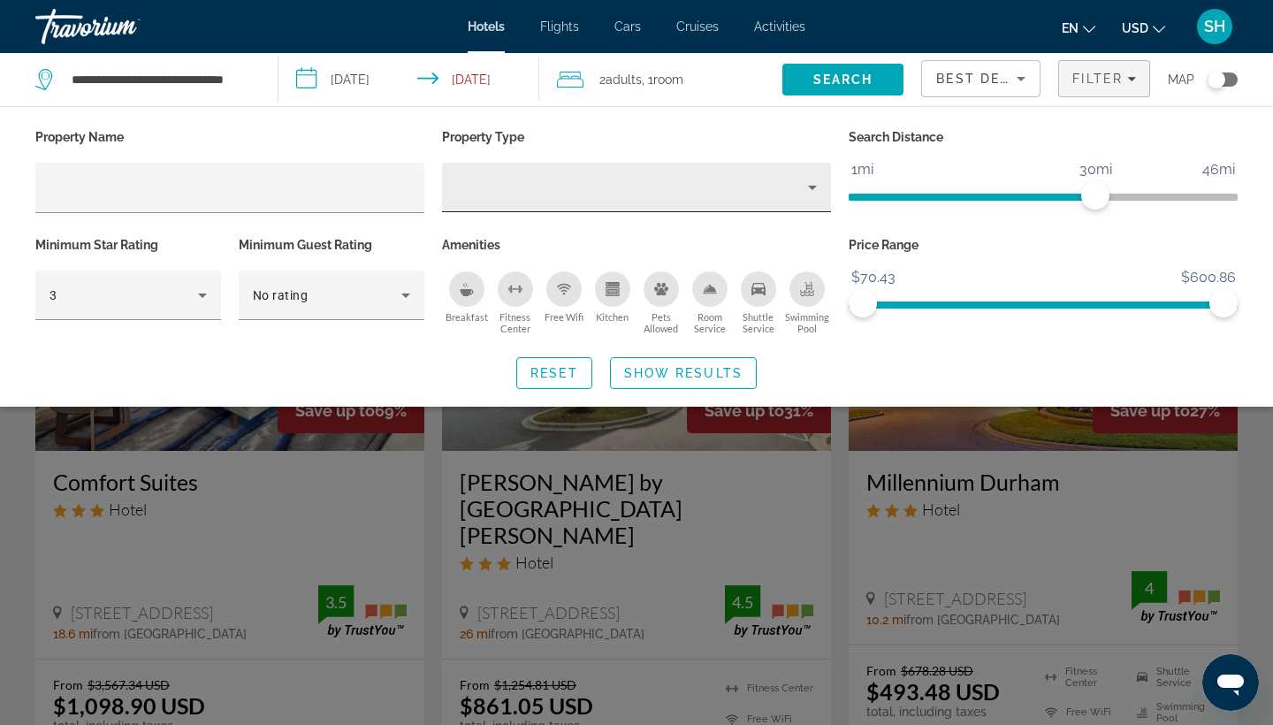
click at [567, 176] on div "Hotel Filters" at bounding box center [636, 188] width 361 height 50
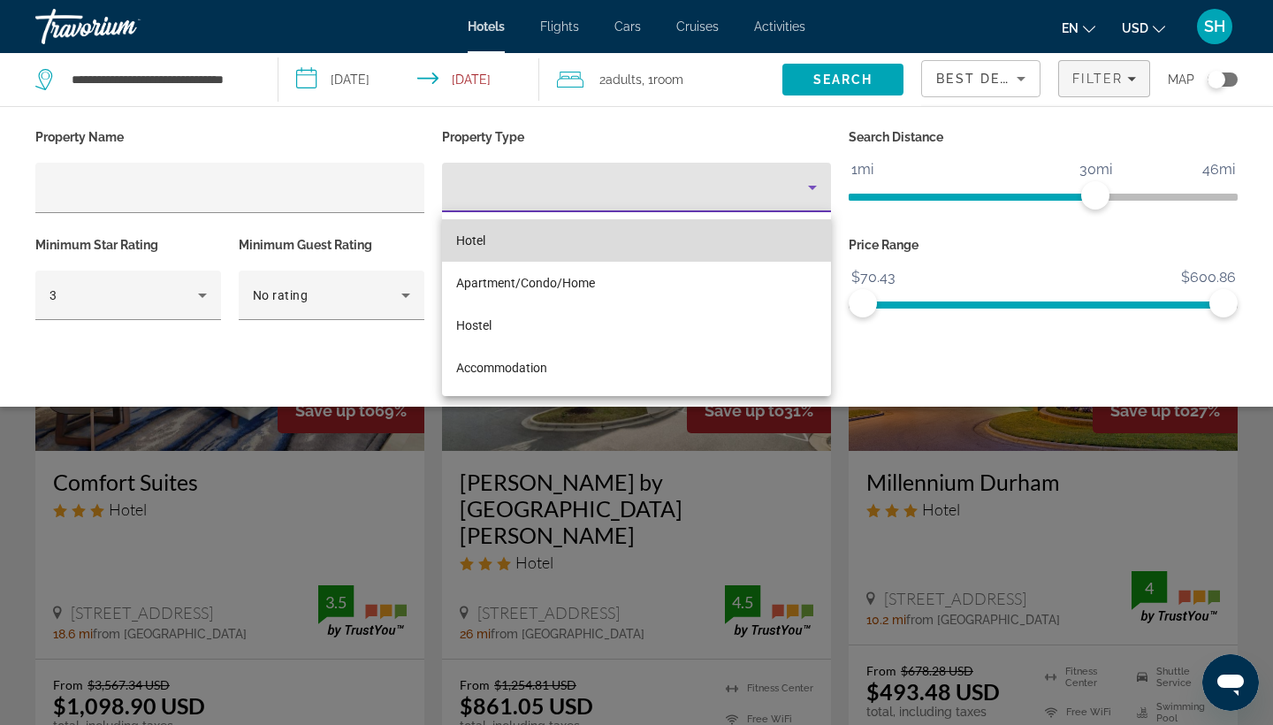
click at [532, 242] on mat-option "Hotel" at bounding box center [636, 240] width 389 height 42
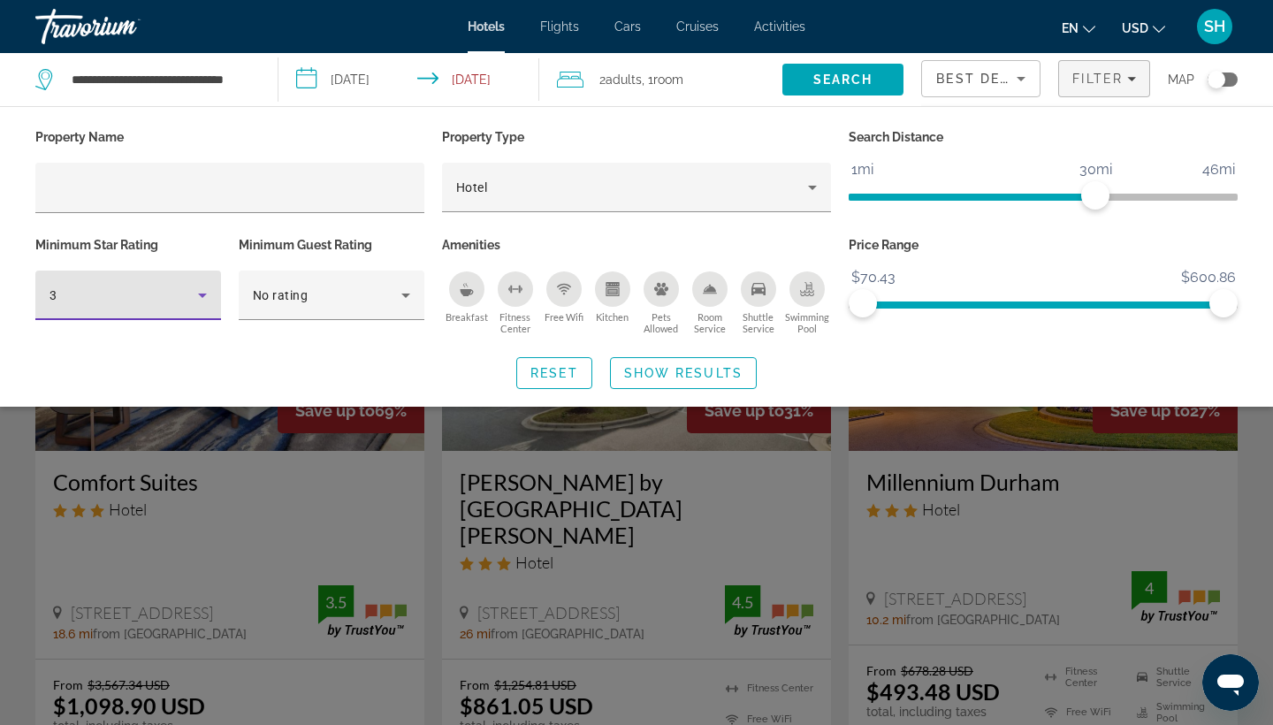
click at [126, 299] on div "3" at bounding box center [124, 295] width 149 height 21
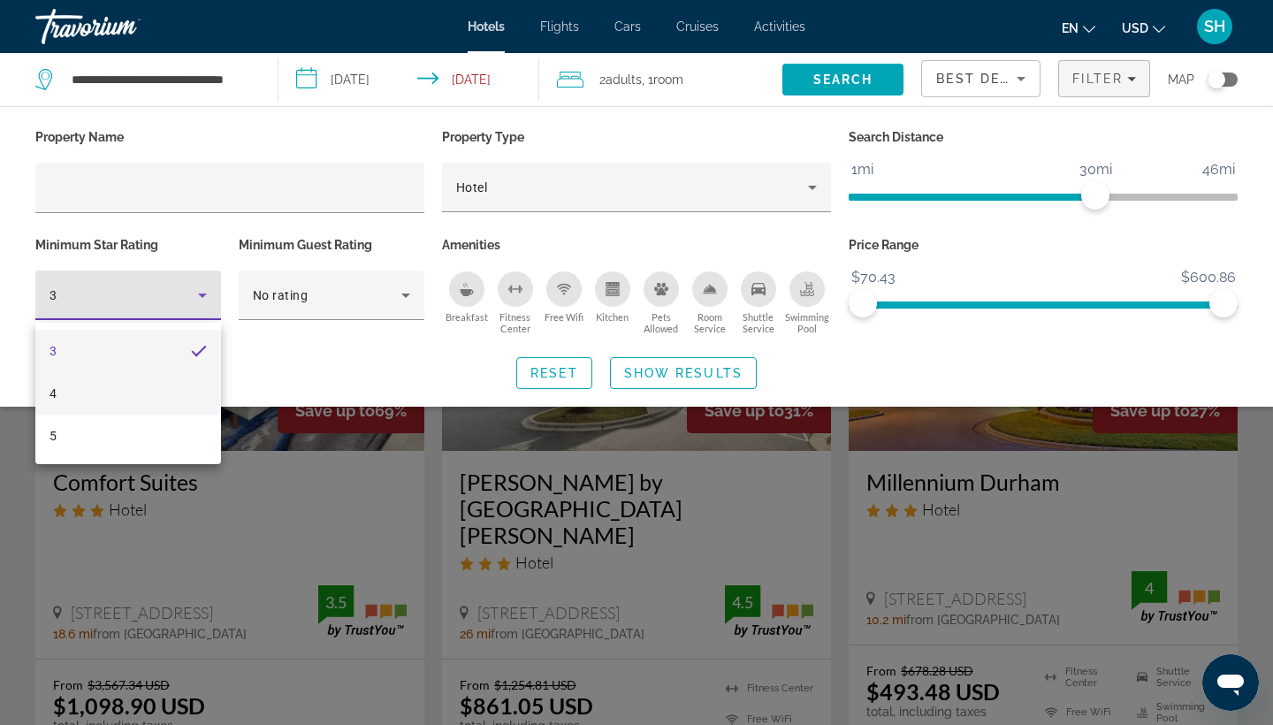
click at [99, 396] on mat-option "4" at bounding box center [128, 393] width 186 height 42
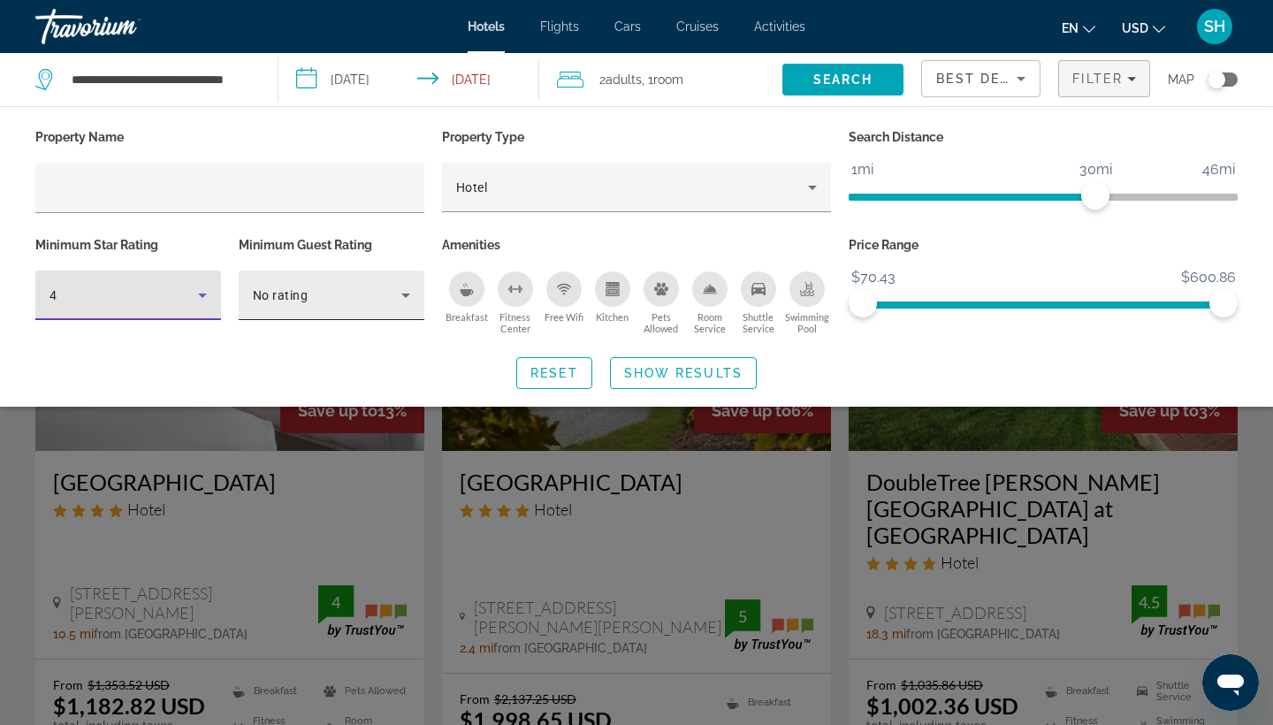
click at [360, 290] on div "No rating" at bounding box center [327, 295] width 149 height 21
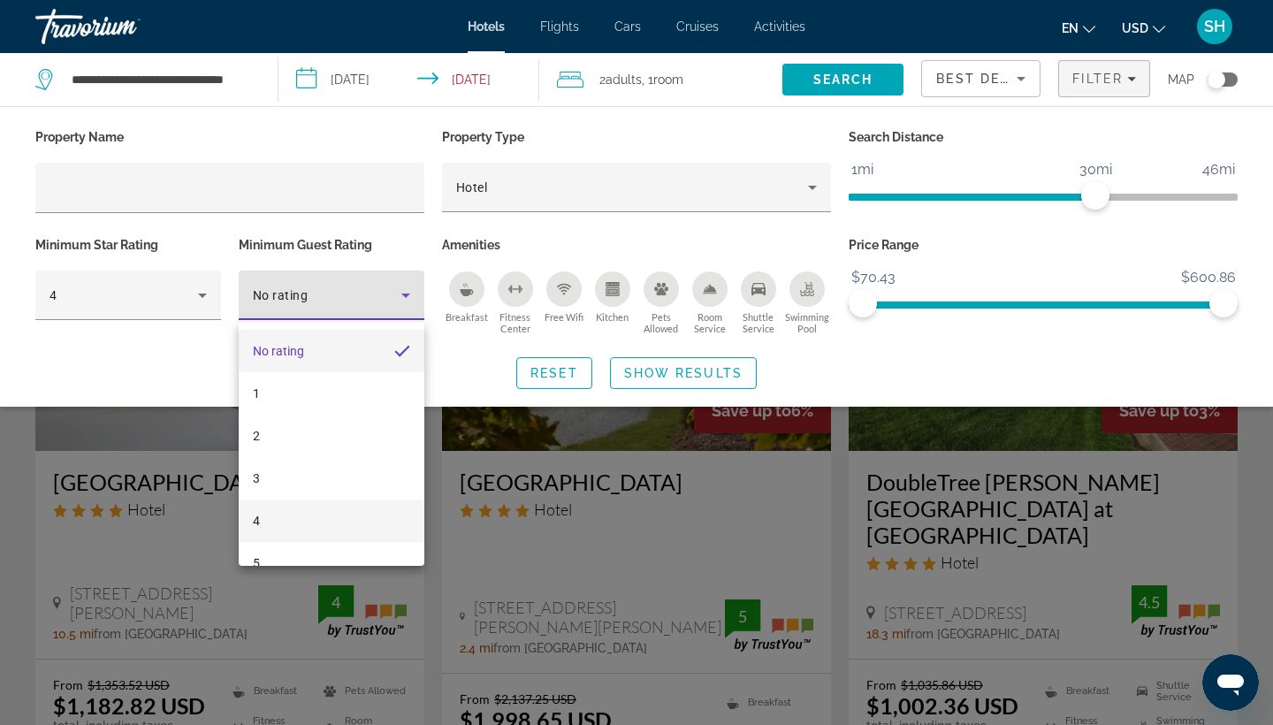
click at [299, 527] on mat-option "4" at bounding box center [332, 521] width 186 height 42
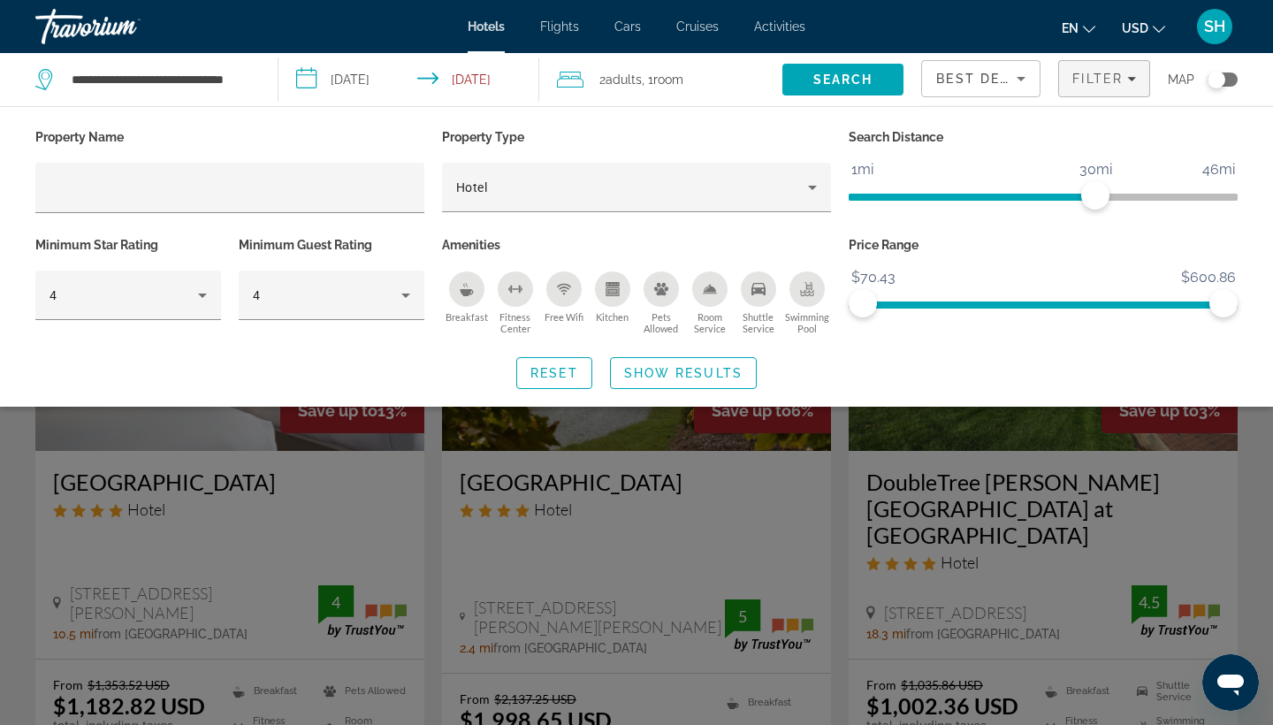
click at [796, 307] on div "Swimming Pool" at bounding box center [806, 288] width 35 height 35
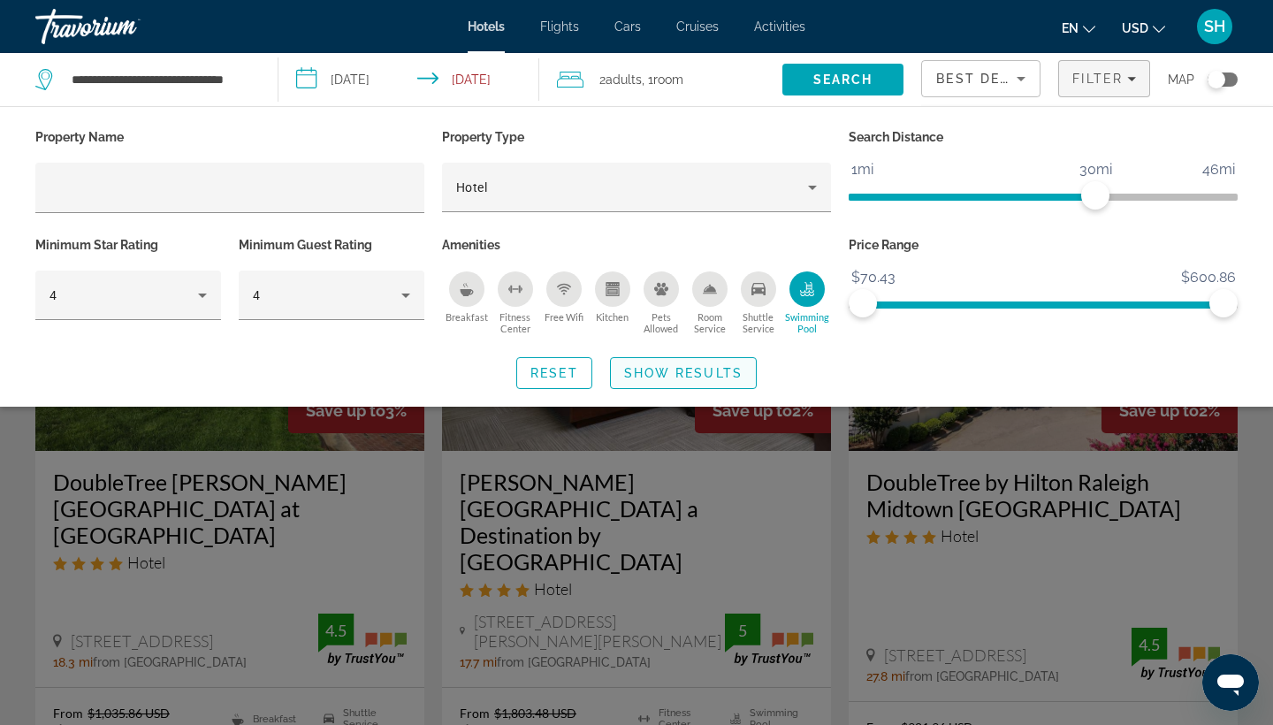
click at [715, 370] on span "Search widget" at bounding box center [683, 373] width 145 height 42
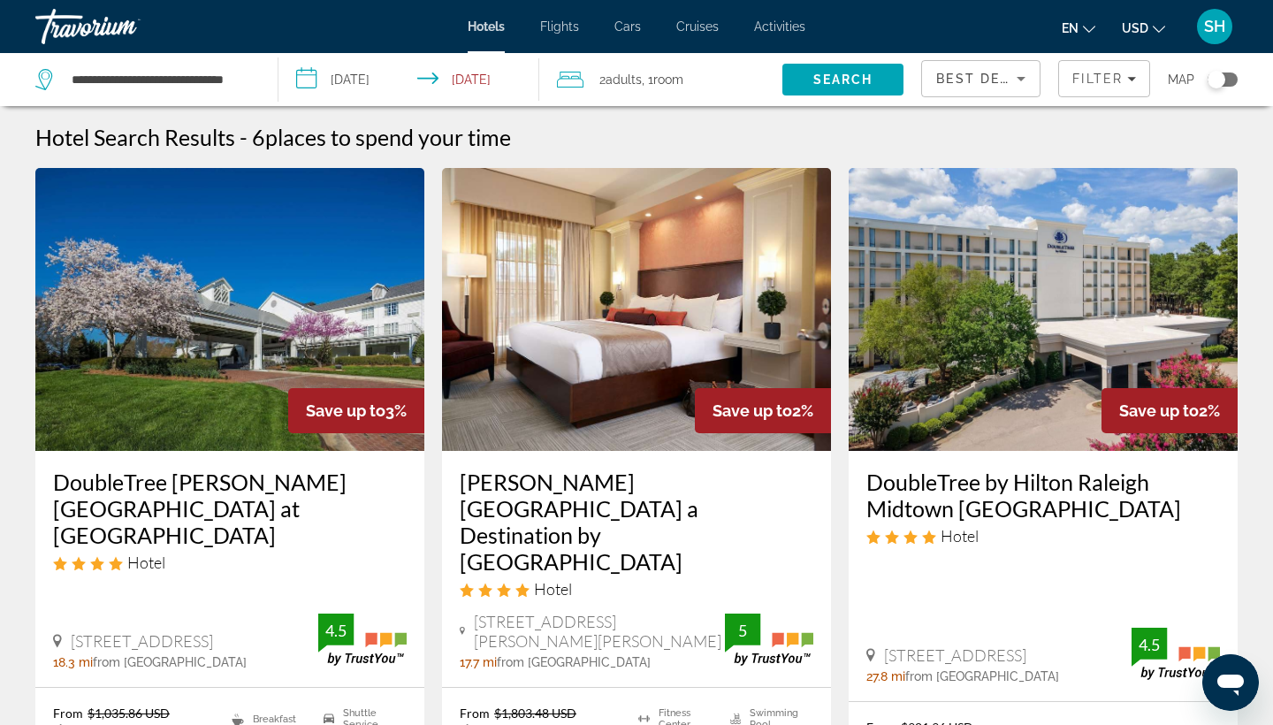
click at [90, 34] on div "Travorium" at bounding box center [123, 27] width 177 height 46
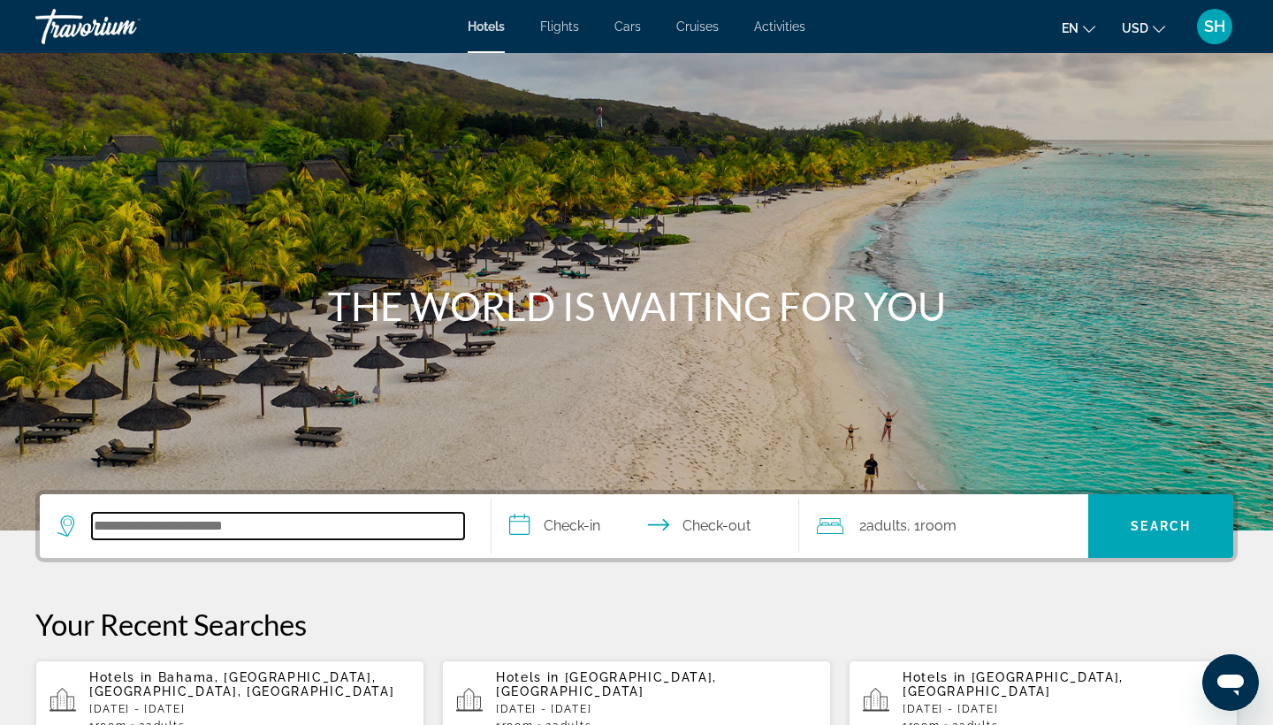
click at [215, 532] on input "Search hotel destination" at bounding box center [278, 526] width 372 height 27
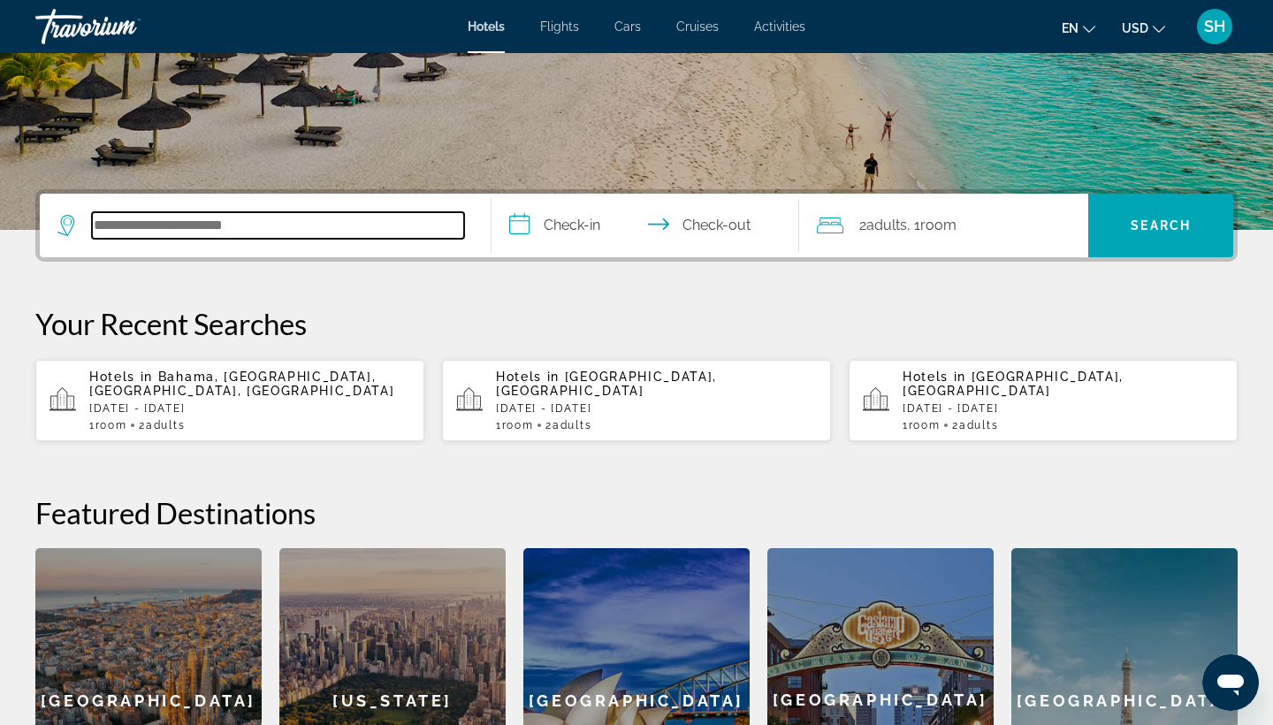
scroll to position [432, 0]
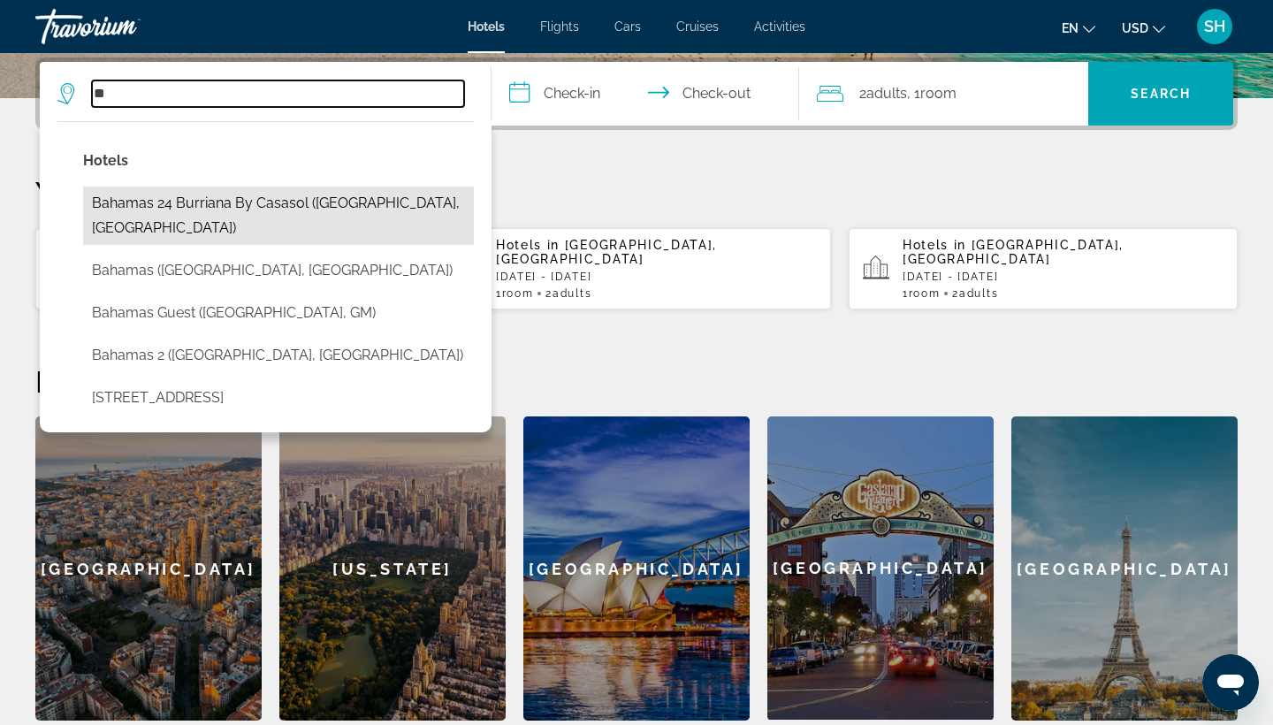
type input "*"
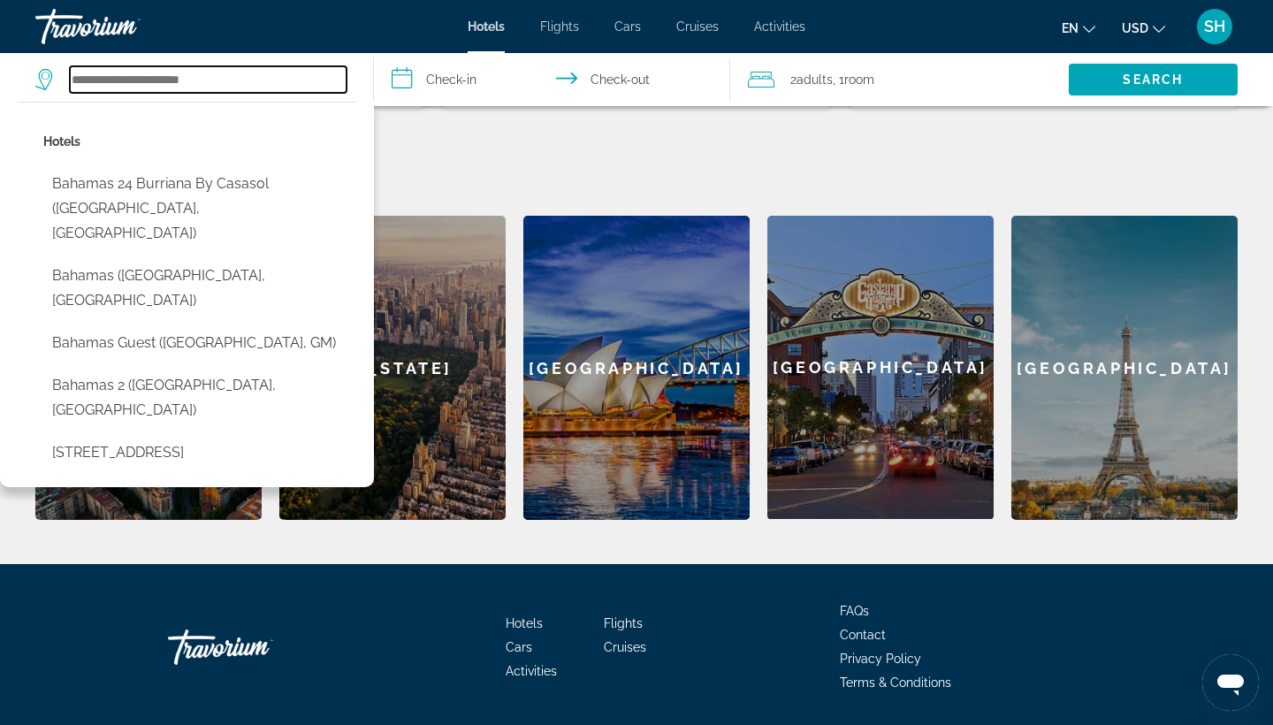
scroll to position [629, 0]
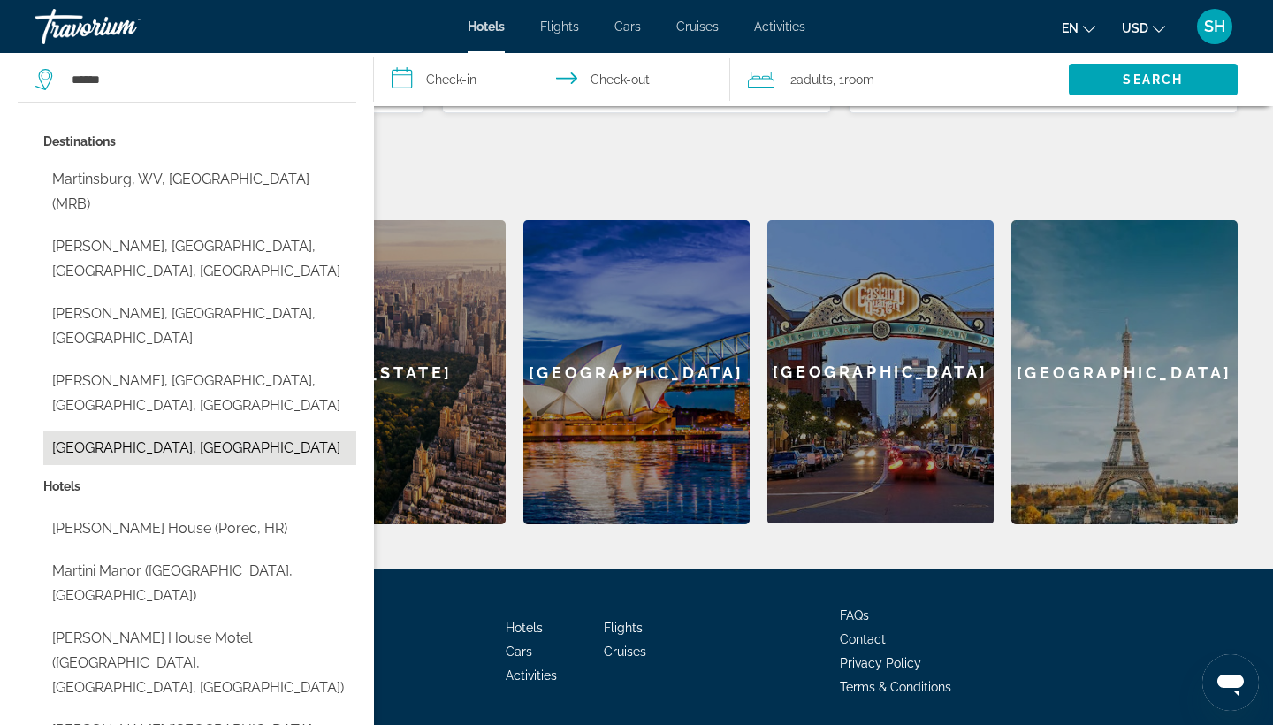
click at [268, 431] on button "[GEOGRAPHIC_DATA], [GEOGRAPHIC_DATA]" at bounding box center [199, 448] width 313 height 34
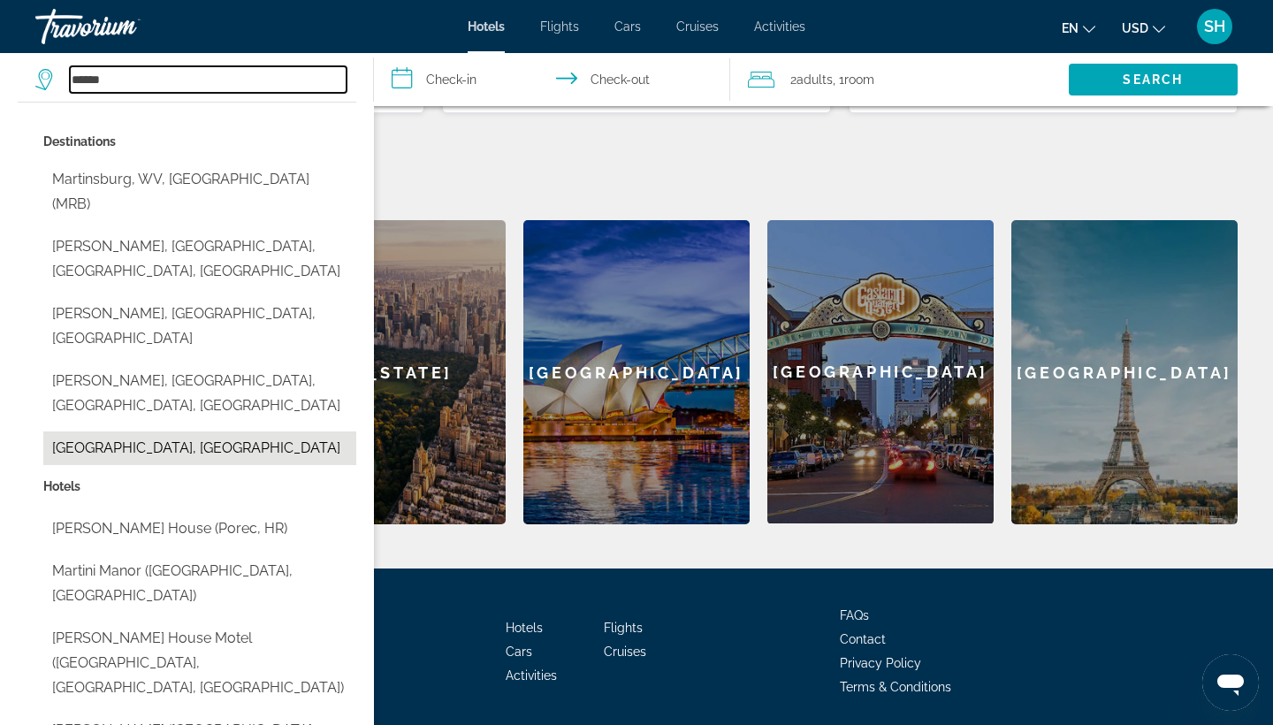
type input "**********"
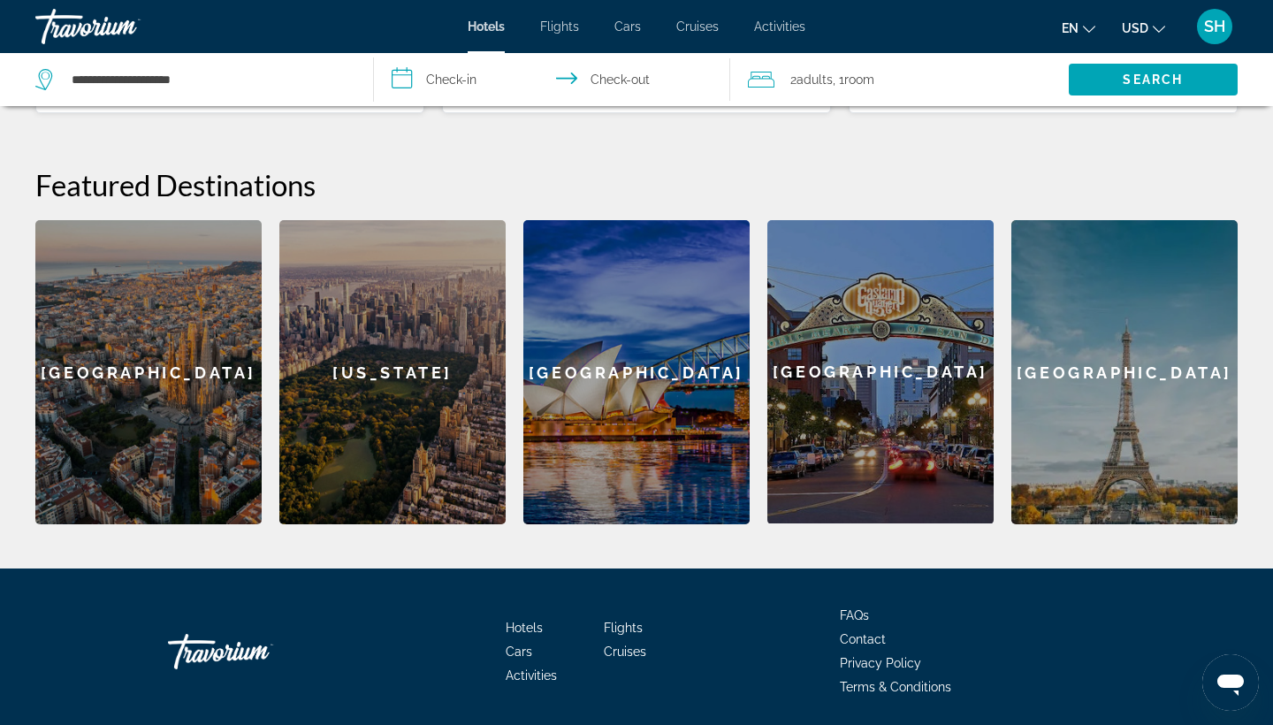
click at [450, 85] on input "**********" at bounding box center [555, 82] width 363 height 58
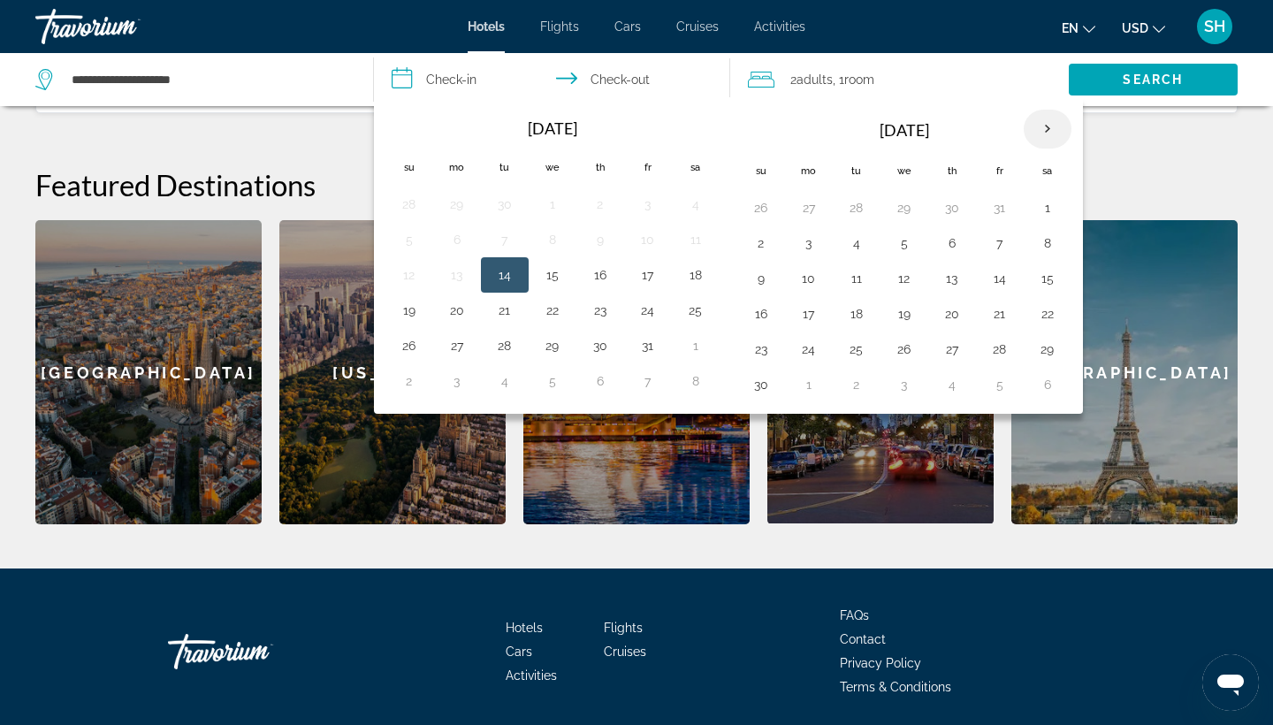
click at [1058, 129] on th "Next month" at bounding box center [1048, 129] width 48 height 39
click at [1057, 129] on th "Next month" at bounding box center [1048, 129] width 48 height 39
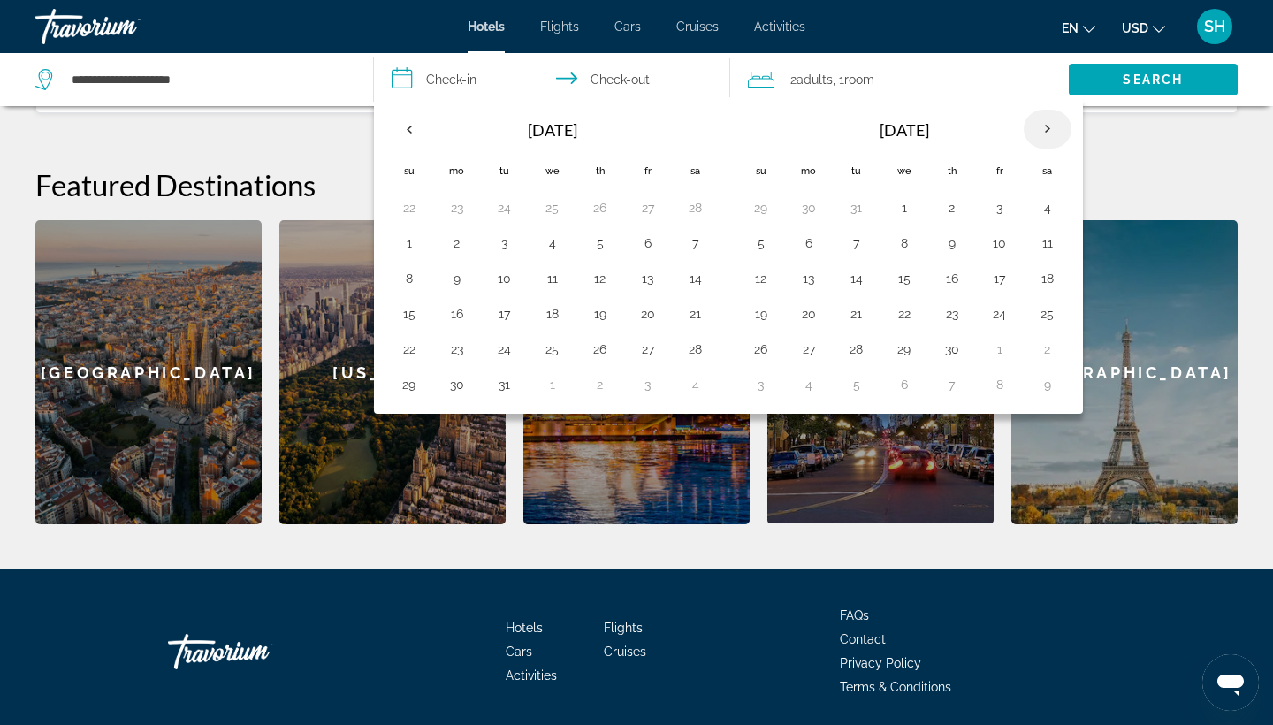
click at [1057, 129] on th "Next month" at bounding box center [1048, 129] width 48 height 39
click at [650, 212] on button "3" at bounding box center [648, 207] width 28 height 25
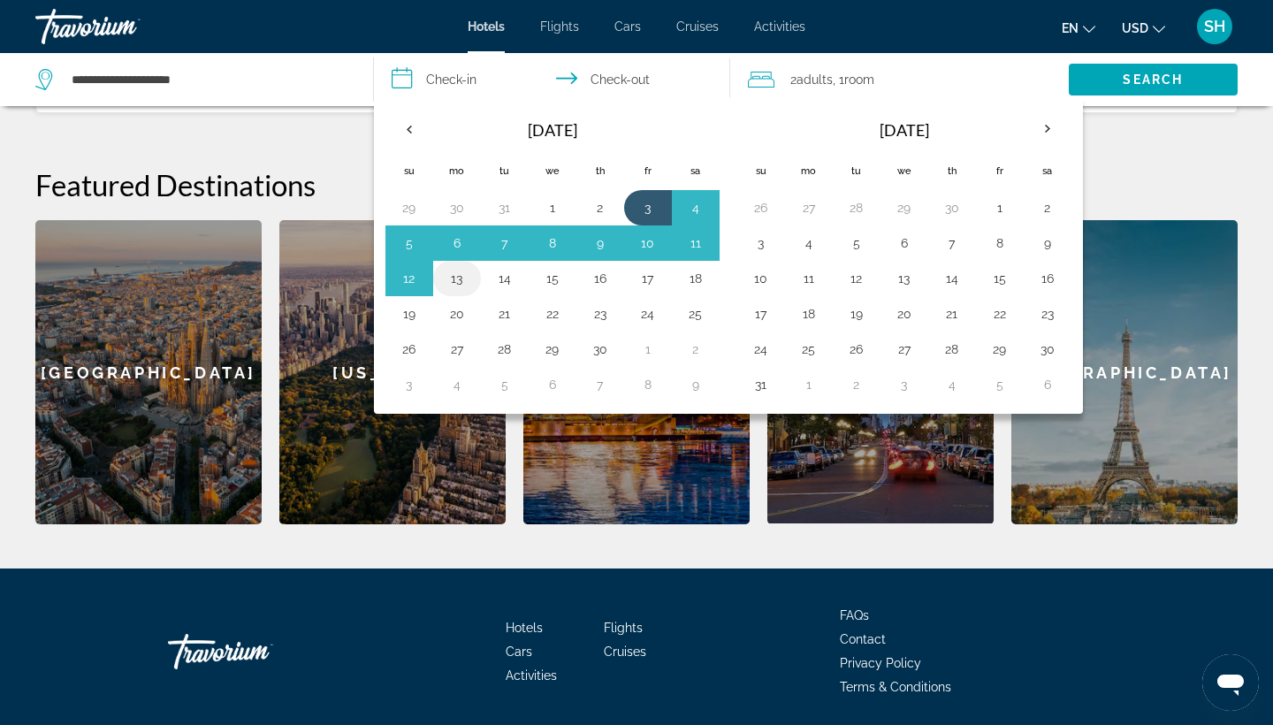
click at [463, 282] on button "13" at bounding box center [457, 278] width 28 height 25
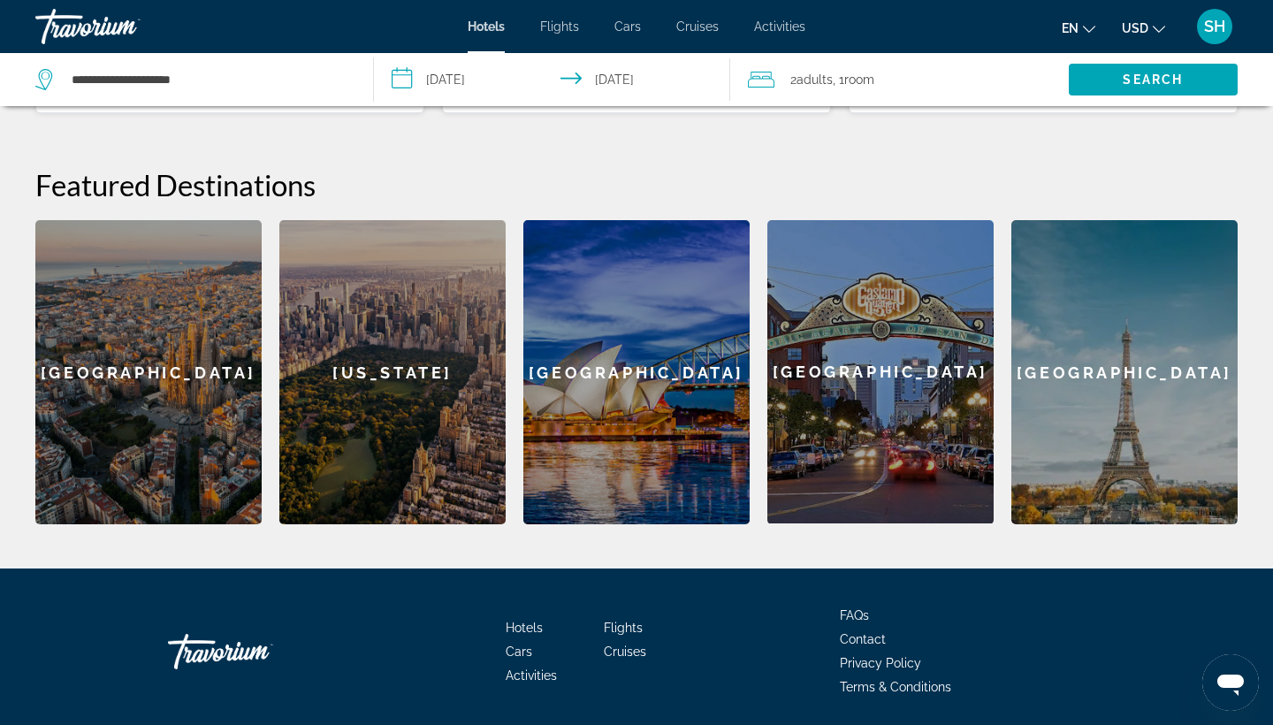
type input "**********"
click at [1157, 81] on span "Search" at bounding box center [1153, 79] width 60 height 14
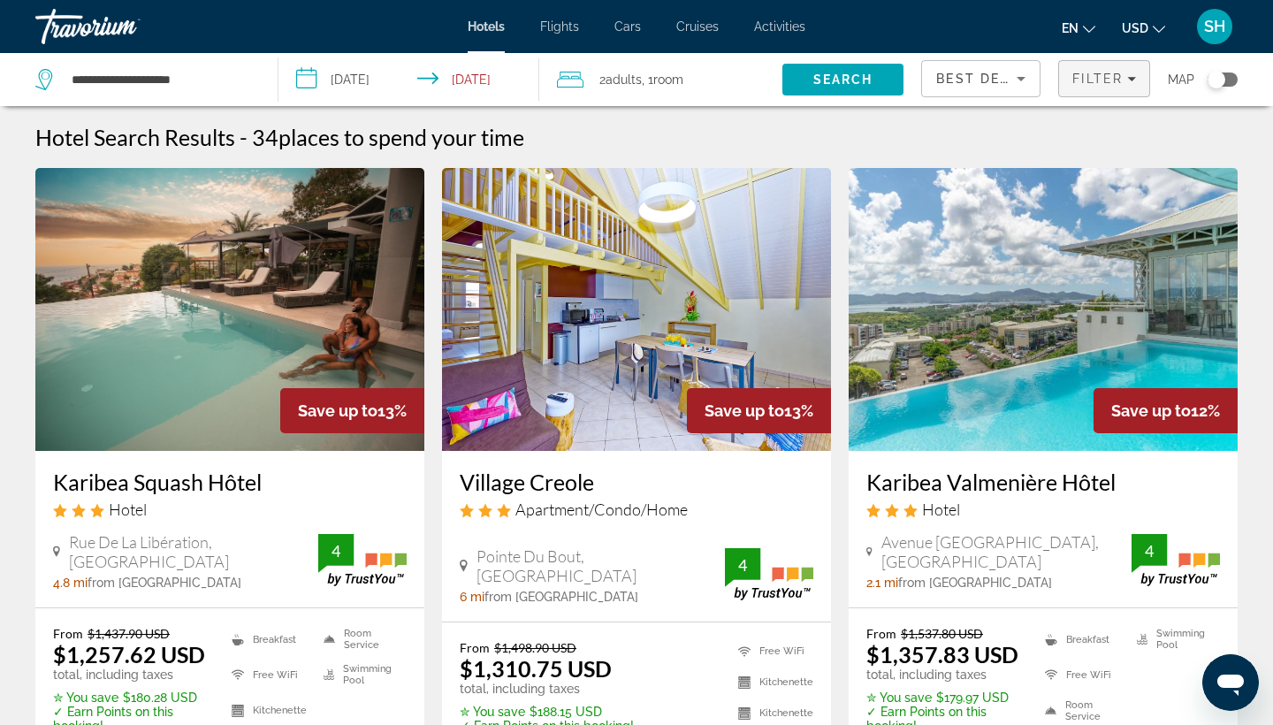
click at [1083, 77] on span "Filter" at bounding box center [1097, 79] width 50 height 14
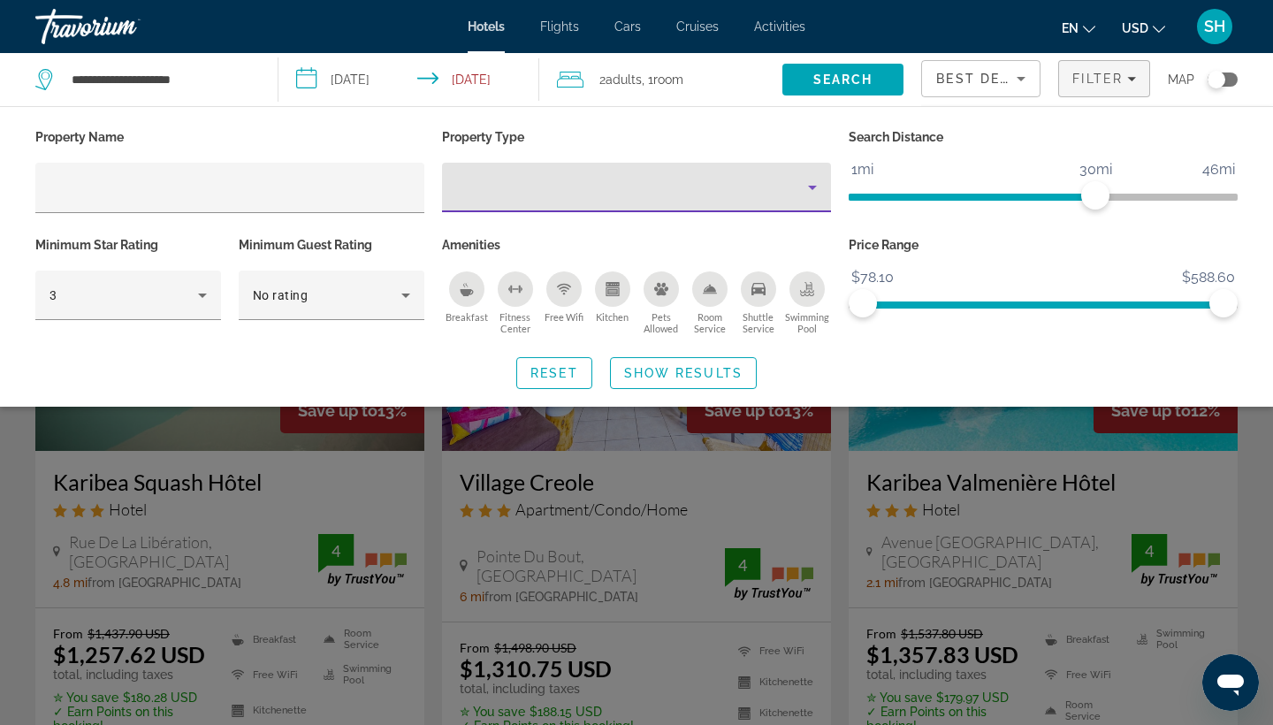
click at [704, 188] on div "Property type" at bounding box center [632, 187] width 352 height 21
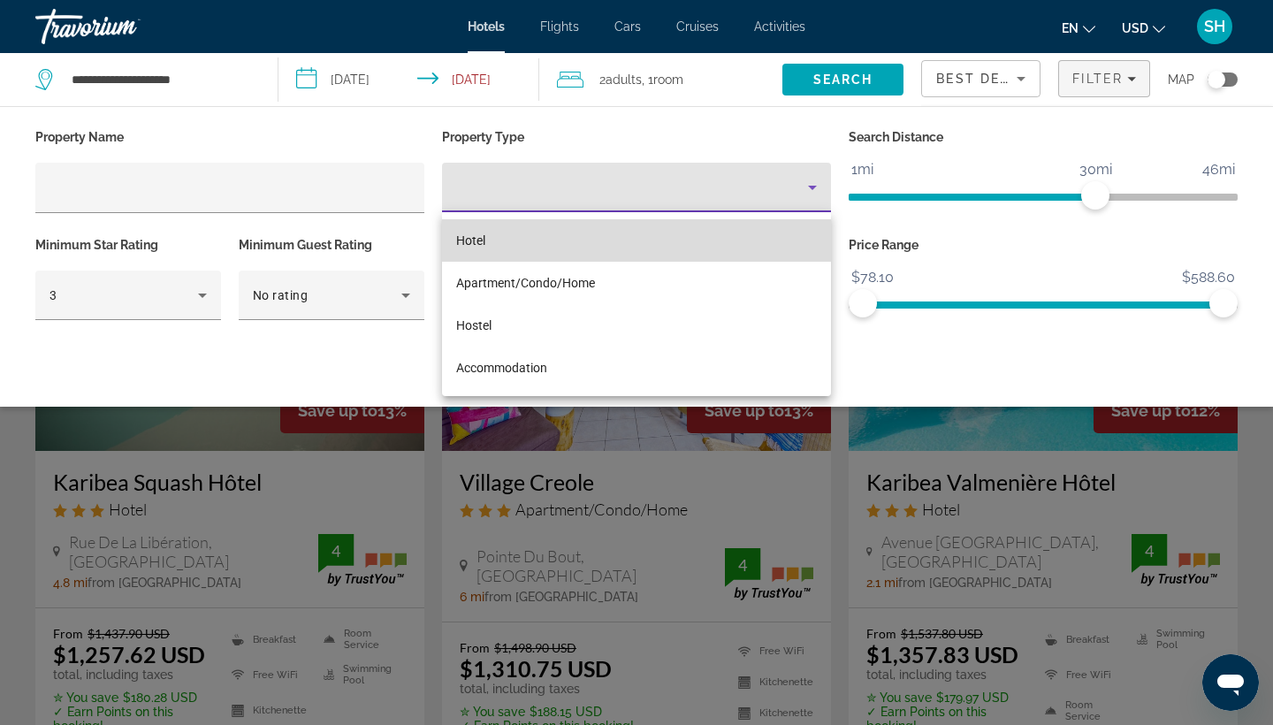
click at [641, 250] on mat-option "Hotel" at bounding box center [636, 240] width 389 height 42
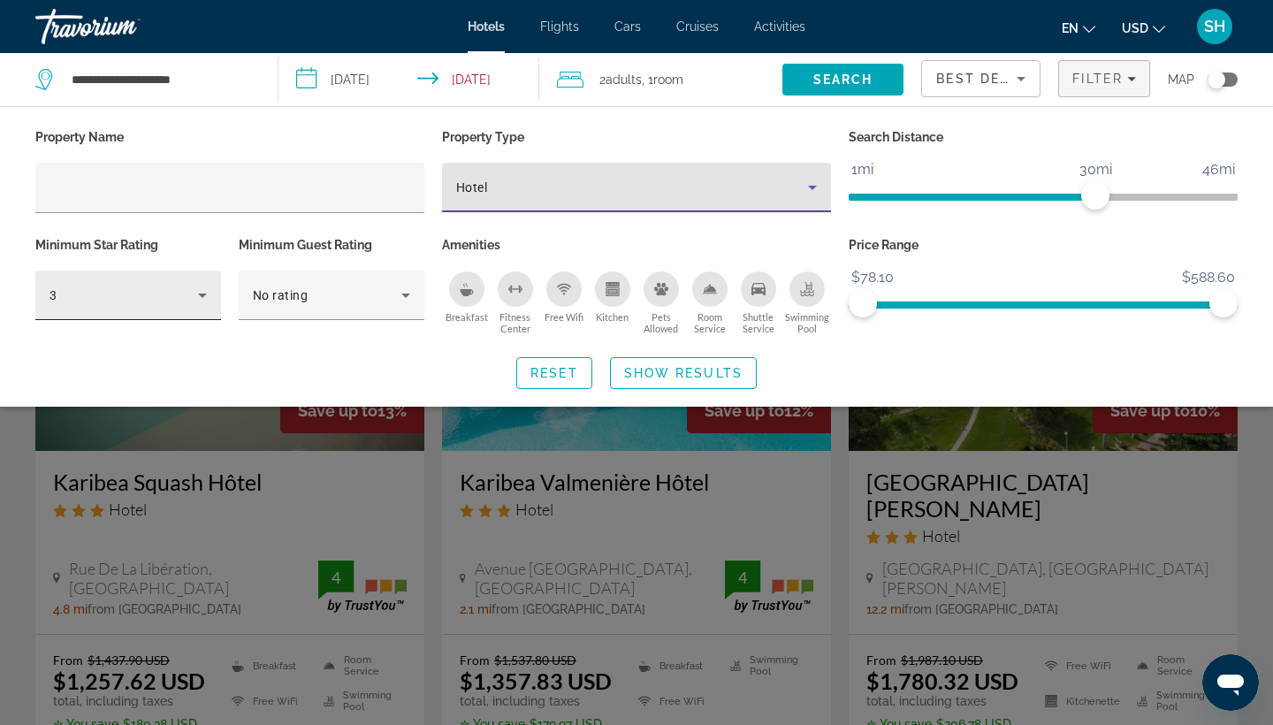
click at [189, 314] on div "3" at bounding box center [128, 296] width 157 height 50
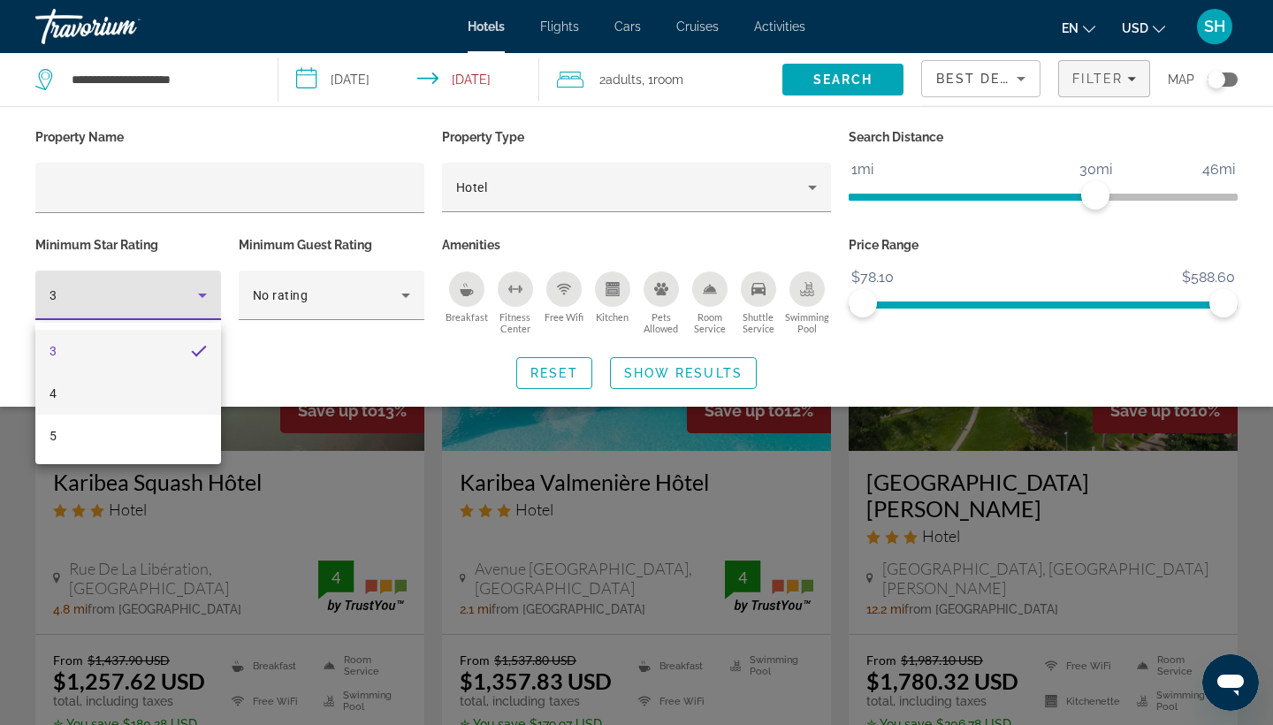
click at [170, 398] on mat-option "4" at bounding box center [128, 393] width 186 height 42
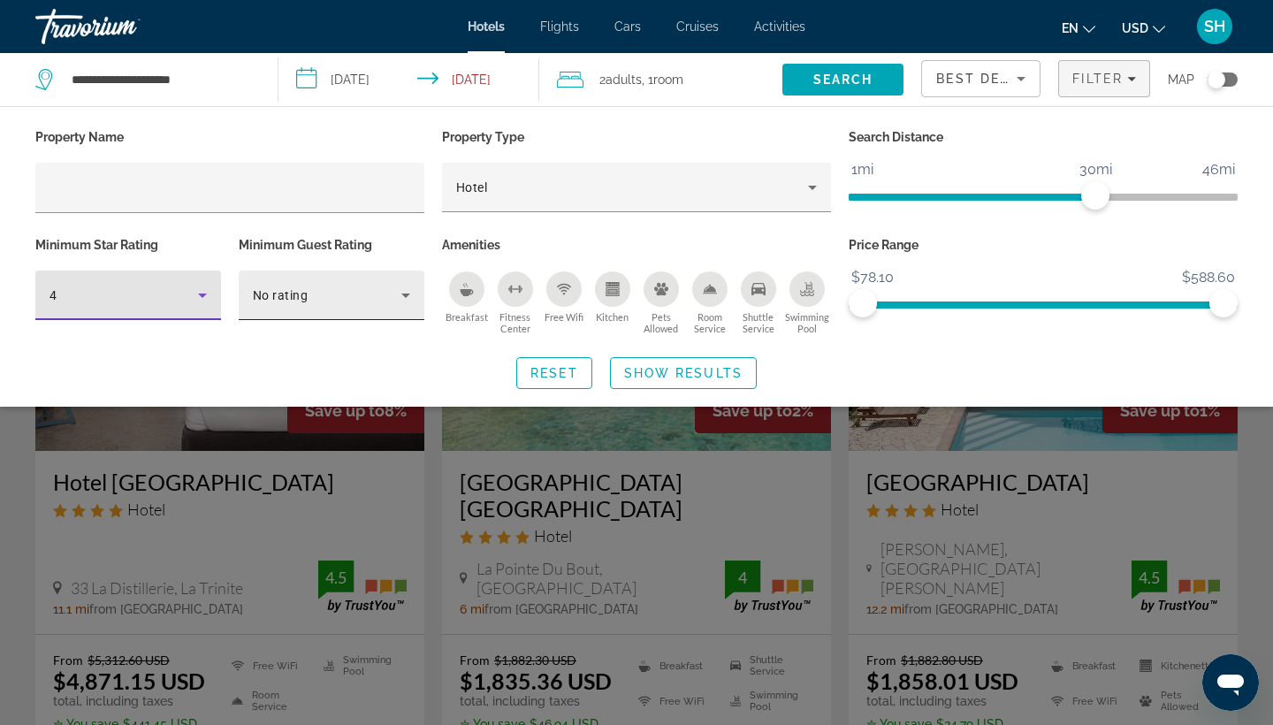
click at [309, 311] on div "No rating" at bounding box center [331, 296] width 157 height 50
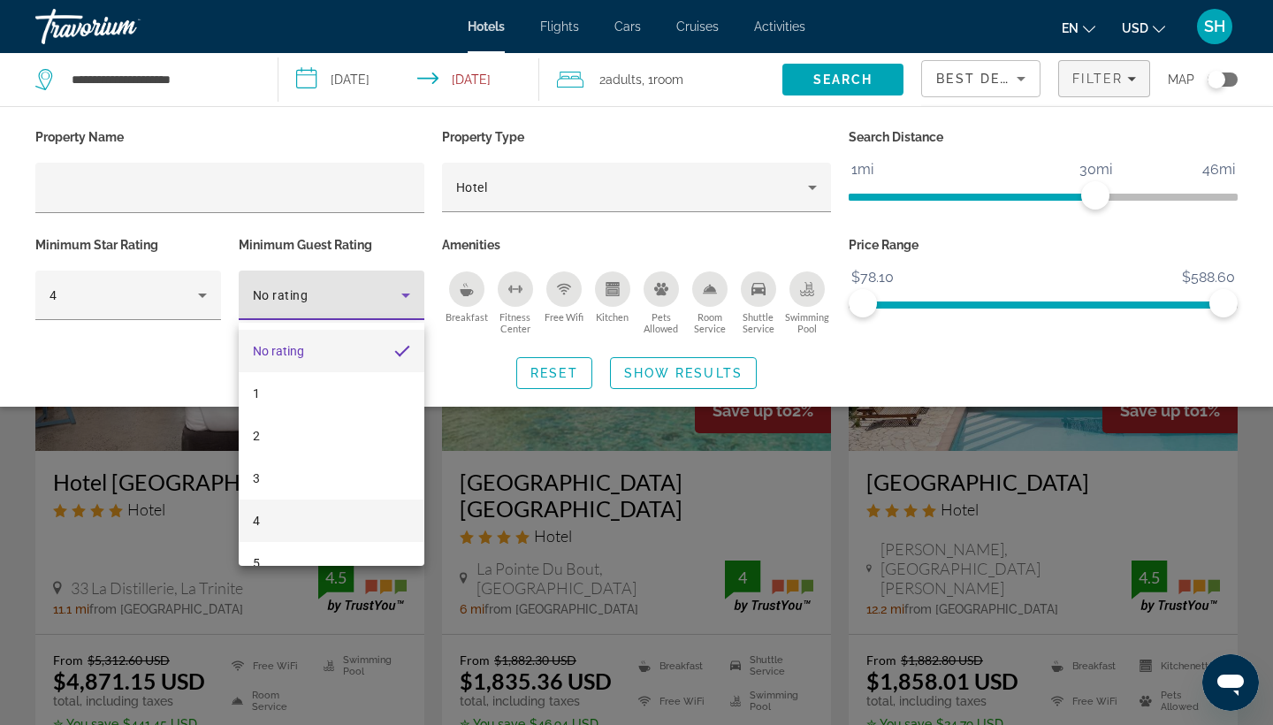
click at [290, 533] on mat-option "4" at bounding box center [332, 521] width 186 height 42
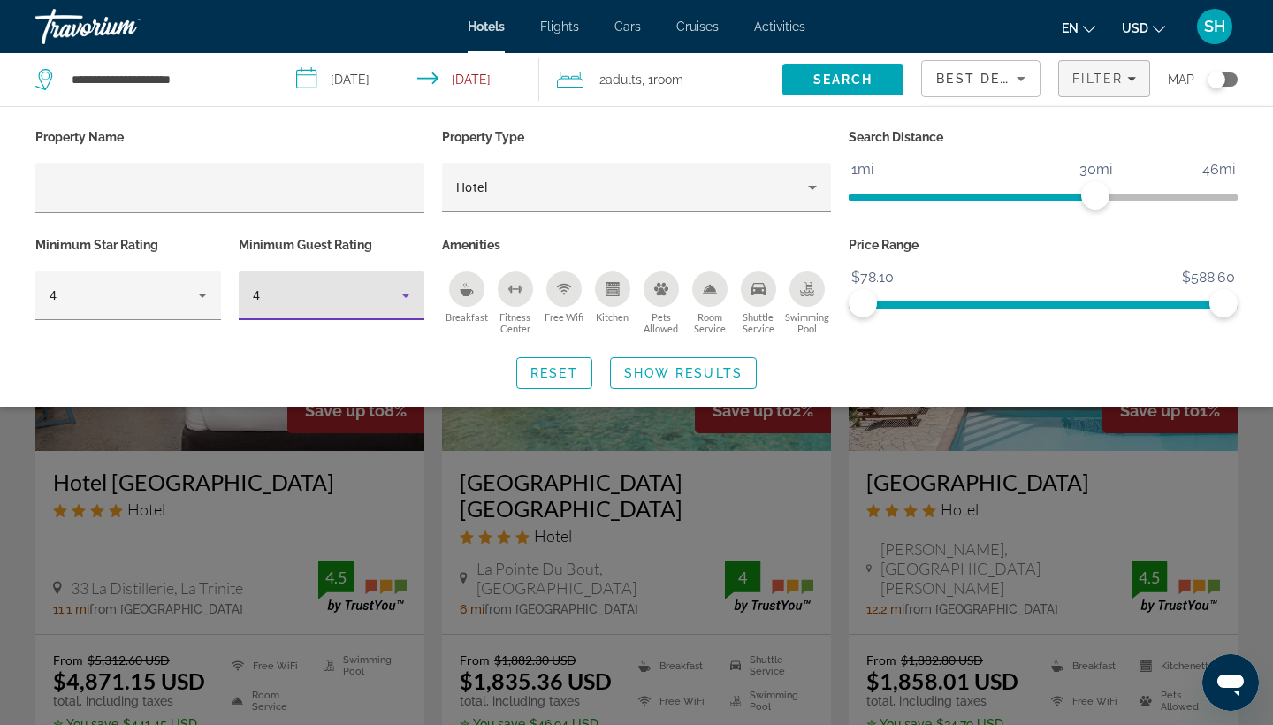
click at [816, 303] on div "Swimming Pool" at bounding box center [806, 288] width 35 height 35
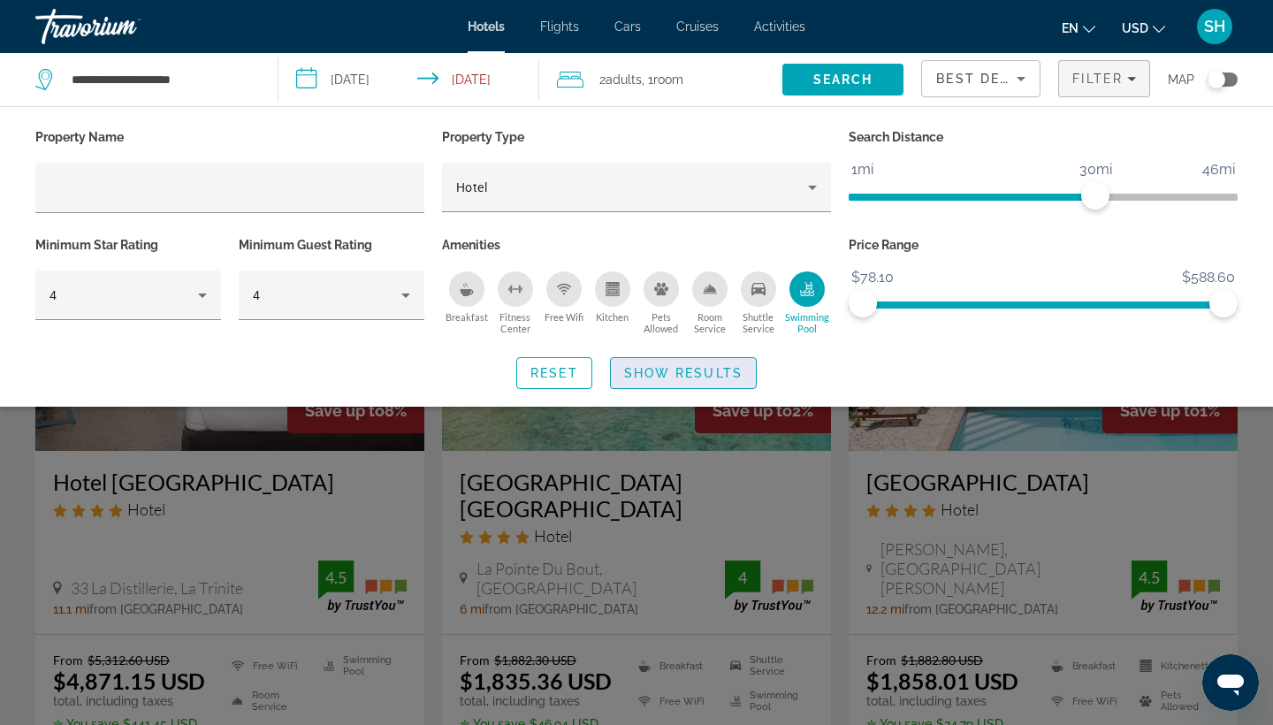
click at [736, 367] on span "Search widget" at bounding box center [683, 373] width 145 height 42
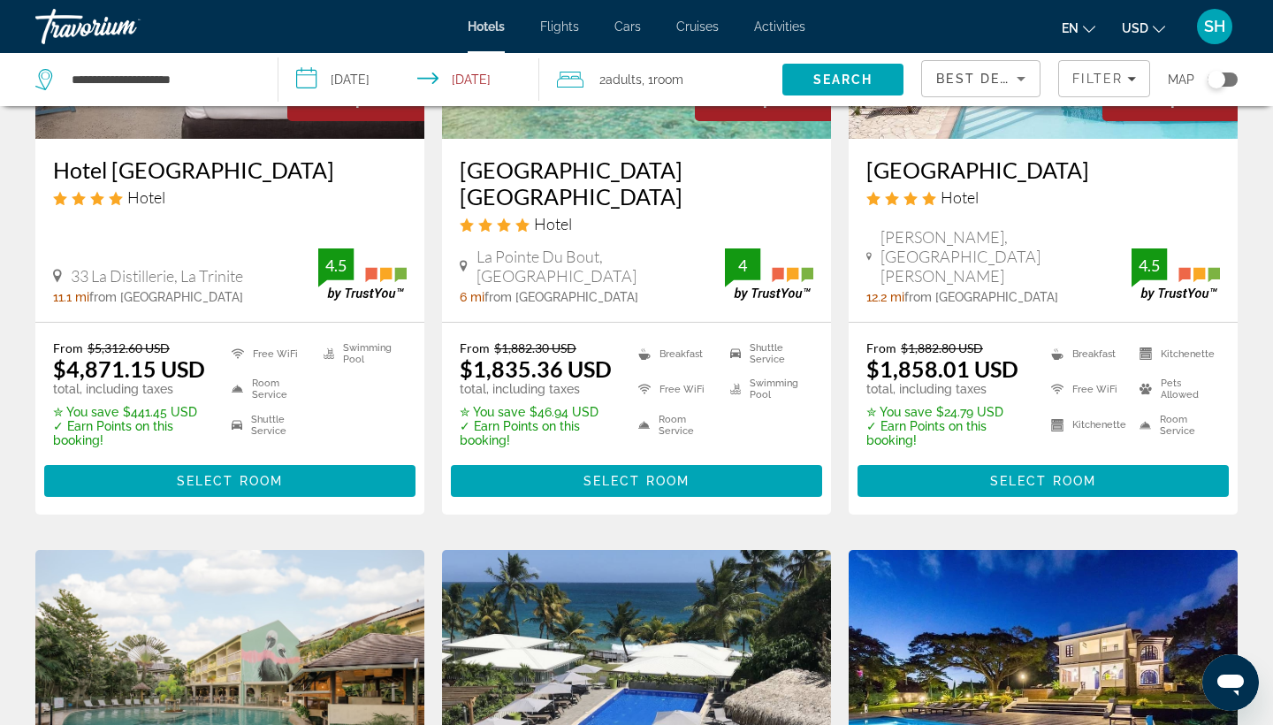
scroll to position [200, 0]
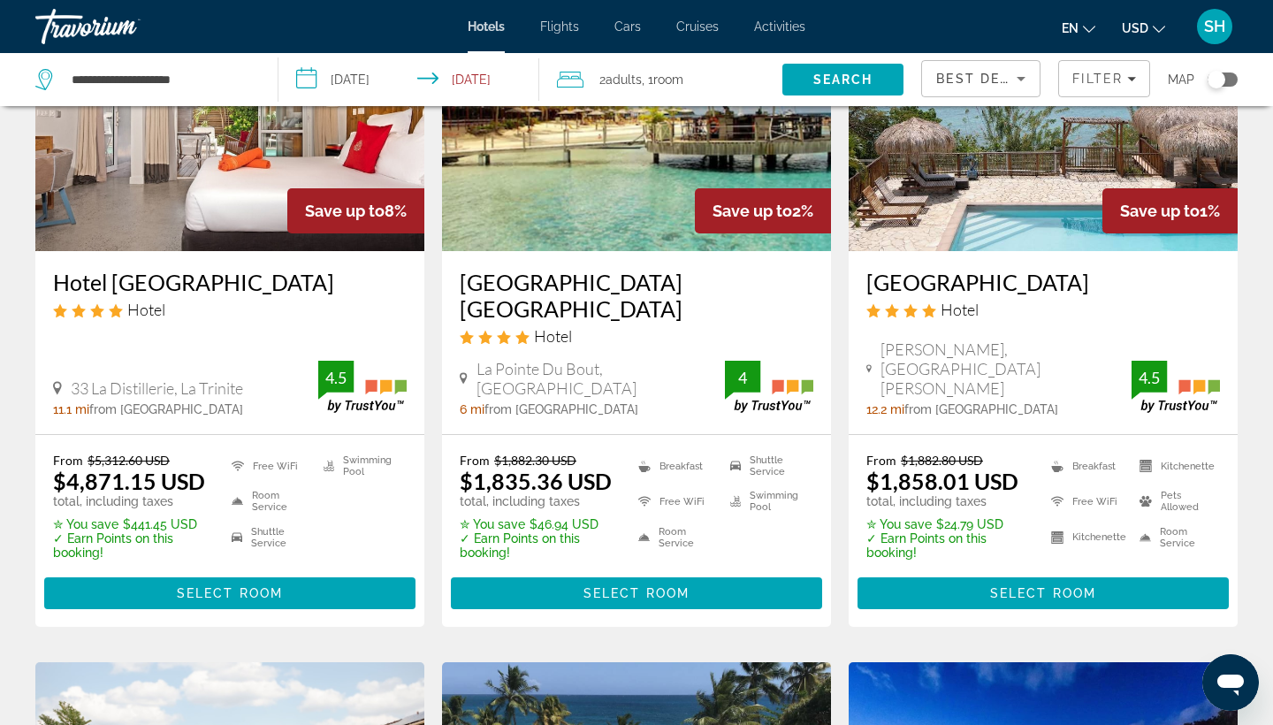
click at [1003, 200] on img "Main content" at bounding box center [1043, 109] width 389 height 283
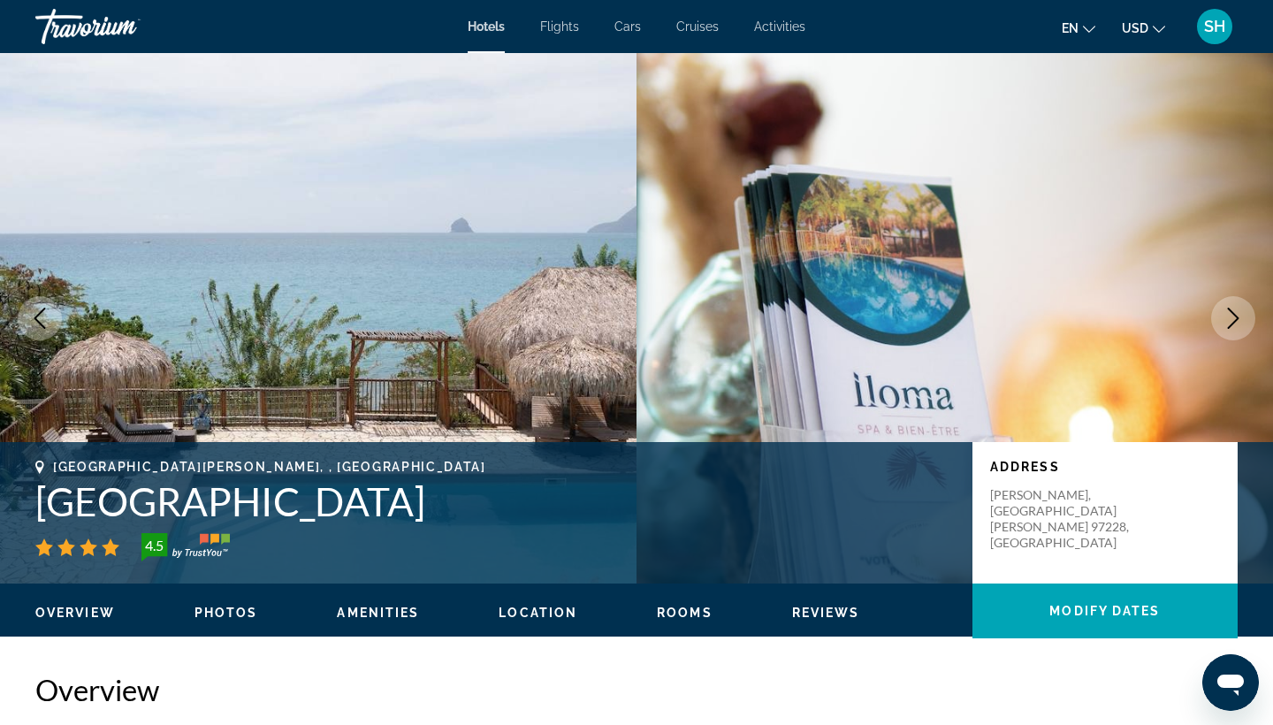
click at [1237, 328] on icon "Next image" at bounding box center [1233, 318] width 21 height 21
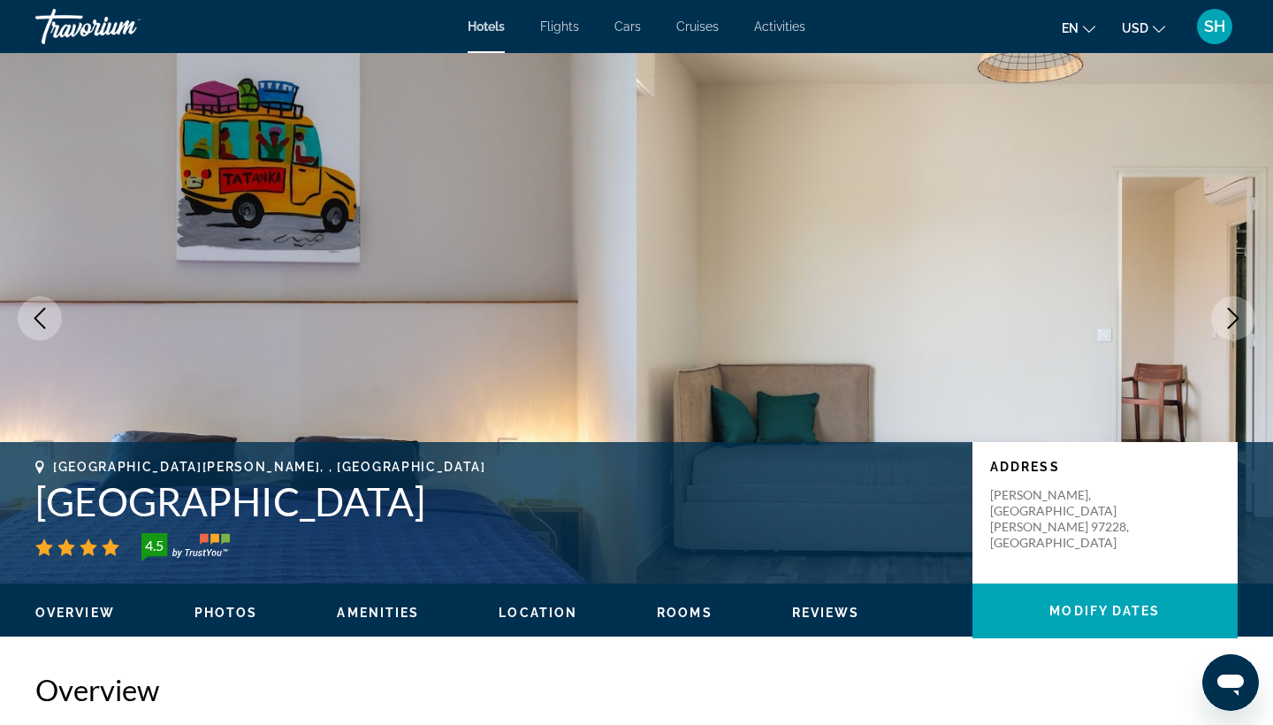
click at [1237, 328] on icon "Next image" at bounding box center [1233, 318] width 21 height 21
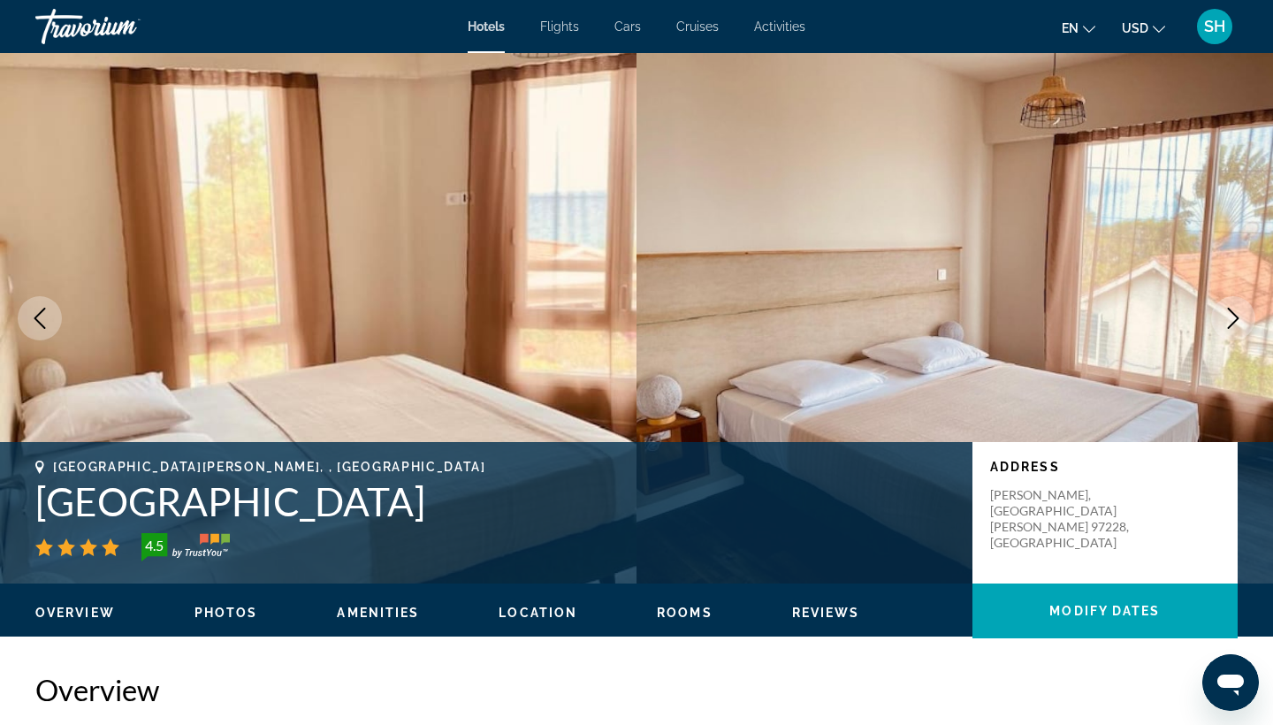
click at [1237, 328] on icon "Next image" at bounding box center [1233, 318] width 21 height 21
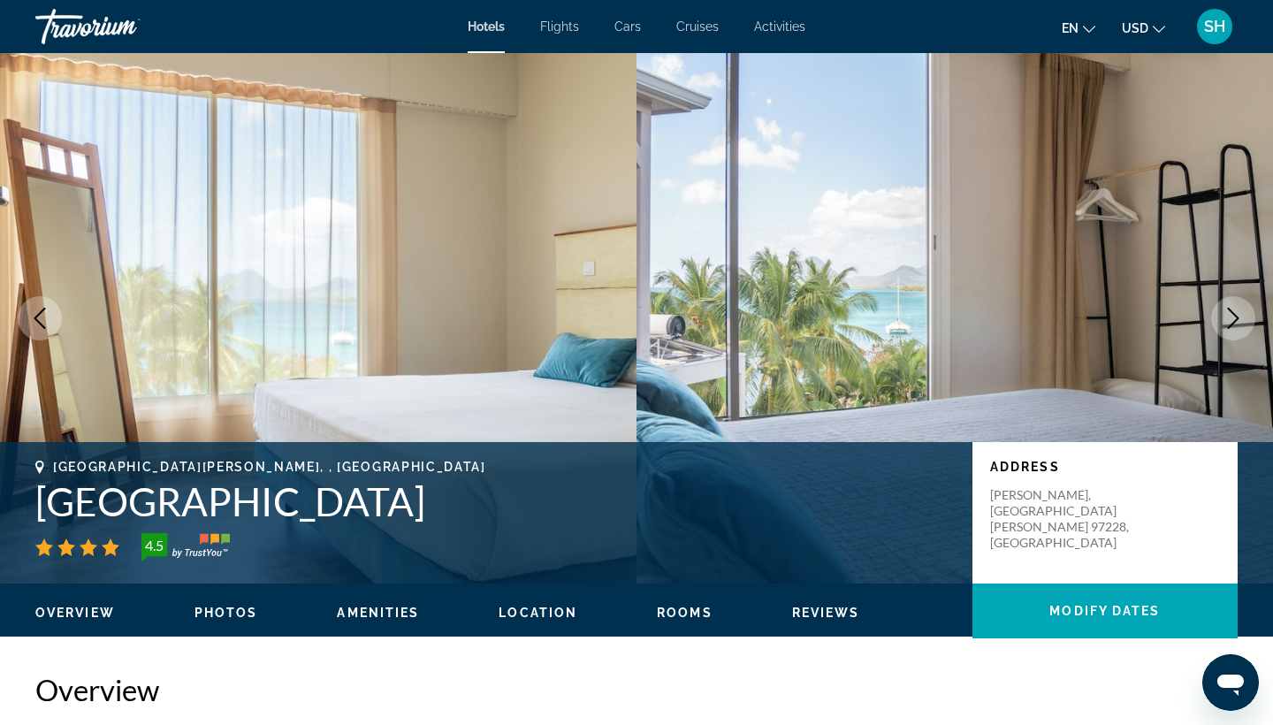
click at [1237, 328] on icon "Next image" at bounding box center [1233, 318] width 21 height 21
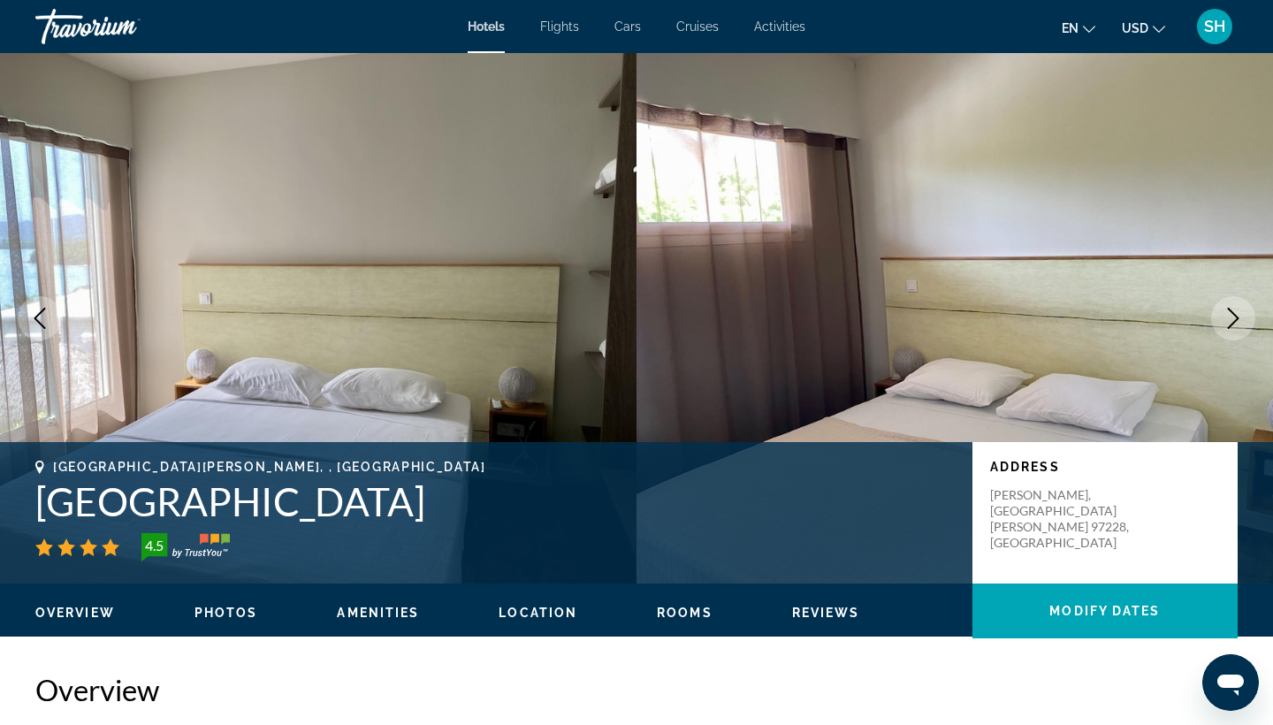
click at [1237, 328] on icon "Next image" at bounding box center [1233, 318] width 21 height 21
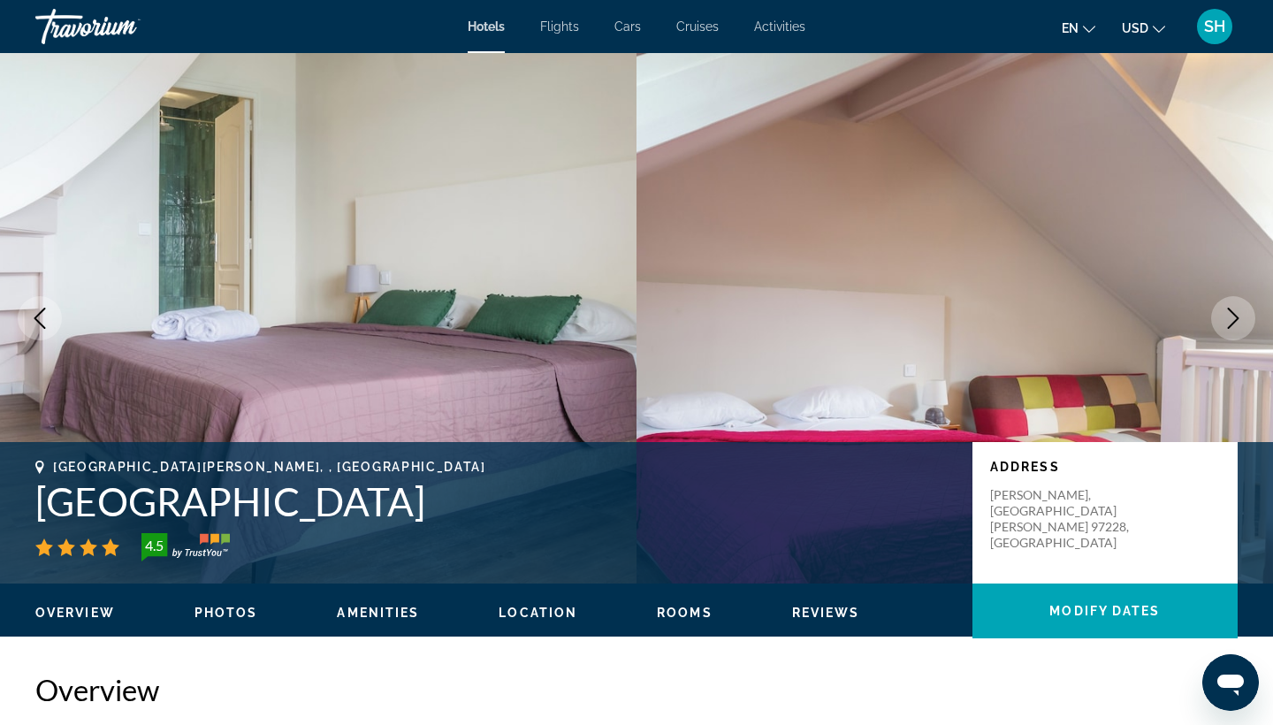
click at [1237, 328] on icon "Next image" at bounding box center [1233, 318] width 21 height 21
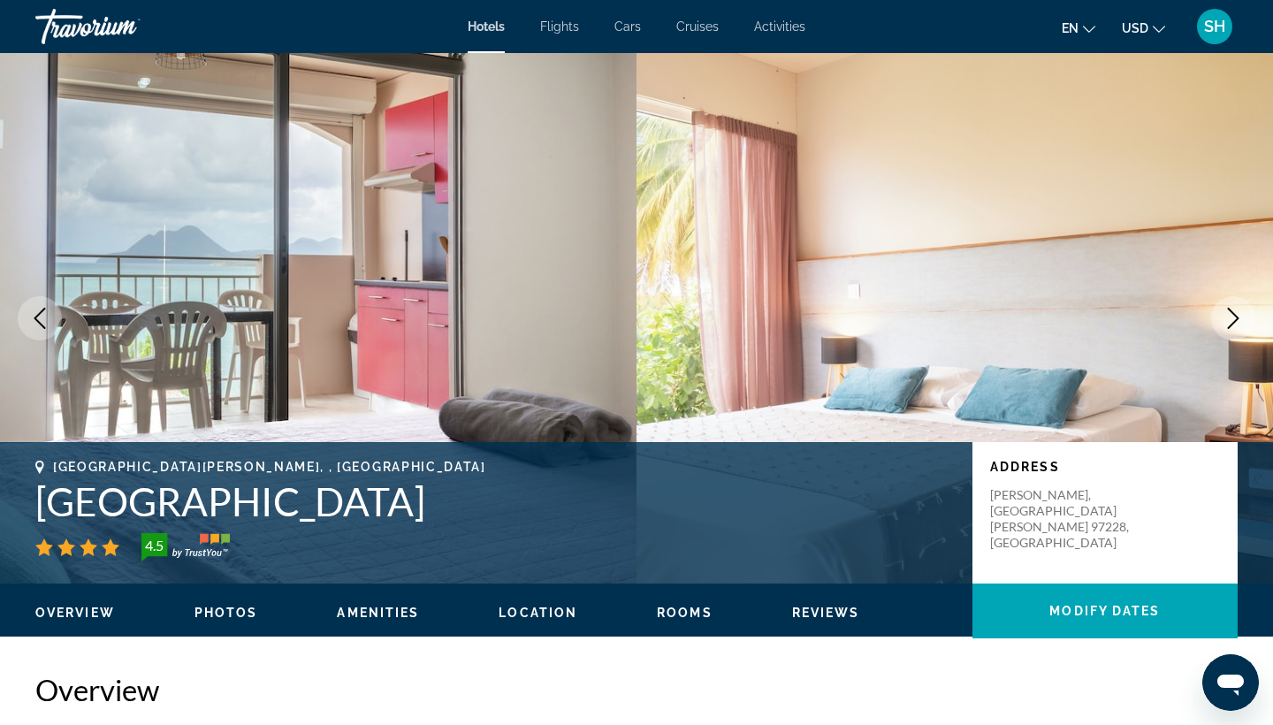
click at [1237, 328] on icon "Next image" at bounding box center [1233, 318] width 21 height 21
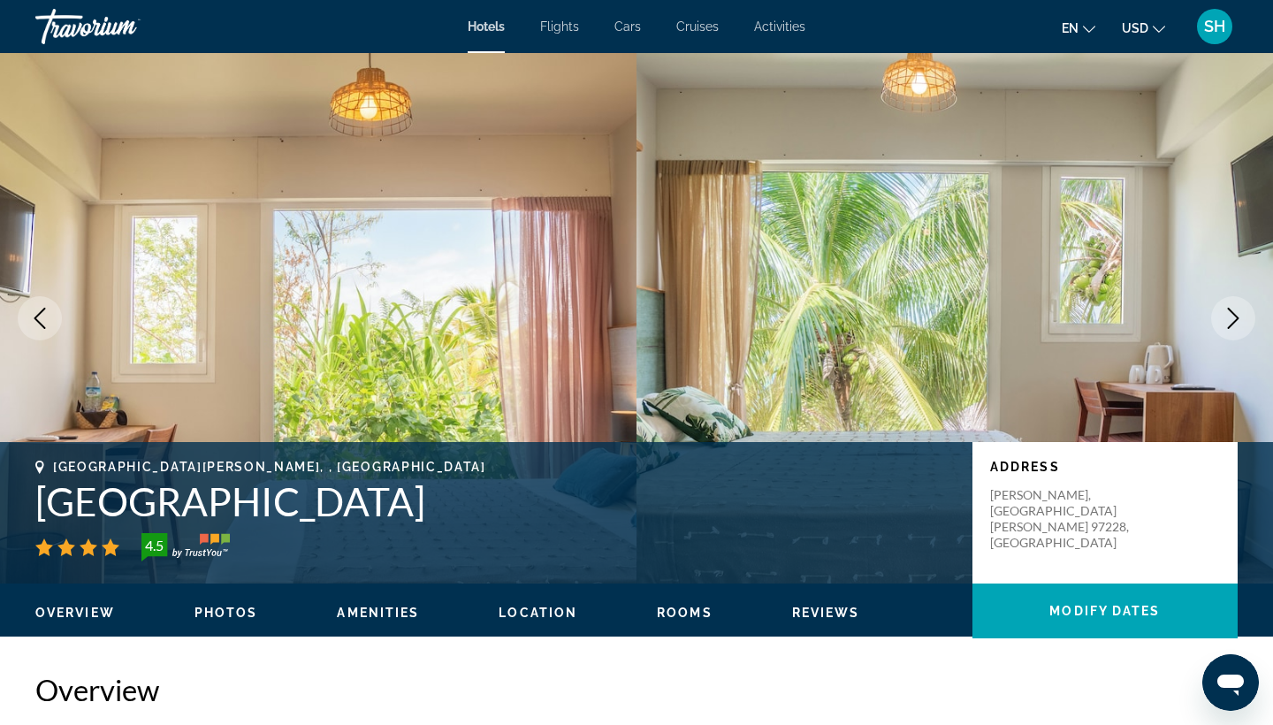
click at [83, 25] on div "Travorium" at bounding box center [123, 27] width 177 height 46
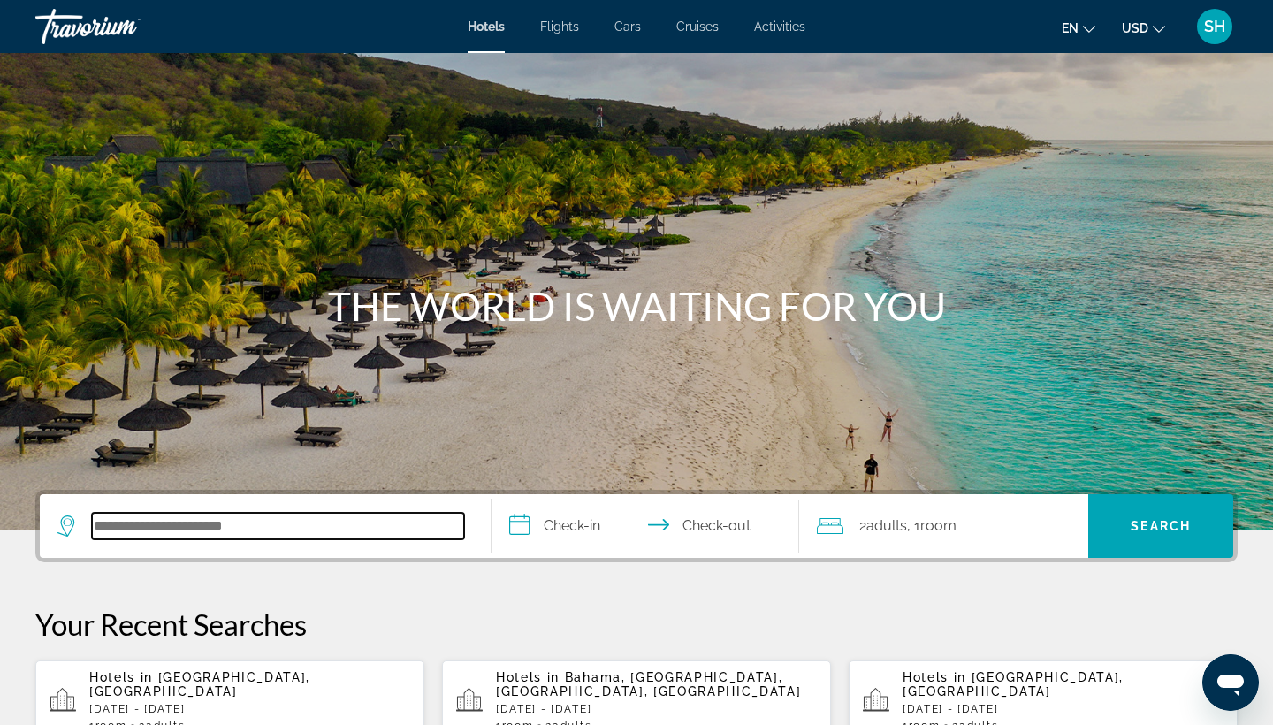
click at [221, 522] on input "Search hotel destination" at bounding box center [278, 526] width 372 height 27
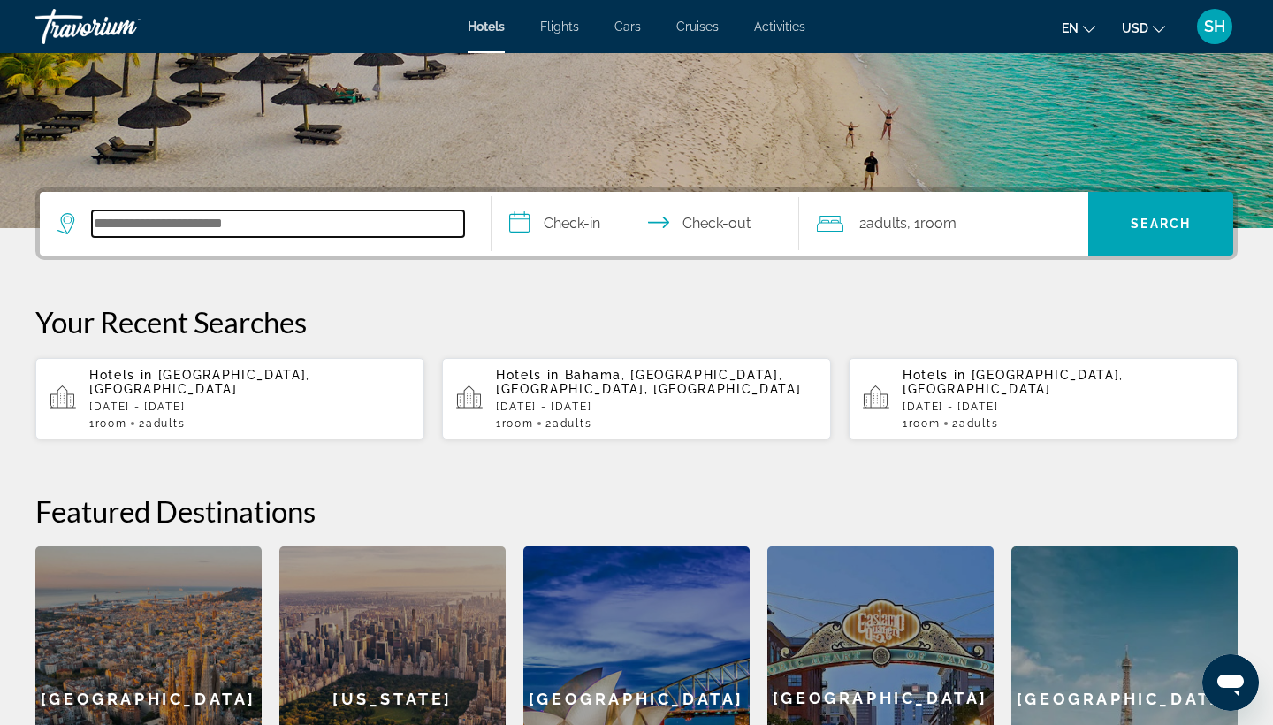
scroll to position [432, 0]
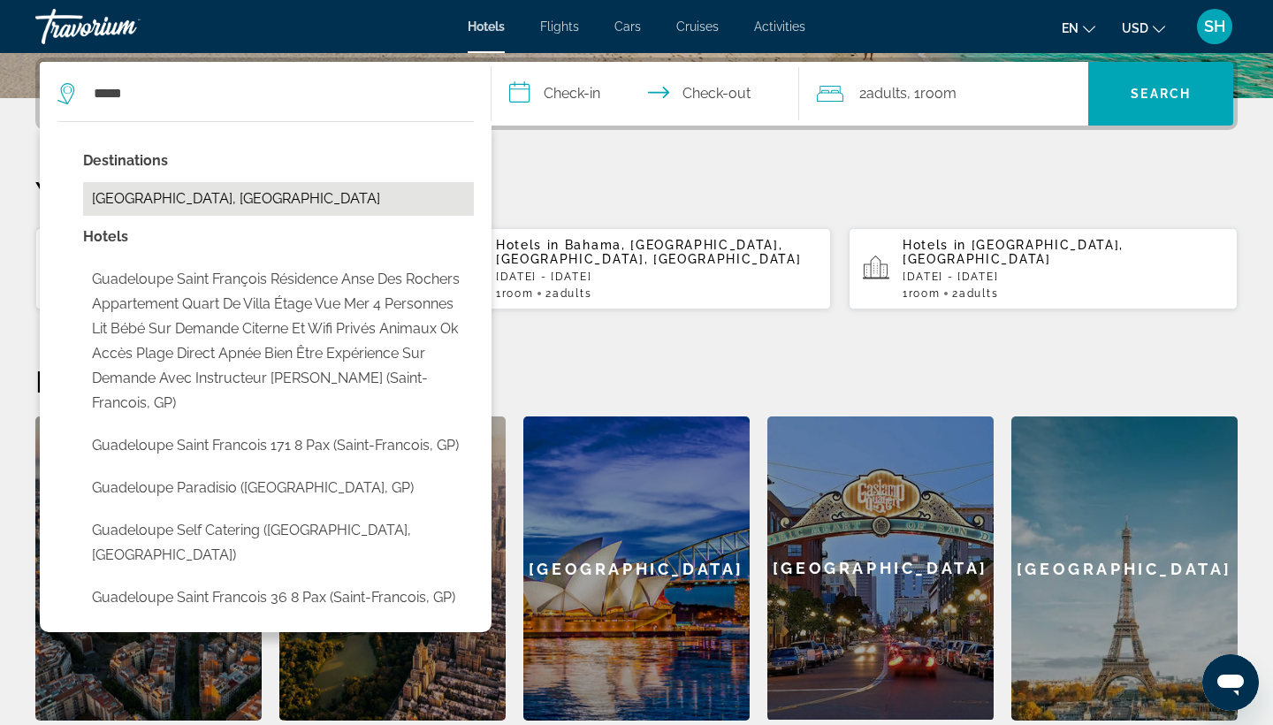
click at [195, 216] on button "[GEOGRAPHIC_DATA], [GEOGRAPHIC_DATA]" at bounding box center [278, 199] width 391 height 34
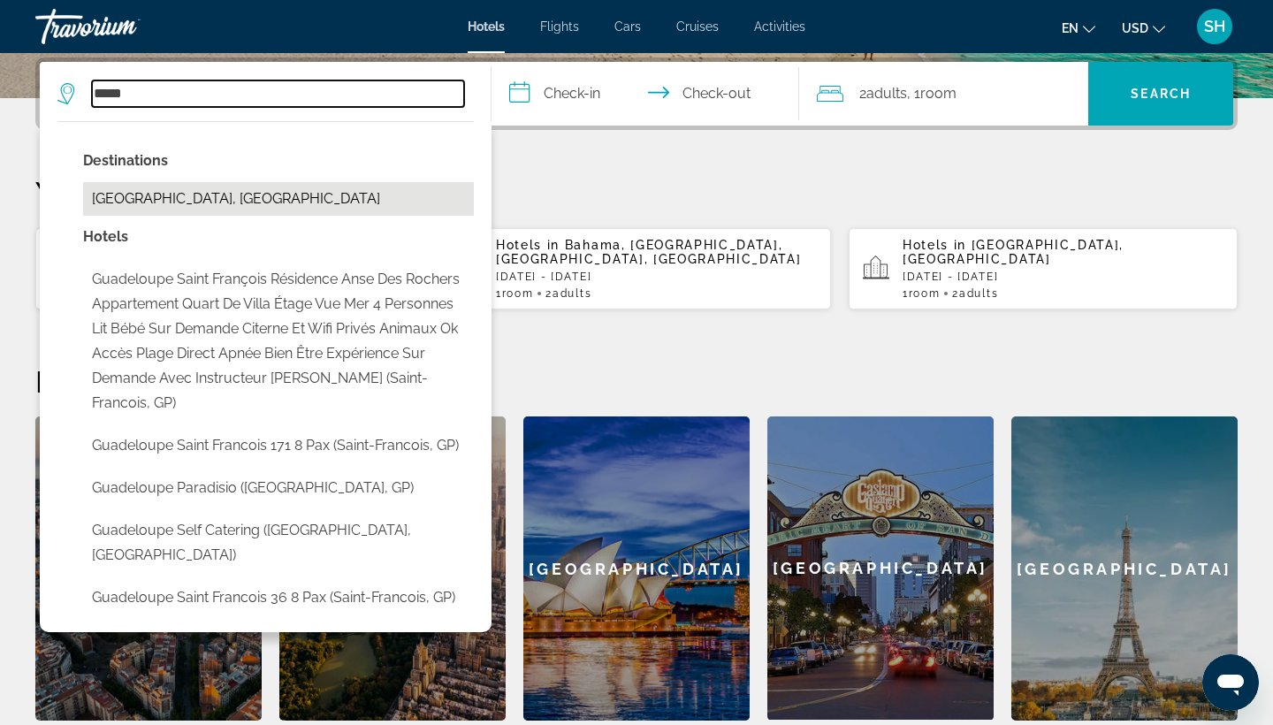
type input "**********"
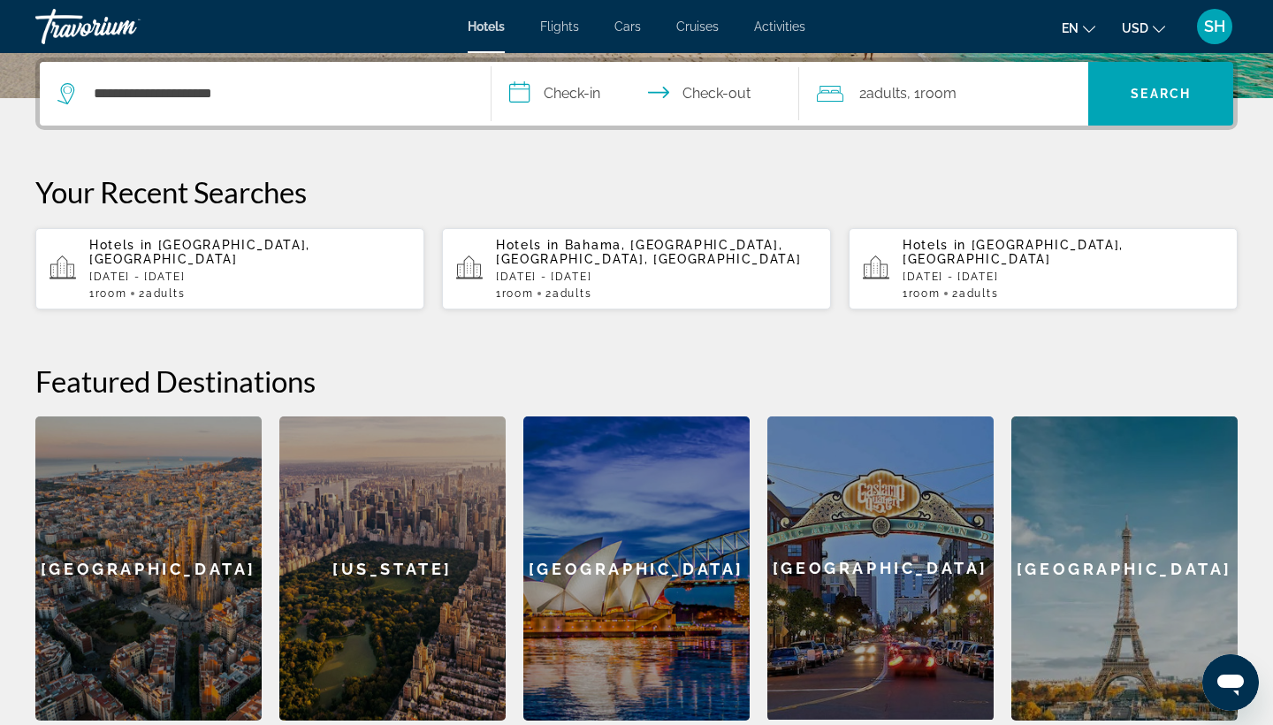
click at [591, 89] on input "**********" at bounding box center [649, 96] width 315 height 69
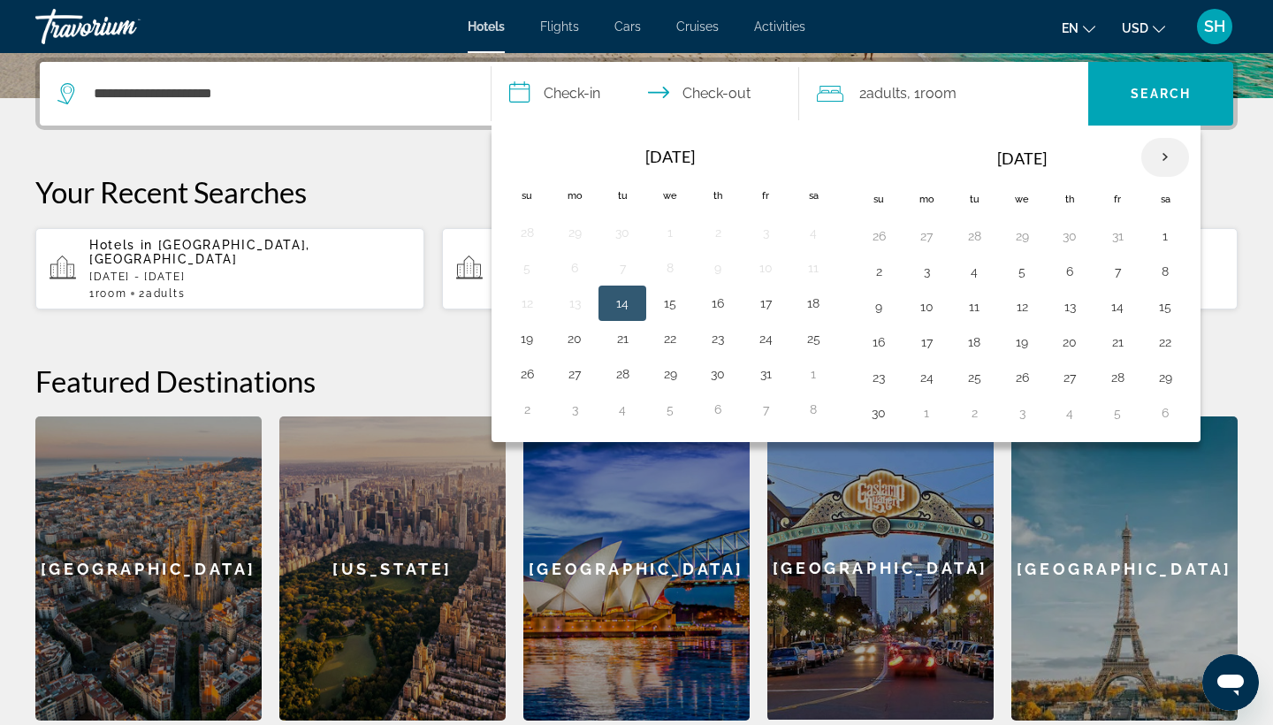
click at [1169, 161] on th "Next month" at bounding box center [1165, 157] width 48 height 39
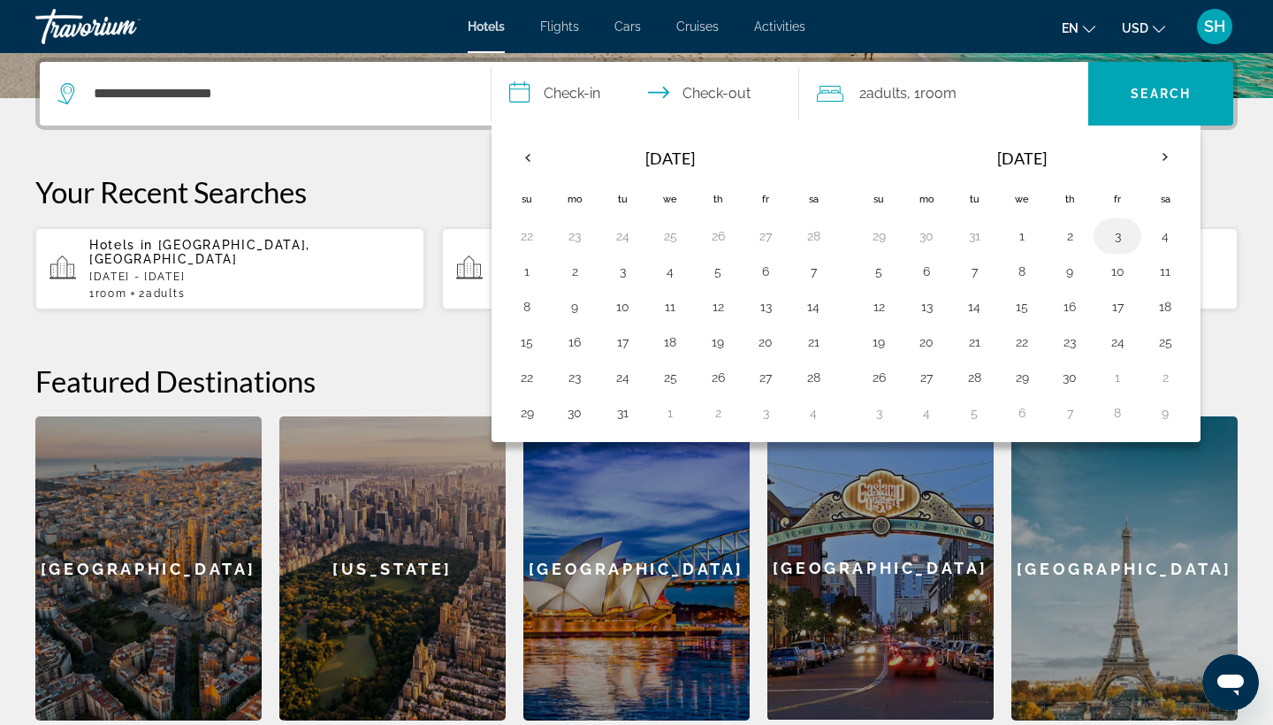
click at [1121, 239] on button "3" at bounding box center [1117, 236] width 28 height 25
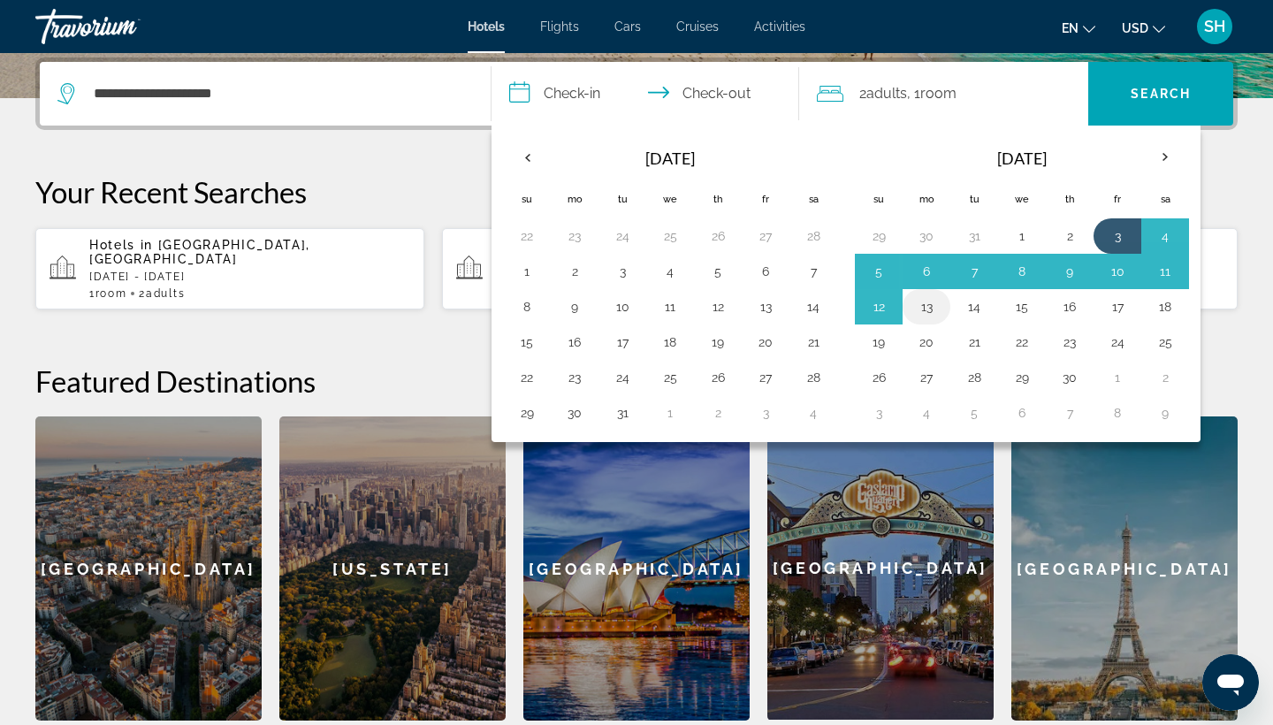
click at [935, 309] on button "13" at bounding box center [926, 306] width 28 height 25
type input "**********"
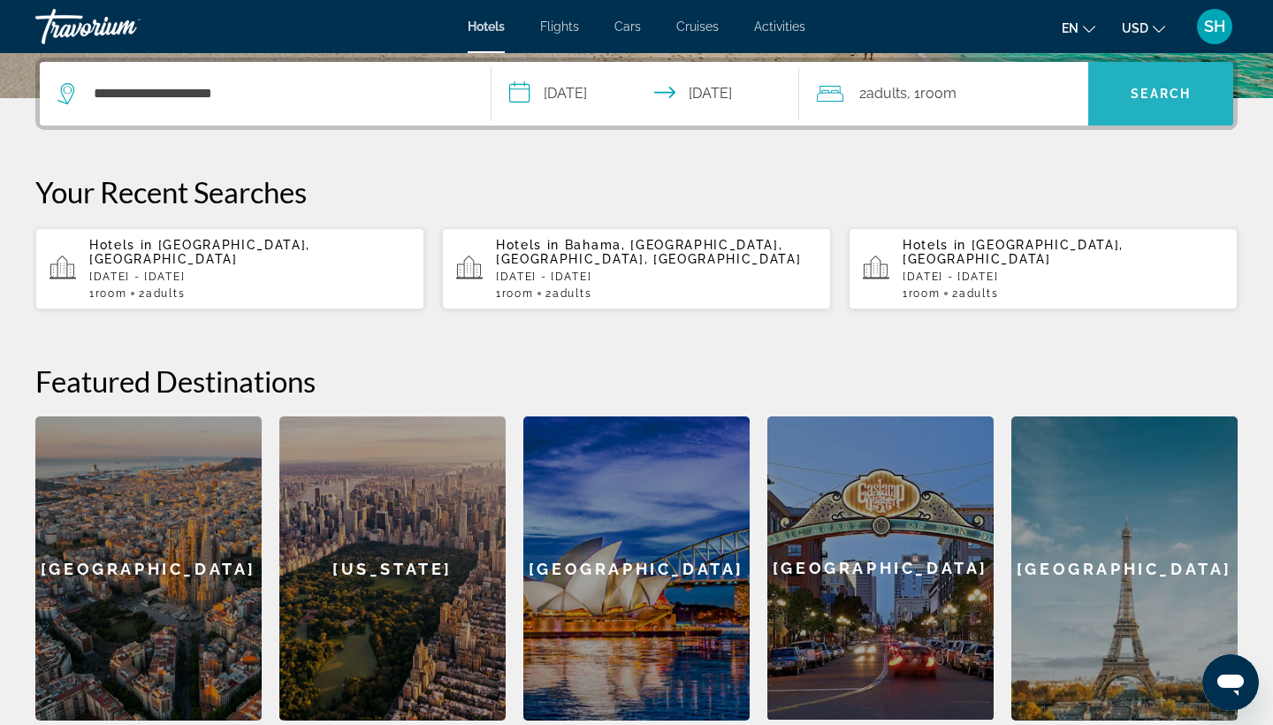
click at [1156, 95] on span "Search" at bounding box center [1161, 94] width 60 height 14
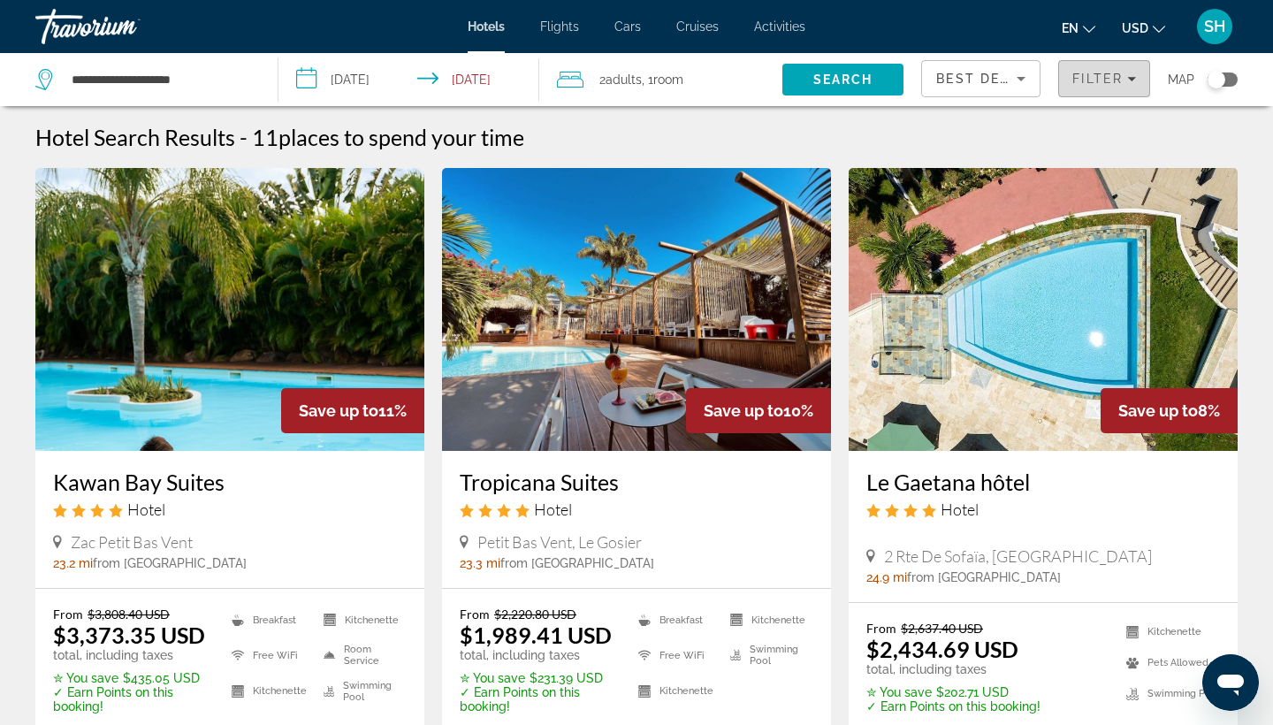
click at [1118, 72] on span "Filter" at bounding box center [1097, 79] width 50 height 14
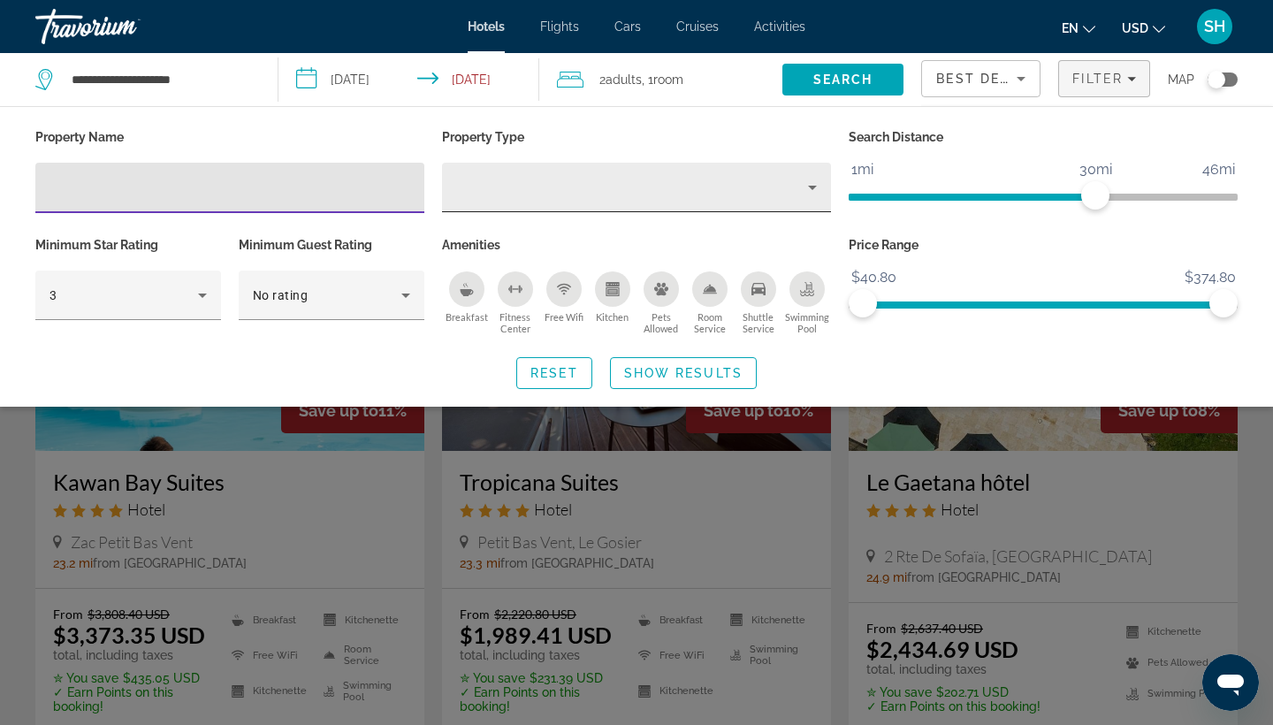
click at [540, 186] on div "Property type" at bounding box center [632, 187] width 352 height 21
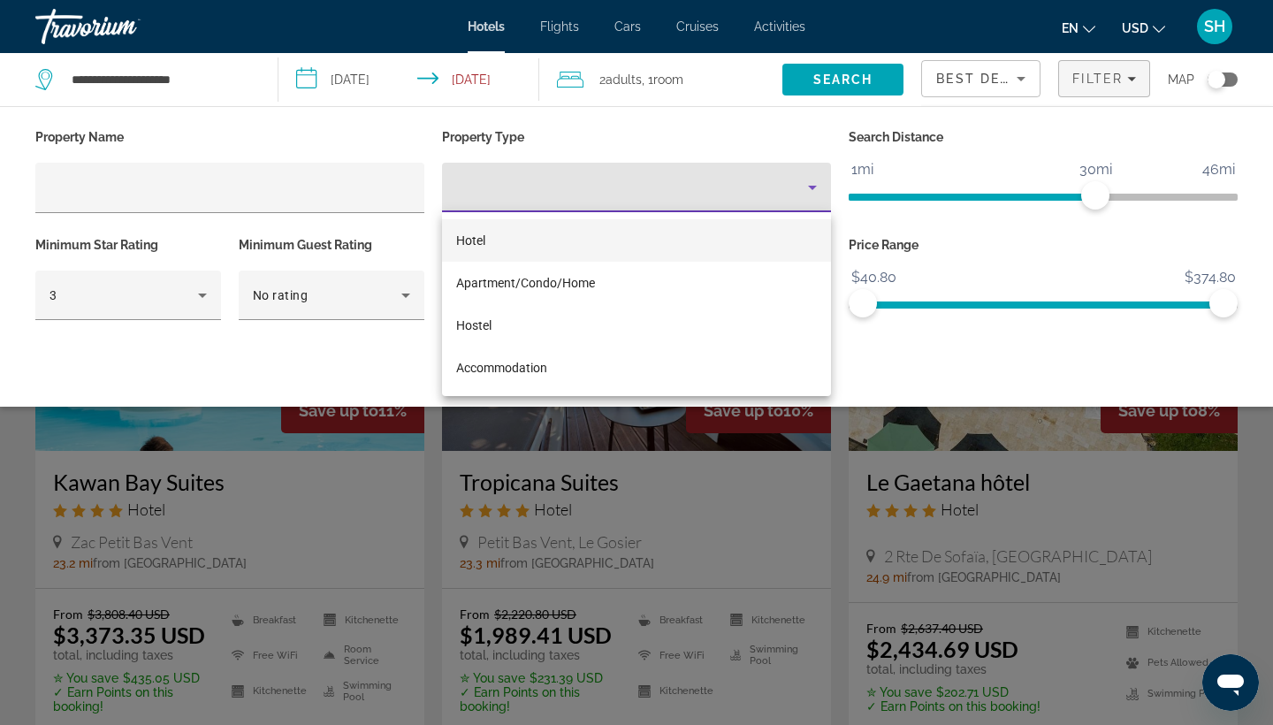
click at [513, 234] on mat-option "Hotel" at bounding box center [636, 240] width 389 height 42
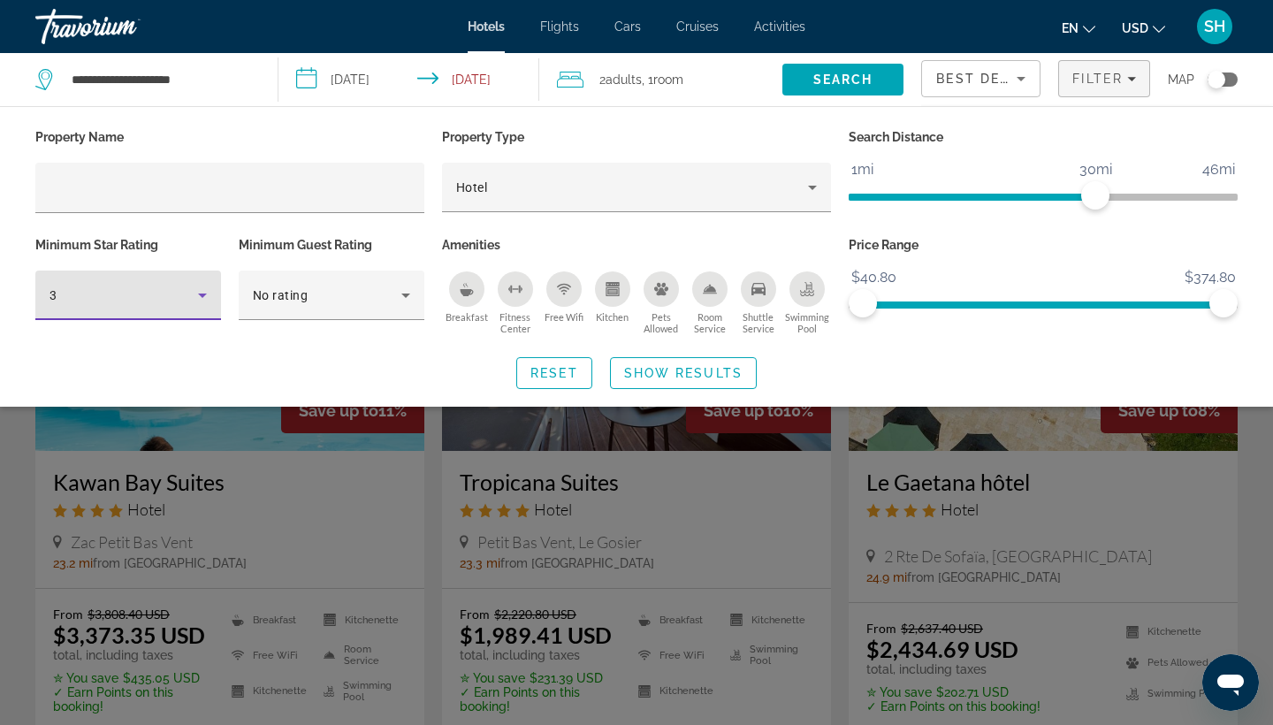
click at [124, 290] on div "3" at bounding box center [124, 295] width 149 height 21
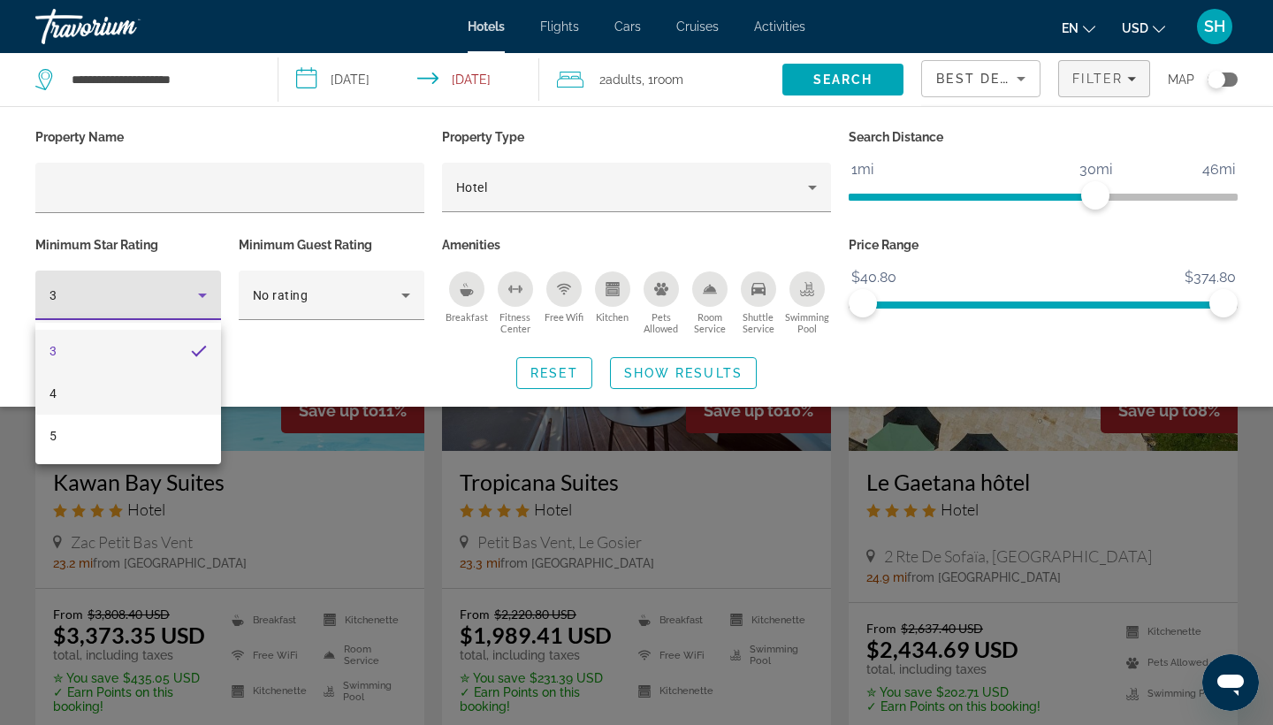
click at [105, 400] on mat-option "4" at bounding box center [128, 393] width 186 height 42
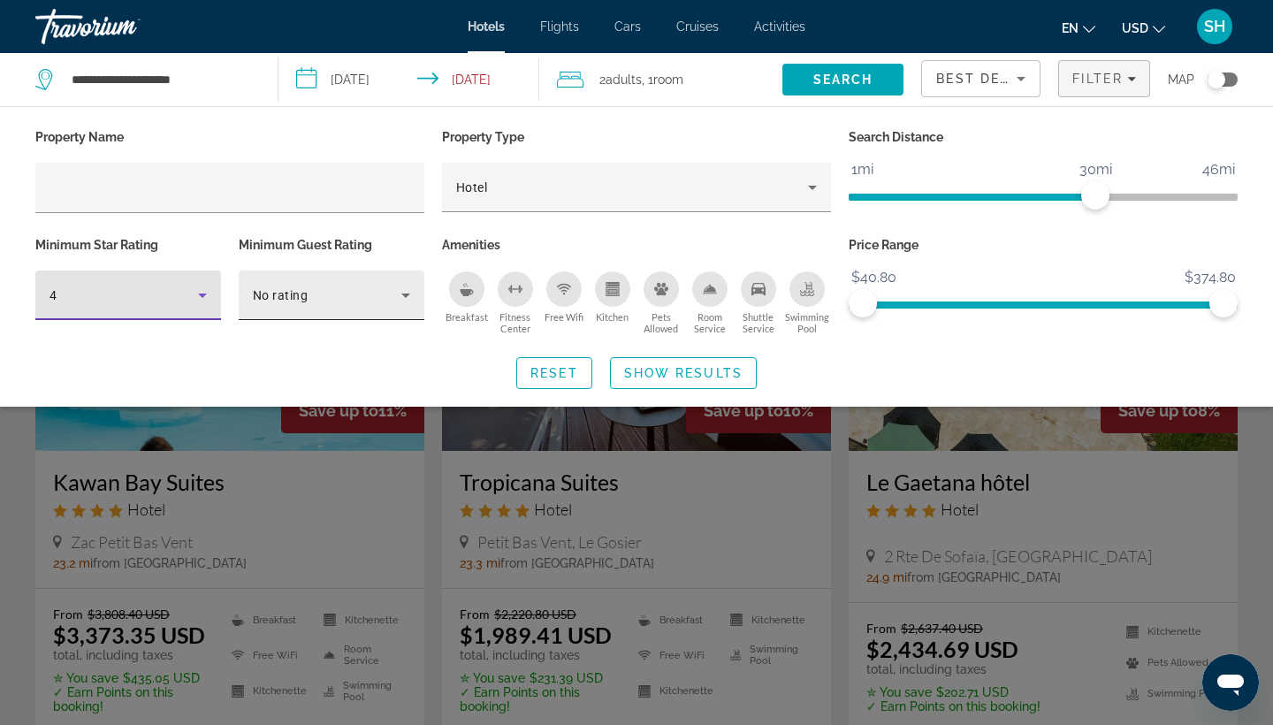
click at [295, 301] on span "No rating" at bounding box center [280, 295] width 55 height 14
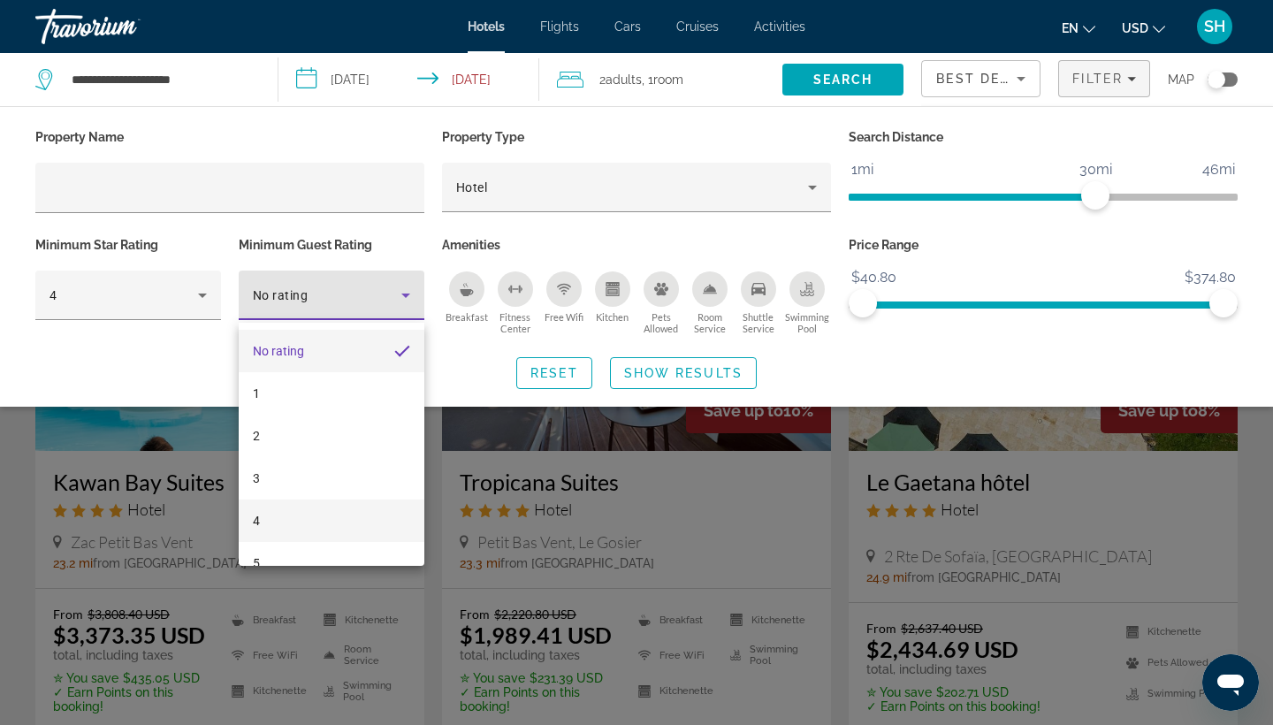
click at [272, 520] on mat-option "4" at bounding box center [332, 521] width 186 height 42
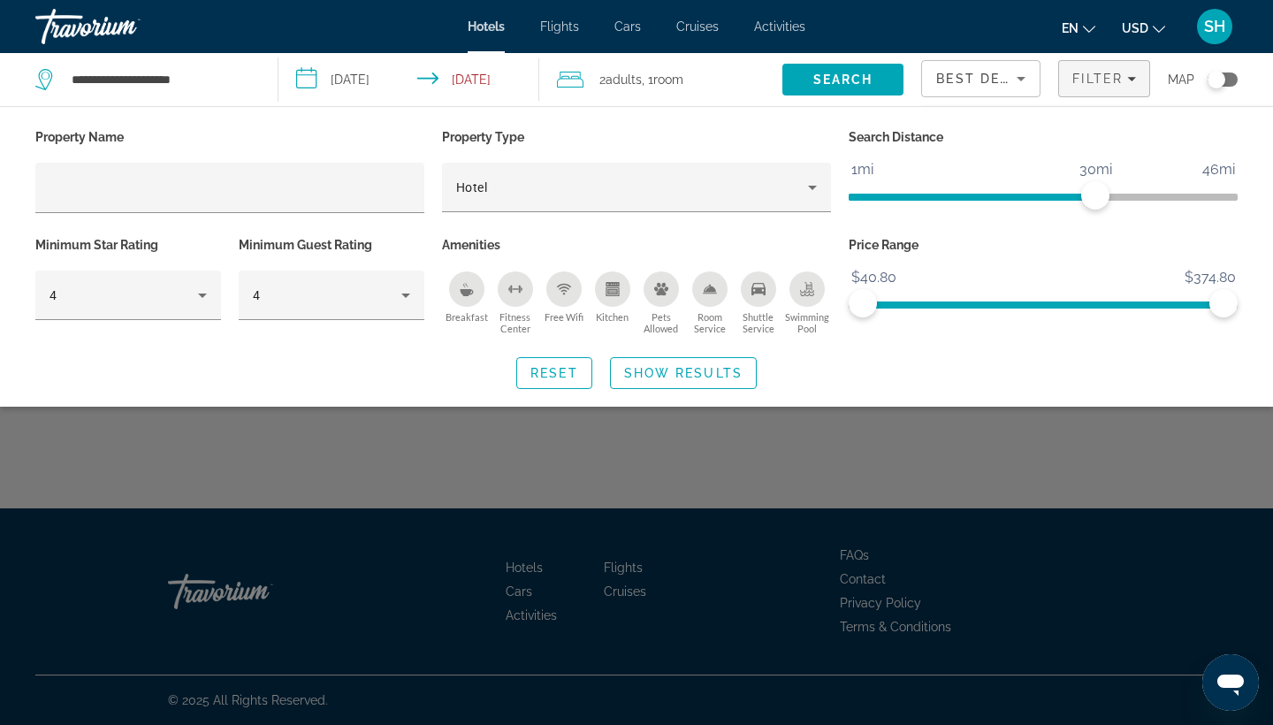
click at [803, 284] on div "Swimming Pool" at bounding box center [806, 288] width 35 height 35
click at [726, 370] on span "Search widget" at bounding box center [683, 373] width 145 height 42
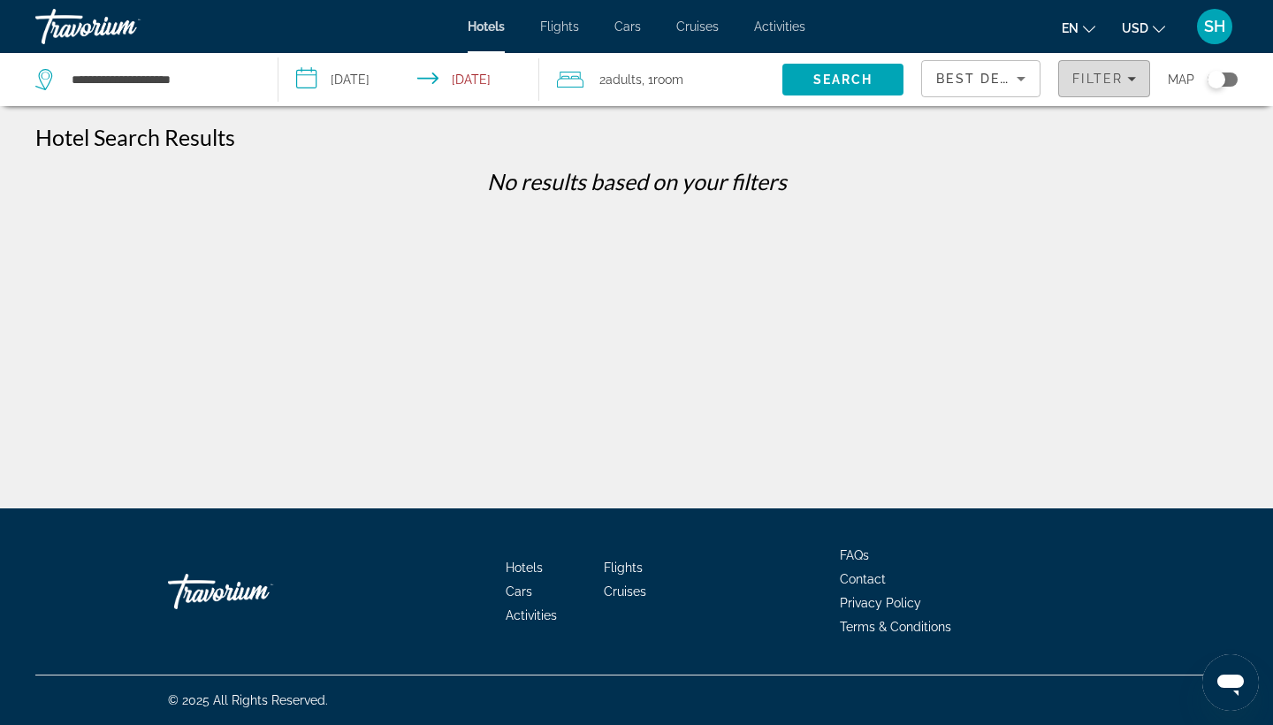
click at [1117, 88] on span "Filters" at bounding box center [1104, 78] width 90 height 42
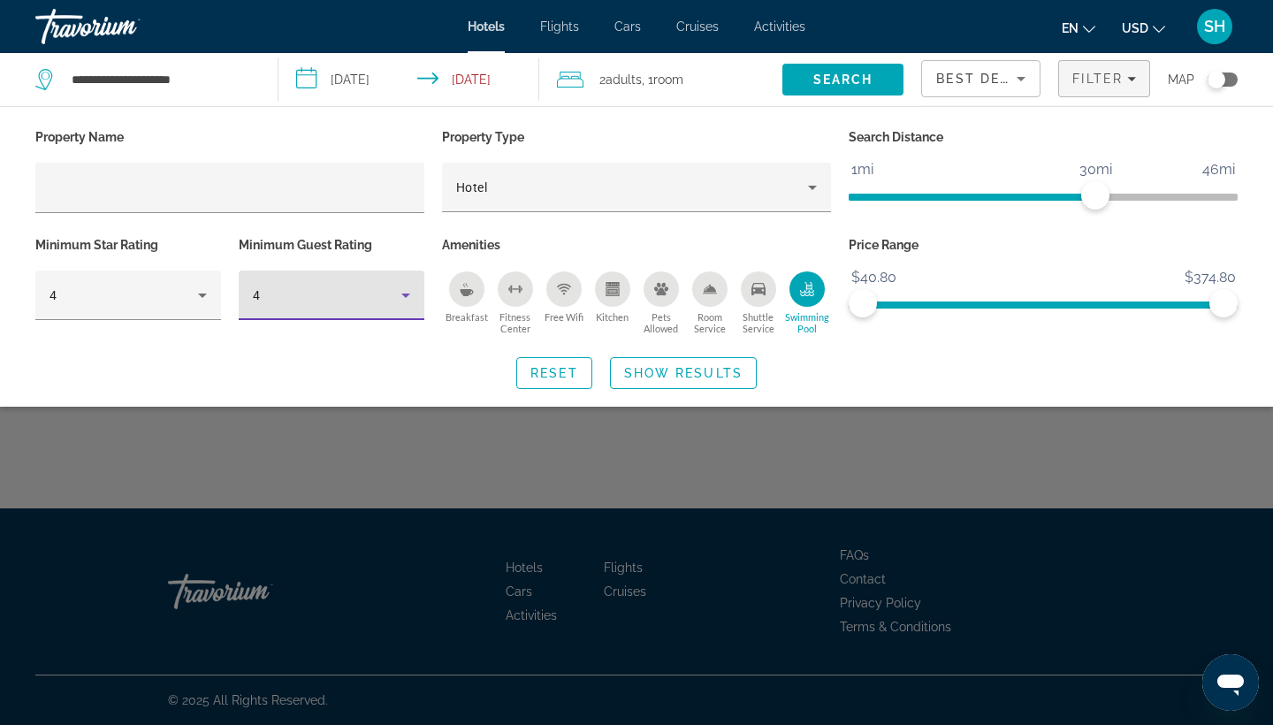
click at [260, 306] on div "4" at bounding box center [327, 295] width 149 height 21
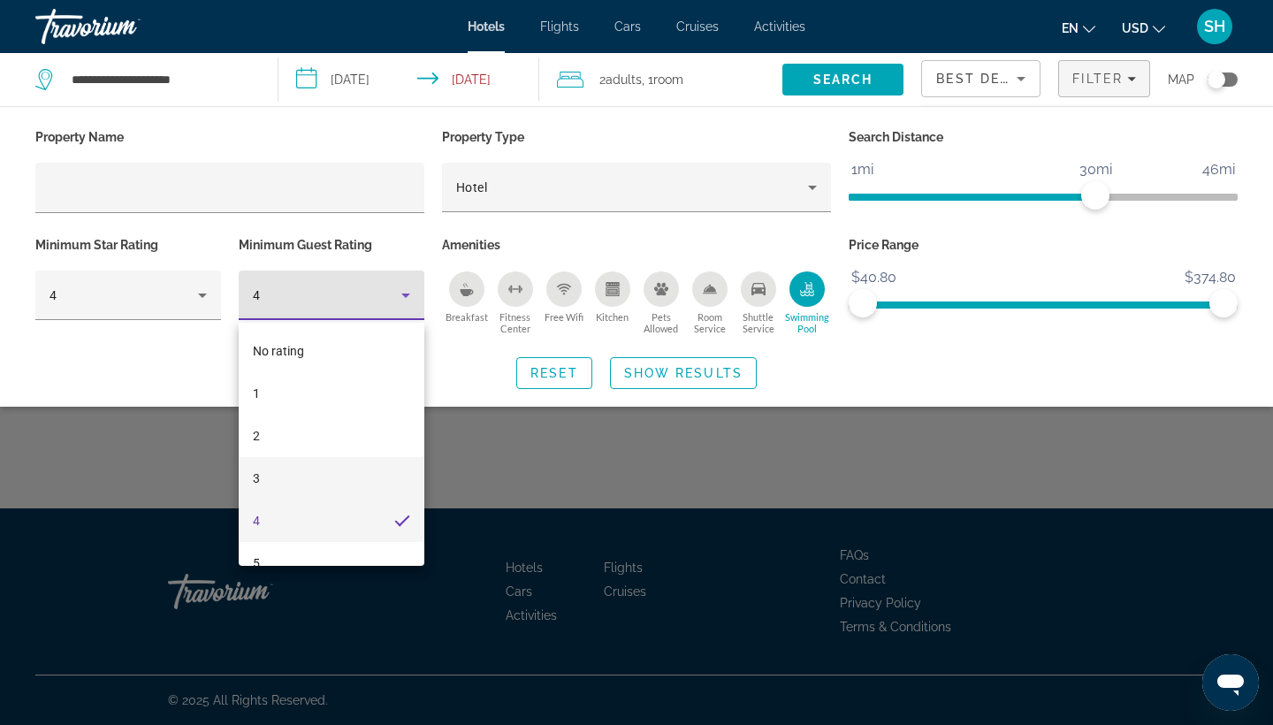
click at [250, 469] on mat-option "3" at bounding box center [332, 478] width 186 height 42
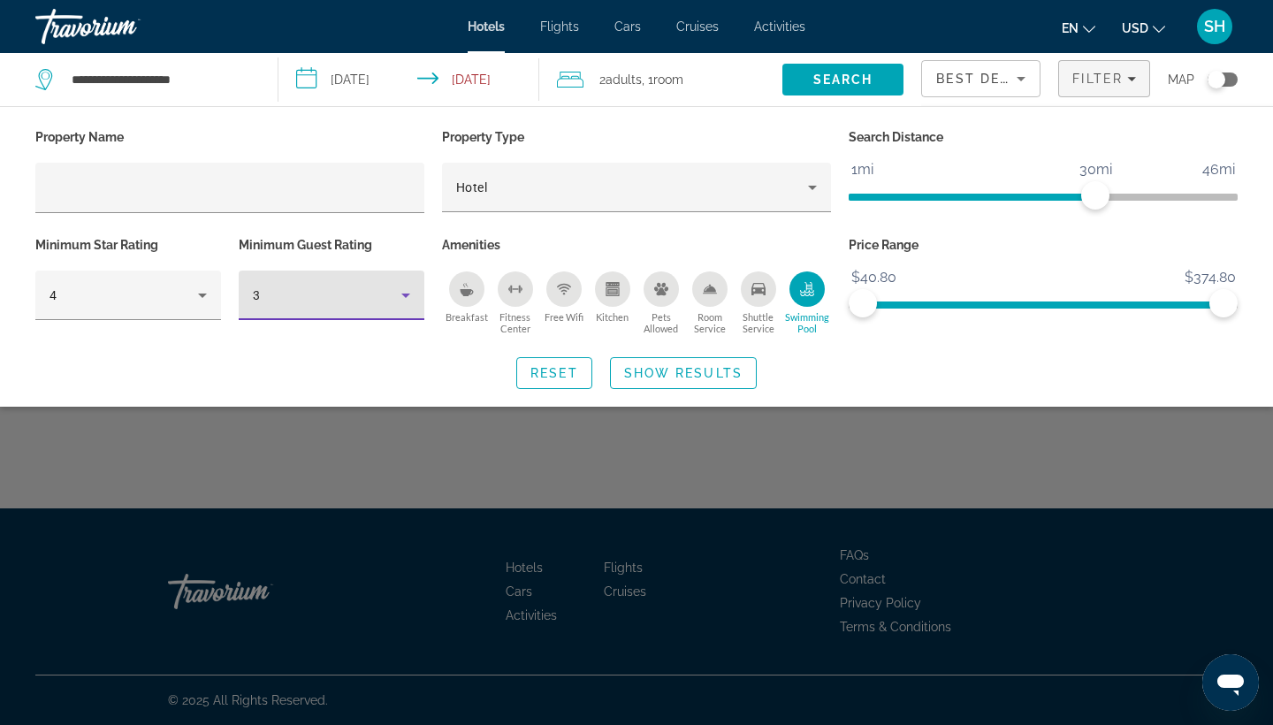
click at [307, 300] on div "3" at bounding box center [327, 295] width 149 height 21
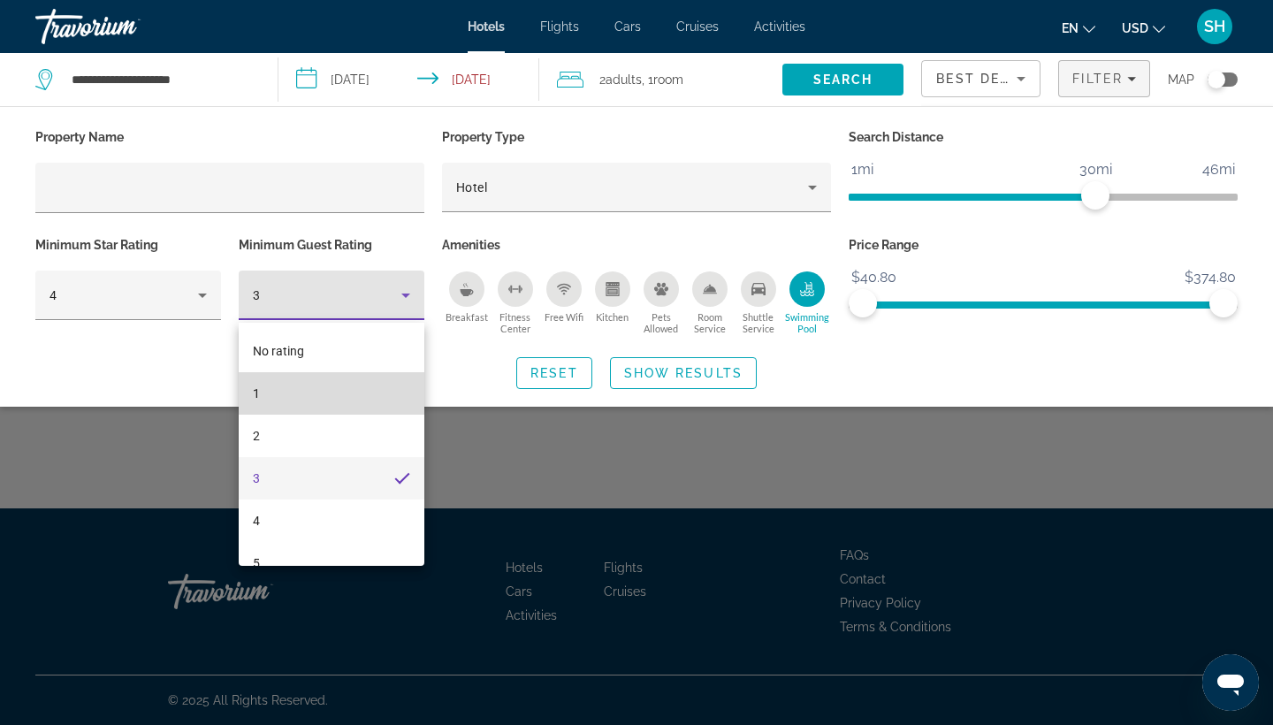
click at [276, 400] on mat-option "1" at bounding box center [332, 393] width 186 height 42
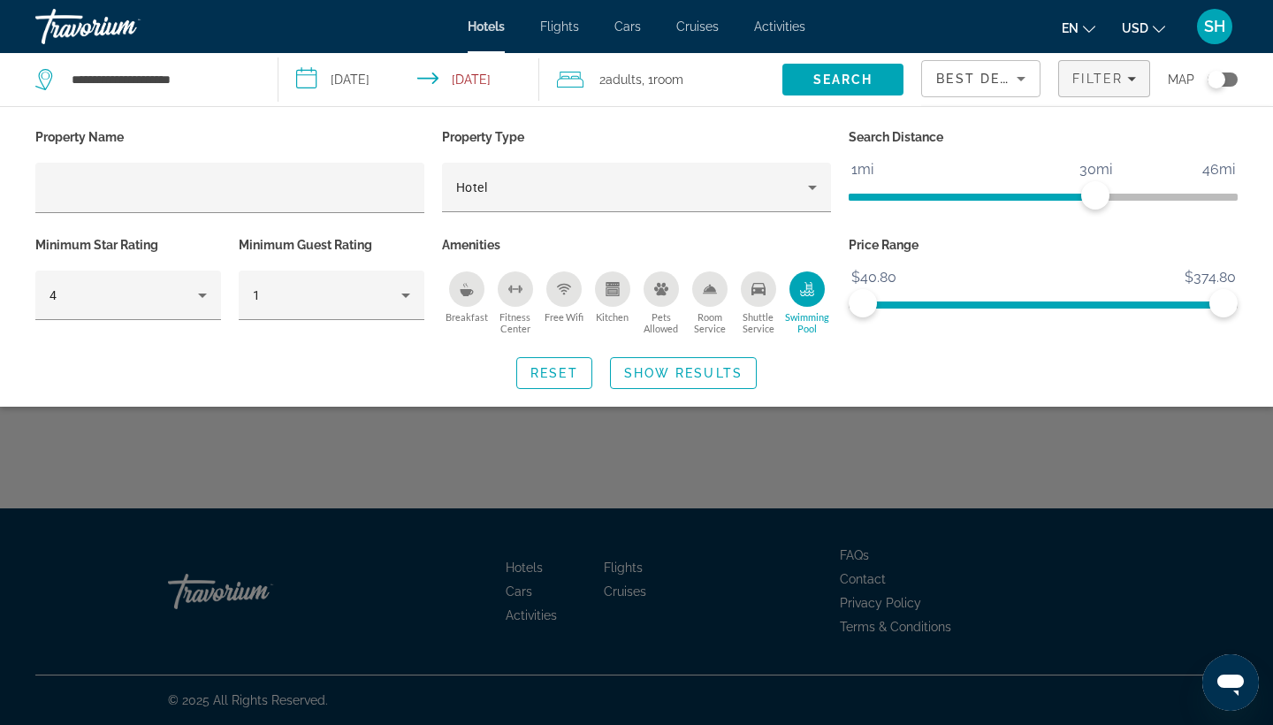
click at [300, 266] on div "Minimum Guest Rating 1" at bounding box center [331, 286] width 203 height 107
click at [297, 288] on div "1" at bounding box center [327, 295] width 149 height 21
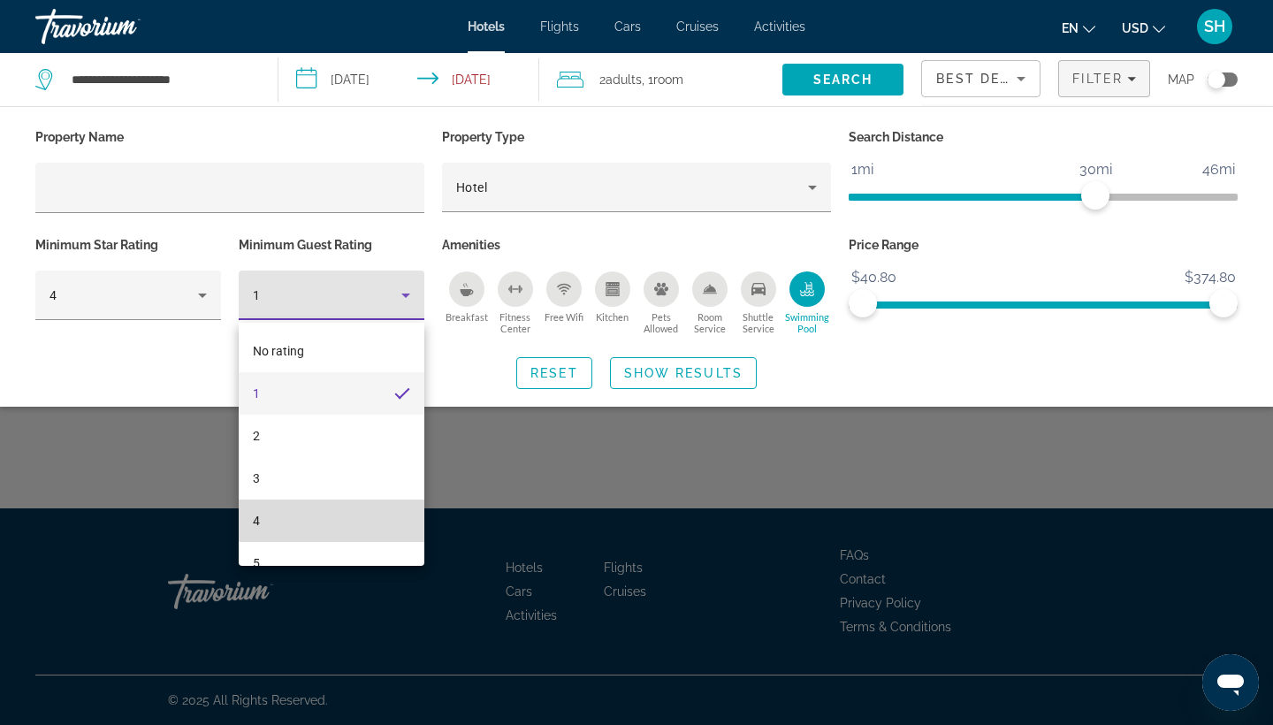
click at [266, 515] on mat-option "4" at bounding box center [332, 521] width 186 height 42
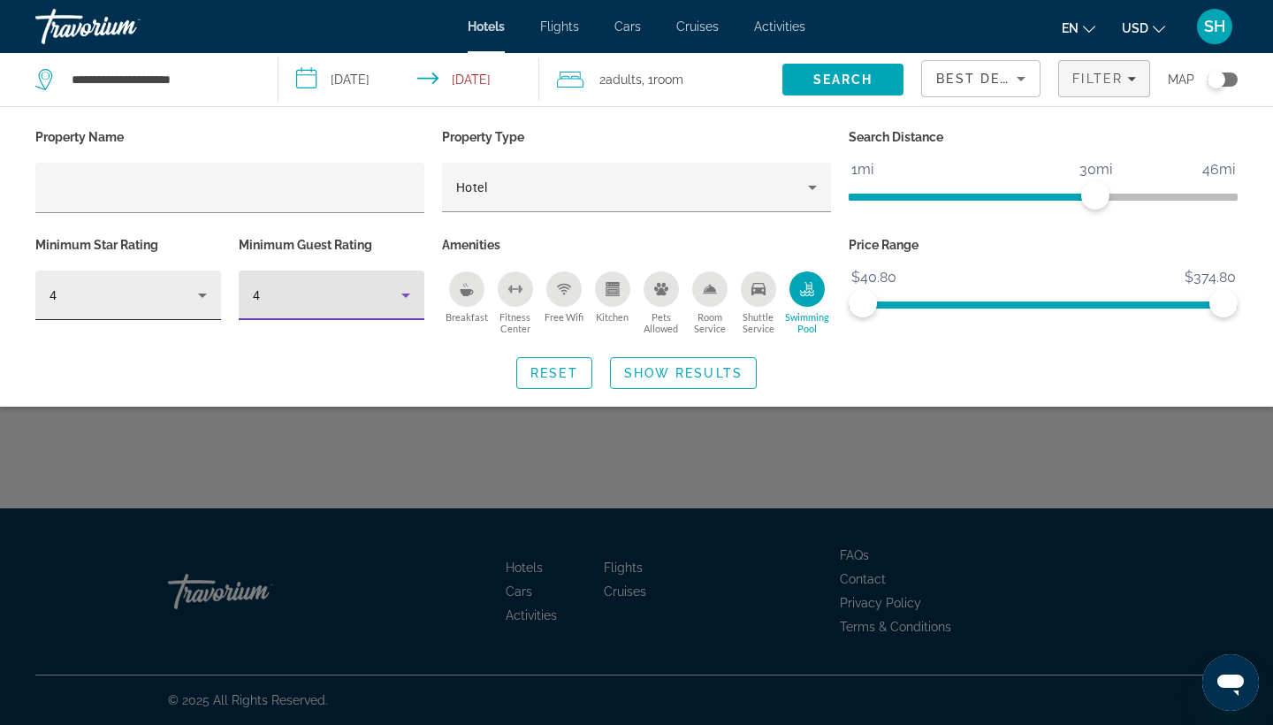
click at [170, 283] on div "4" at bounding box center [128, 296] width 157 height 50
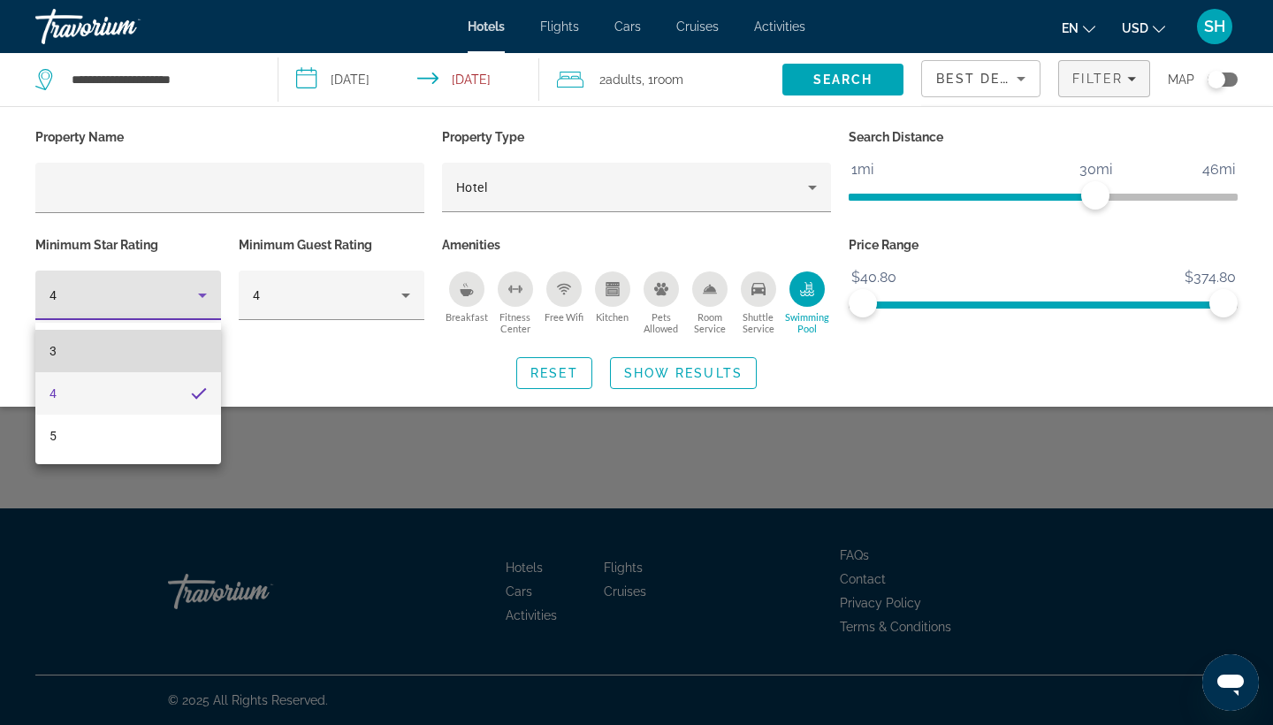
click at [141, 362] on mat-option "3" at bounding box center [128, 351] width 186 height 42
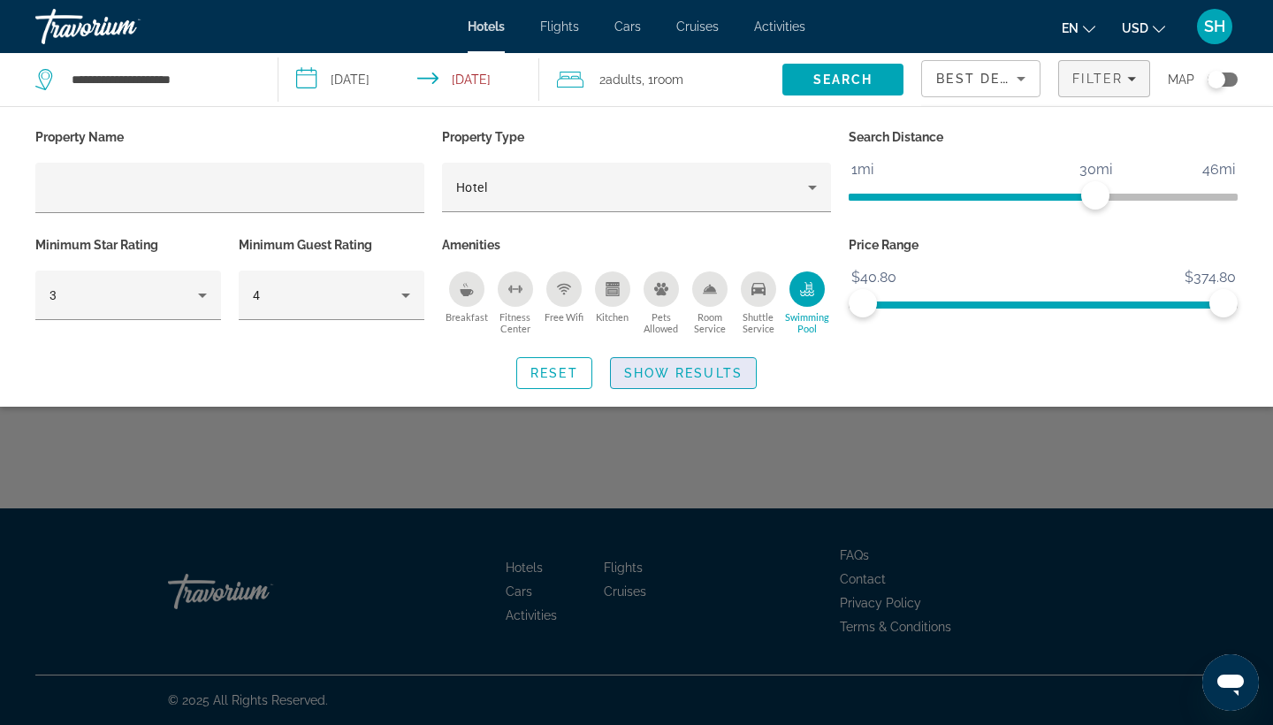
click at [645, 378] on span "Show Results" at bounding box center [683, 373] width 118 height 14
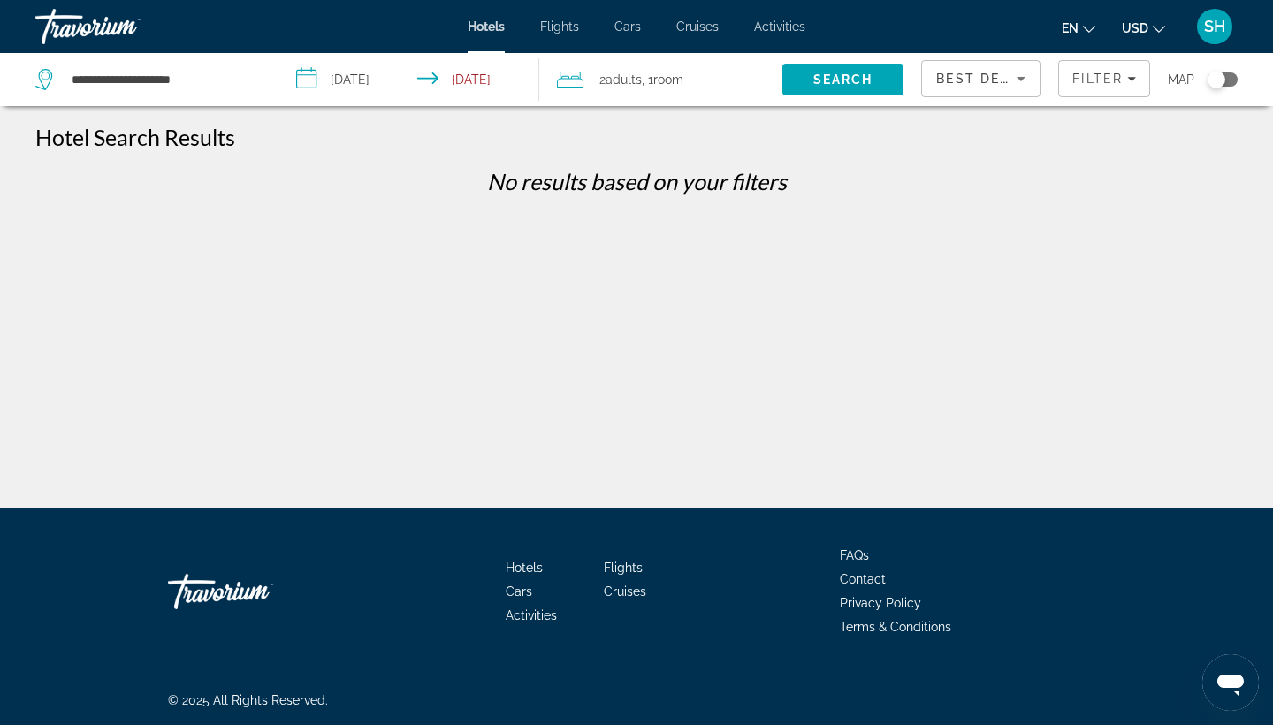
click at [93, 26] on div "Travorium" at bounding box center [123, 27] width 177 height 46
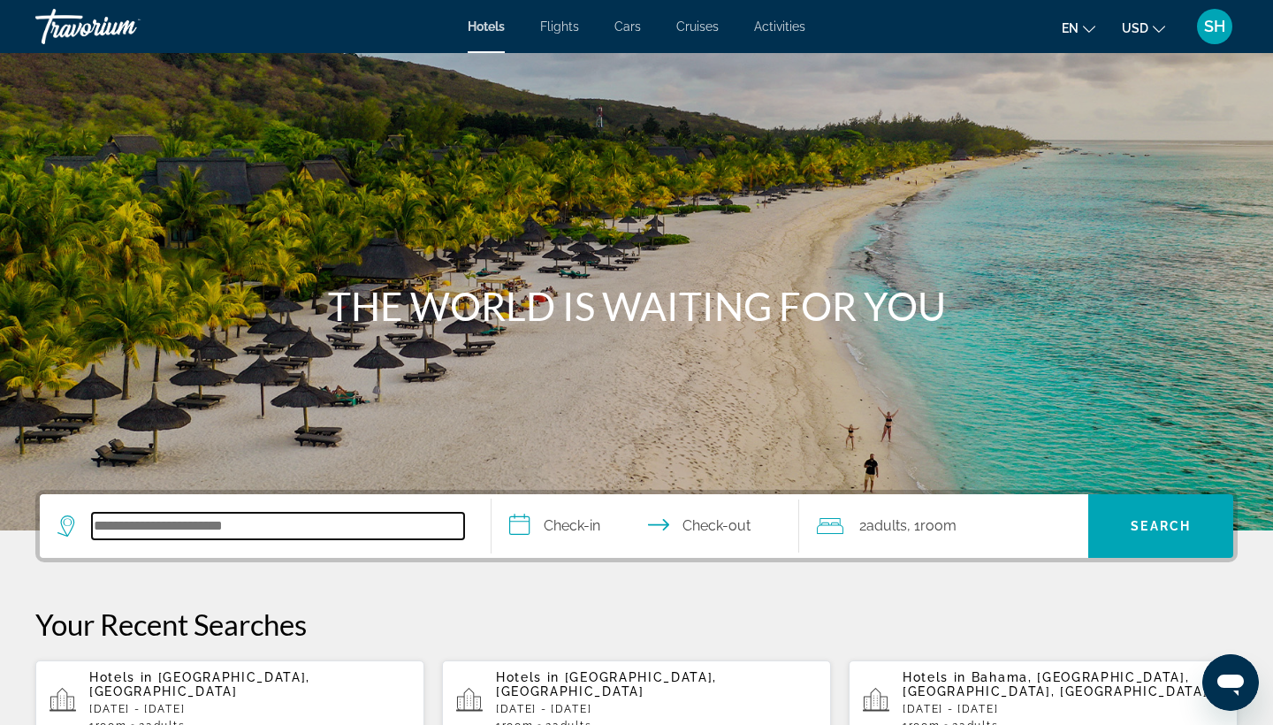
click at [262, 534] on input "Search hotel destination" at bounding box center [278, 526] width 372 height 27
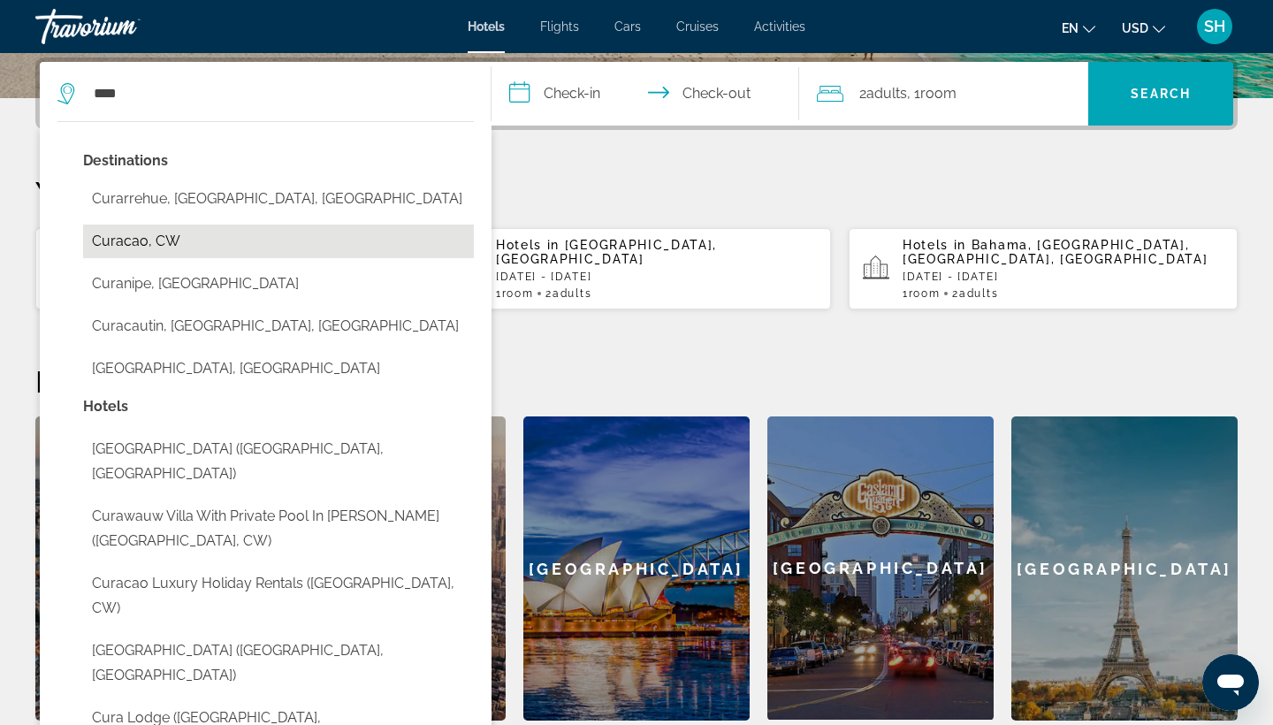
click at [233, 242] on button "Curacao, CW" at bounding box center [278, 242] width 391 height 34
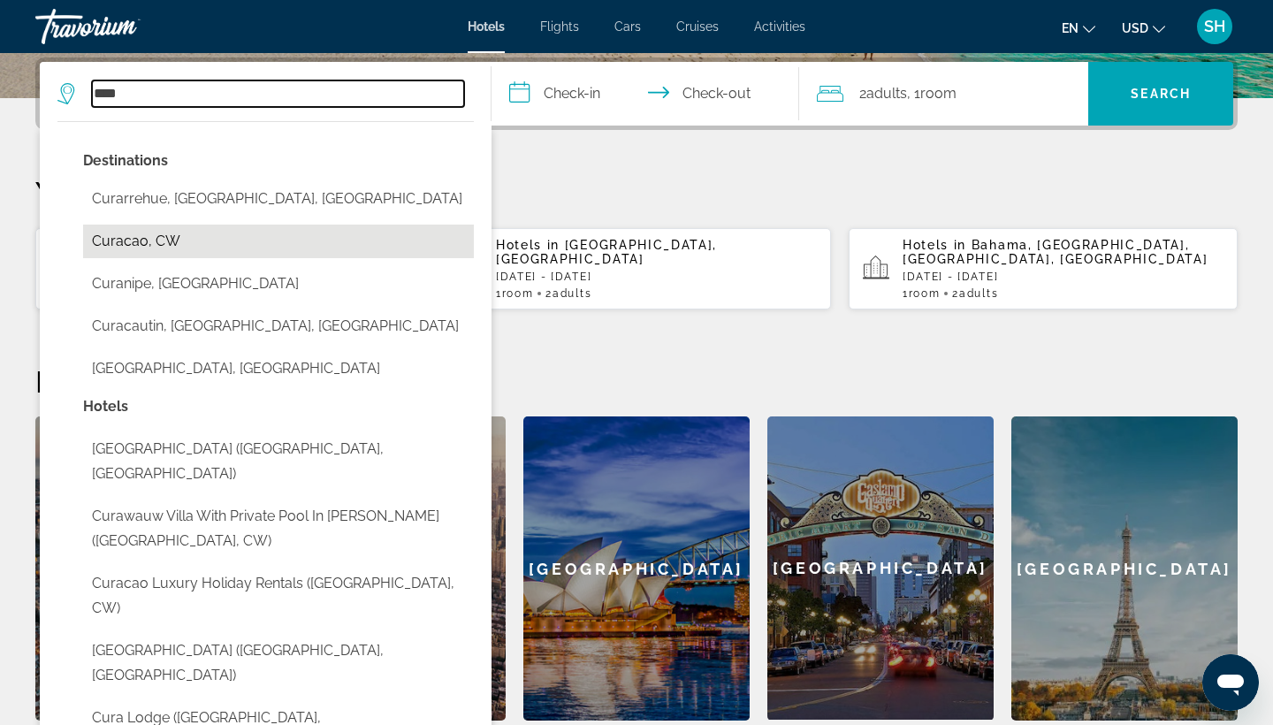
type input "**********"
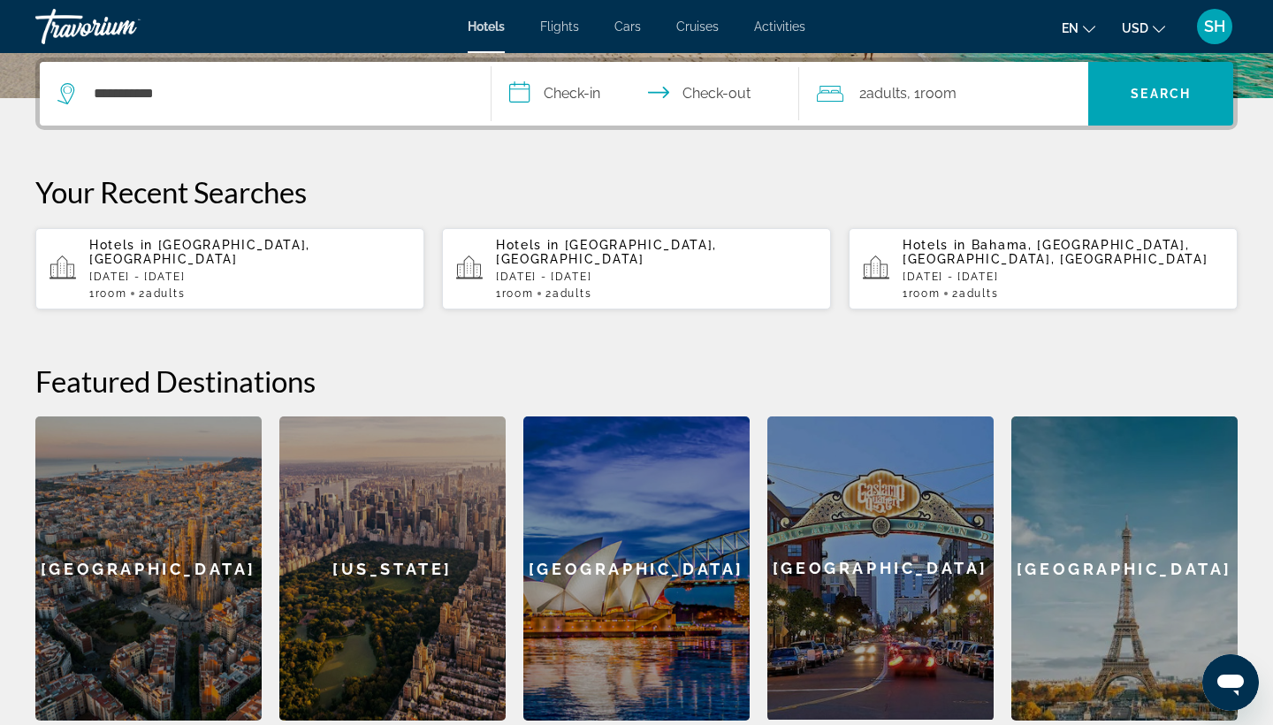
click at [574, 95] on input "**********" at bounding box center [649, 96] width 315 height 69
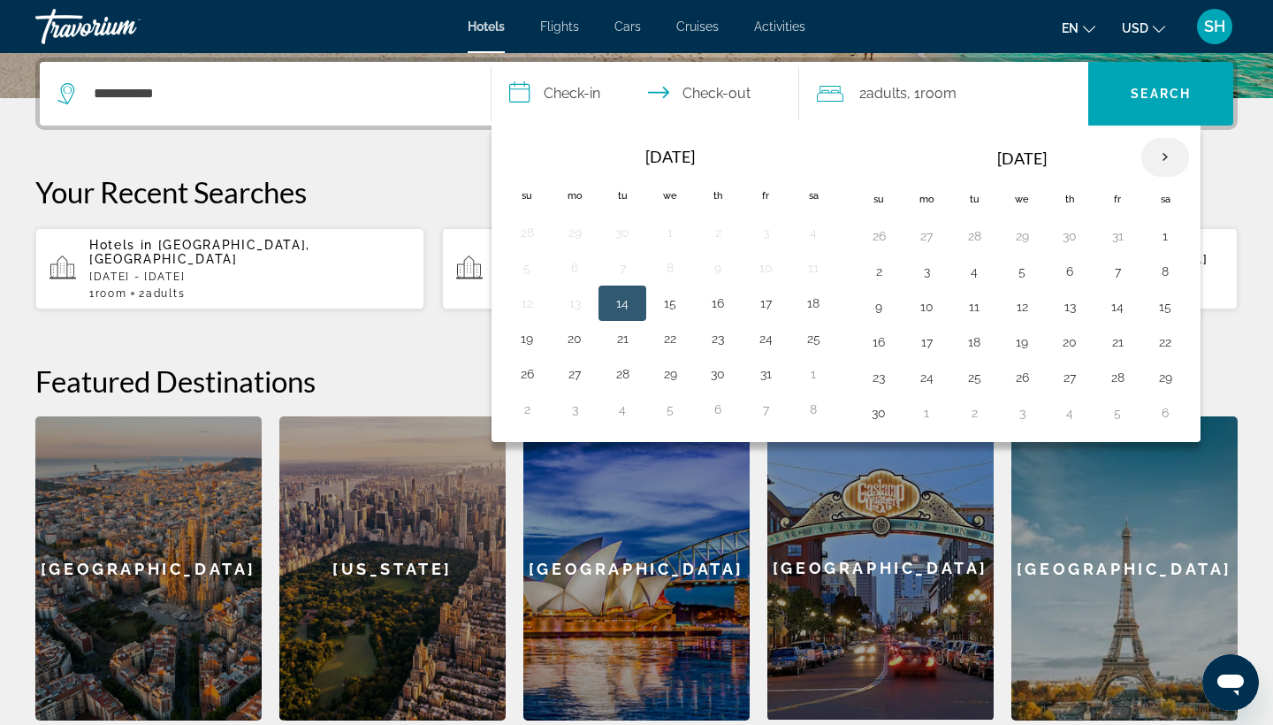
click at [1175, 170] on th "Next month" at bounding box center [1165, 157] width 48 height 39
click at [1175, 169] on th "Next month" at bounding box center [1165, 157] width 48 height 39
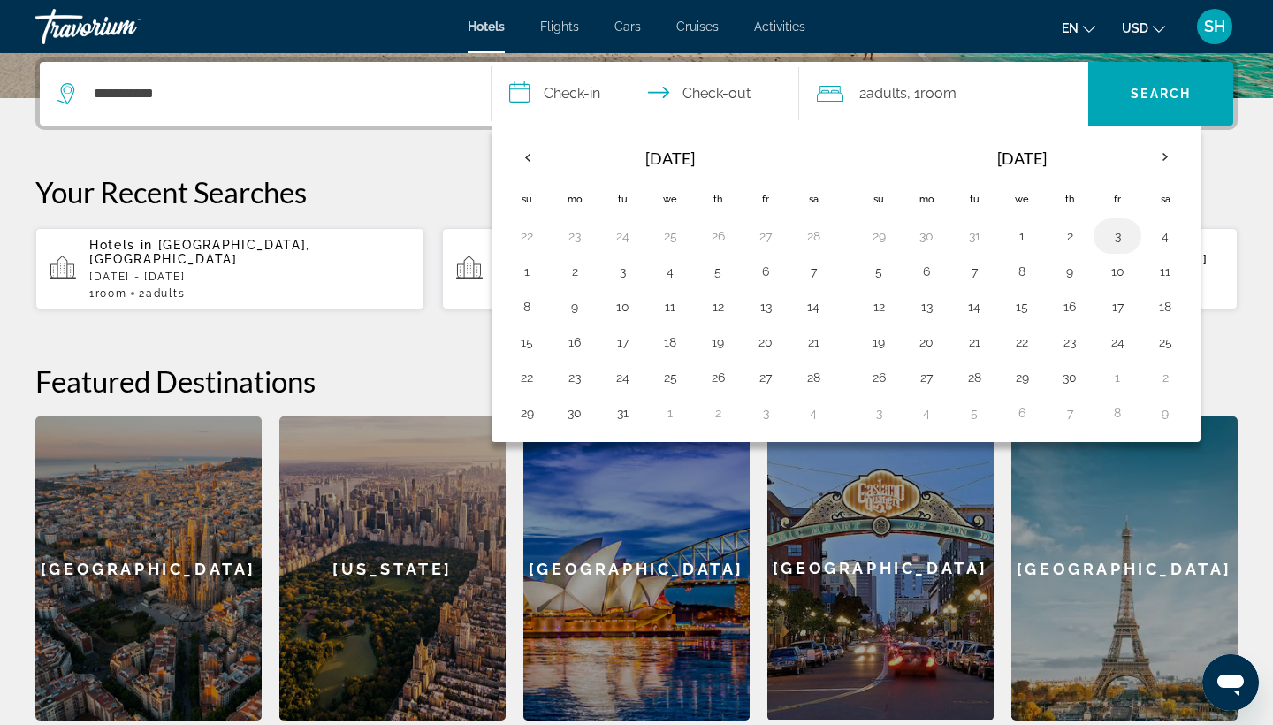
click at [1122, 246] on button "3" at bounding box center [1117, 236] width 28 height 25
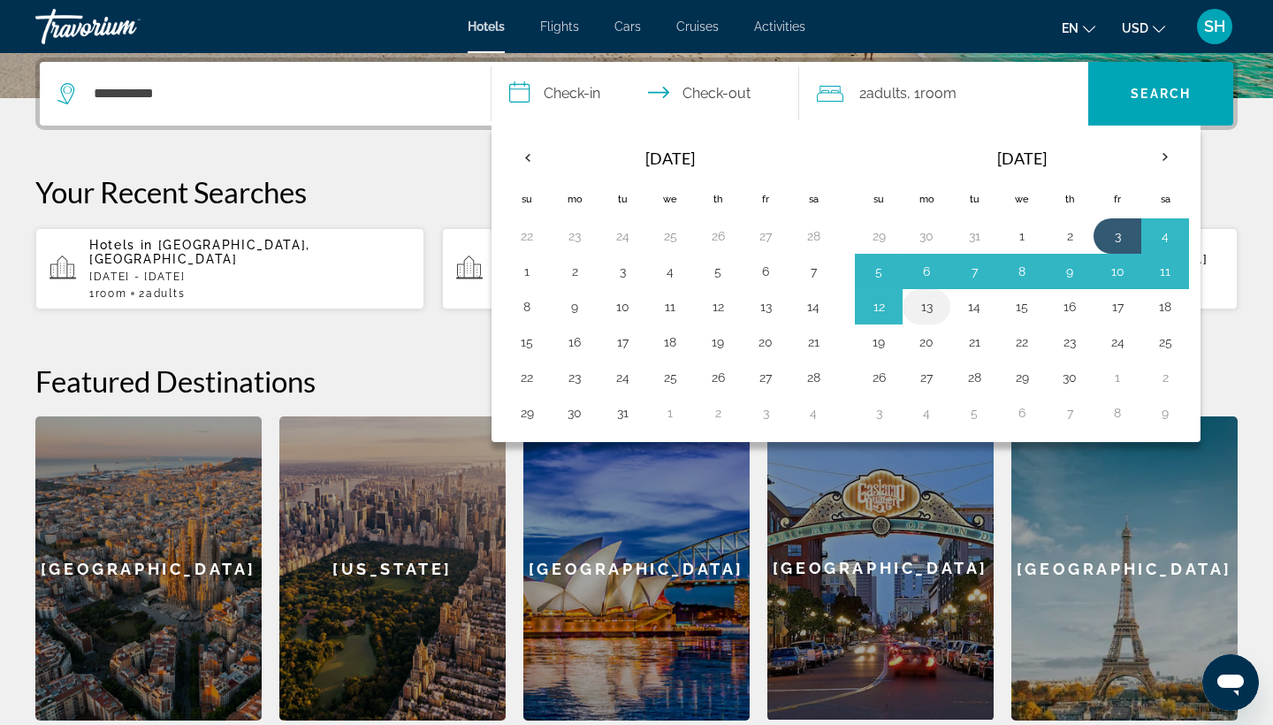
click at [934, 315] on button "13" at bounding box center [926, 306] width 28 height 25
type input "**********"
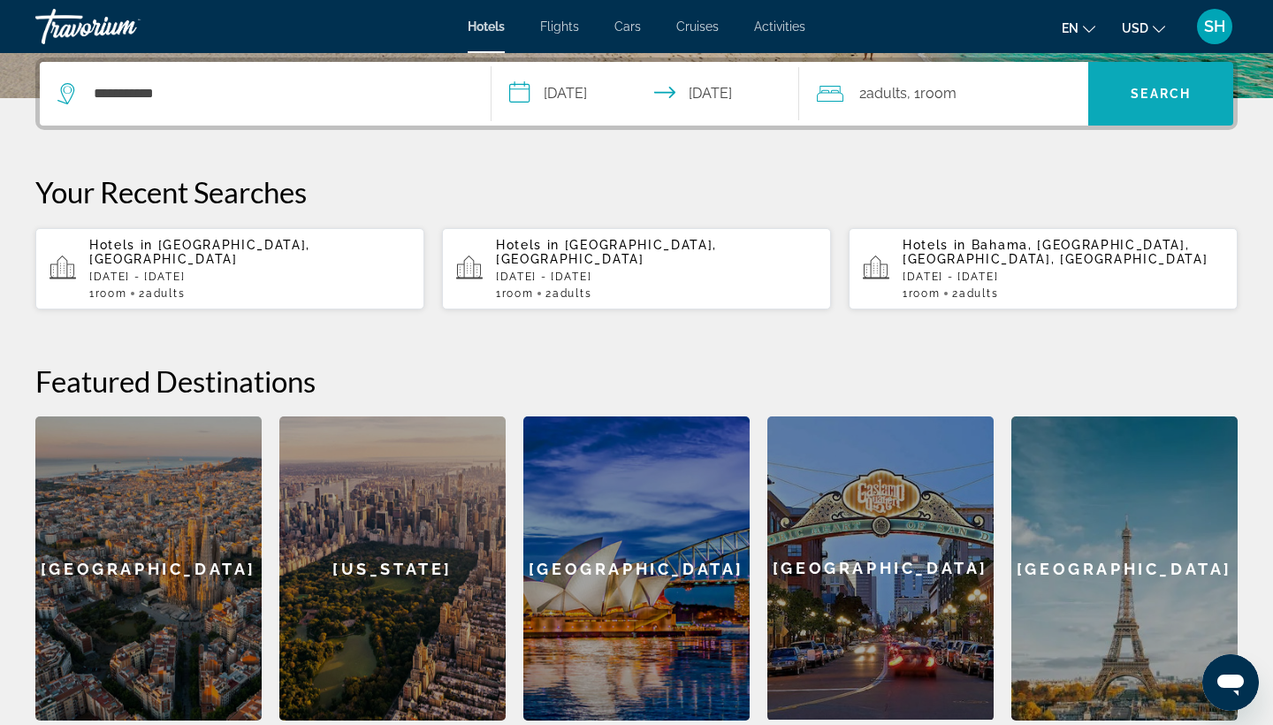
click at [1153, 118] on span "Search" at bounding box center [1160, 94] width 145 height 64
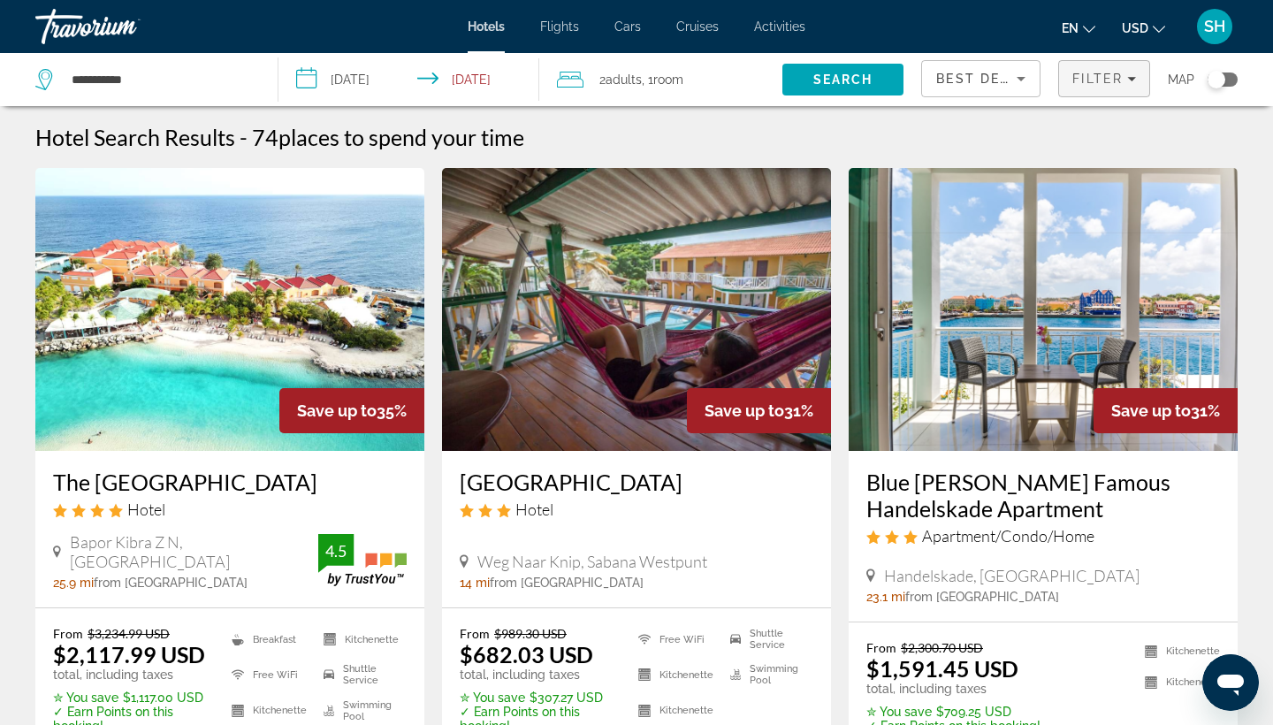
click at [1095, 73] on span "Filter" at bounding box center [1097, 79] width 50 height 14
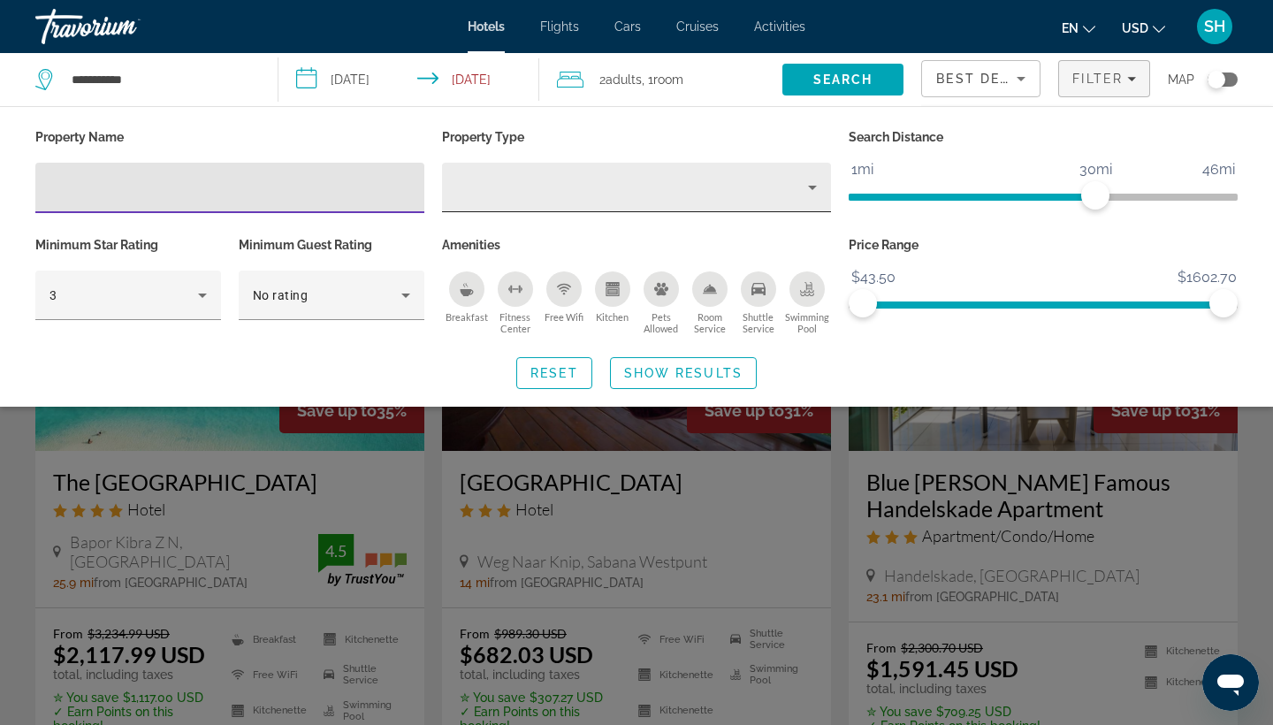
click at [623, 199] on div "Hotel Filters" at bounding box center [636, 188] width 361 height 50
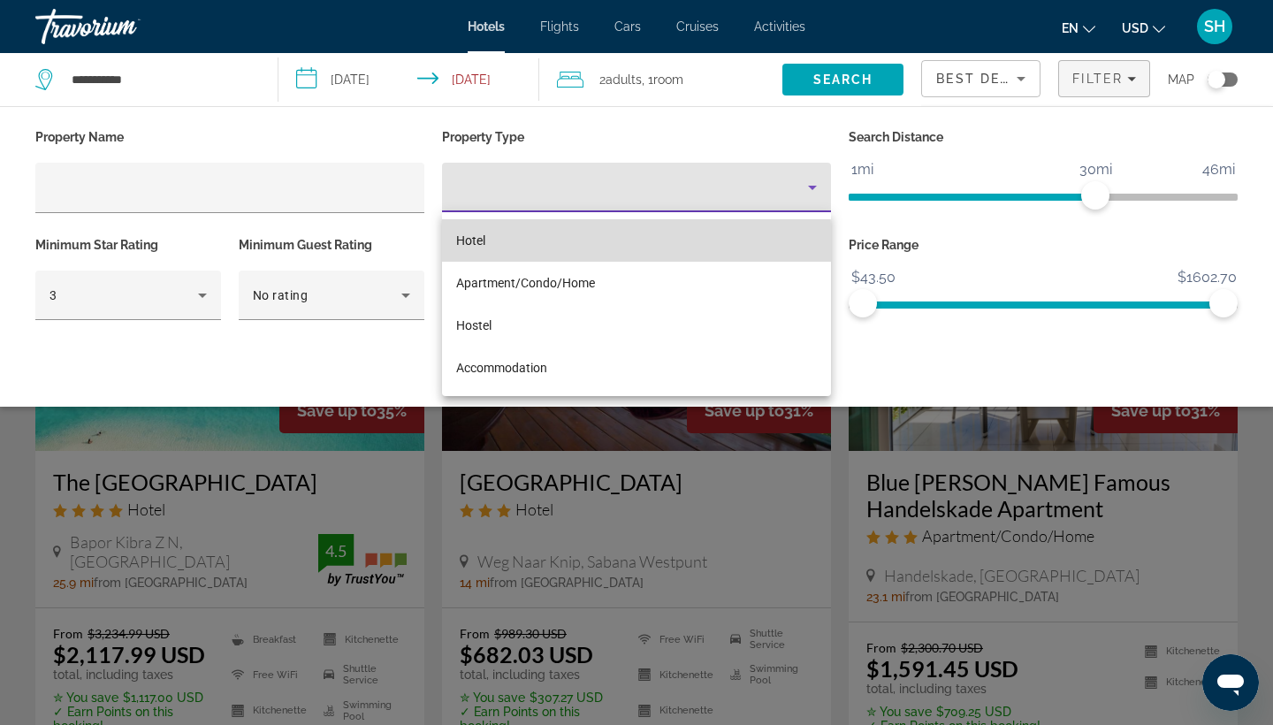
click at [600, 242] on mat-option "Hotel" at bounding box center [636, 240] width 389 height 42
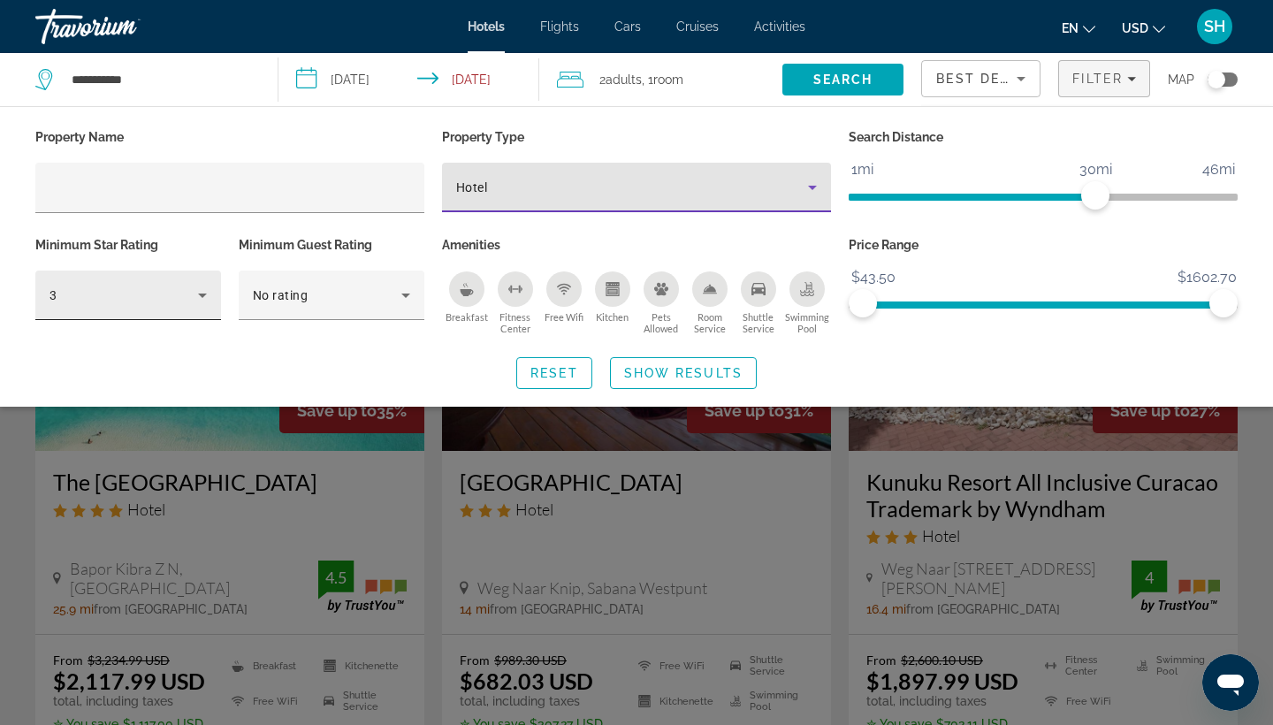
click at [88, 288] on div "3" at bounding box center [124, 295] width 149 height 21
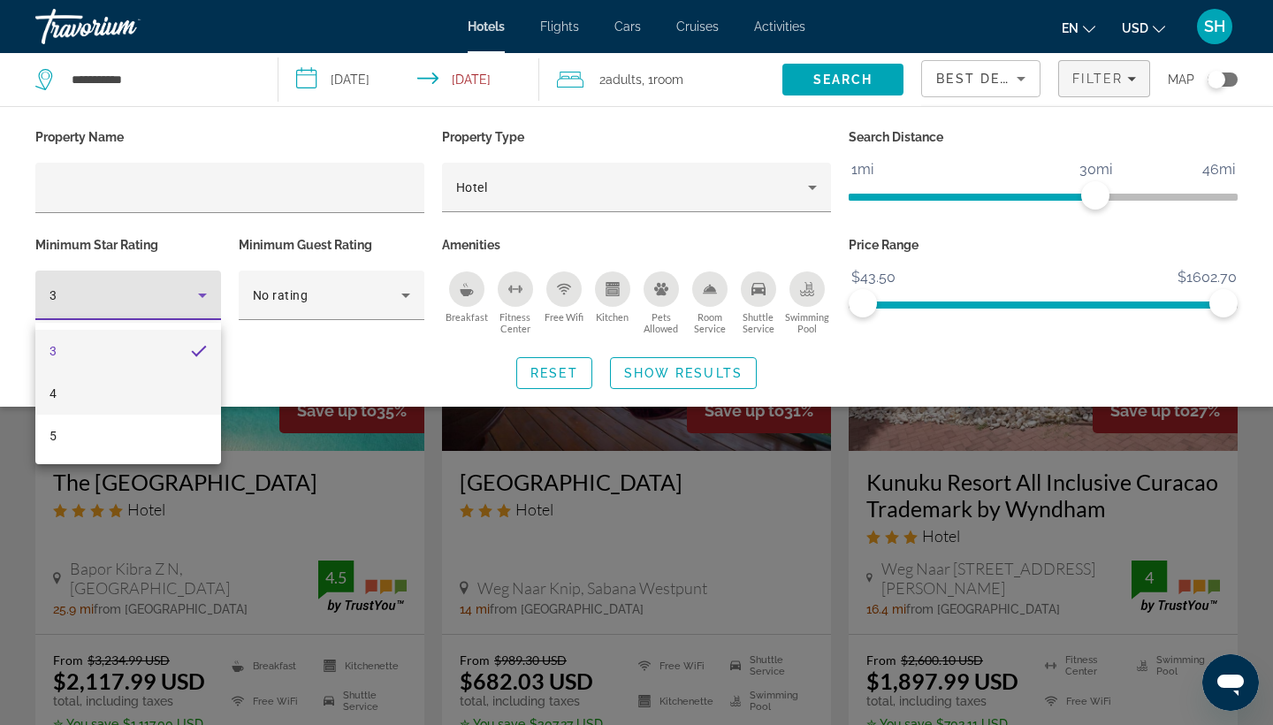
click at [84, 408] on mat-option "4" at bounding box center [128, 393] width 186 height 42
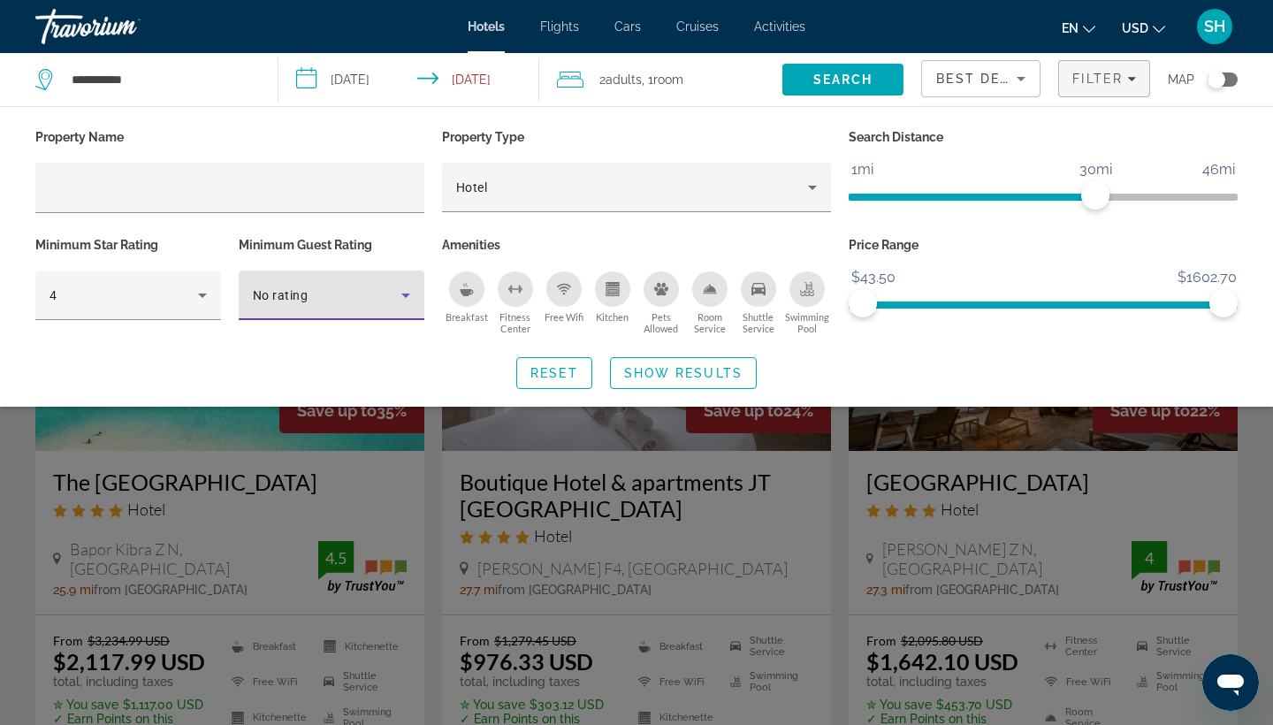
click at [315, 297] on div "No rating" at bounding box center [327, 295] width 149 height 21
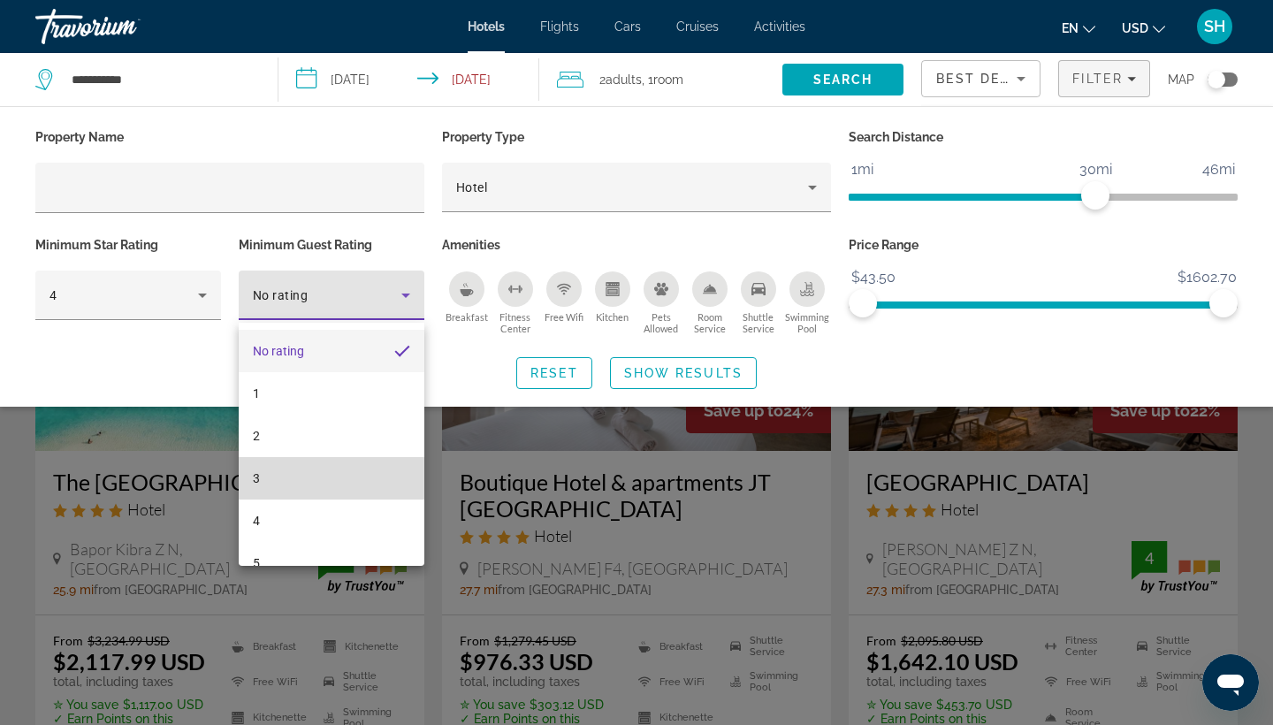
click at [294, 495] on mat-option "3" at bounding box center [332, 478] width 186 height 42
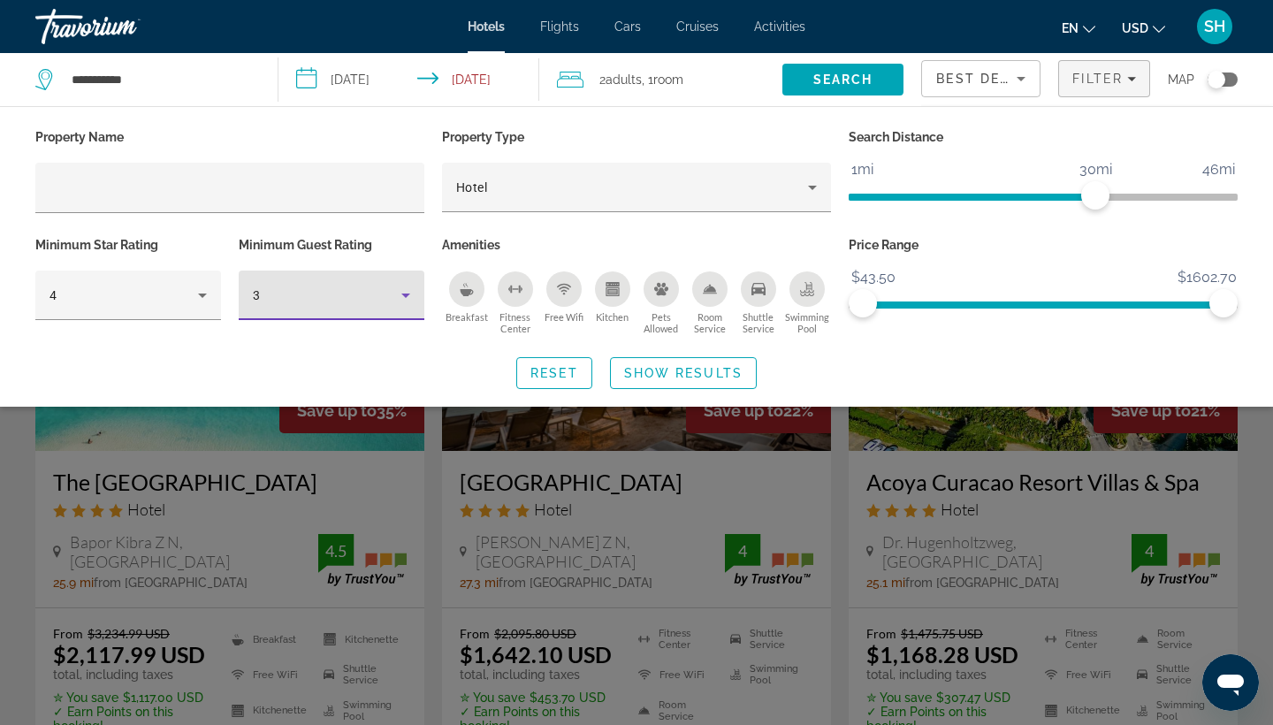
click at [296, 297] on div "3" at bounding box center [327, 295] width 149 height 21
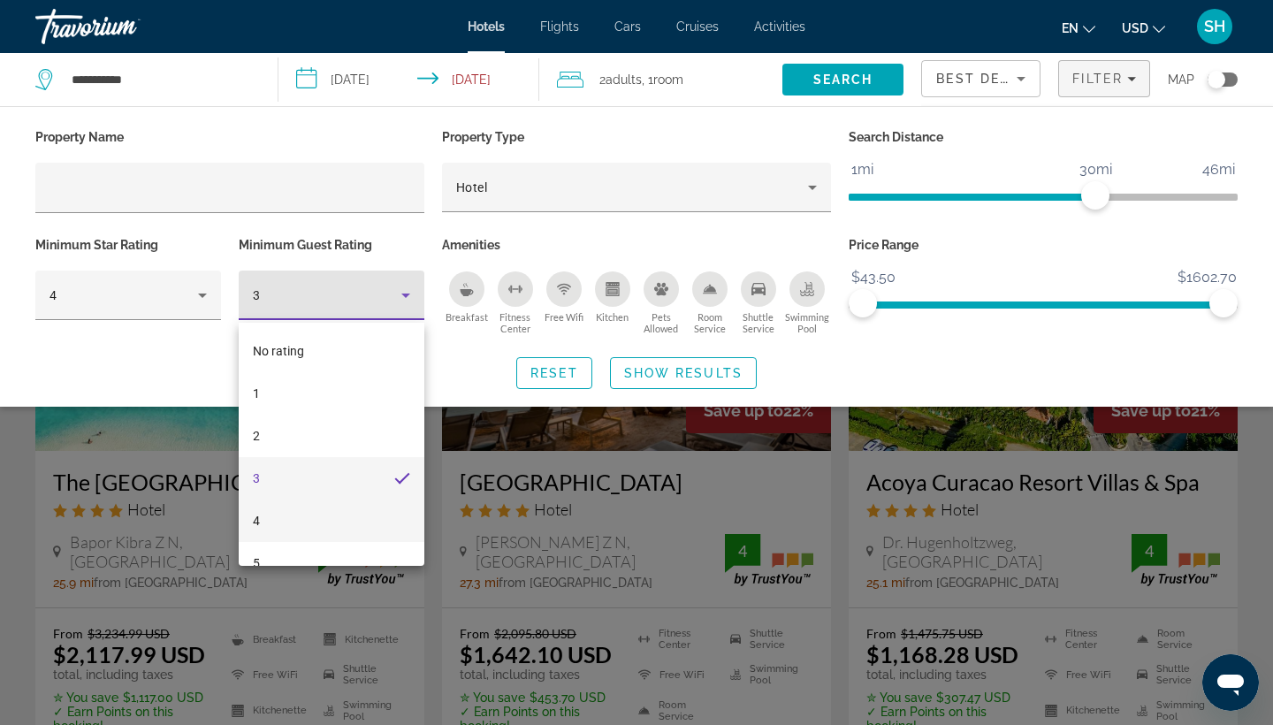
click at [284, 520] on mat-option "4" at bounding box center [332, 521] width 186 height 42
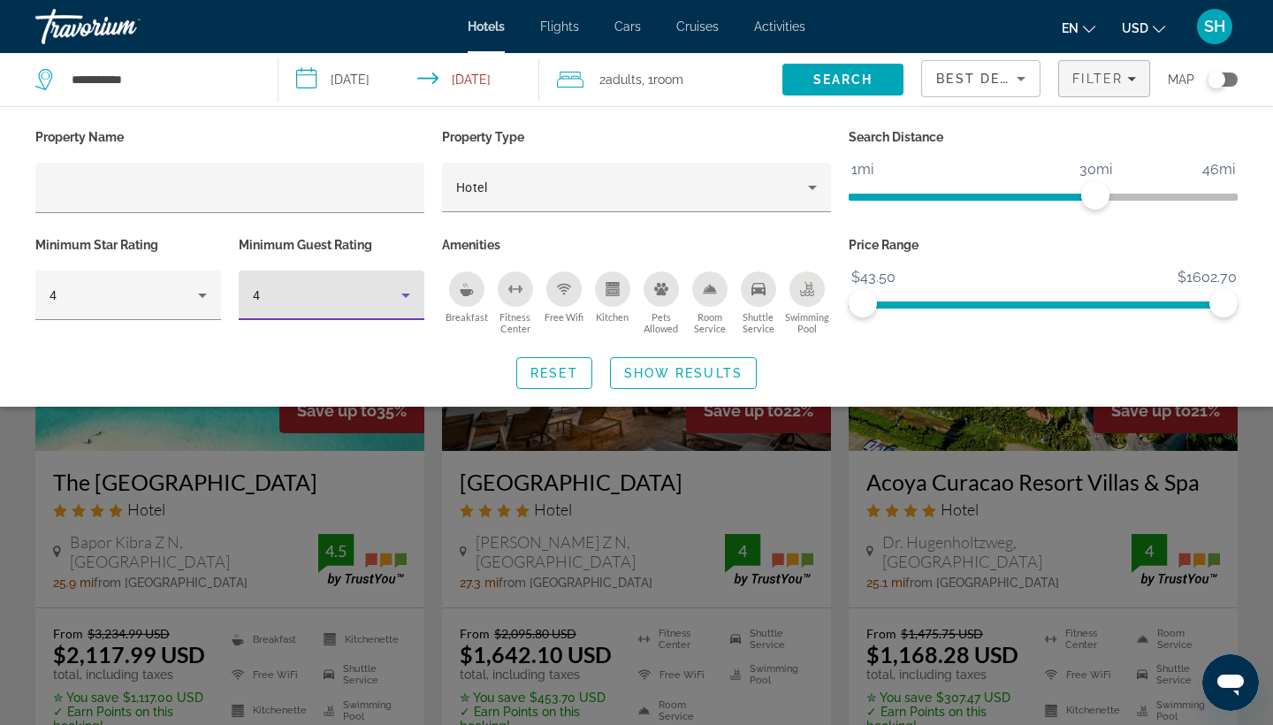
click at [796, 318] on span "Swimming Pool" at bounding box center [806, 322] width 49 height 23
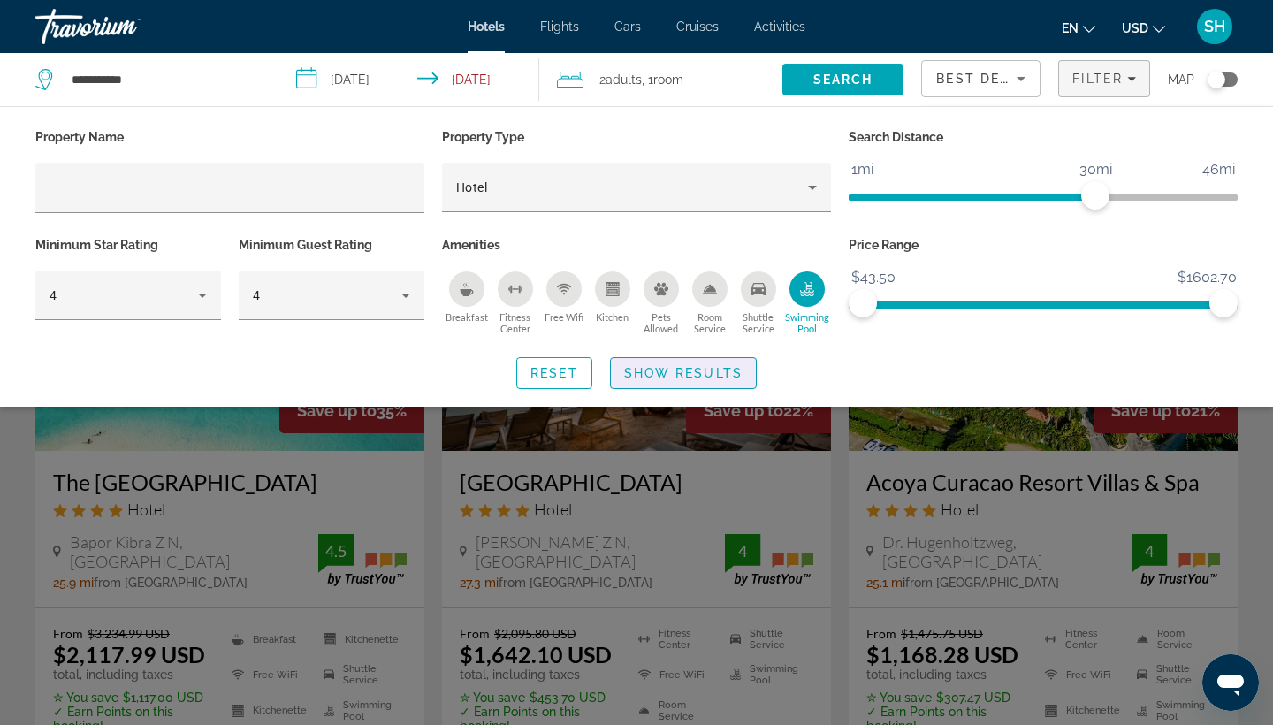
click at [719, 379] on span "Show Results" at bounding box center [683, 373] width 118 height 14
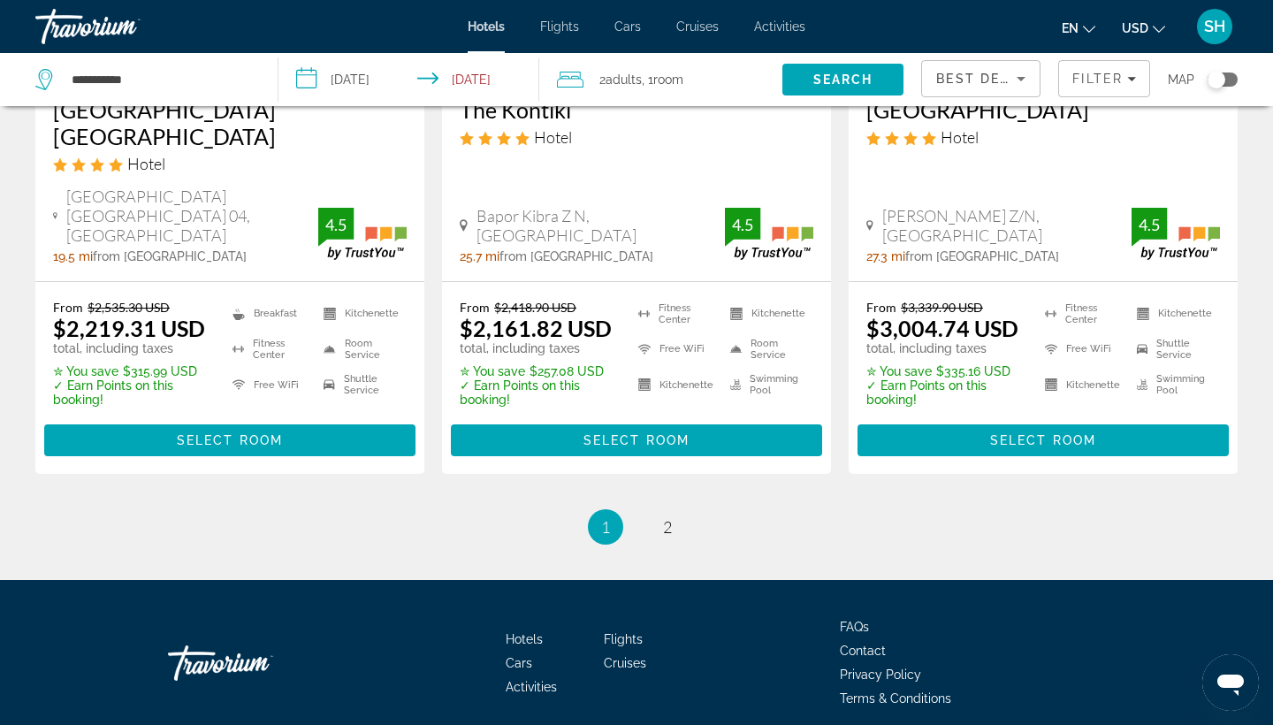
scroll to position [2458, 0]
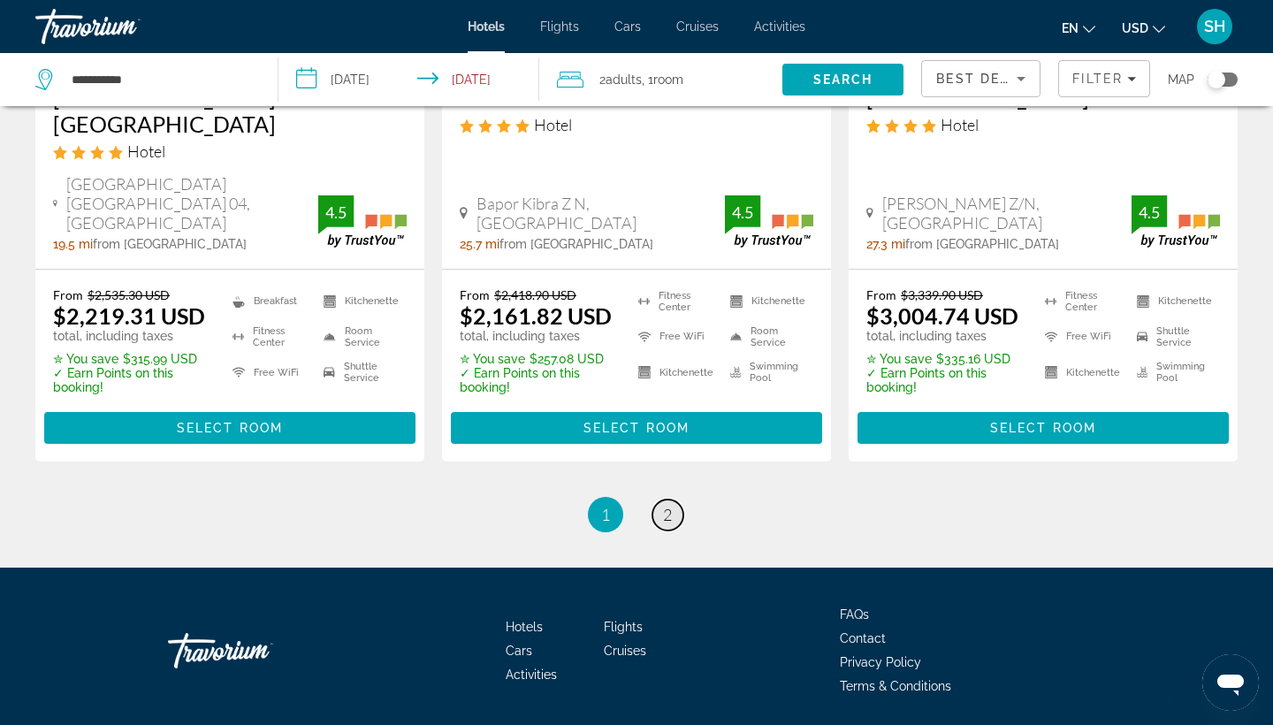
click at [669, 500] on link "page 2" at bounding box center [667, 515] width 31 height 31
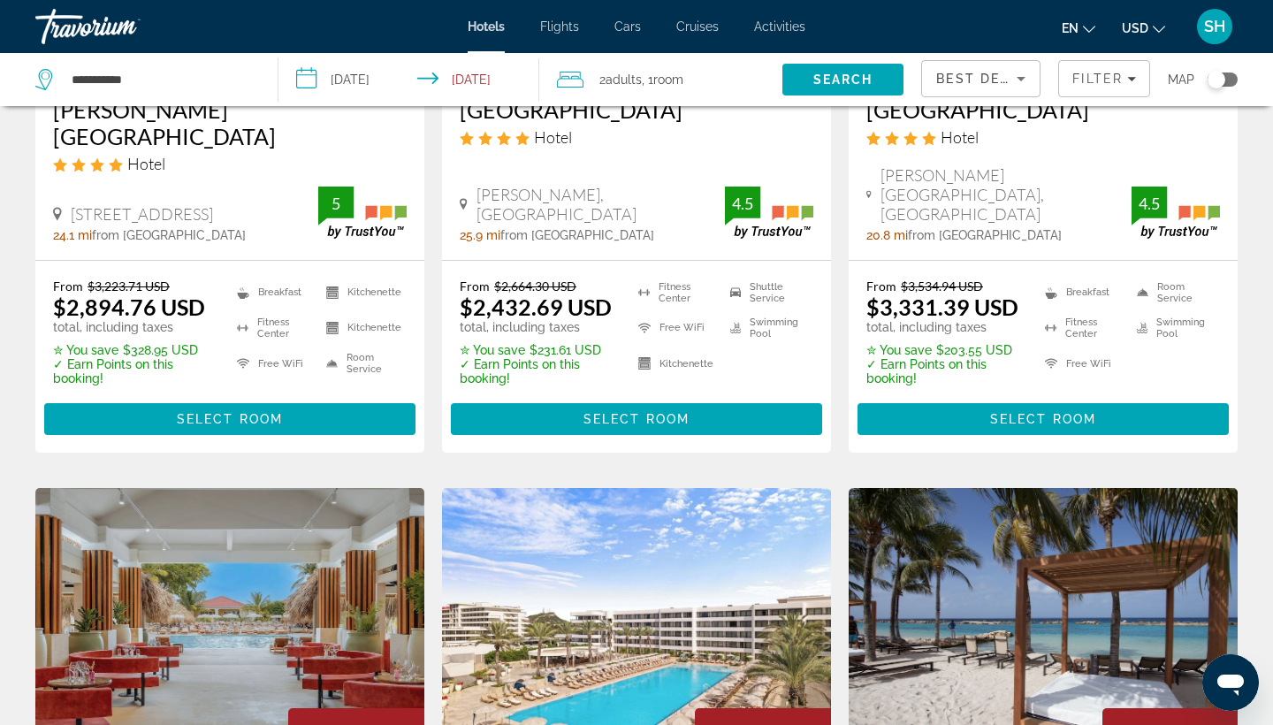
scroll to position [347, 0]
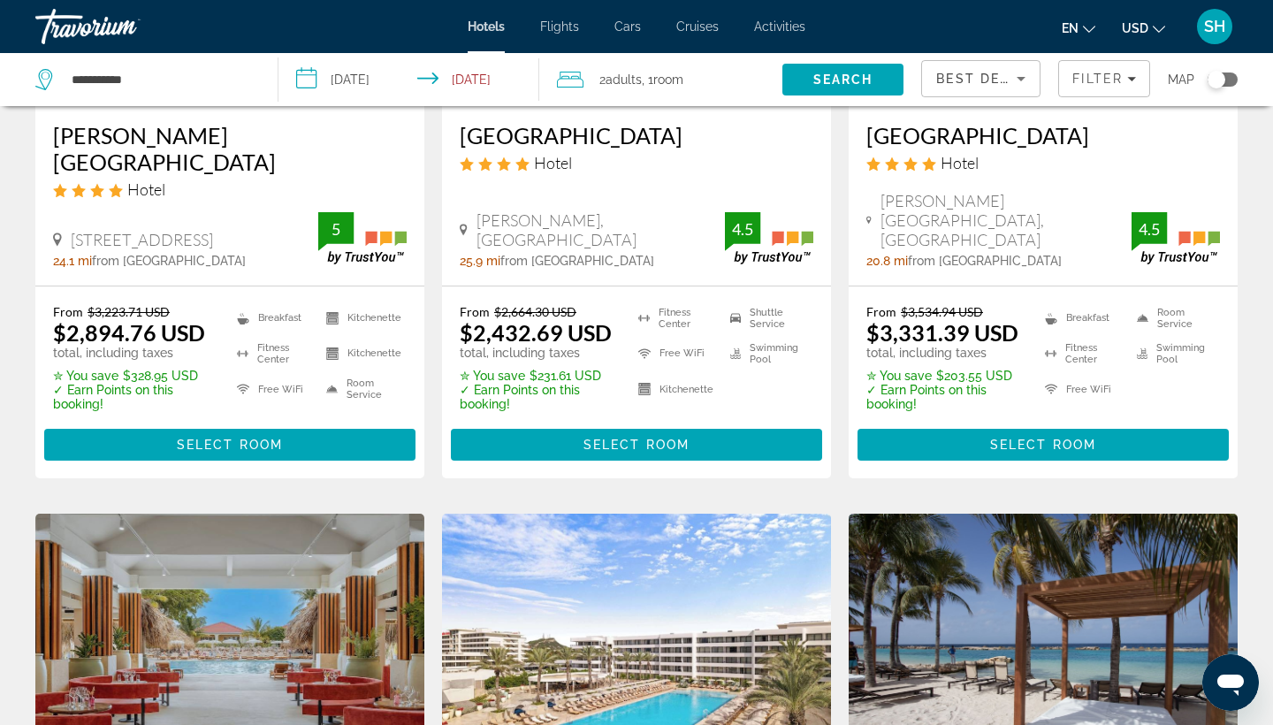
click at [101, 28] on div "Travorium" at bounding box center [123, 27] width 177 height 46
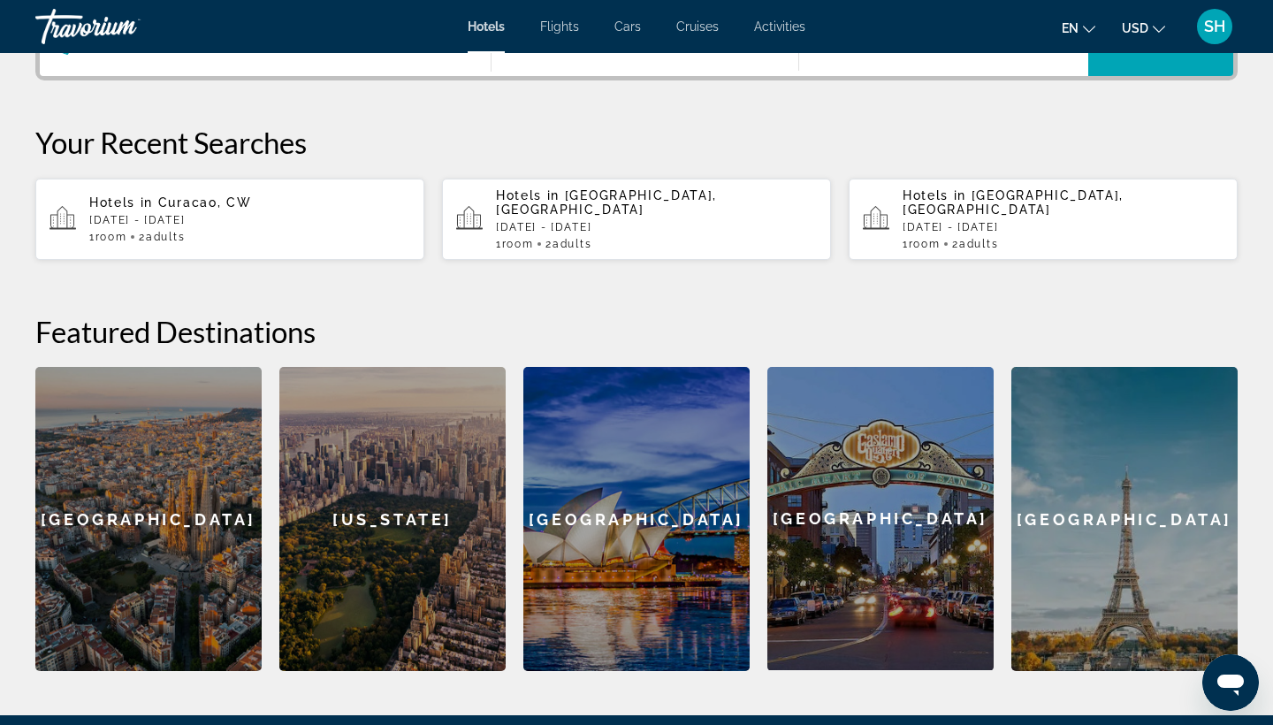
scroll to position [484, 0]
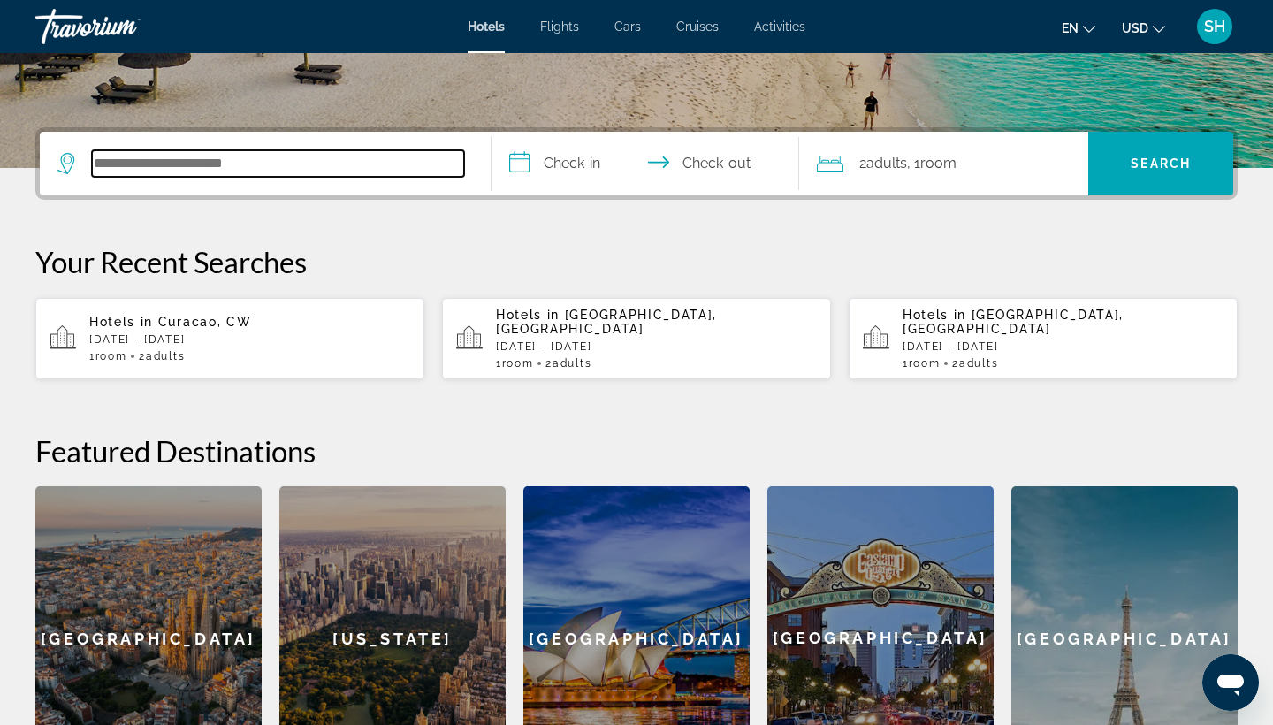
click at [118, 172] on input "Search hotel destination" at bounding box center [278, 163] width 372 height 27
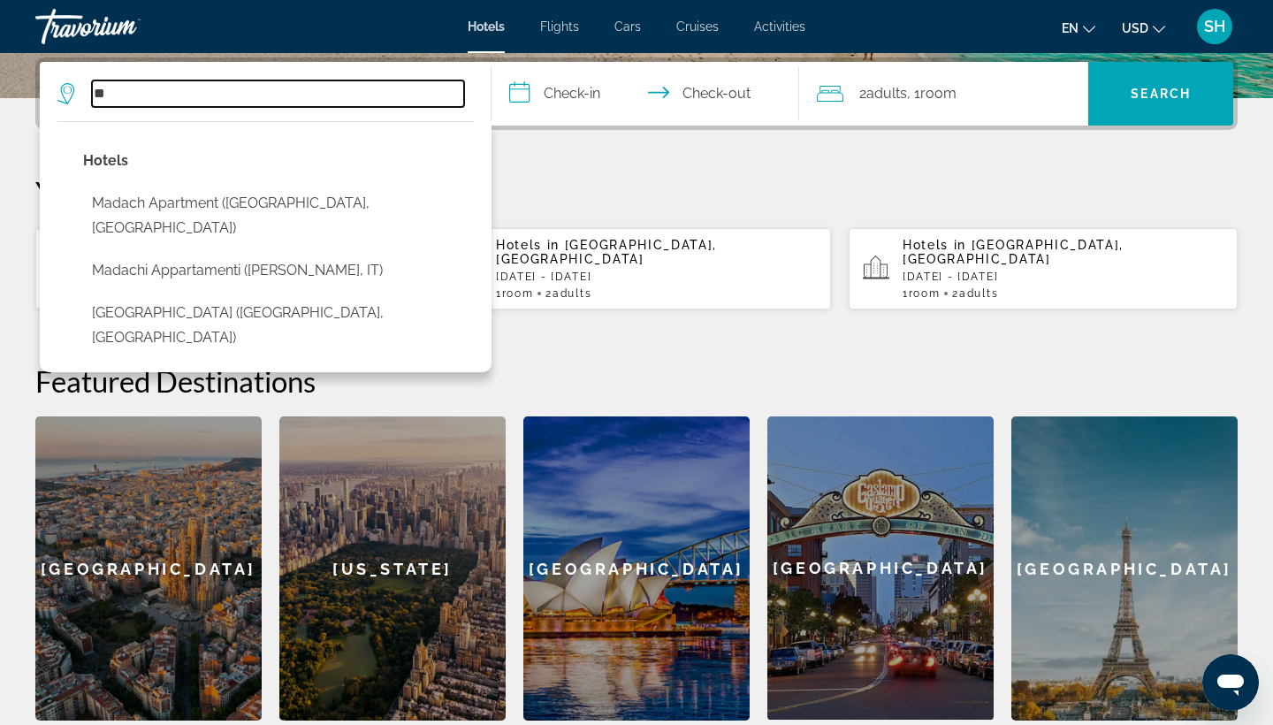
type input "*"
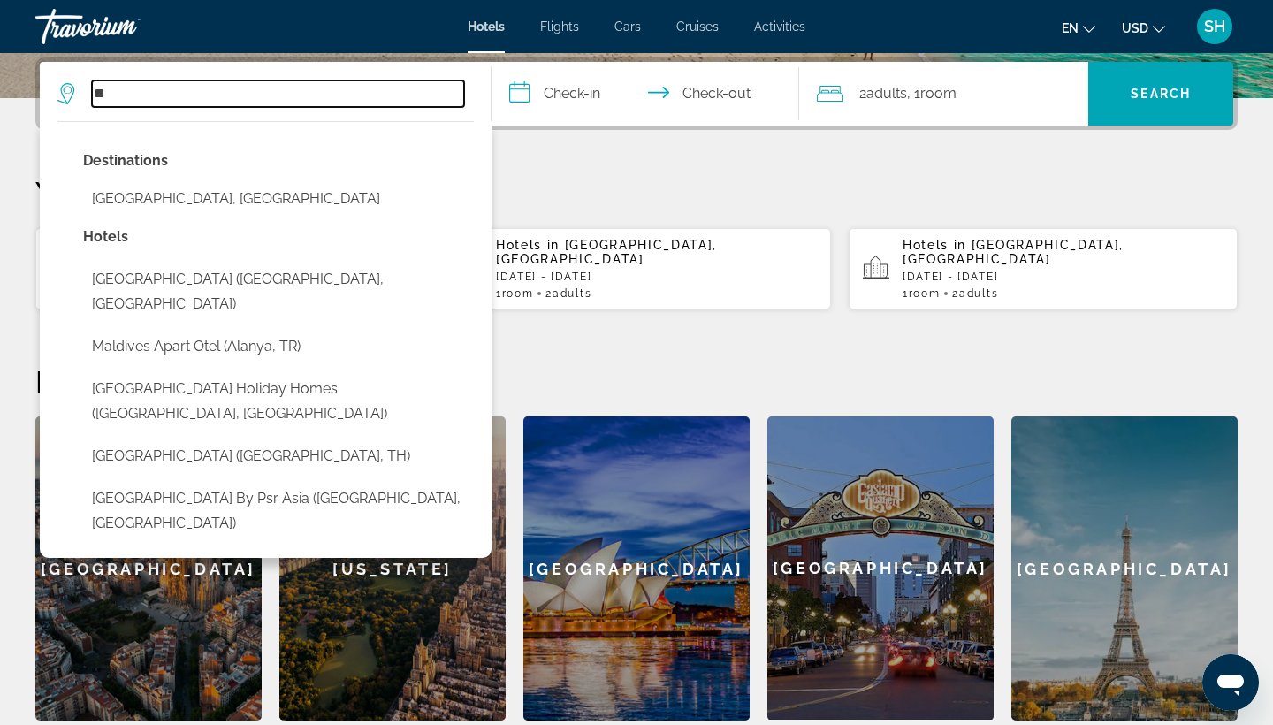
type input "*"
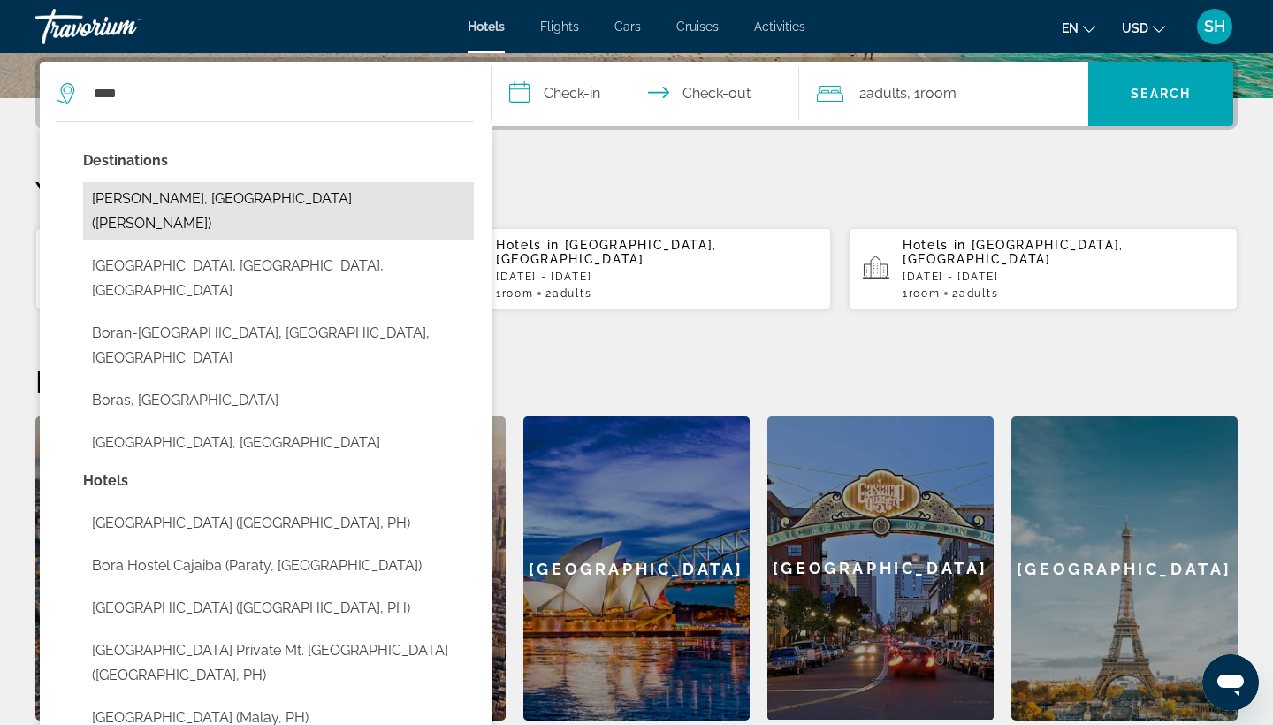
click at [128, 202] on button "[PERSON_NAME], [GEOGRAPHIC_DATA] ([PERSON_NAME])" at bounding box center [278, 211] width 391 height 58
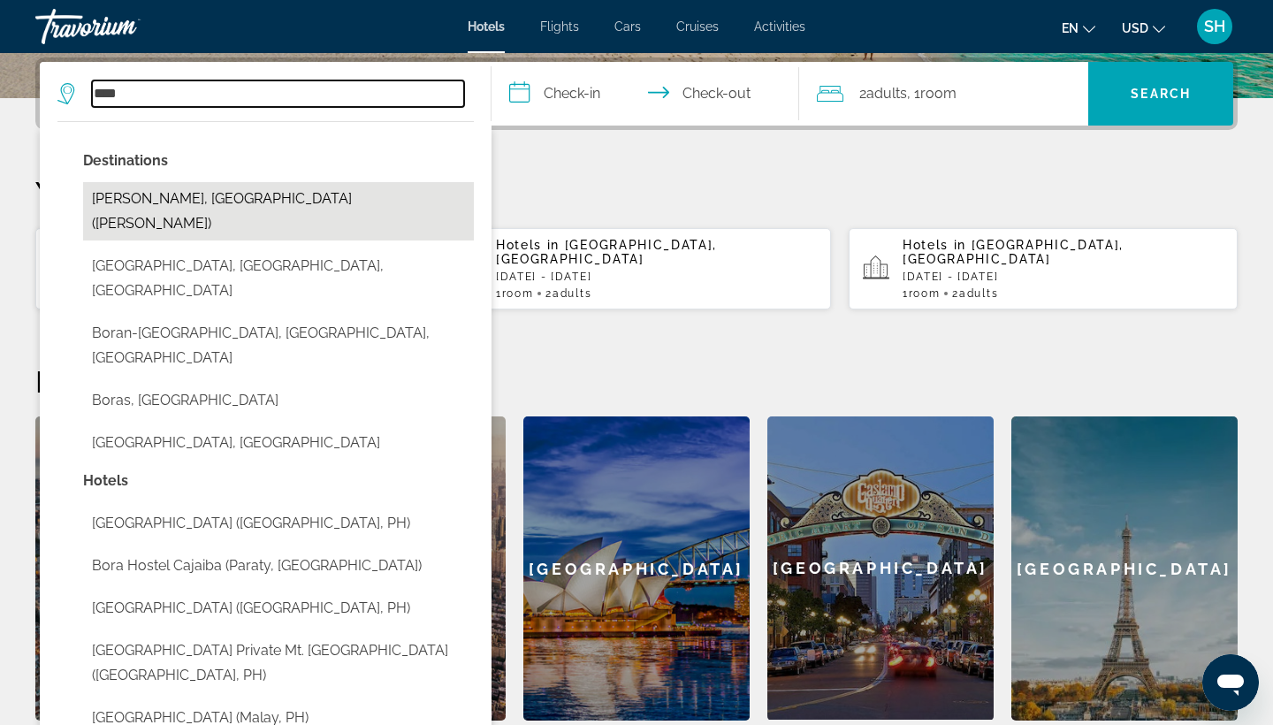
type input "**********"
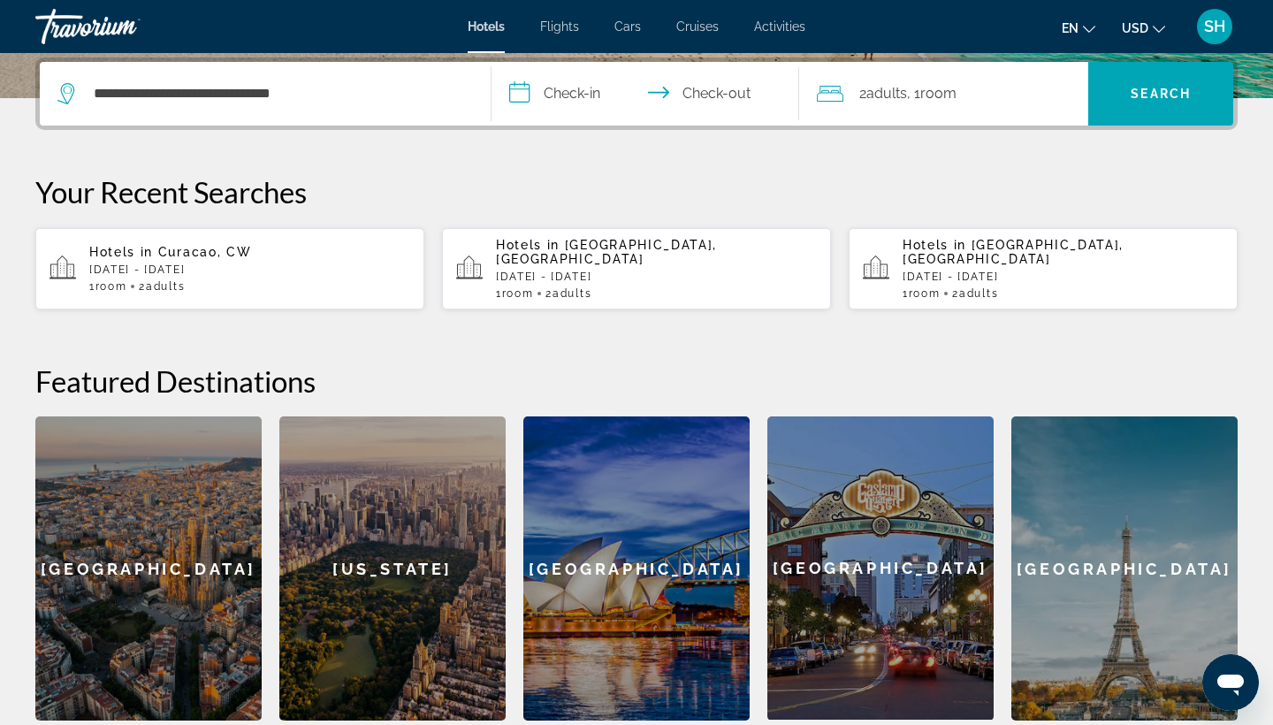
click at [563, 90] on input "**********" at bounding box center [649, 96] width 315 height 69
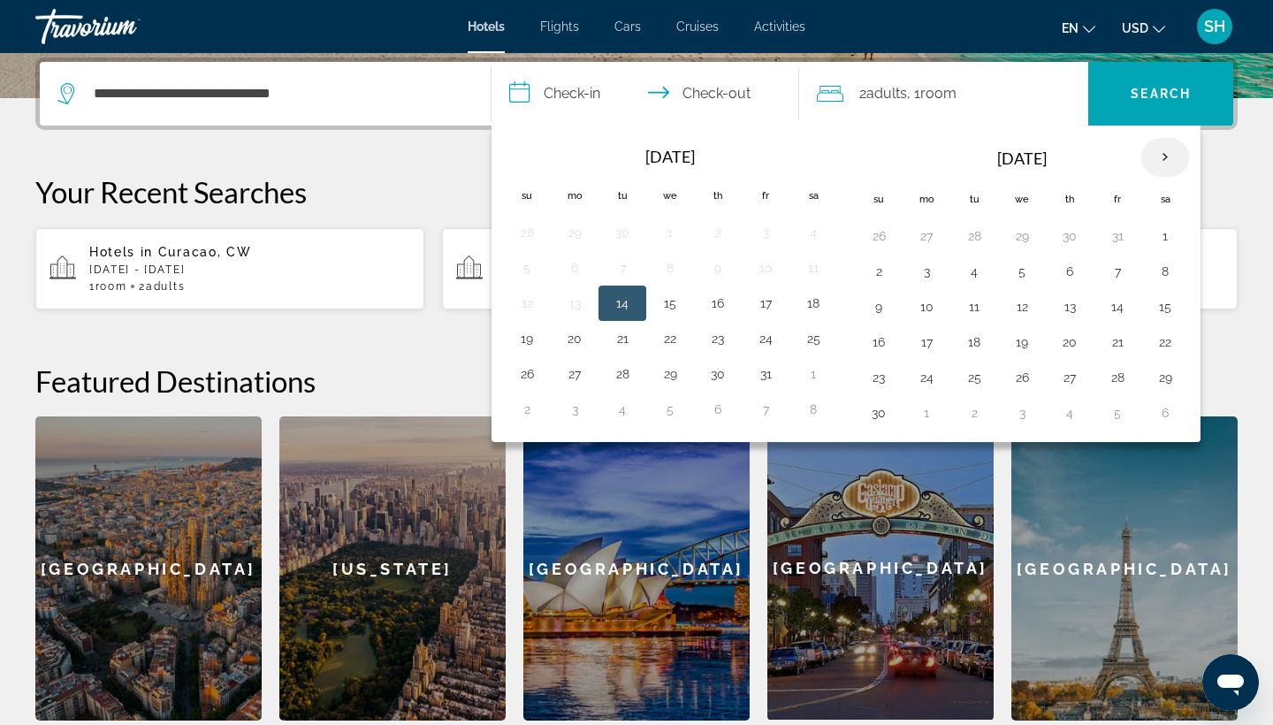
click at [1171, 155] on th "Next month" at bounding box center [1165, 157] width 48 height 39
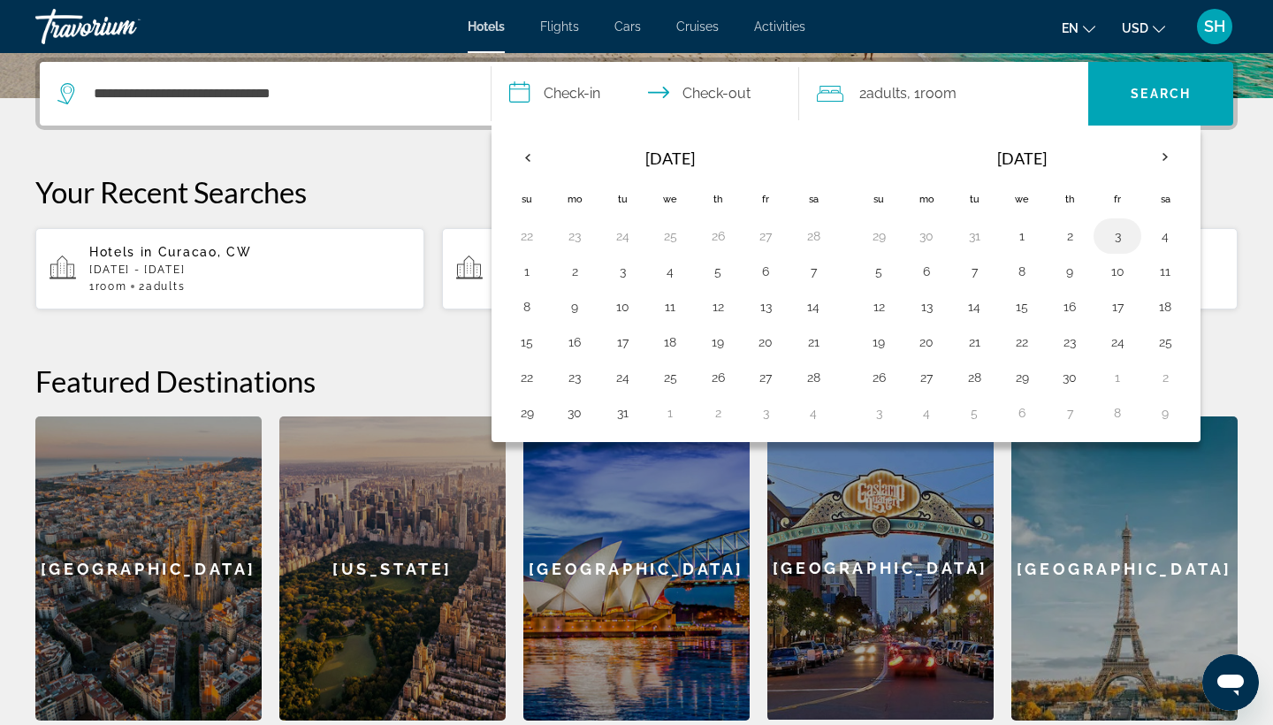
click at [1129, 239] on button "3" at bounding box center [1117, 236] width 28 height 25
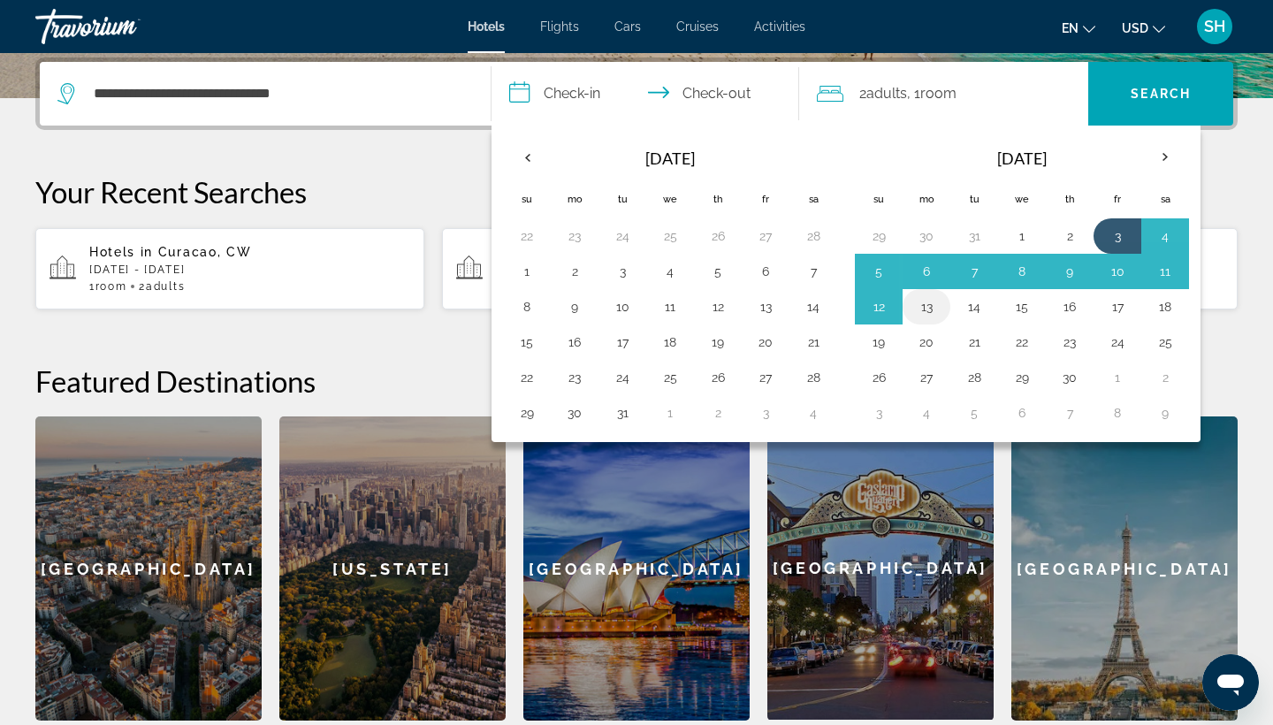
click at [938, 304] on button "13" at bounding box center [926, 306] width 28 height 25
type input "**********"
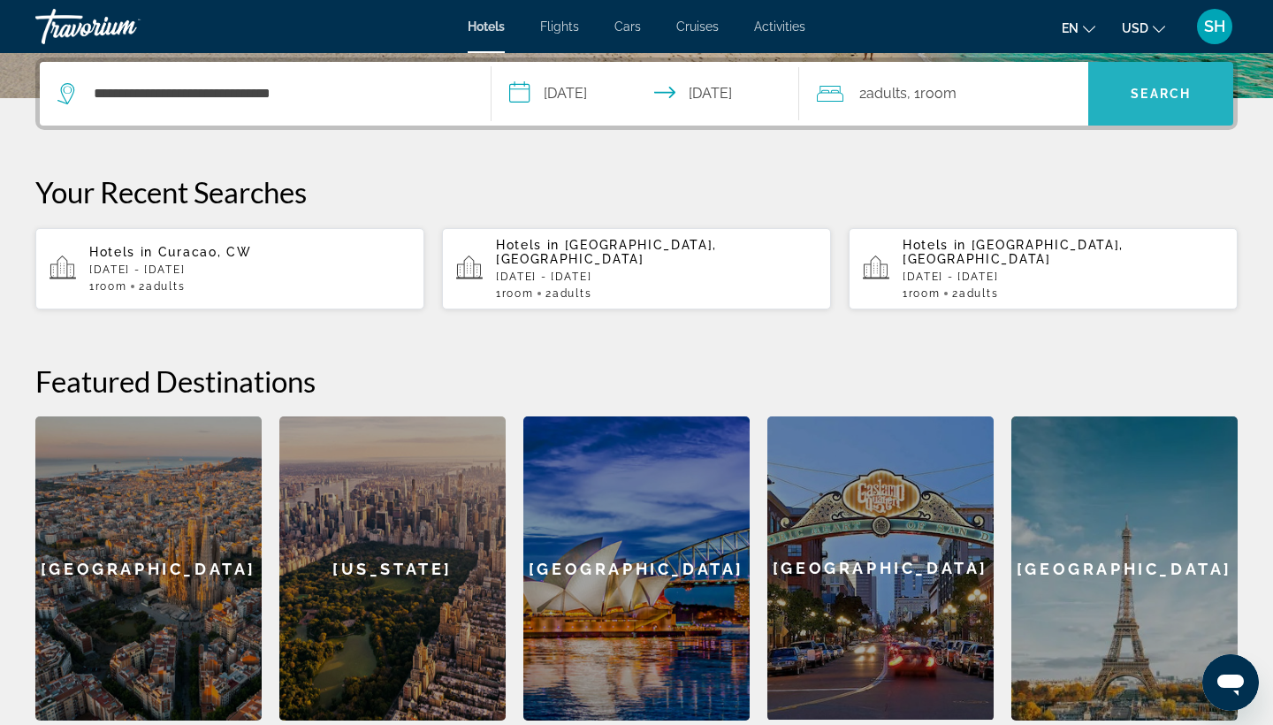
click at [1195, 87] on span "Search" at bounding box center [1160, 93] width 145 height 42
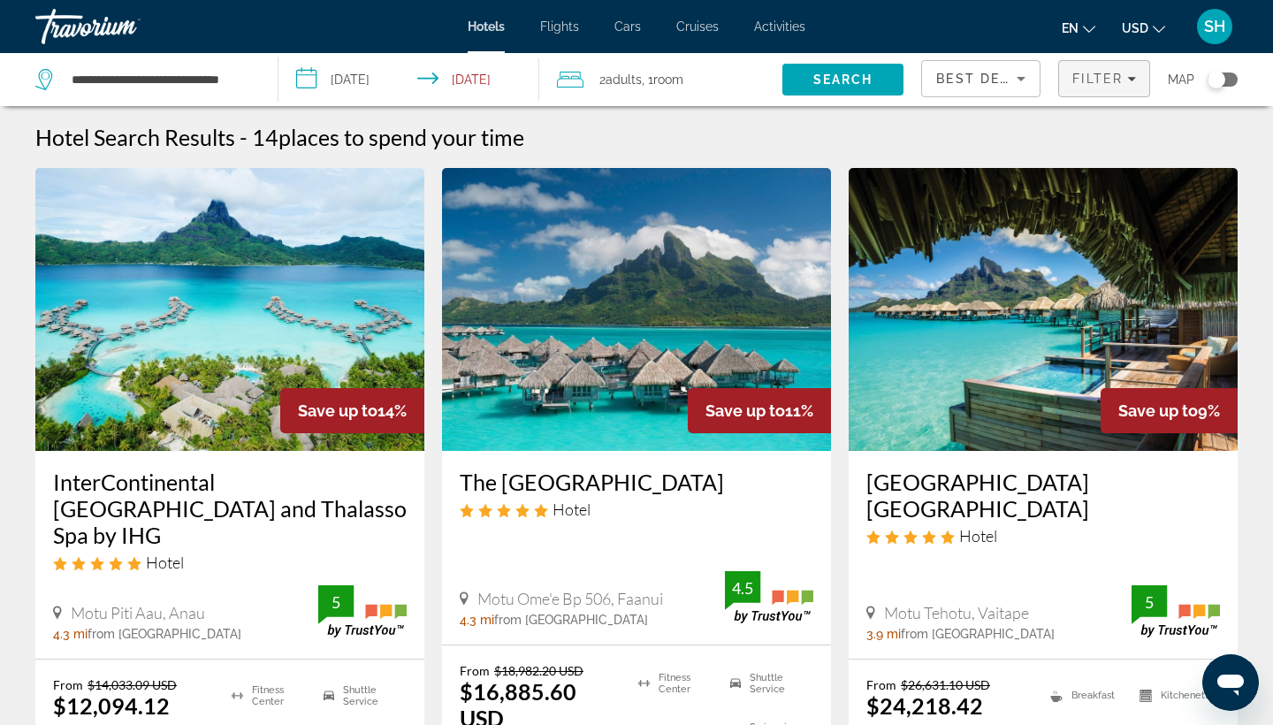
click at [1096, 75] on span "Filter" at bounding box center [1097, 79] width 50 height 14
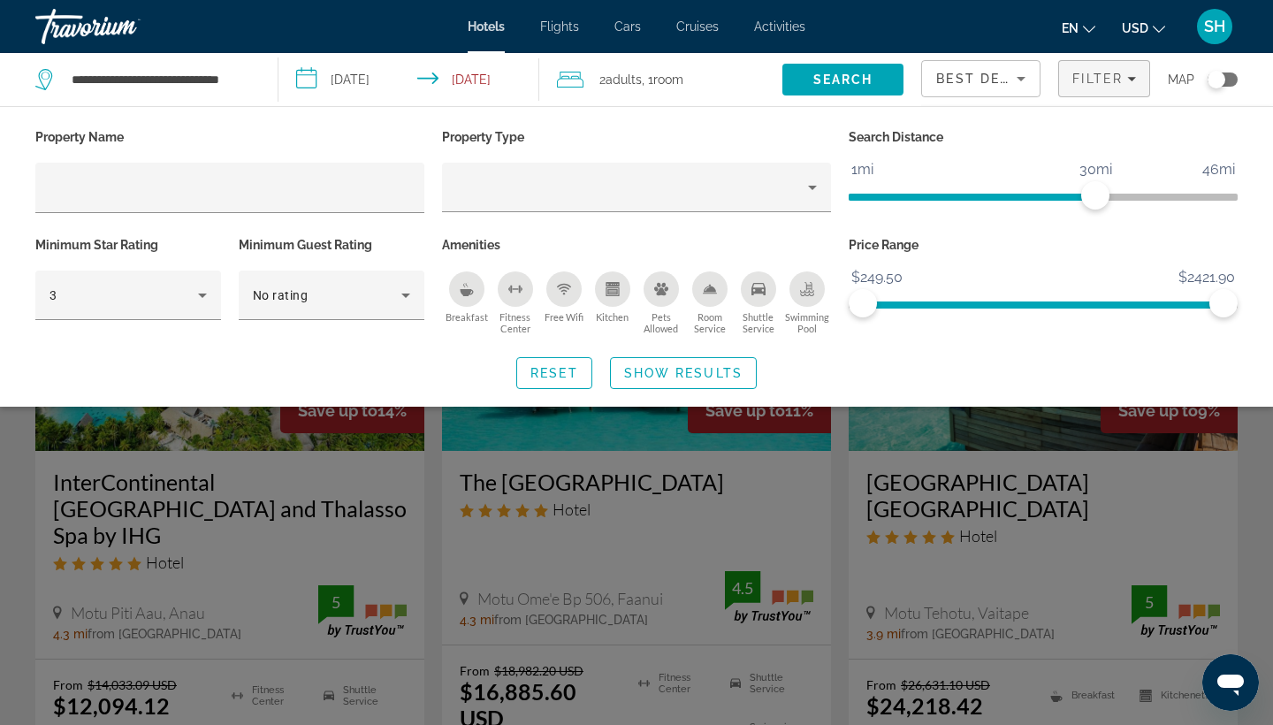
click at [689, 217] on div "Hotel Filters" at bounding box center [636, 221] width 389 height 19
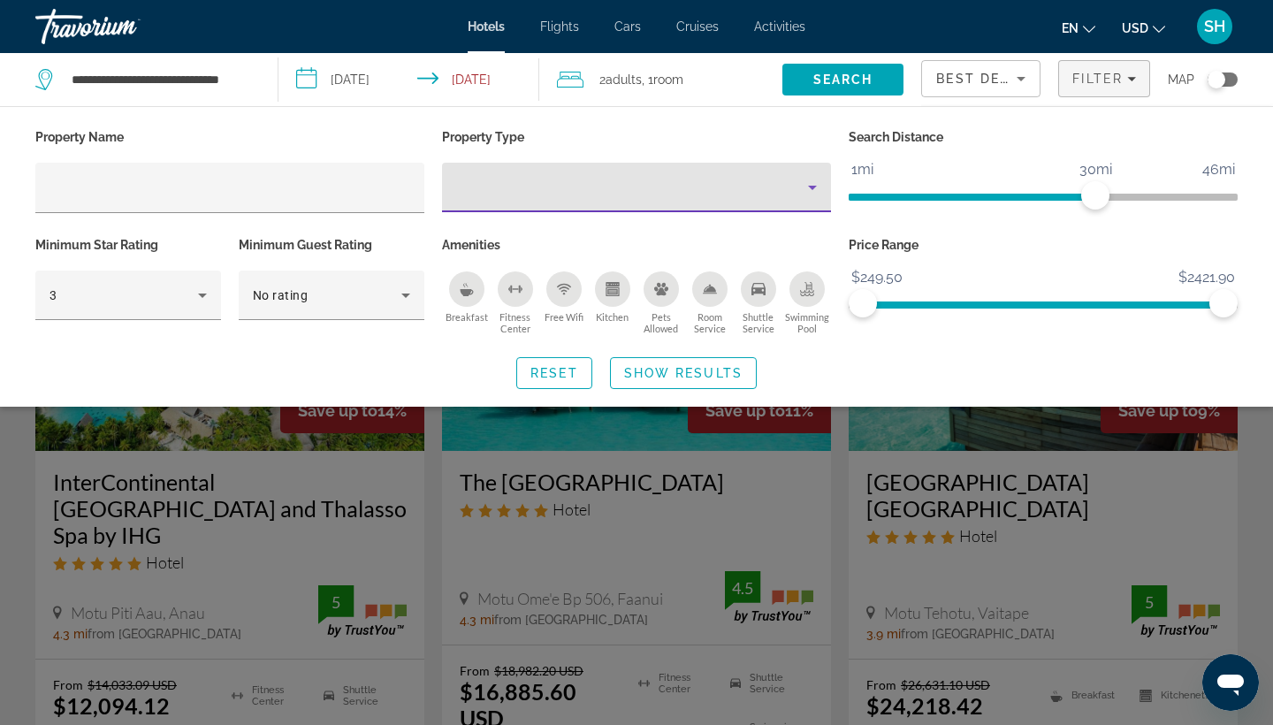
click at [667, 187] on div "Property type" at bounding box center [632, 187] width 352 height 21
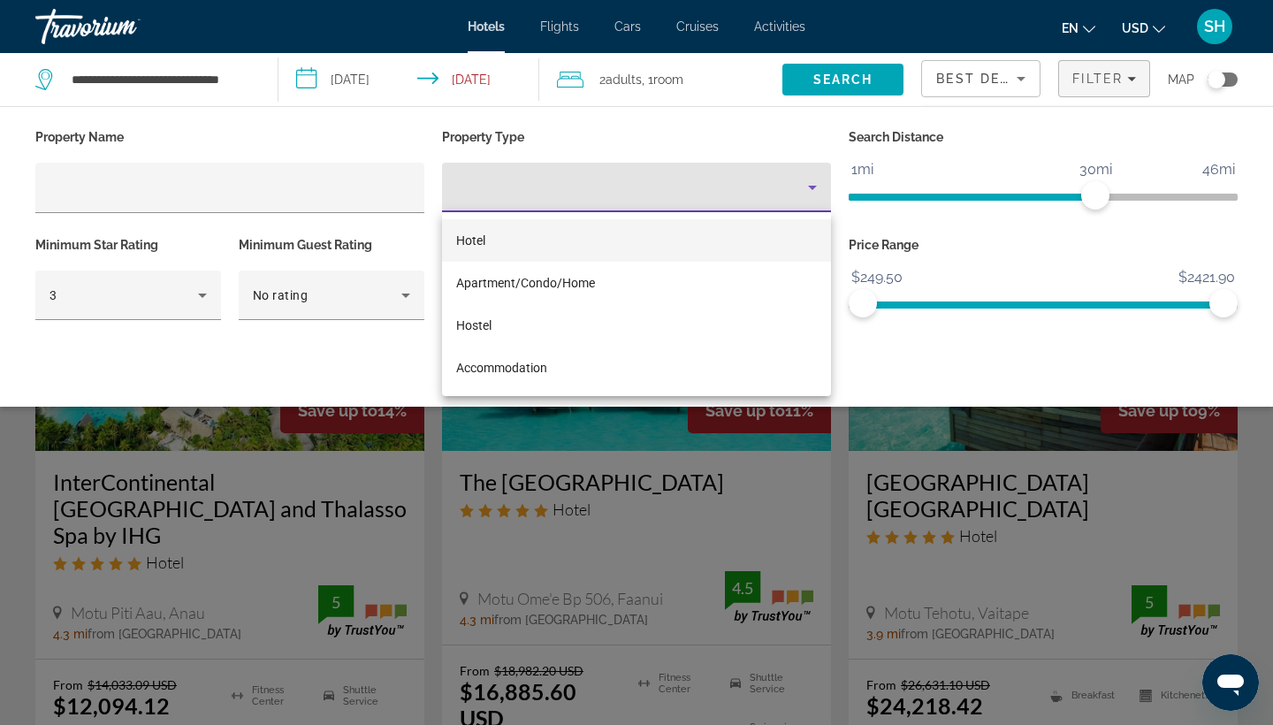
click at [523, 238] on mat-option "Hotel" at bounding box center [636, 240] width 389 height 42
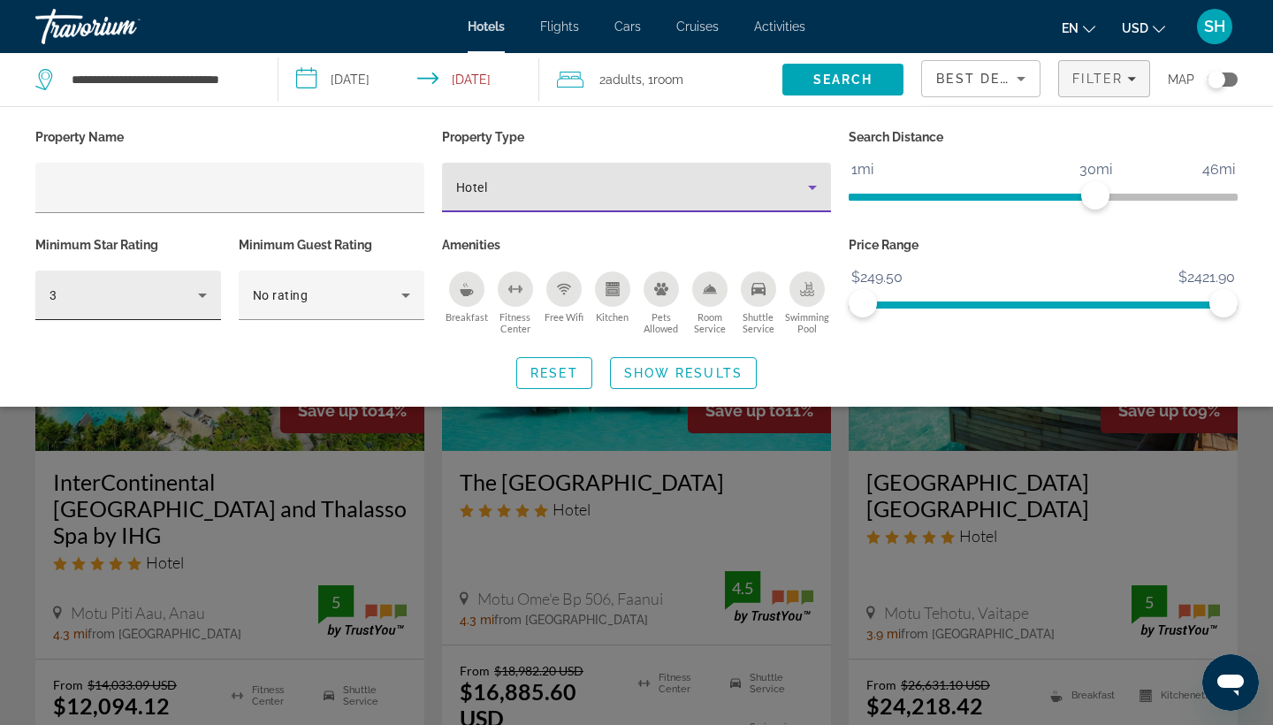
click at [139, 306] on div "3" at bounding box center [124, 295] width 149 height 21
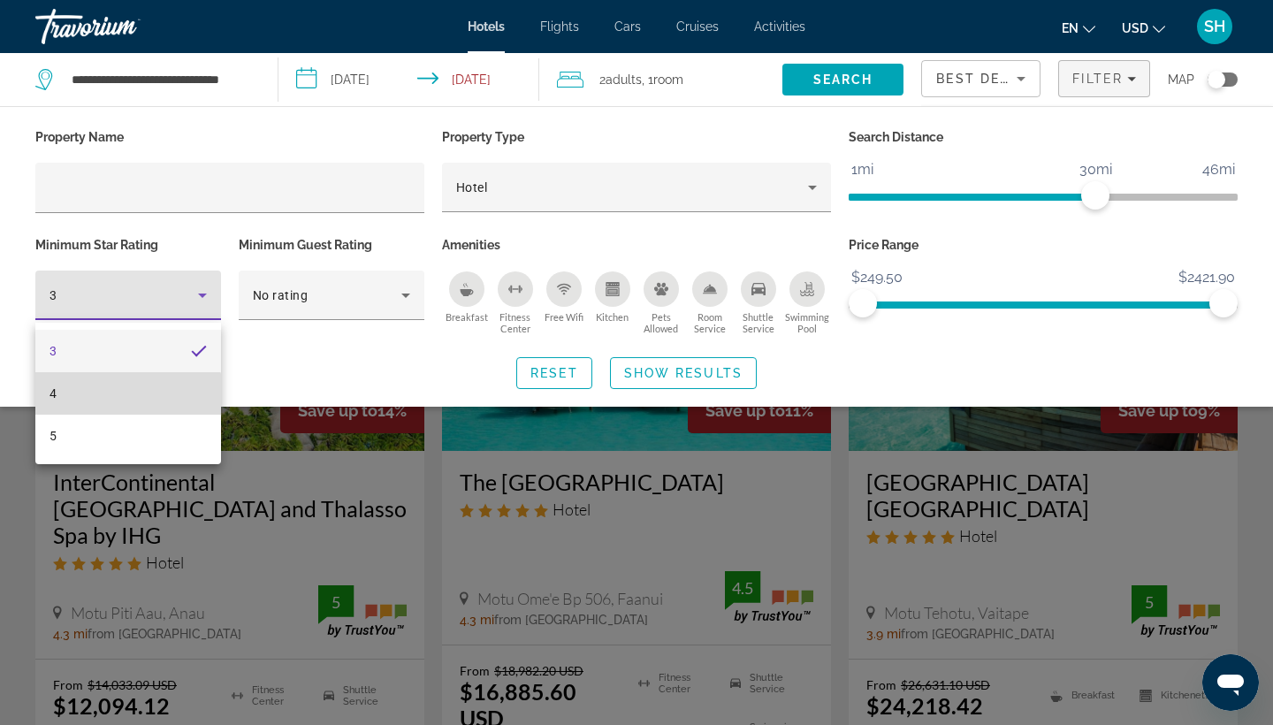
click at [111, 398] on mat-option "4" at bounding box center [128, 393] width 186 height 42
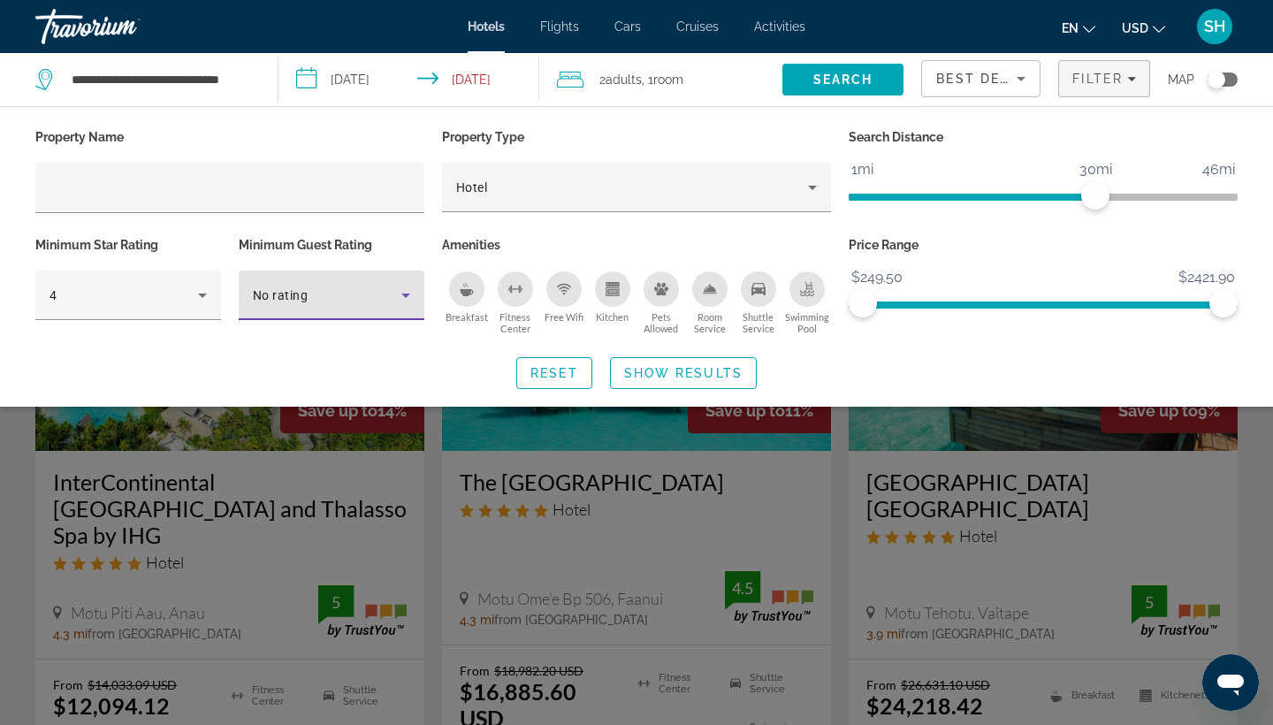
click at [322, 294] on div "No rating" at bounding box center [327, 295] width 149 height 21
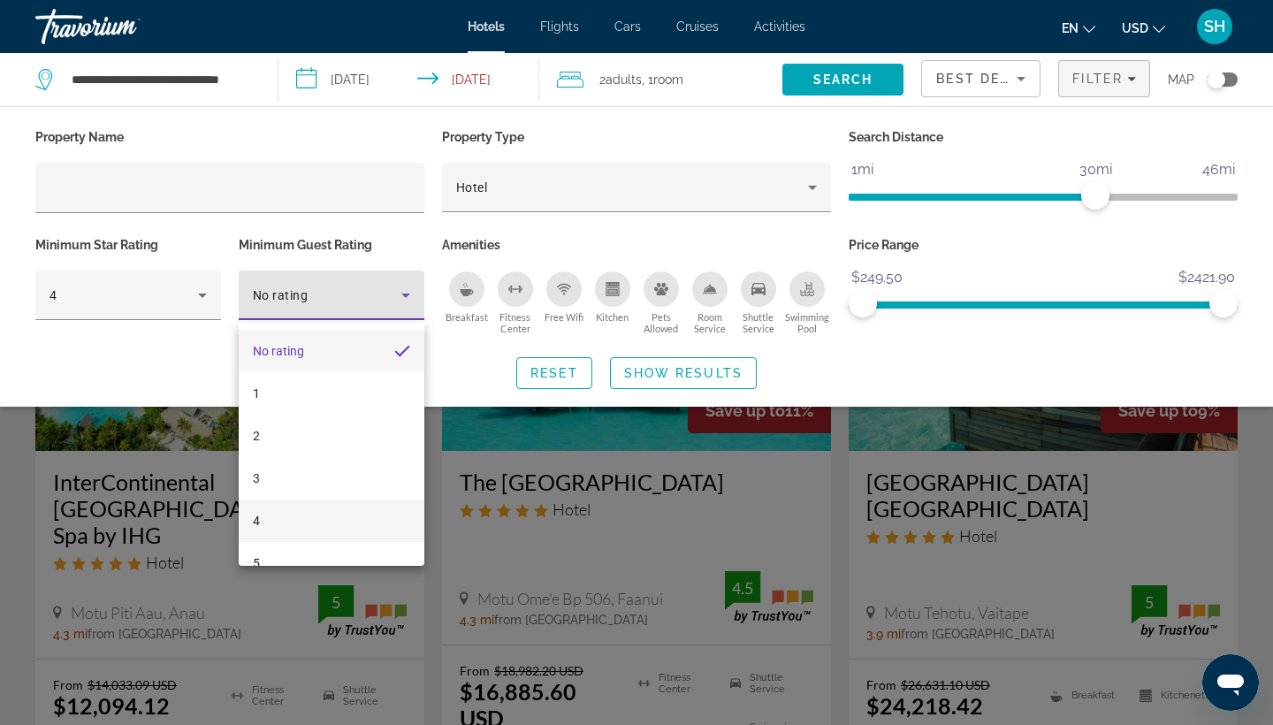
click at [272, 515] on mat-option "4" at bounding box center [332, 521] width 186 height 42
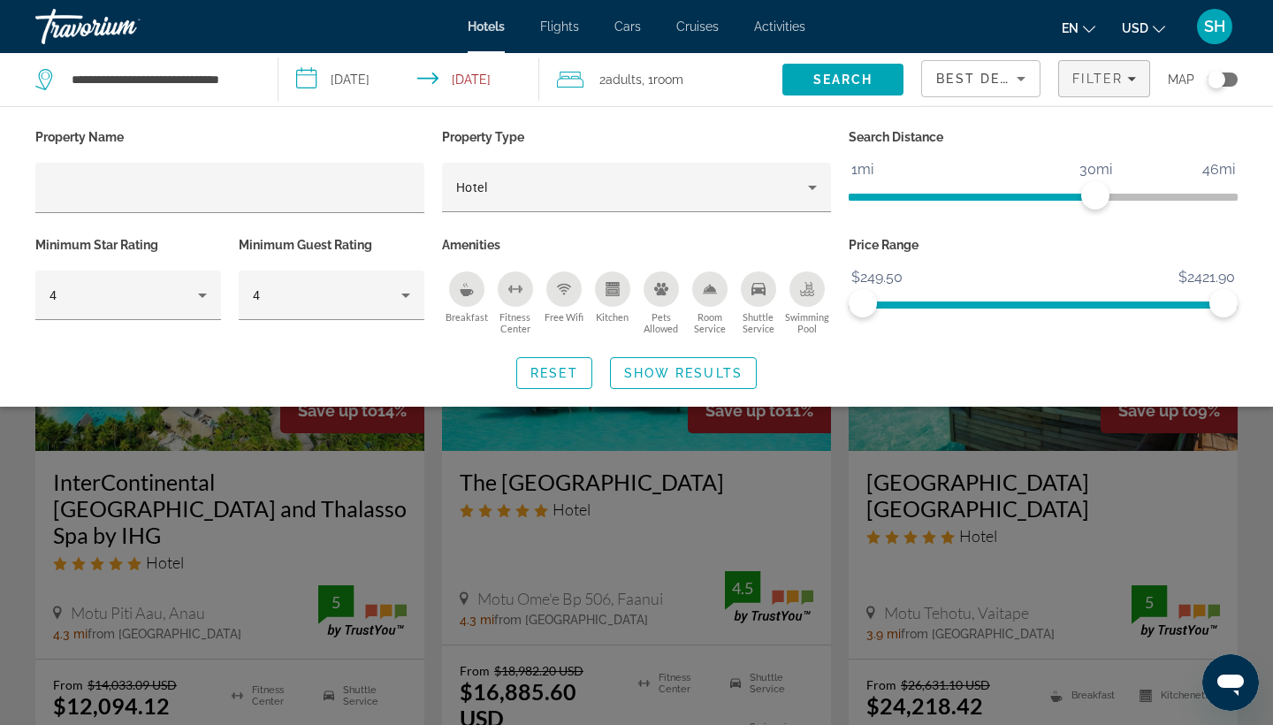
click at [810, 301] on div "Swimming Pool" at bounding box center [806, 288] width 35 height 35
click at [737, 373] on span "Show Results" at bounding box center [683, 373] width 118 height 14
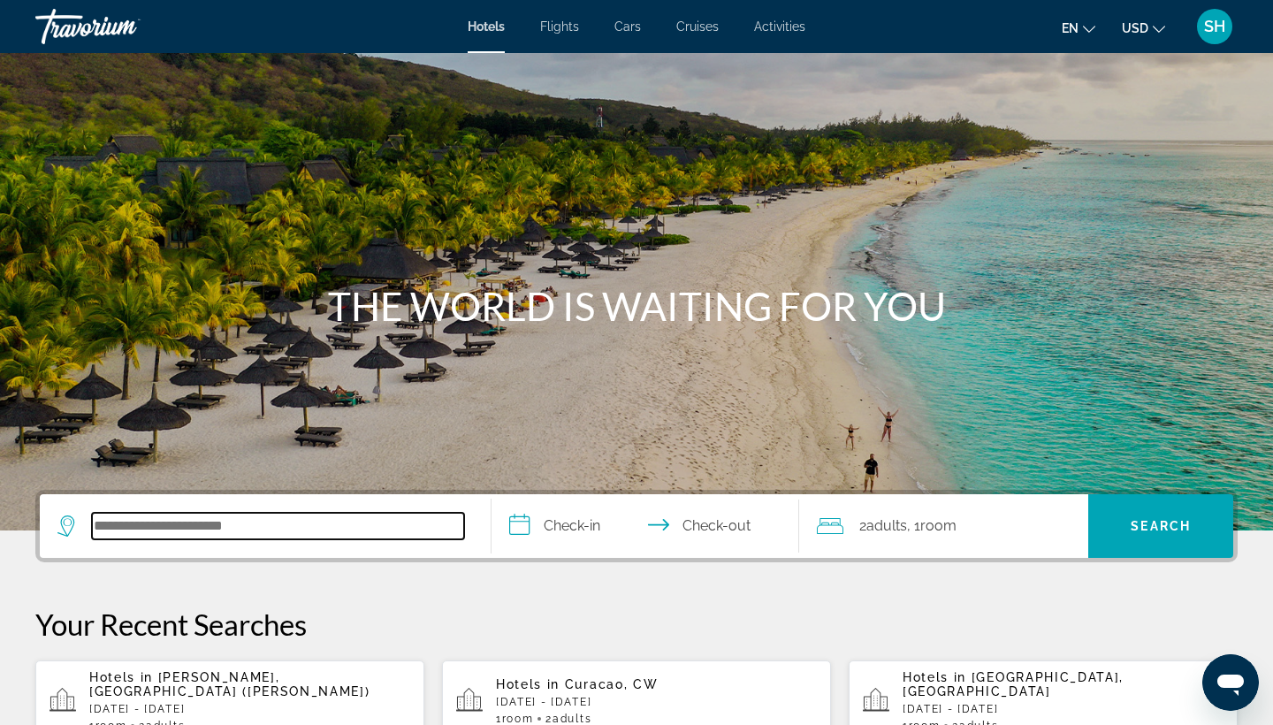
click at [214, 519] on input "Search hotel destination" at bounding box center [278, 526] width 372 height 27
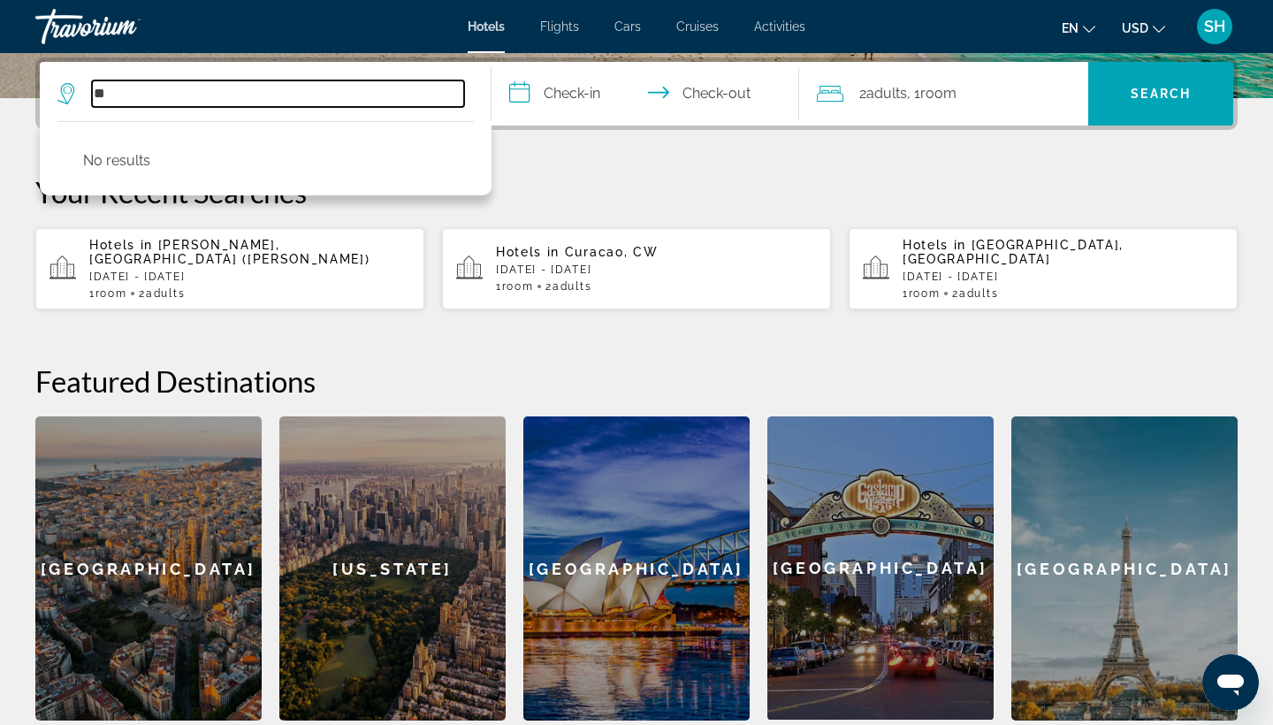
type input "*"
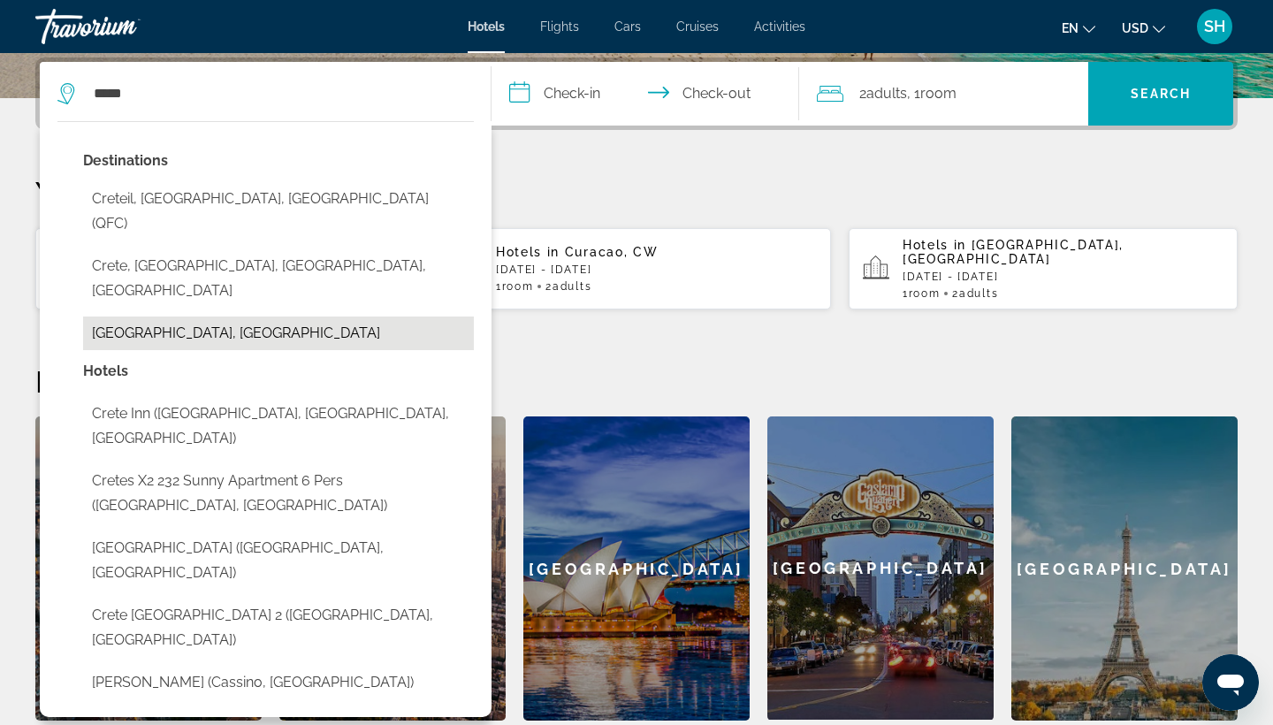
click at [209, 317] on button "[GEOGRAPHIC_DATA], [GEOGRAPHIC_DATA]" at bounding box center [278, 334] width 391 height 34
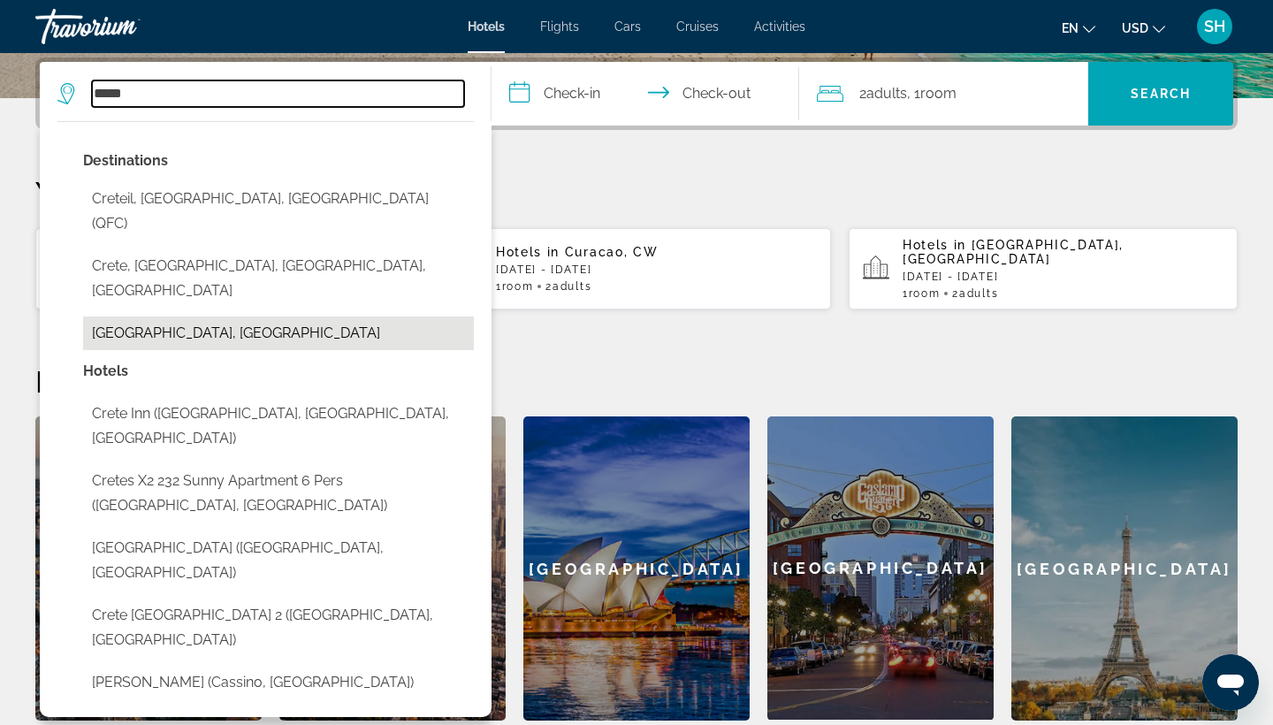
type input "**********"
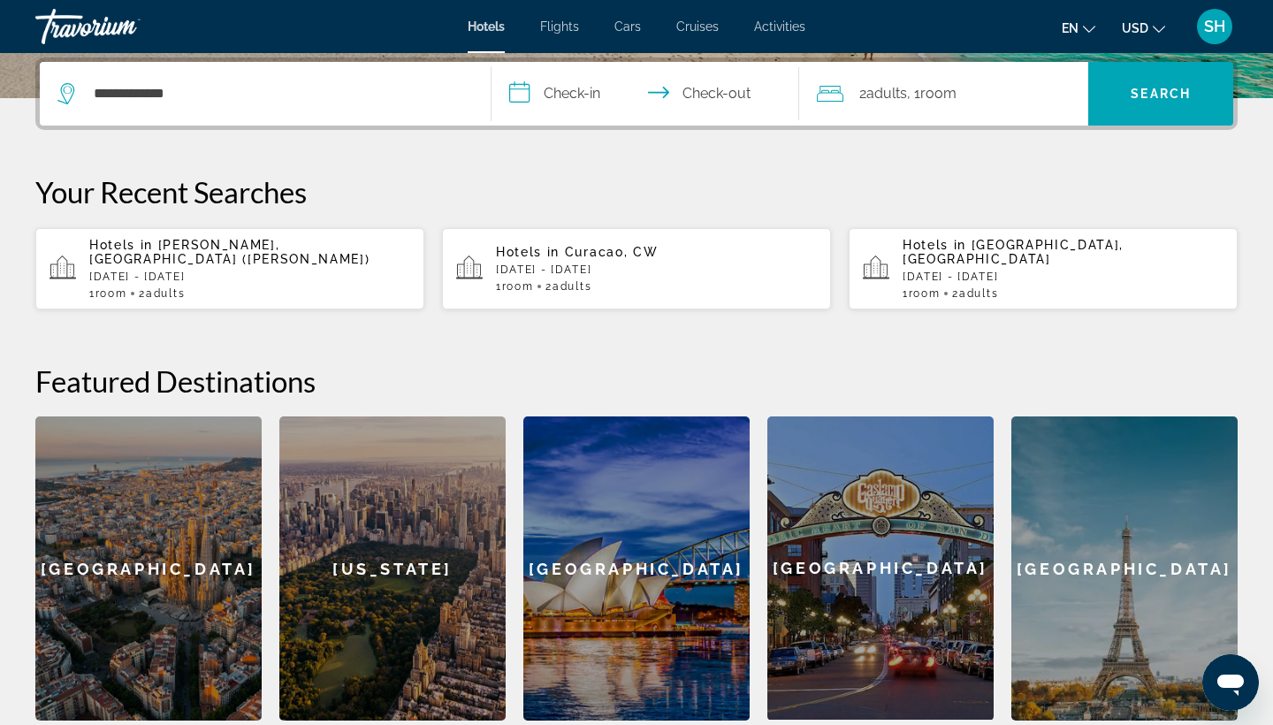
click at [560, 103] on input "**********" at bounding box center [649, 96] width 315 height 69
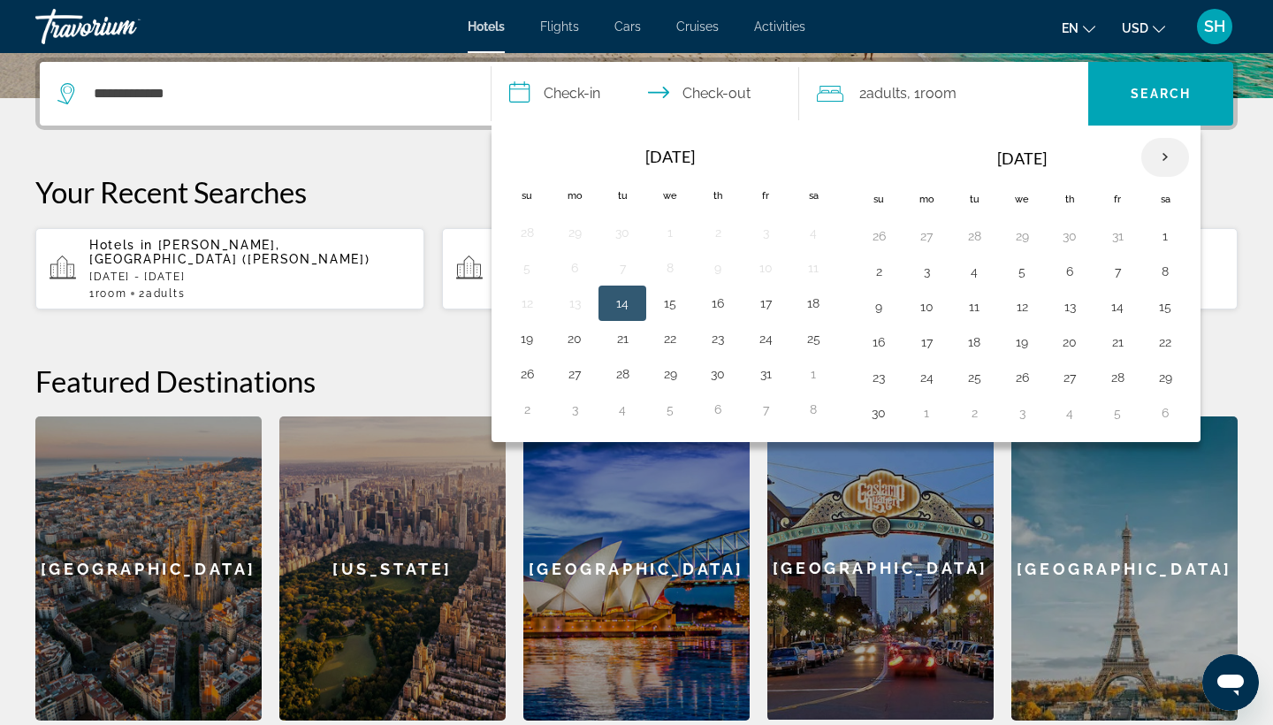
click at [1173, 171] on th "Next month" at bounding box center [1165, 157] width 48 height 39
click at [1173, 172] on th "Next month" at bounding box center [1165, 157] width 48 height 39
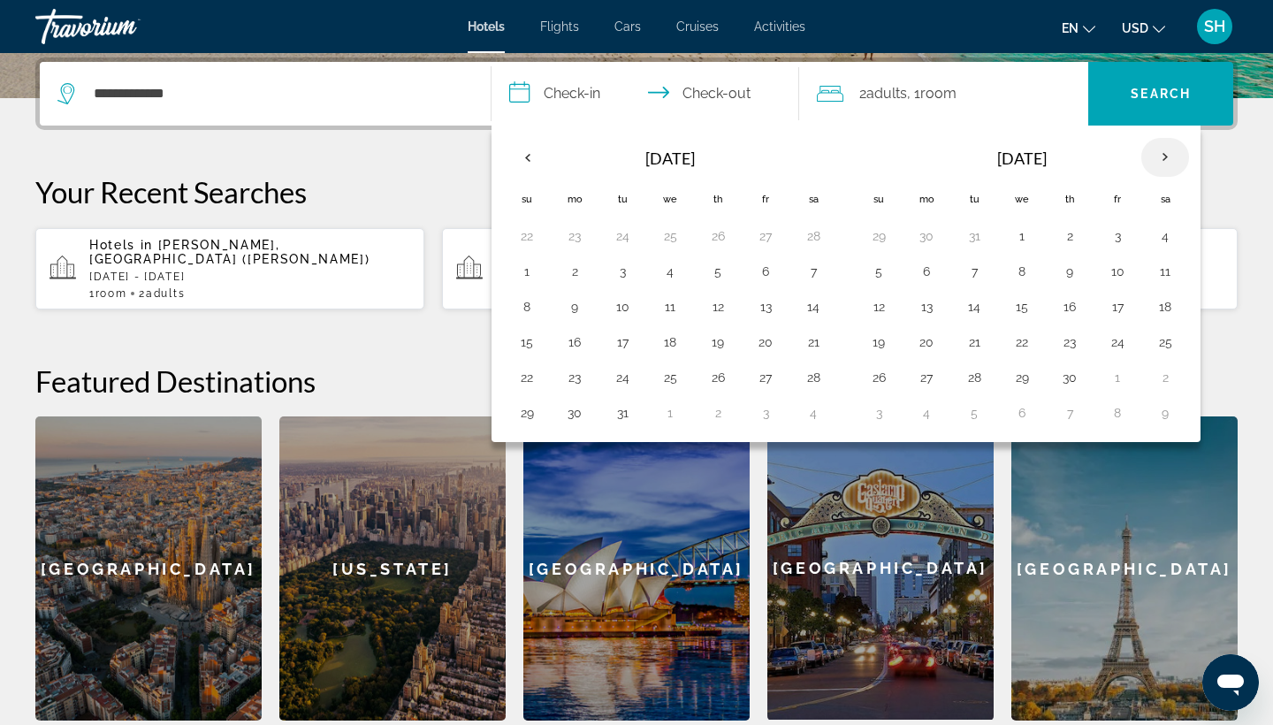
click at [1173, 172] on th "Next month" at bounding box center [1165, 157] width 48 height 39
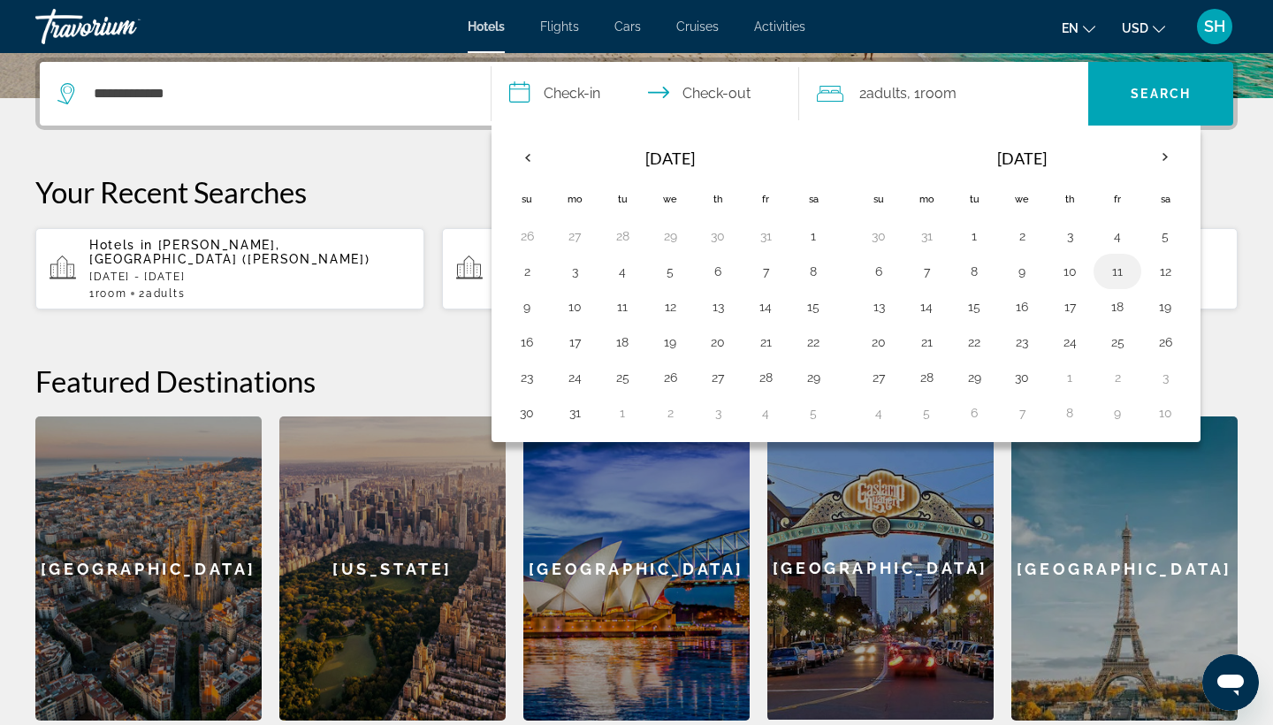
click at [1124, 273] on button "11" at bounding box center [1117, 271] width 28 height 25
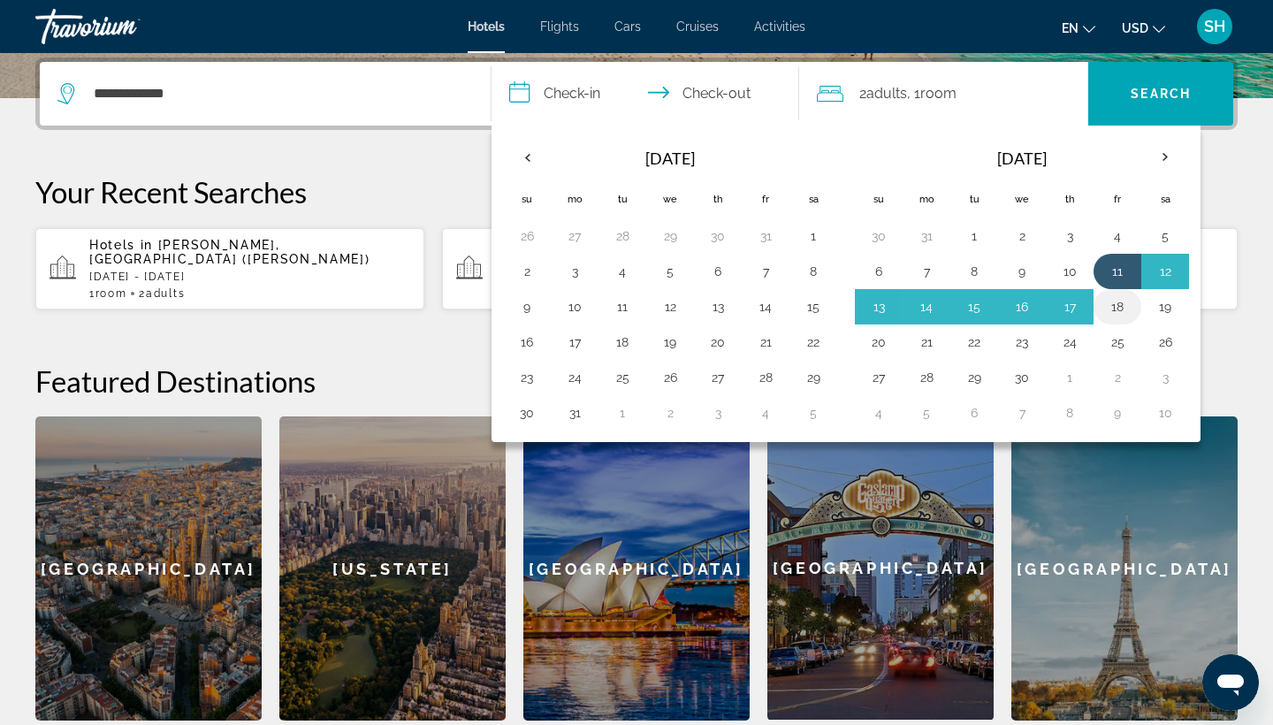
click at [1123, 313] on button "18" at bounding box center [1117, 306] width 28 height 25
type input "**********"
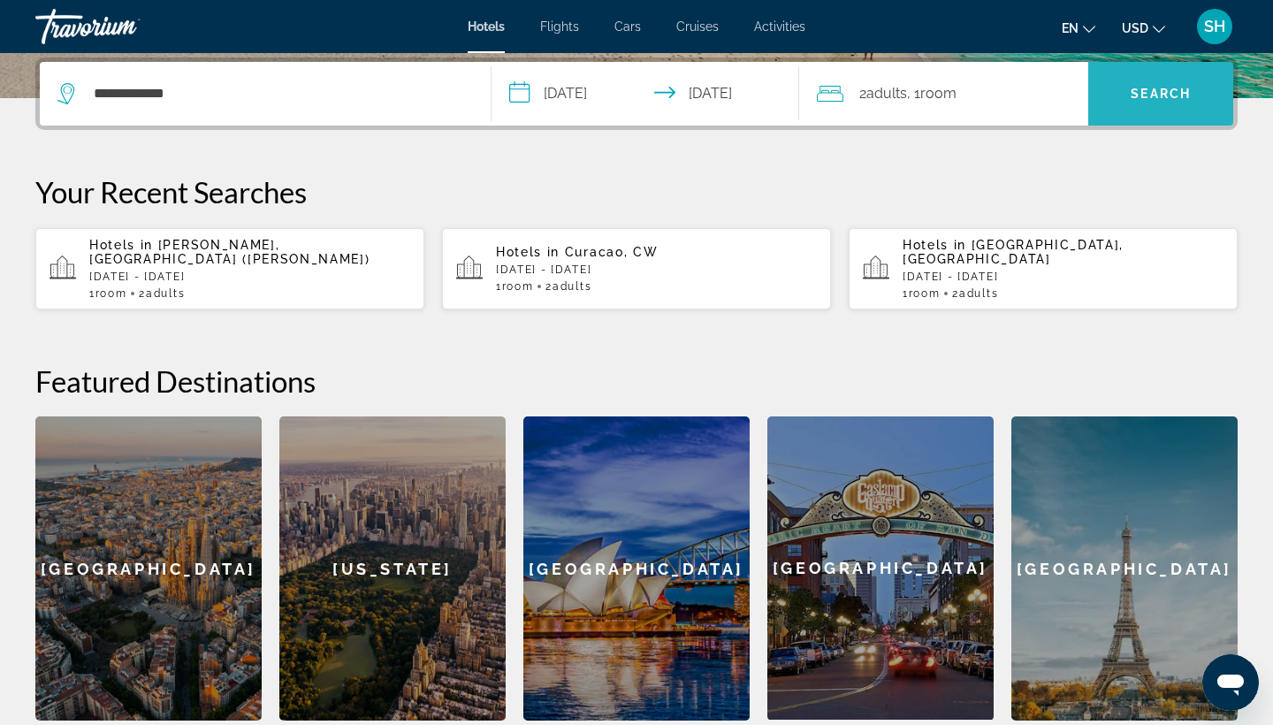
click at [1135, 124] on span "Search" at bounding box center [1160, 94] width 145 height 64
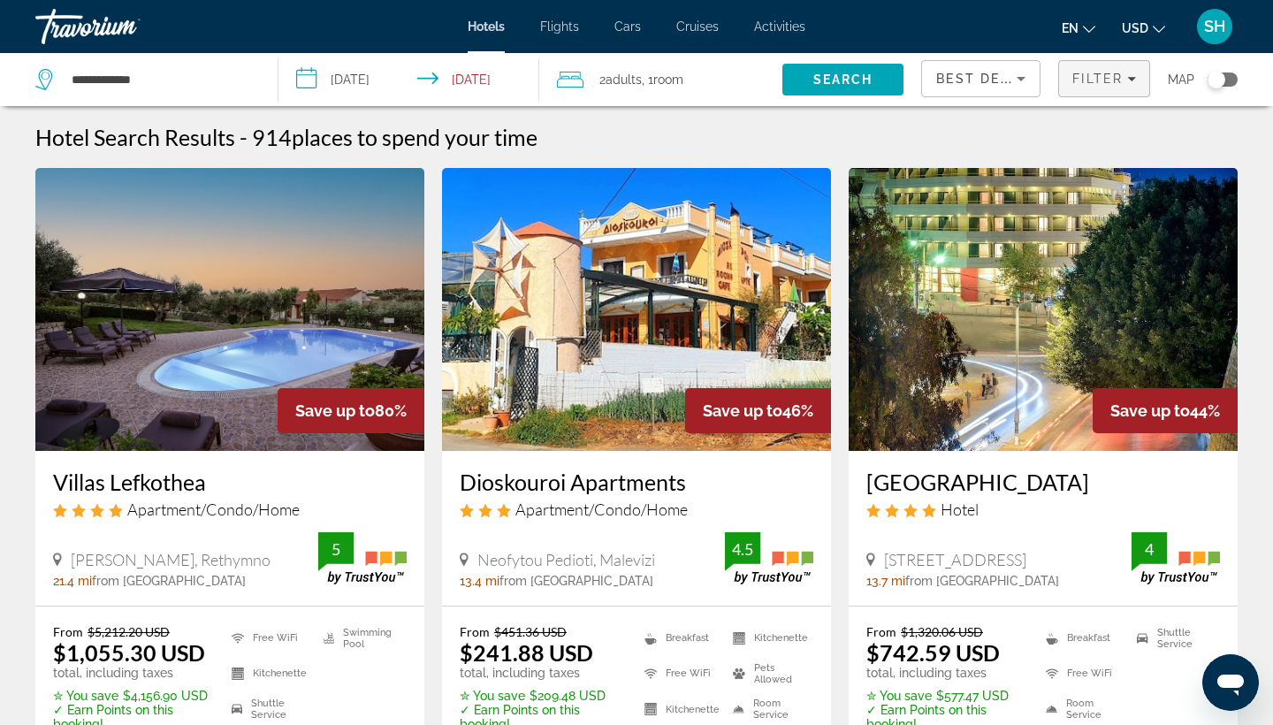
click at [1096, 77] on span "Filter" at bounding box center [1097, 79] width 50 height 14
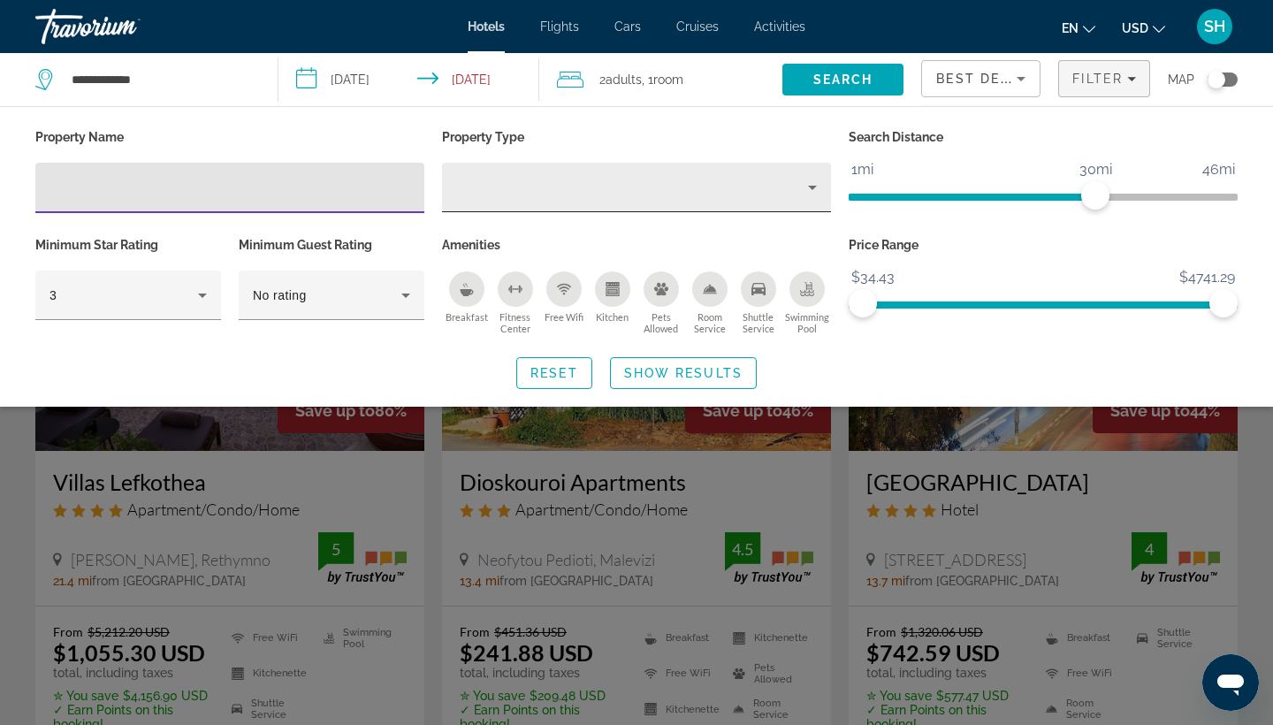
click at [603, 190] on div "Property type" at bounding box center [632, 187] width 352 height 21
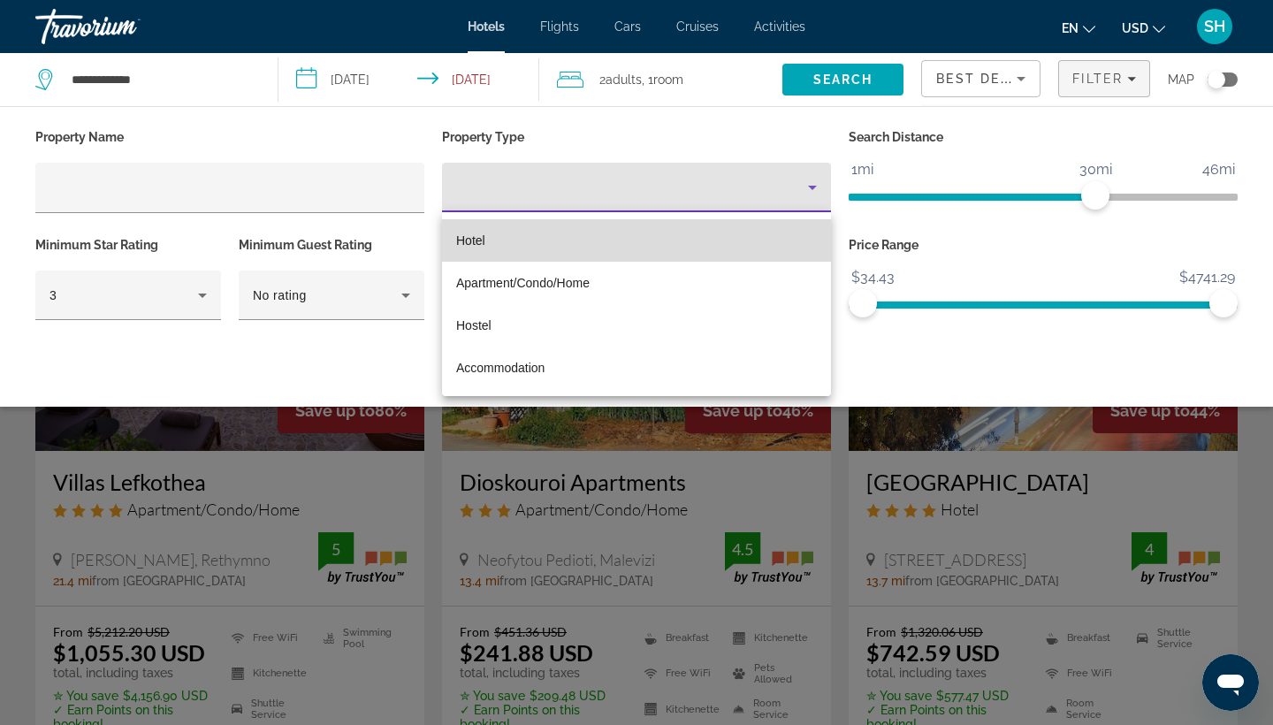
click at [544, 249] on mat-option "Hotel" at bounding box center [636, 240] width 389 height 42
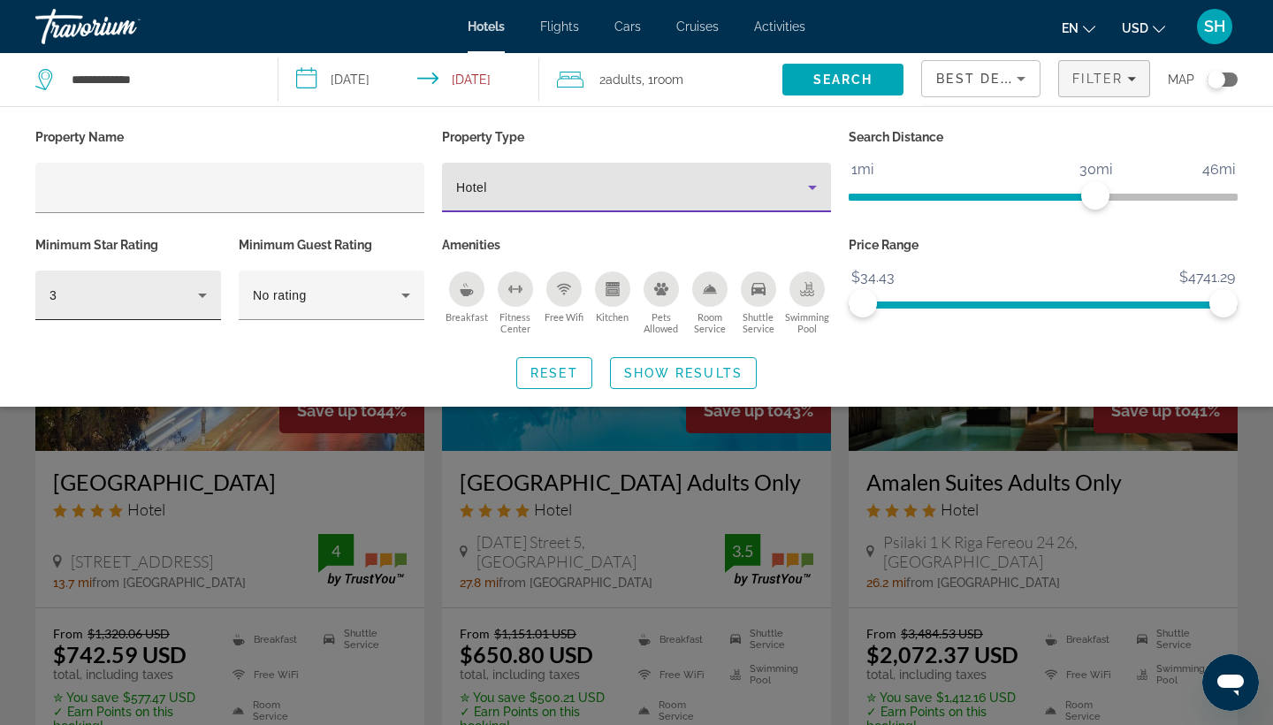
click at [110, 285] on div "3" at bounding box center [128, 296] width 157 height 50
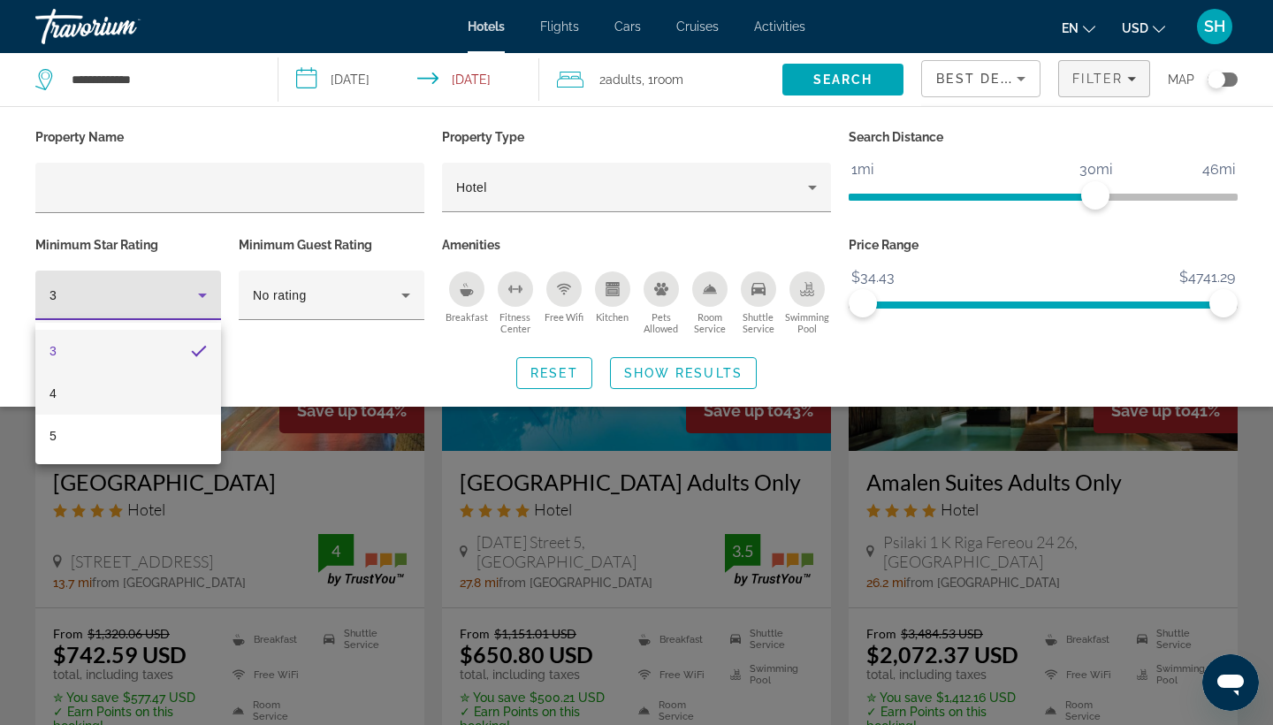
click at [105, 405] on mat-option "4" at bounding box center [128, 393] width 186 height 42
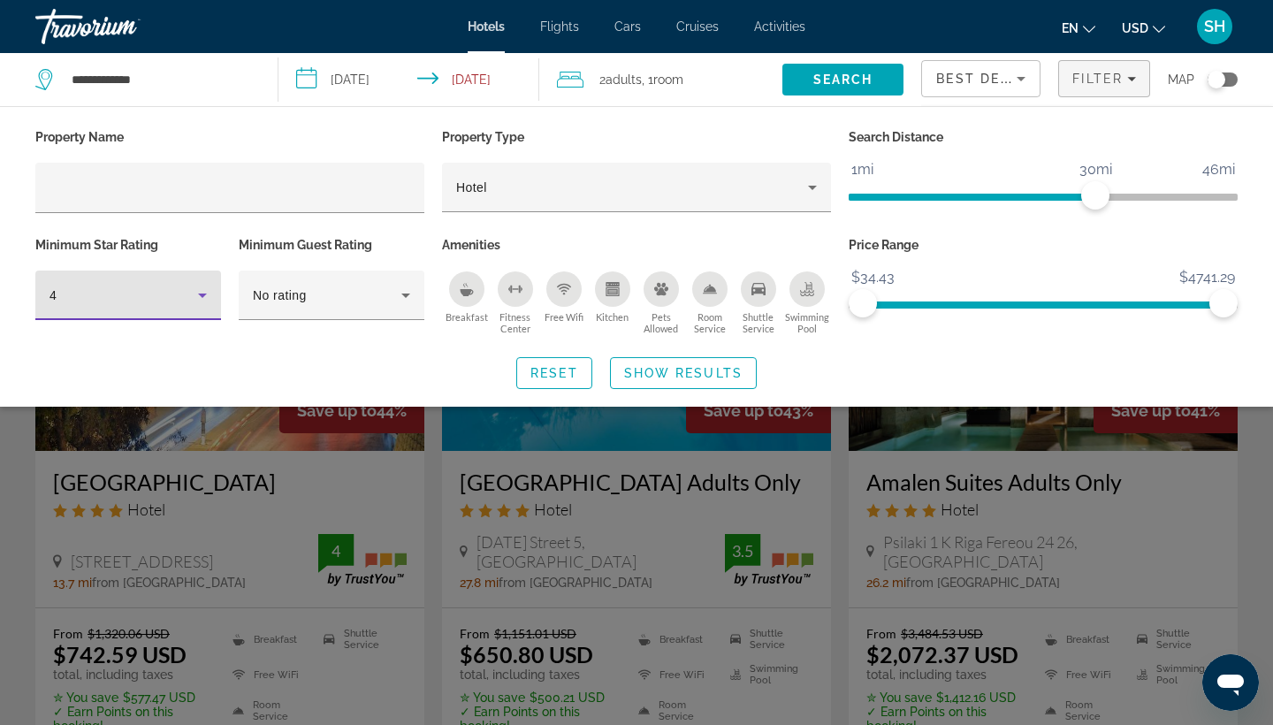
click at [325, 262] on div "Minimum Guest Rating No rating" at bounding box center [331, 286] width 203 height 107
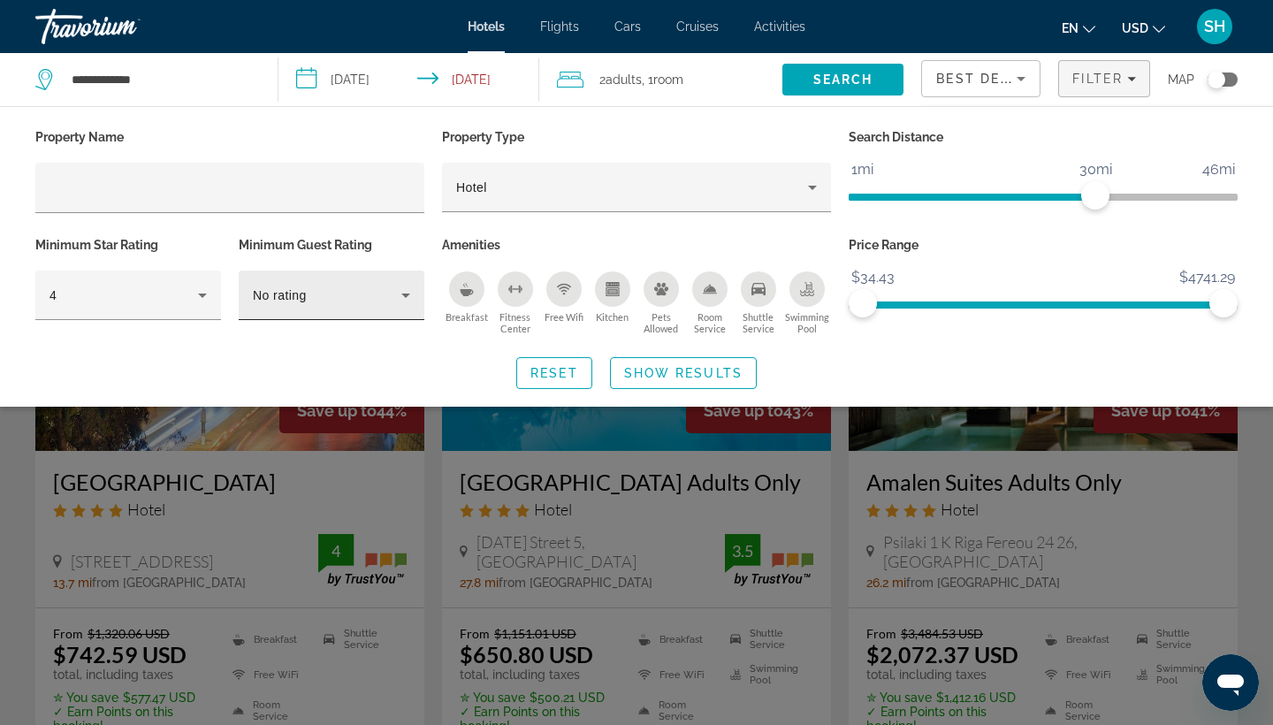
click at [321, 282] on div "No rating" at bounding box center [331, 296] width 157 height 50
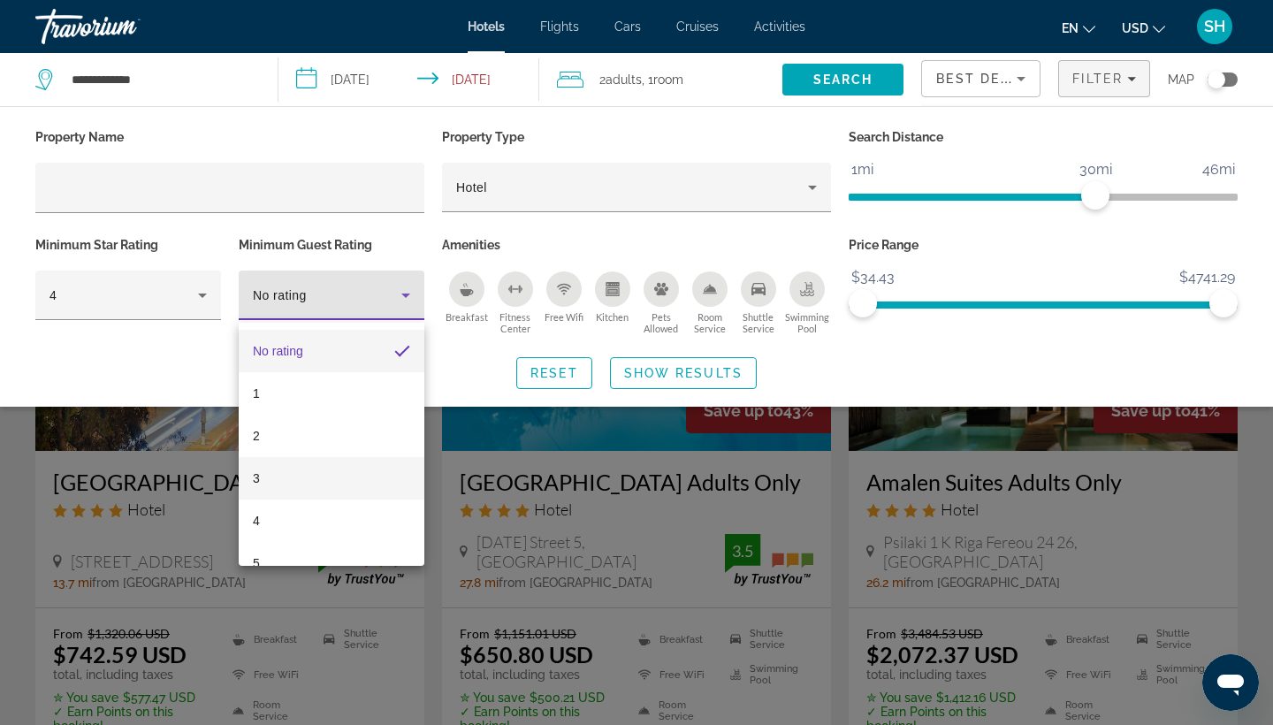
click at [286, 472] on mat-option "3" at bounding box center [332, 478] width 186 height 42
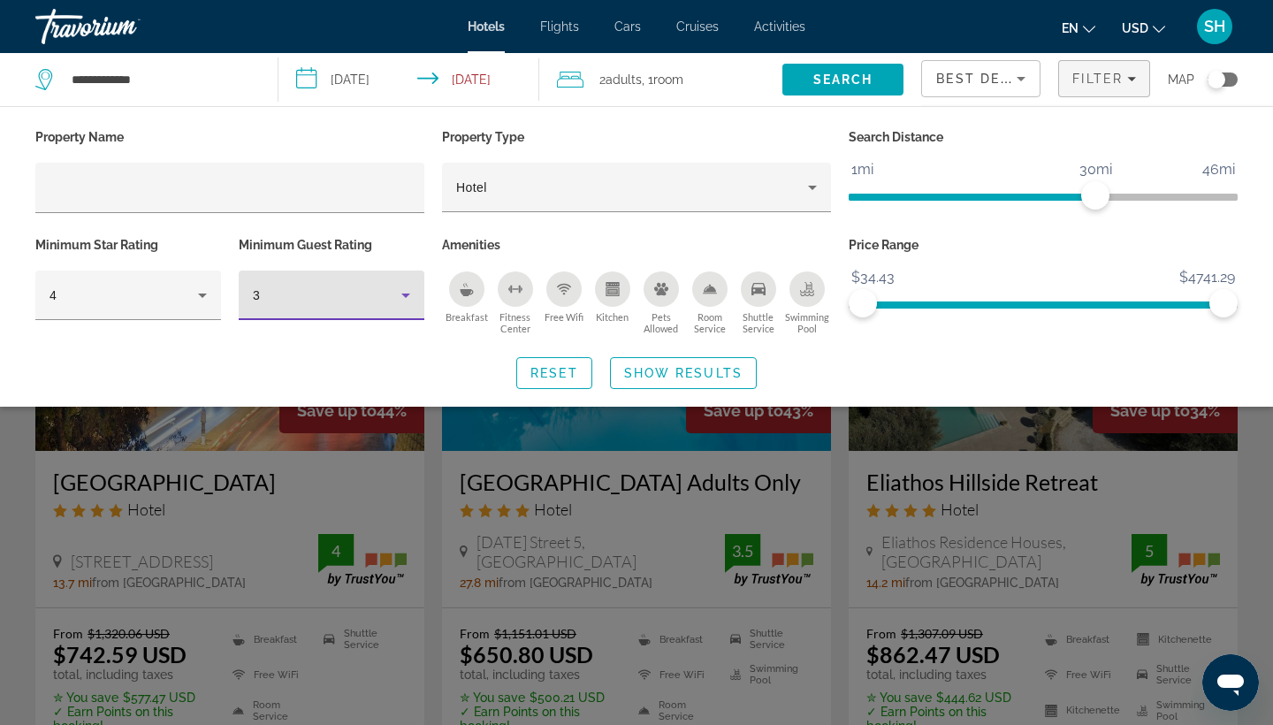
click at [320, 300] on div "3" at bounding box center [327, 295] width 149 height 21
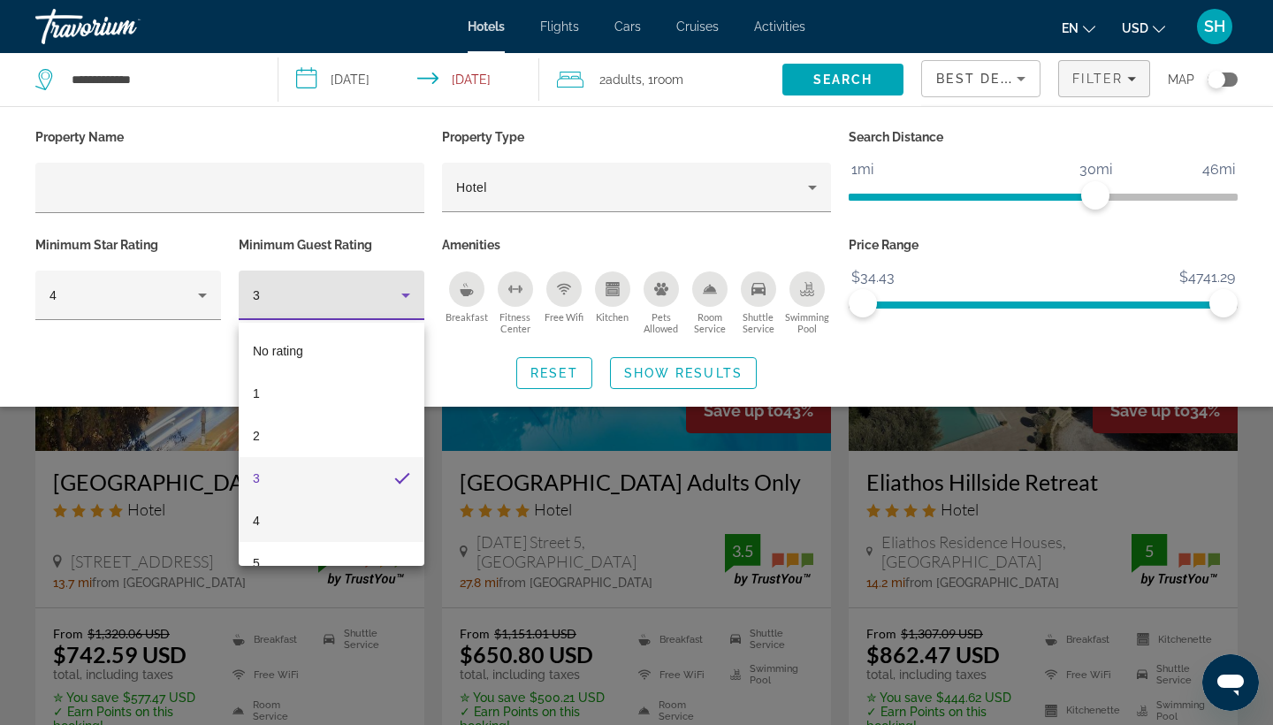
click at [293, 534] on mat-option "4" at bounding box center [332, 521] width 186 height 42
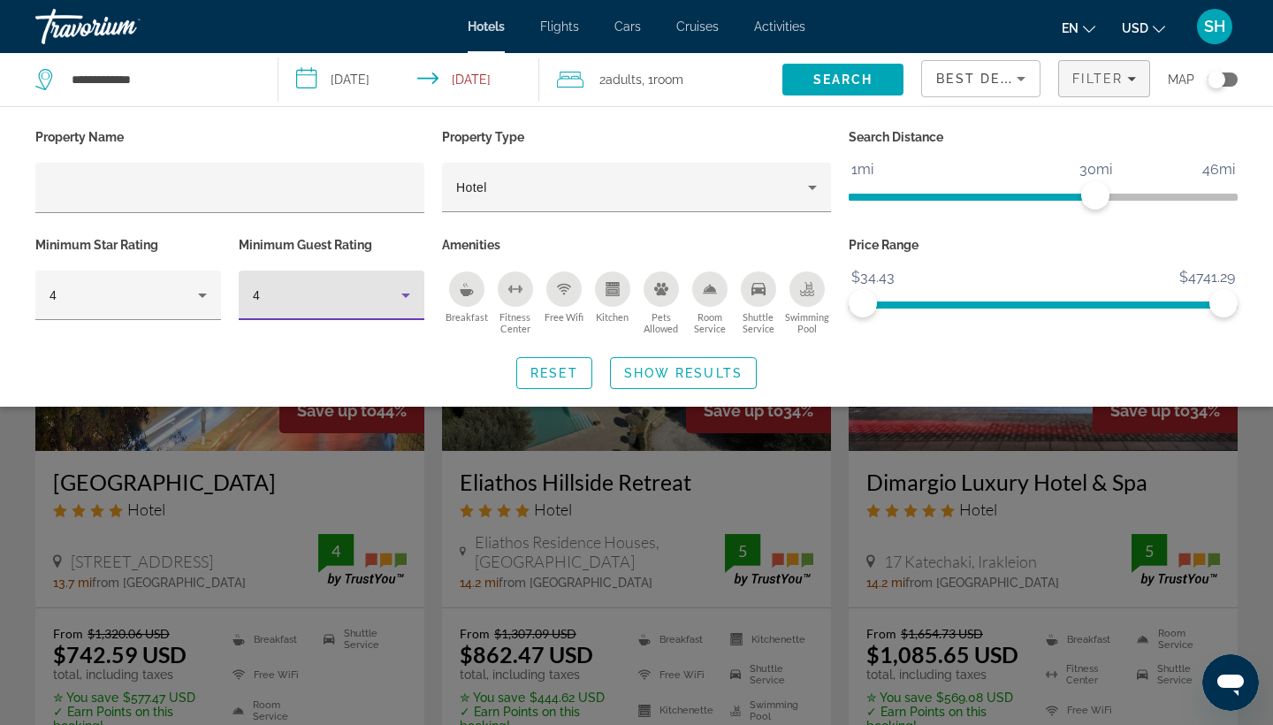
click at [797, 301] on div "Swimming Pool" at bounding box center [806, 288] width 35 height 35
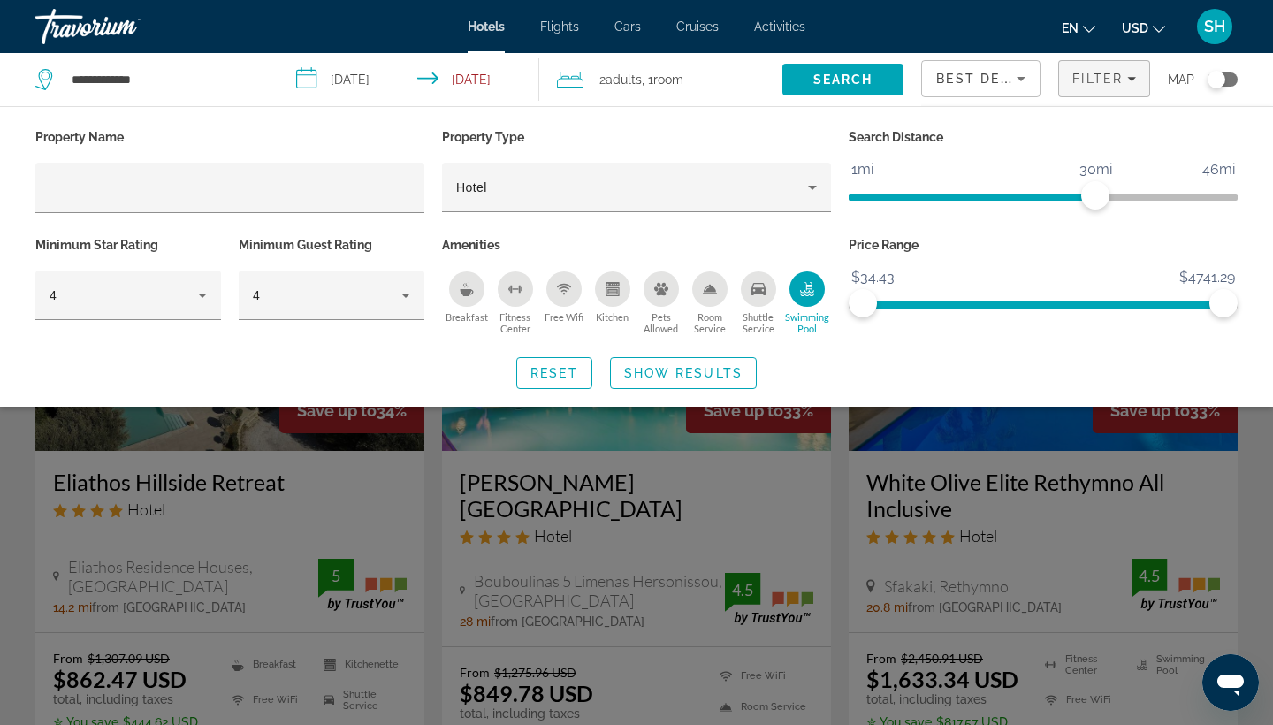
click at [736, 378] on span "Show Results" at bounding box center [683, 373] width 118 height 14
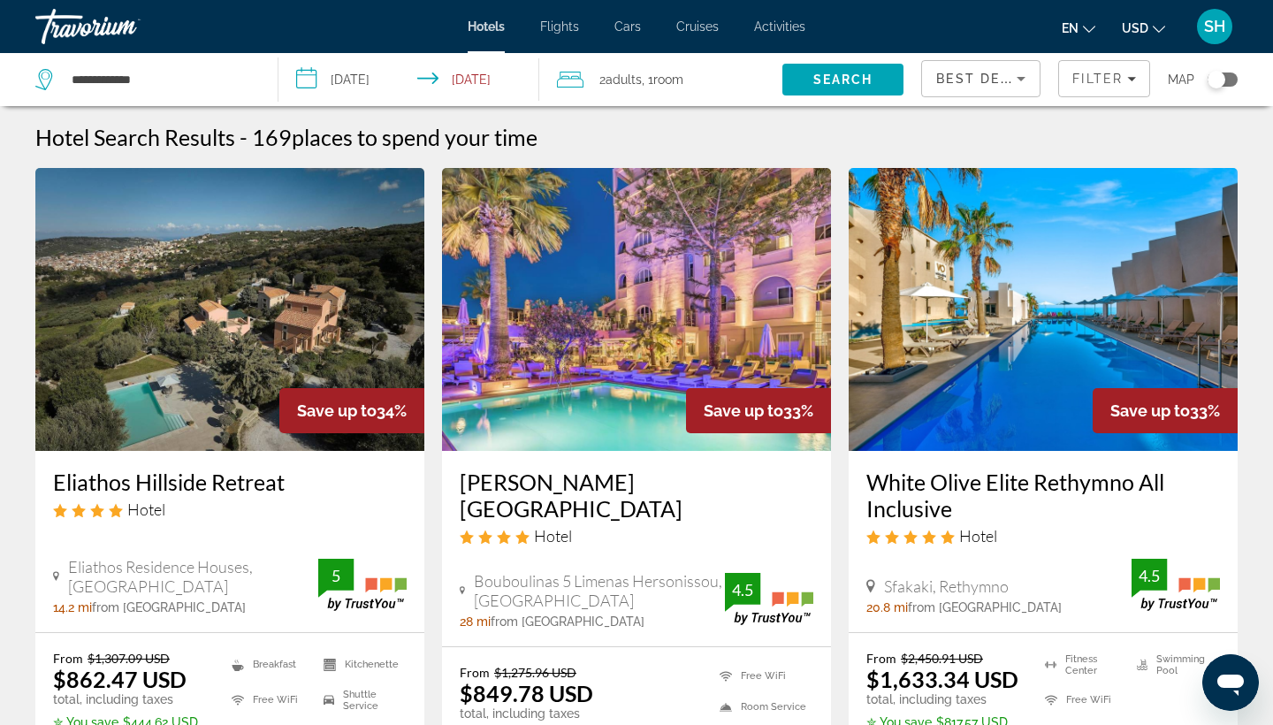
click at [1084, 349] on img "Main content" at bounding box center [1043, 309] width 389 height 283
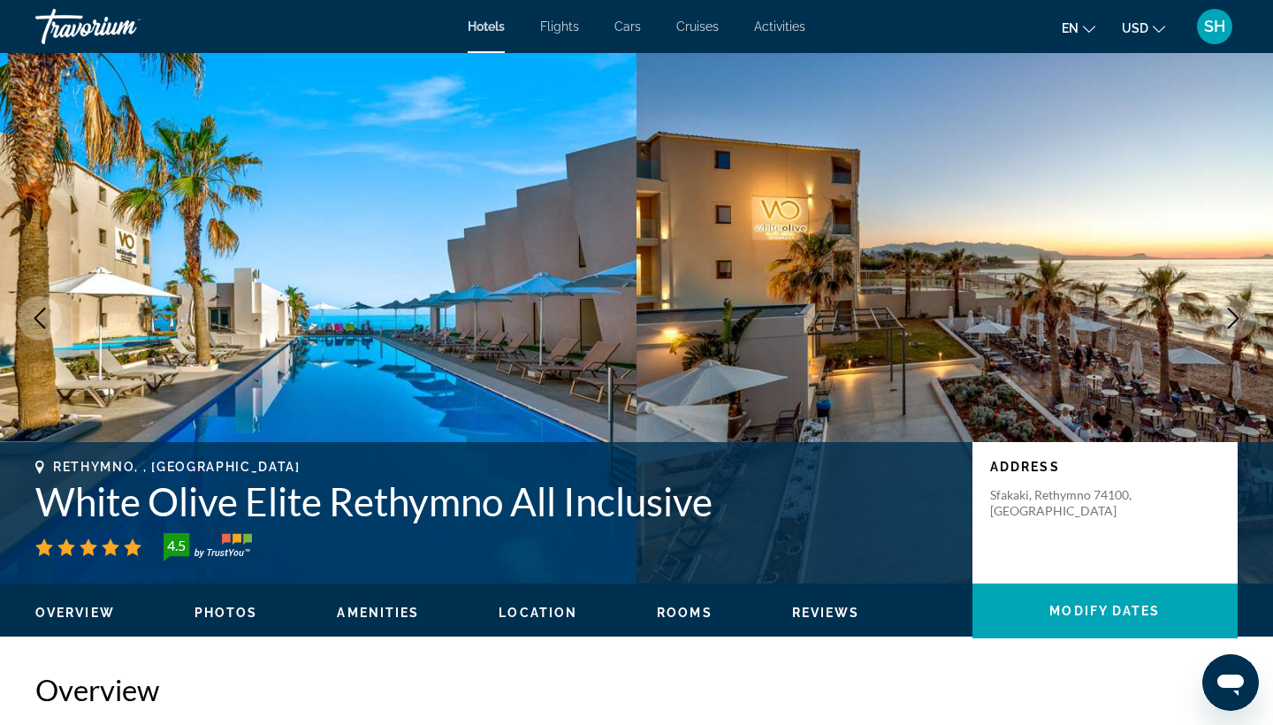
click at [1241, 309] on icon "Next image" at bounding box center [1233, 318] width 21 height 21
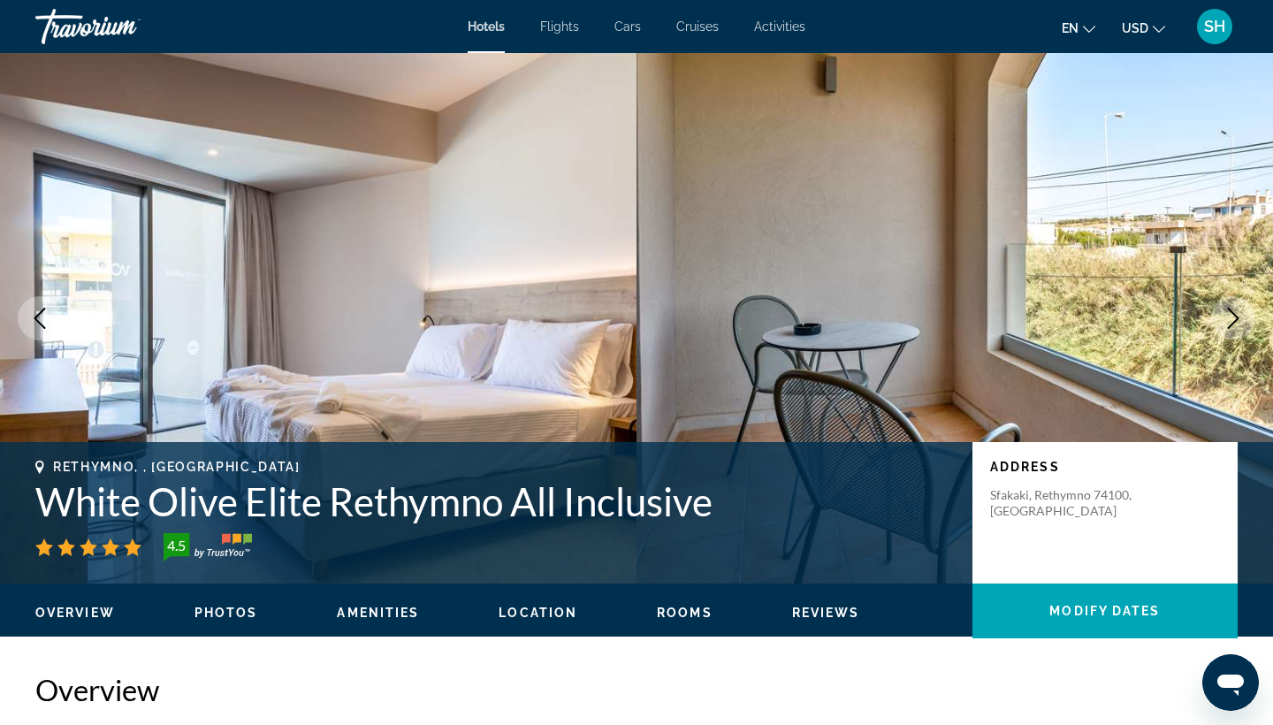
click at [1241, 309] on icon "Next image" at bounding box center [1233, 318] width 21 height 21
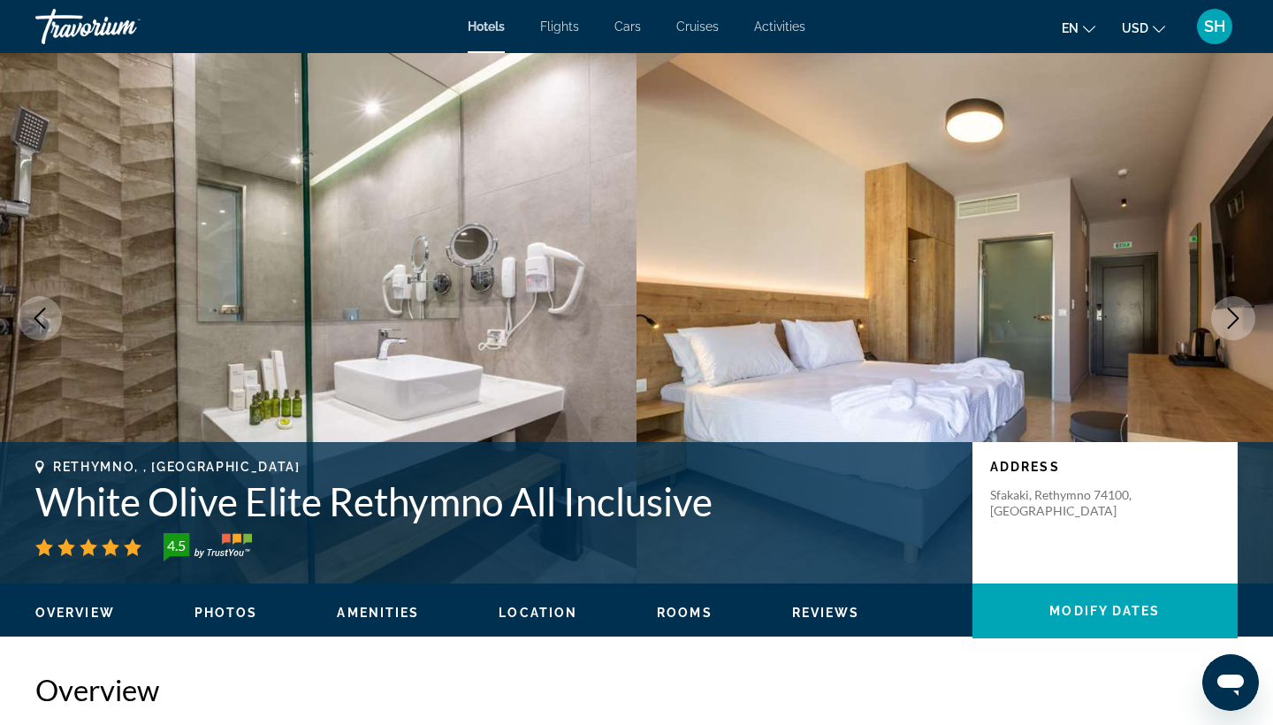
click at [1241, 310] on icon "Next image" at bounding box center [1233, 318] width 21 height 21
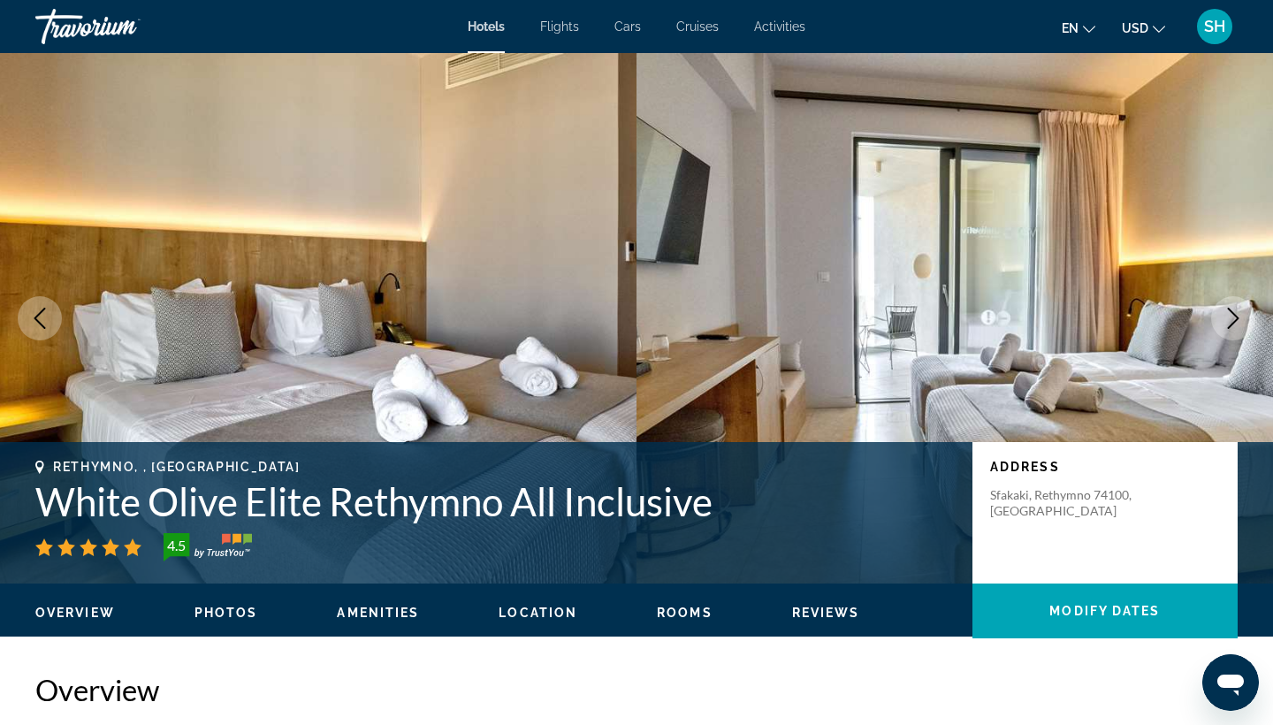
click at [1241, 311] on icon "Next image" at bounding box center [1233, 318] width 21 height 21
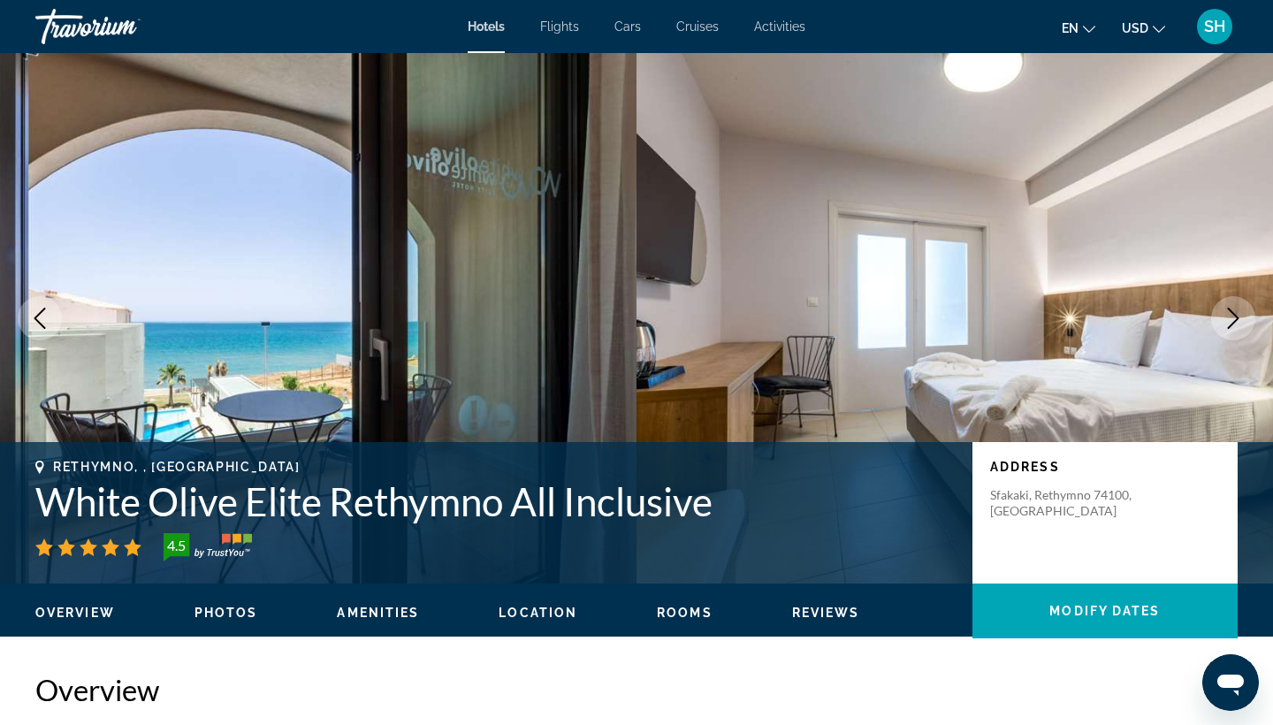
click at [1241, 313] on icon "Next image" at bounding box center [1233, 318] width 21 height 21
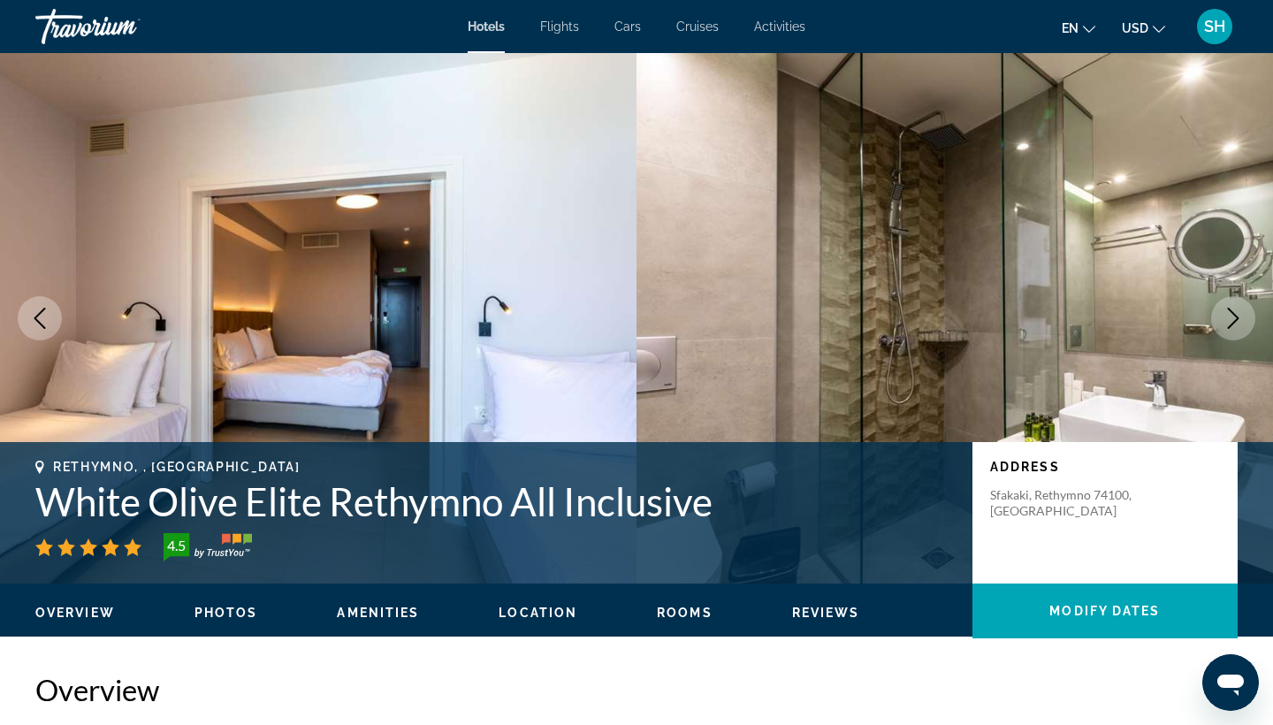
click at [1241, 313] on icon "Next image" at bounding box center [1233, 318] width 21 height 21
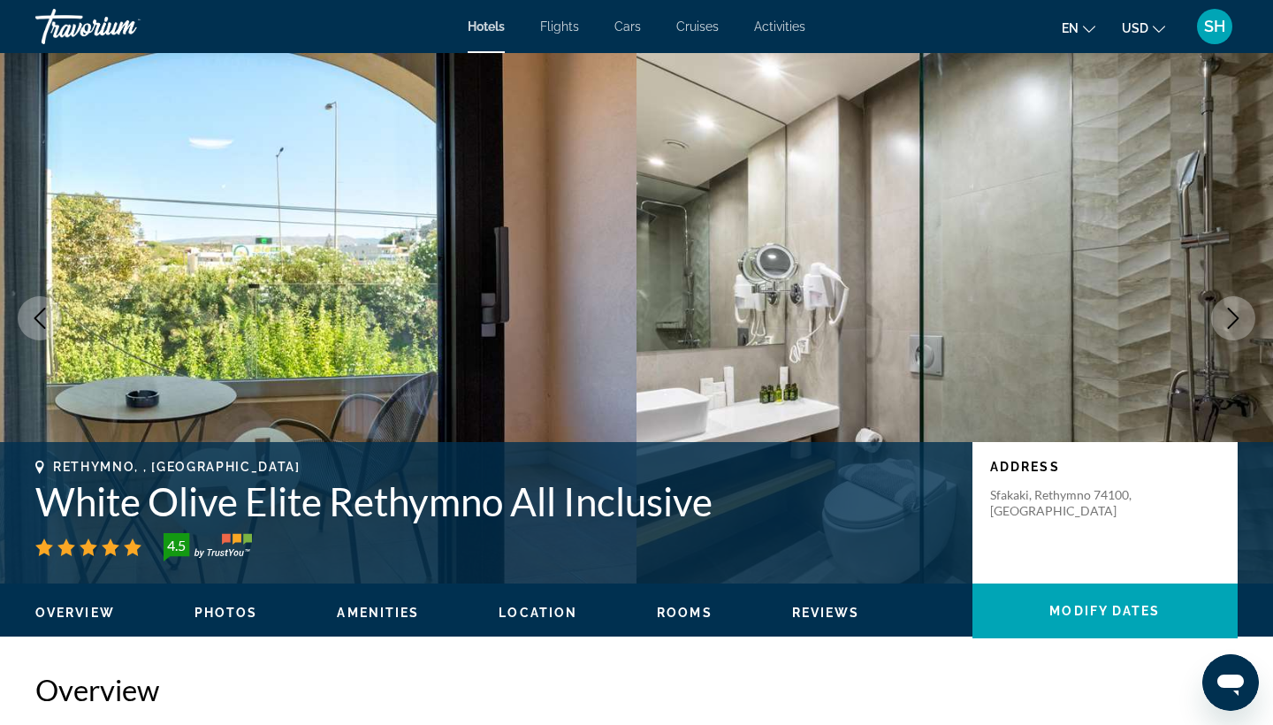
click at [1241, 313] on icon "Next image" at bounding box center [1233, 318] width 21 height 21
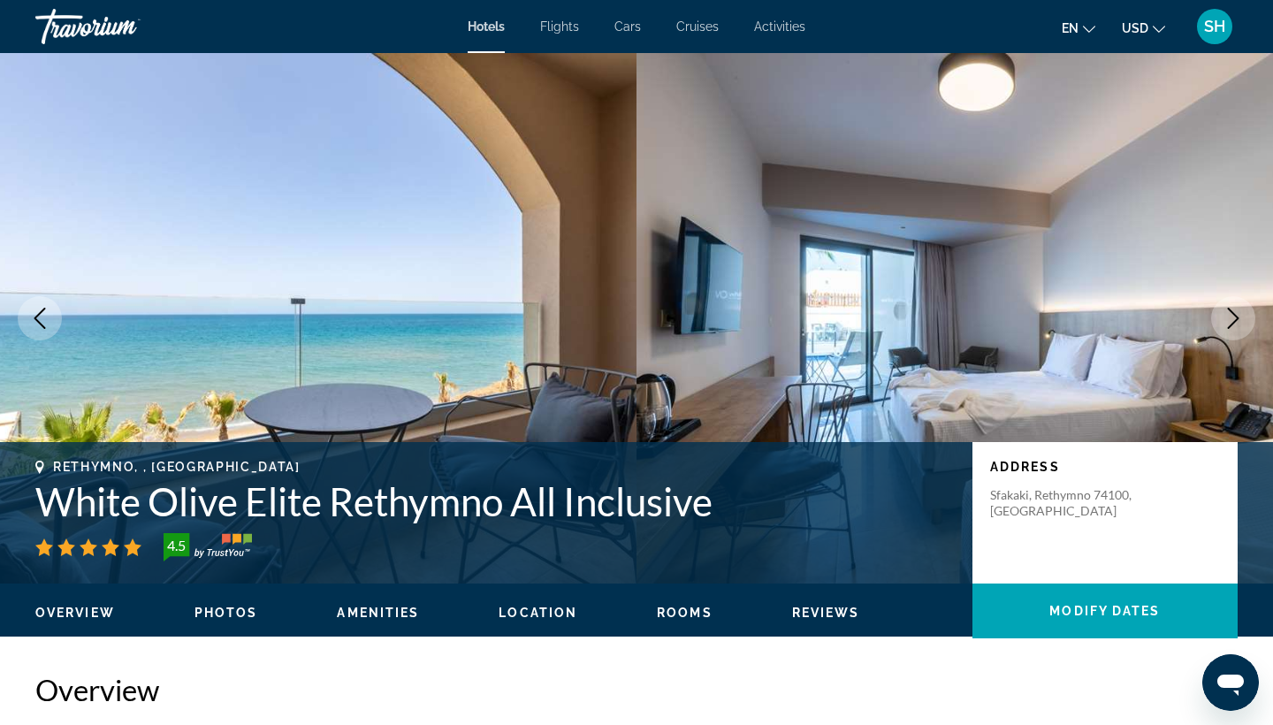
click at [1241, 314] on icon "Next image" at bounding box center [1233, 318] width 21 height 21
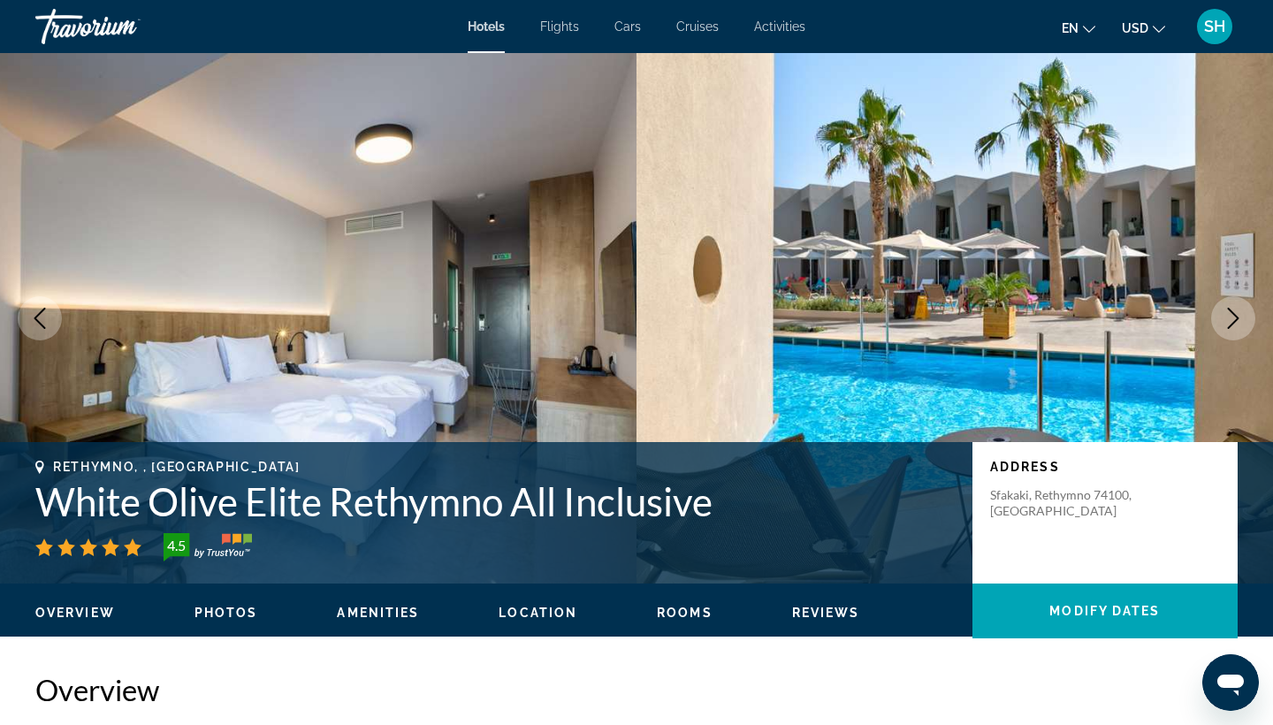
click at [1241, 314] on icon "Next image" at bounding box center [1233, 318] width 21 height 21
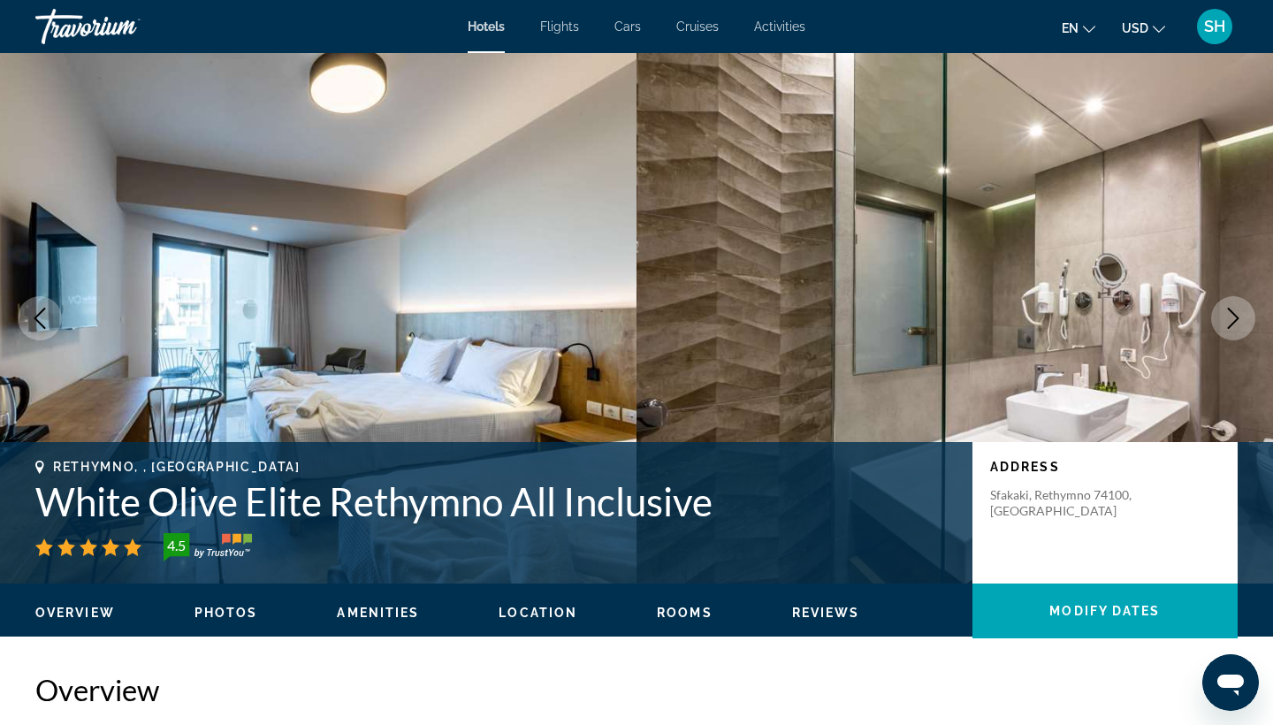
click at [1241, 314] on icon "Next image" at bounding box center [1233, 318] width 21 height 21
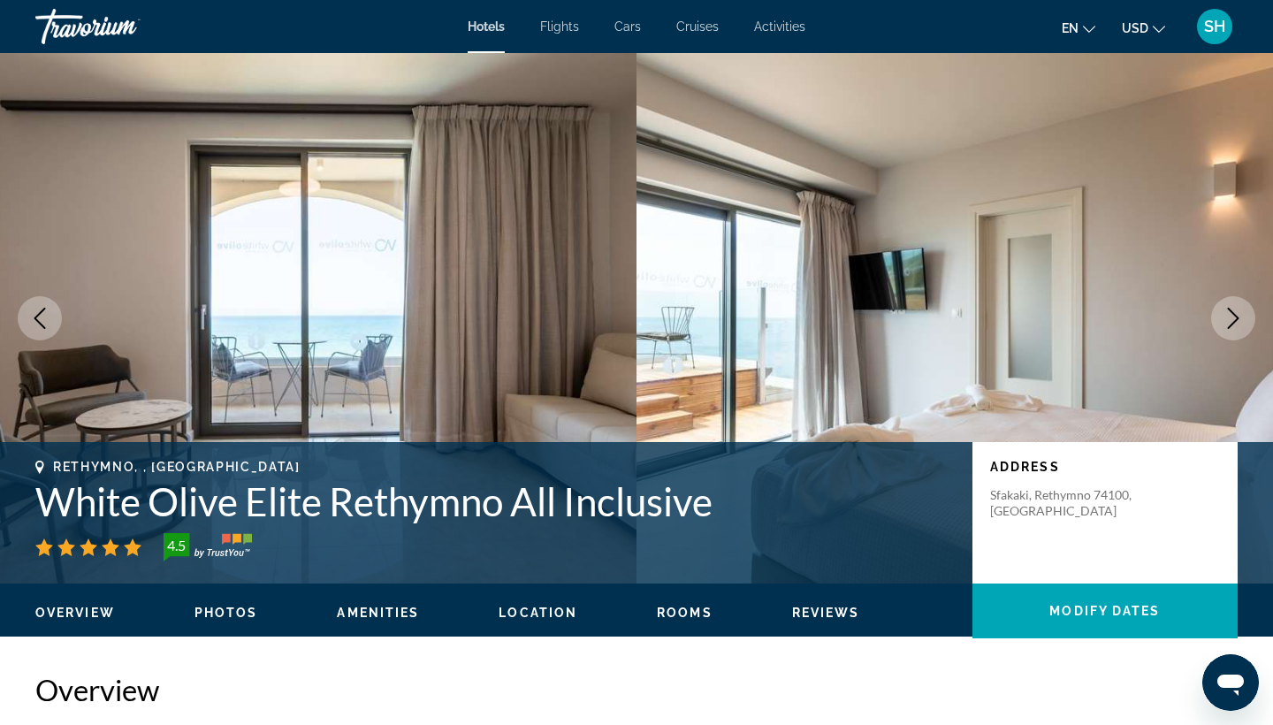
click at [1241, 314] on icon "Next image" at bounding box center [1233, 318] width 21 height 21
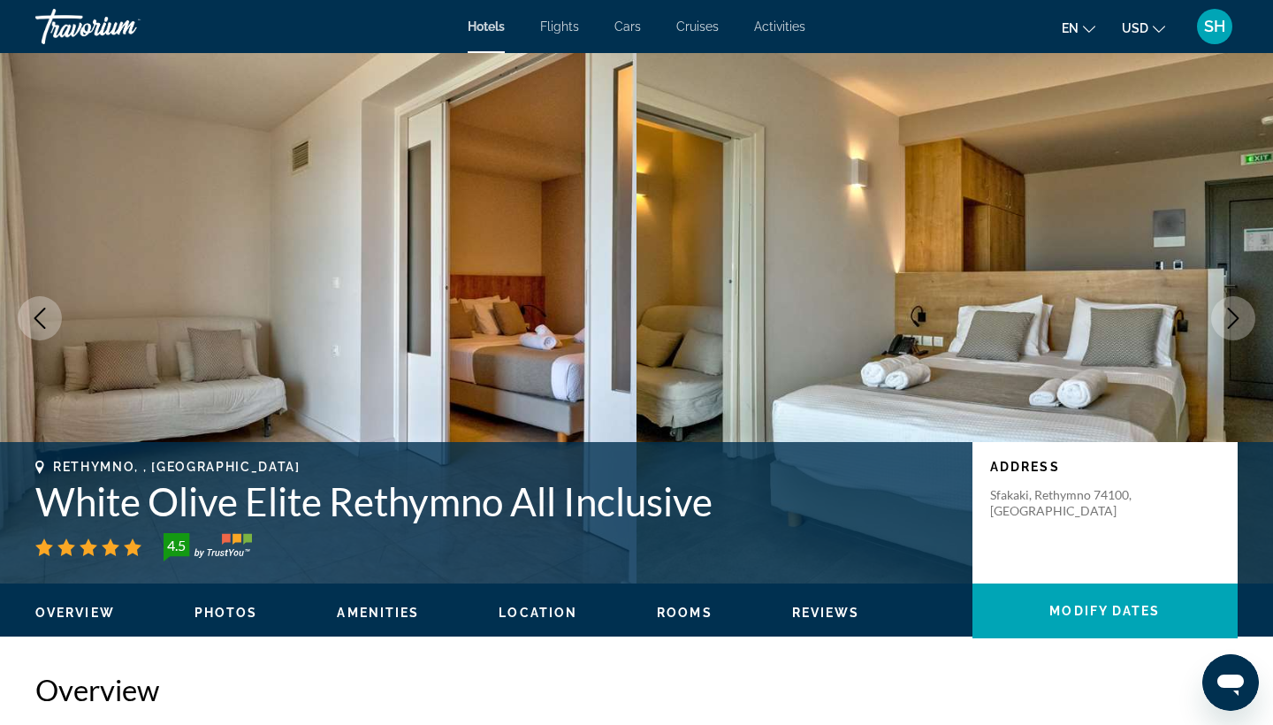
click at [1241, 315] on icon "Next image" at bounding box center [1233, 318] width 21 height 21
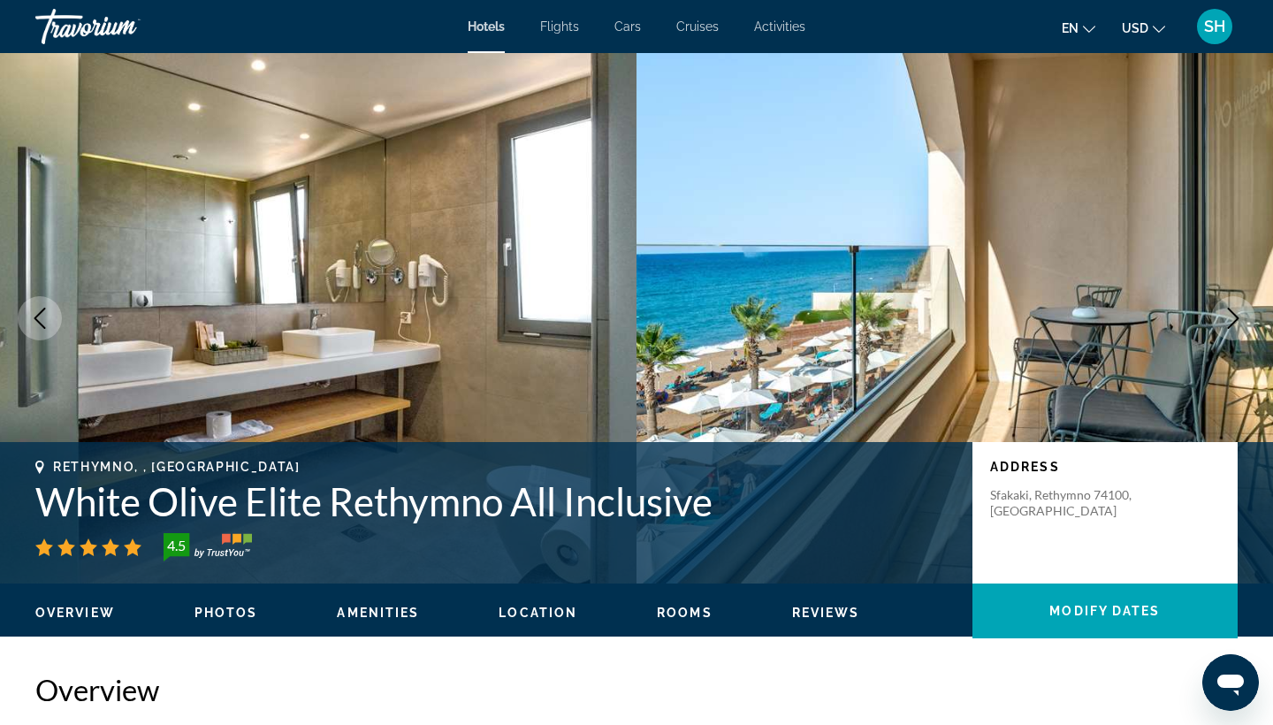
click at [1241, 315] on icon "Next image" at bounding box center [1233, 318] width 21 height 21
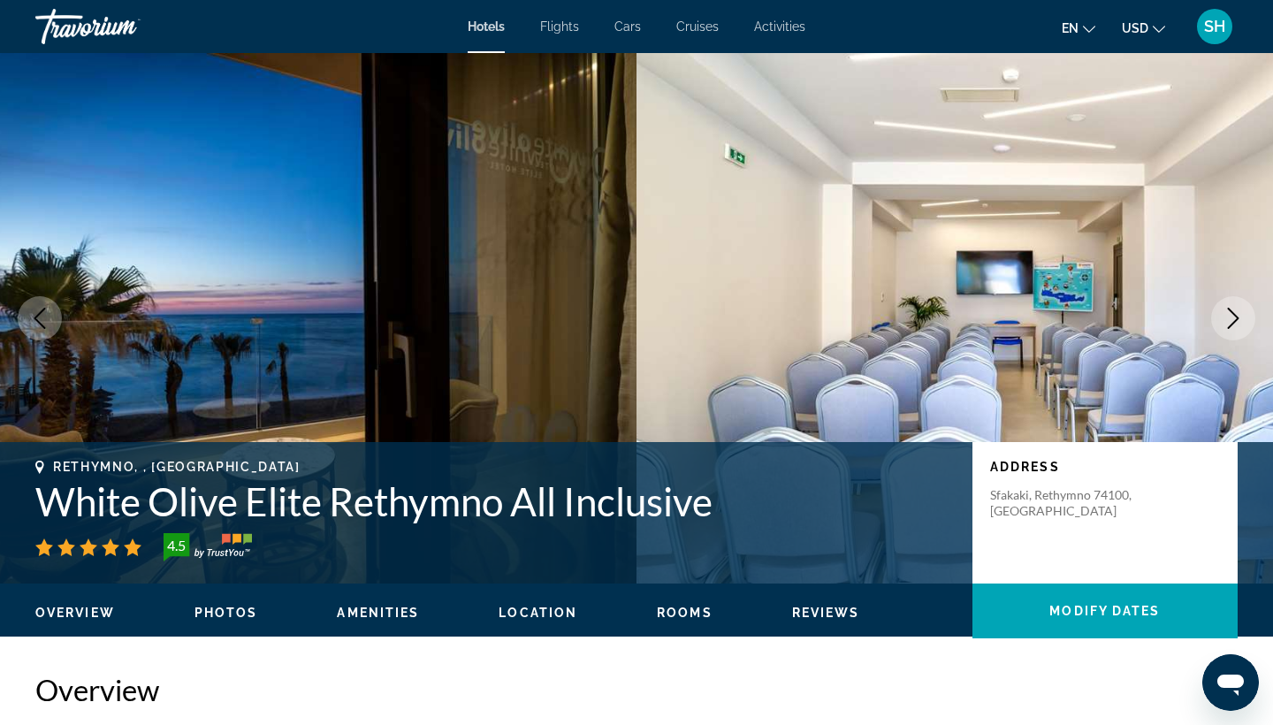
click at [1241, 315] on icon "Next image" at bounding box center [1233, 318] width 21 height 21
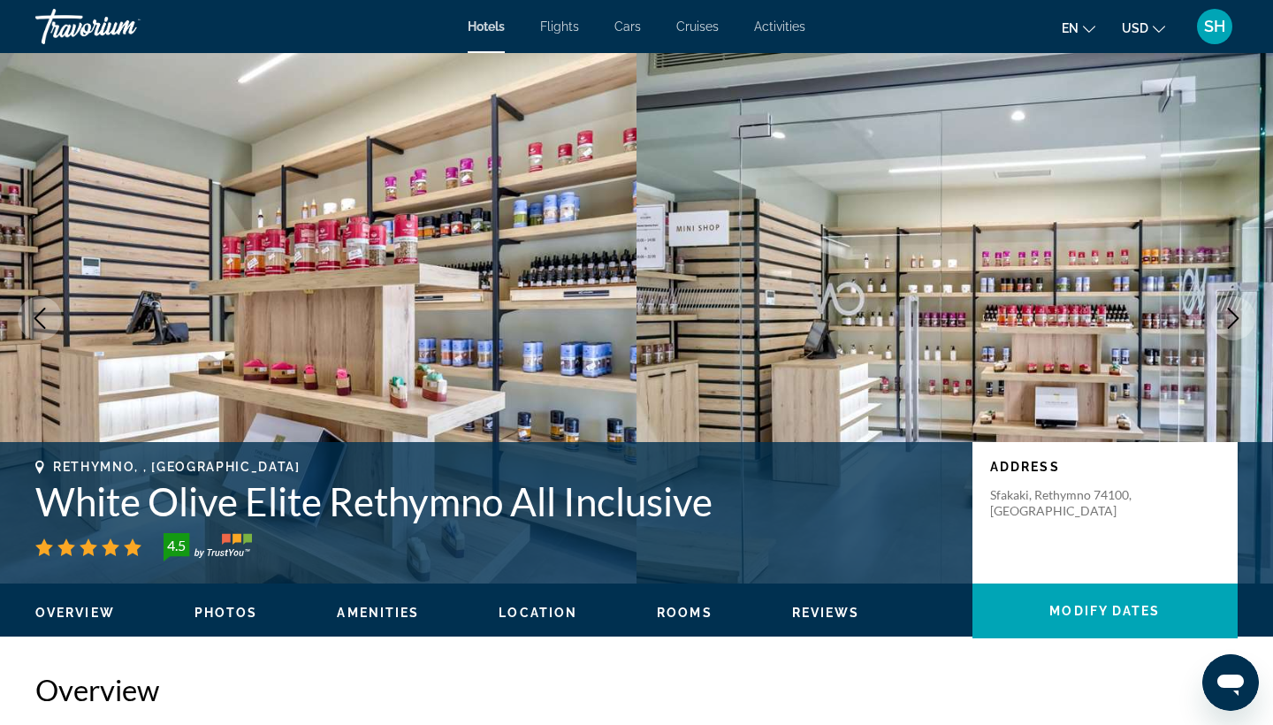
click at [1241, 315] on icon "Next image" at bounding box center [1233, 318] width 21 height 21
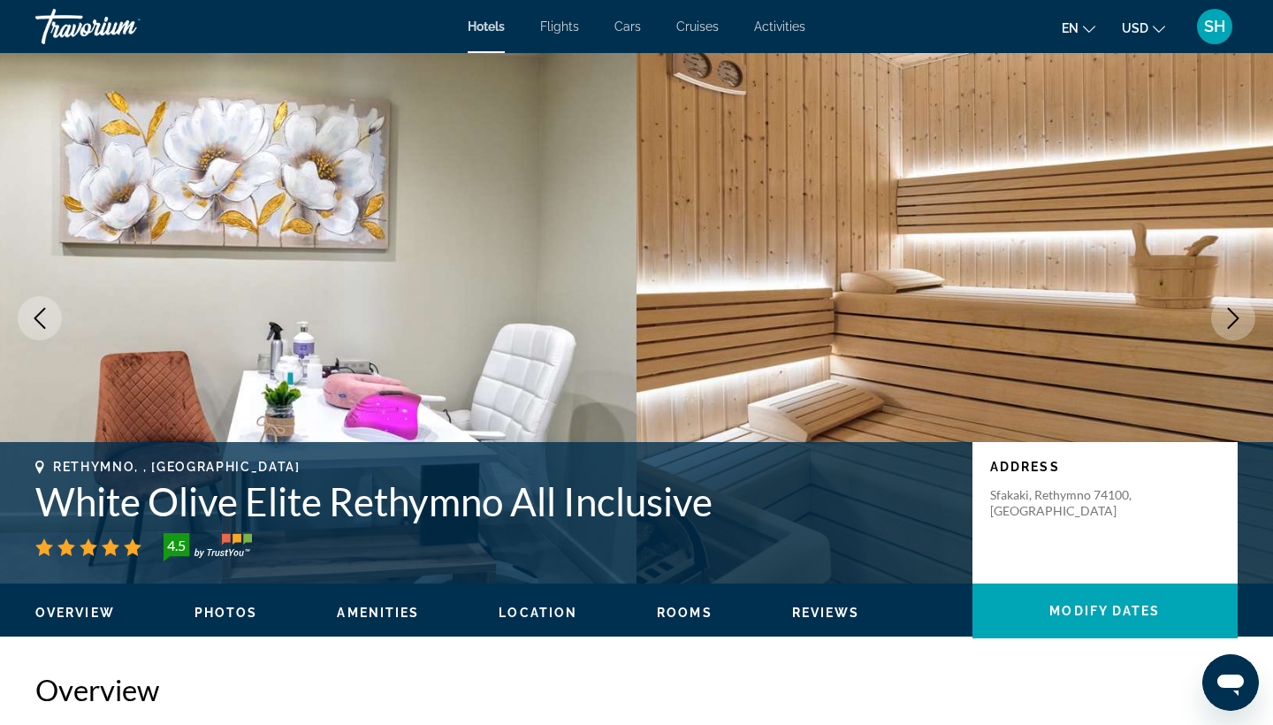
click at [1241, 316] on icon "Next image" at bounding box center [1233, 318] width 21 height 21
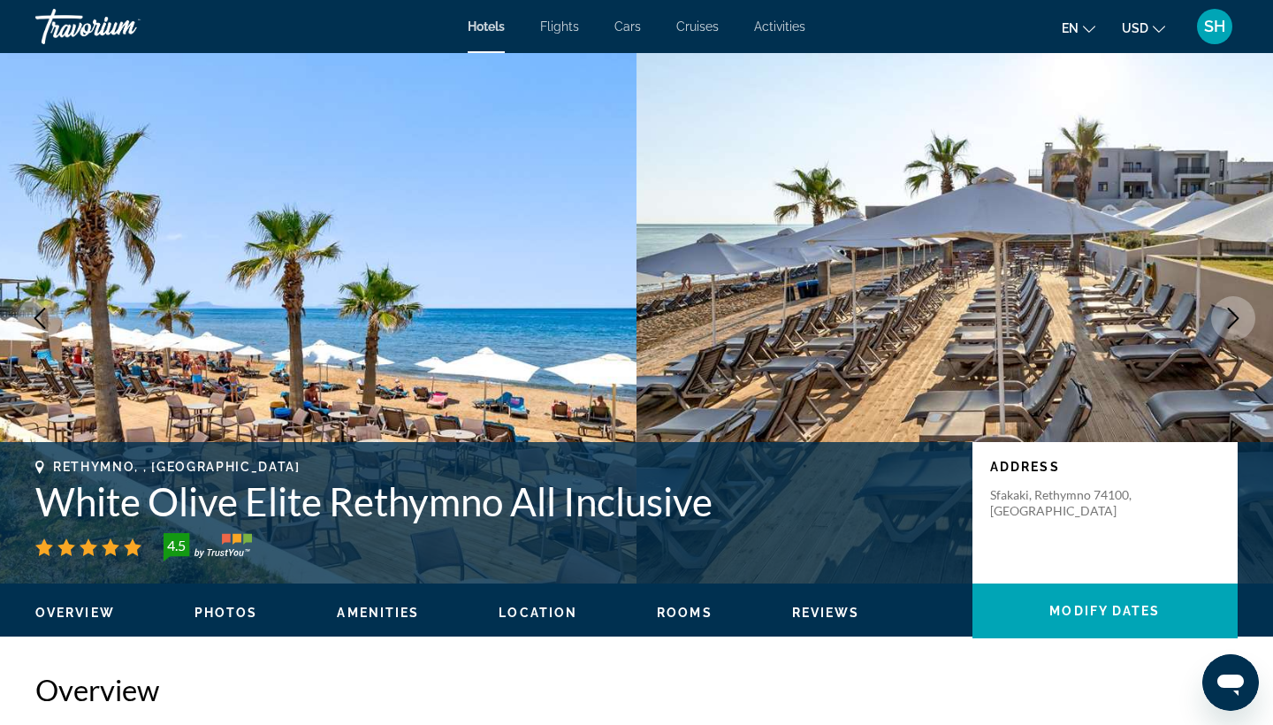
click at [1241, 316] on icon "Next image" at bounding box center [1233, 318] width 21 height 21
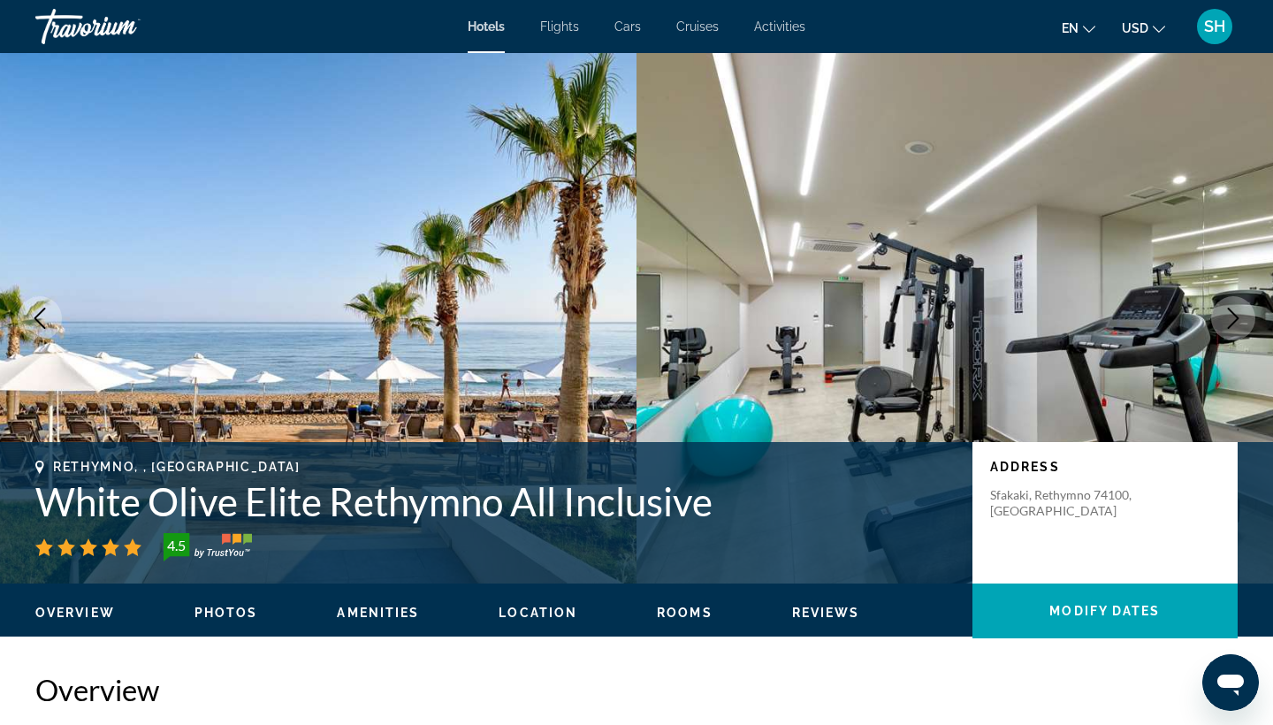
click at [1241, 316] on icon "Next image" at bounding box center [1233, 318] width 21 height 21
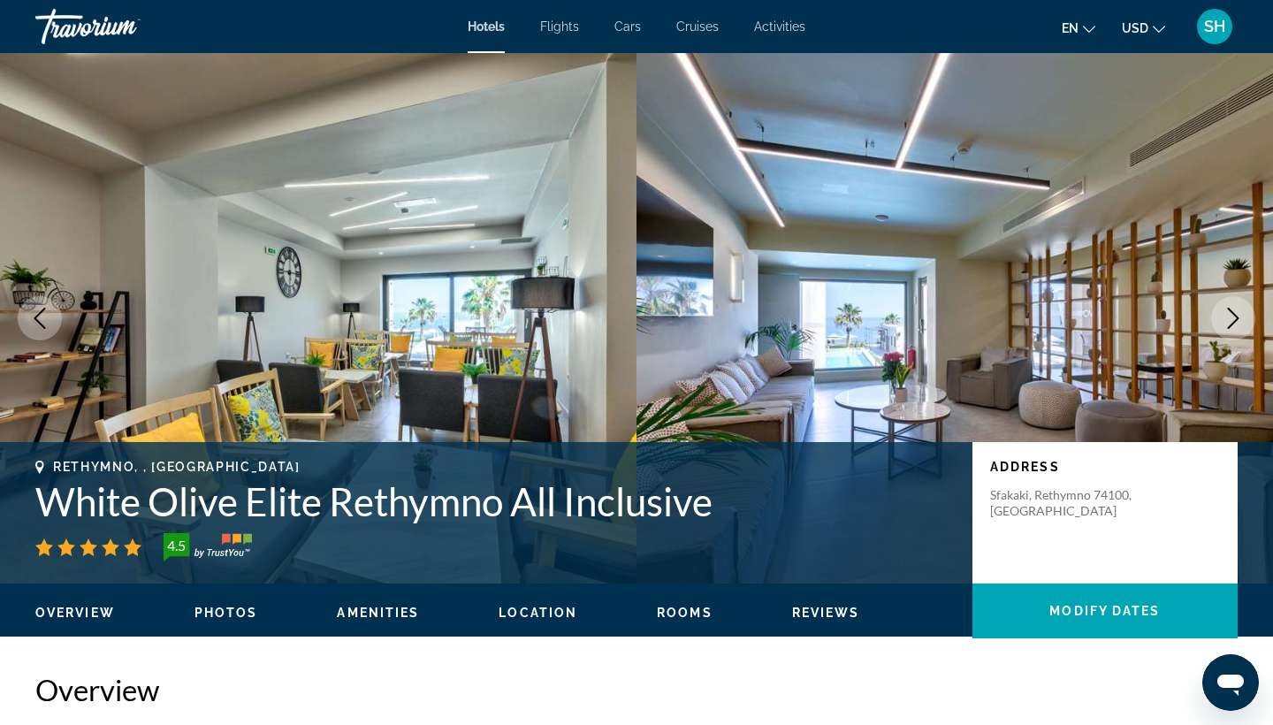
click at [1241, 317] on icon "Next image" at bounding box center [1233, 318] width 21 height 21
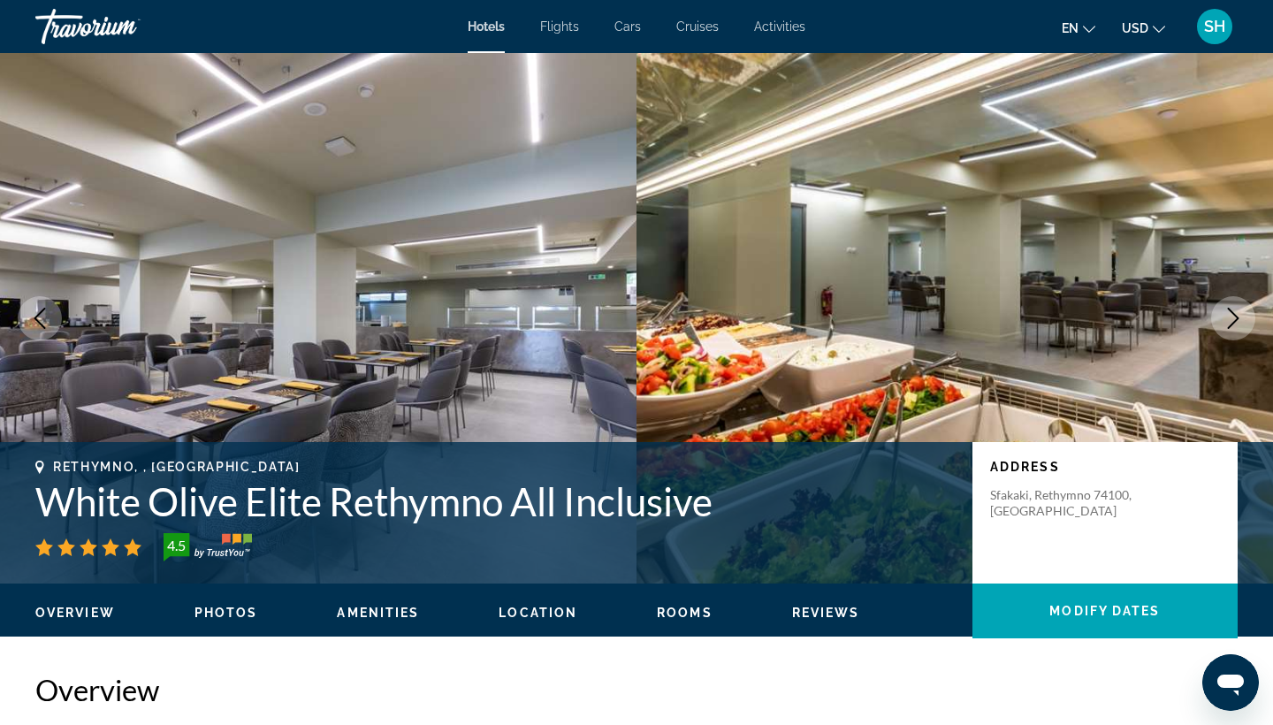
click at [1241, 317] on icon "Next image" at bounding box center [1233, 318] width 21 height 21
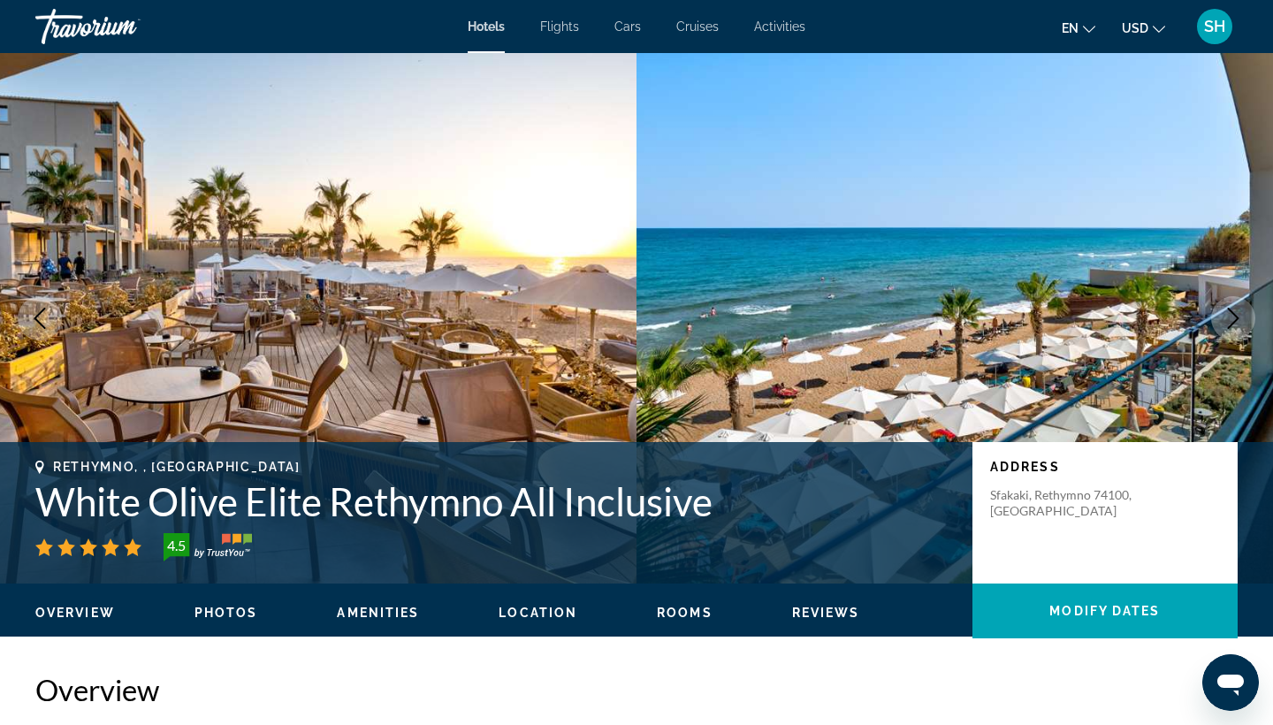
click at [1241, 317] on icon "Next image" at bounding box center [1233, 318] width 21 height 21
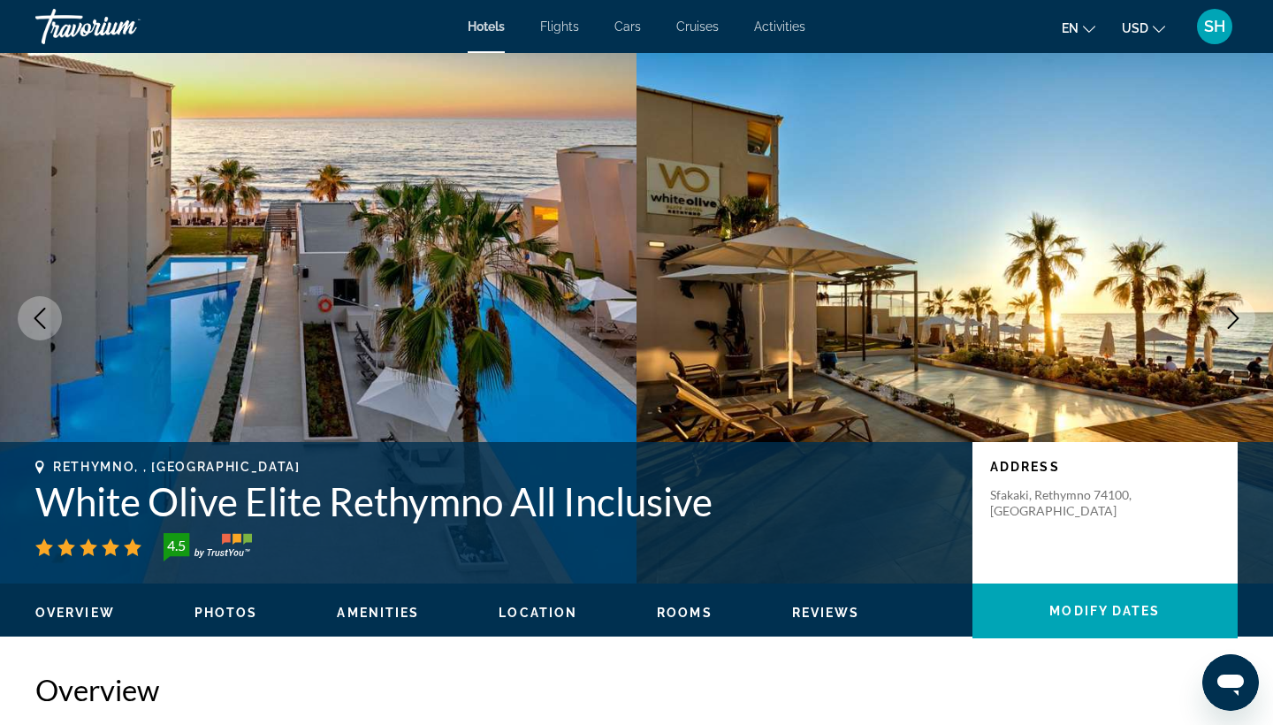
click at [1241, 317] on icon "Next image" at bounding box center [1233, 318] width 21 height 21
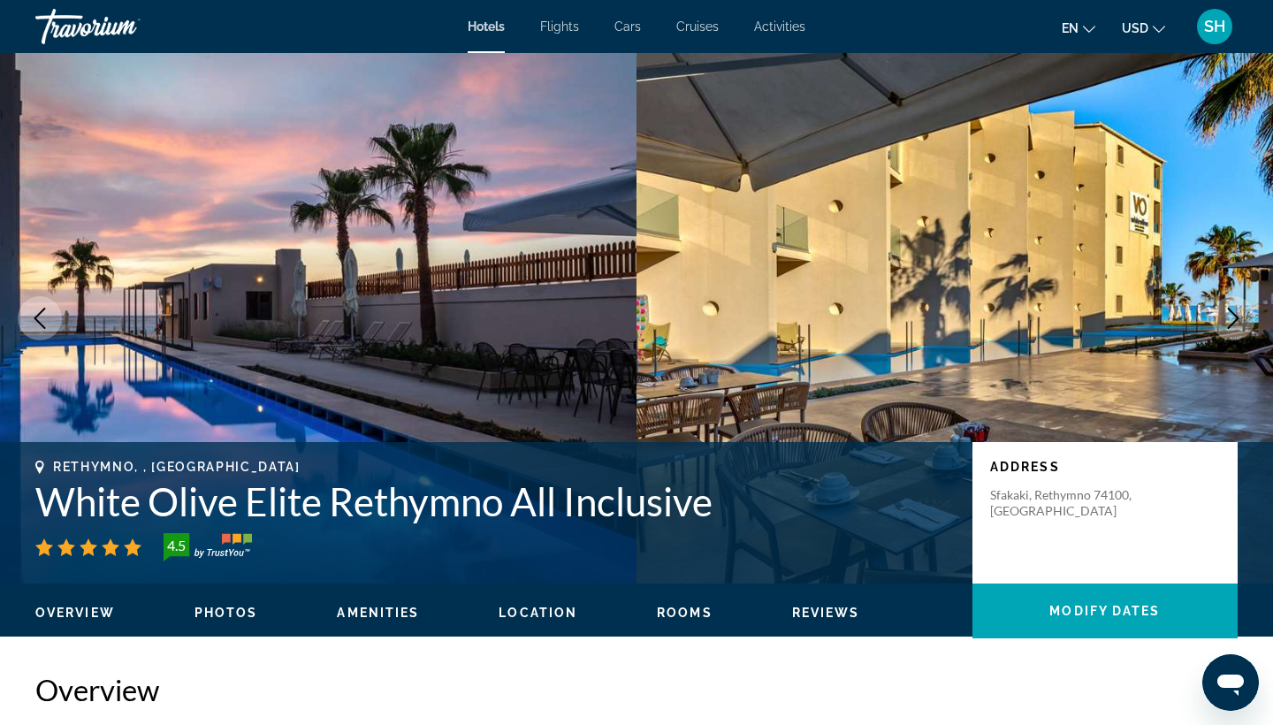
click at [1241, 318] on icon "Next image" at bounding box center [1233, 318] width 21 height 21
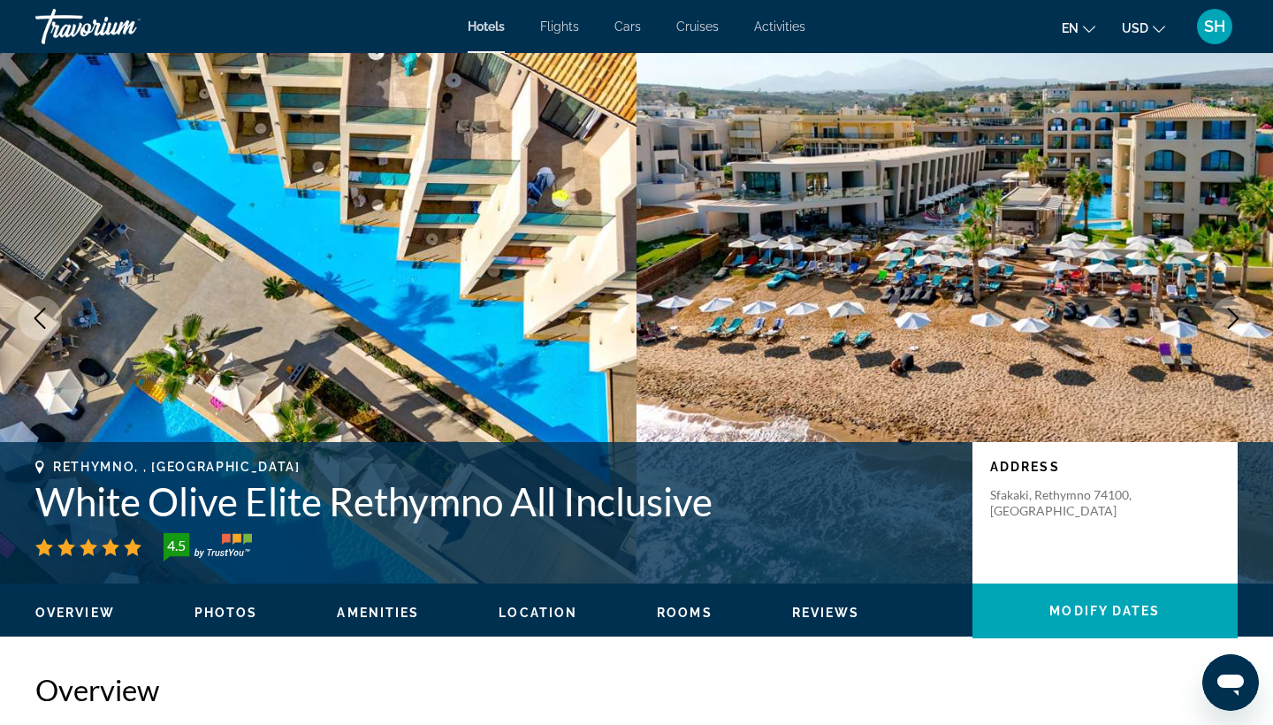
click at [1241, 318] on icon "Next image" at bounding box center [1233, 318] width 21 height 21
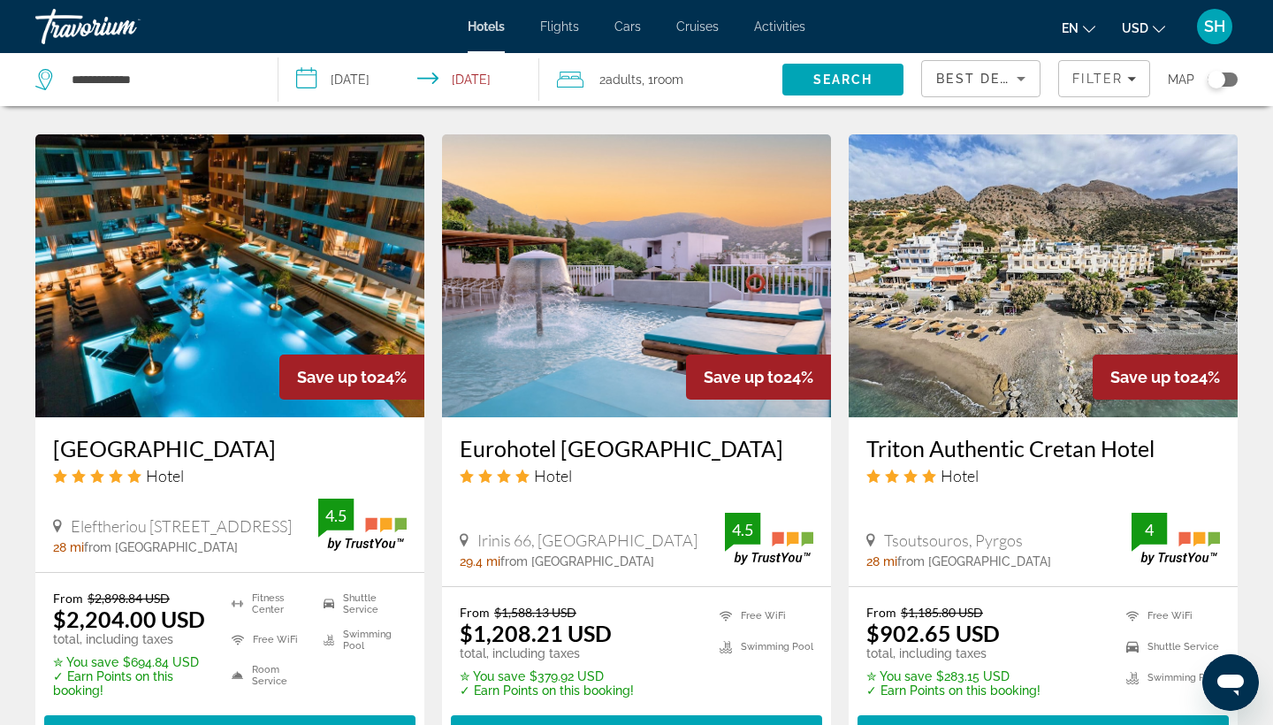
scroll to position [2060, 0]
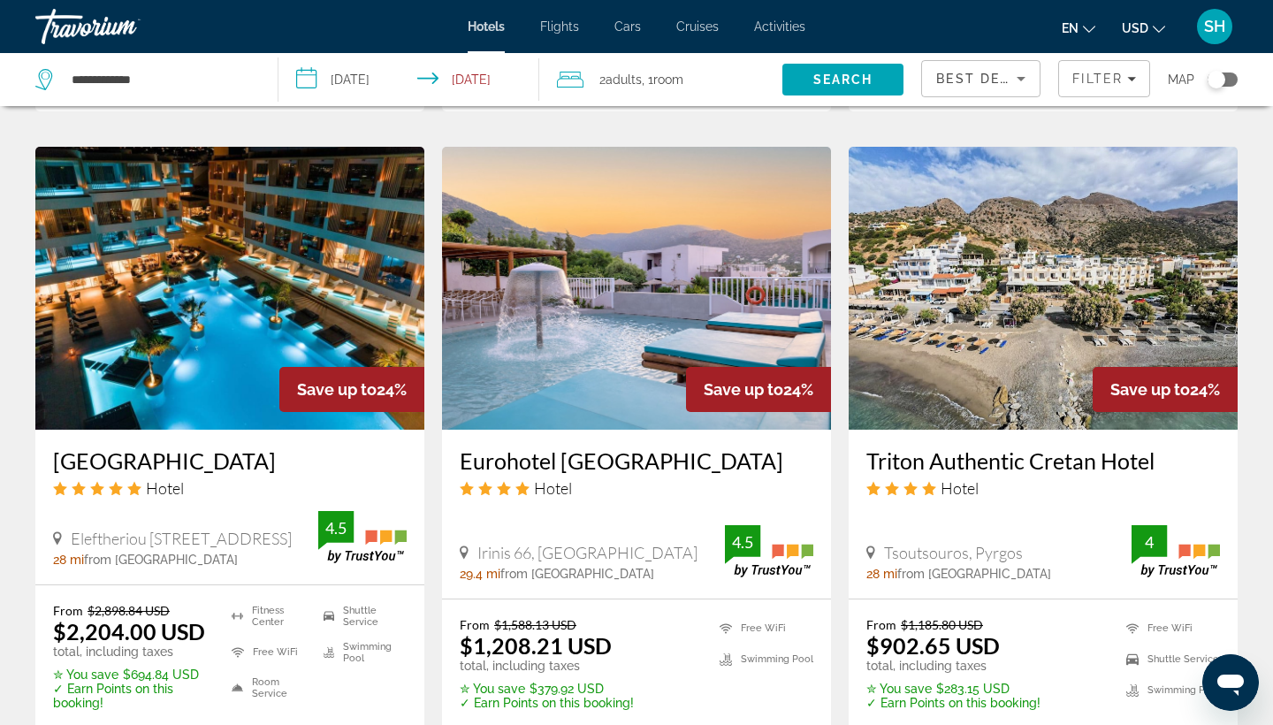
click at [223, 333] on img "Main content" at bounding box center [229, 288] width 389 height 283
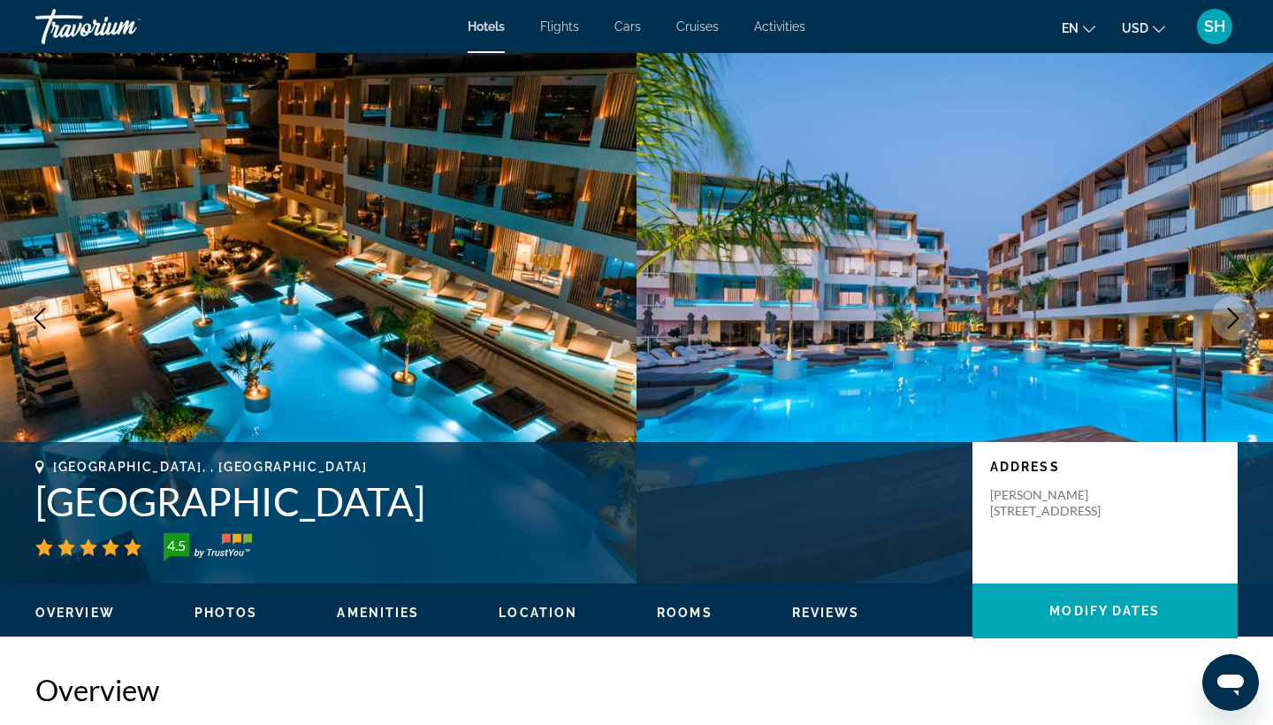
click at [1229, 313] on icon "Next image" at bounding box center [1233, 318] width 21 height 21
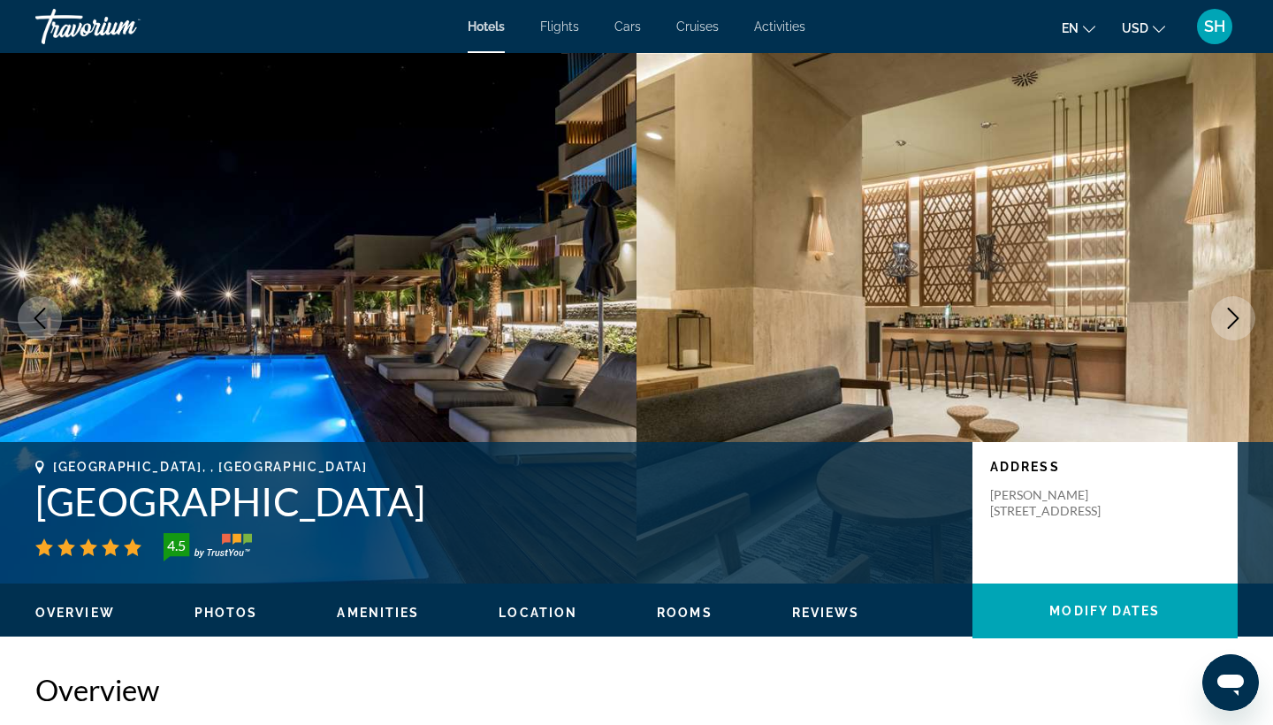
click at [1229, 313] on icon "Next image" at bounding box center [1233, 318] width 21 height 21
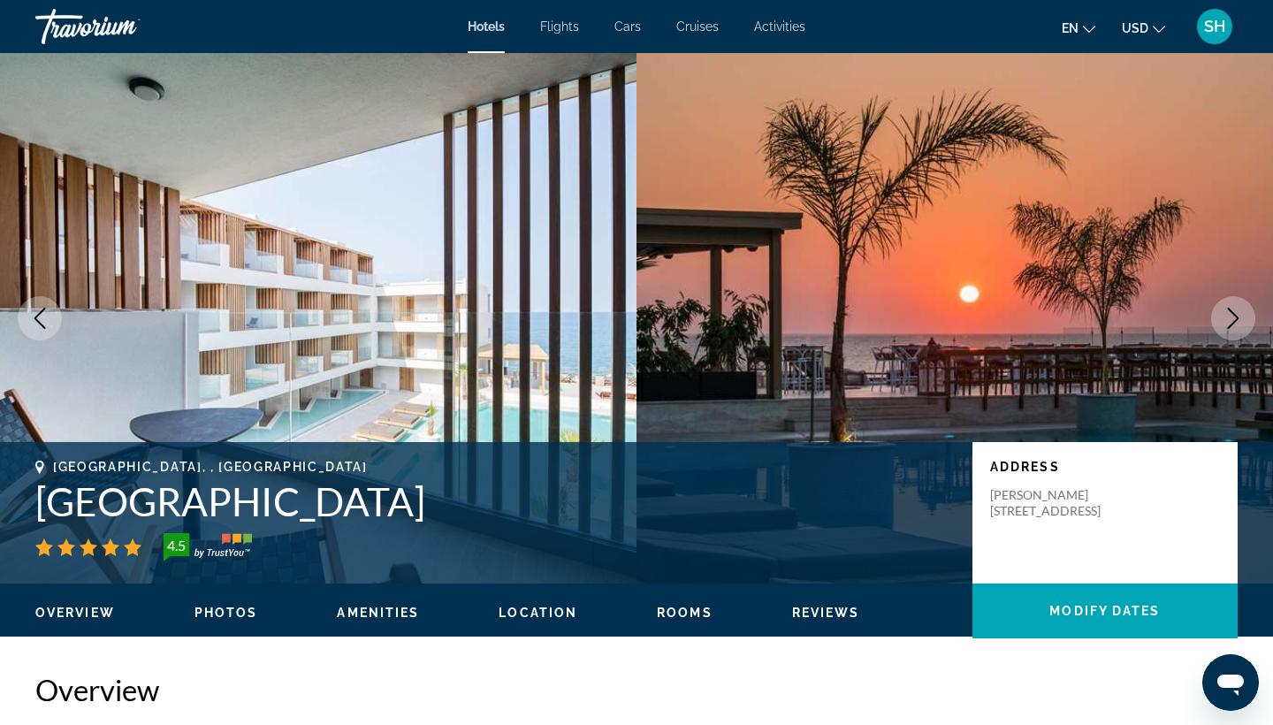
click at [1229, 313] on icon "Next image" at bounding box center [1233, 318] width 21 height 21
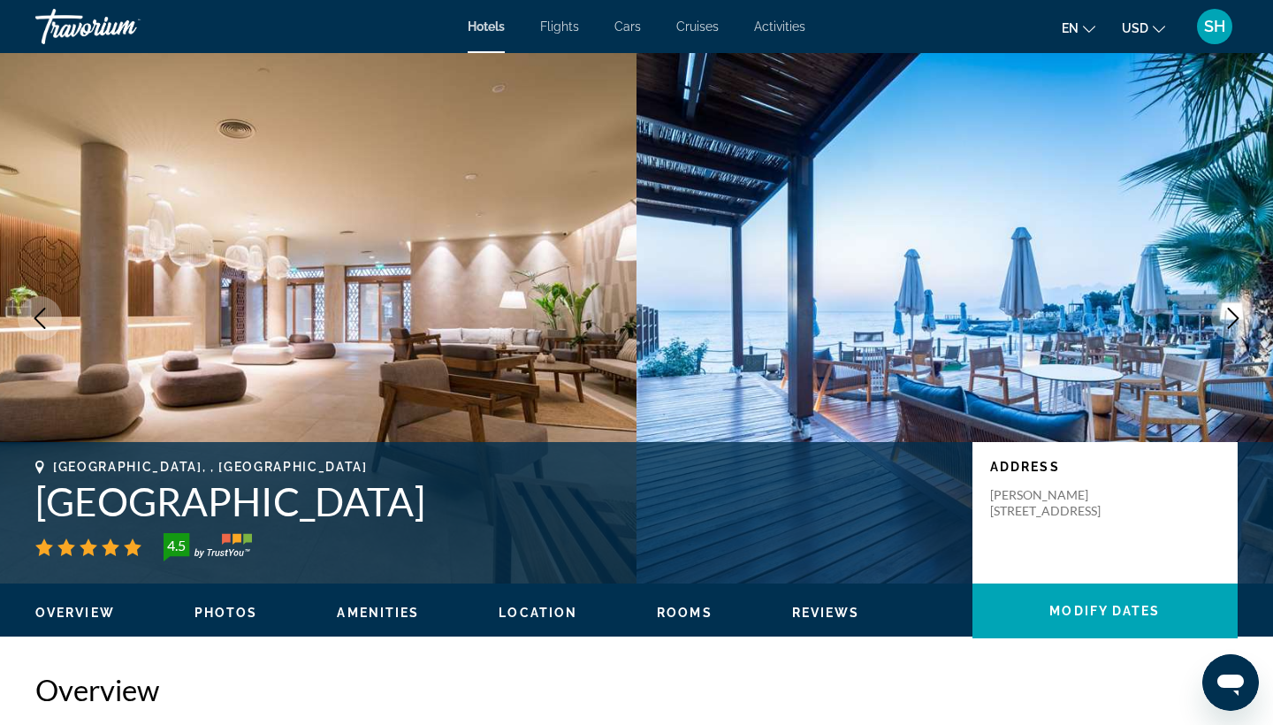
click at [1230, 313] on icon "Next image" at bounding box center [1233, 318] width 21 height 21
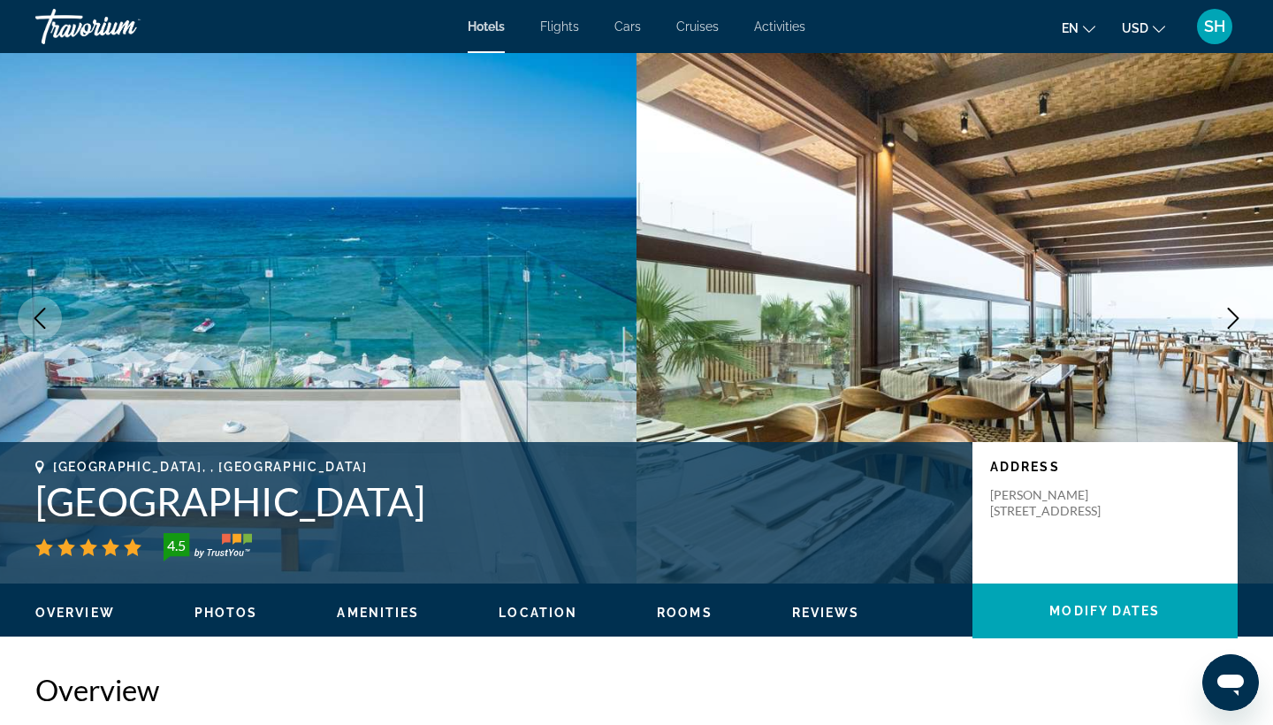
click at [1230, 313] on icon "Next image" at bounding box center [1233, 318] width 21 height 21
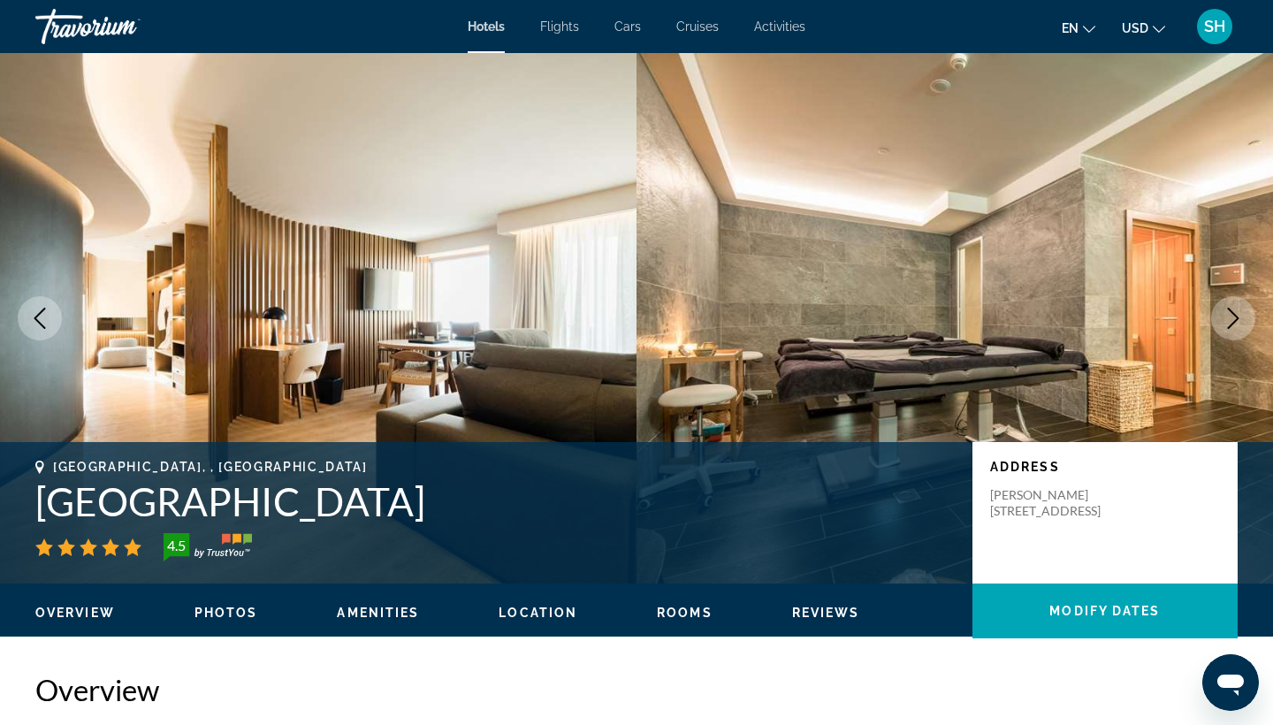
click at [1230, 313] on icon "Next image" at bounding box center [1233, 318] width 21 height 21
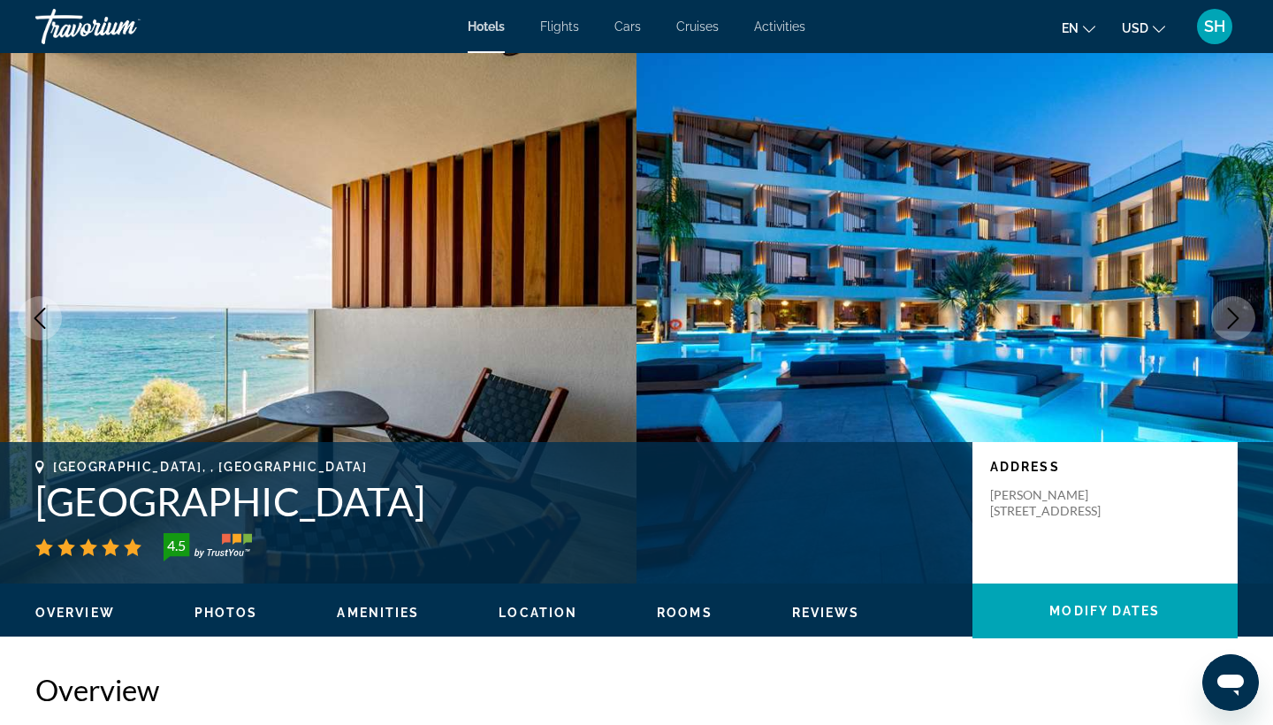
click at [1230, 313] on icon "Next image" at bounding box center [1233, 318] width 21 height 21
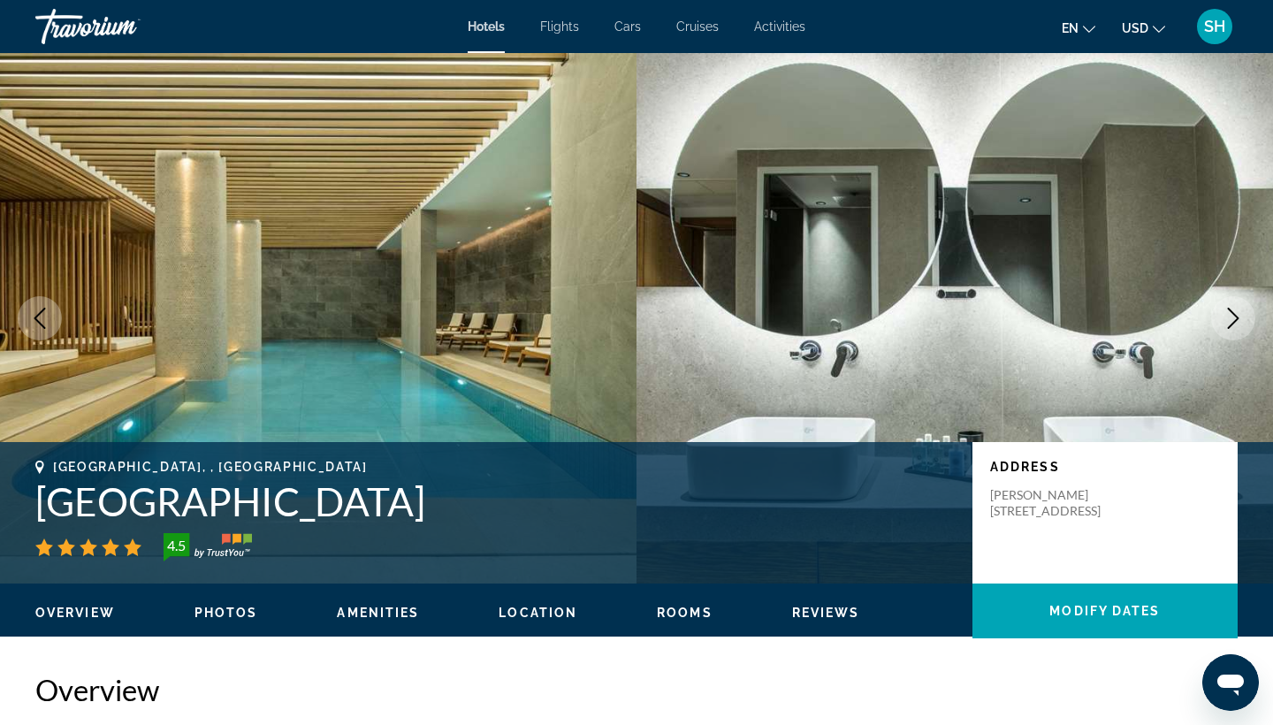
click at [1230, 313] on icon "Next image" at bounding box center [1233, 318] width 21 height 21
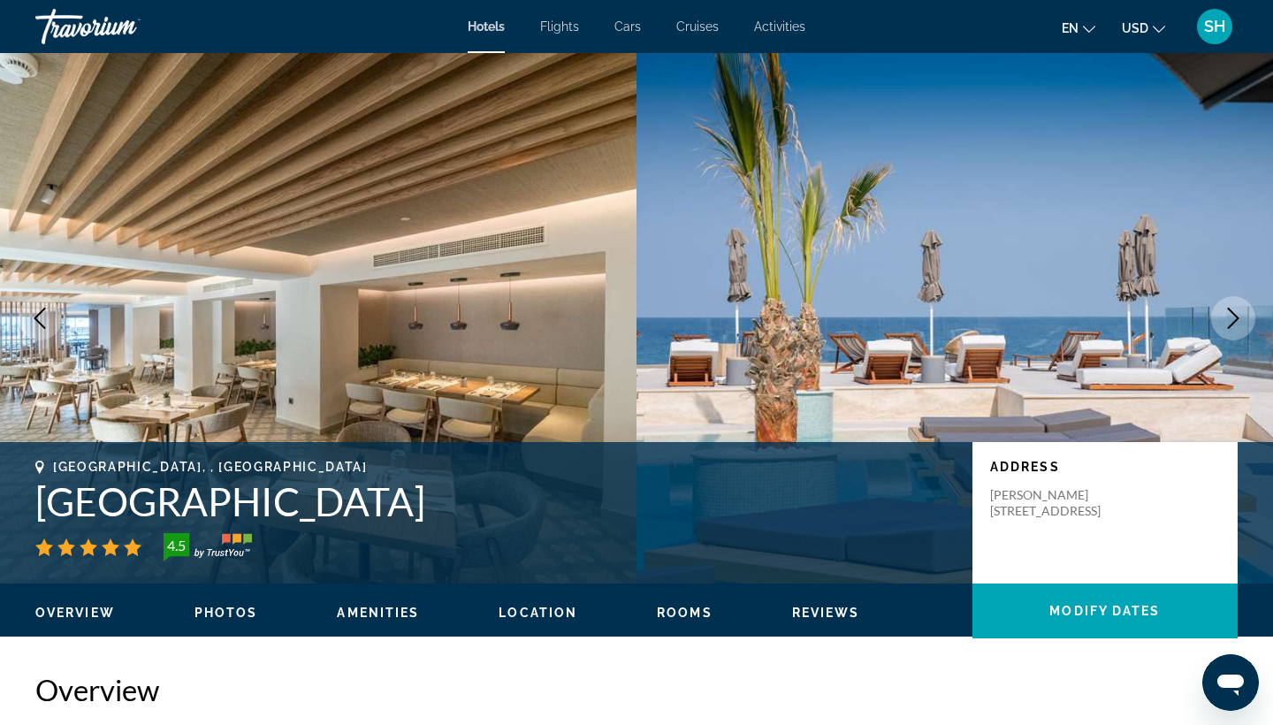
click at [1230, 313] on icon "Next image" at bounding box center [1233, 318] width 21 height 21
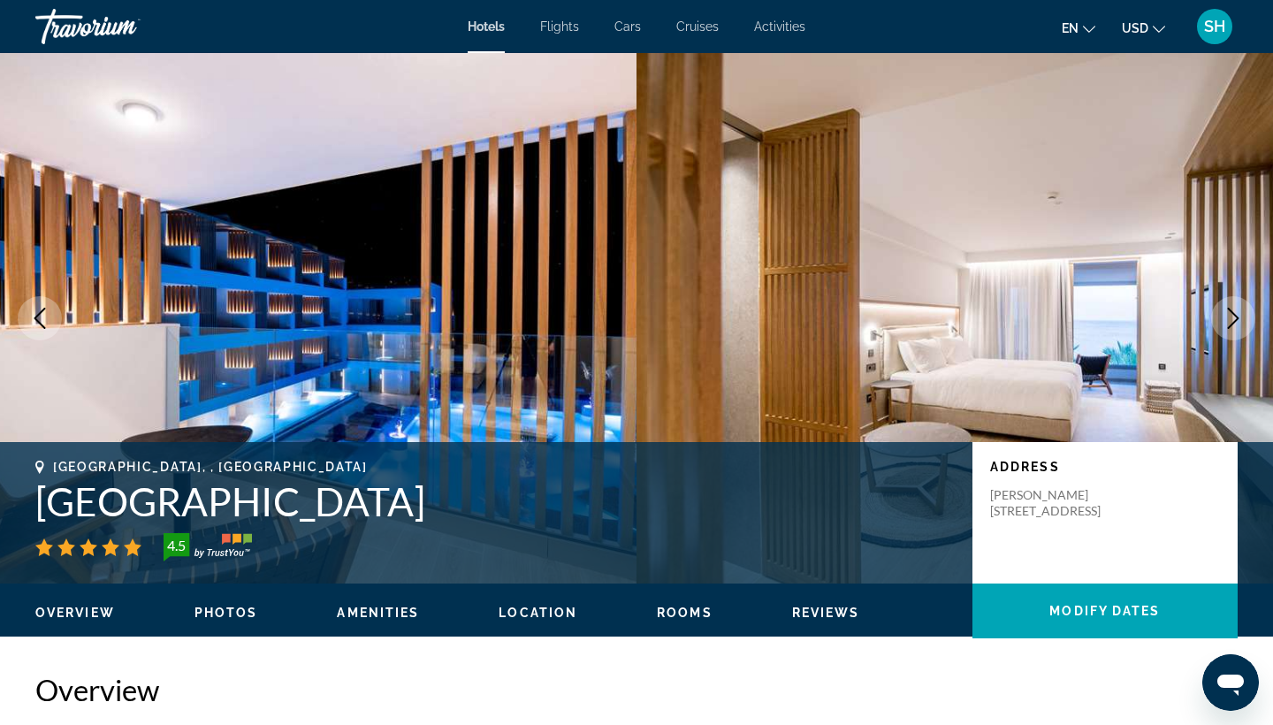
click at [1230, 313] on icon "Next image" at bounding box center [1233, 318] width 21 height 21
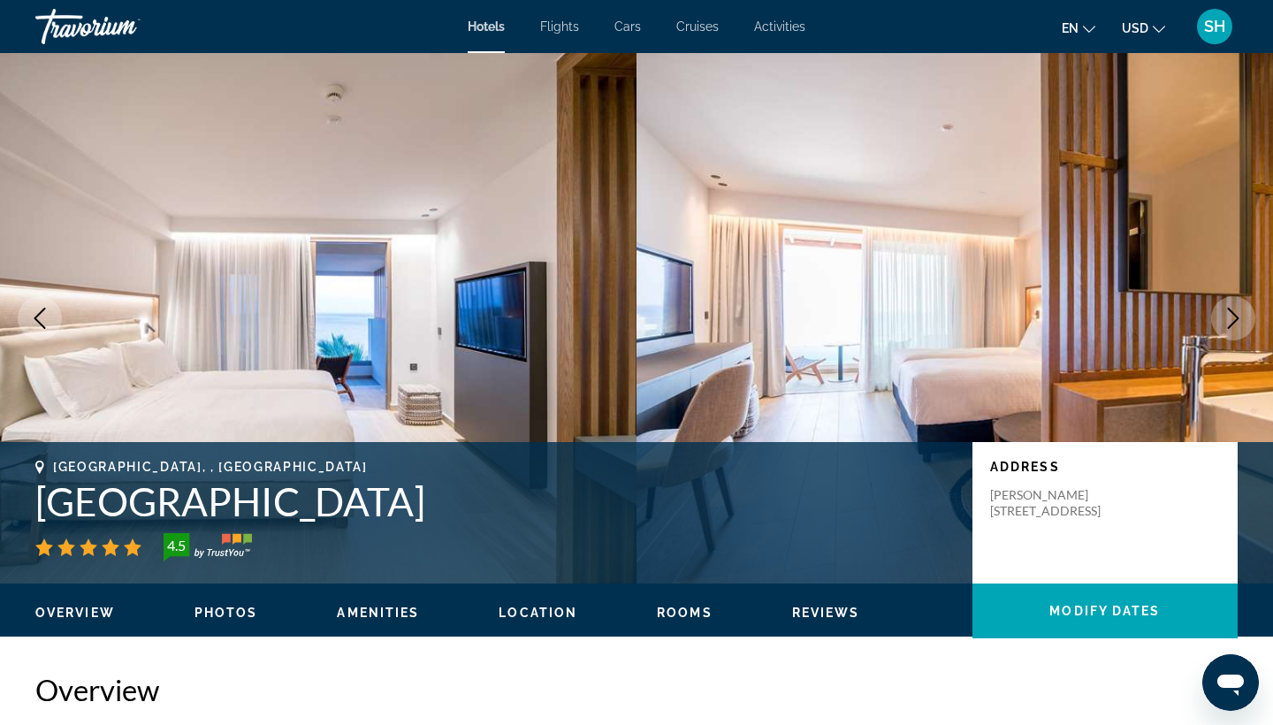
click at [1230, 313] on icon "Next image" at bounding box center [1233, 318] width 21 height 21
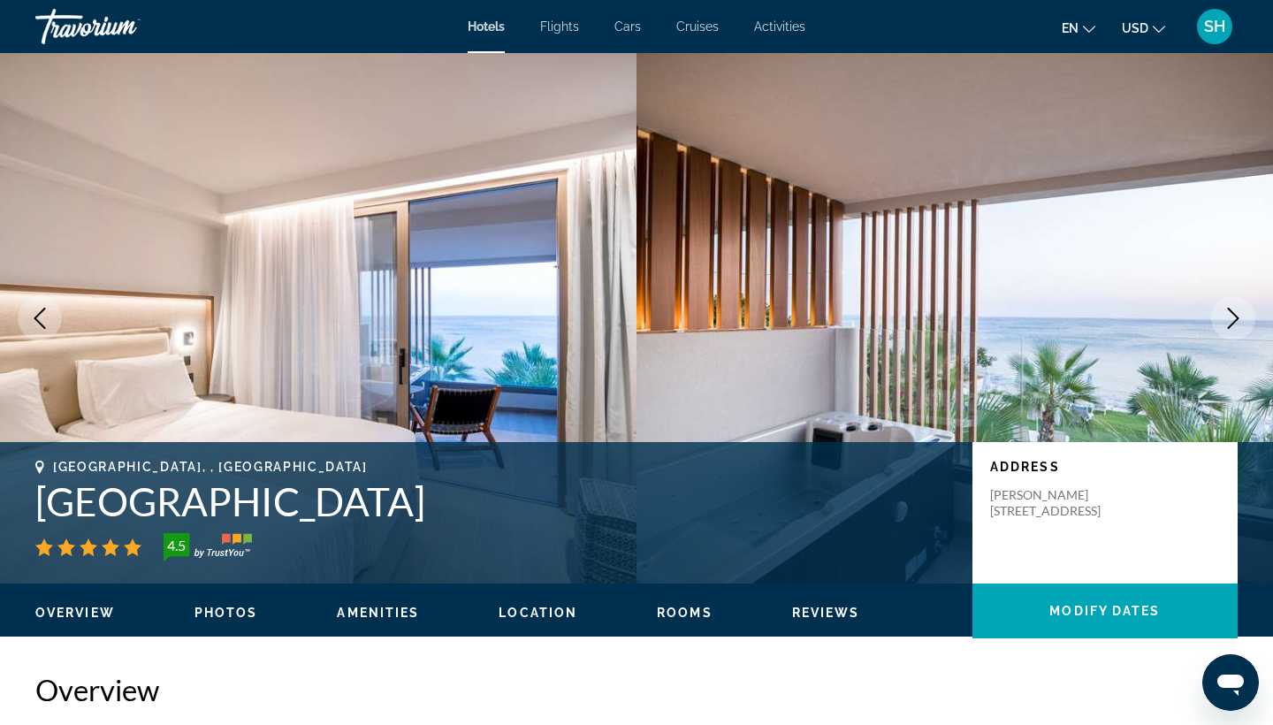
click at [1230, 313] on icon "Next image" at bounding box center [1233, 318] width 21 height 21
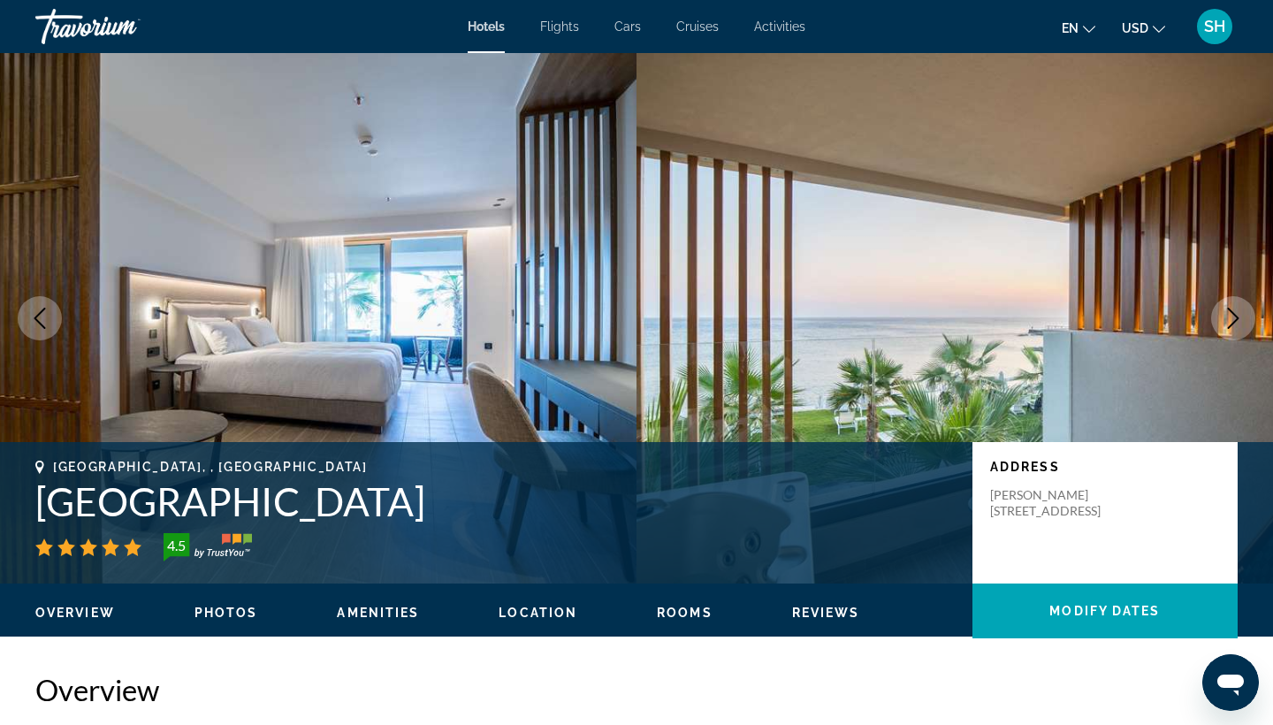
click at [1230, 313] on icon "Next image" at bounding box center [1233, 318] width 21 height 21
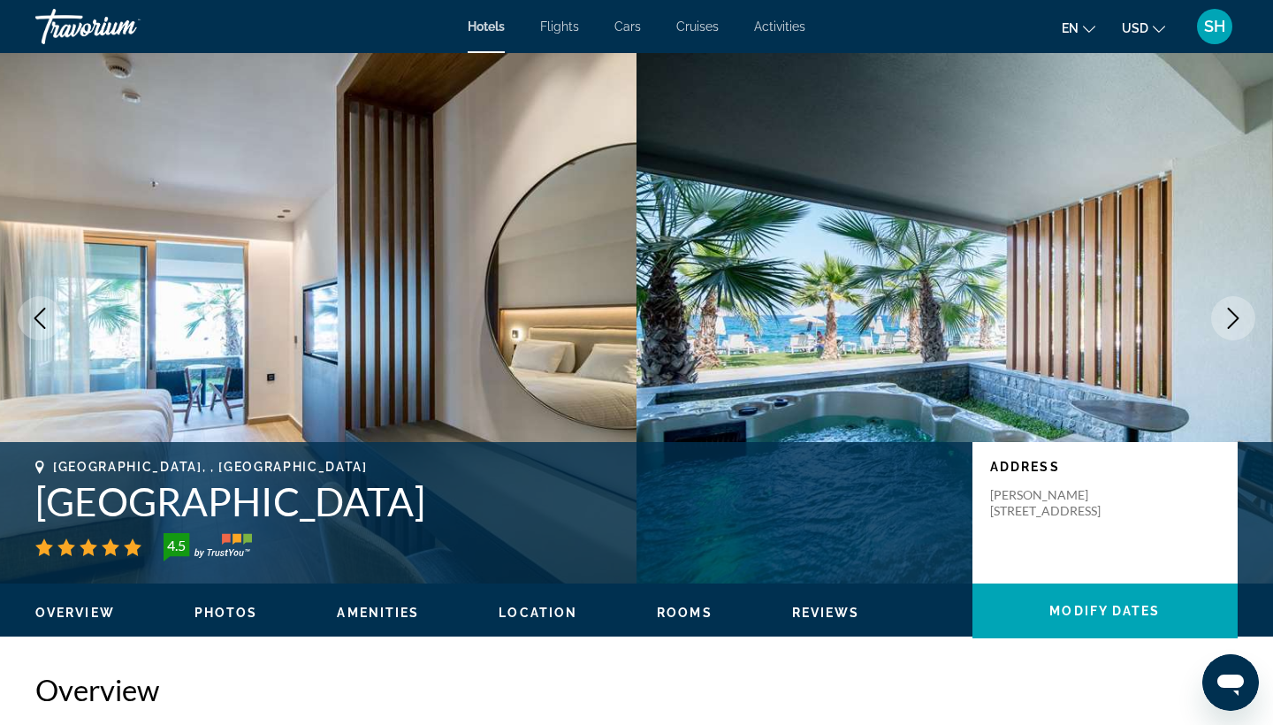
click at [1230, 313] on icon "Next image" at bounding box center [1233, 318] width 21 height 21
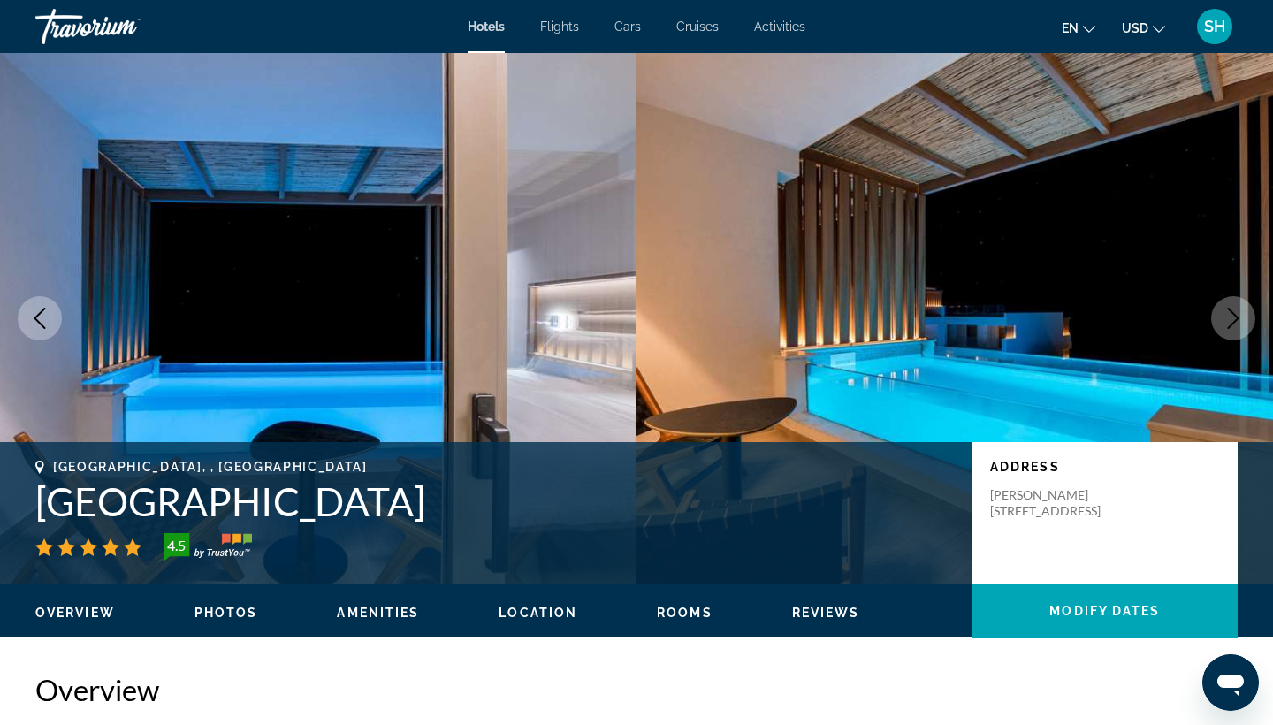
click at [1230, 313] on icon "Next image" at bounding box center [1233, 318] width 21 height 21
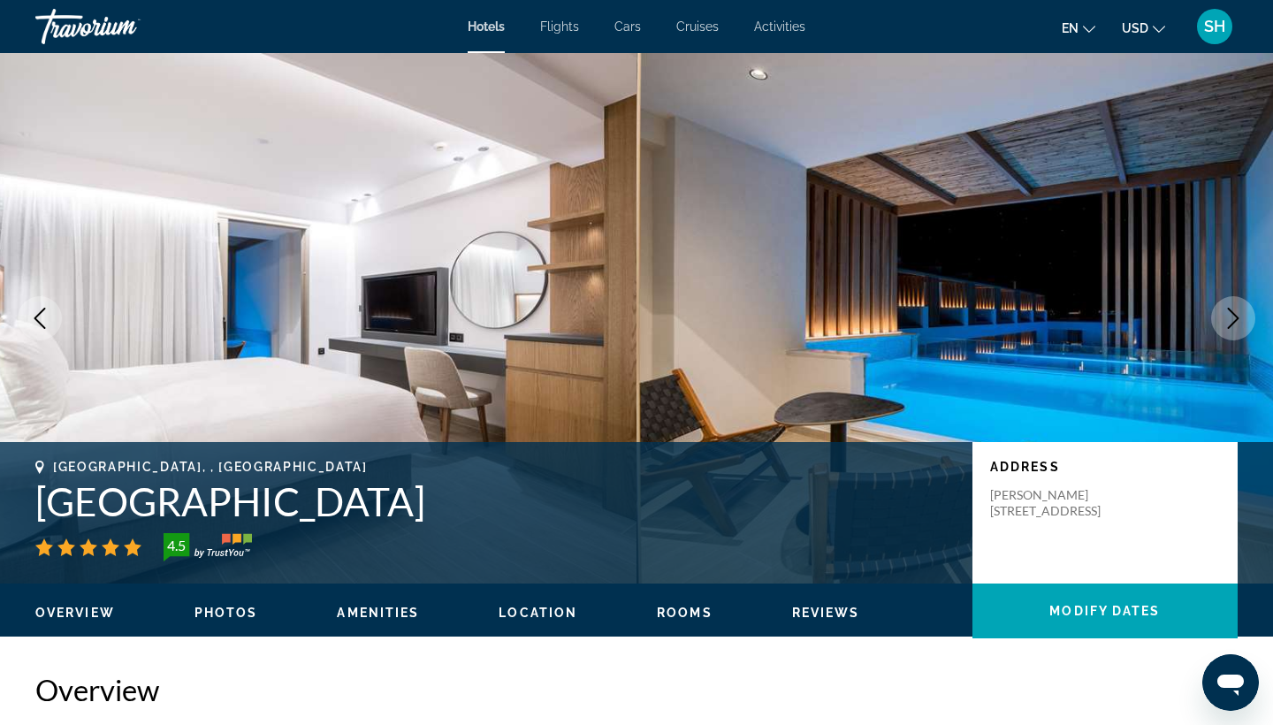
click at [1230, 313] on icon "Next image" at bounding box center [1233, 318] width 21 height 21
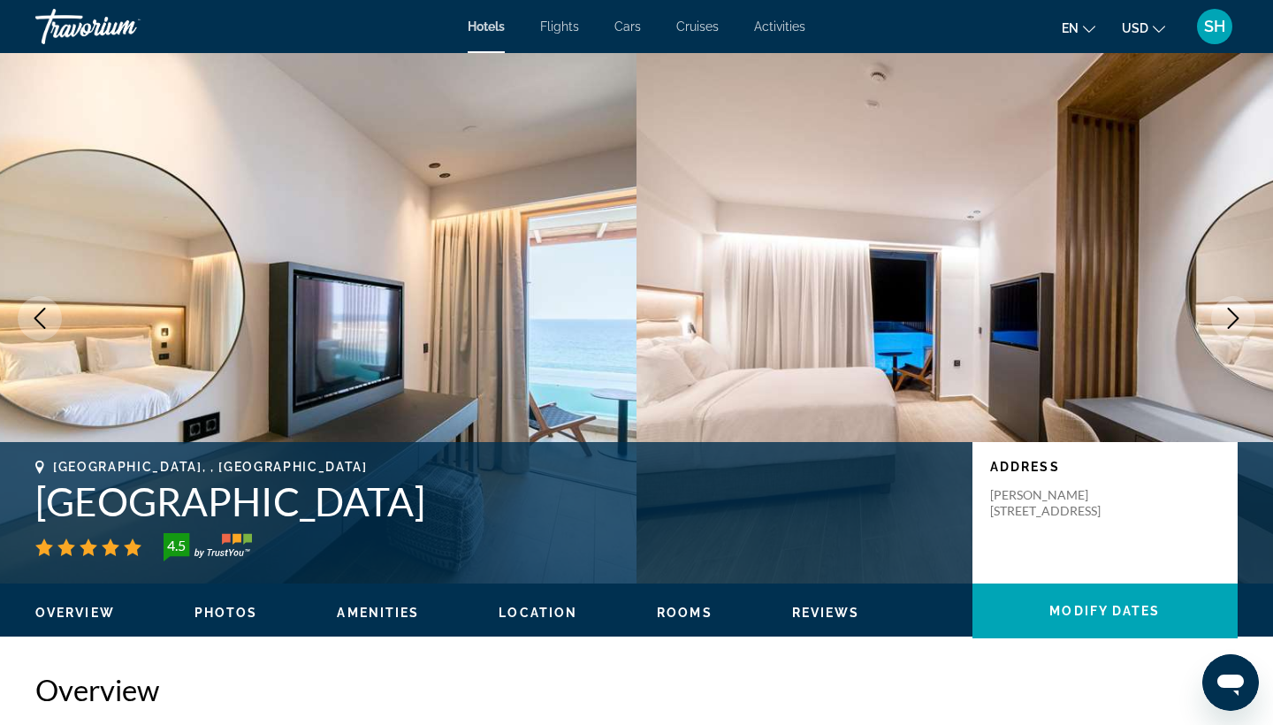
click at [1230, 313] on icon "Next image" at bounding box center [1233, 318] width 21 height 21
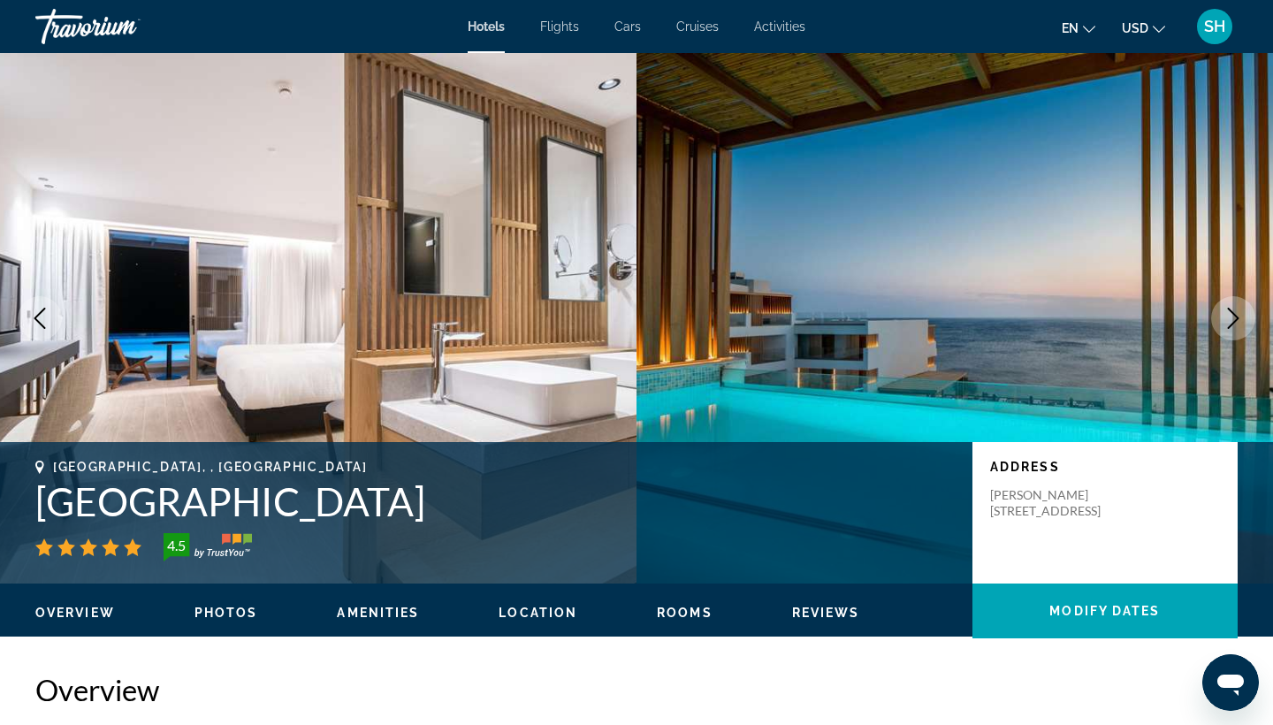
click at [1230, 312] on icon "Next image" at bounding box center [1233, 318] width 21 height 21
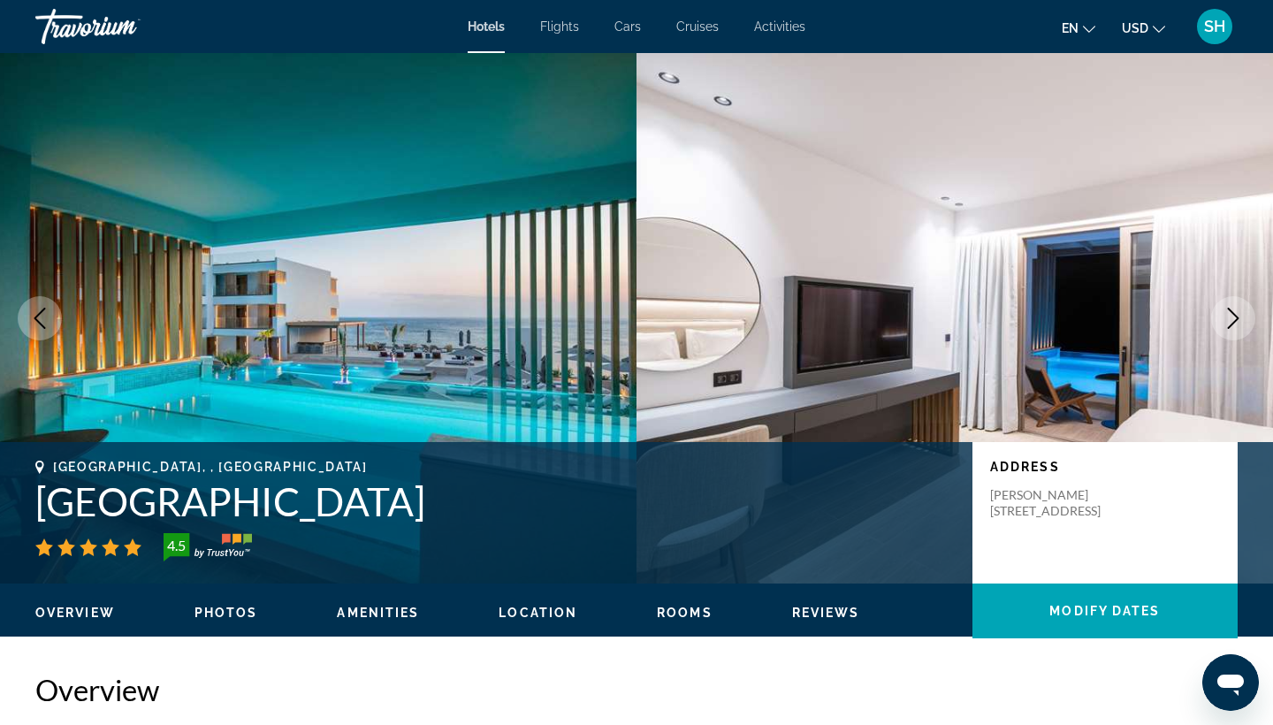
click at [1230, 311] on icon "Next image" at bounding box center [1233, 318] width 21 height 21
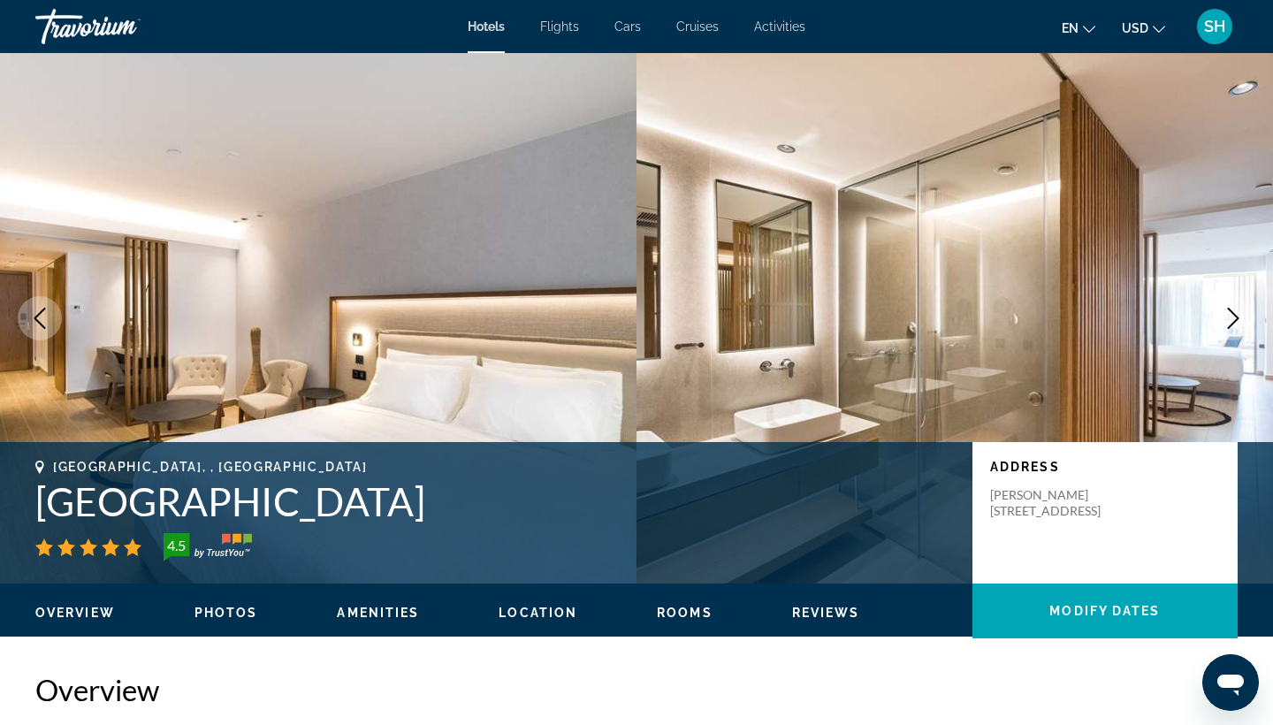
click at [1230, 311] on icon "Next image" at bounding box center [1233, 318] width 21 height 21
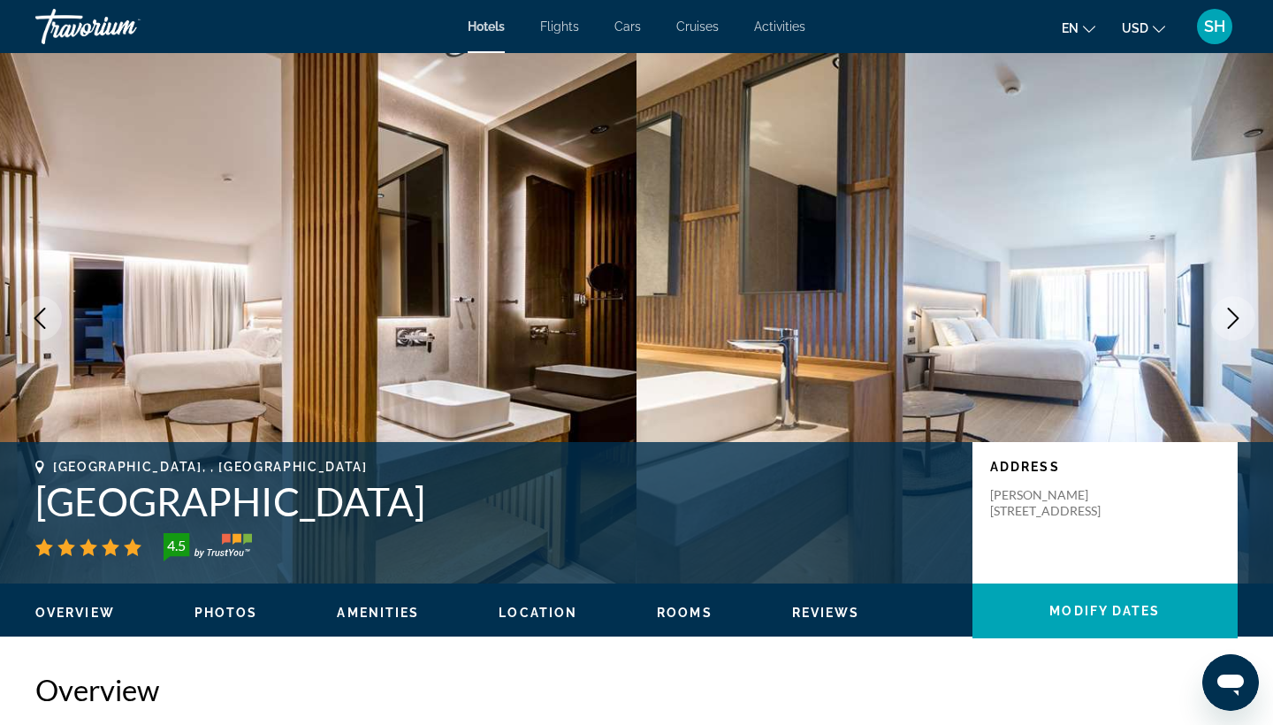
click at [1230, 311] on icon "Next image" at bounding box center [1233, 318] width 21 height 21
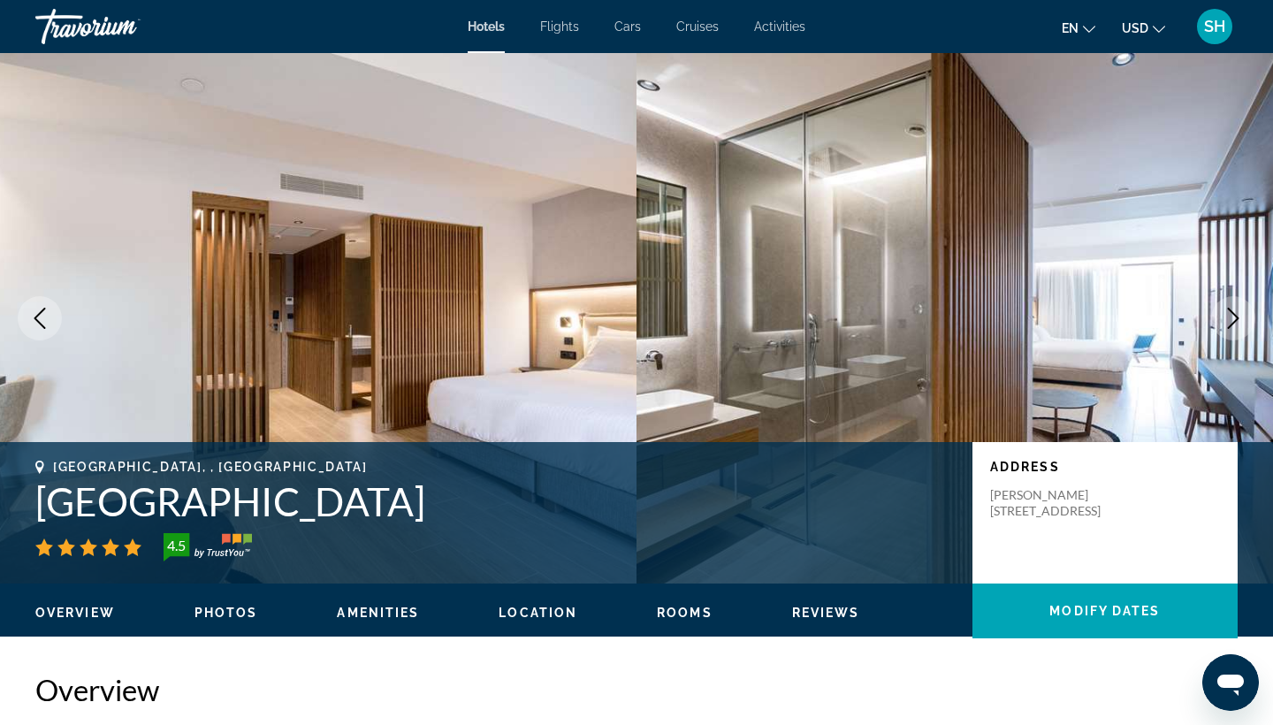
click at [1230, 311] on icon "Next image" at bounding box center [1233, 318] width 21 height 21
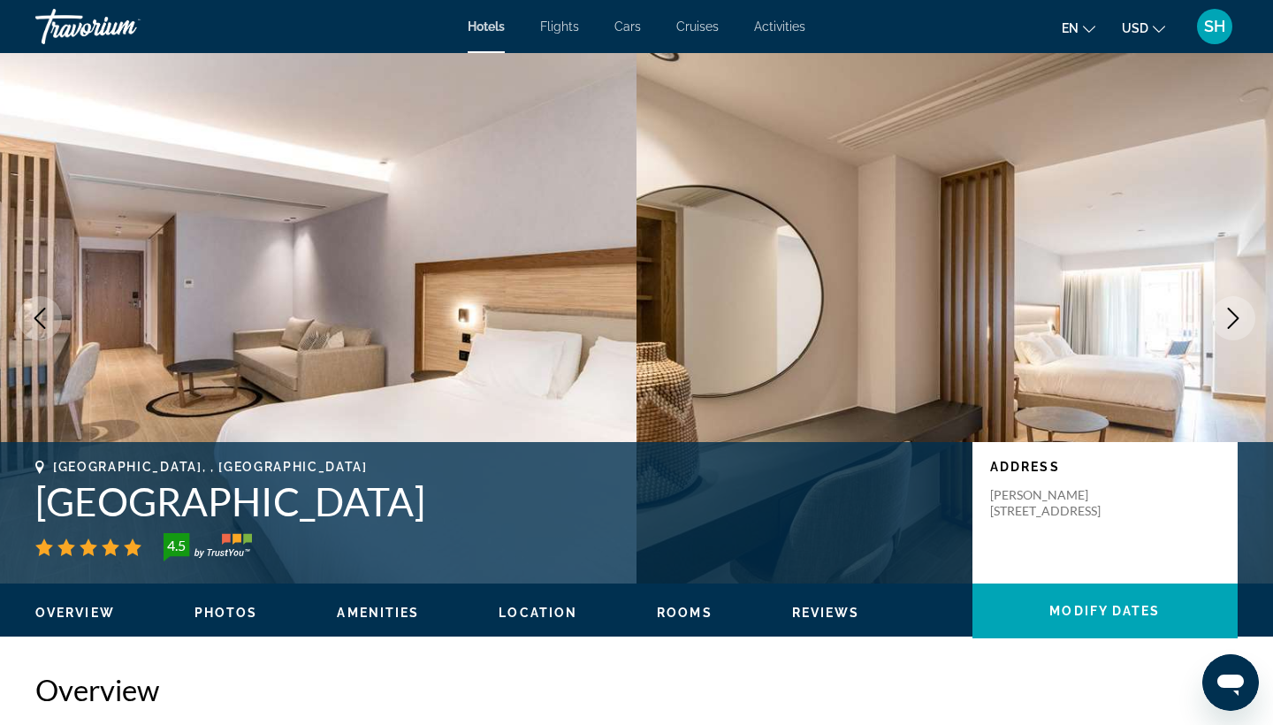
click at [1230, 311] on icon "Next image" at bounding box center [1233, 318] width 21 height 21
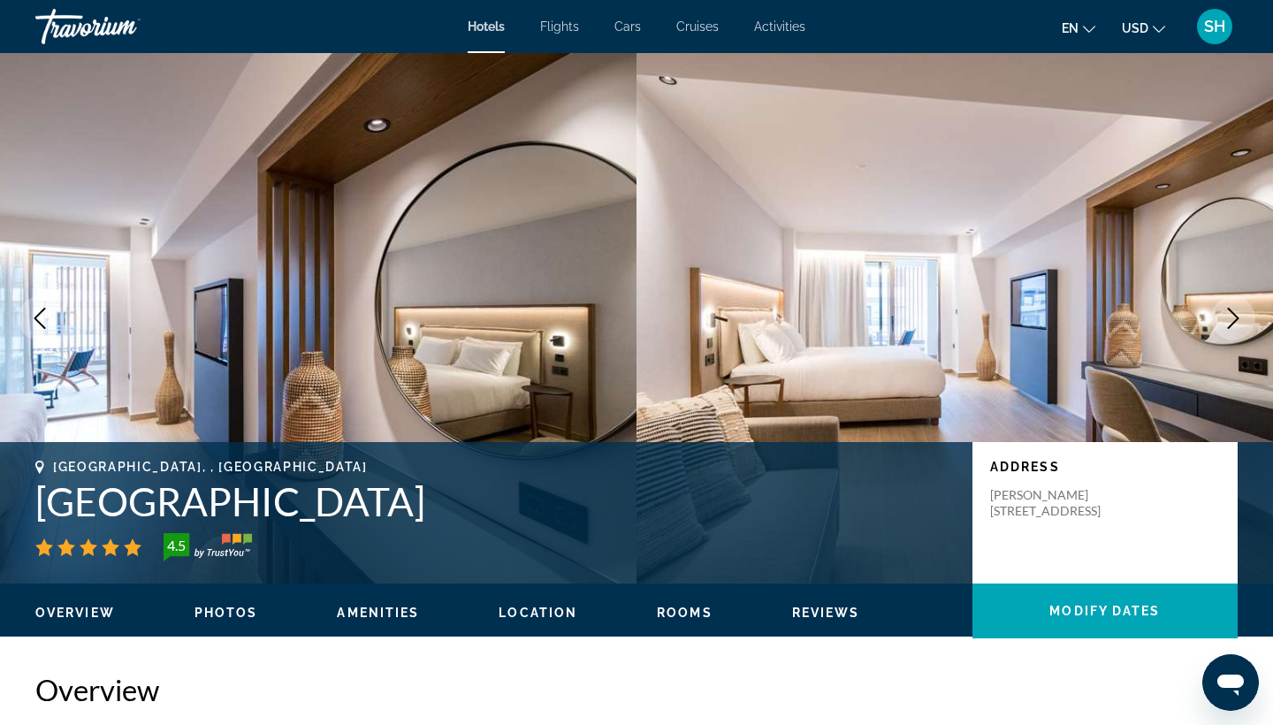
click at [1230, 311] on icon "Next image" at bounding box center [1233, 318] width 21 height 21
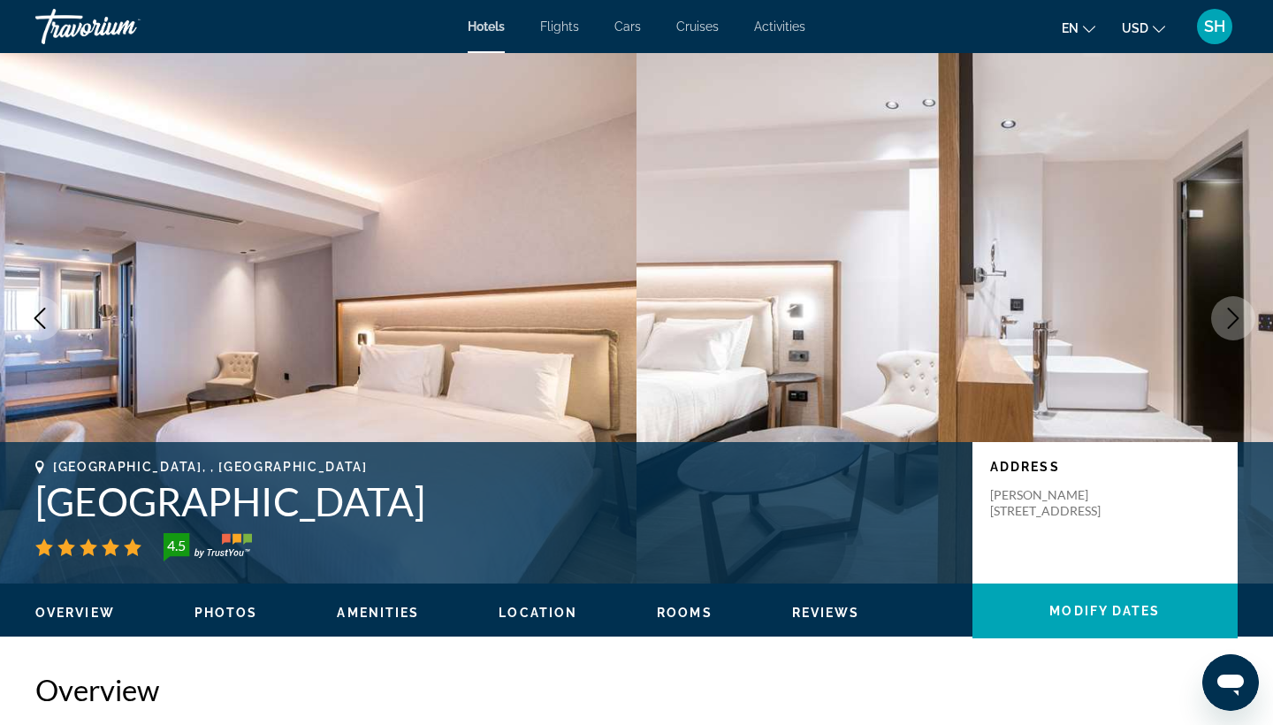
click at [1230, 311] on icon "Next image" at bounding box center [1233, 318] width 21 height 21
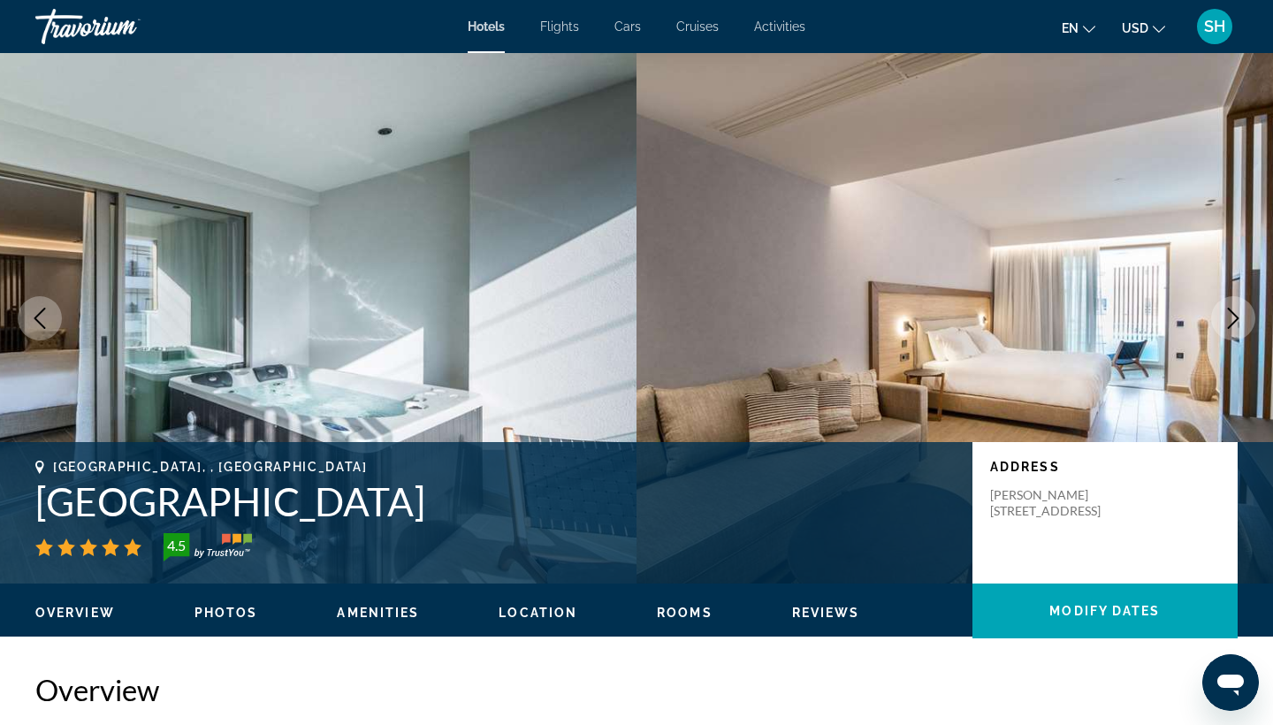
click at [1230, 311] on icon "Next image" at bounding box center [1233, 318] width 21 height 21
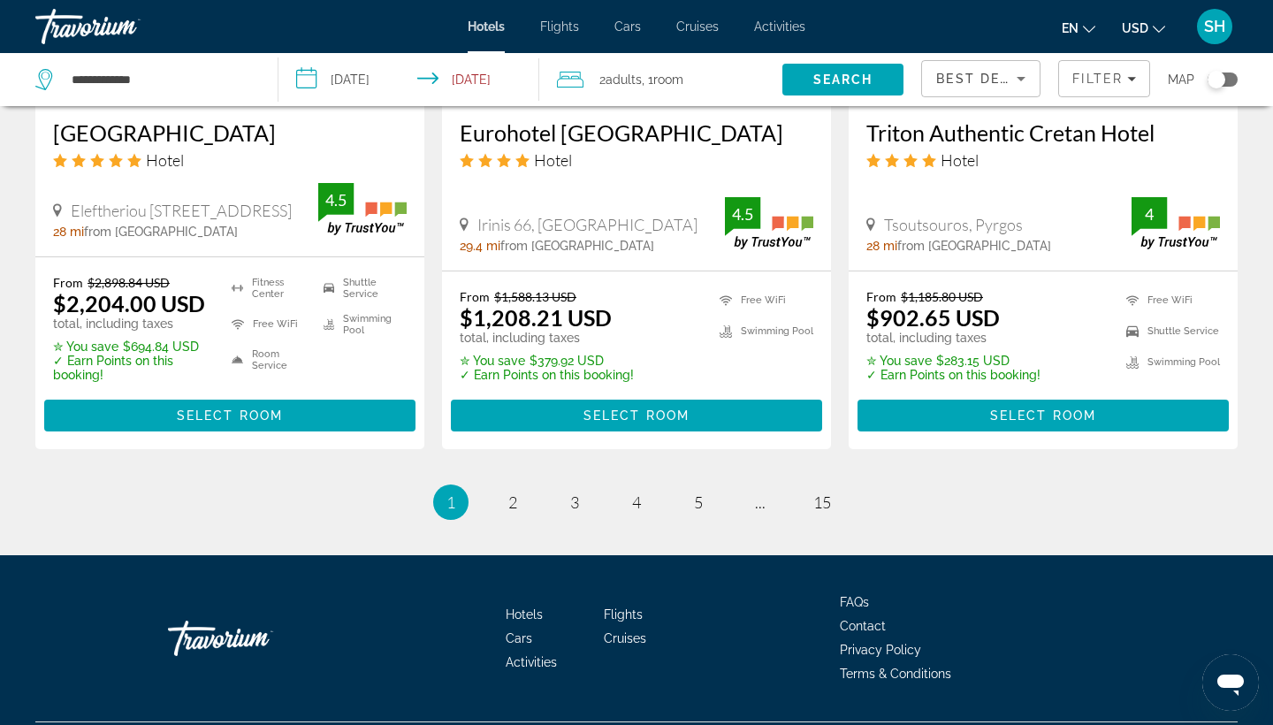
scroll to position [2391, 0]
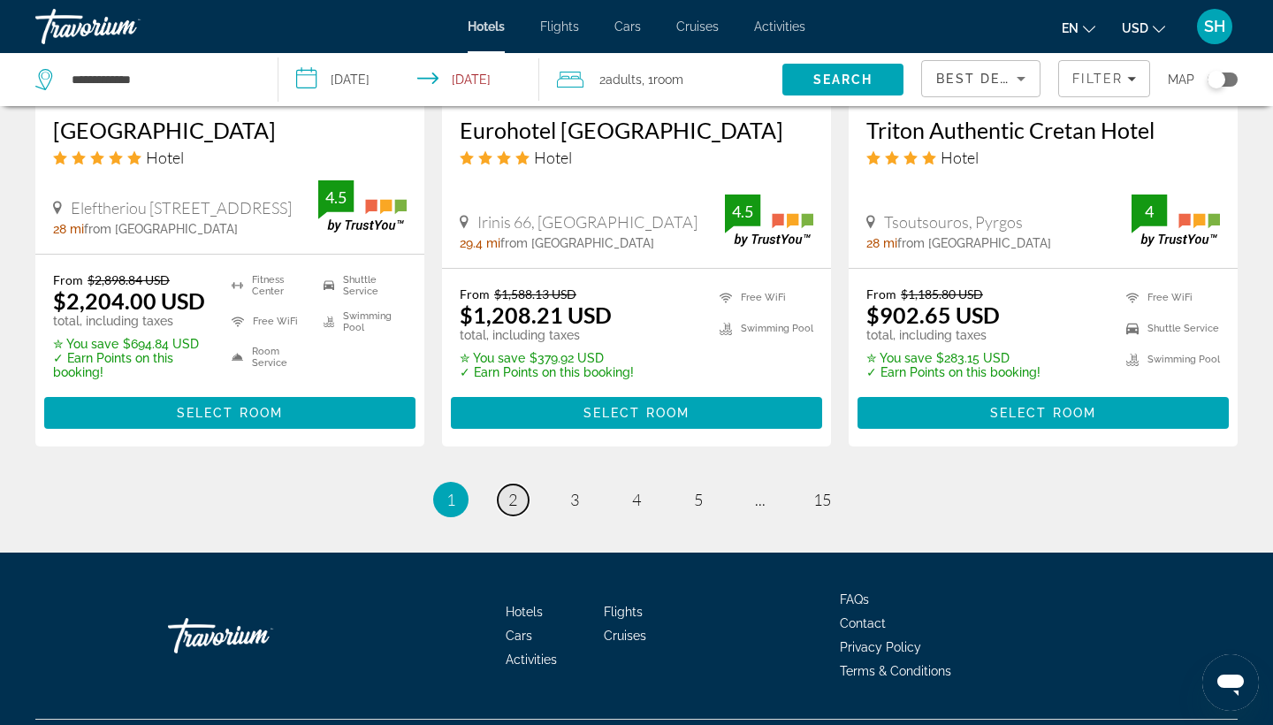
click at [515, 490] on span "2" at bounding box center [512, 499] width 9 height 19
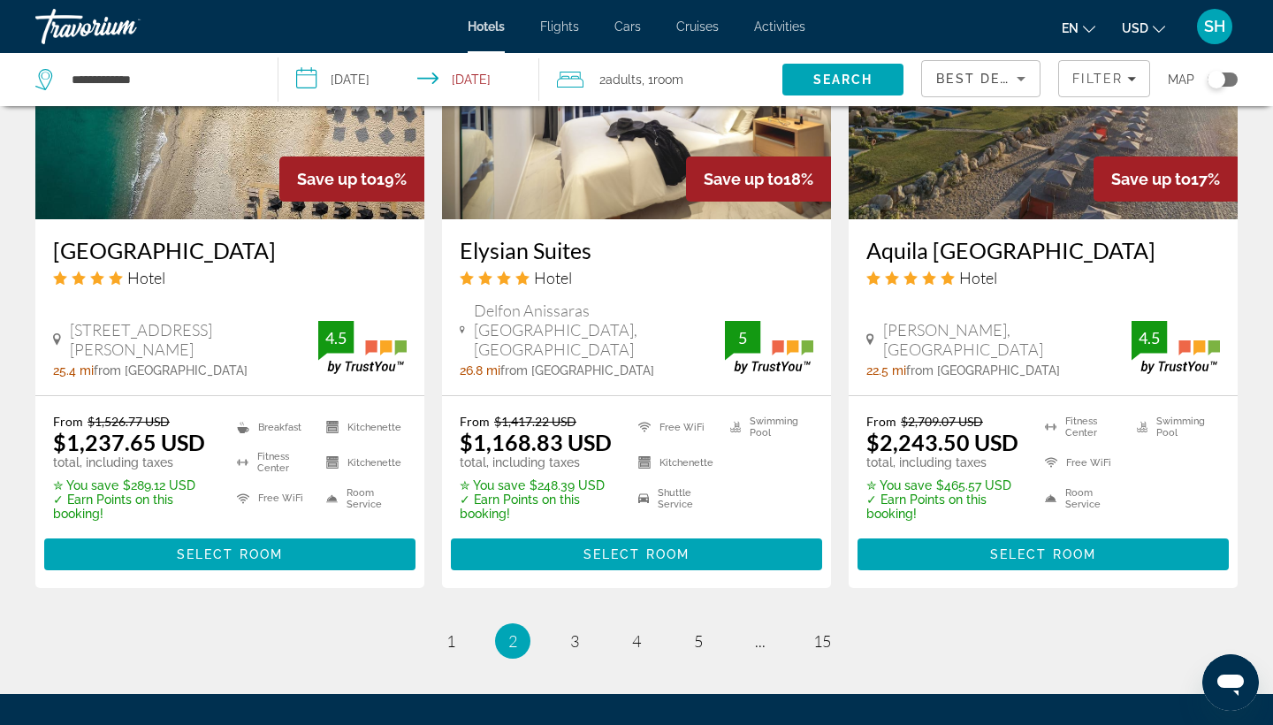
scroll to position [2249, 0]
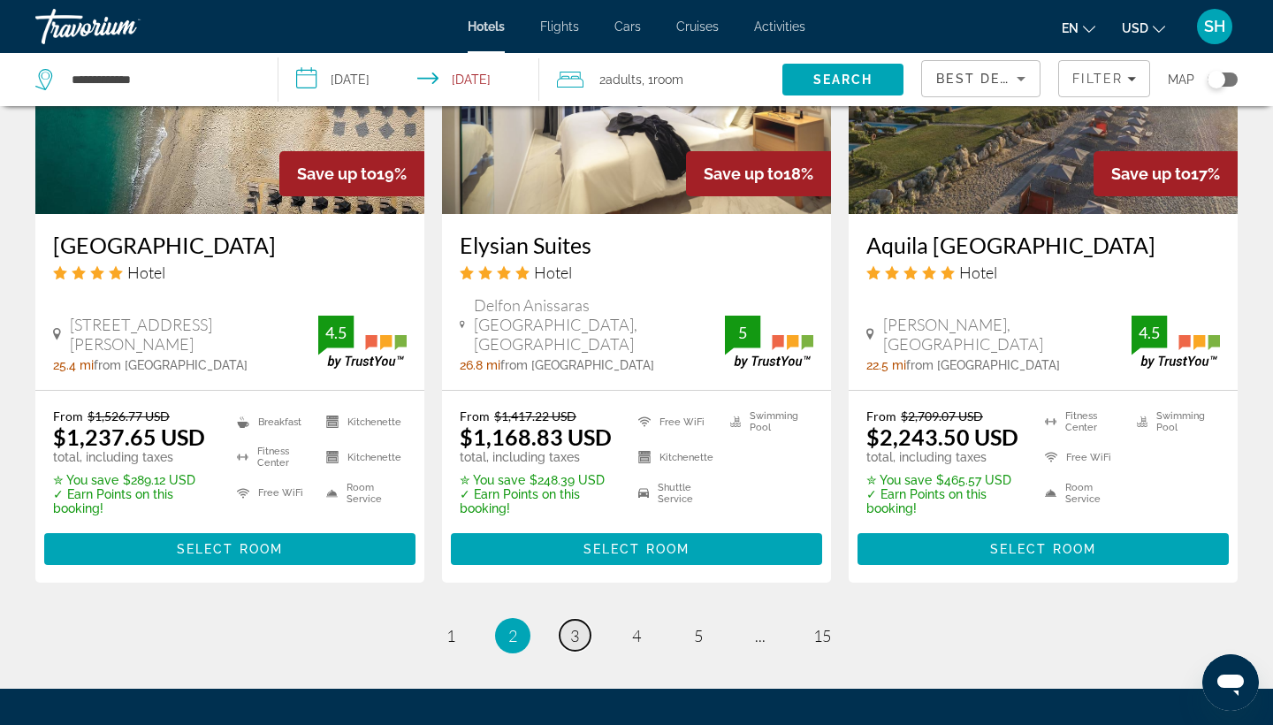
click at [577, 626] on span "3" at bounding box center [574, 635] width 9 height 19
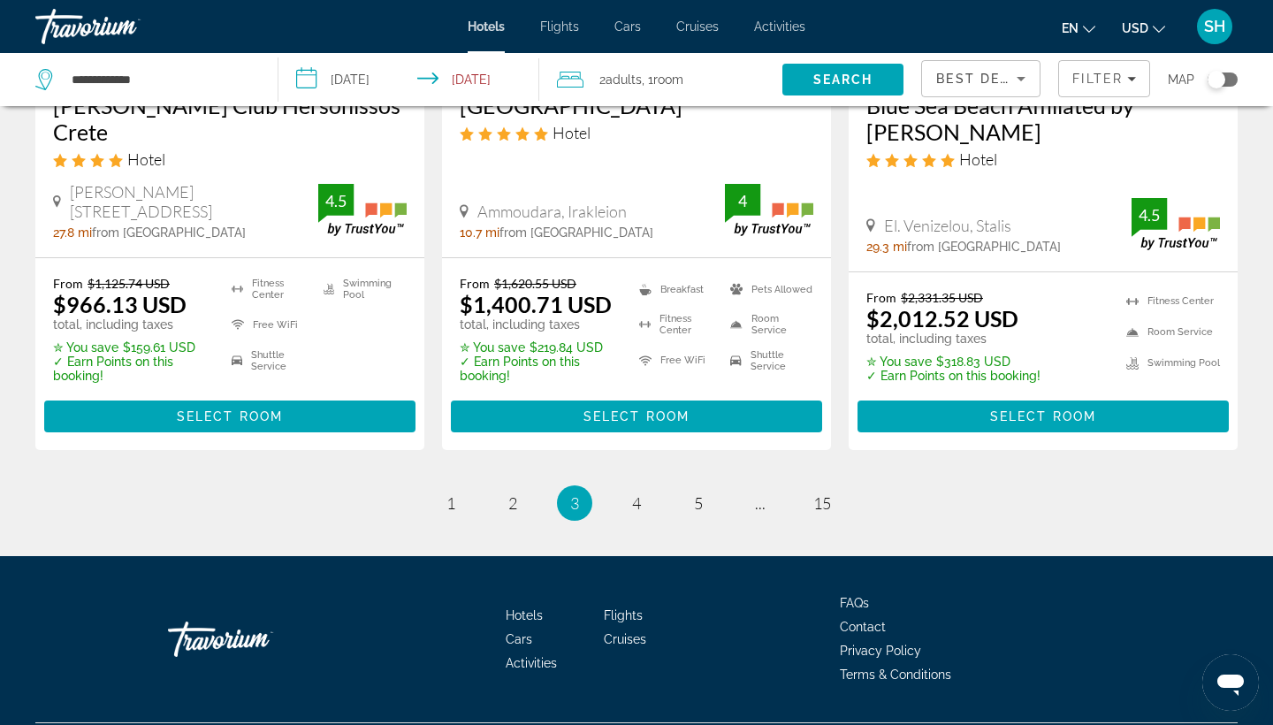
scroll to position [2398, 0]
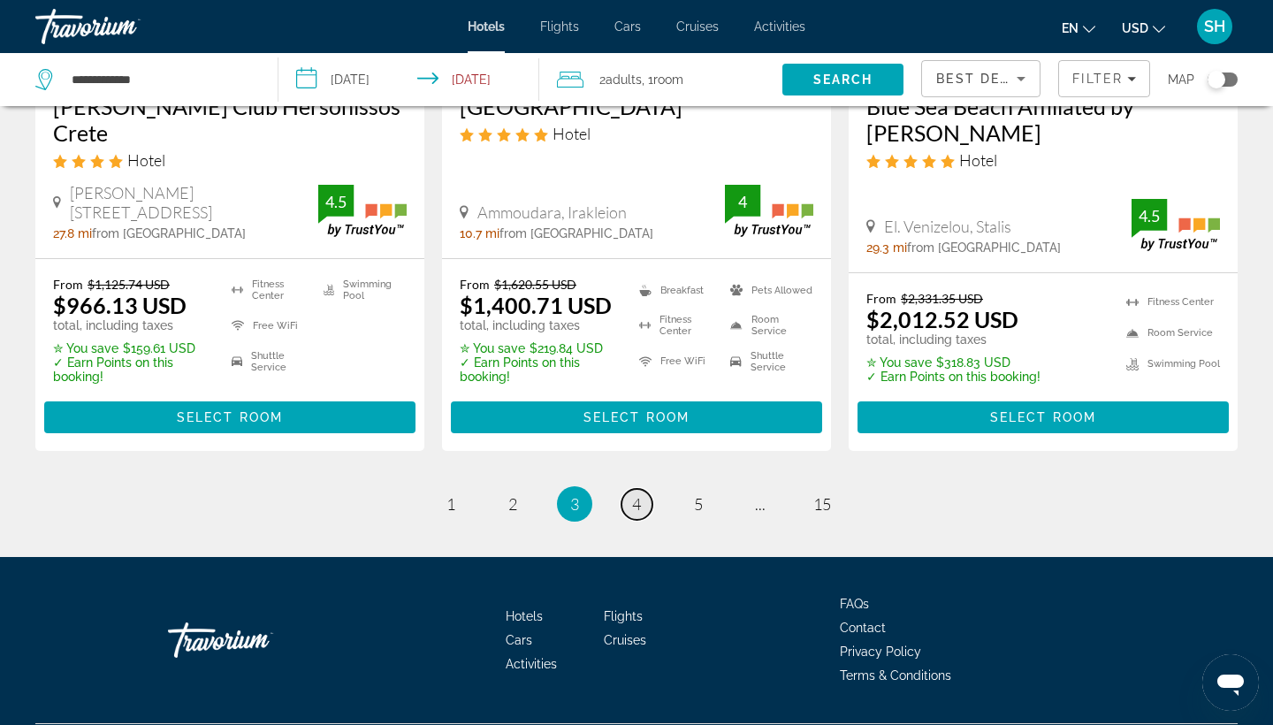
click at [645, 489] on link "page 4" at bounding box center [637, 504] width 31 height 31
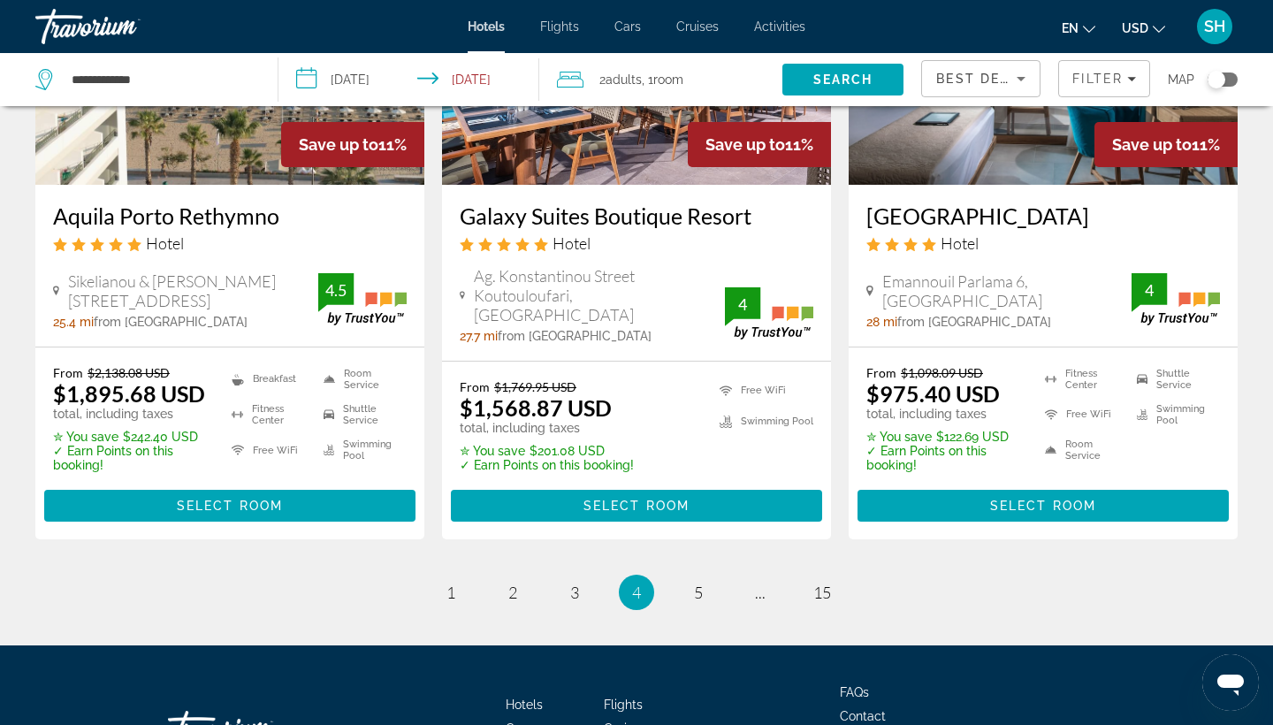
scroll to position [2296, 0]
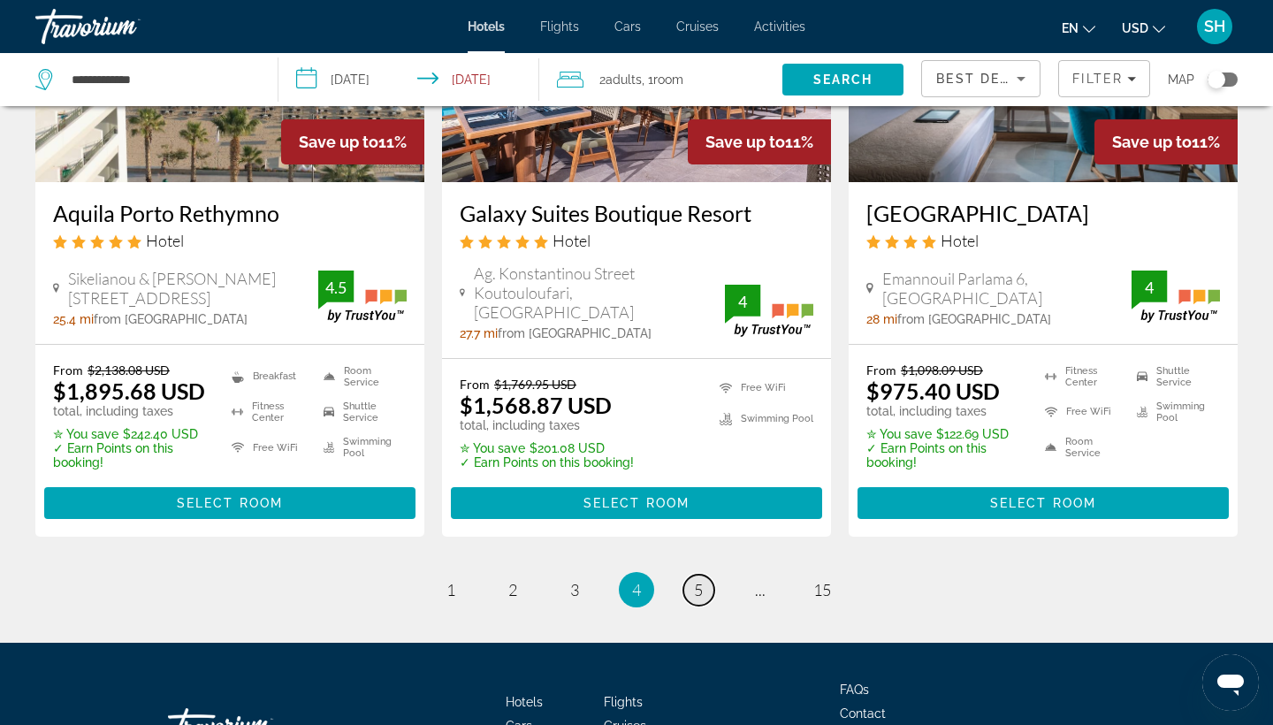
click at [700, 599] on span "5" at bounding box center [698, 589] width 9 height 19
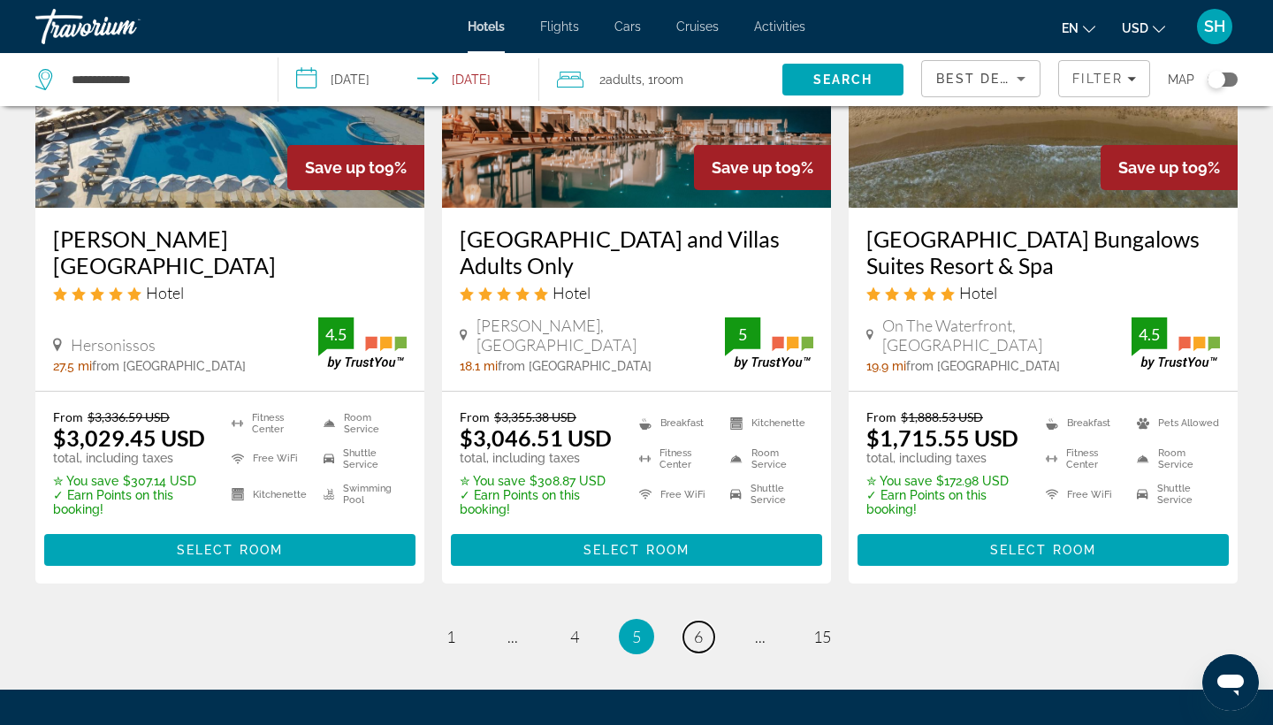
scroll to position [2271, 0]
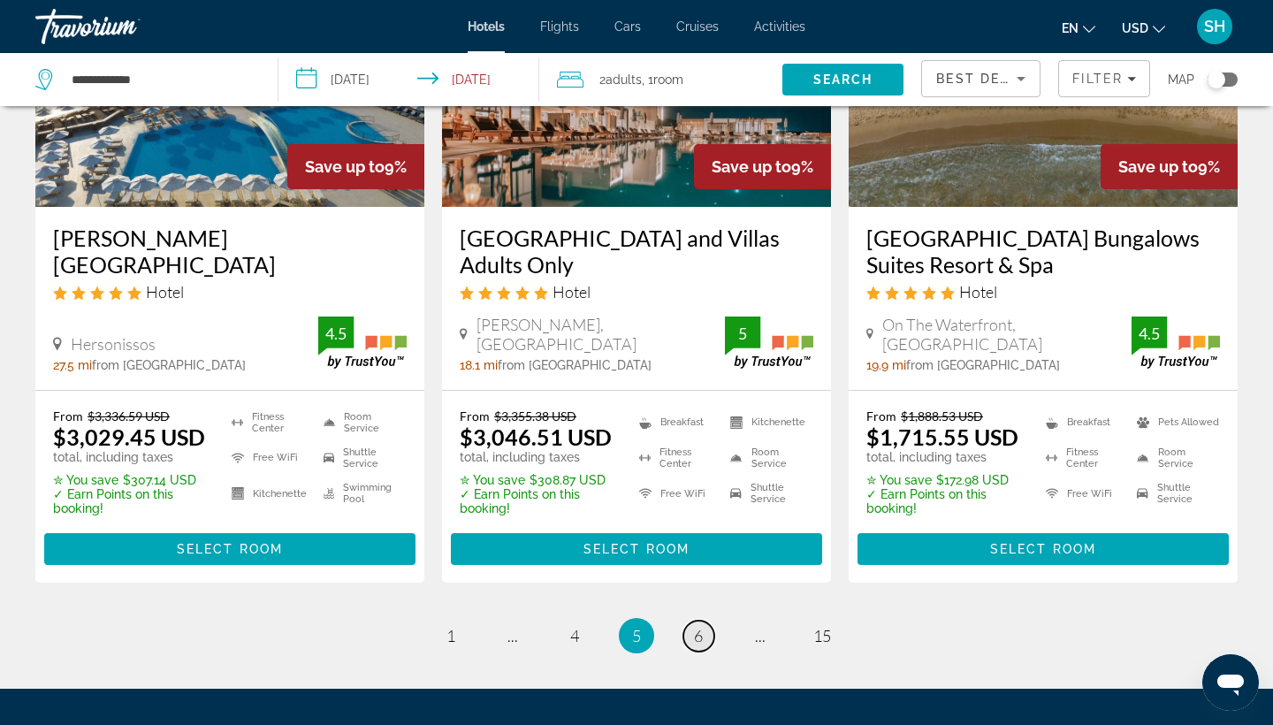
click at [702, 645] on link "page 6" at bounding box center [698, 636] width 31 height 31
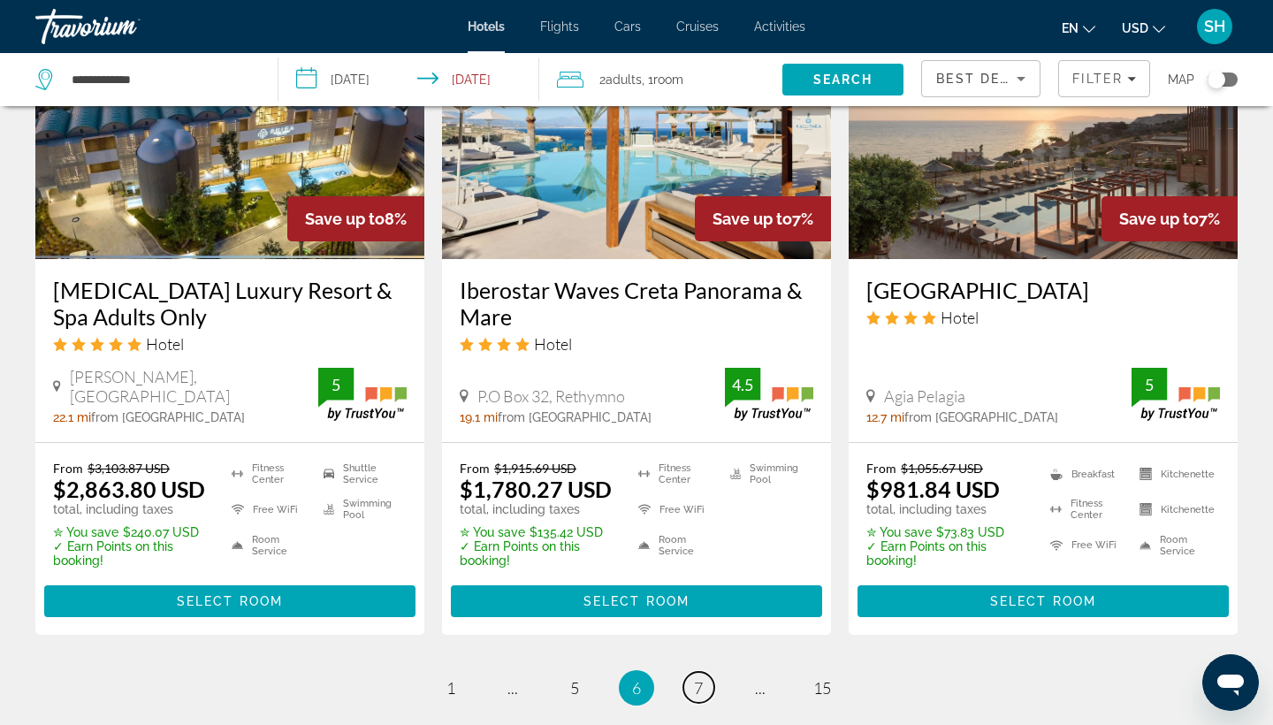
scroll to position [2242, 0]
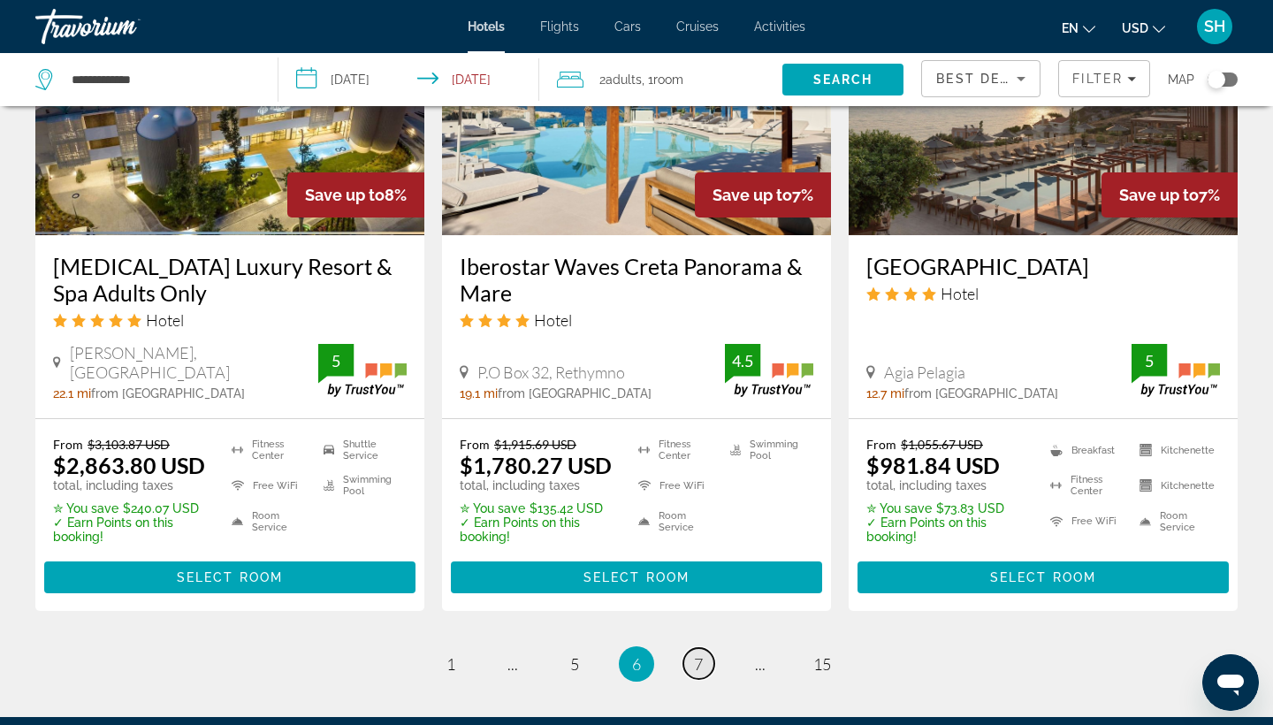
click at [699, 650] on link "page 7" at bounding box center [698, 663] width 31 height 31
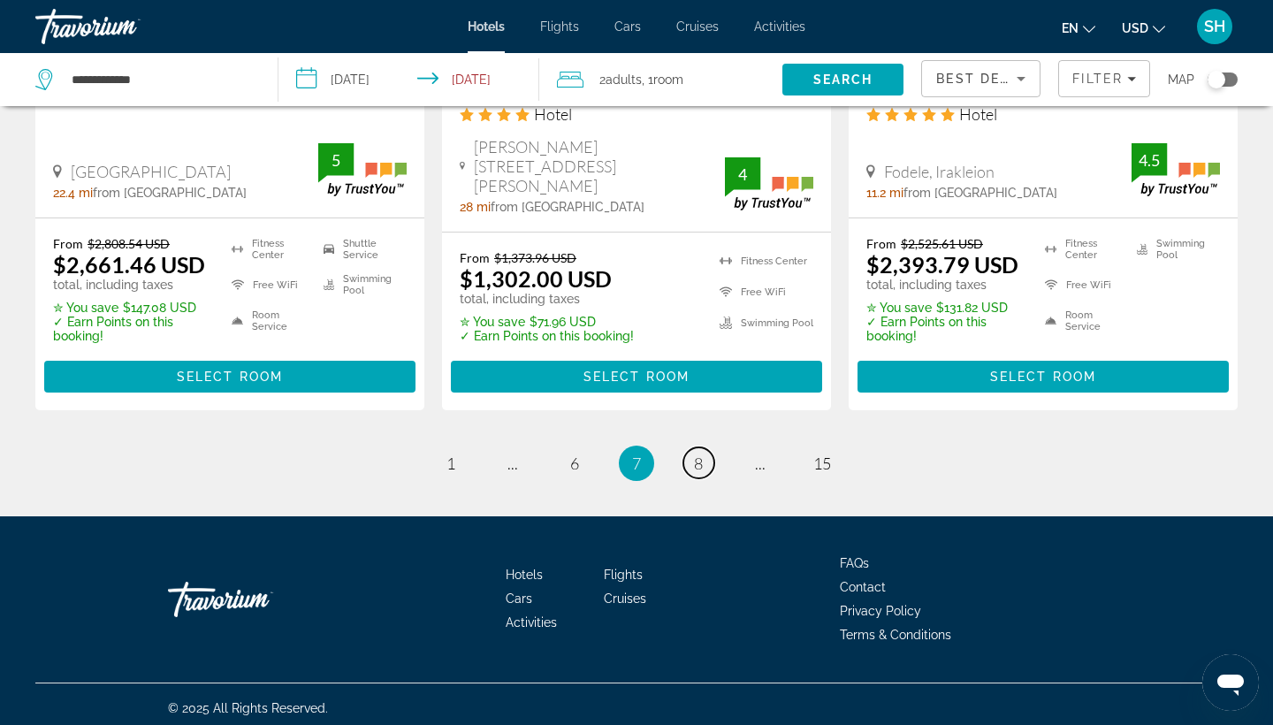
scroll to position [2447, 0]
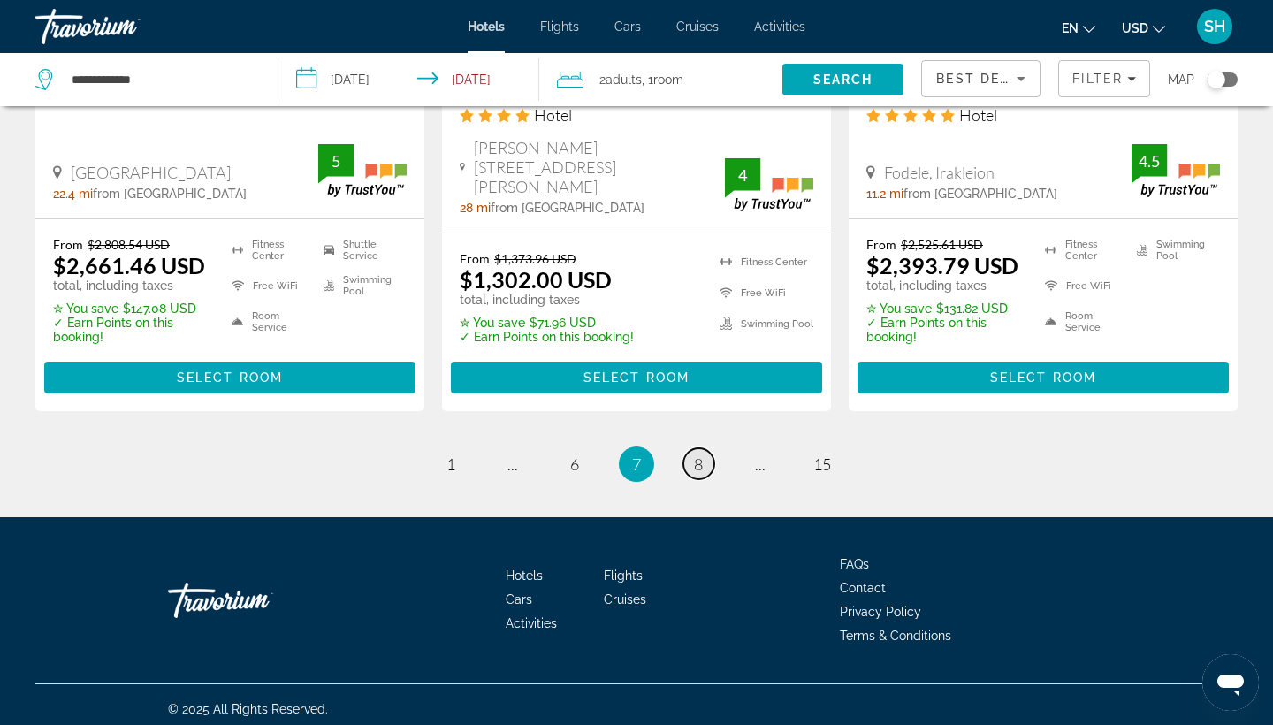
click at [699, 454] on span "8" at bounding box center [698, 463] width 9 height 19
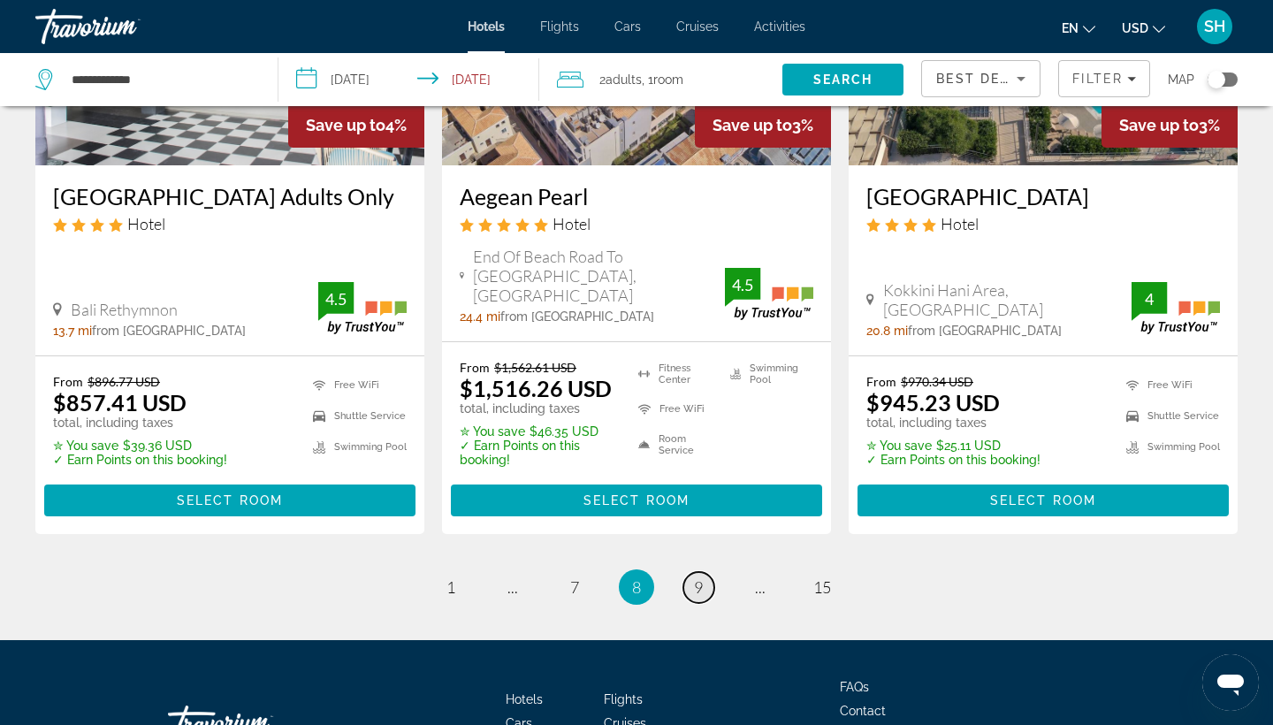
scroll to position [2342, 0]
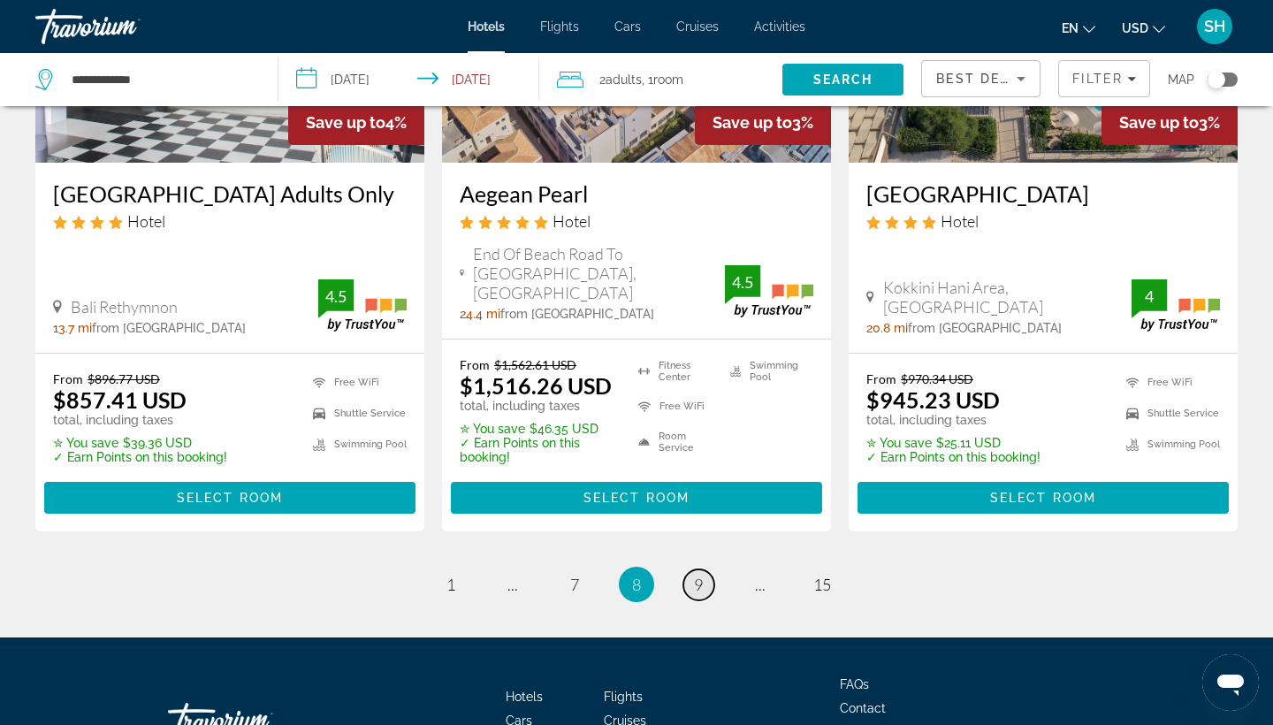
click at [694, 575] on span "9" at bounding box center [698, 584] width 9 height 19
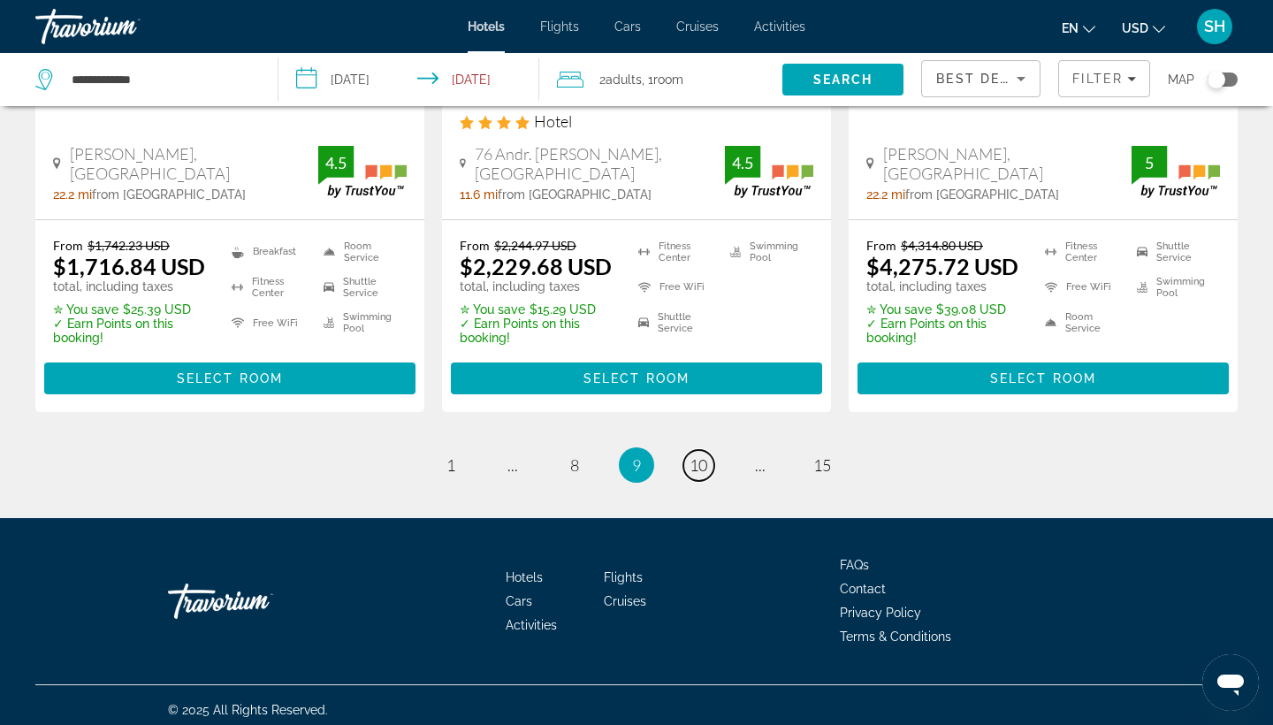
scroll to position [2437, 0]
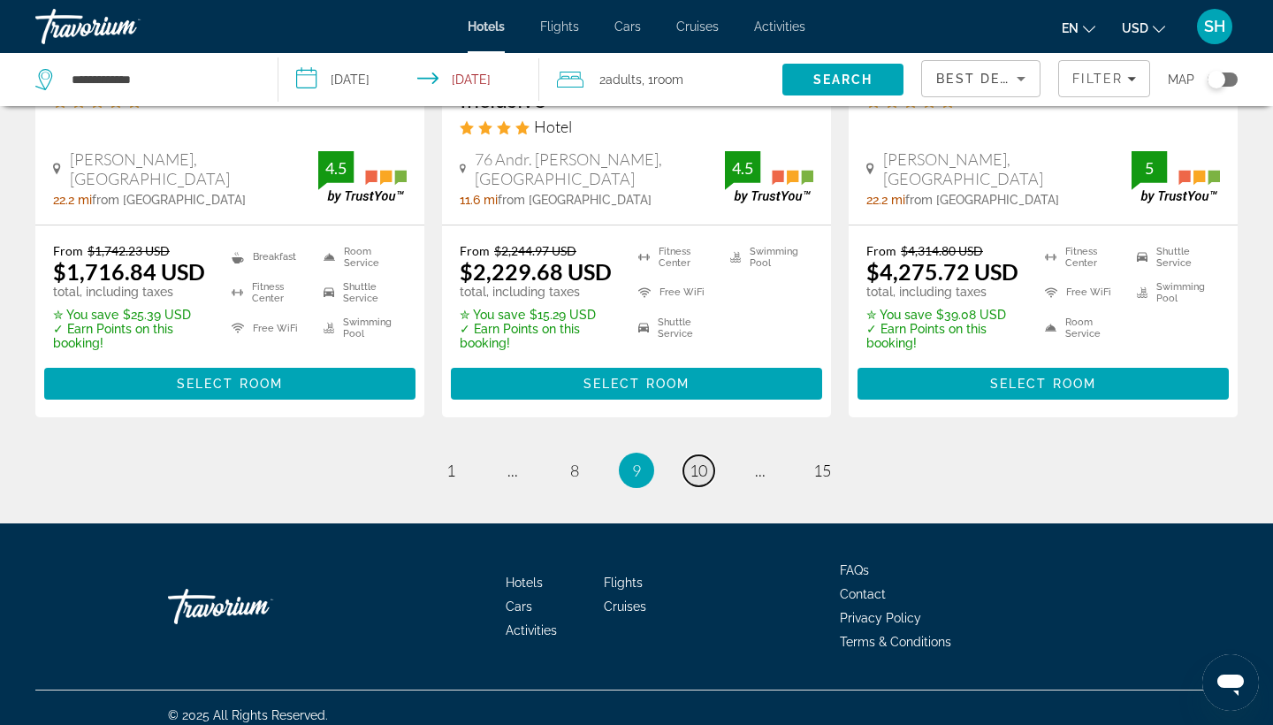
click at [696, 480] on span "10" at bounding box center [699, 470] width 18 height 19
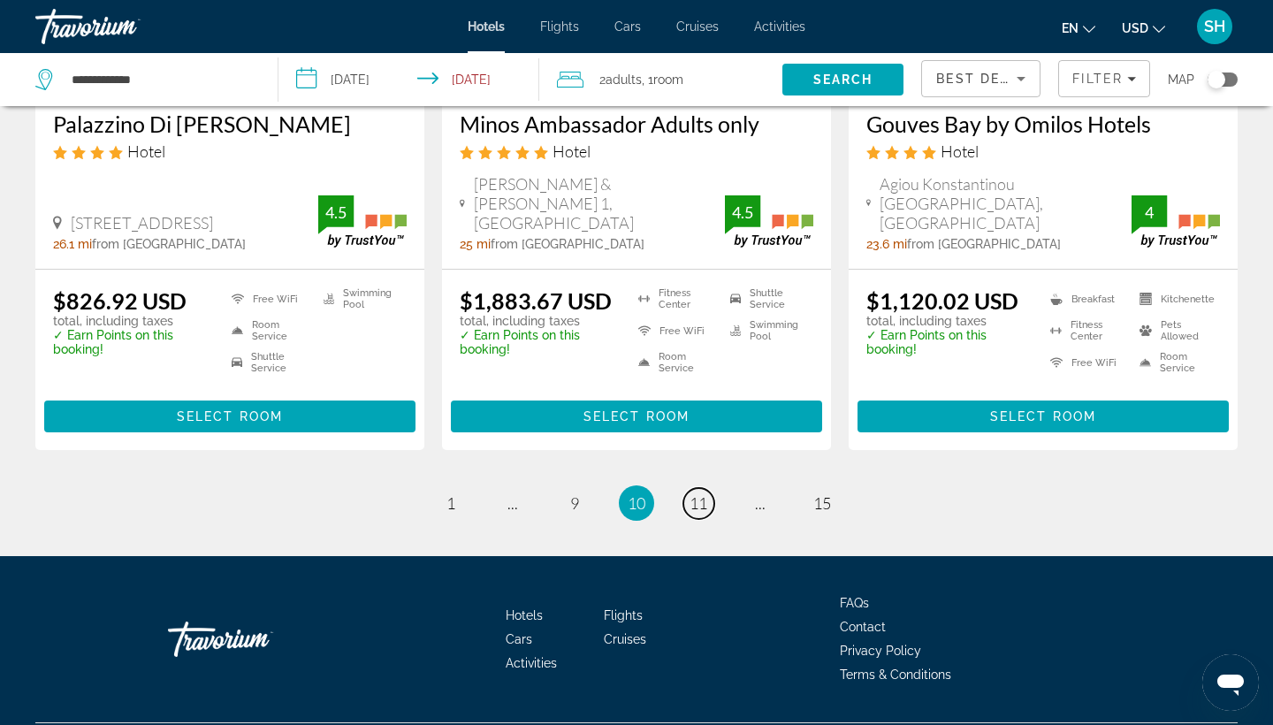
scroll to position [2388, 0]
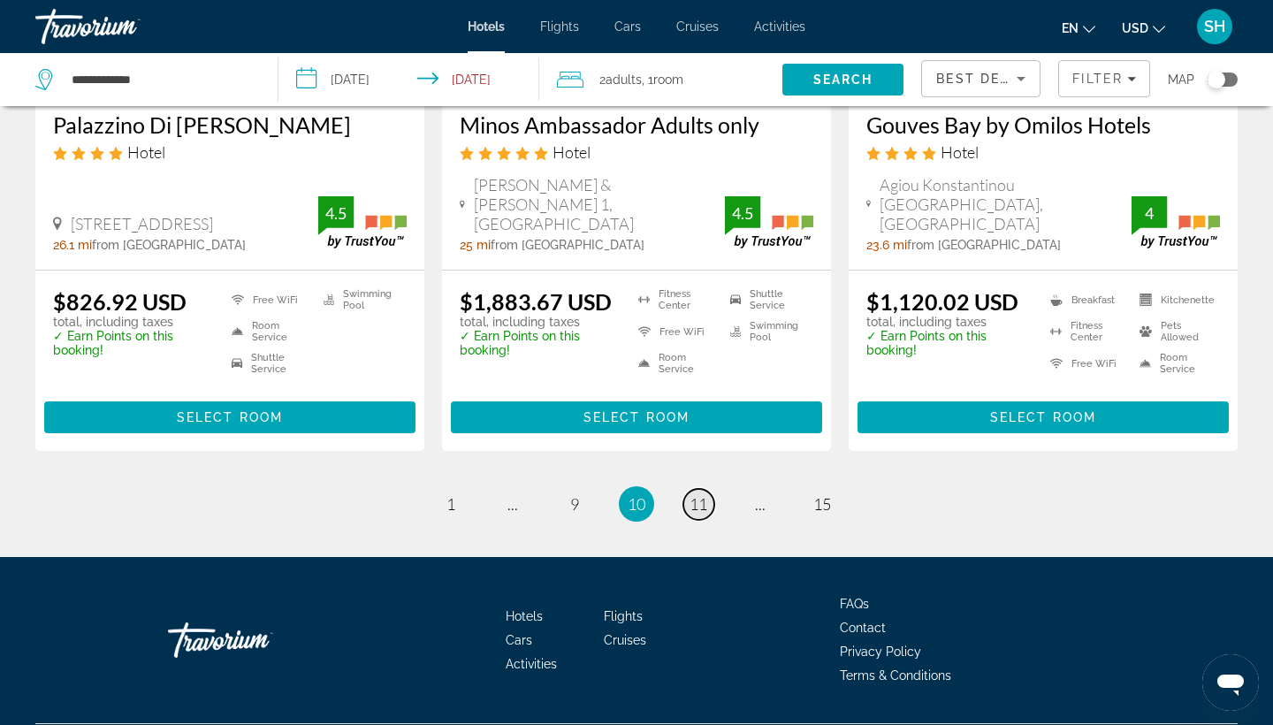
click at [707, 494] on span "11" at bounding box center [699, 503] width 18 height 19
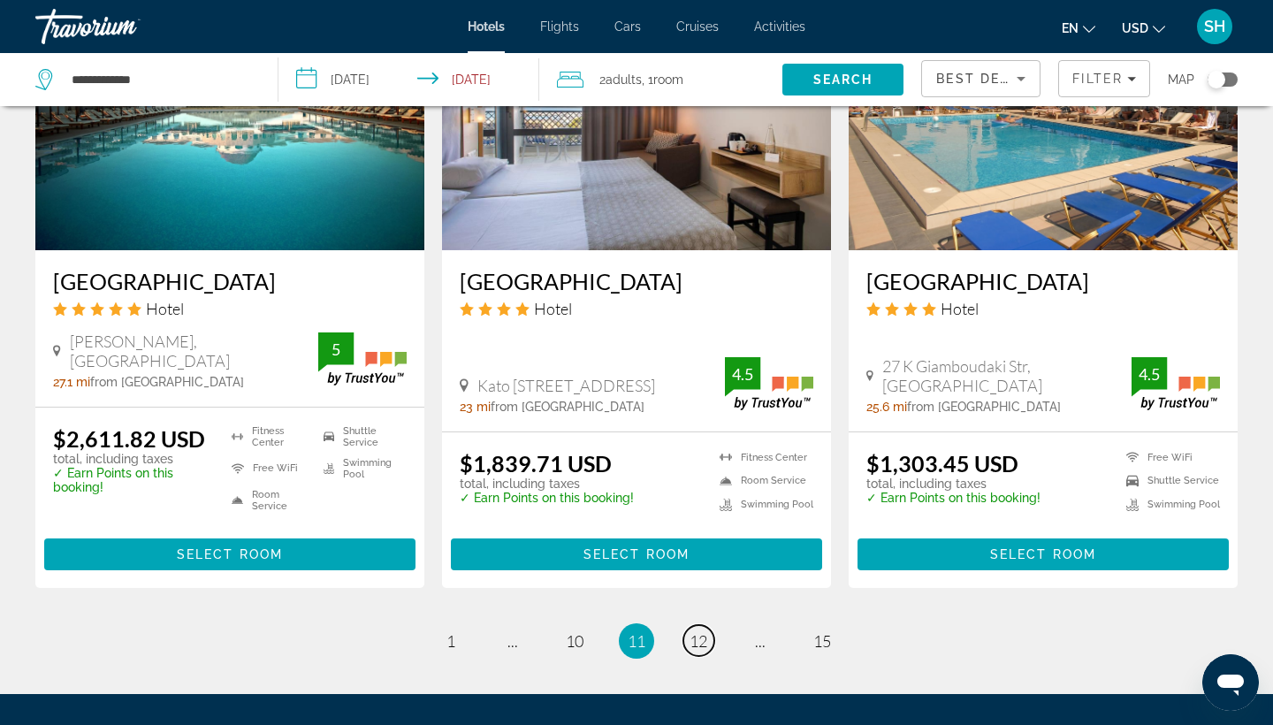
scroll to position [2222, 0]
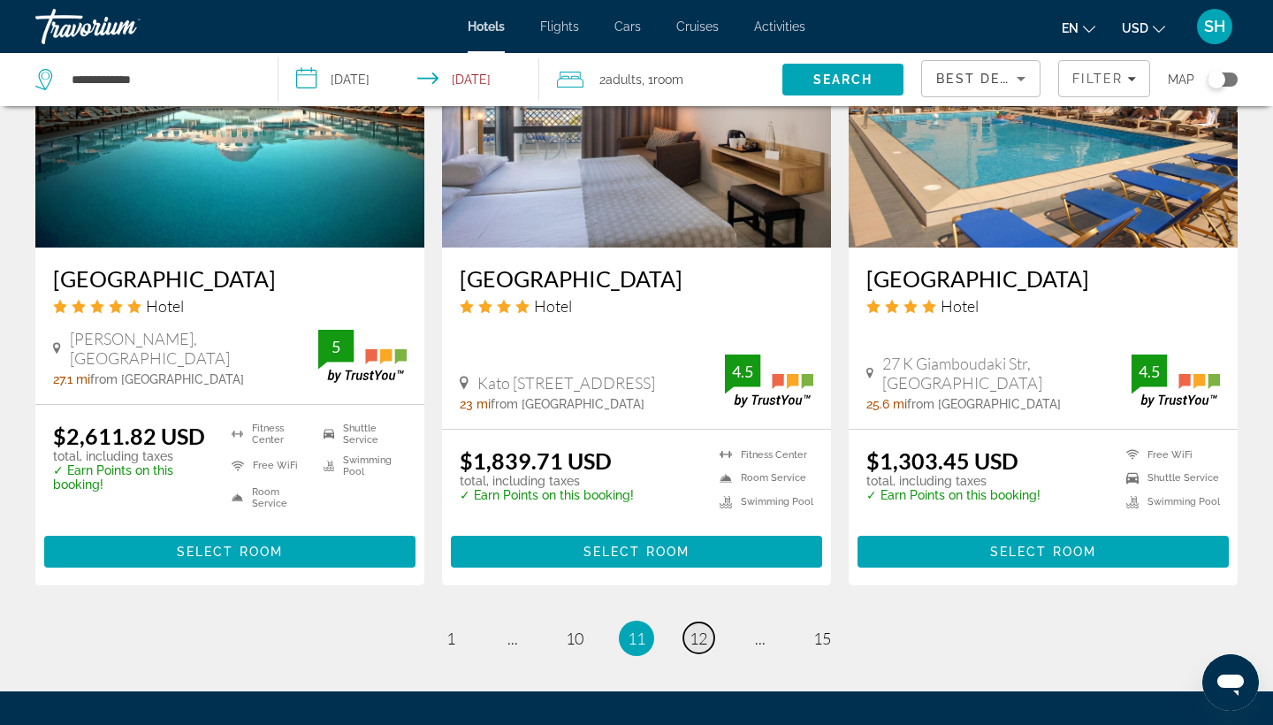
click at [701, 629] on span "12" at bounding box center [699, 638] width 18 height 19
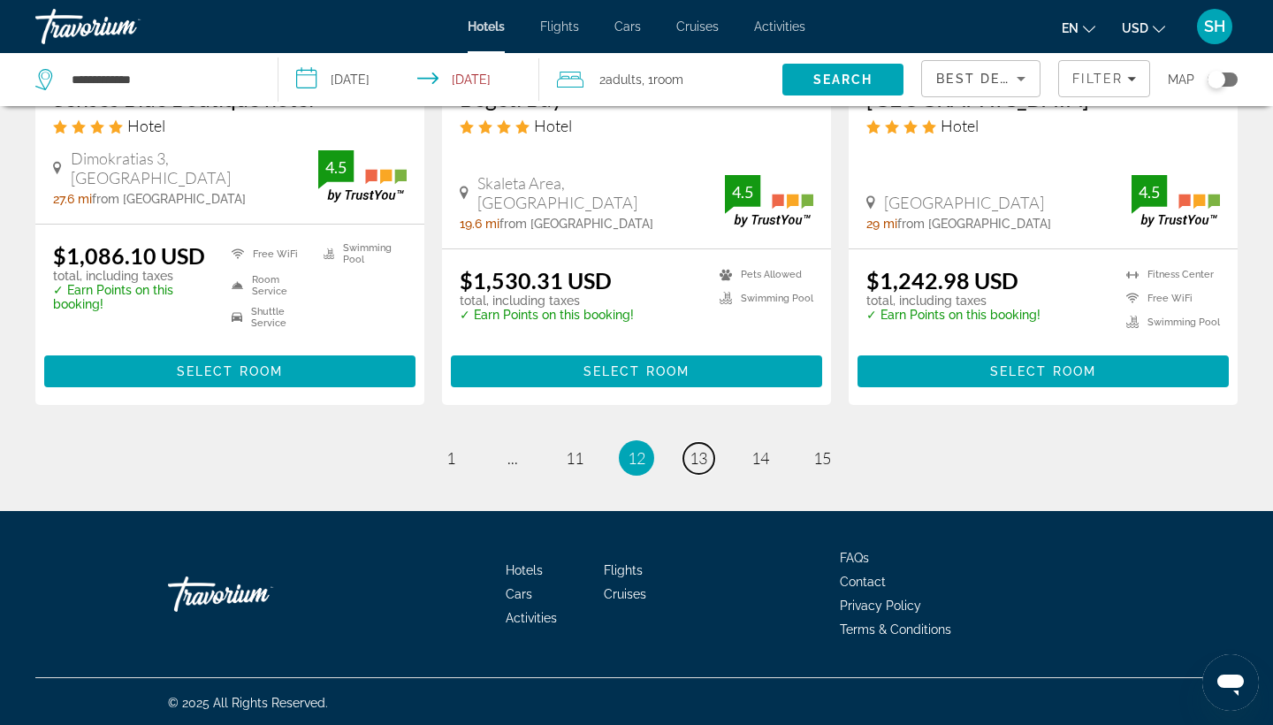
scroll to position [2375, 0]
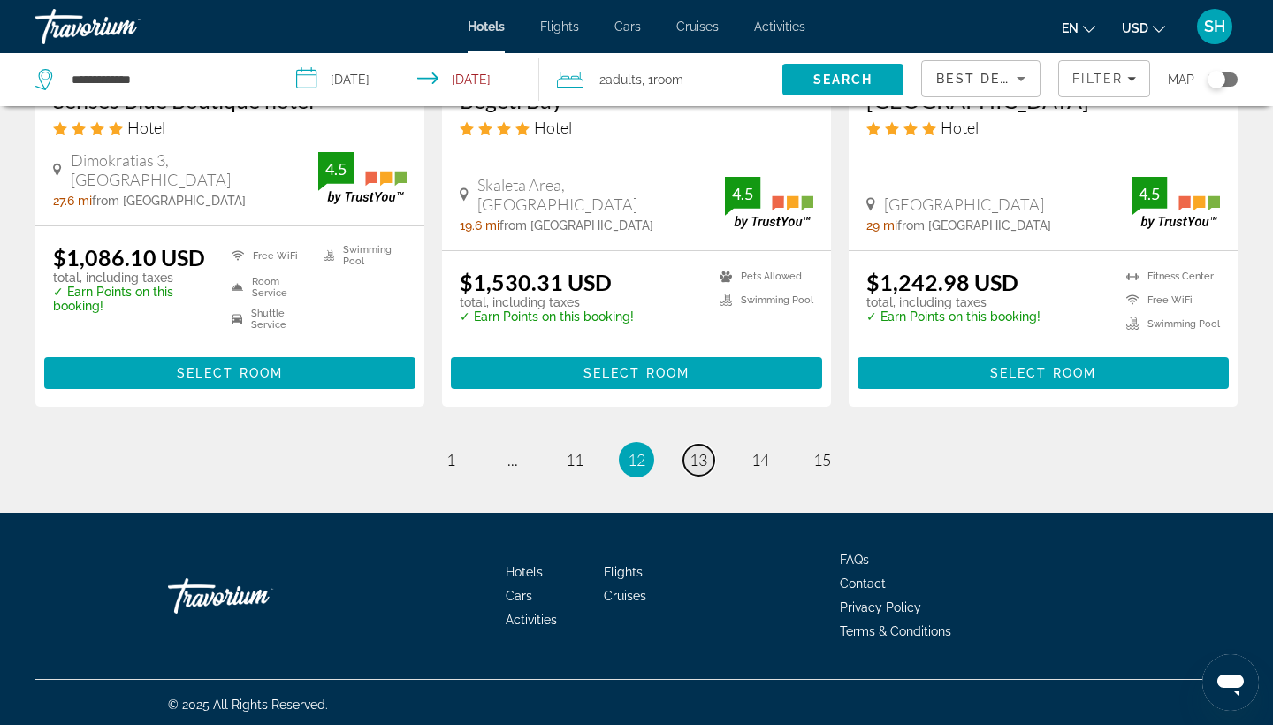
click at [696, 453] on span "13" at bounding box center [699, 459] width 18 height 19
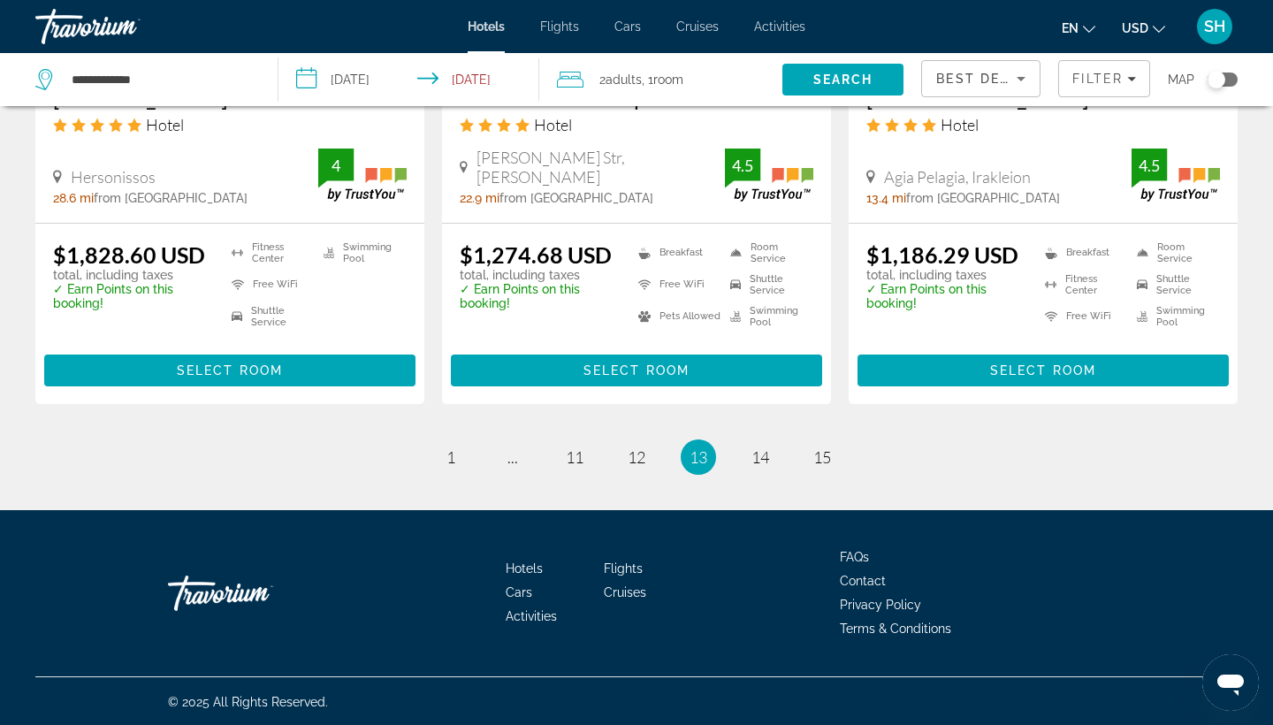
scroll to position [2350, 0]
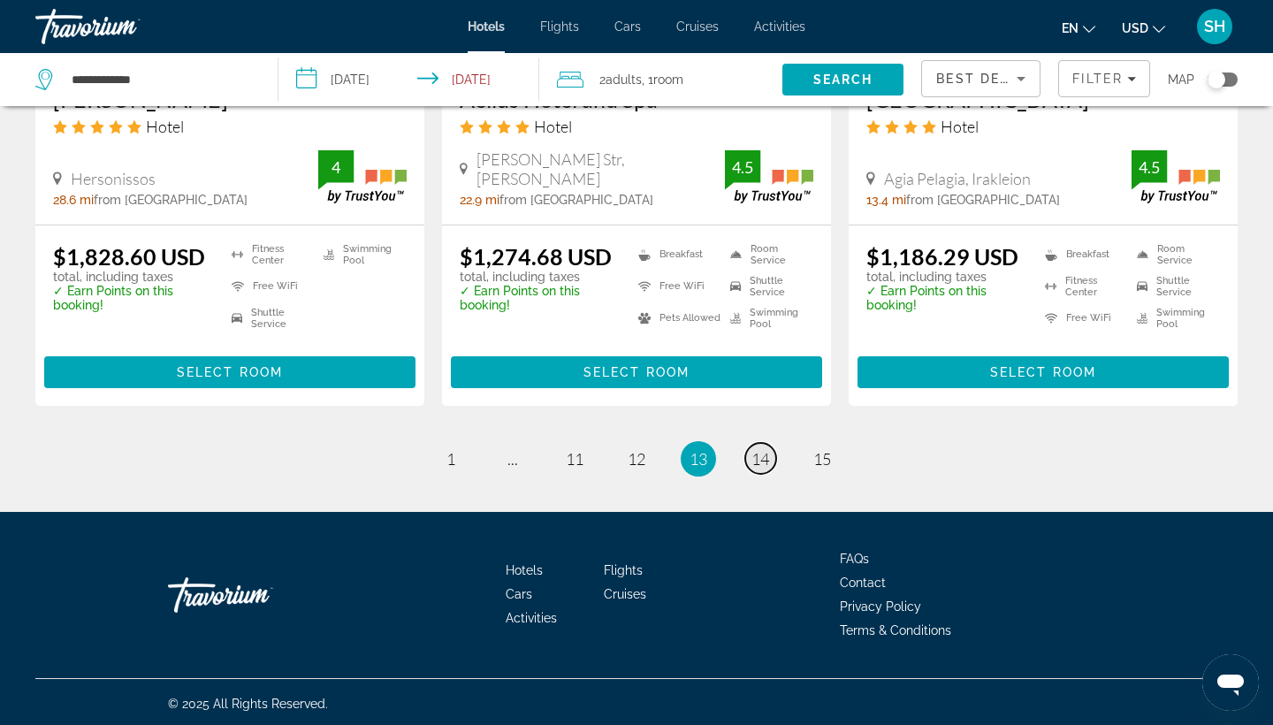
click at [751, 465] on link "page 14" at bounding box center [760, 458] width 31 height 31
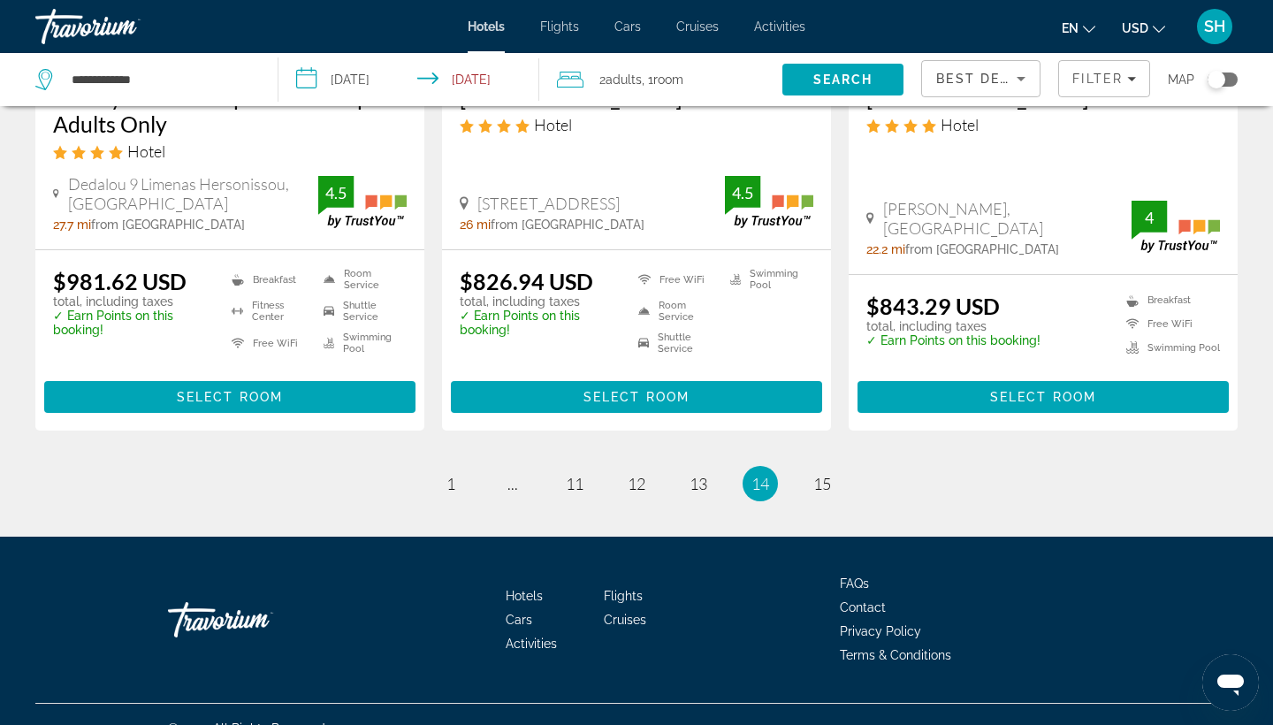
scroll to position [2405, 0]
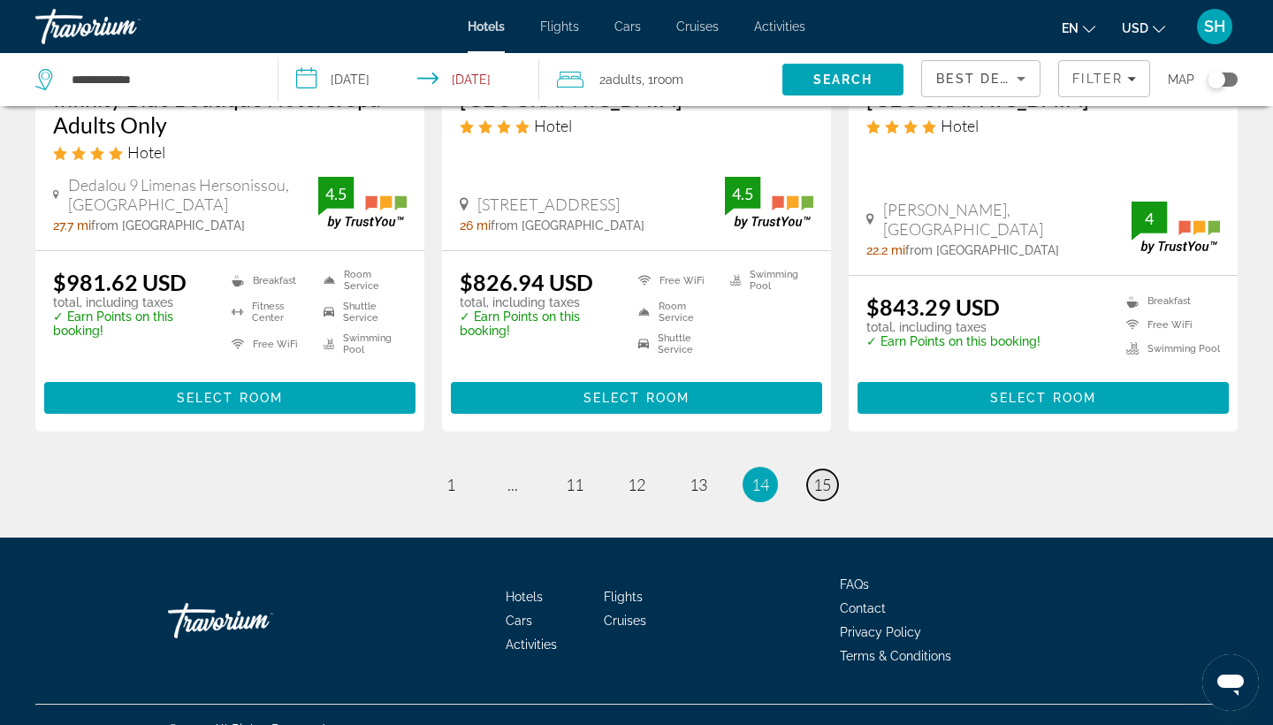
click at [823, 475] on span "15" at bounding box center [822, 484] width 18 height 19
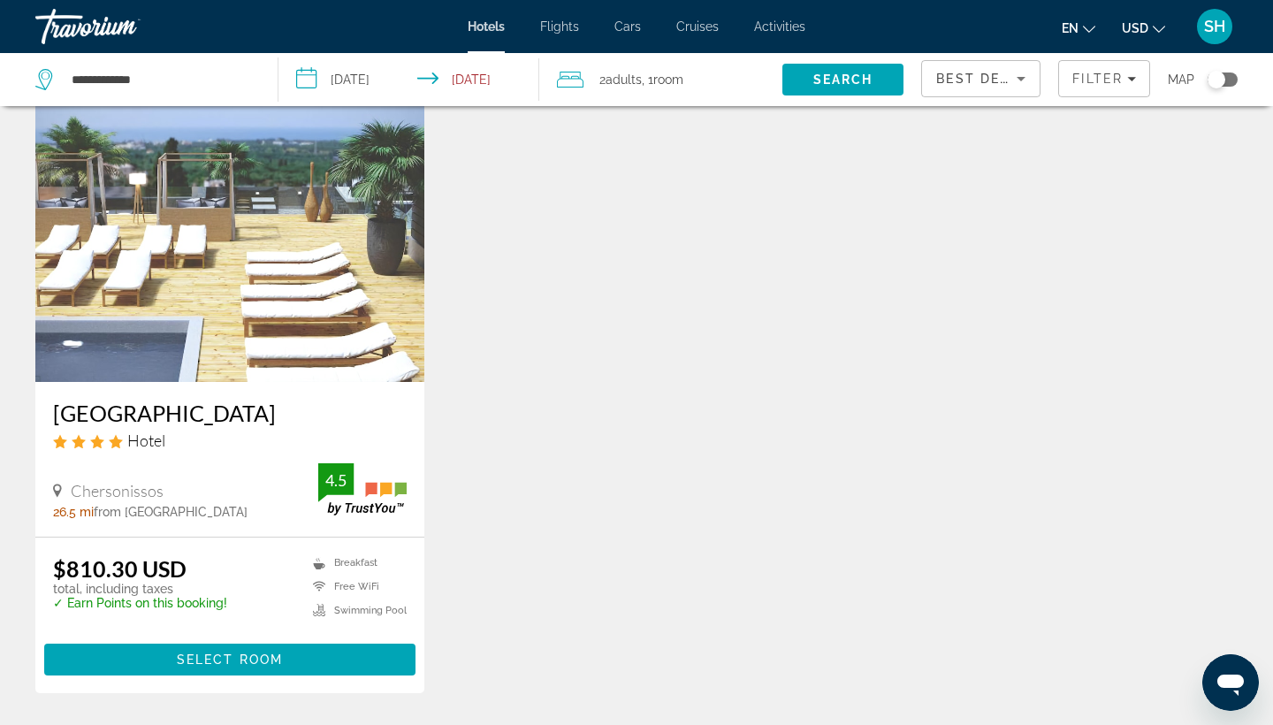
scroll to position [-10, 0]
